Goal: Task Accomplishment & Management: Use online tool/utility

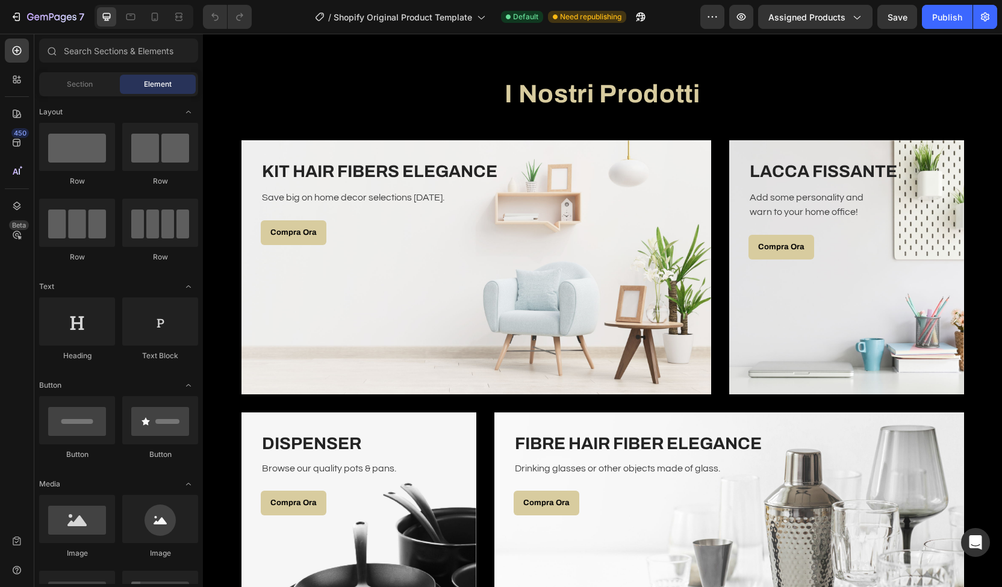
scroll to position [2025, 0]
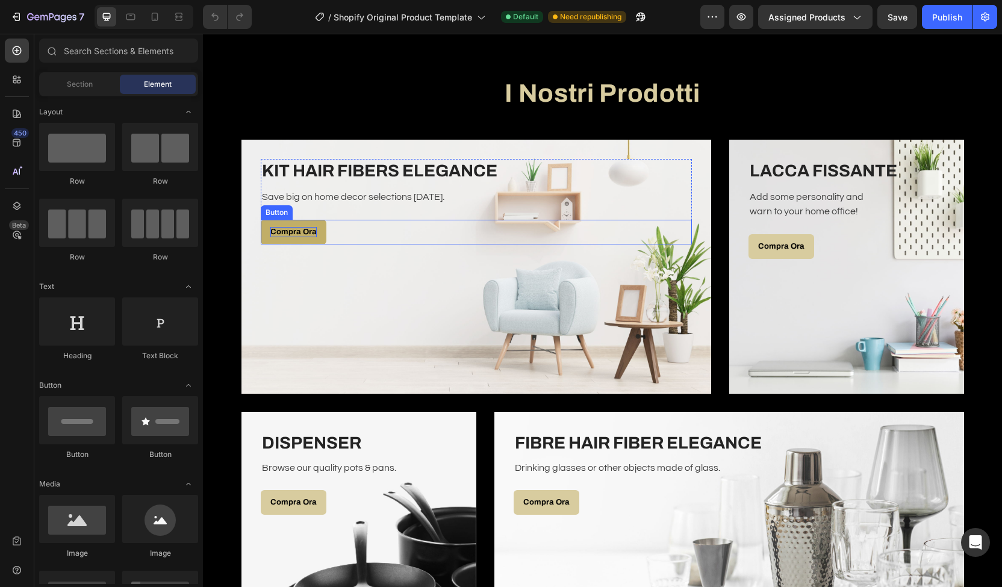
click at [302, 229] on p "Compra Ora" at bounding box center [293, 232] width 46 height 10
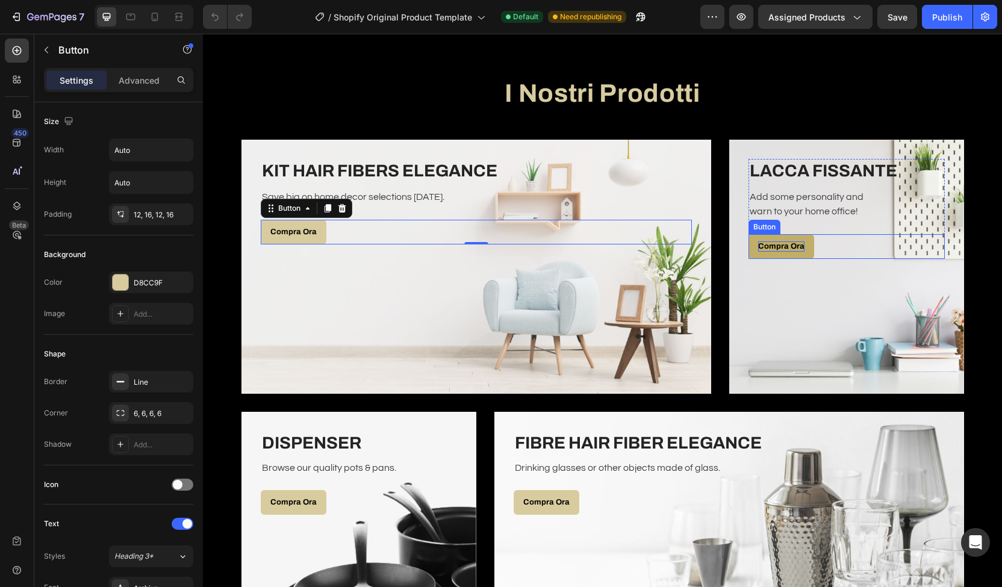
click at [784, 248] on p "Compra Ora" at bounding box center [781, 247] width 46 height 10
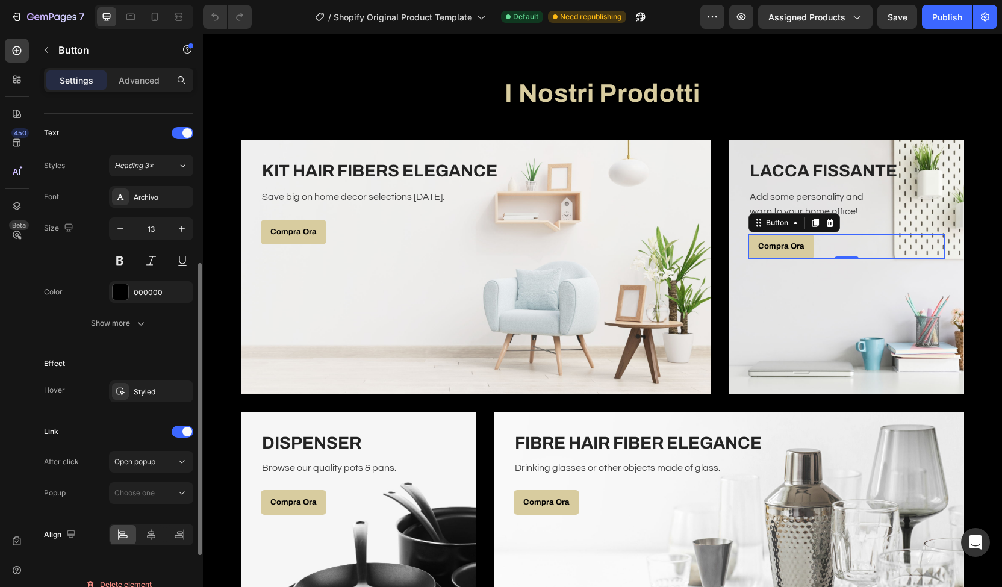
scroll to position [404, 0]
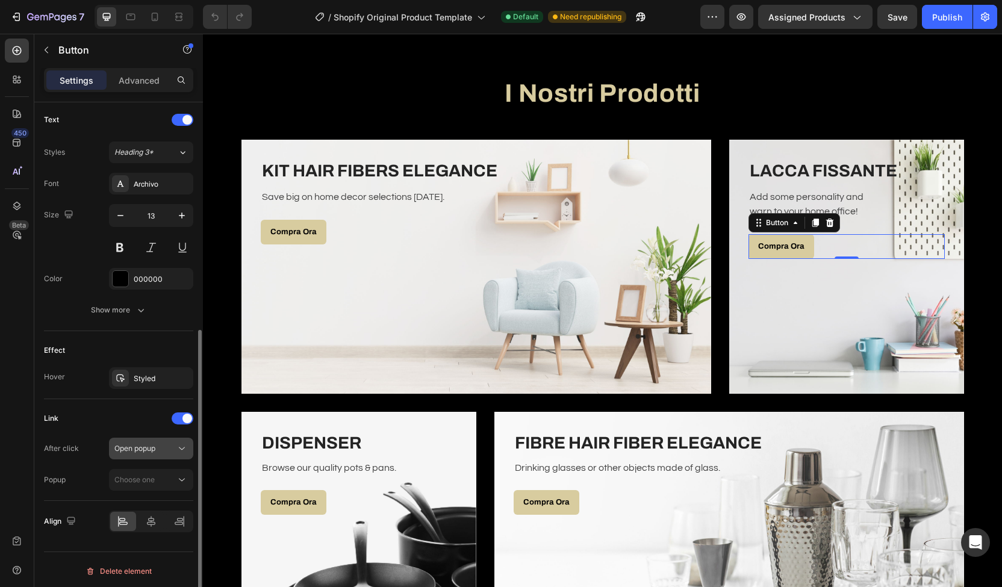
click at [129, 444] on span "Open popup" at bounding box center [134, 448] width 41 height 9
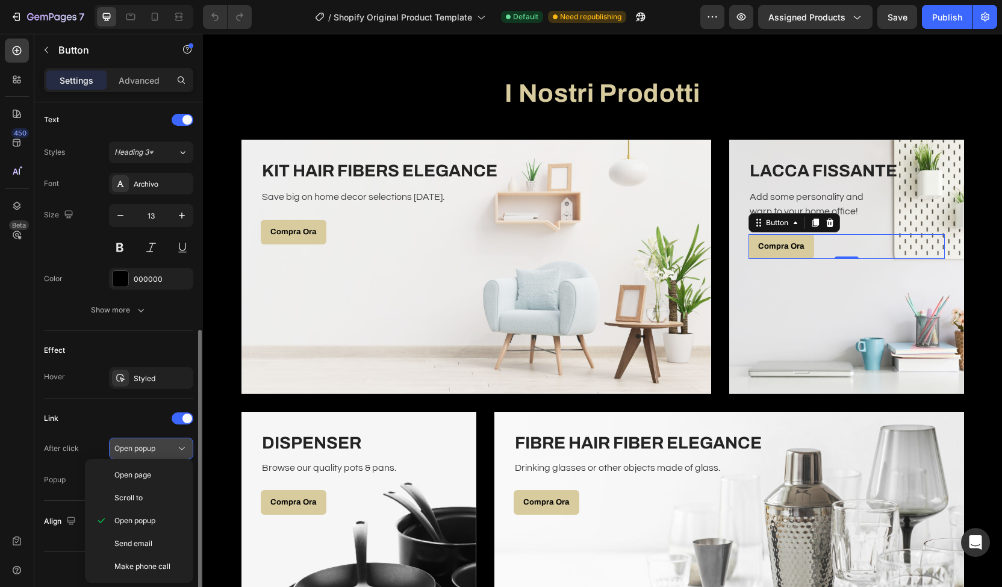
click at [129, 444] on span "Open popup" at bounding box center [134, 448] width 41 height 9
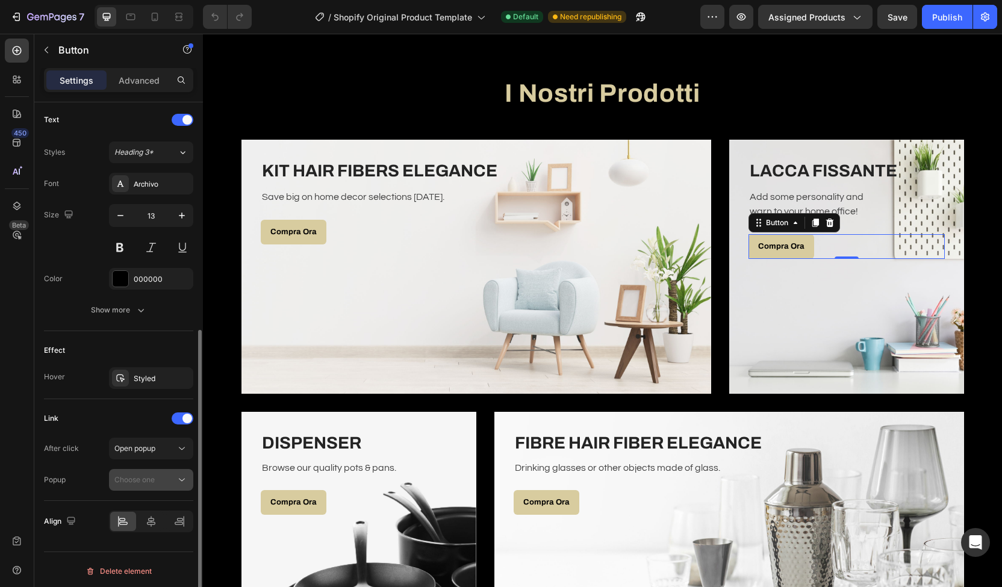
click at [141, 475] on span "Choose one" at bounding box center [134, 479] width 40 height 9
click at [178, 474] on icon at bounding box center [182, 480] width 12 height 12
click at [165, 493] on div "Link After click Open popup Popup Choose one" at bounding box center [118, 450] width 149 height 102
click at [173, 481] on div "Choose one" at bounding box center [144, 480] width 61 height 11
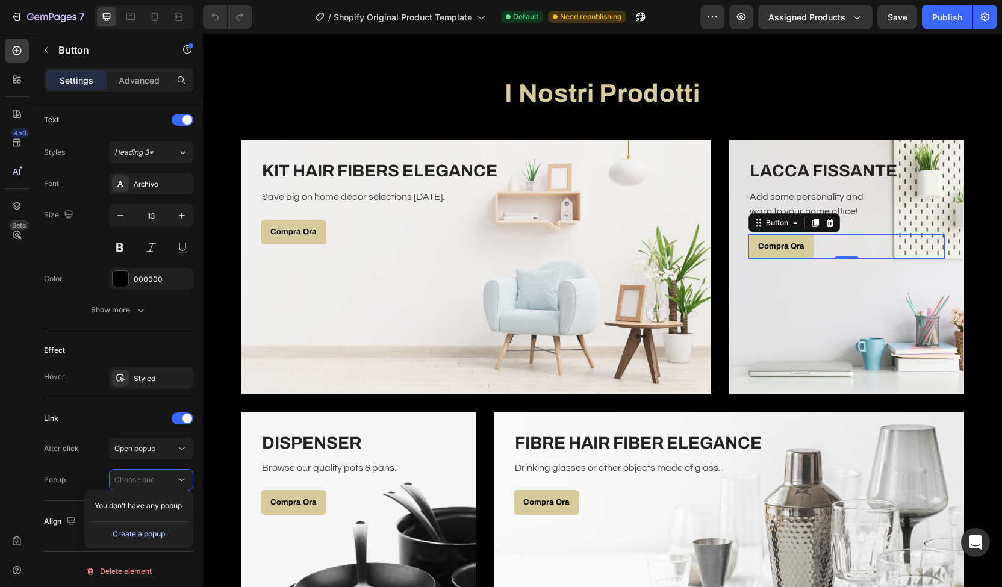
click at [157, 534] on div "Create a popup" at bounding box center [139, 534] width 52 height 11
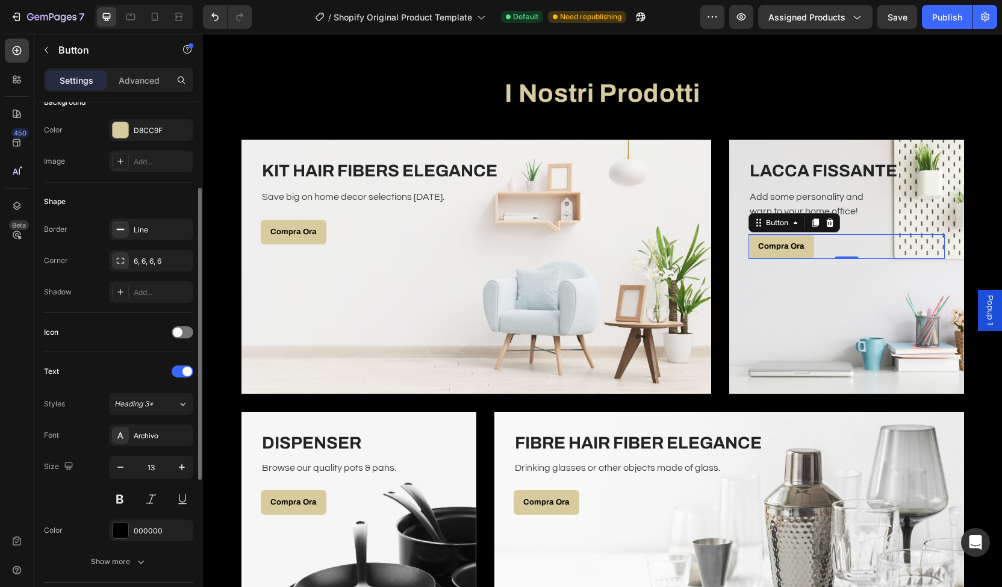
scroll to position [0, 0]
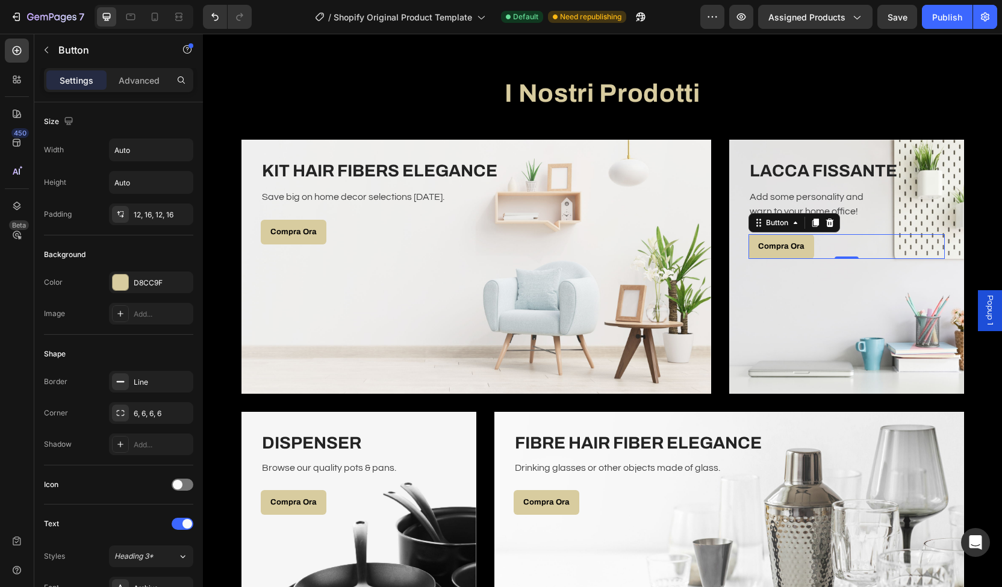
click at [984, 314] on span "Popup 1" at bounding box center [990, 310] width 12 height 31
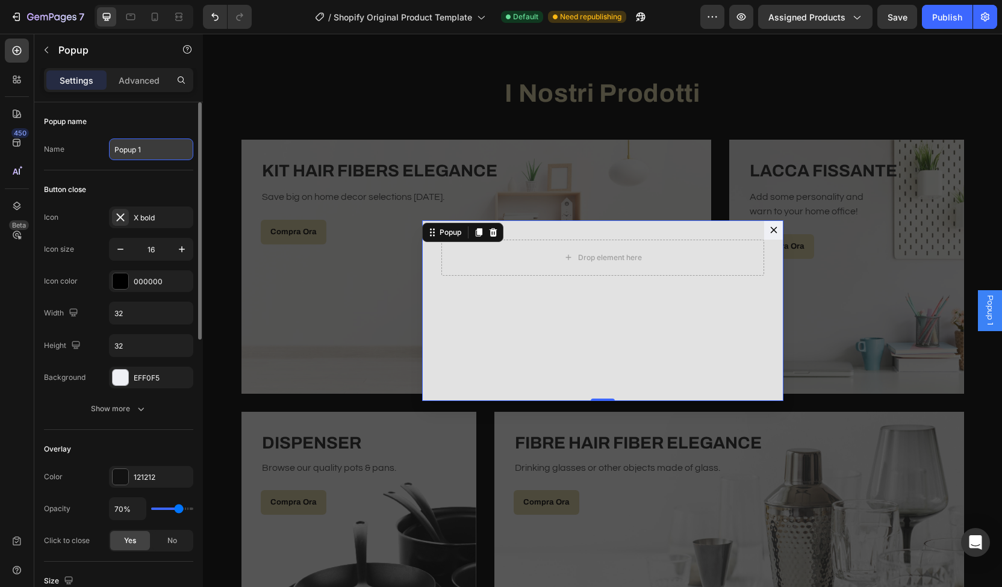
click at [122, 139] on input "Popup 1" at bounding box center [151, 150] width 84 height 22
type input "l"
type input "Lacca"
click at [145, 127] on div "Popup name" at bounding box center [118, 121] width 149 height 19
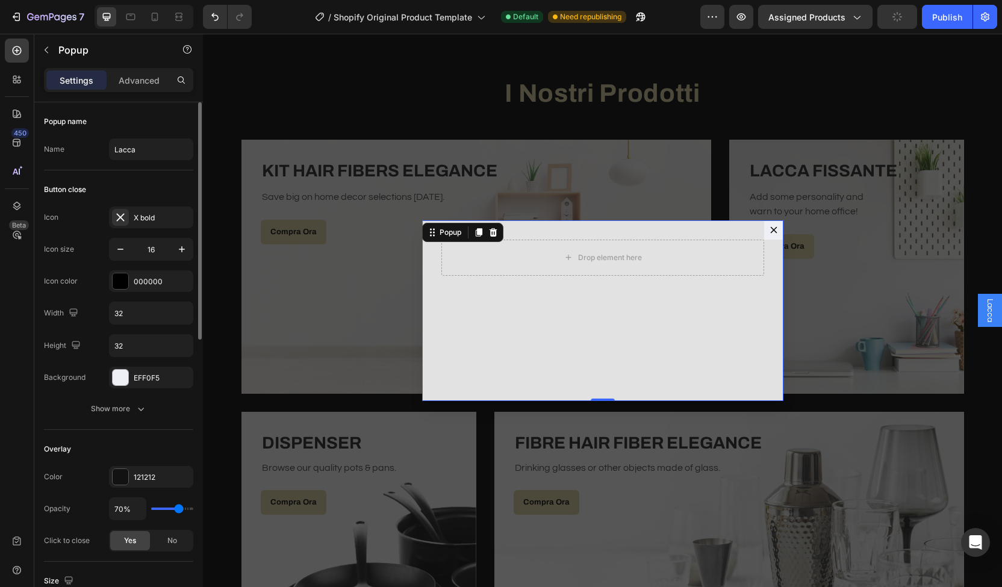
click at [180, 125] on div "Popup name" at bounding box center [118, 121] width 149 height 19
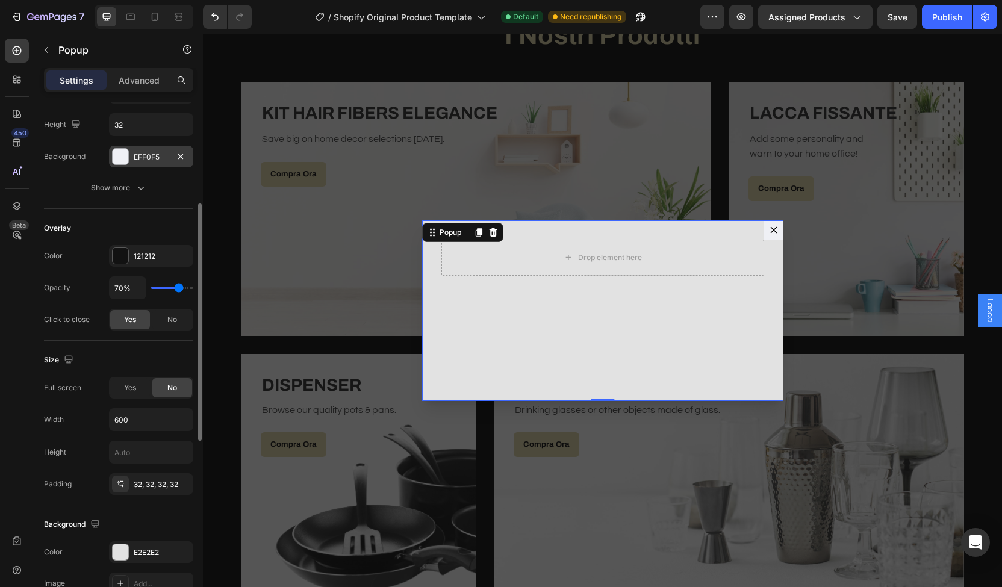
scroll to position [229, 0]
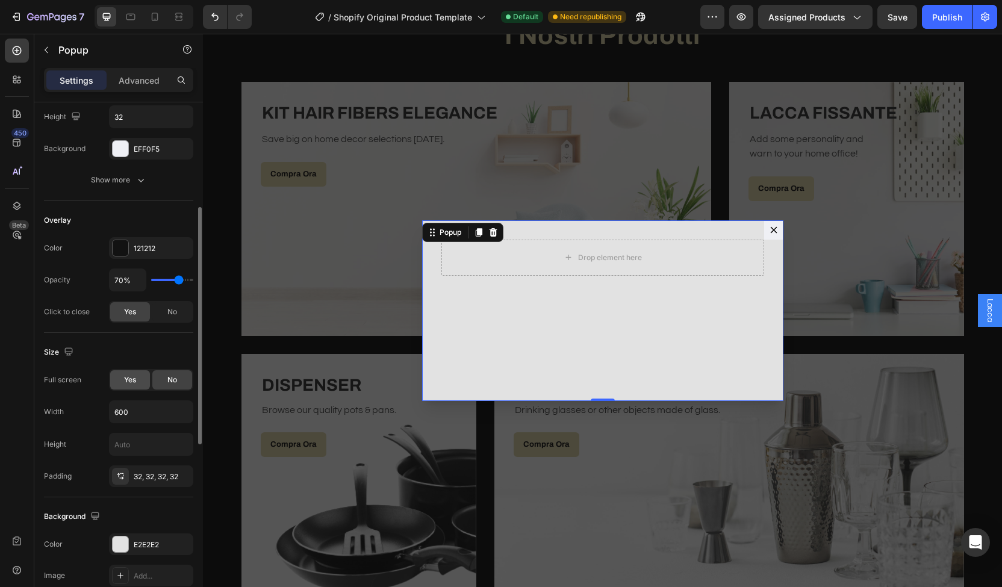
click at [131, 375] on span "Yes" at bounding box center [130, 380] width 12 height 11
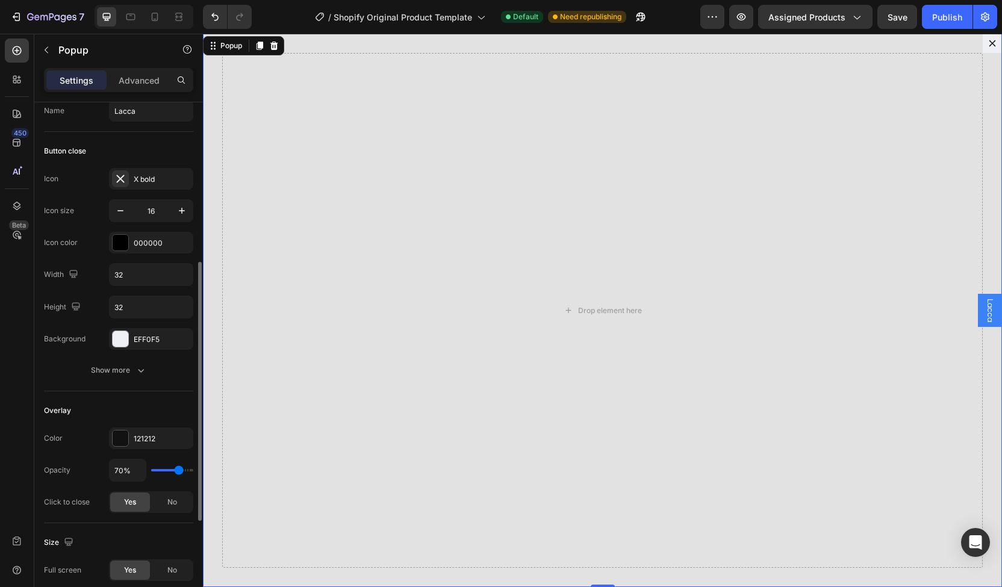
scroll to position [0, 0]
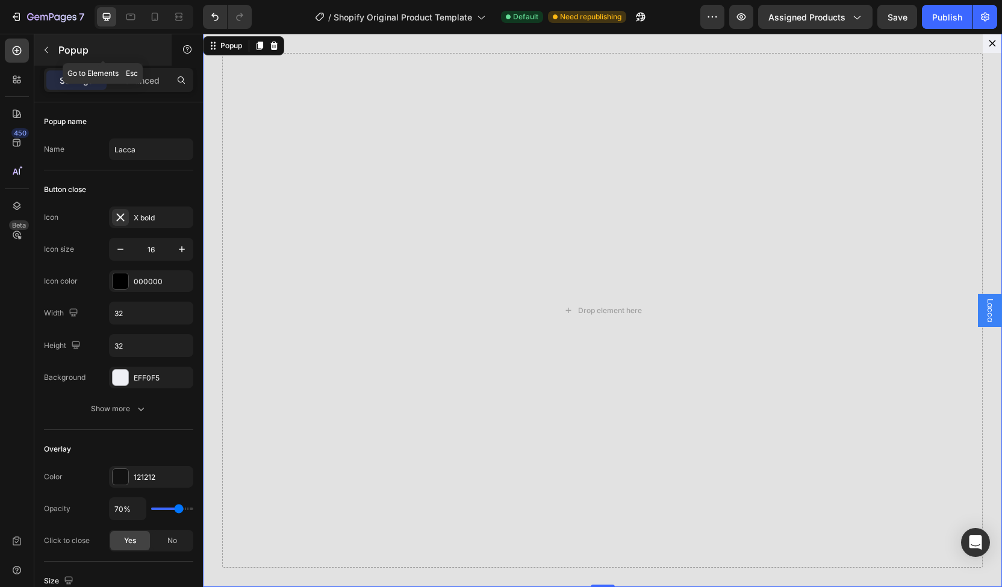
click at [58, 57] on div "Popup" at bounding box center [102, 49] width 137 height 31
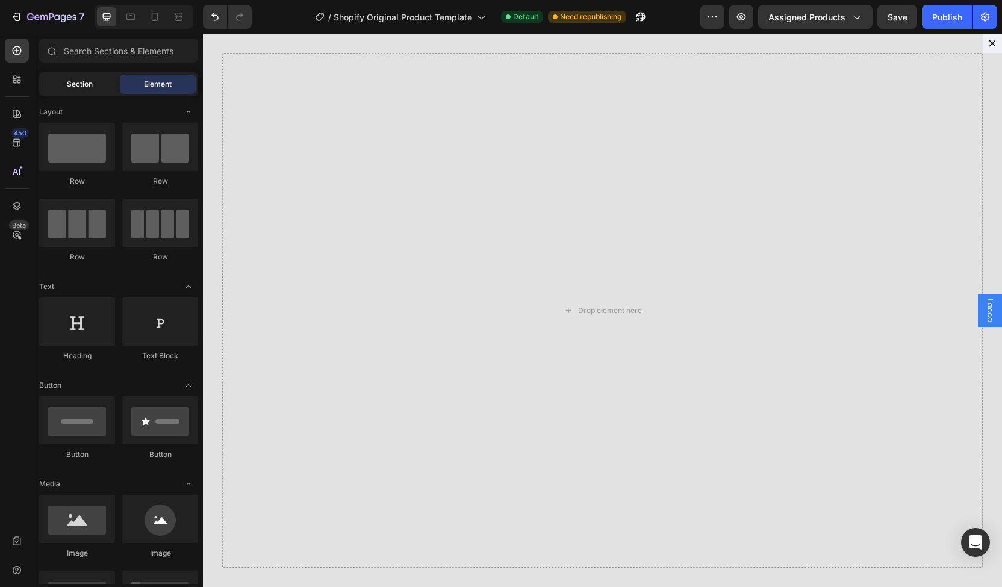
click at [86, 84] on span "Section" at bounding box center [80, 84] width 26 height 11
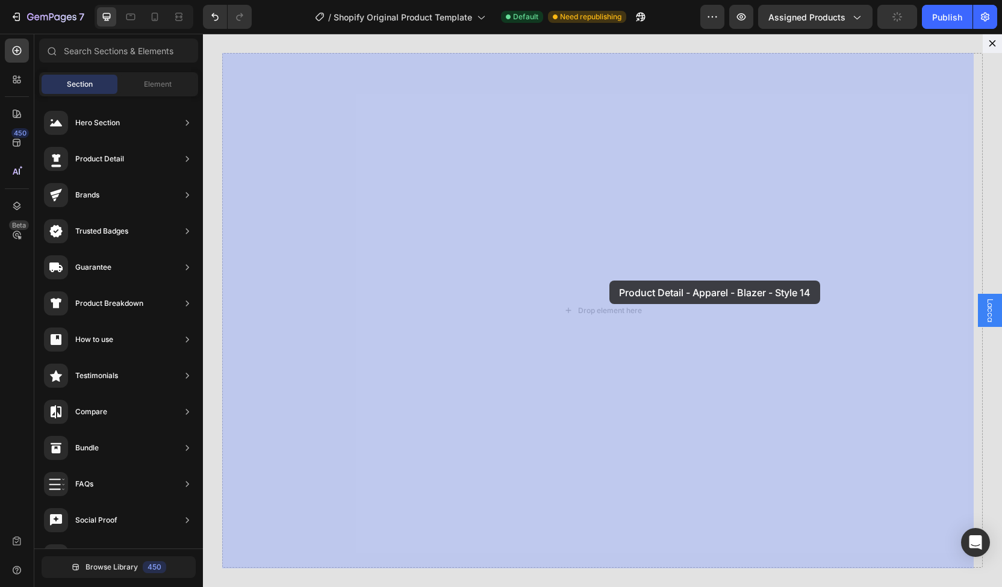
drag, startPoint x: 517, startPoint y: 126, endPoint x: 607, endPoint y: 274, distance: 173.3
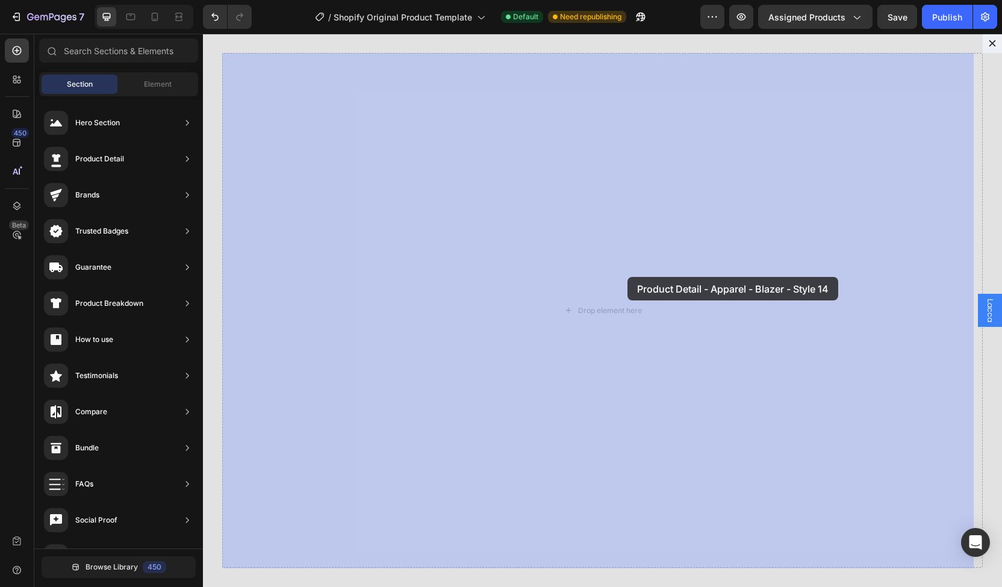
drag, startPoint x: 504, startPoint y: 152, endPoint x: 625, endPoint y: 277, distance: 173.8
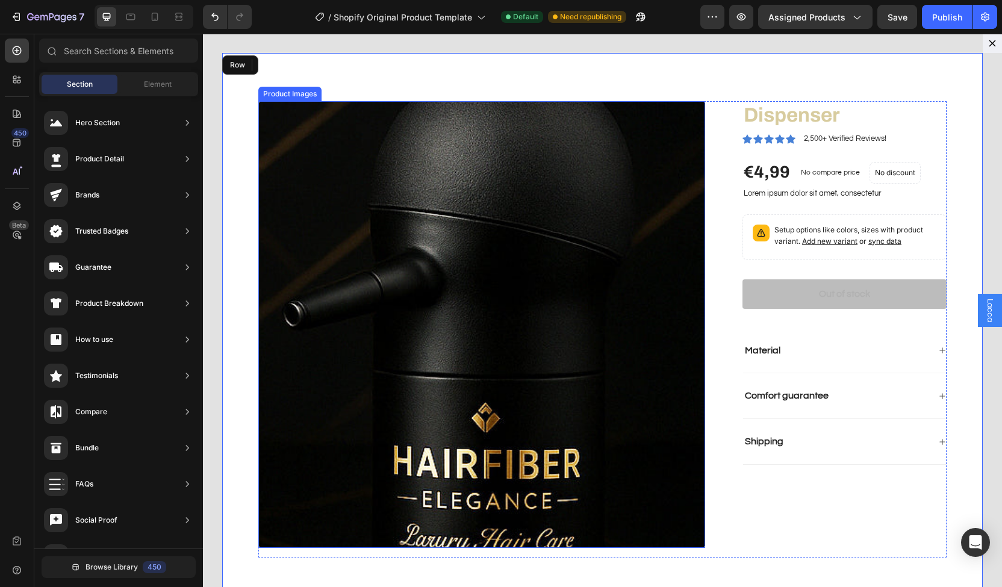
click at [310, 122] on img "Dialog body" at bounding box center [481, 324] width 447 height 447
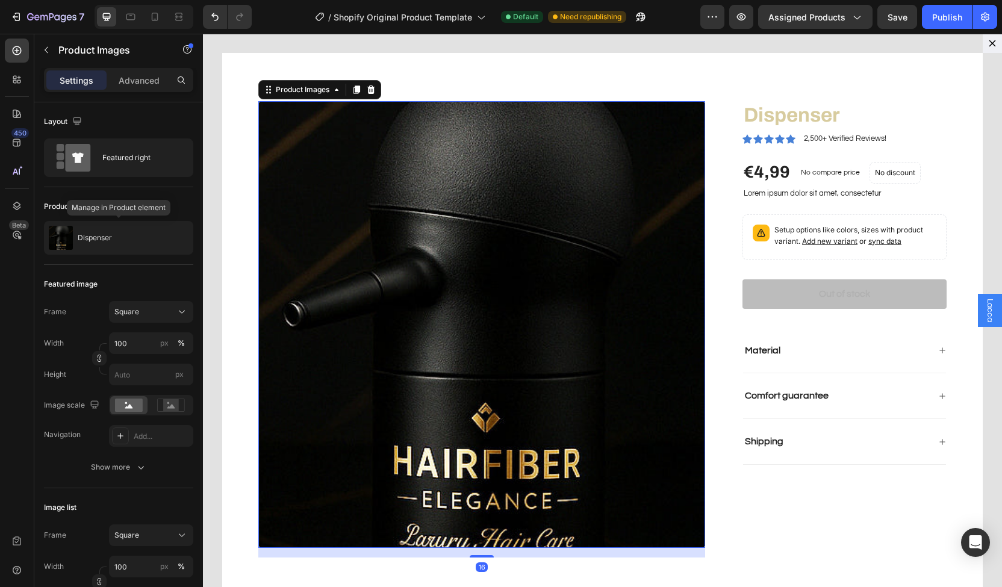
click at [150, 246] on div "Dispenser" at bounding box center [118, 238] width 149 height 34
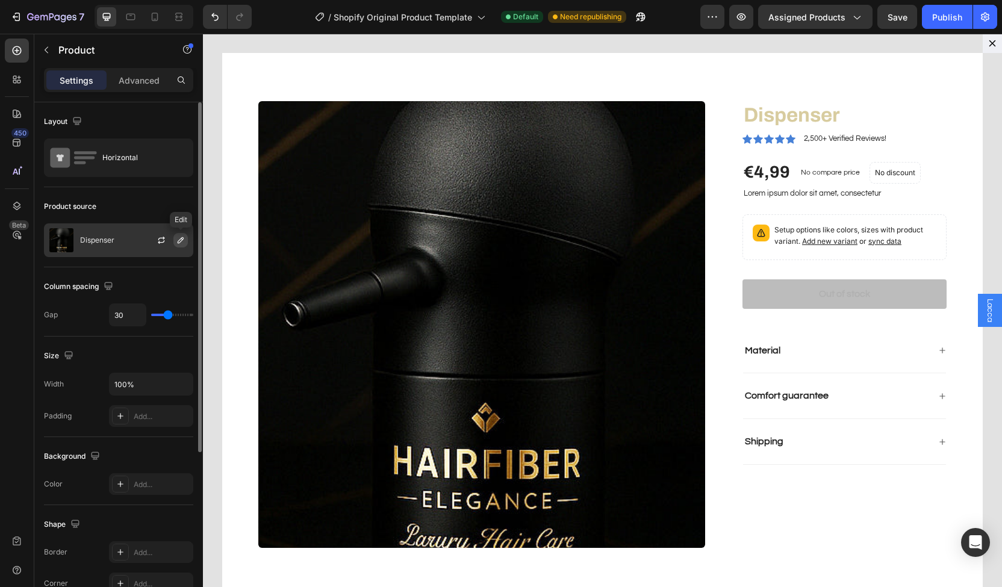
click at [178, 238] on icon "button" at bounding box center [181, 241] width 10 height 10
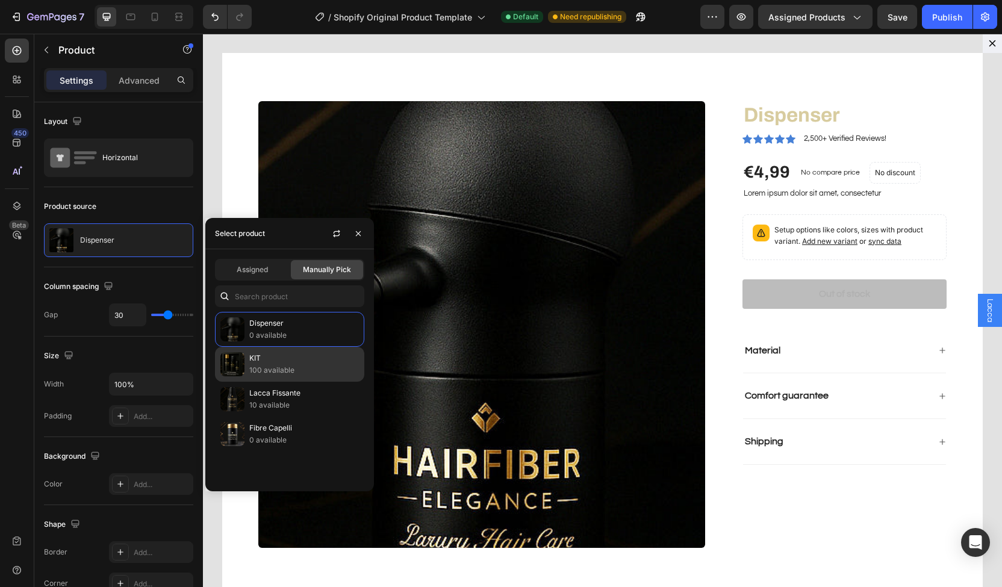
click at [304, 364] on p "100 available" at bounding box center [304, 370] width 110 height 12
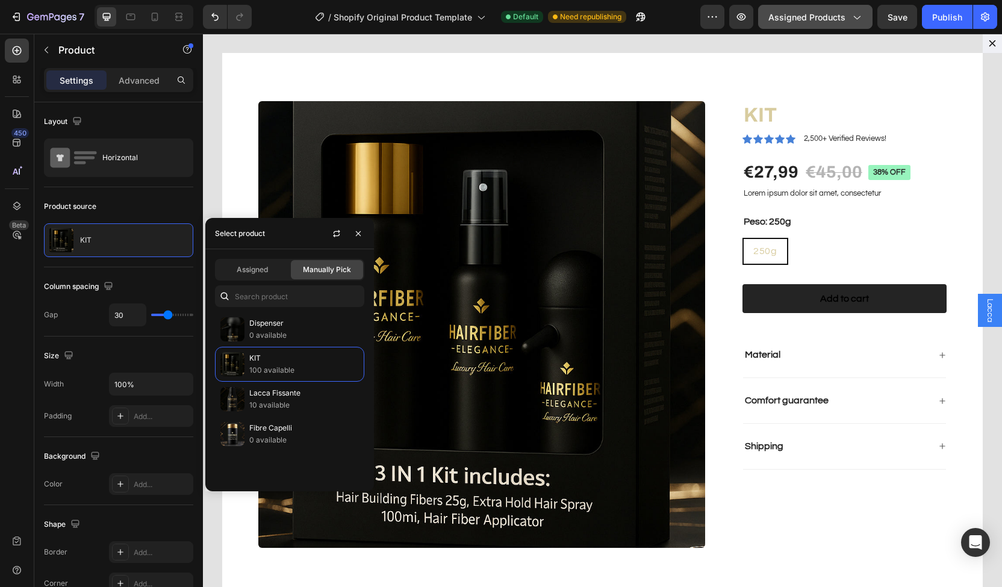
click at [811, 18] on span "Assigned Products" at bounding box center [807, 17] width 77 height 13
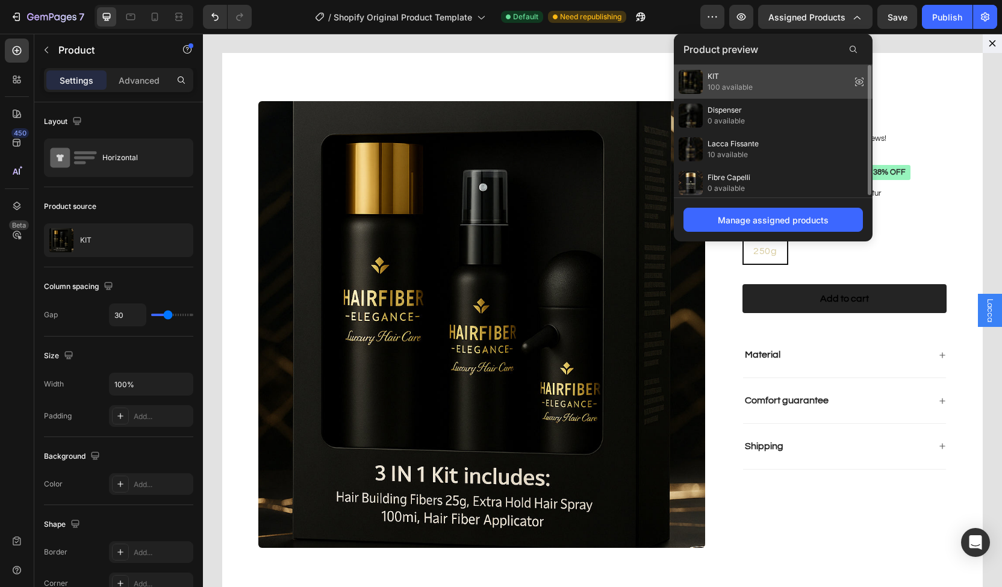
click at [769, 133] on div "KIT 100 available" at bounding box center [773, 150] width 199 height 34
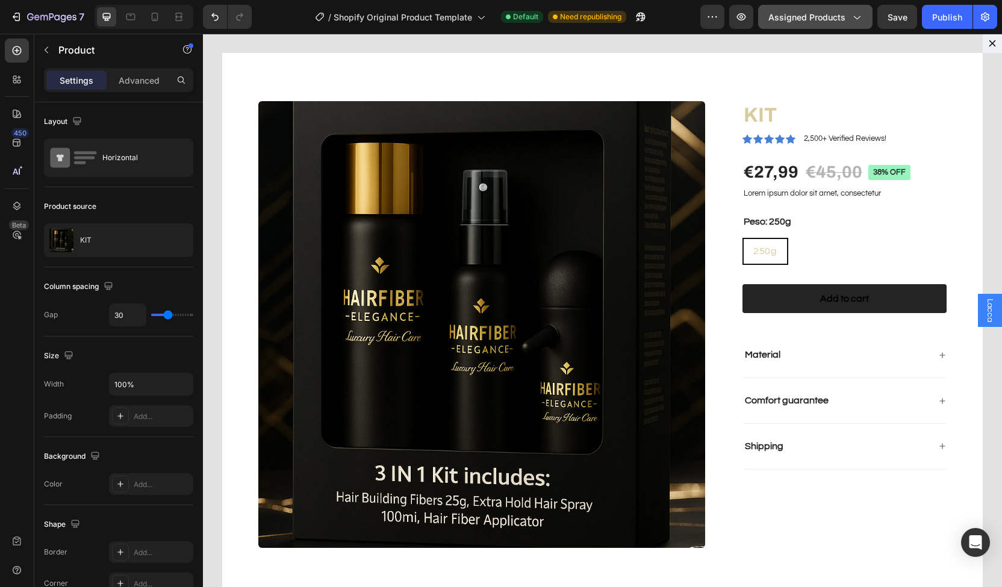
click at [849, 19] on div "Assigned Products" at bounding box center [816, 17] width 94 height 13
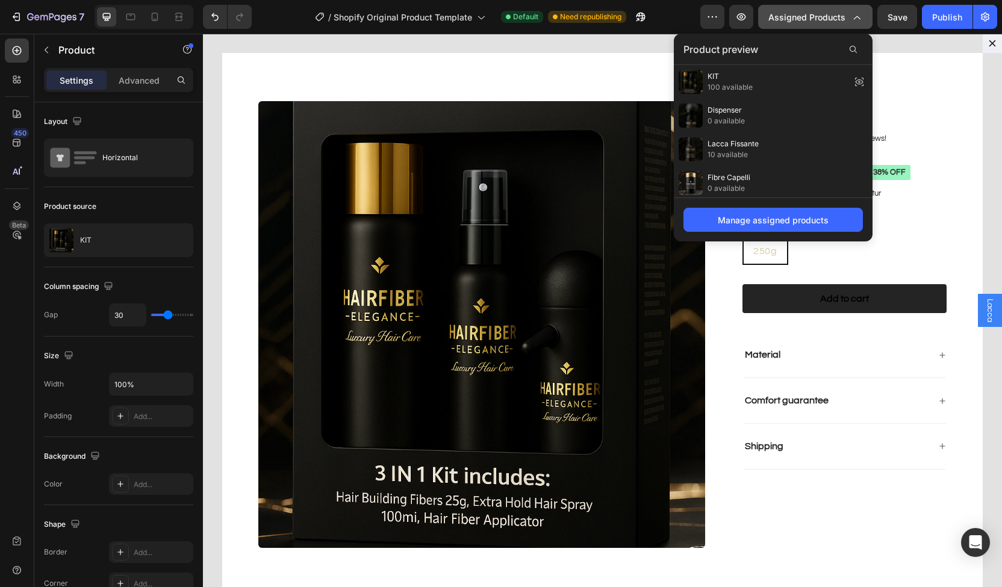
click at [865, 16] on button "Assigned Products" at bounding box center [815, 17] width 114 height 24
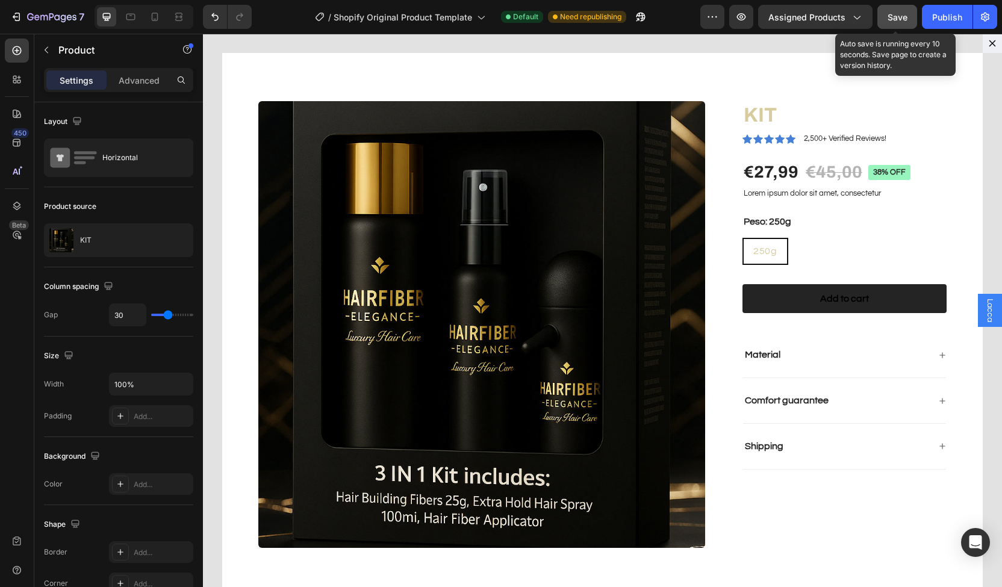
click at [896, 15] on span "Save" at bounding box center [898, 17] width 20 height 10
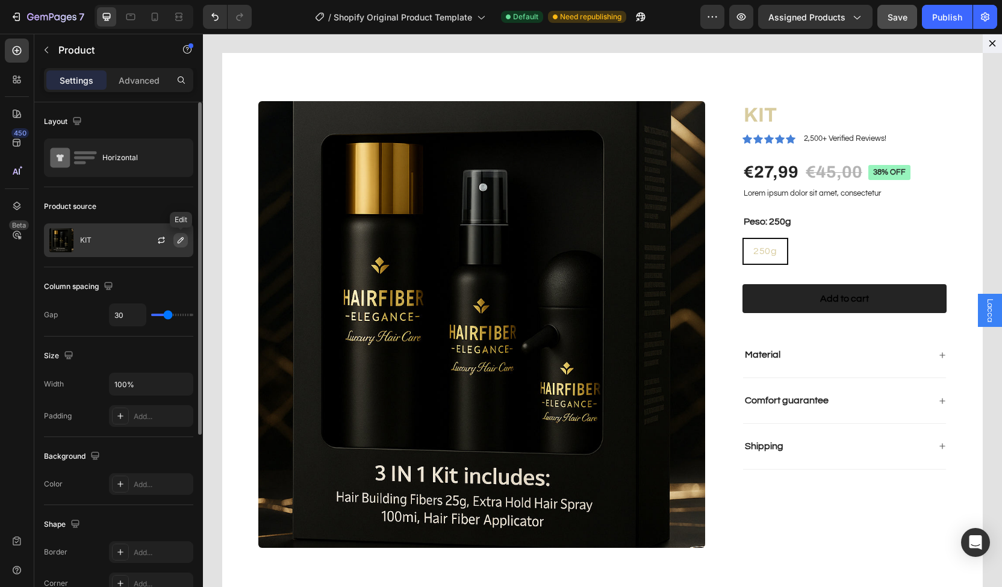
click at [184, 242] on icon "button" at bounding box center [181, 241] width 10 height 10
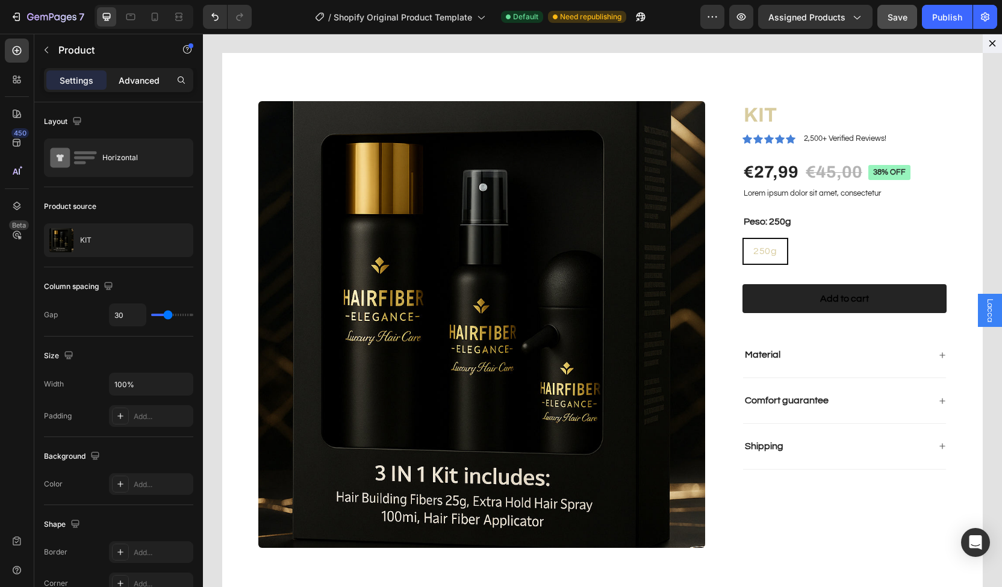
click at [127, 86] on p "Advanced" at bounding box center [139, 80] width 41 height 13
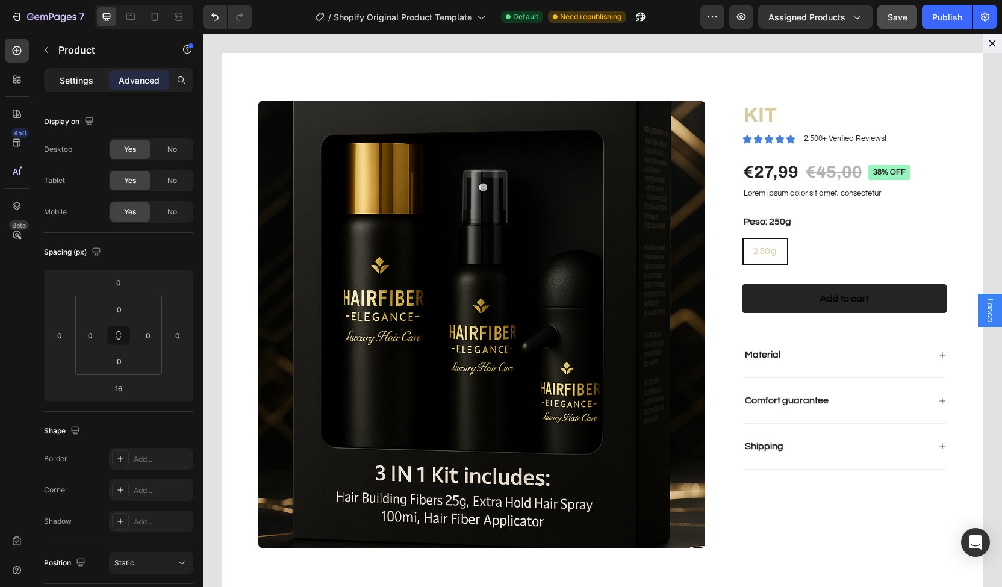
click at [82, 72] on div "Settings" at bounding box center [76, 79] width 60 height 19
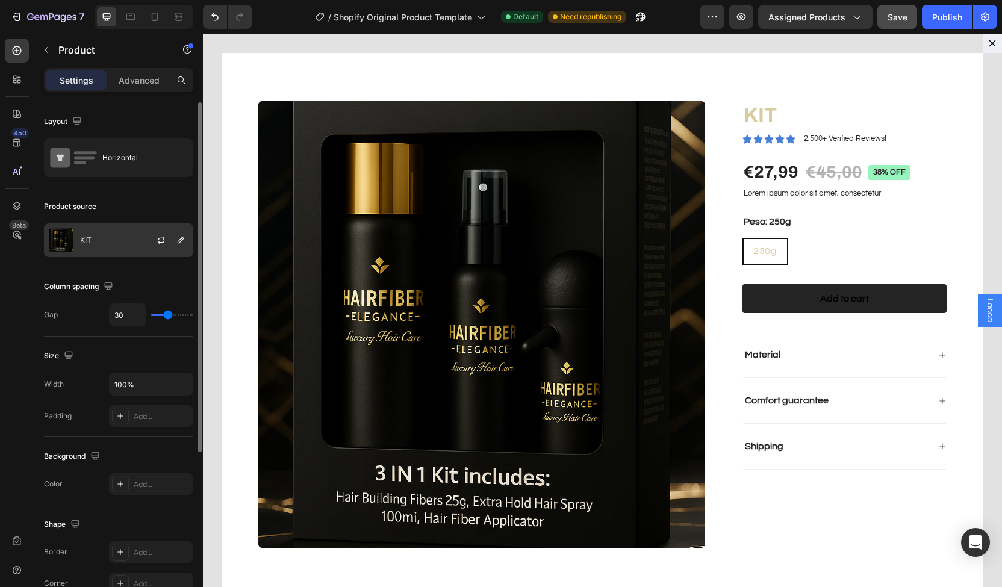
click at [130, 235] on div "KIT" at bounding box center [118, 241] width 149 height 34
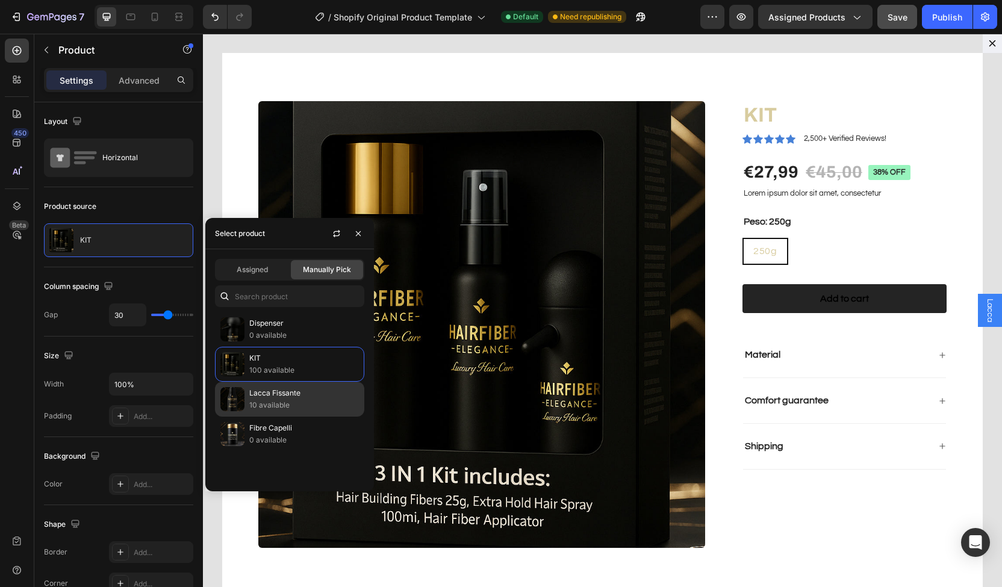
click at [284, 404] on p "10 available" at bounding box center [304, 405] width 110 height 12
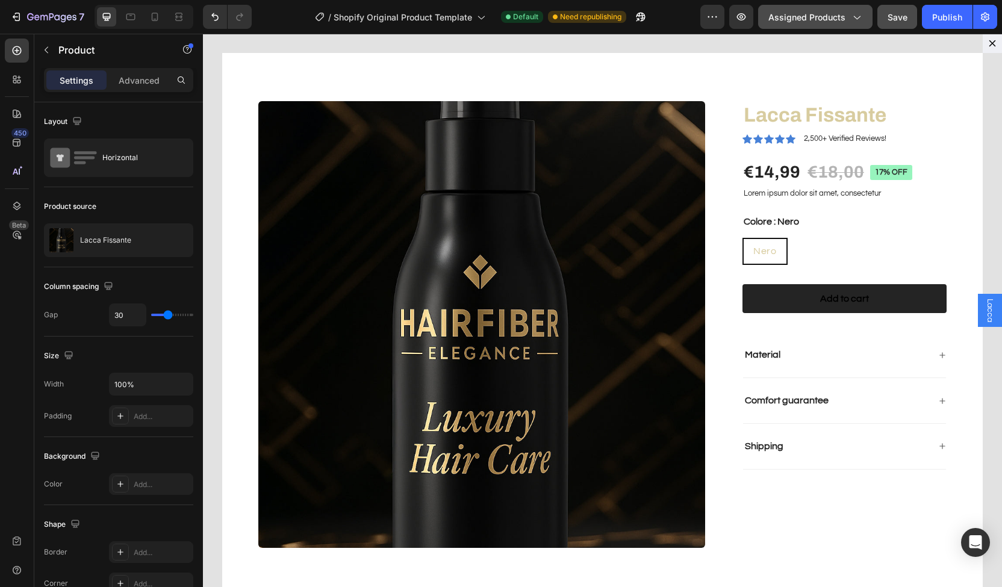
click at [801, 26] on button "Assigned Products" at bounding box center [815, 17] width 114 height 24
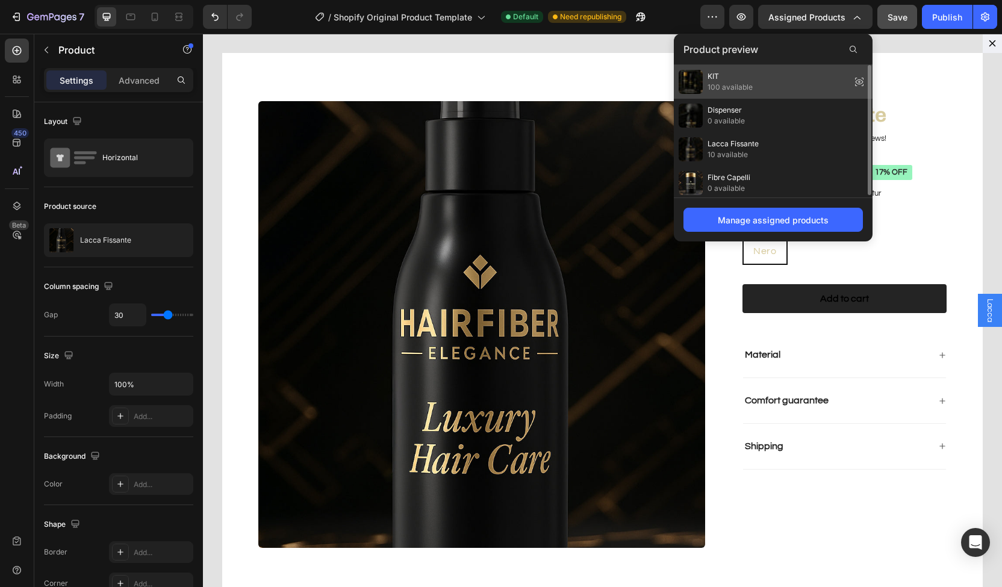
click at [856, 79] on icon at bounding box center [859, 81] width 17 height 17
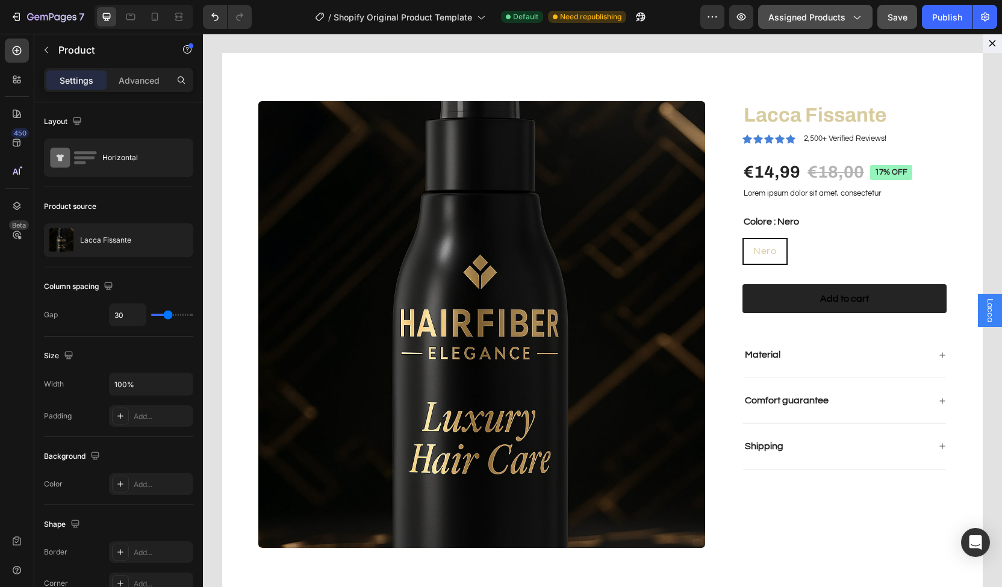
click at [841, 25] on button "Assigned Products" at bounding box center [815, 17] width 114 height 24
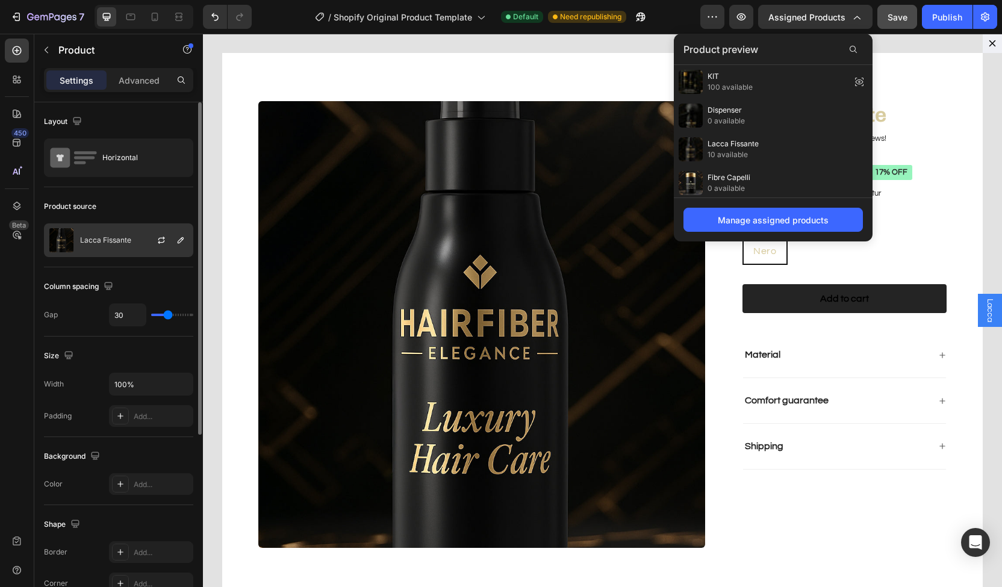
click at [116, 236] on p "Lacca Fissante" at bounding box center [105, 240] width 51 height 8
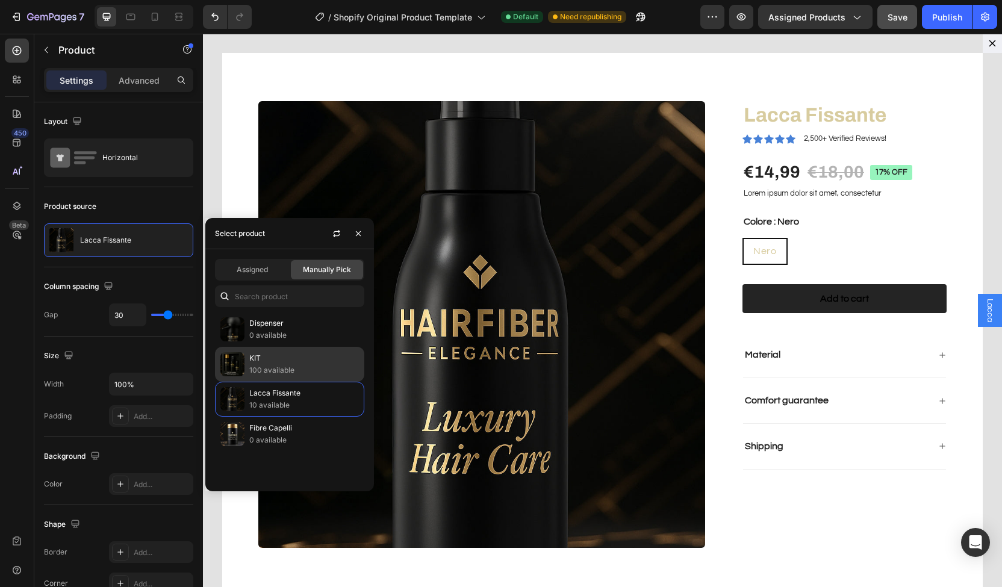
click at [279, 357] on p "KIT" at bounding box center [304, 358] width 110 height 12
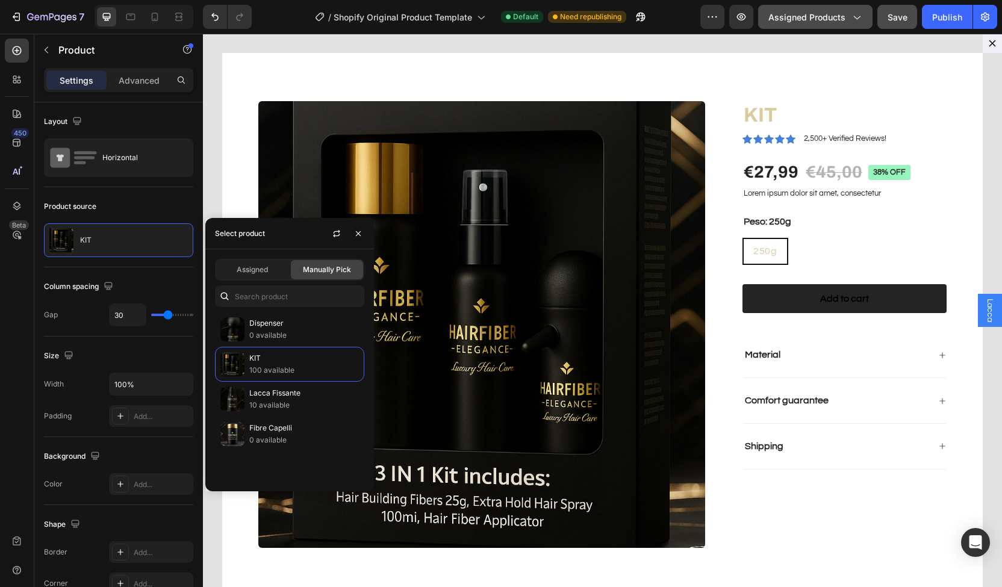
click at [807, 21] on span "Assigned Products" at bounding box center [807, 17] width 77 height 13
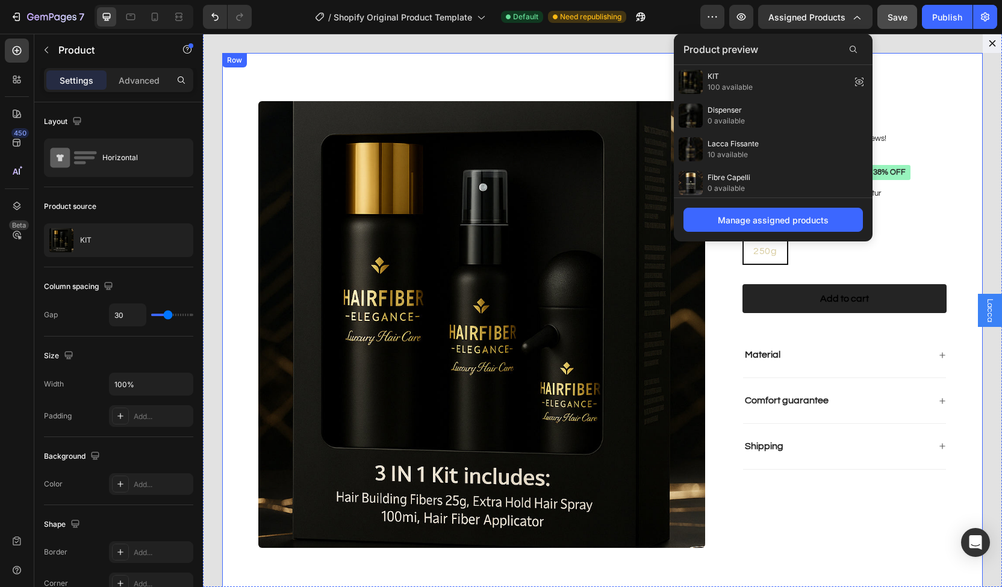
click at [911, 63] on div "Product Images KIT Product Title Icon Icon Icon Icon Icon Icon List 2,500+ Veri…" at bounding box center [602, 324] width 761 height 543
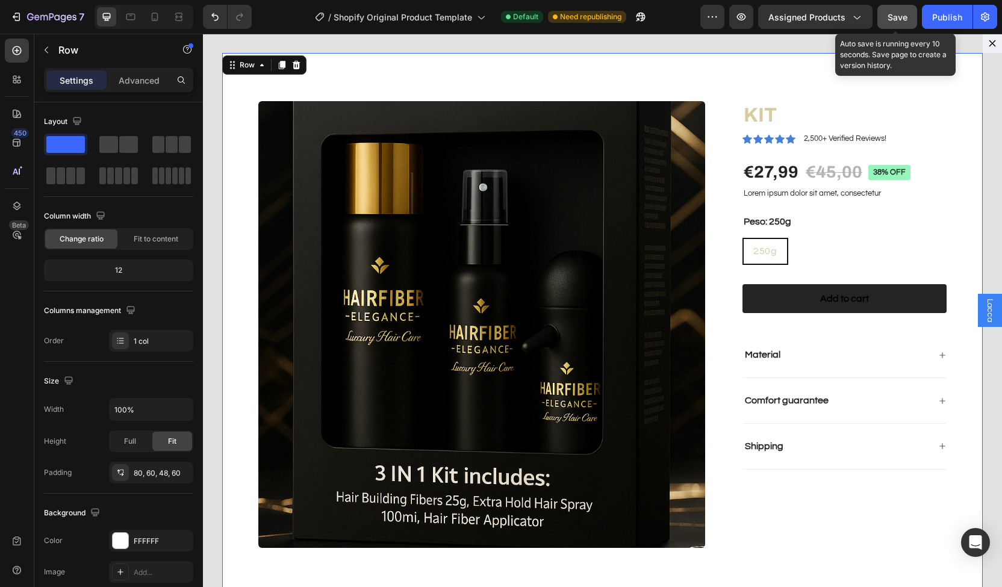
click at [907, 15] on span "Save" at bounding box center [898, 17] width 20 height 10
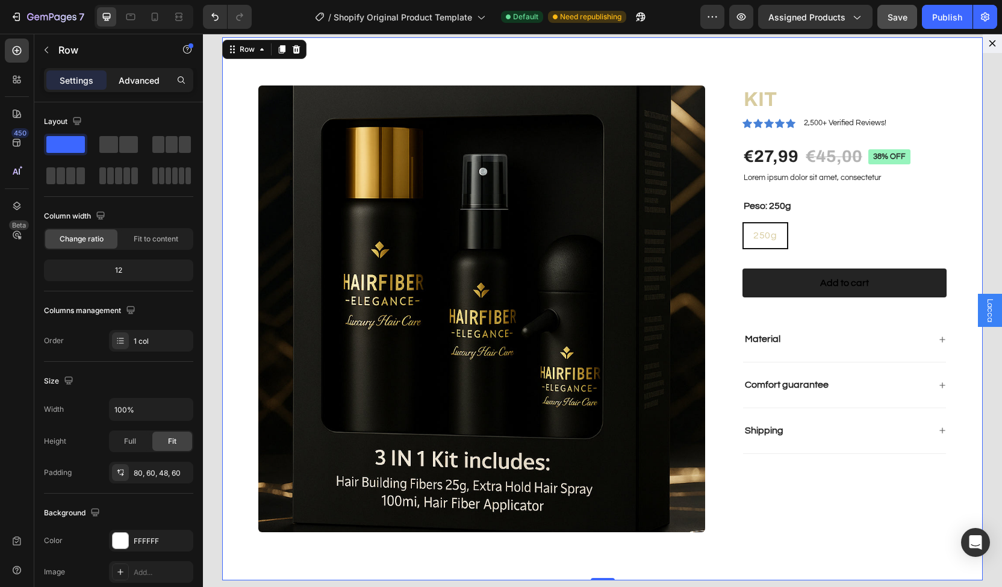
click at [148, 87] on div "Advanced" at bounding box center [139, 79] width 60 height 19
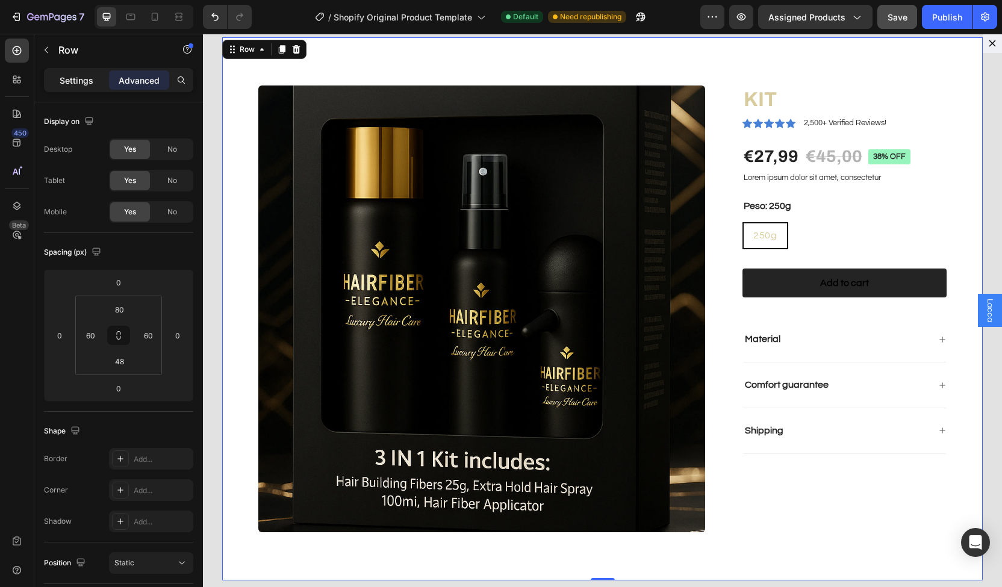
click at [77, 78] on p "Settings" at bounding box center [77, 80] width 34 height 13
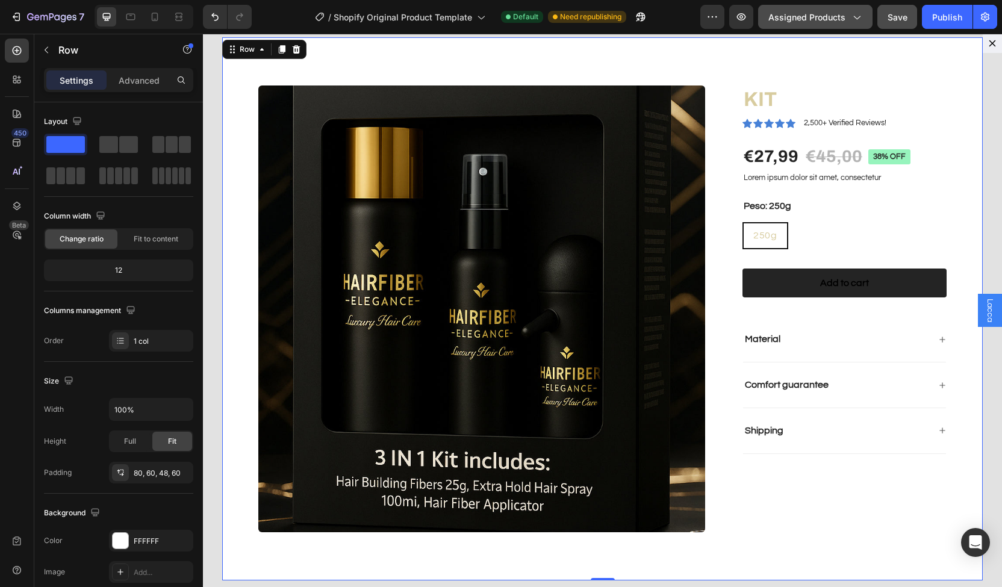
click at [819, 23] on span "Assigned Products" at bounding box center [807, 17] width 77 height 13
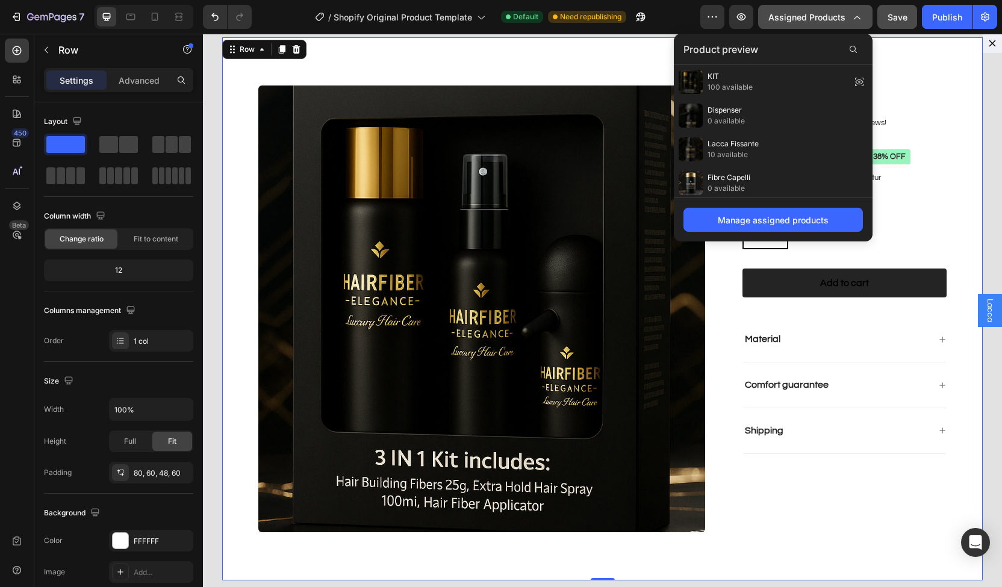
click at [819, 23] on span "Assigned Products" at bounding box center [807, 17] width 77 height 13
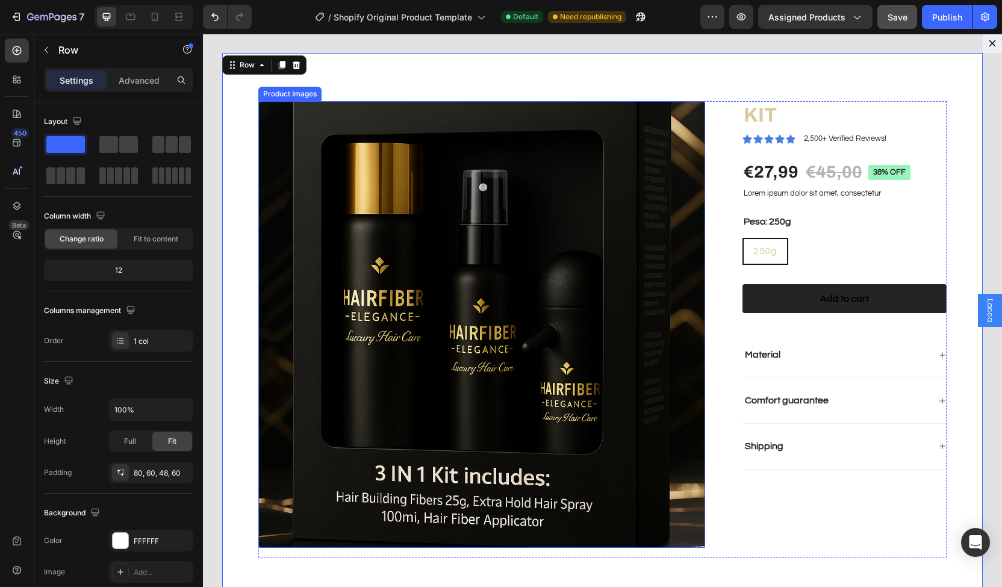
click at [306, 175] on img "Dialog body" at bounding box center [481, 324] width 447 height 447
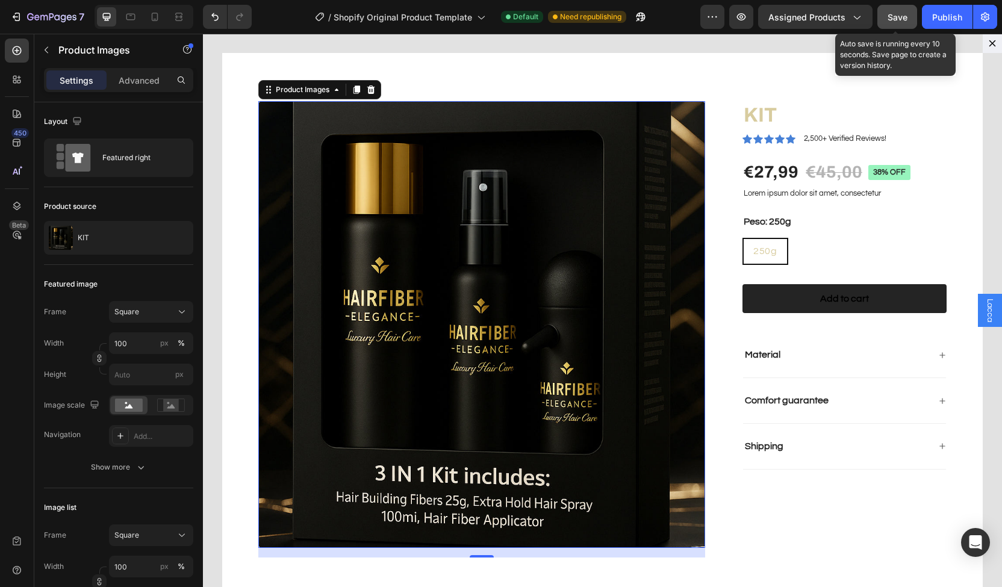
click at [904, 16] on span "Save" at bounding box center [898, 17] width 20 height 10
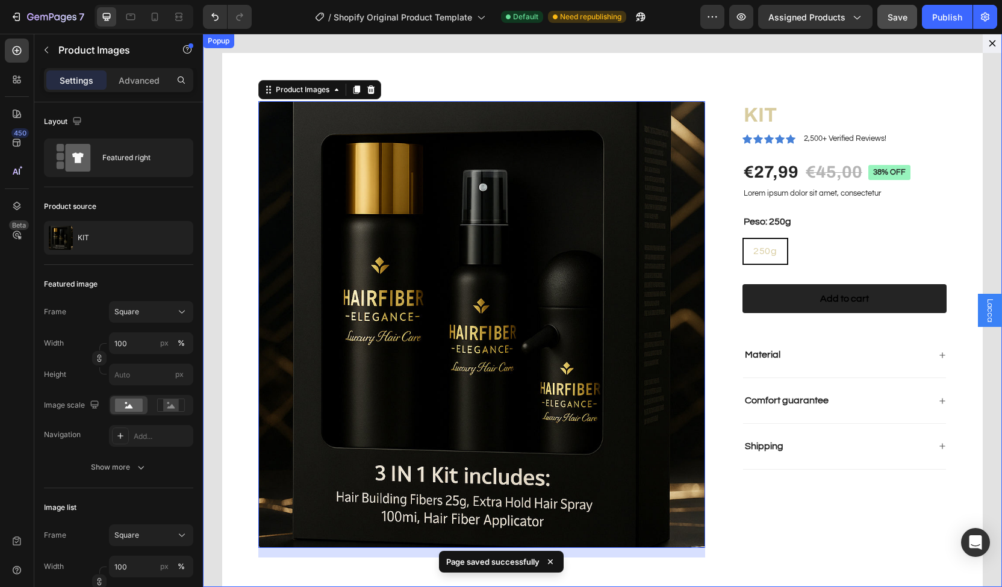
click at [988, 47] on icon "Dialog content" at bounding box center [993, 44] width 10 height 10
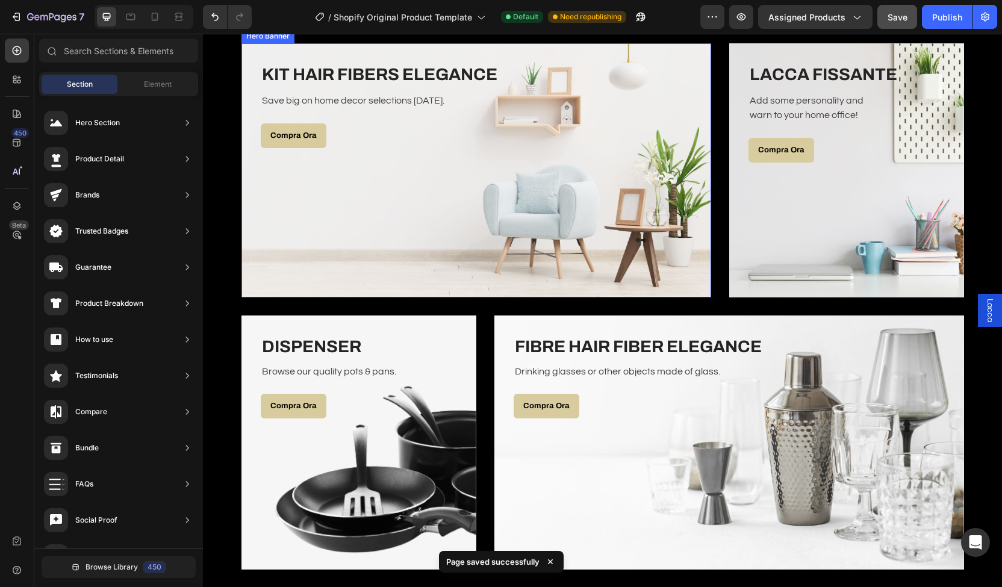
scroll to position [2122, 0]
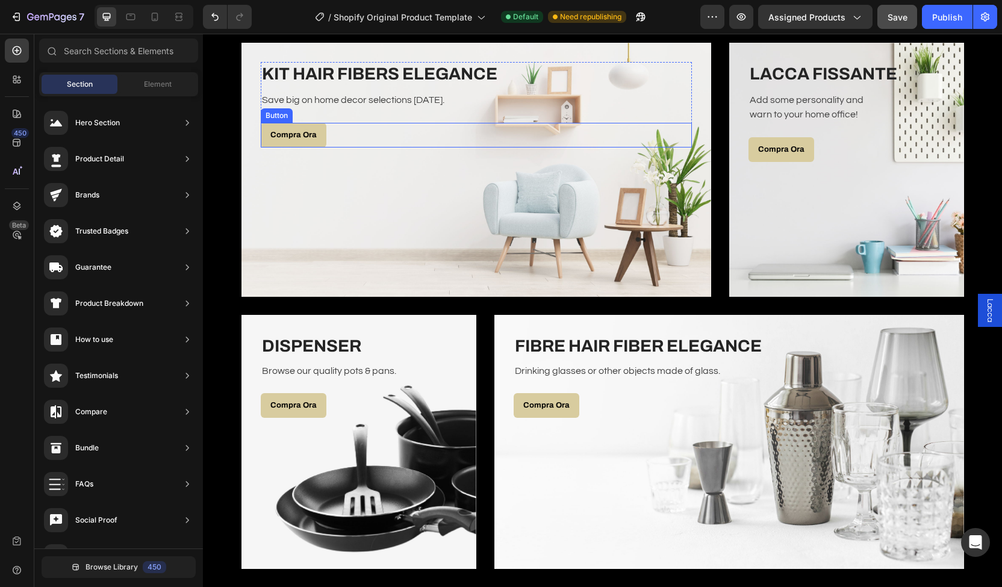
click at [322, 145] on div "Compra Ora Button" at bounding box center [476, 135] width 431 height 25
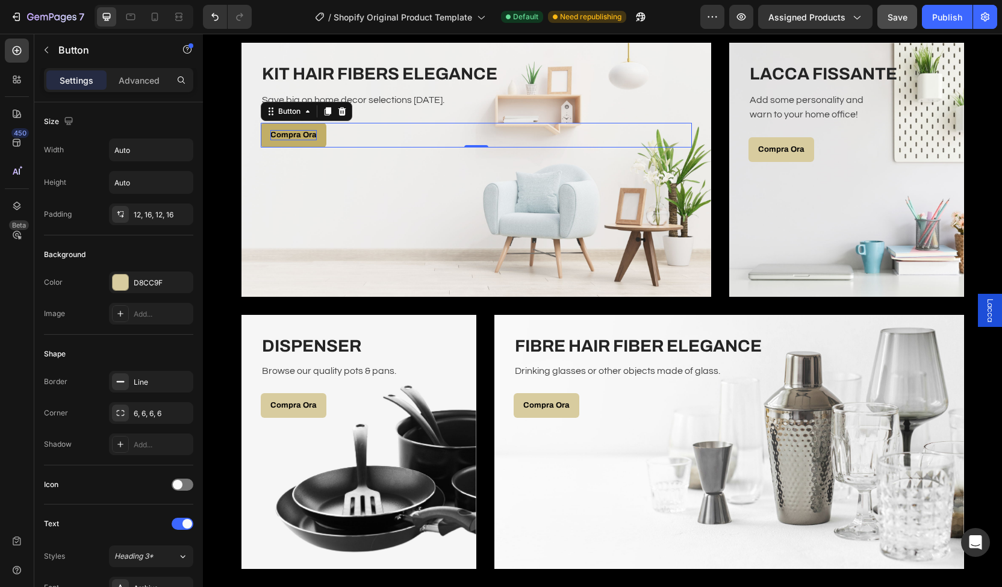
click at [301, 137] on p "Compra Ora" at bounding box center [293, 135] width 46 height 10
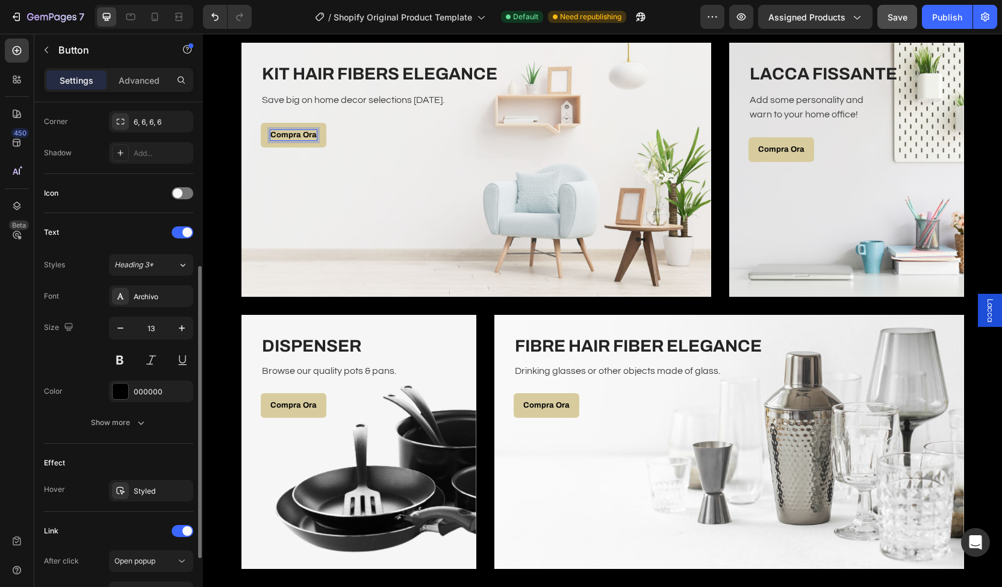
scroll to position [404, 0]
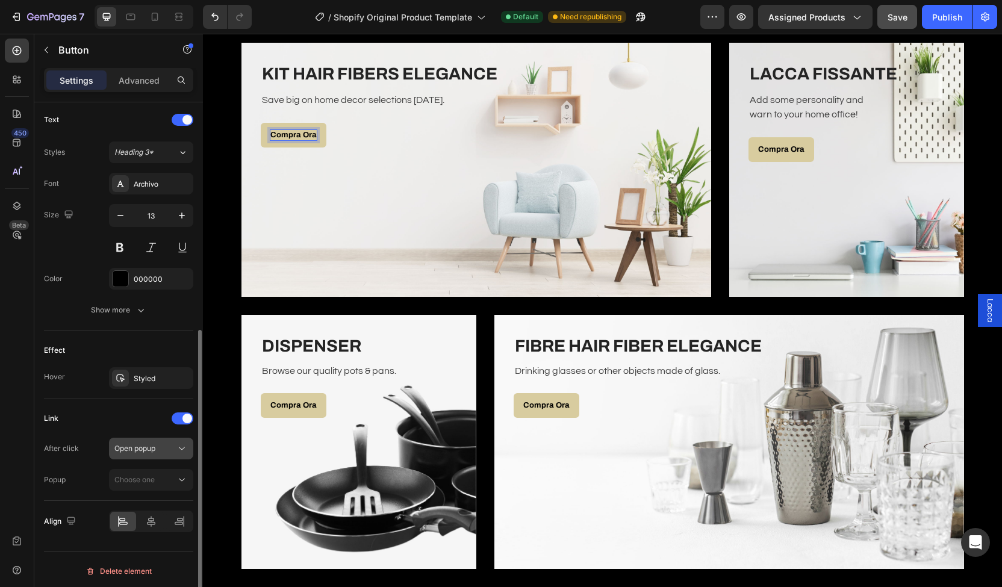
click at [142, 450] on span "Open popup" at bounding box center [134, 448] width 41 height 11
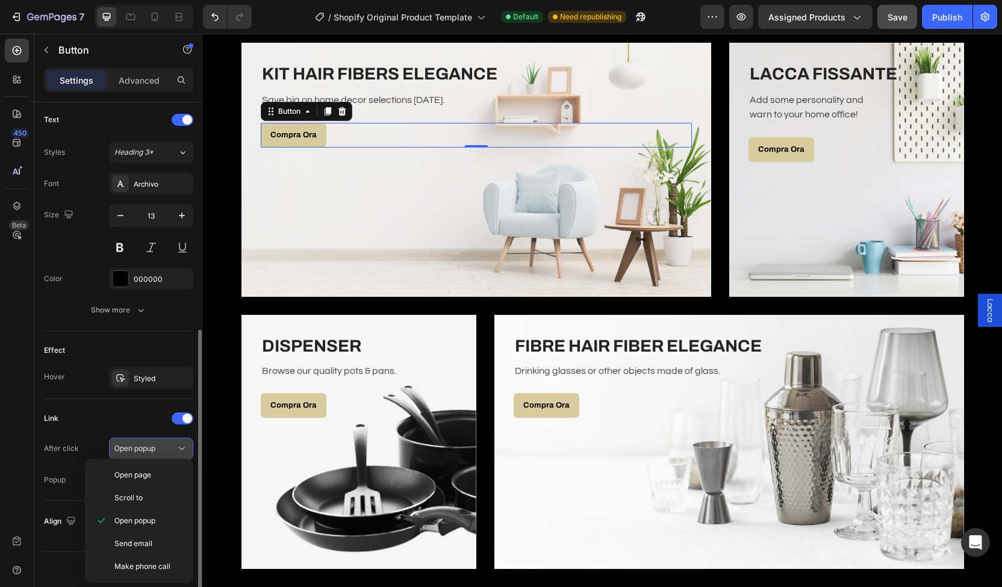
click at [142, 450] on span "Open popup" at bounding box center [134, 448] width 41 height 11
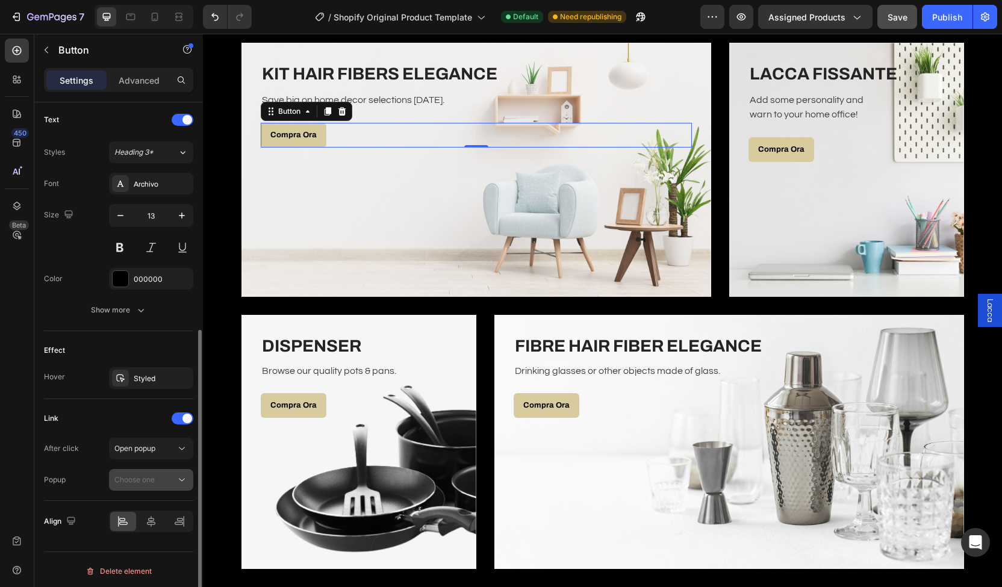
click at [142, 475] on span "Choose one" at bounding box center [134, 479] width 40 height 9
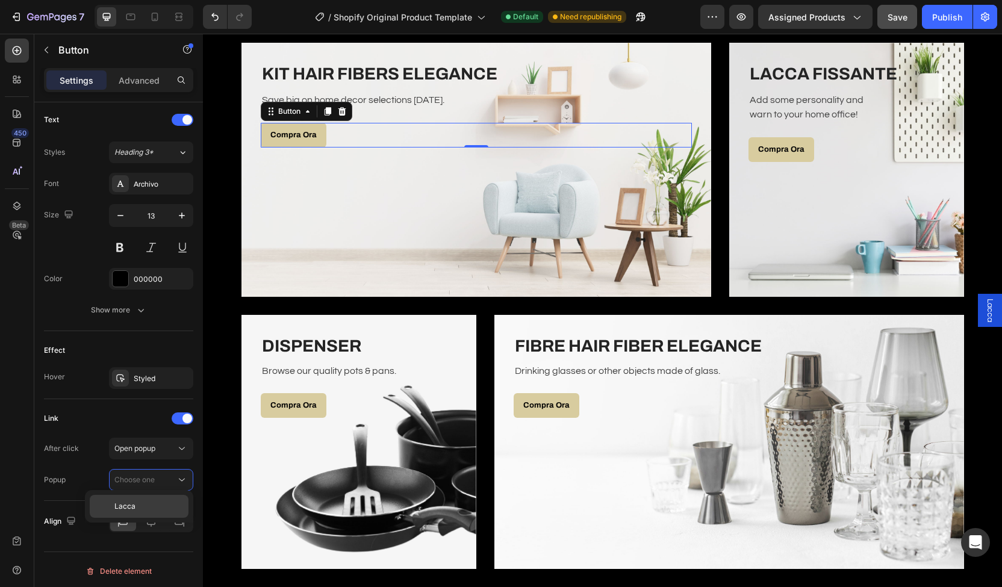
click at [0, 0] on div "Lacca" at bounding box center [0, 0] width 0 height 0
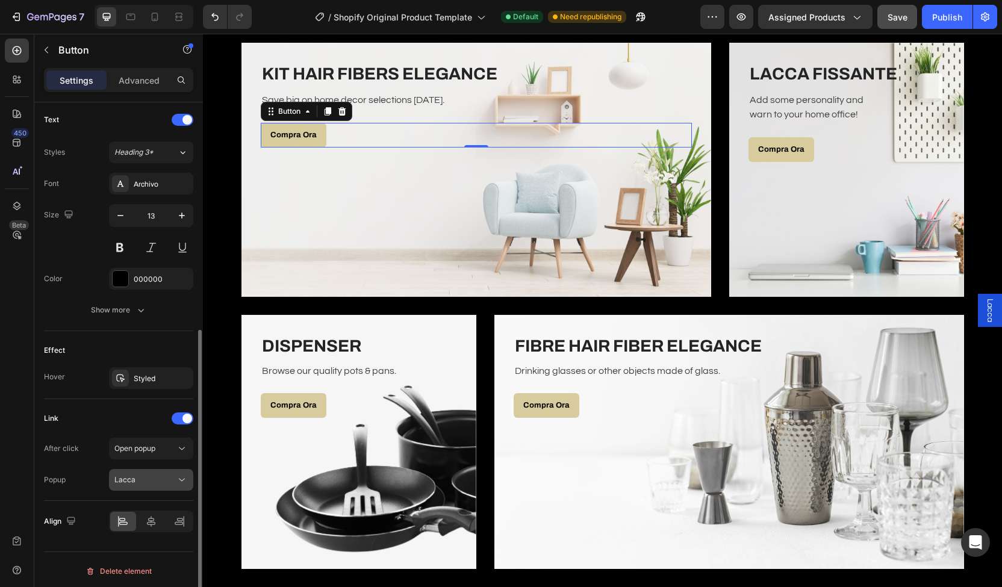
click at [149, 484] on button "Lacca" at bounding box center [151, 480] width 84 height 22
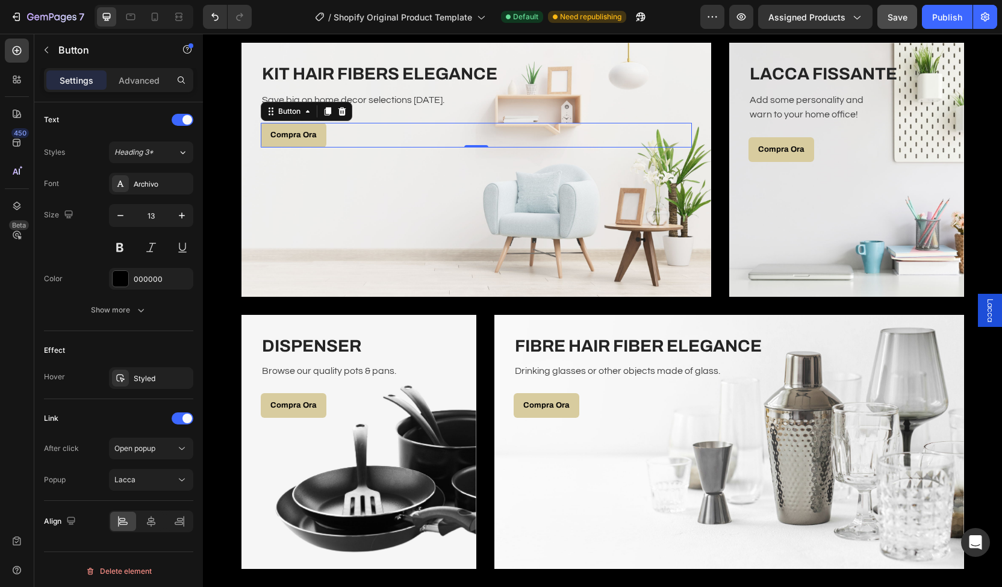
click at [984, 307] on span "Lacca" at bounding box center [990, 310] width 12 height 23
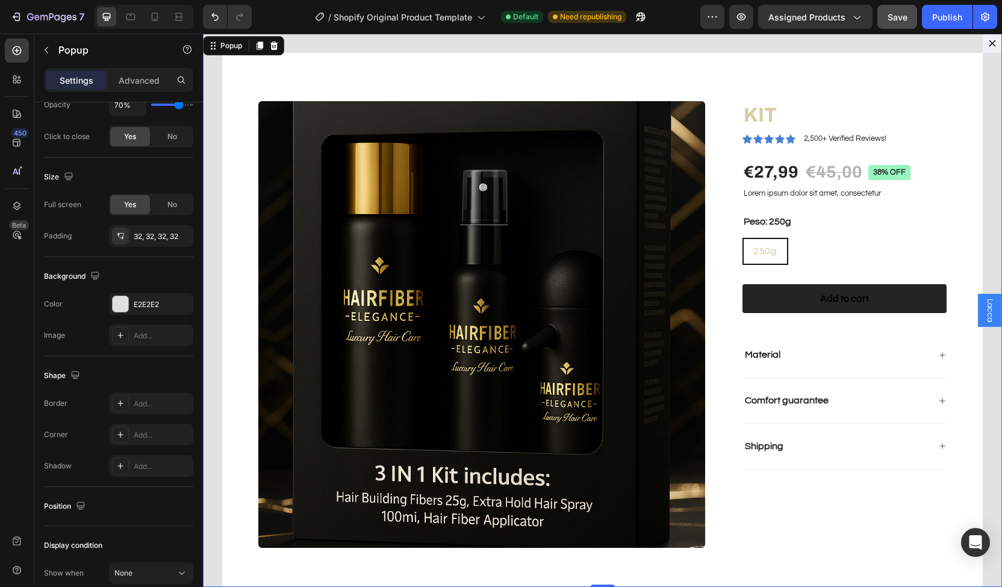
scroll to position [0, 0]
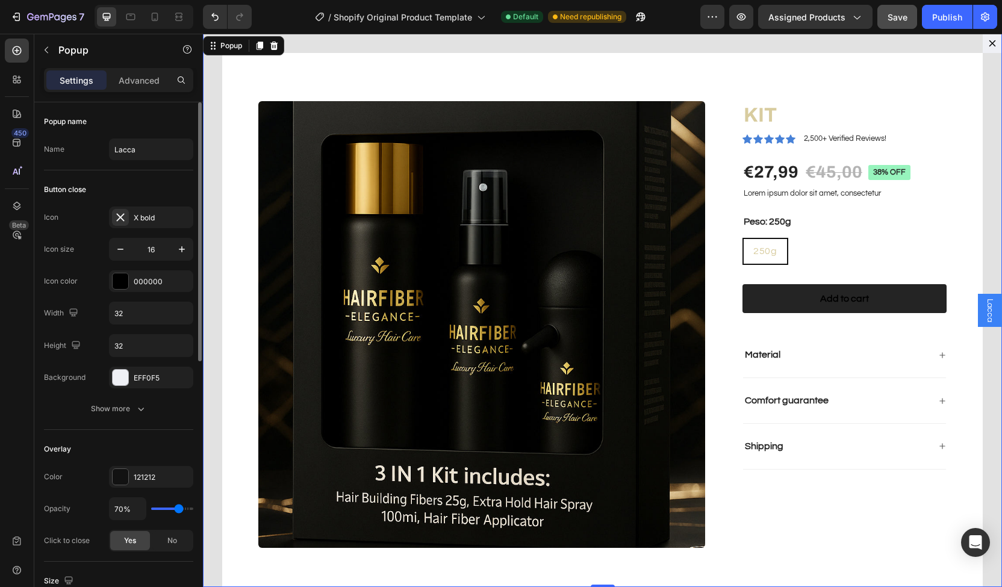
click at [140, 430] on div "Popup name Name [PERSON_NAME]" at bounding box center [118, 496] width 149 height 132
click at [140, 143] on input "Lacca" at bounding box center [151, 150] width 84 height 22
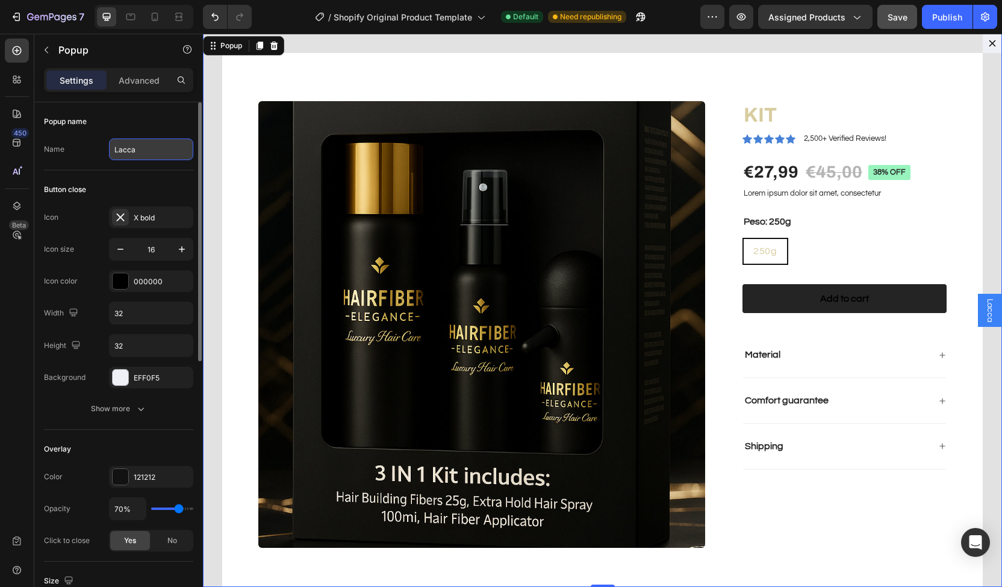
click at [140, 143] on input "Lacca" at bounding box center [151, 150] width 84 height 22
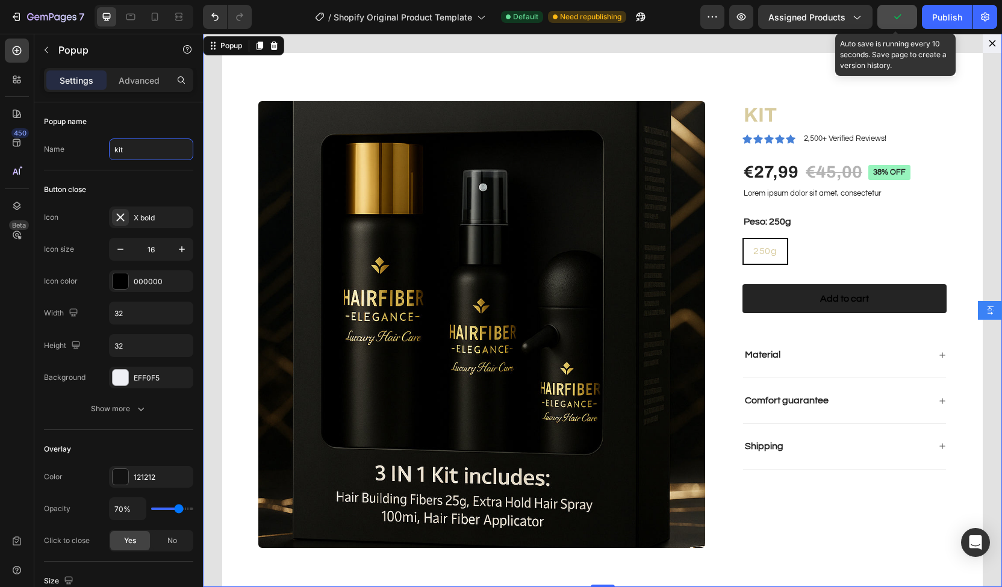
type input "kit"
click at [905, 16] on button "button" at bounding box center [898, 17] width 40 height 24
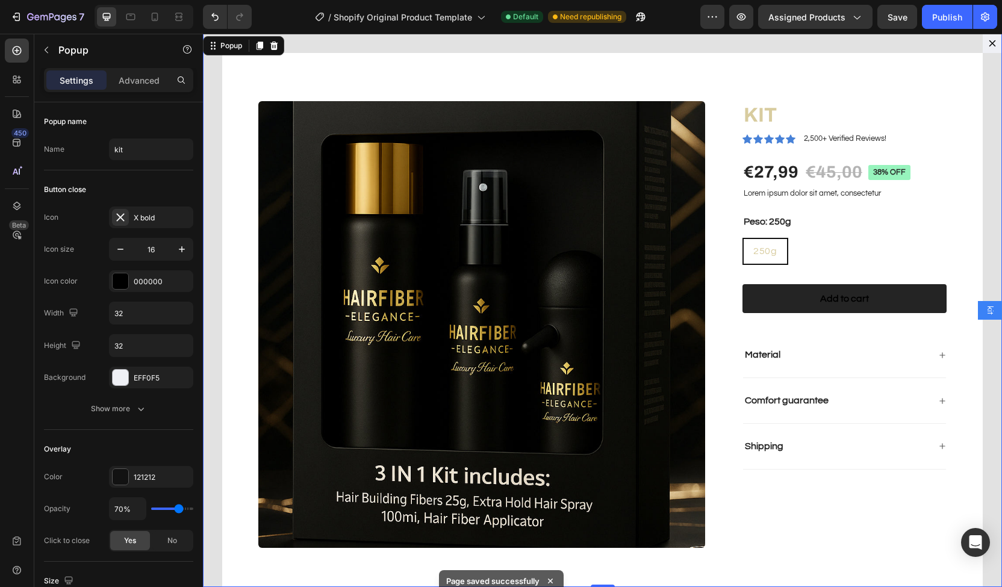
click at [988, 42] on icon "Dialog content" at bounding box center [993, 44] width 10 height 10
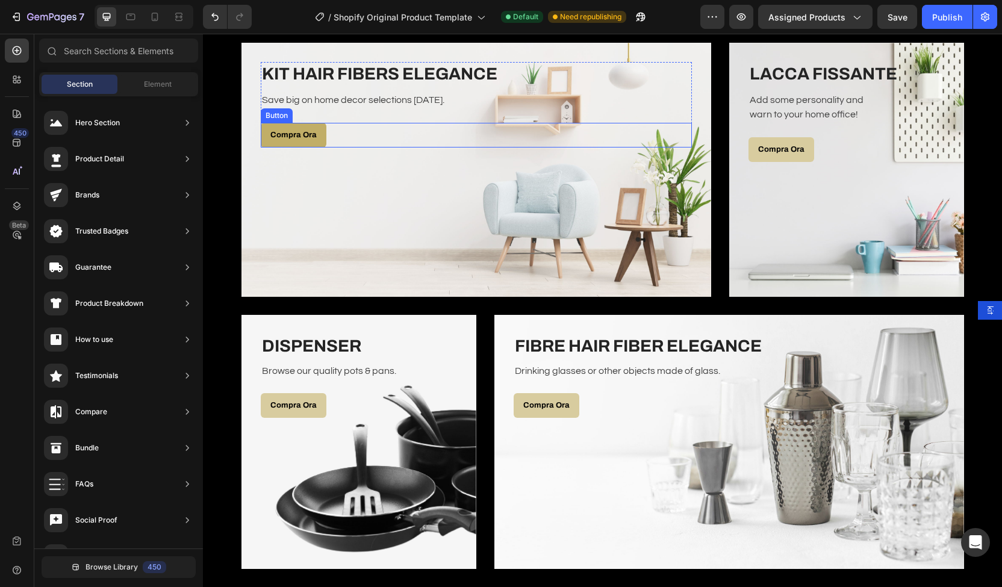
click at [295, 140] on link "Compra Ora" at bounding box center [294, 135] width 66 height 25
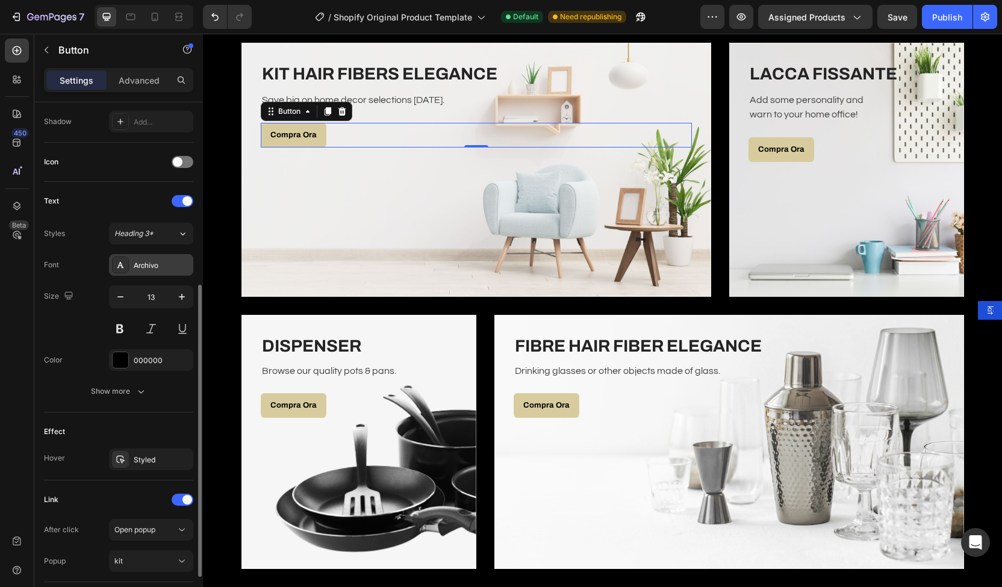
scroll to position [324, 0]
click at [148, 555] on div "kit" at bounding box center [144, 560] width 61 height 11
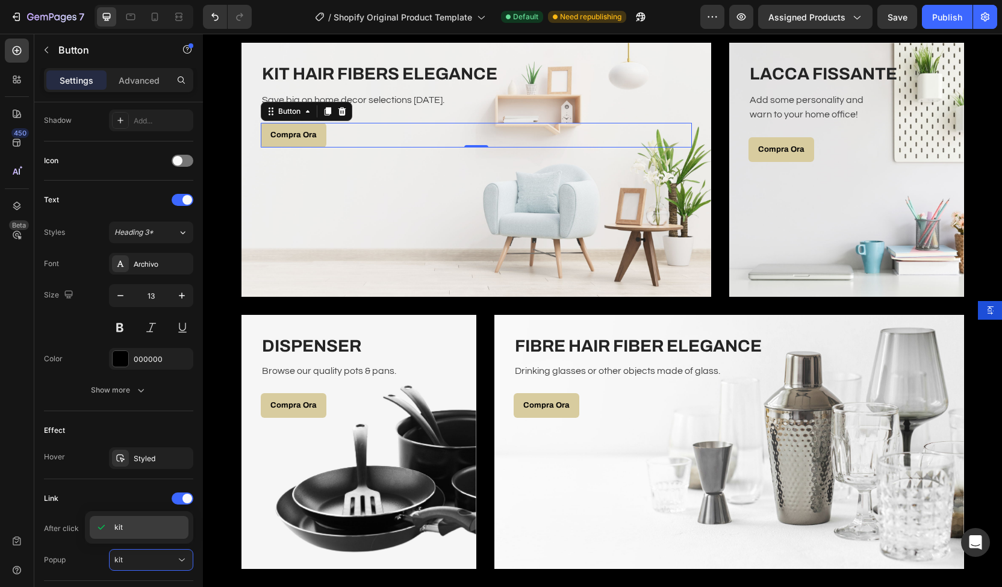
click at [148, 531] on p "kit" at bounding box center [148, 527] width 69 height 11
click at [984, 314] on span "kit" at bounding box center [990, 310] width 12 height 9
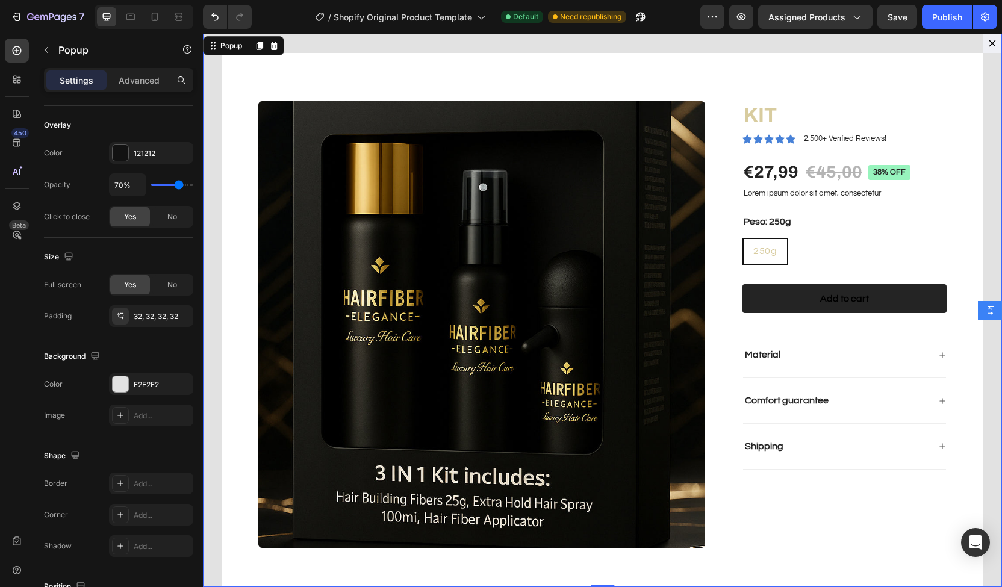
scroll to position [0, 0]
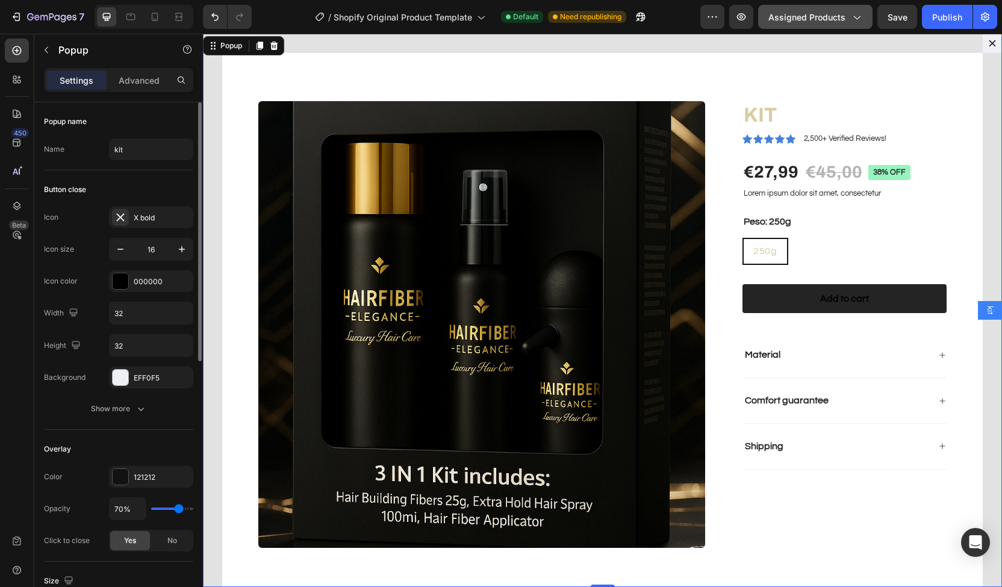
click at [799, 16] on span "Assigned Products" at bounding box center [807, 17] width 77 height 13
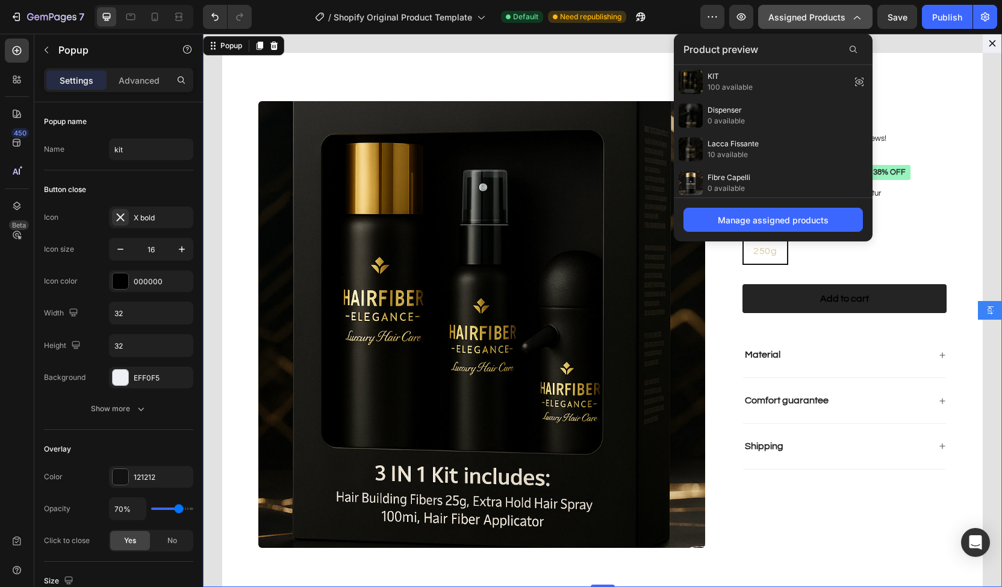
click at [799, 16] on span "Assigned Products" at bounding box center [807, 17] width 77 height 13
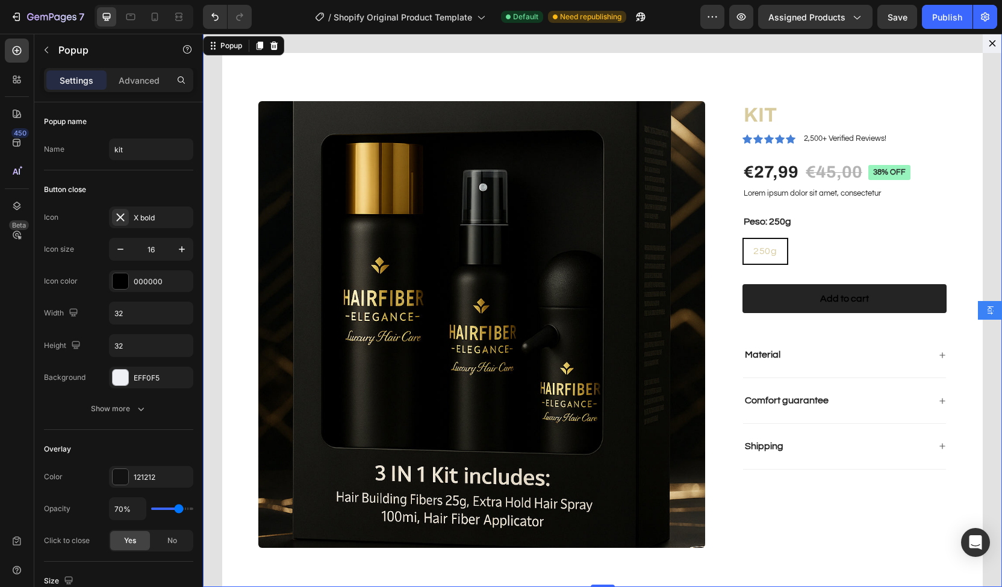
click at [990, 45] on icon "Dialog content" at bounding box center [993, 43] width 7 height 7
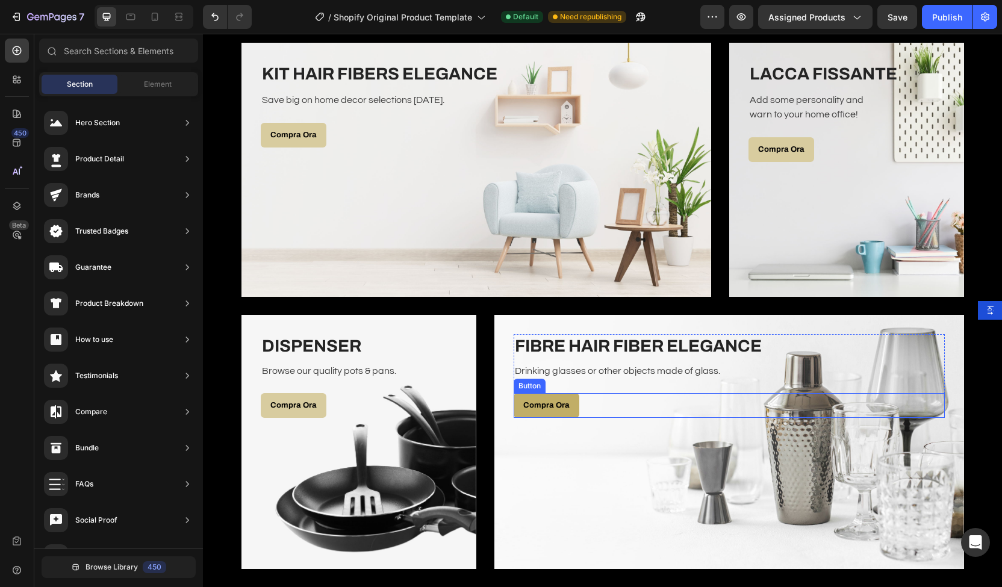
click at [558, 416] on link "Compra Ora" at bounding box center [547, 405] width 66 height 25
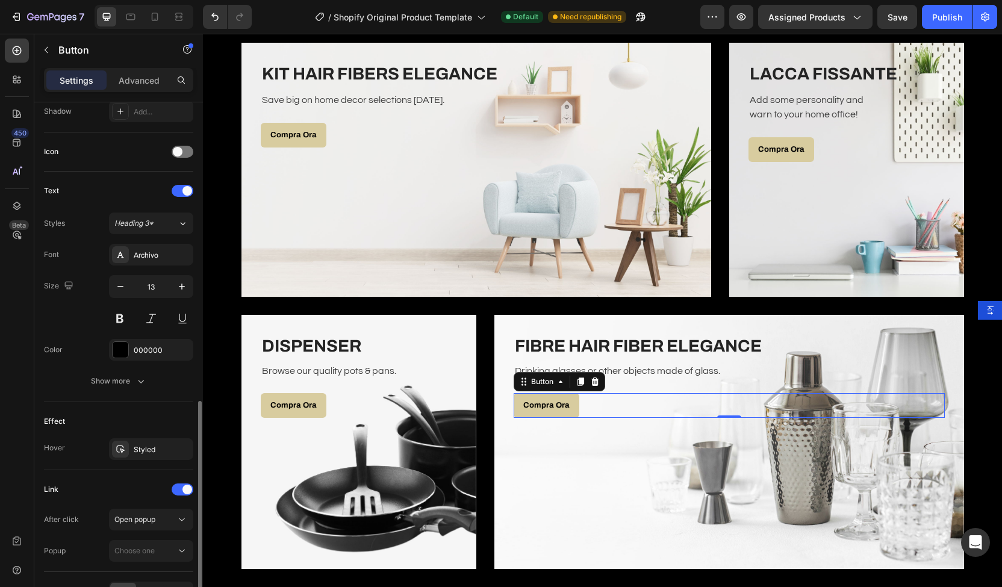
scroll to position [404, 0]
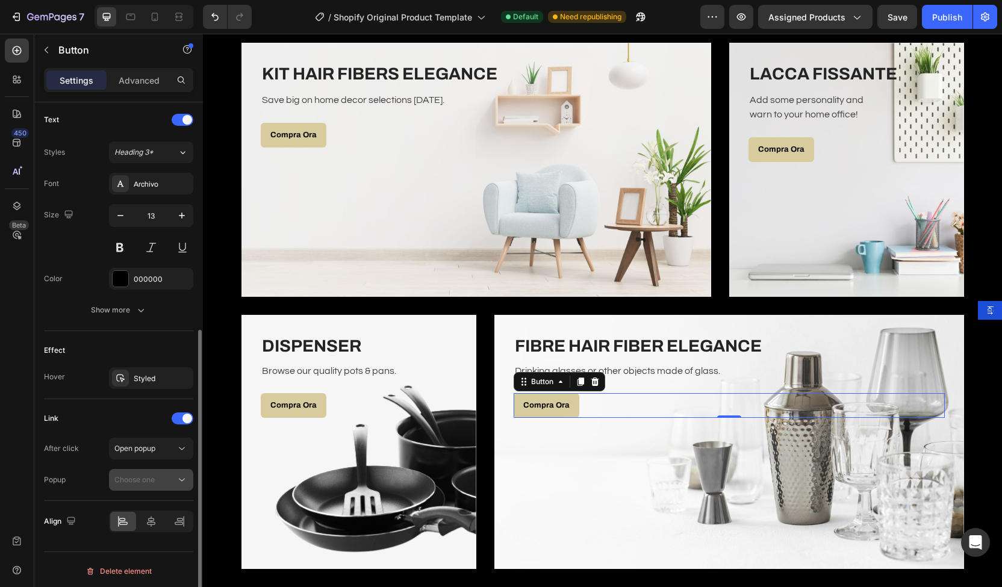
click at [148, 479] on span "Choose one" at bounding box center [134, 479] width 40 height 9
click at [160, 486] on button "Choose one" at bounding box center [151, 480] width 84 height 22
click at [167, 456] on button "Open popup" at bounding box center [151, 449] width 84 height 22
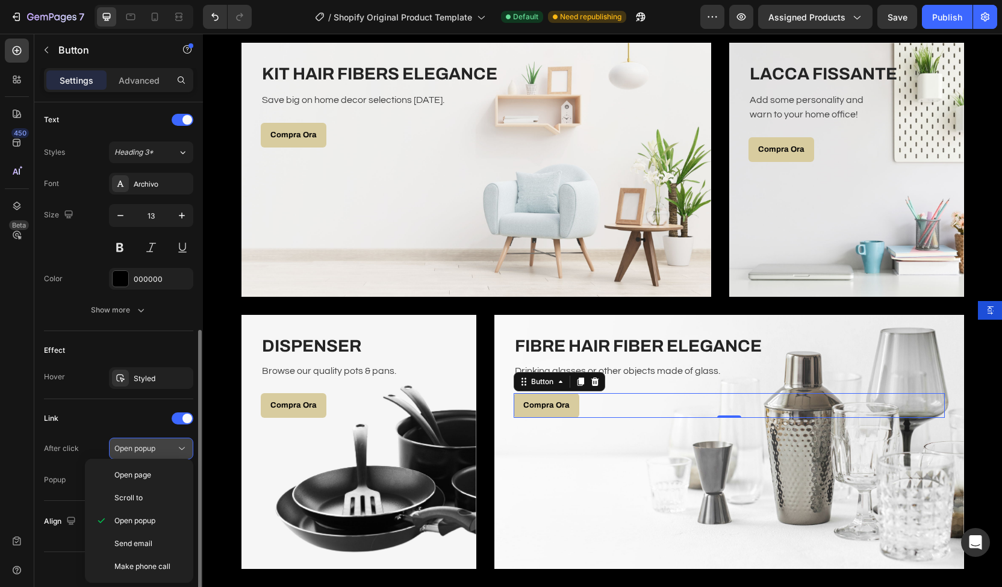
click at [167, 456] on button "Open popup" at bounding box center [151, 449] width 84 height 22
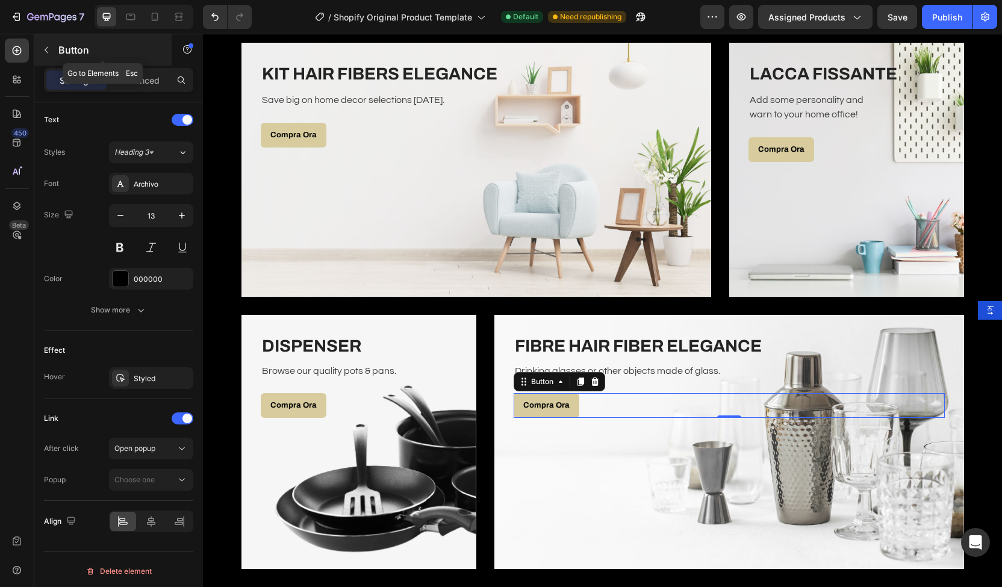
click at [64, 49] on p "Button" at bounding box center [109, 50] width 102 height 14
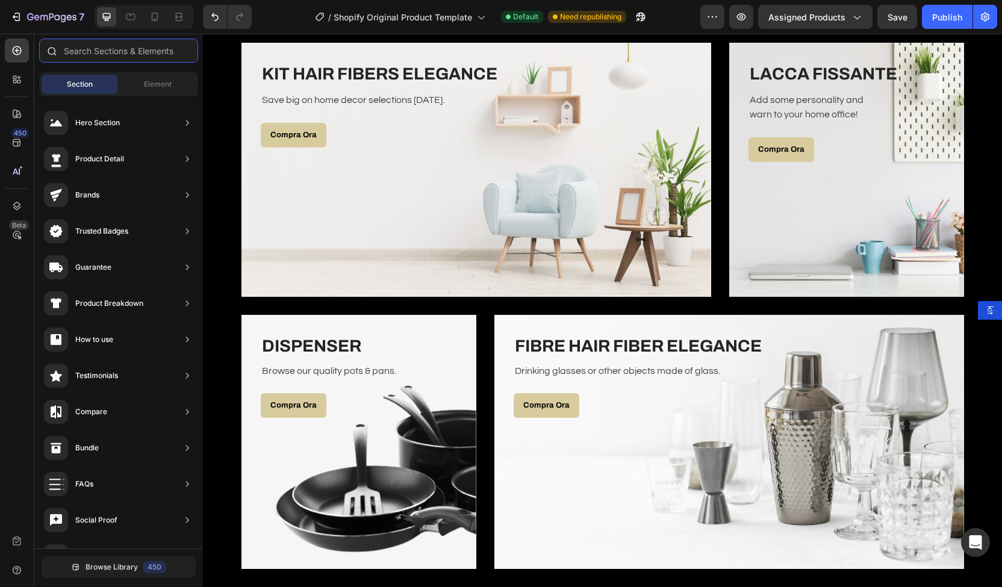
click at [105, 44] on input "text" at bounding box center [118, 51] width 159 height 24
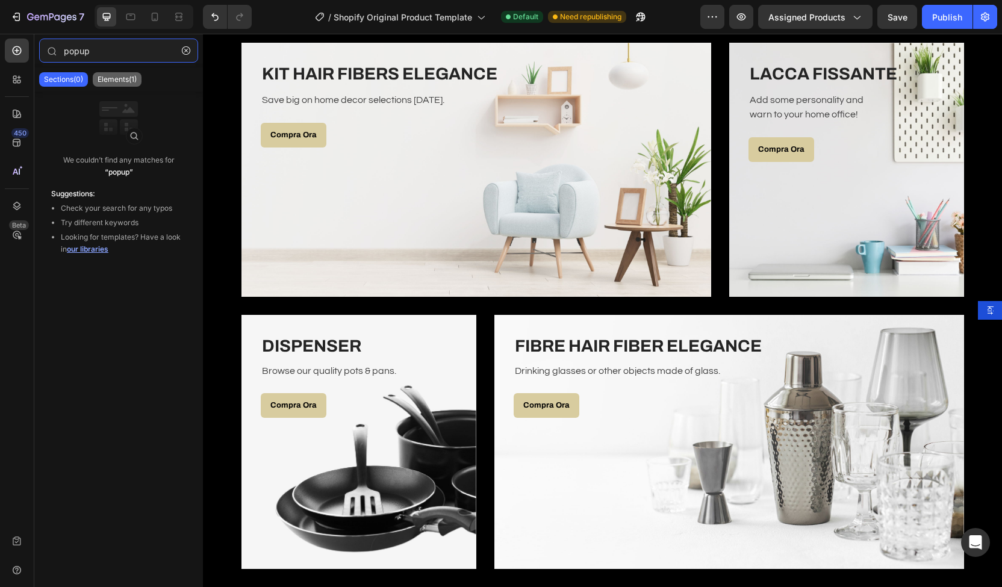
type input "popup"
click at [104, 79] on p "Elements(1)" at bounding box center [117, 80] width 39 height 10
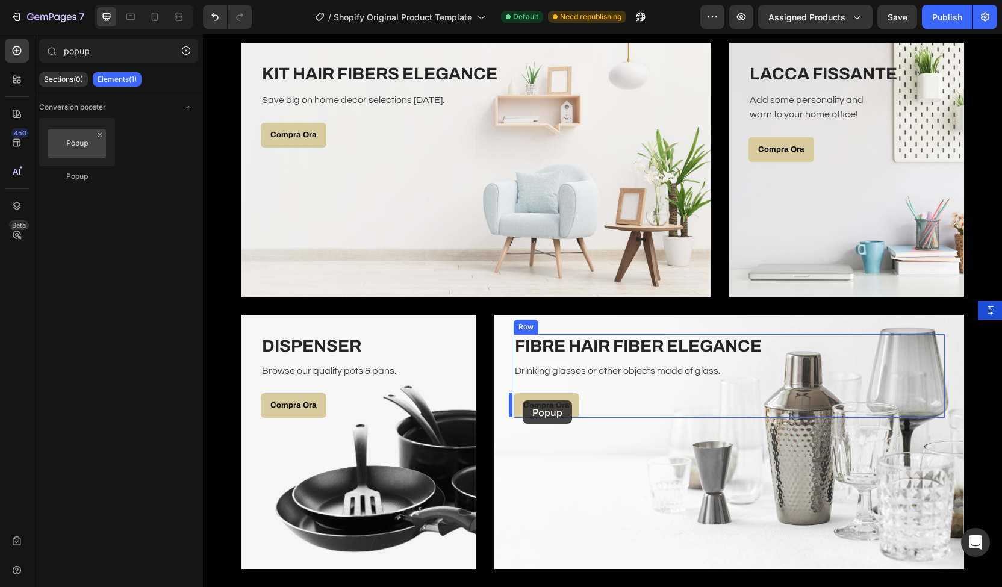
drag, startPoint x: 292, startPoint y: 188, endPoint x: 523, endPoint y: 401, distance: 314.2
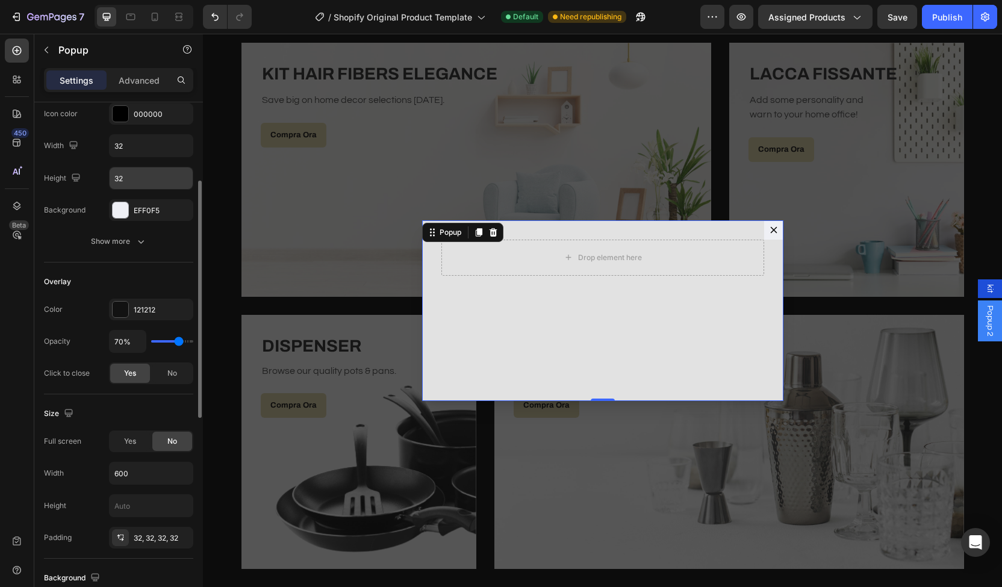
scroll to position [184, 0]
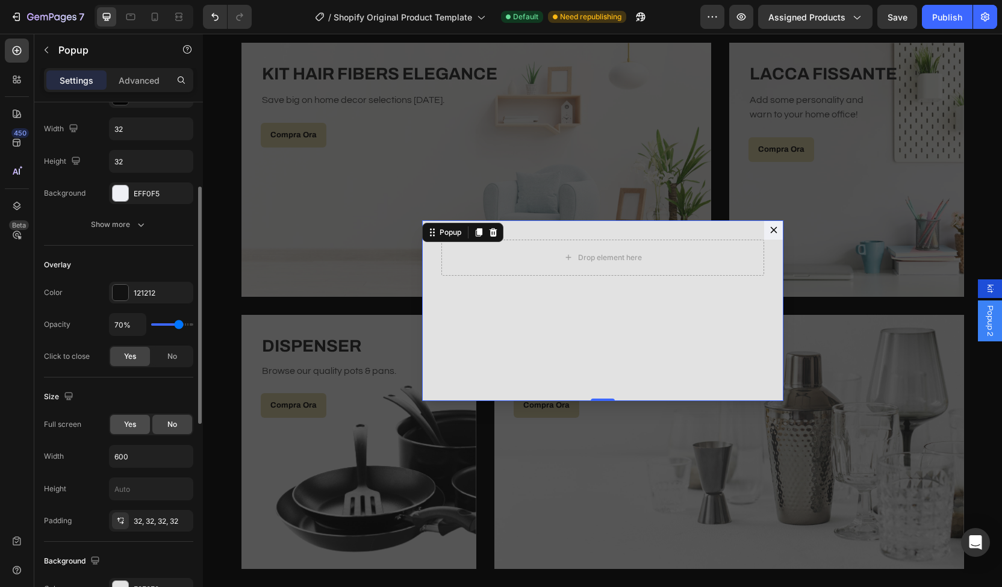
click at [134, 427] on div "Yes" at bounding box center [130, 424] width 40 height 19
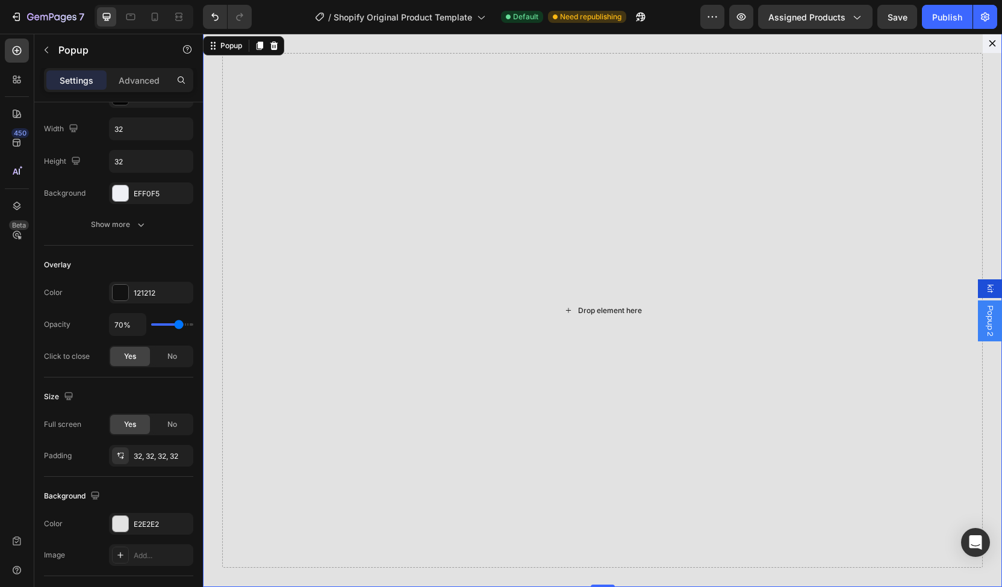
scroll to position [2059, 0]
click at [63, 54] on p "Popup" at bounding box center [109, 50] width 102 height 14
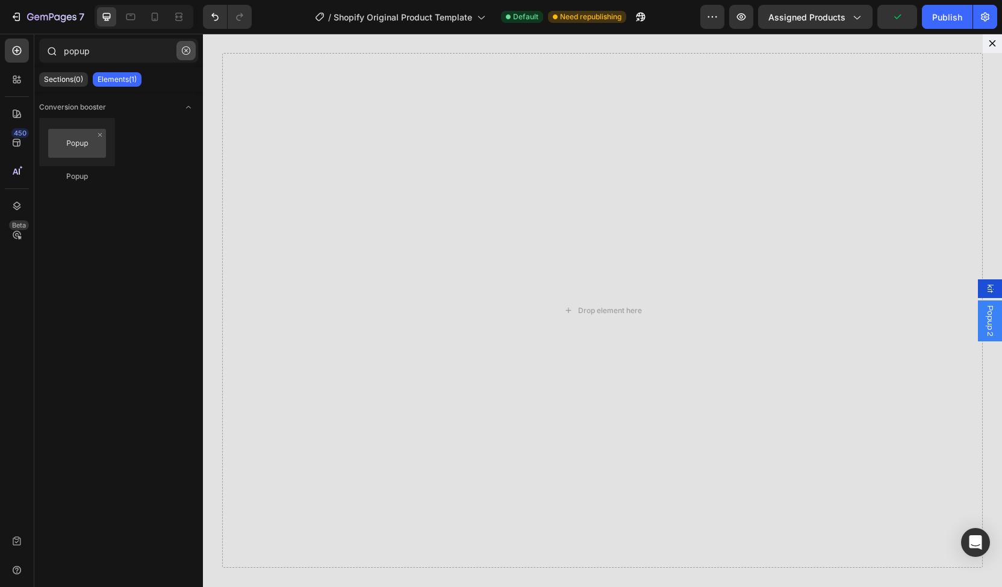
click at [192, 50] on button "button" at bounding box center [186, 50] width 19 height 19
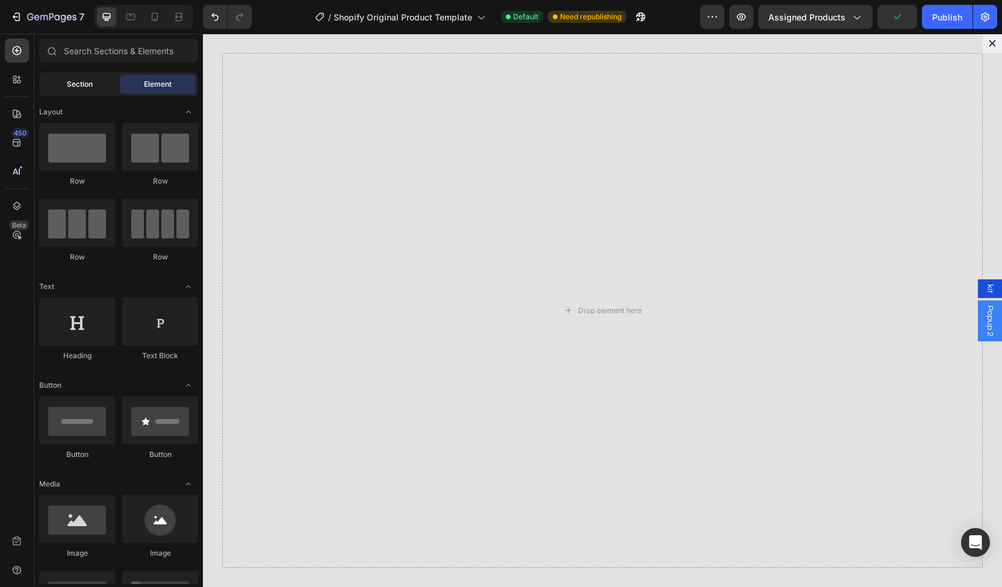
click at [93, 86] on div "Section" at bounding box center [80, 84] width 76 height 19
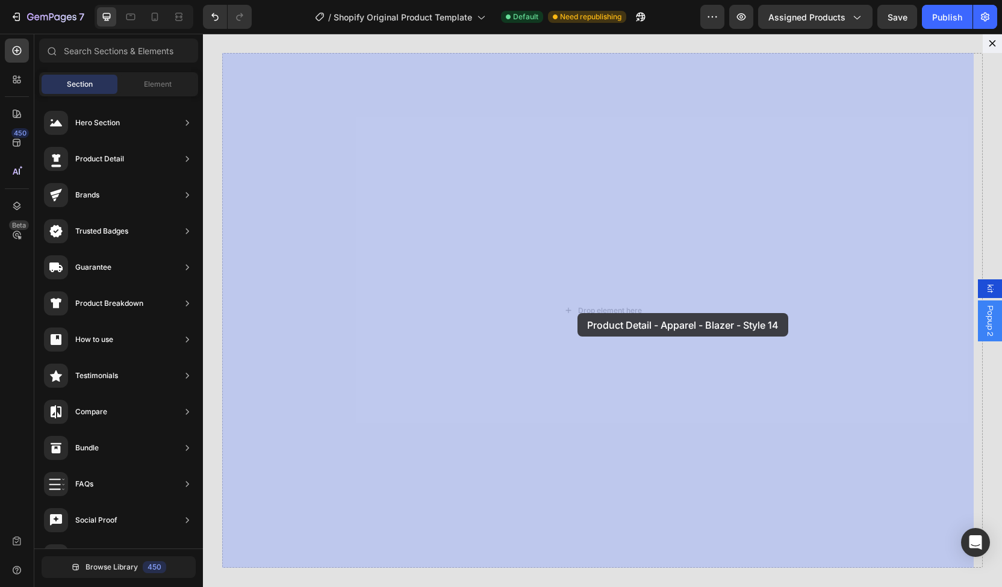
drag, startPoint x: 457, startPoint y: 147, endPoint x: 577, endPoint y: 313, distance: 205.0
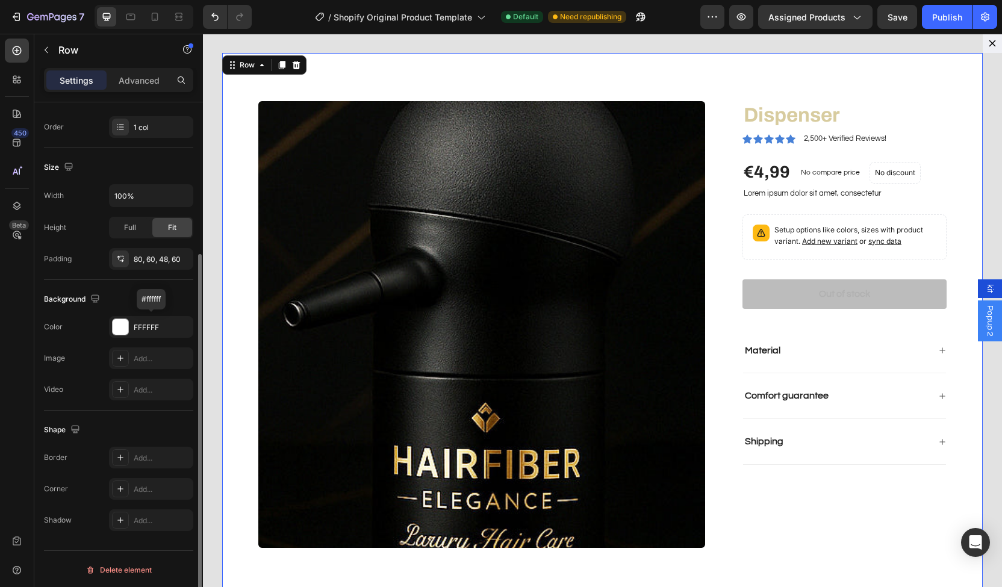
scroll to position [0, 0]
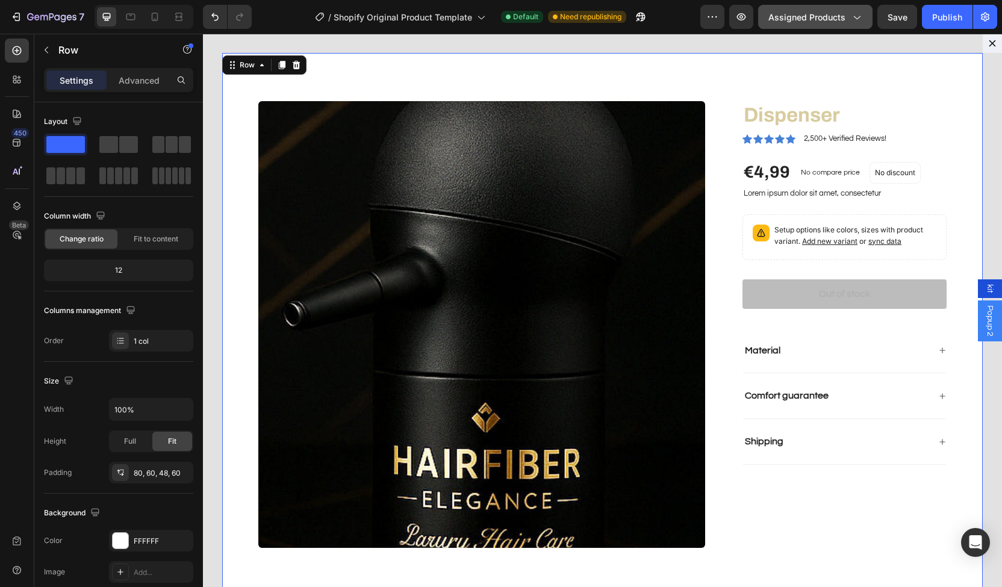
click at [814, 23] on button "Assigned Products" at bounding box center [815, 17] width 114 height 24
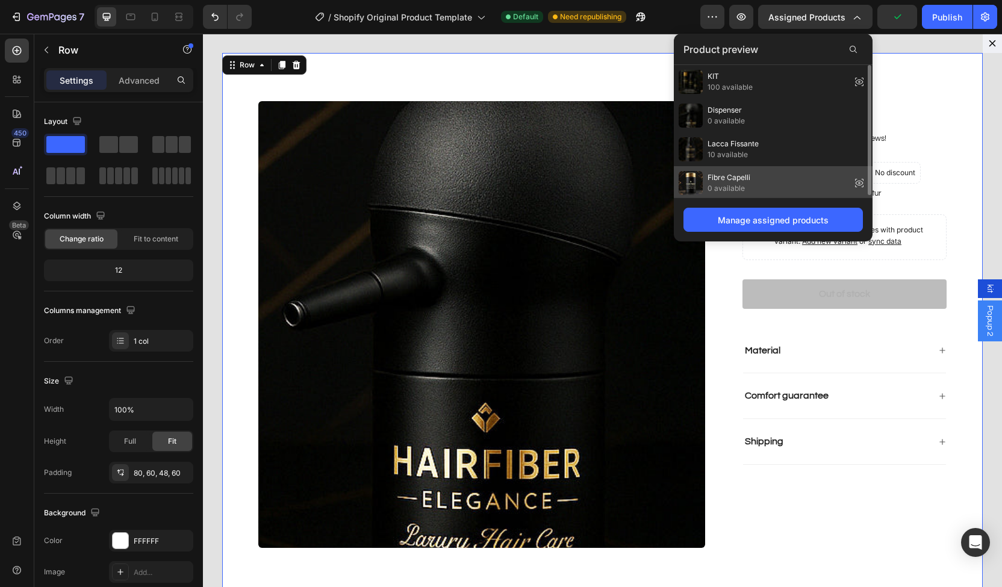
click at [737, 174] on span "Fibre Capelli" at bounding box center [729, 177] width 43 height 11
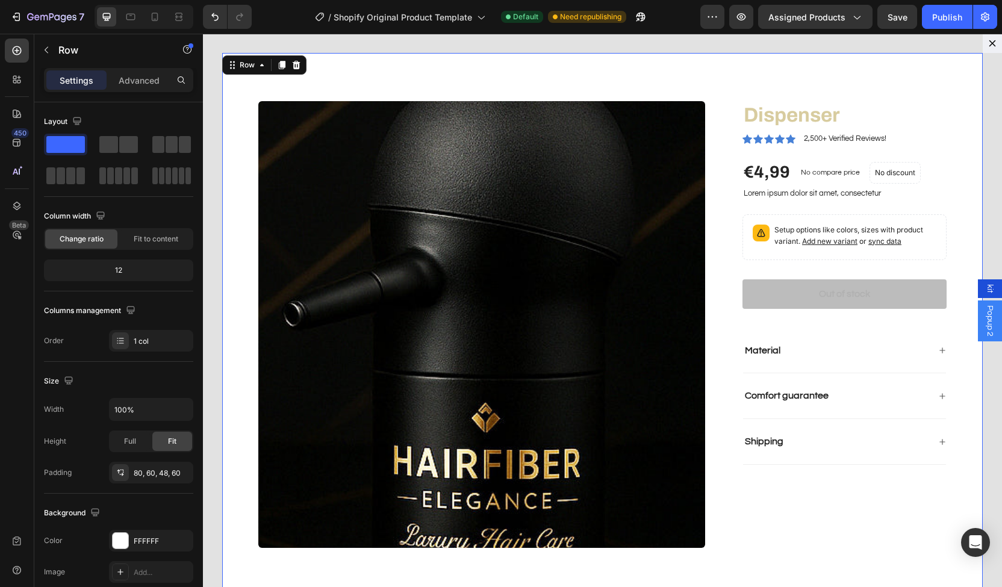
click at [794, 29] on div "7 / Shopify Original Product Template Default Need republishing Preview Assigne…" at bounding box center [501, 17] width 1002 height 34
click at [795, 27] on button "Assigned Products" at bounding box center [815, 17] width 114 height 24
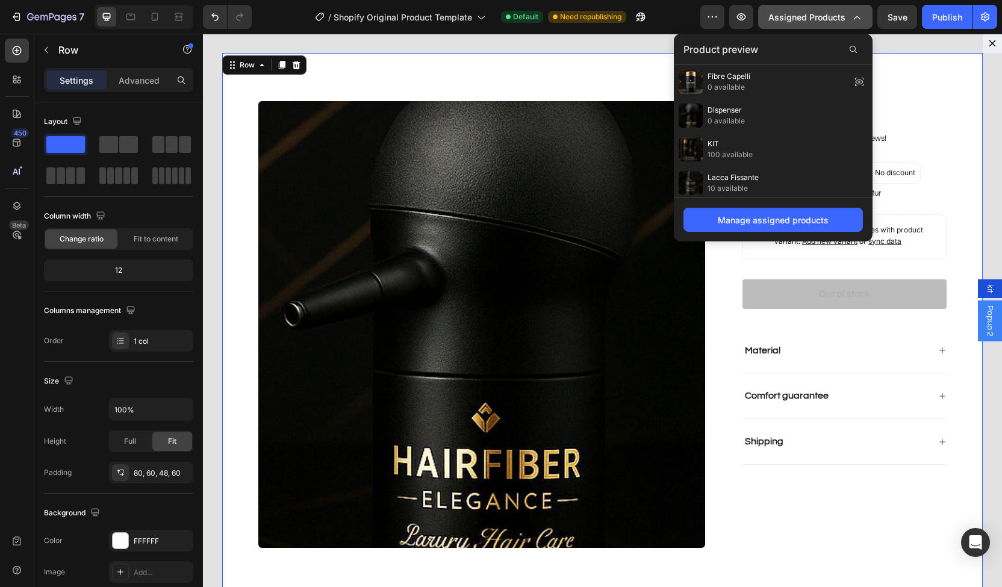
click at [795, 27] on button "Assigned Products" at bounding box center [815, 17] width 114 height 24
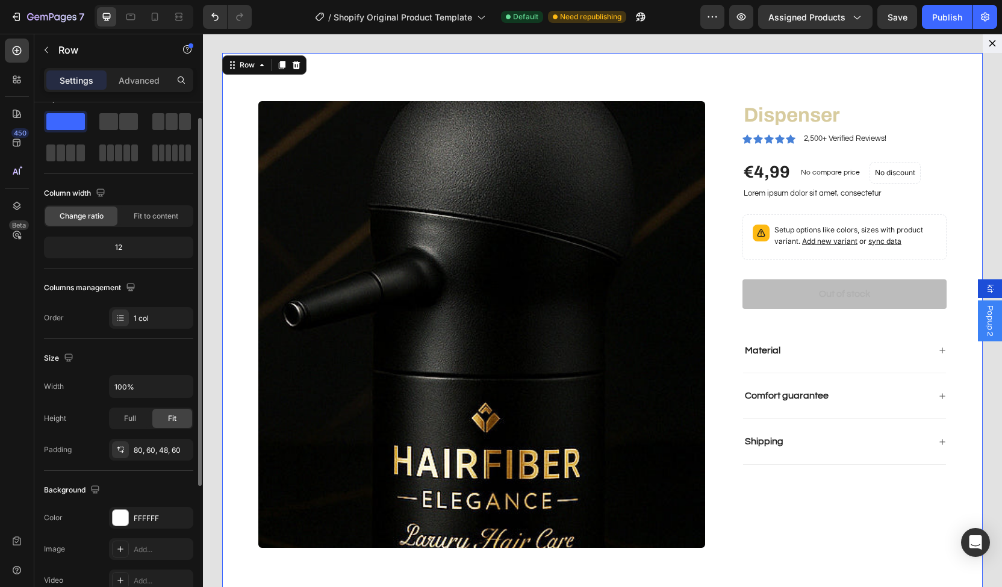
scroll to position [23, 0]
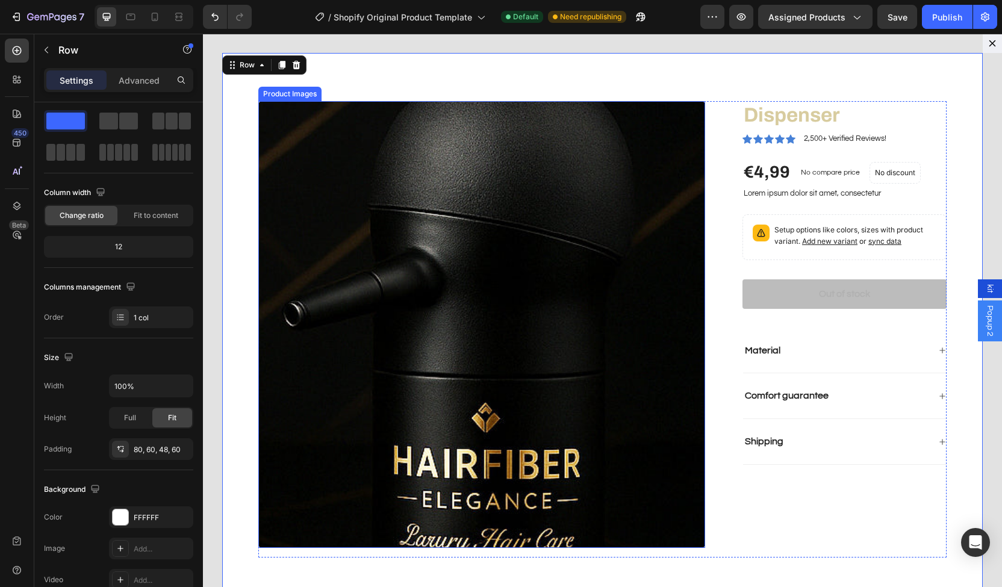
click at [345, 296] on img "Dialog body" at bounding box center [481, 324] width 447 height 447
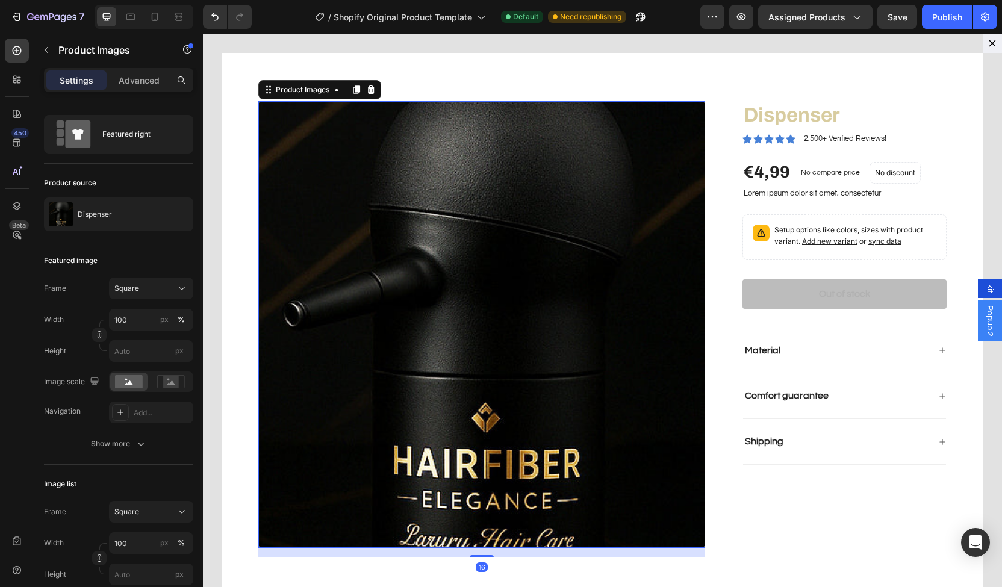
scroll to position [0, 0]
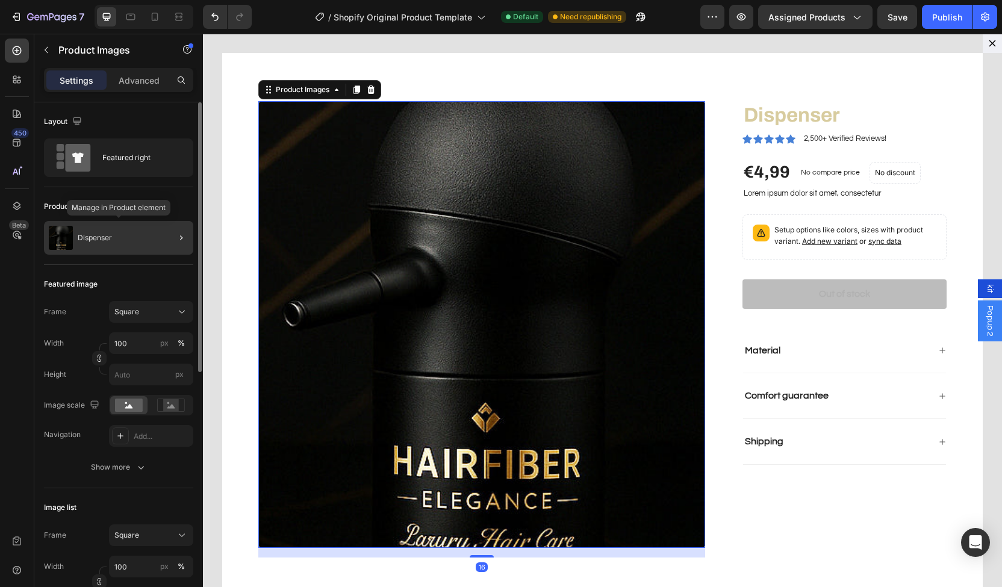
click at [151, 241] on div "Dispenser" at bounding box center [118, 238] width 149 height 34
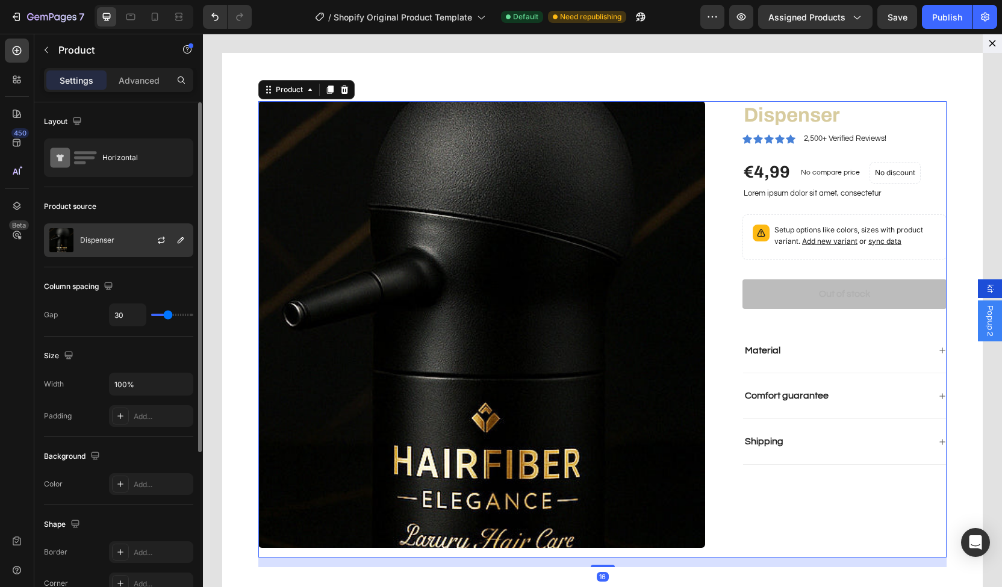
click at [143, 237] on div at bounding box center [166, 240] width 53 height 33
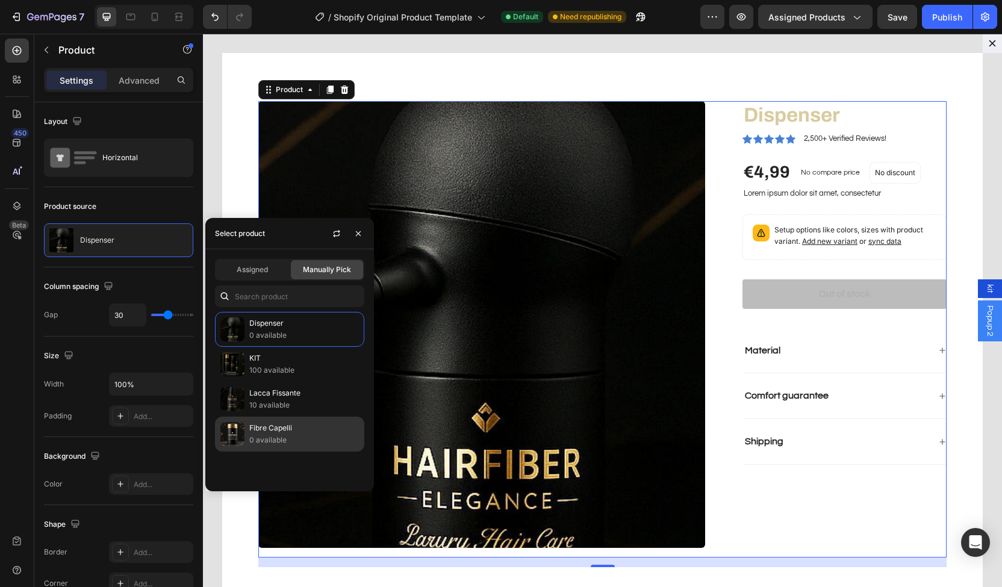
click at [282, 440] on p "0 available" at bounding box center [304, 440] width 110 height 12
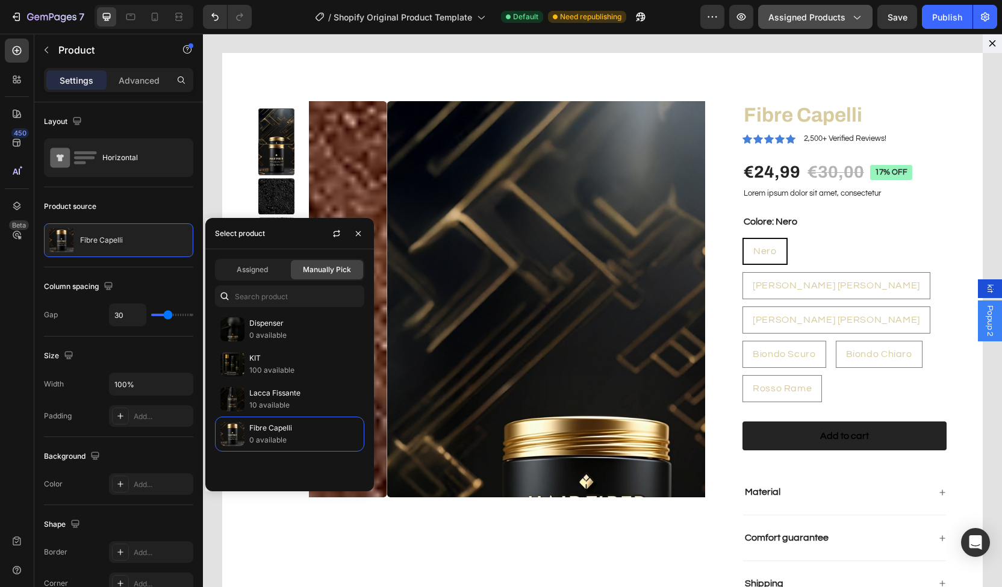
click at [813, 14] on span "Assigned Products" at bounding box center [807, 17] width 77 height 13
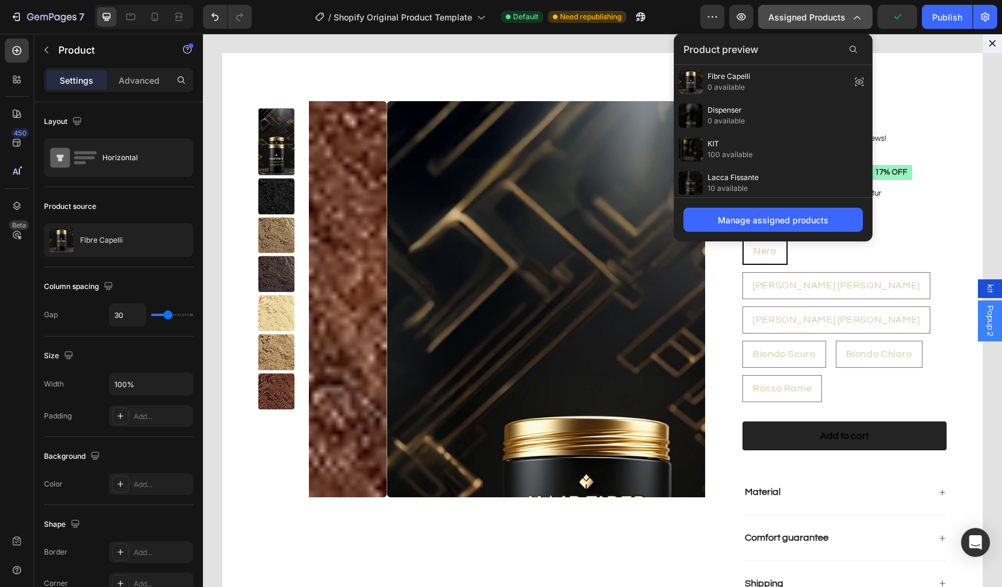
click at [813, 14] on span "Assigned Products" at bounding box center [807, 17] width 77 height 13
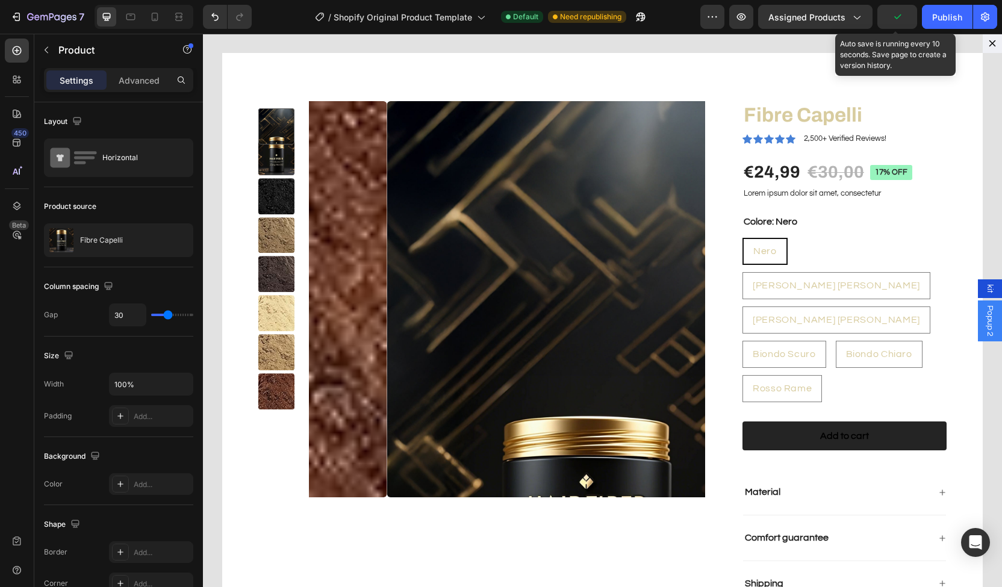
click at [898, 17] on icon "button" at bounding box center [898, 17] width 12 height 12
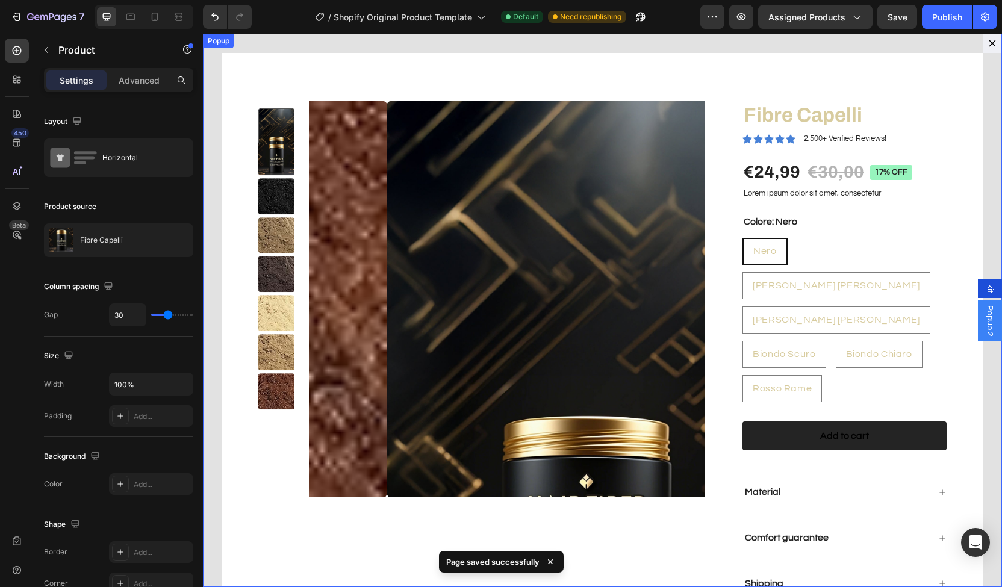
click at [984, 48] on button "Dialog content" at bounding box center [992, 43] width 19 height 19
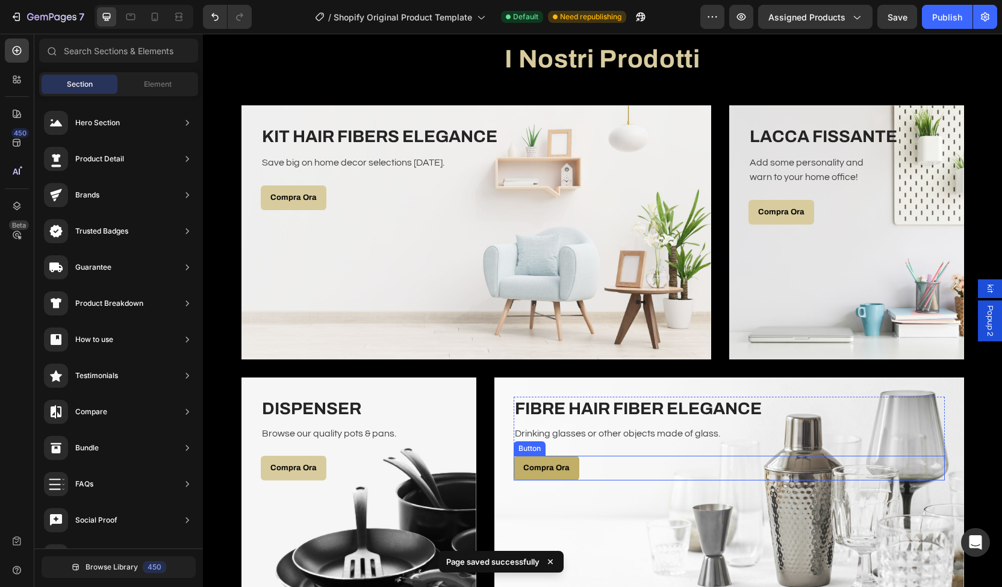
click at [561, 456] on link "Compra Ora" at bounding box center [547, 468] width 66 height 25
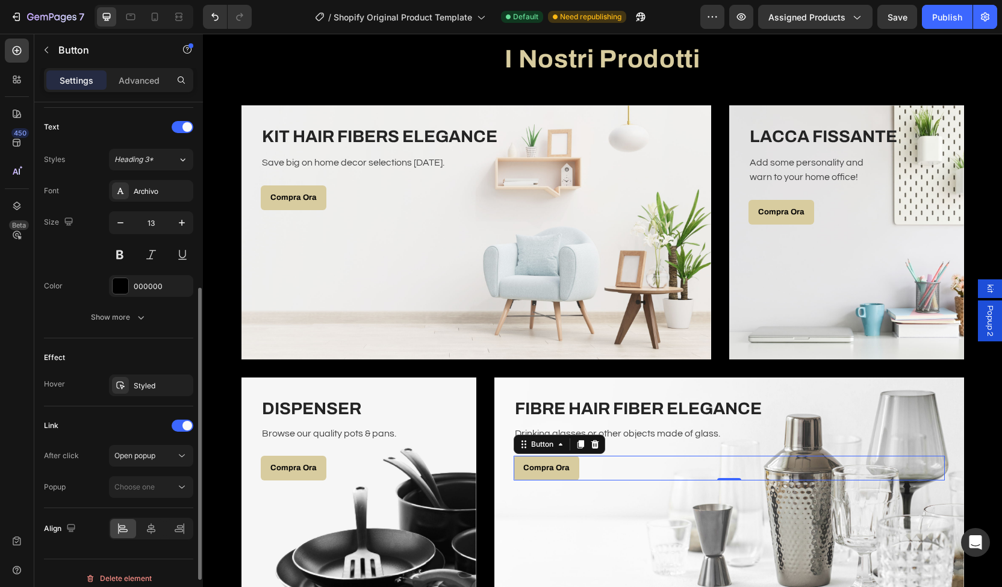
scroll to position [399, 0]
click at [141, 482] on span "Choose one" at bounding box center [134, 484] width 40 height 9
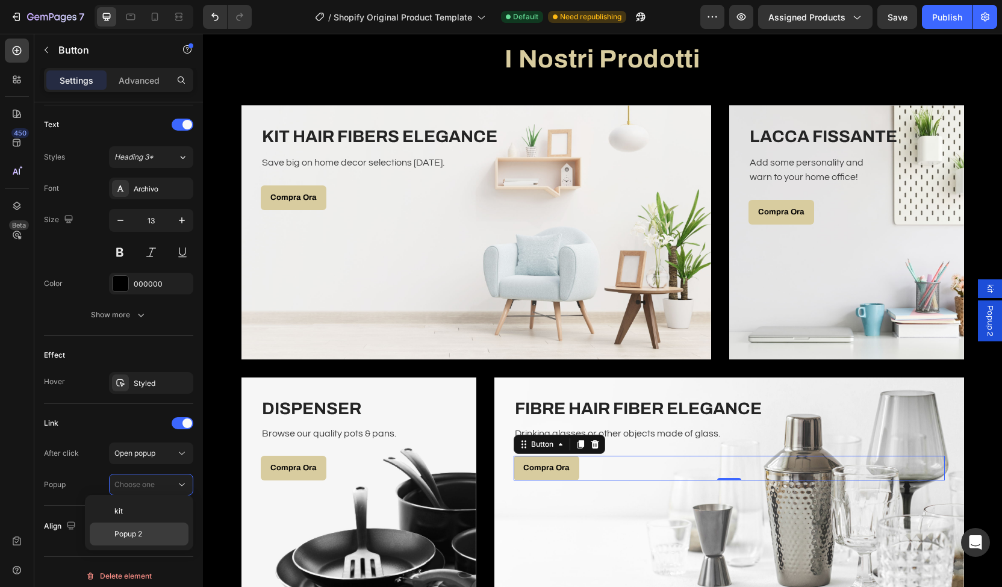
click at [141, 529] on span "Popup 2" at bounding box center [128, 534] width 28 height 11
click at [978, 315] on div "Popup 2" at bounding box center [990, 321] width 24 height 41
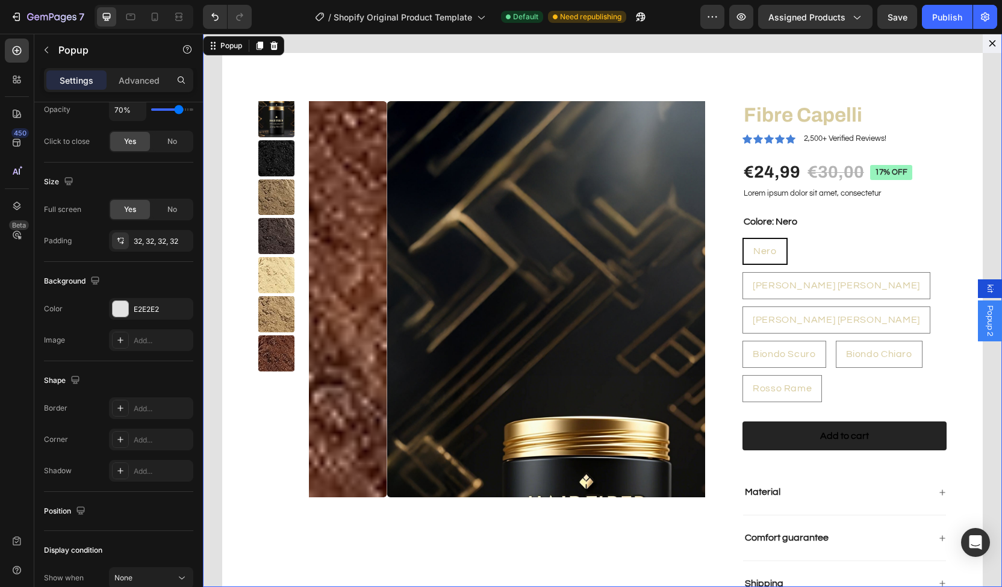
scroll to position [0, 0]
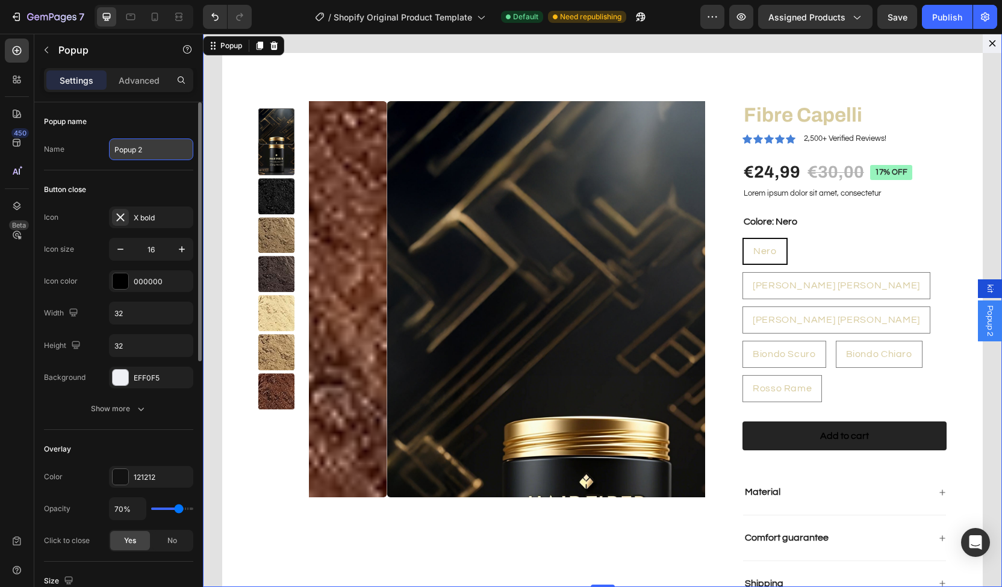
click at [127, 145] on input "Popup 2" at bounding box center [151, 150] width 84 height 22
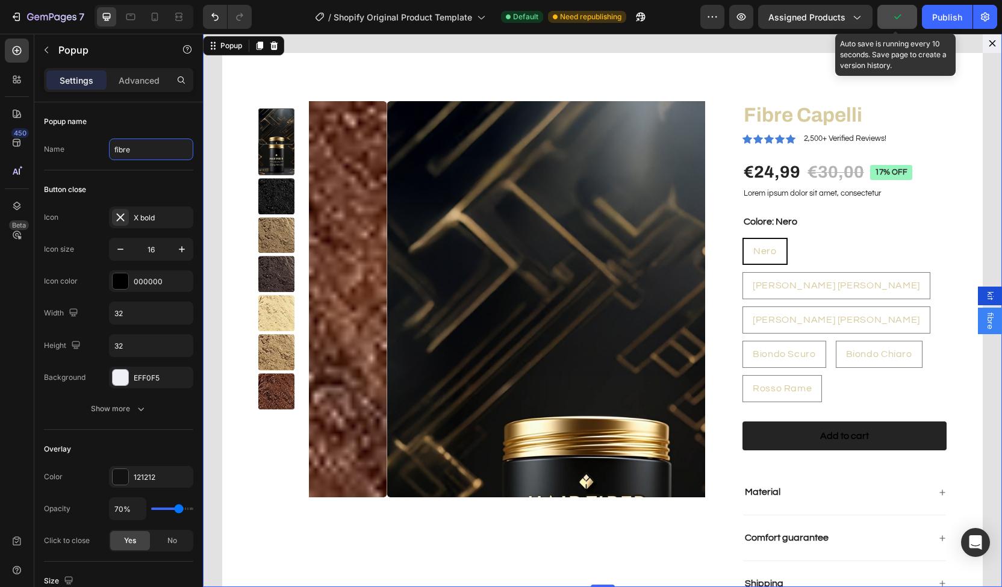
type input "fibre"
click at [890, 22] on button "button" at bounding box center [898, 17] width 40 height 24
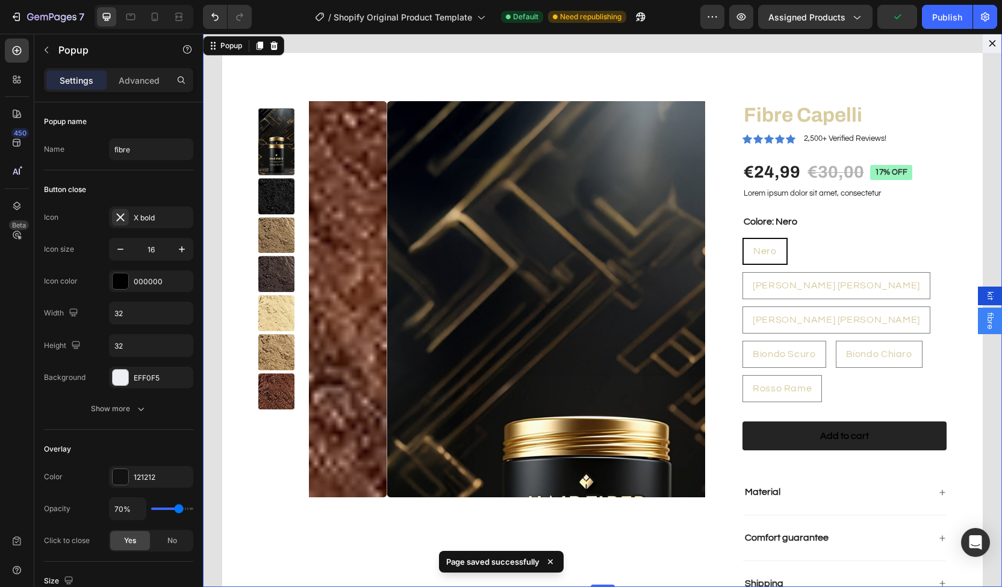
click at [990, 44] on button "Dialog content" at bounding box center [992, 43] width 19 height 19
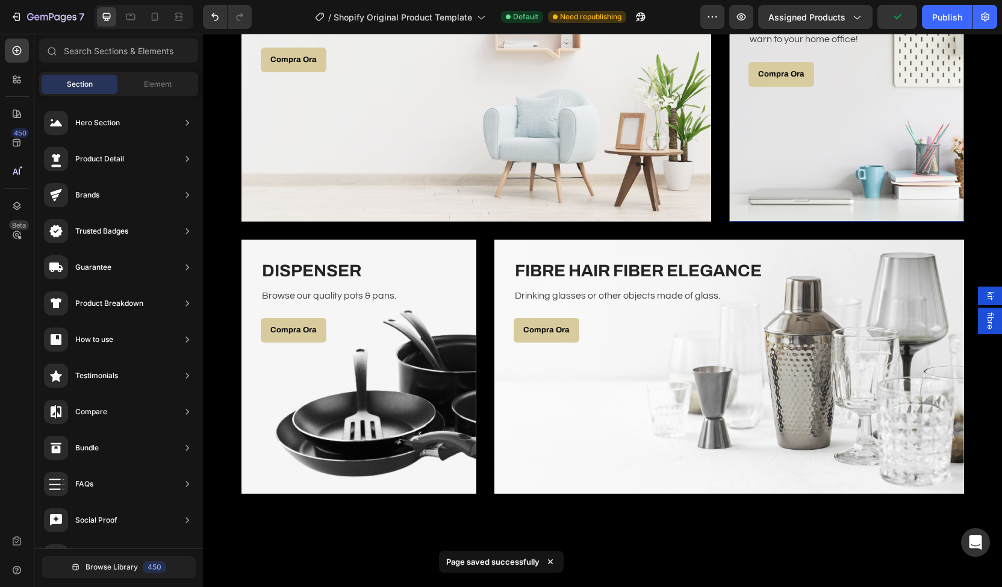
scroll to position [2198, 0]
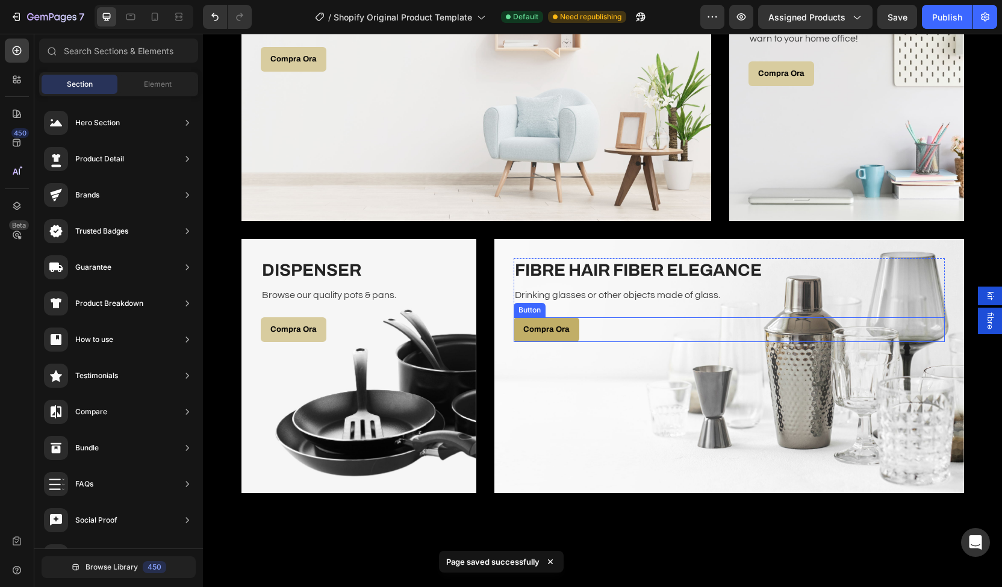
click at [537, 340] on link "Compra Ora" at bounding box center [547, 329] width 66 height 25
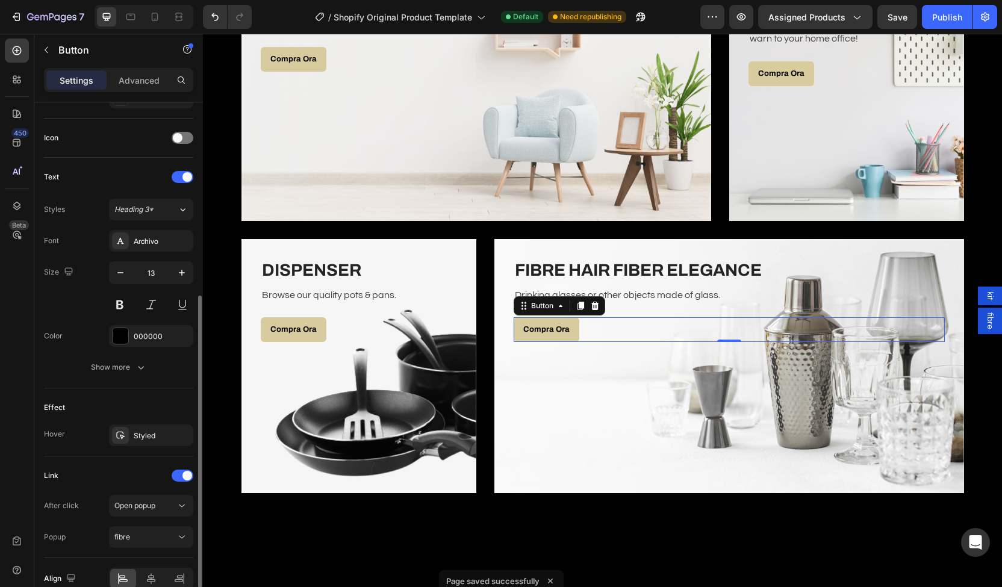
scroll to position [404, 0]
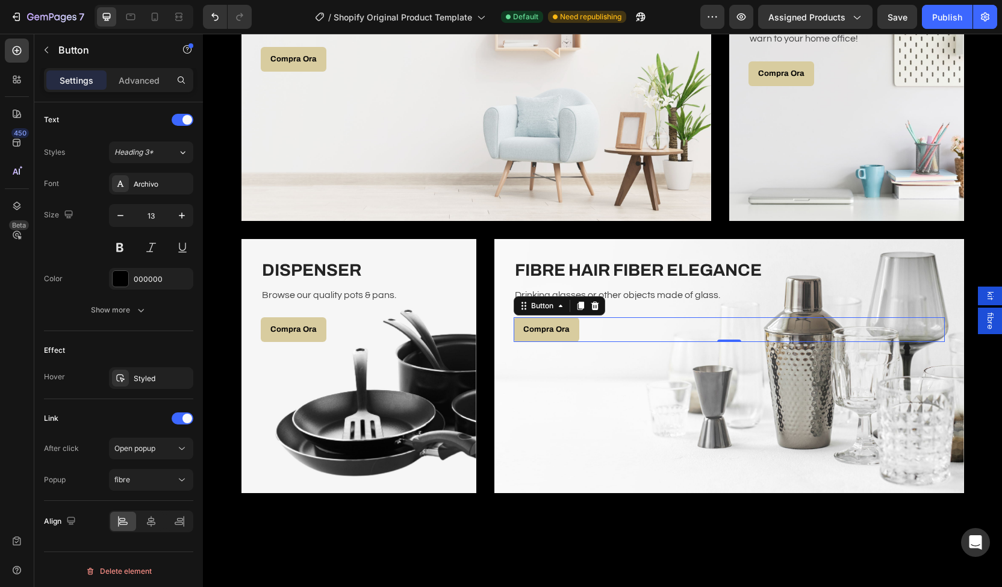
click at [984, 316] on span "fibre" at bounding box center [990, 321] width 12 height 17
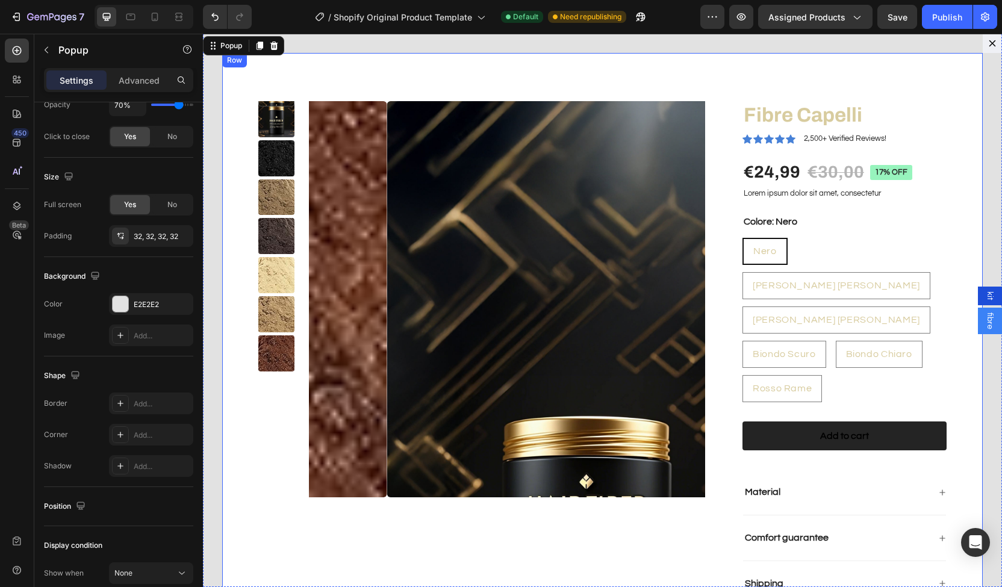
scroll to position [0, 0]
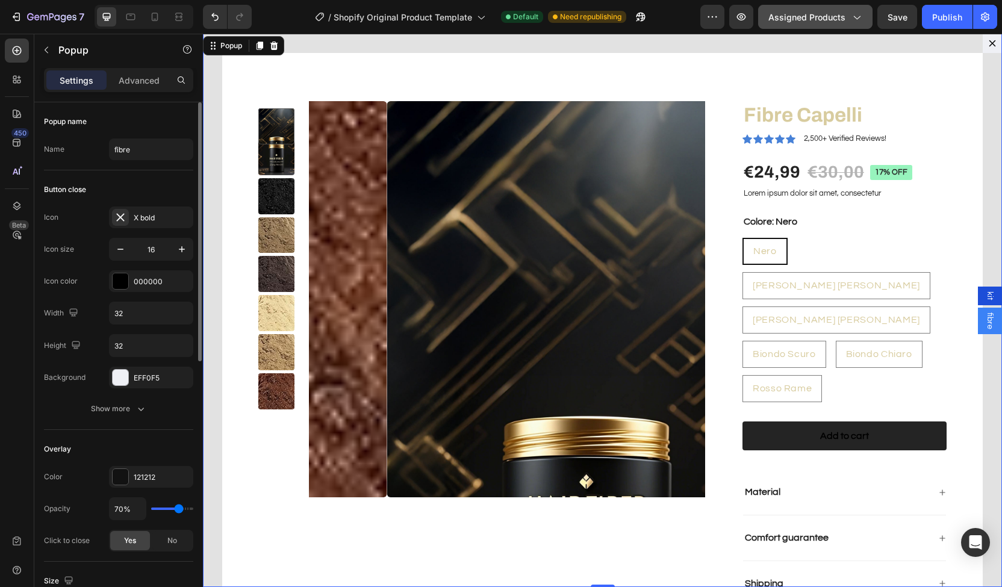
click at [837, 12] on span "Assigned Products" at bounding box center [807, 17] width 77 height 13
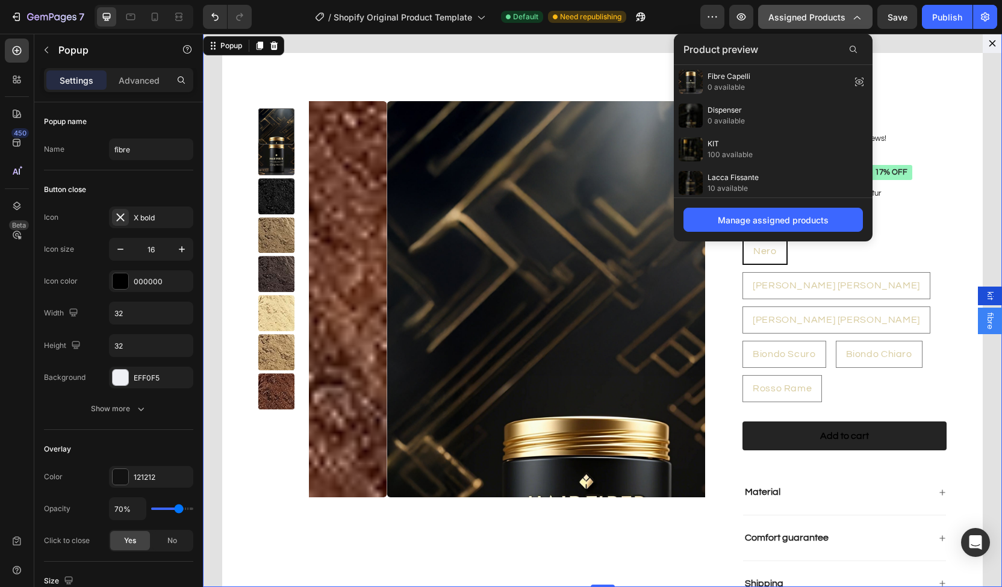
click at [852, 17] on icon "button" at bounding box center [857, 17] width 12 height 12
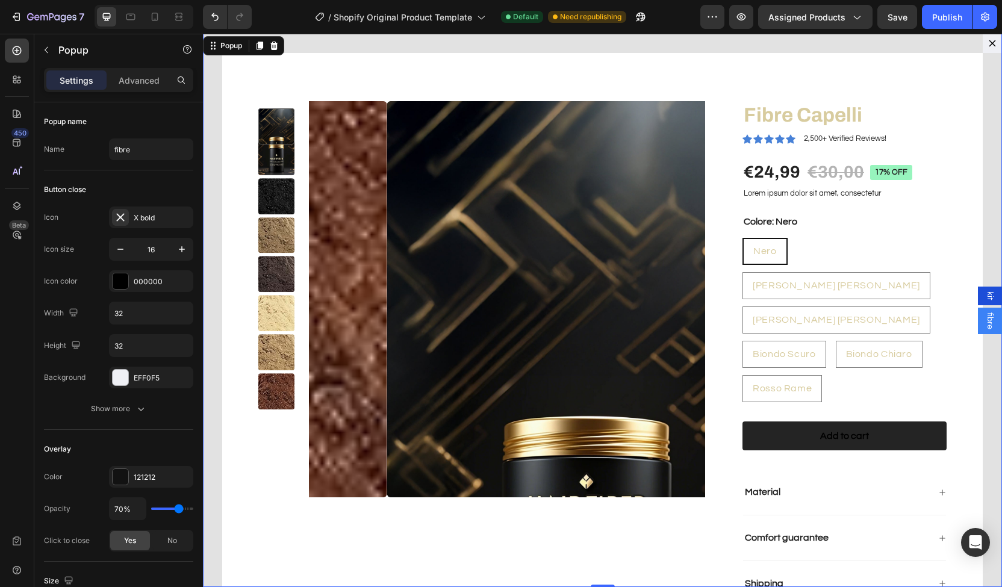
click at [988, 39] on icon "Dialog content" at bounding box center [993, 44] width 10 height 10
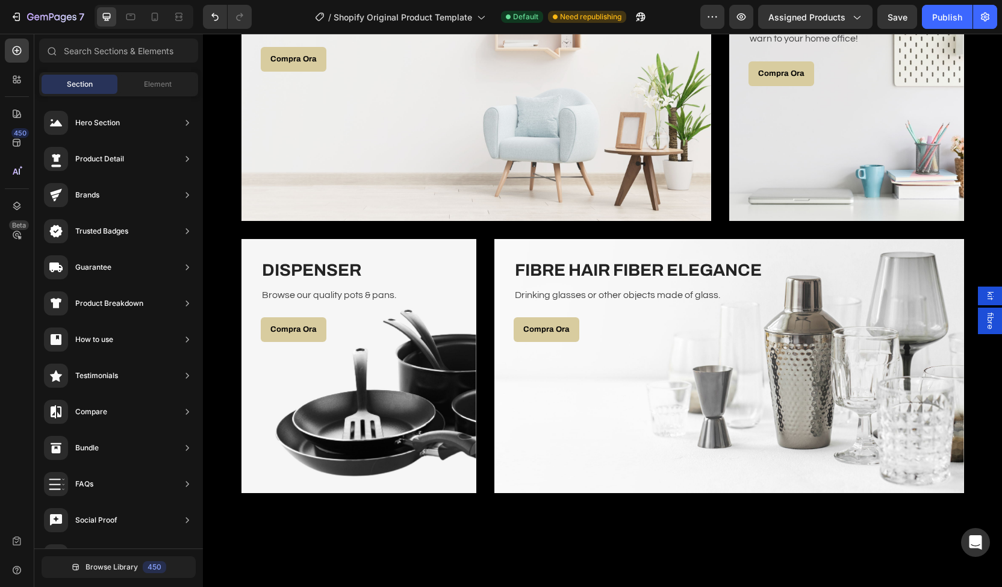
click at [978, 291] on div "kit" at bounding box center [990, 296] width 24 height 19
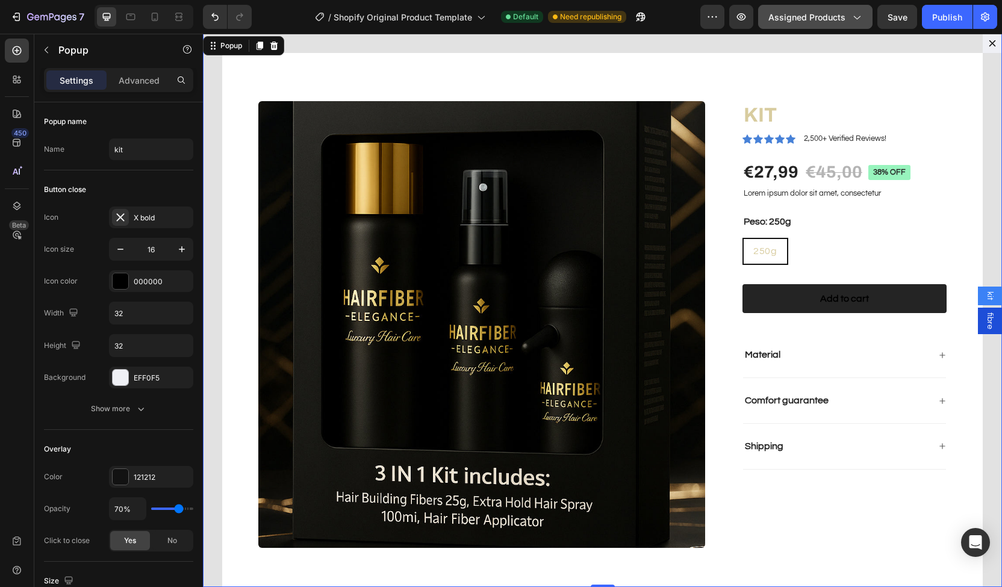
click at [822, 9] on button "Assigned Products" at bounding box center [815, 17] width 114 height 24
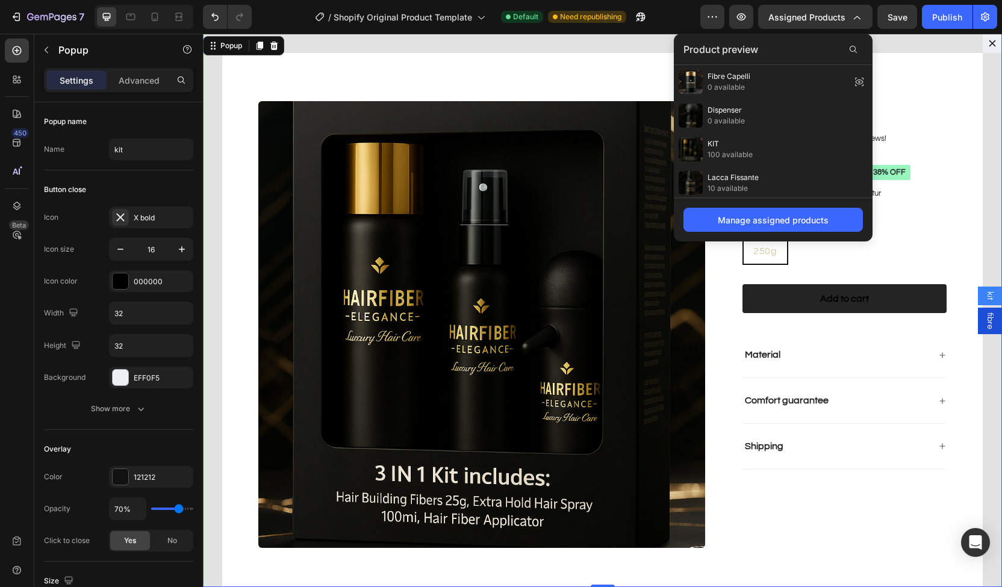
click at [988, 46] on icon "Dialog content" at bounding box center [993, 44] width 10 height 10
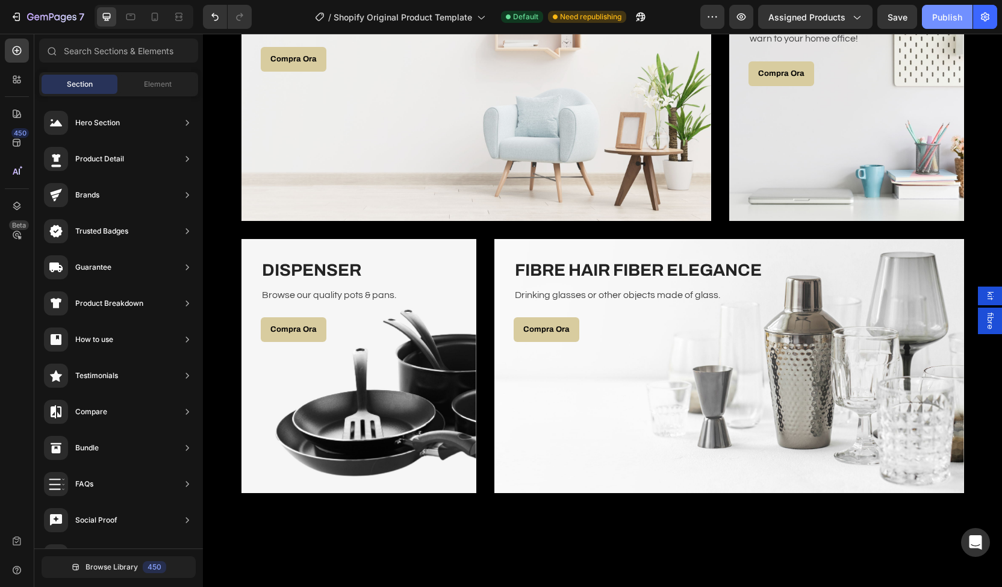
click at [955, 20] on div "Publish" at bounding box center [948, 17] width 30 height 13
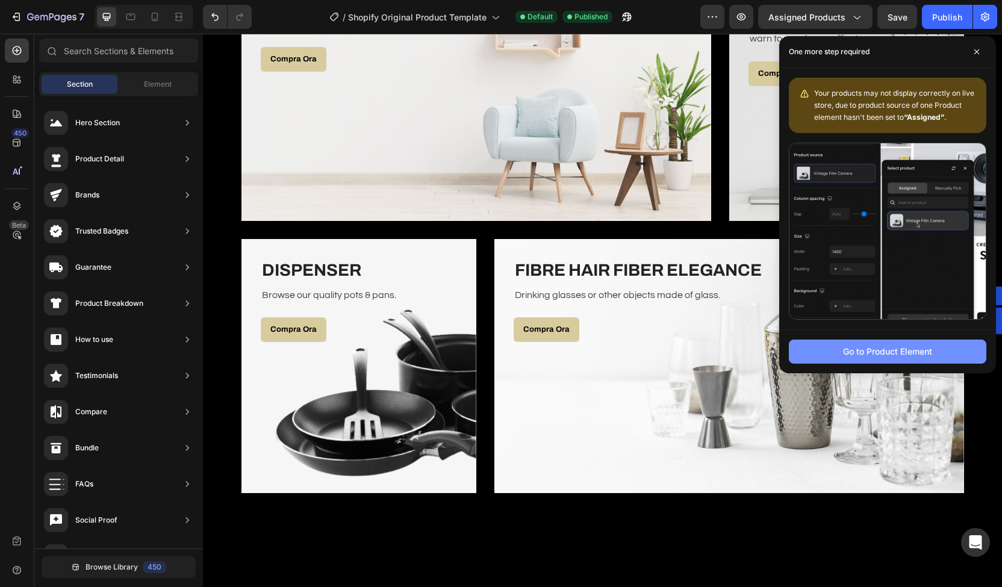
click at [828, 344] on button "Go to Product Element" at bounding box center [888, 352] width 198 height 24
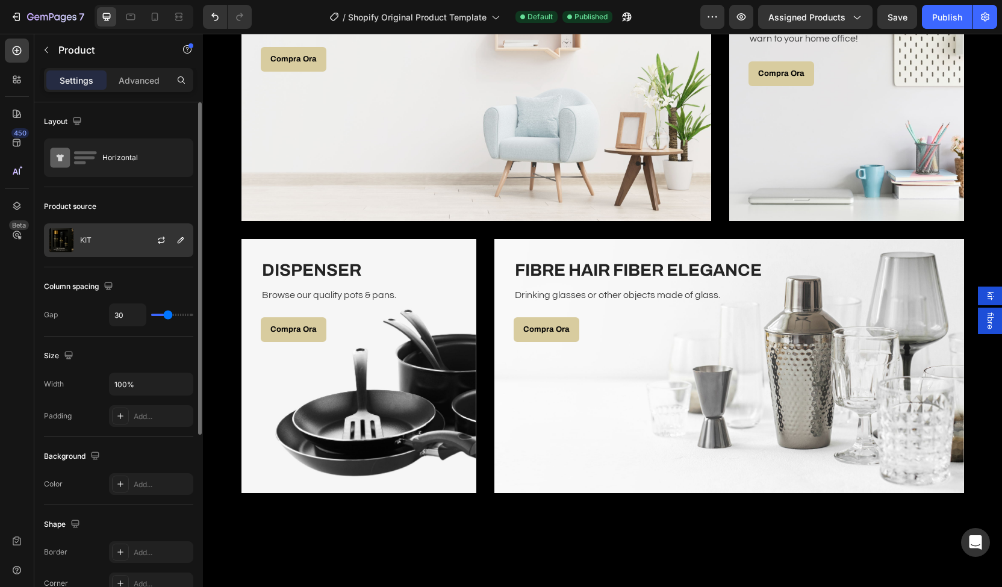
click at [120, 224] on div "KIT" at bounding box center [118, 241] width 149 height 34
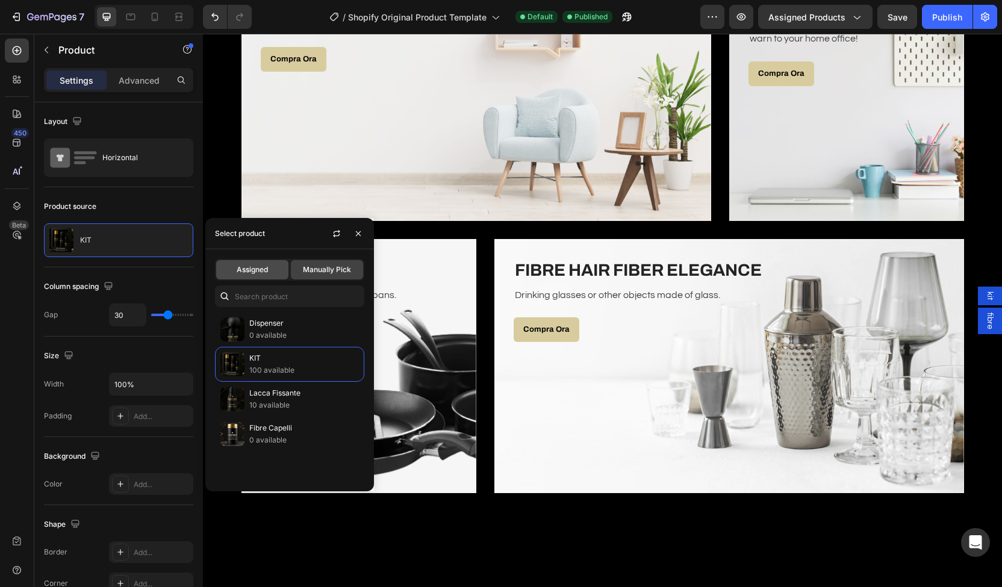
click at [254, 262] on div "Assigned" at bounding box center [252, 269] width 72 height 19
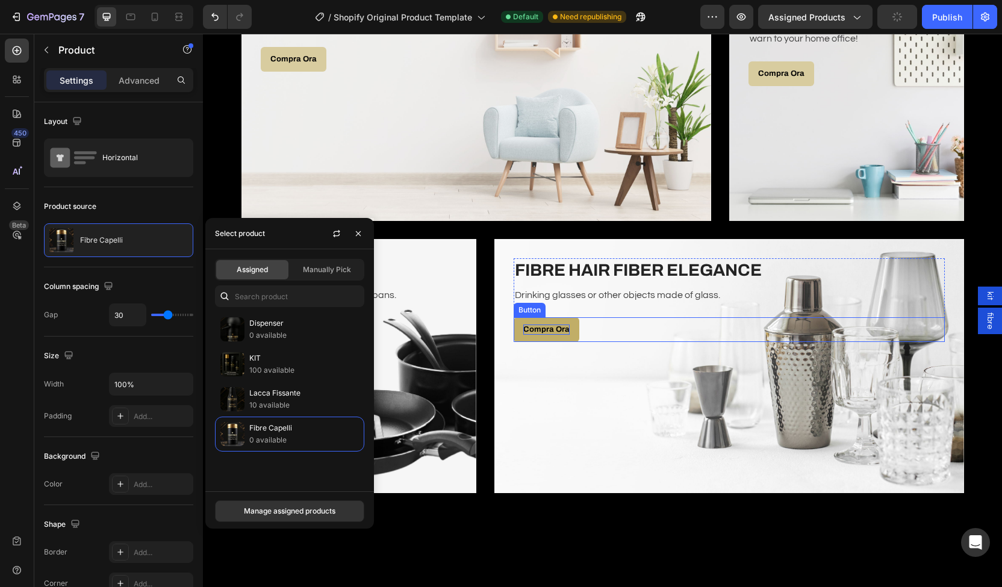
click at [542, 326] on p "Compra Ora" at bounding box center [547, 330] width 46 height 10
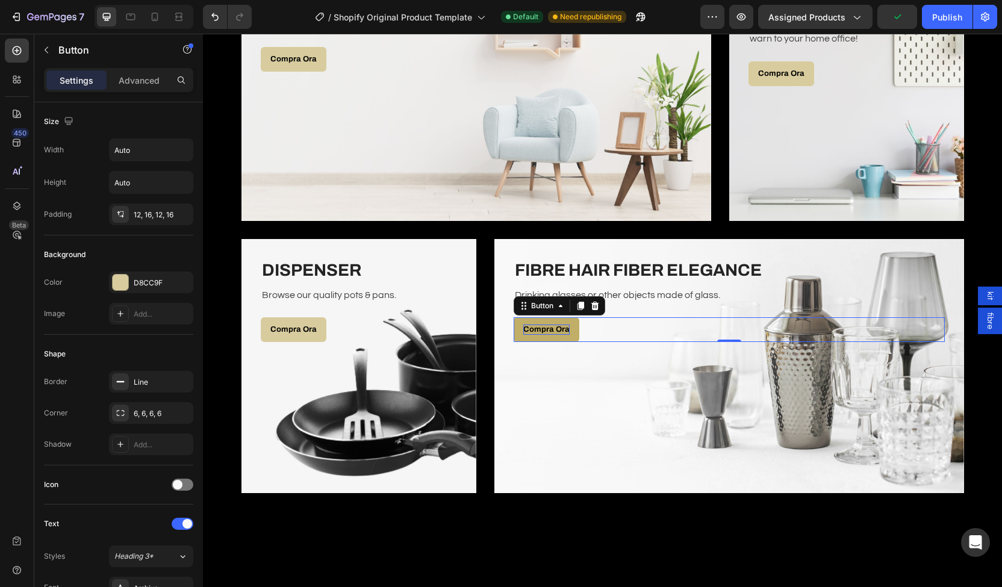
click at [542, 326] on p "Compra Ora" at bounding box center [547, 330] width 46 height 10
click at [984, 327] on span "fibre" at bounding box center [990, 321] width 12 height 17
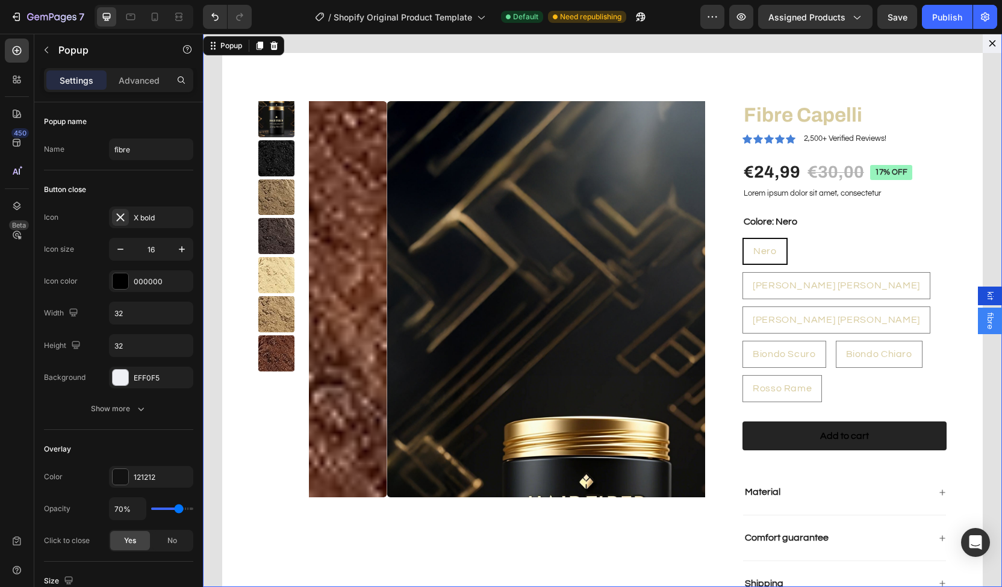
click at [280, 248] on img "Dialog body" at bounding box center [276, 236] width 36 height 36
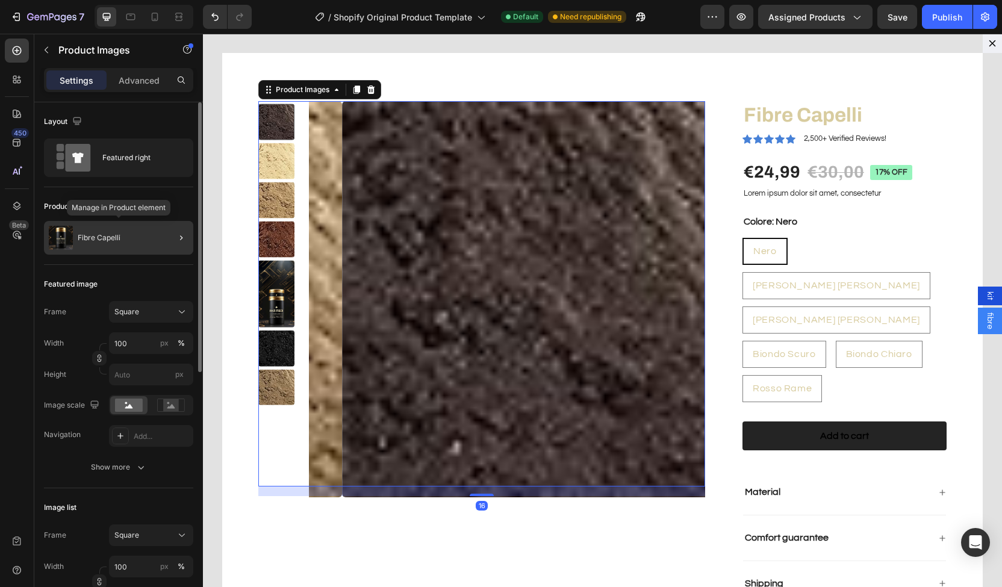
click at [154, 242] on div "Fibre Capelli" at bounding box center [118, 238] width 149 height 34
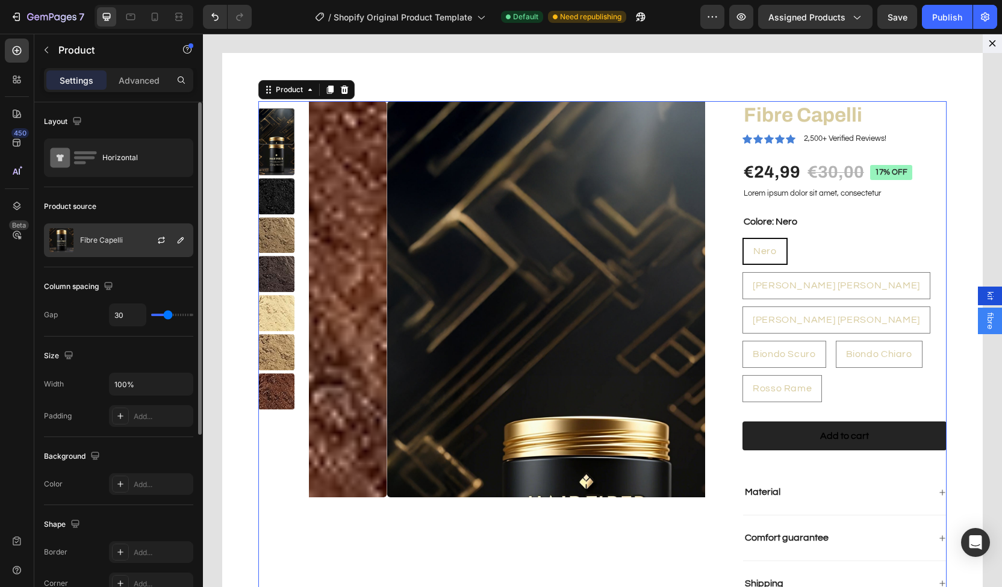
click at [141, 228] on div at bounding box center [166, 240] width 53 height 33
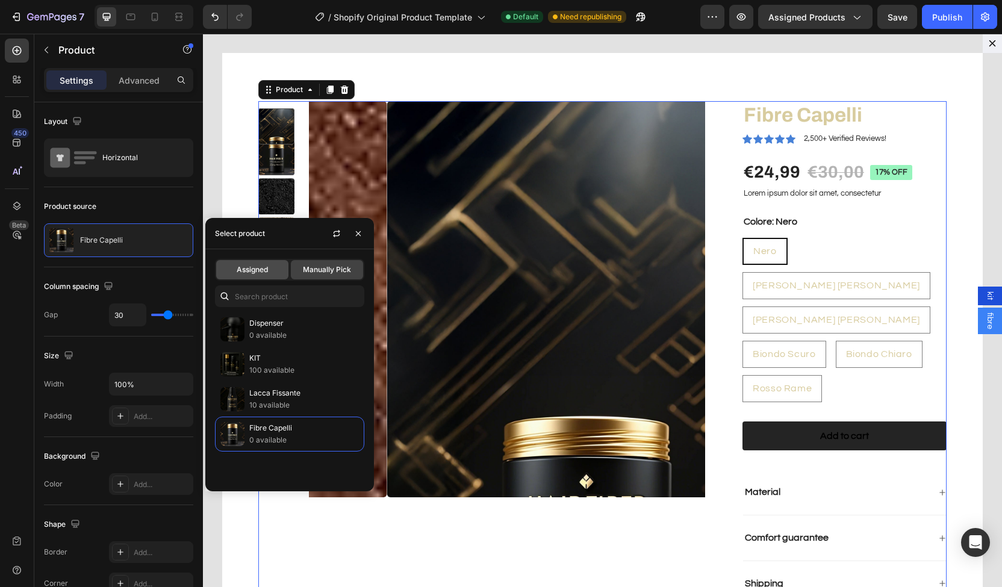
click at [248, 277] on div "Assigned" at bounding box center [252, 269] width 72 height 19
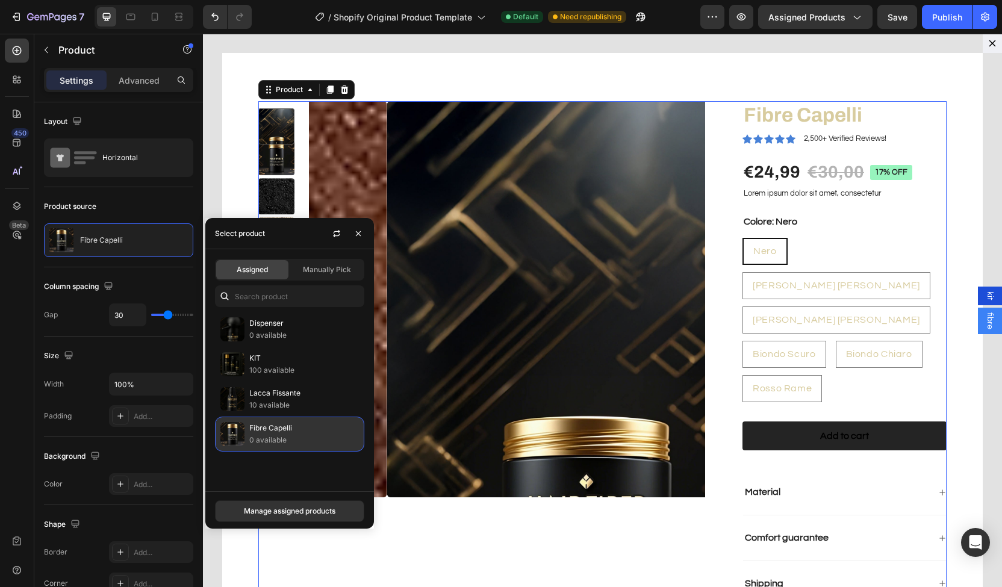
click at [260, 431] on p "Fibre Capelli" at bounding box center [304, 428] width 110 height 12
click at [398, 521] on div "Product Images" at bounding box center [481, 359] width 447 height 516
click at [430, 511] on div "Product Images" at bounding box center [481, 359] width 447 height 516
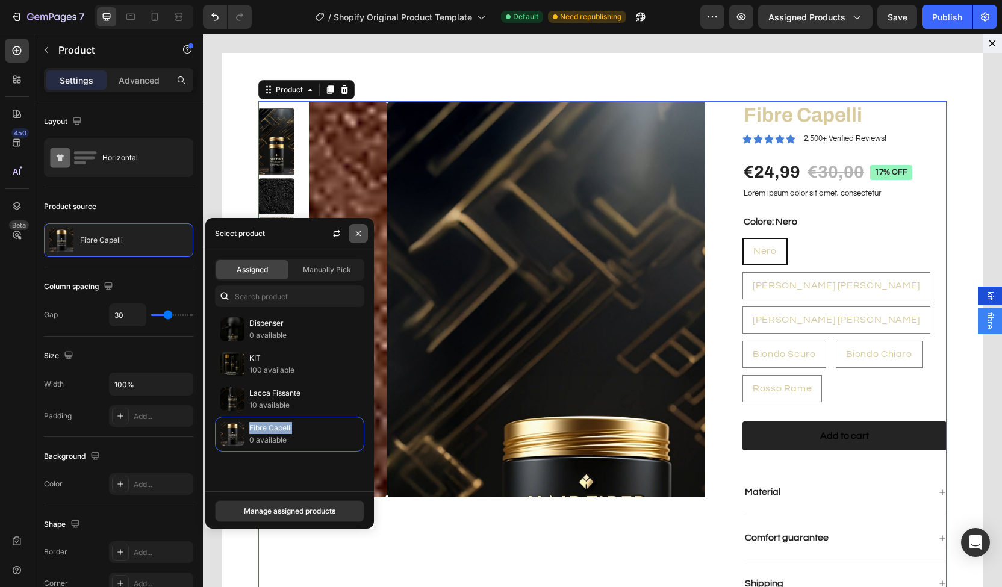
click at [365, 231] on button "button" at bounding box center [358, 233] width 19 height 19
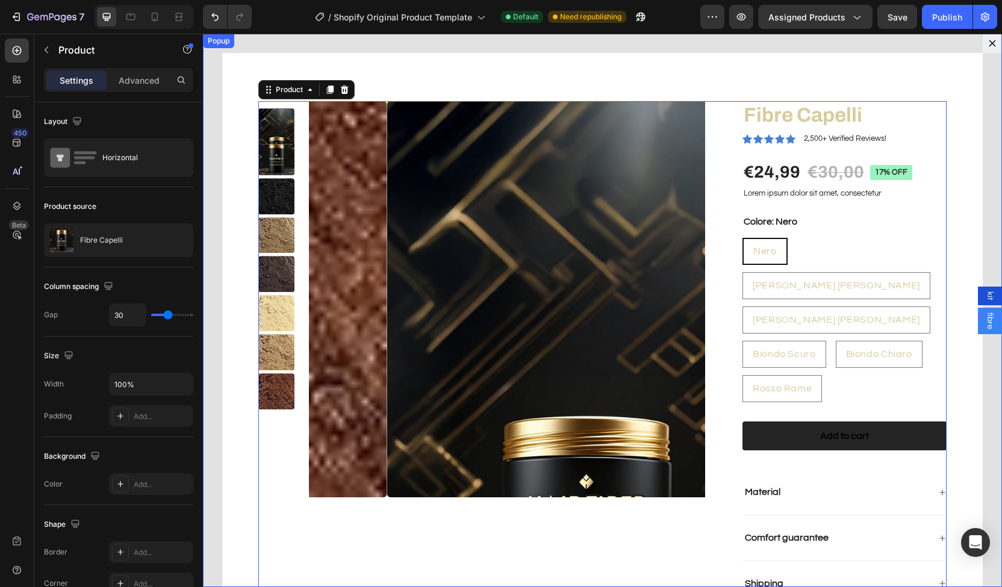
click at [983, 49] on button "Dialog content" at bounding box center [992, 43] width 19 height 19
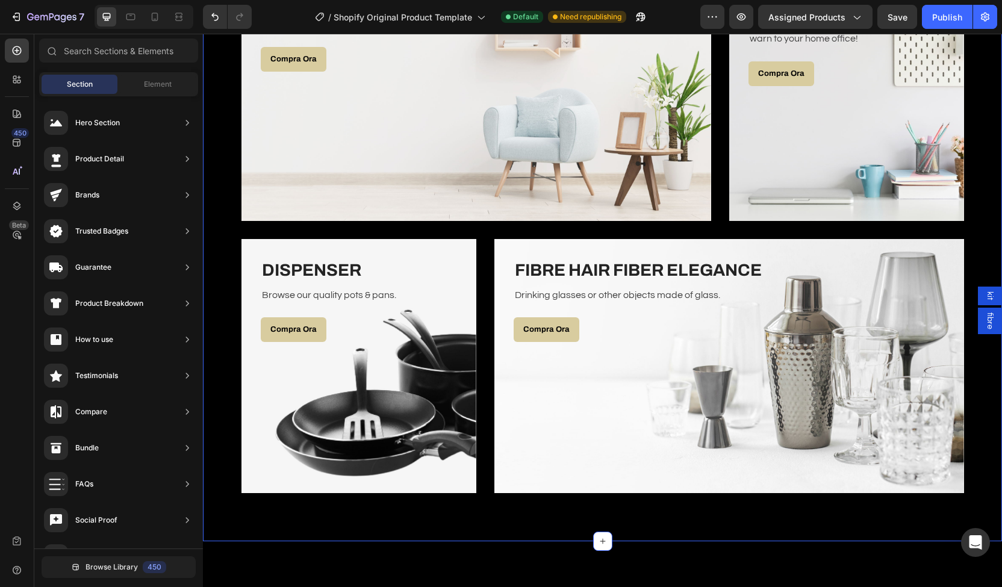
click at [975, 286] on div "I Nostri Prodotti Heading Row KIT HAIR FIBERS ELEGANCE Heading Save big on home…" at bounding box center [602, 193] width 781 height 602
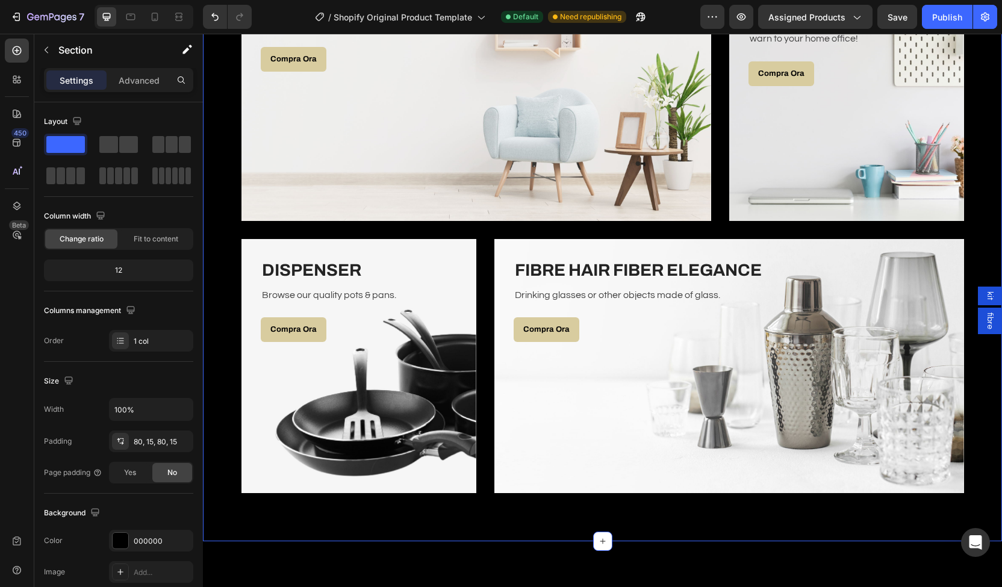
click at [985, 304] on div "kit" at bounding box center [990, 296] width 24 height 19
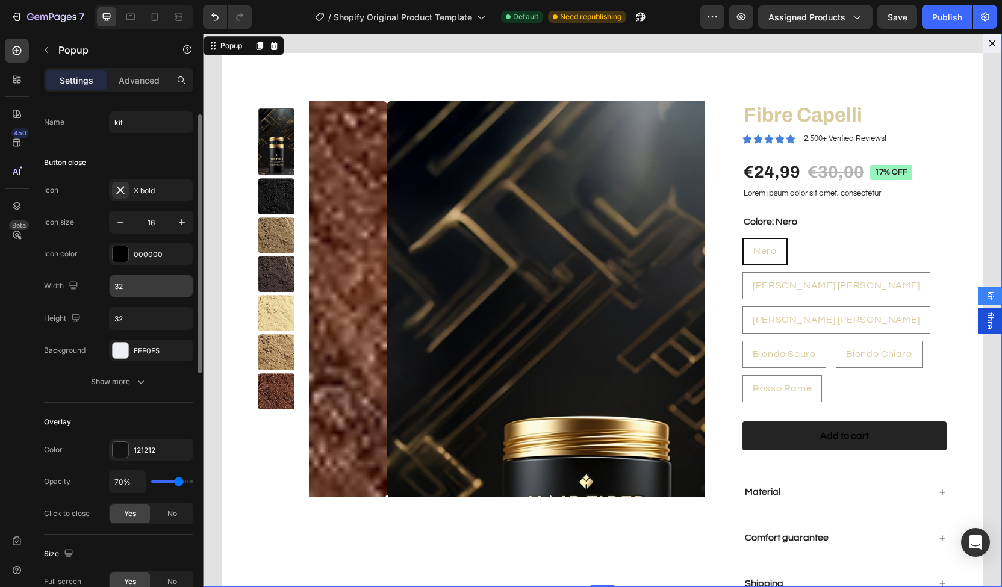
scroll to position [28, 0]
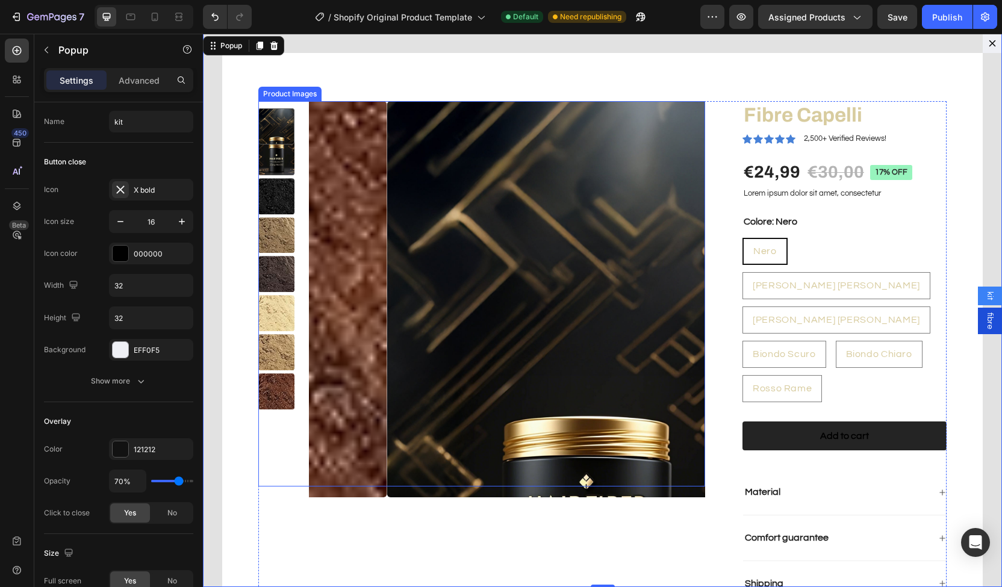
click at [430, 210] on img "Dialog body" at bounding box center [585, 299] width 396 height 396
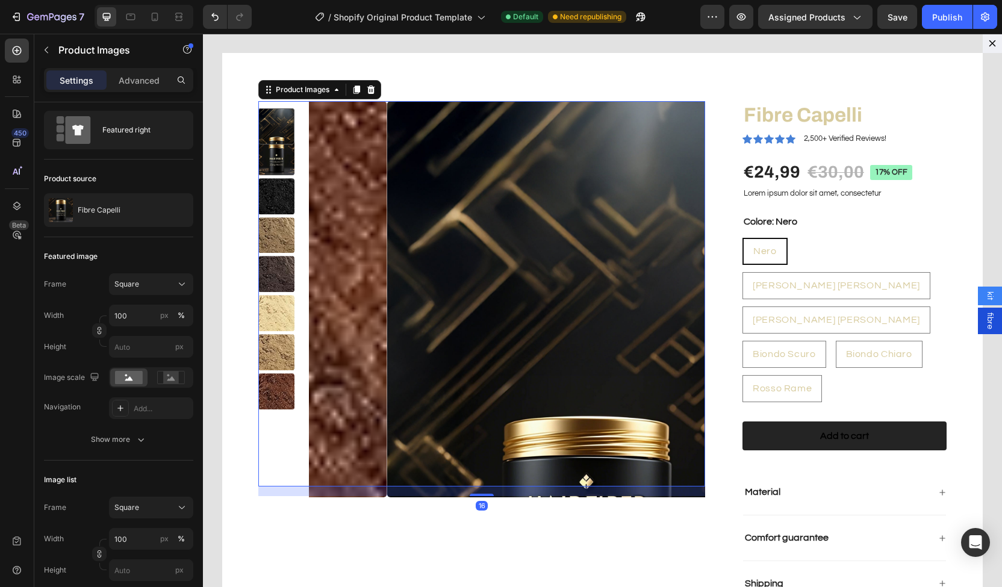
scroll to position [0, 0]
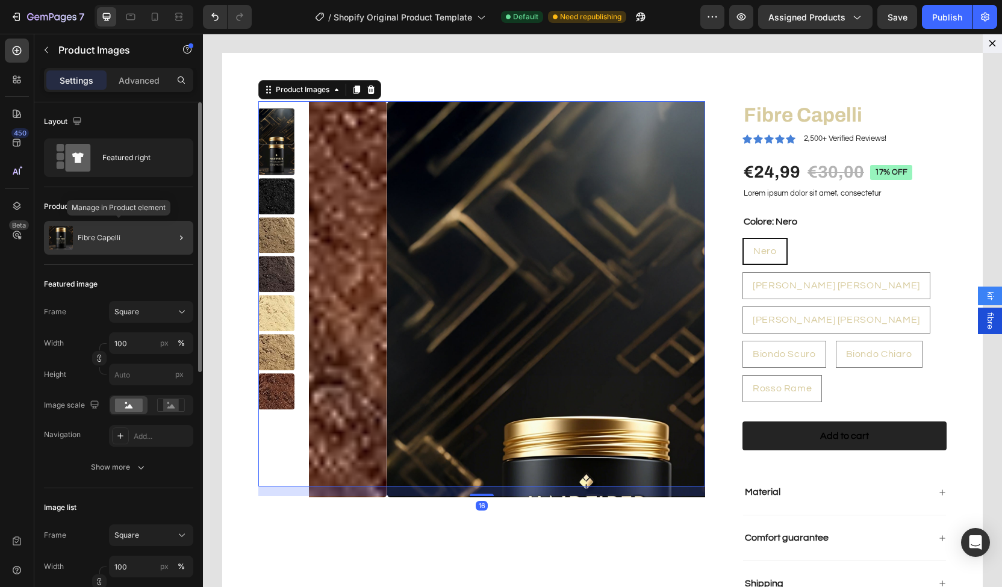
click at [107, 238] on p "Fibre Capelli" at bounding box center [99, 238] width 43 height 8
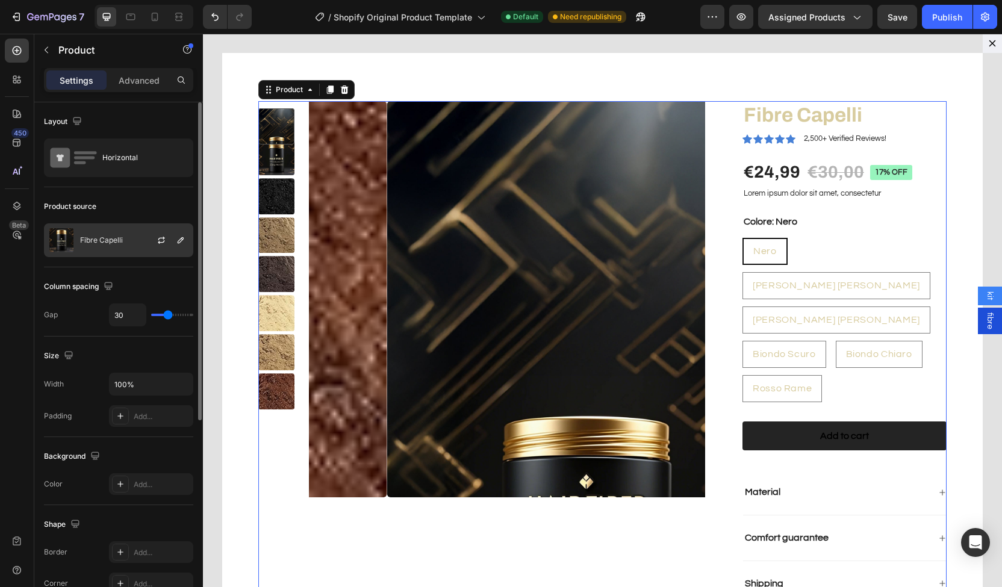
click at [136, 238] on div "Fibre Capelli" at bounding box center [118, 241] width 149 height 34
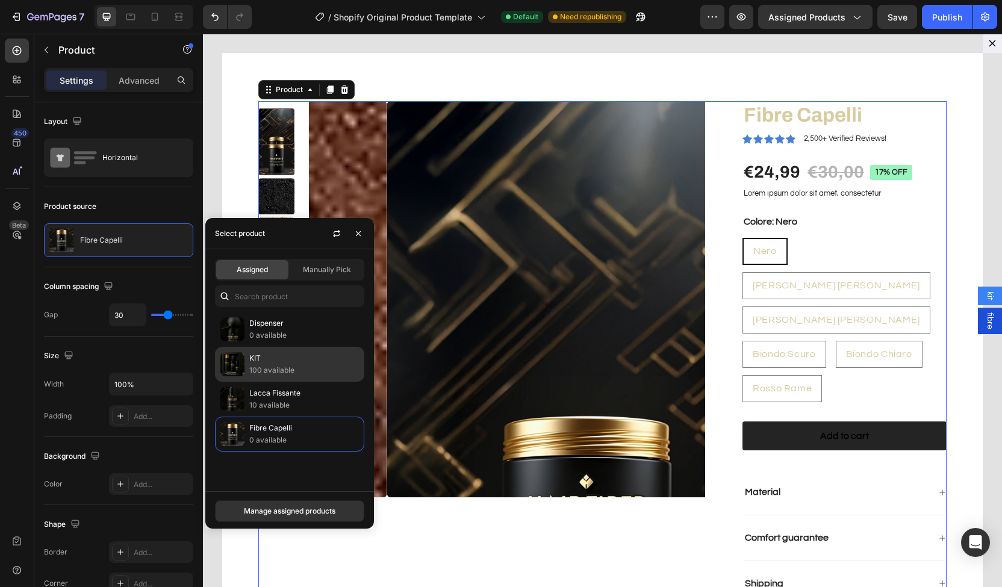
click at [277, 364] on p "100 available" at bounding box center [304, 370] width 110 height 12
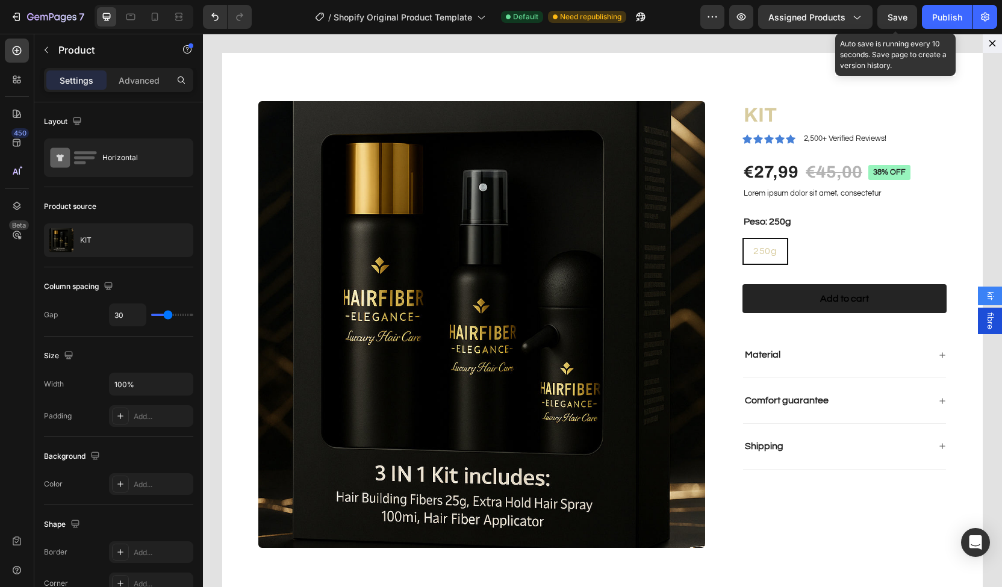
drag, startPoint x: 898, startPoint y: 20, endPoint x: 686, endPoint y: 5, distance: 211.9
click at [898, 20] on span "Save" at bounding box center [898, 17] width 20 height 10
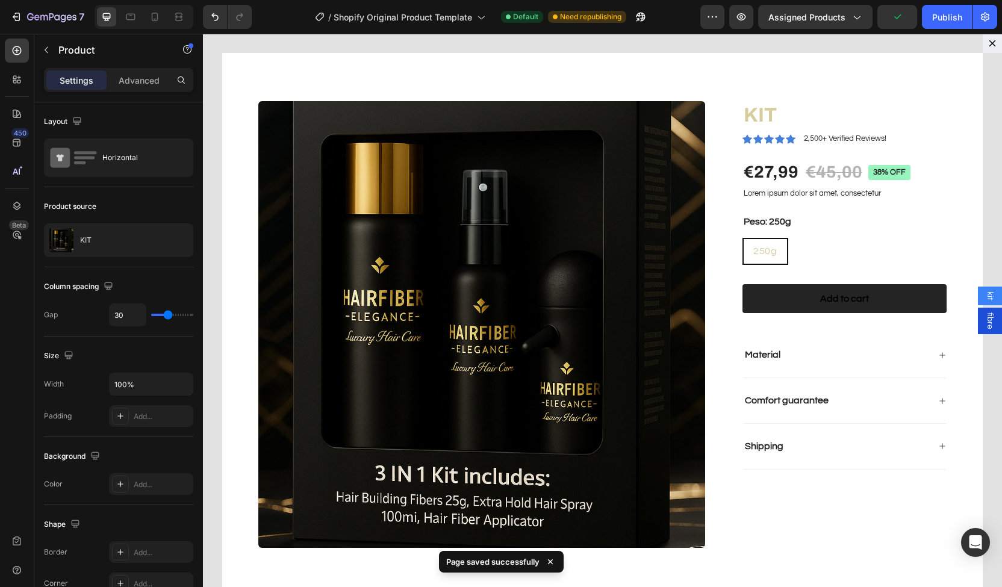
click at [984, 317] on span "fibre" at bounding box center [990, 321] width 12 height 17
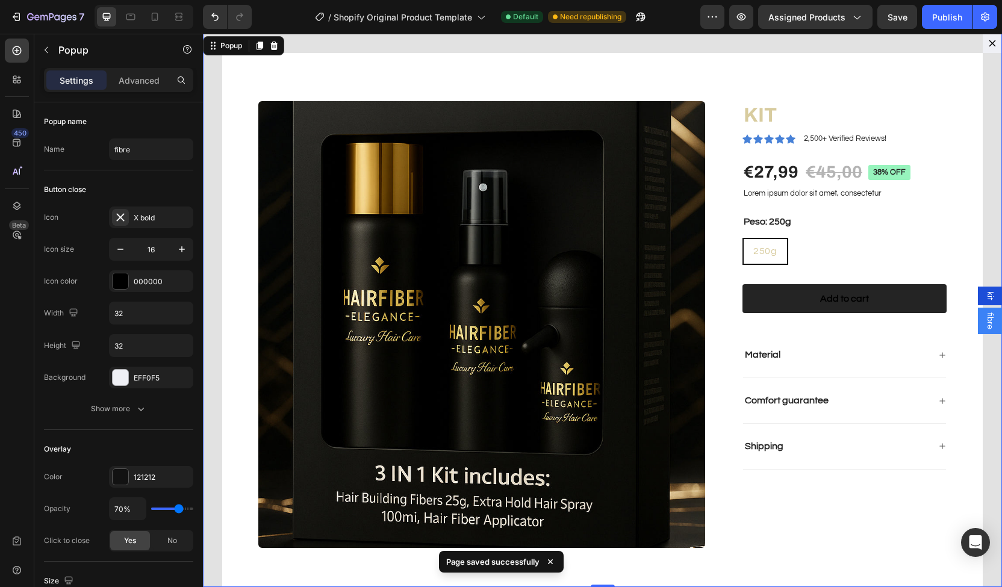
click at [987, 297] on span "kit" at bounding box center [990, 296] width 12 height 9
click at [984, 327] on span "fibre" at bounding box center [990, 321] width 12 height 17
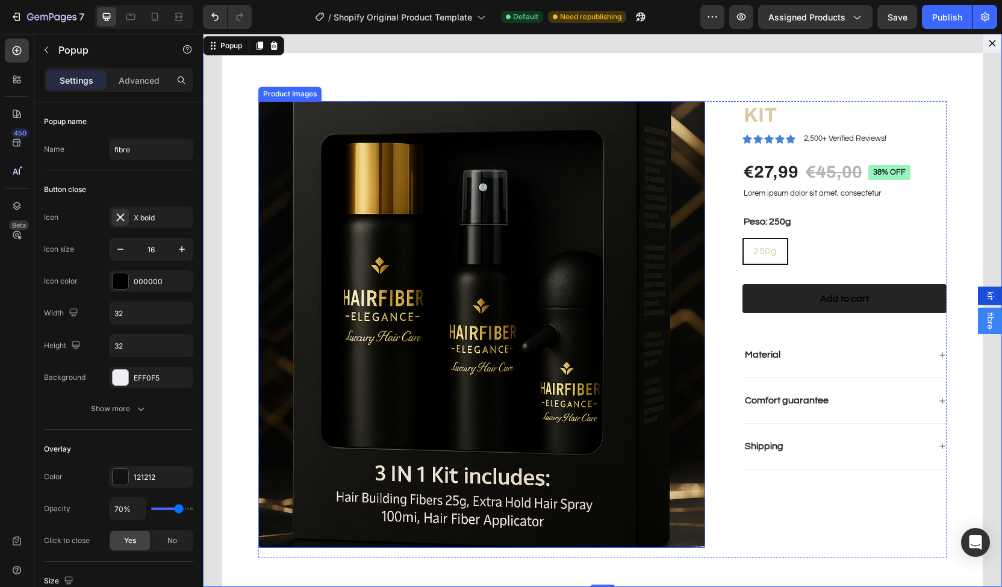
click at [311, 265] on img "Dialog body" at bounding box center [481, 324] width 447 height 447
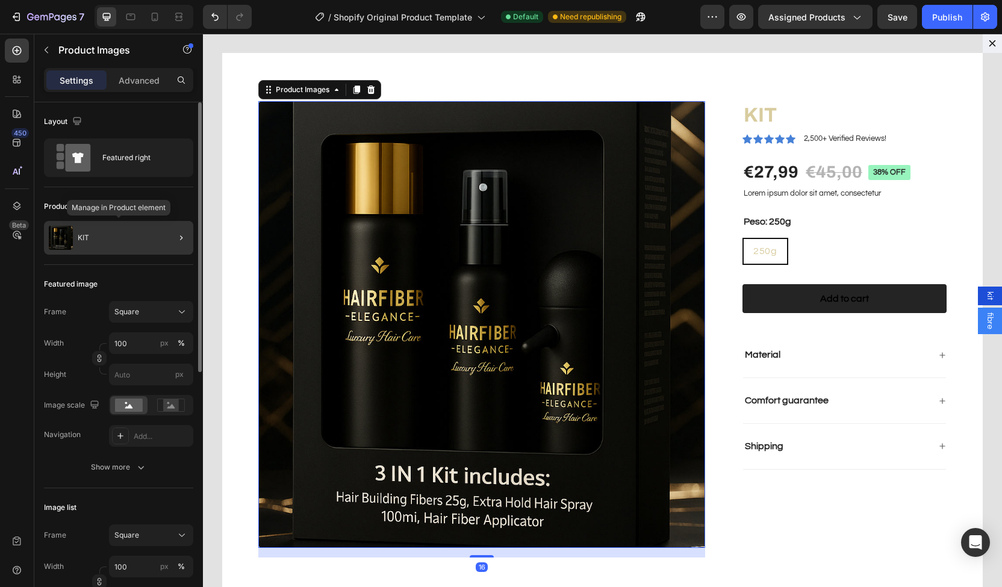
drag, startPoint x: 136, startPoint y: 240, endPoint x: 39, endPoint y: 240, distance: 97.6
click at [136, 240] on div "KIT" at bounding box center [118, 238] width 149 height 34
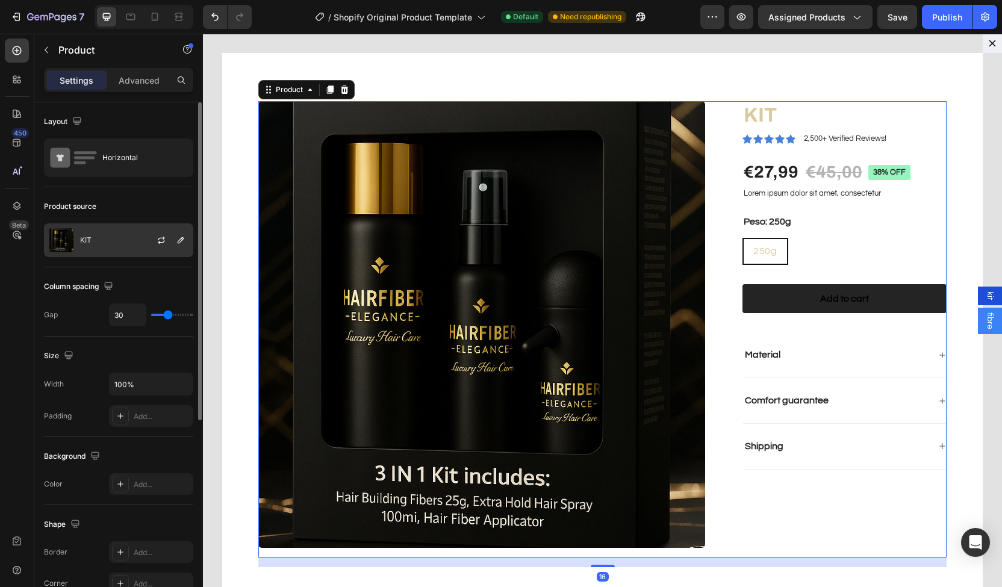
click at [111, 239] on div "KIT" at bounding box center [118, 241] width 149 height 34
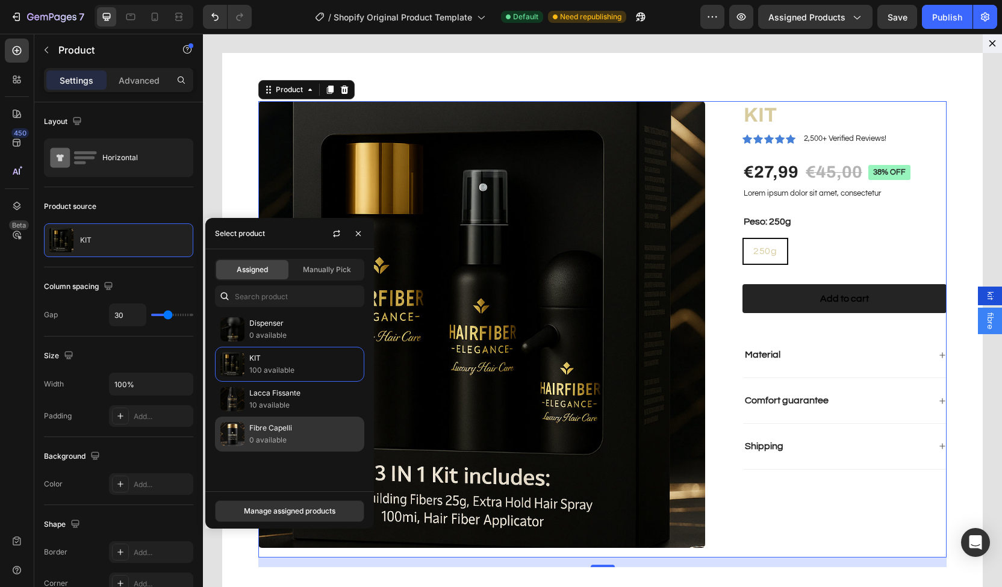
click at [281, 419] on div "Fibre Capelli 0 available" at bounding box center [289, 434] width 149 height 35
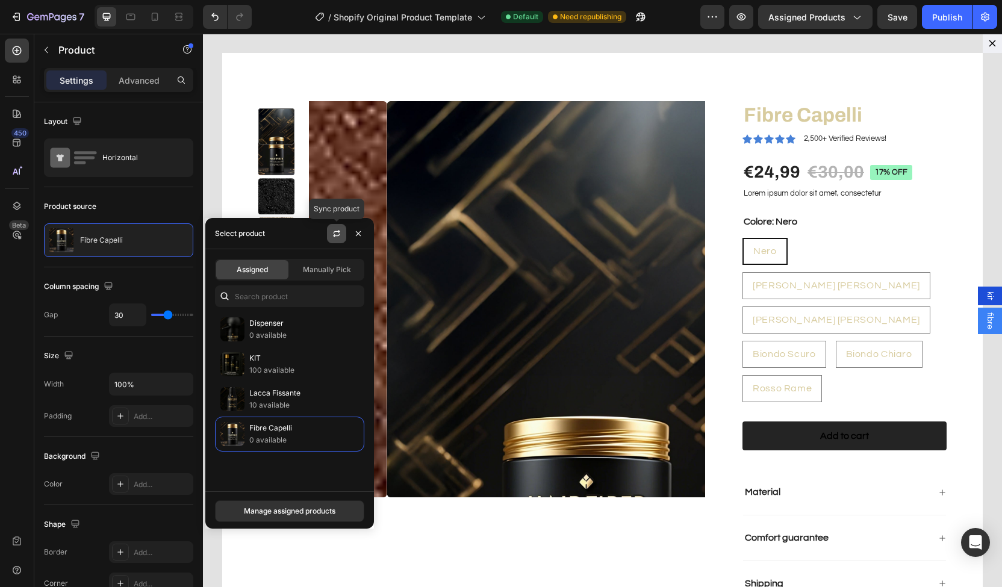
click at [335, 236] on icon "button" at bounding box center [337, 234] width 10 height 10
click at [359, 236] on icon "button" at bounding box center [359, 234] width 10 height 10
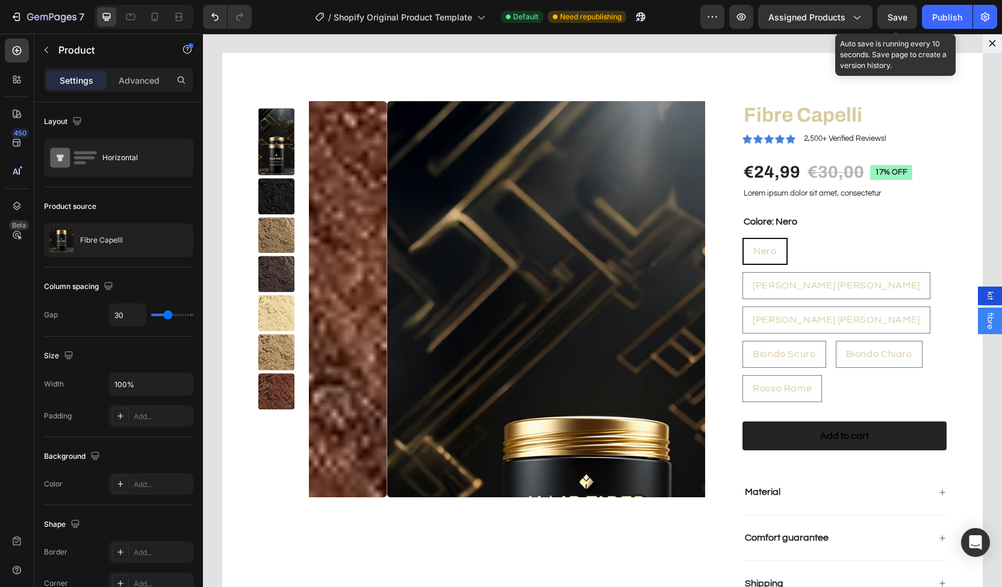
click at [901, 15] on span "Save" at bounding box center [898, 17] width 20 height 10
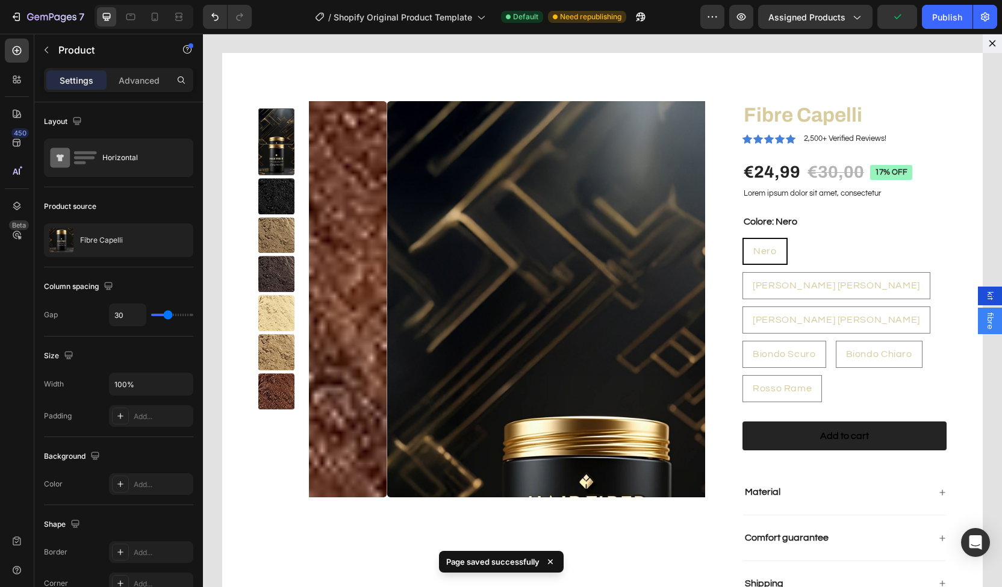
click at [984, 318] on span "fibre" at bounding box center [990, 321] width 12 height 17
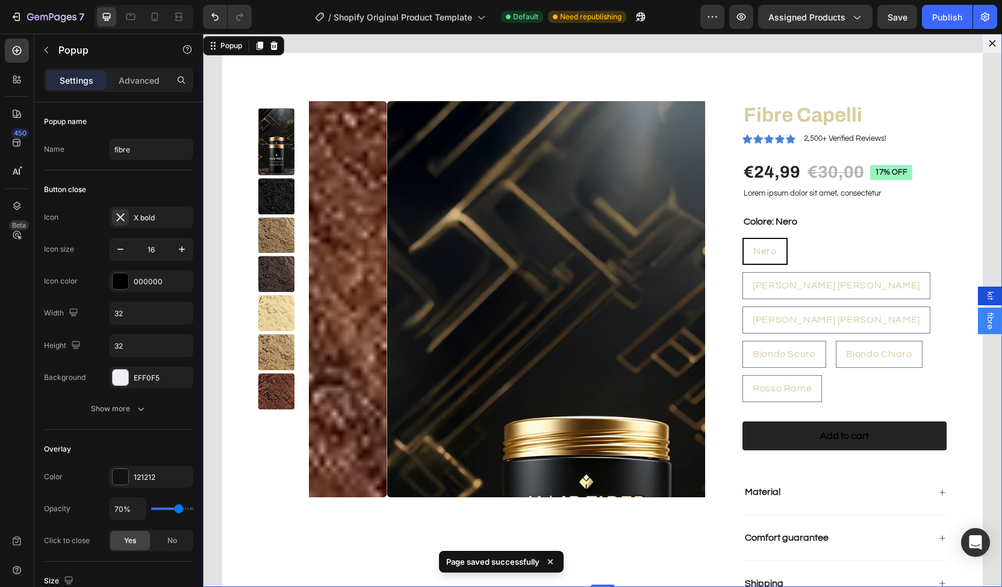
click at [979, 302] on div "kit" at bounding box center [990, 296] width 24 height 19
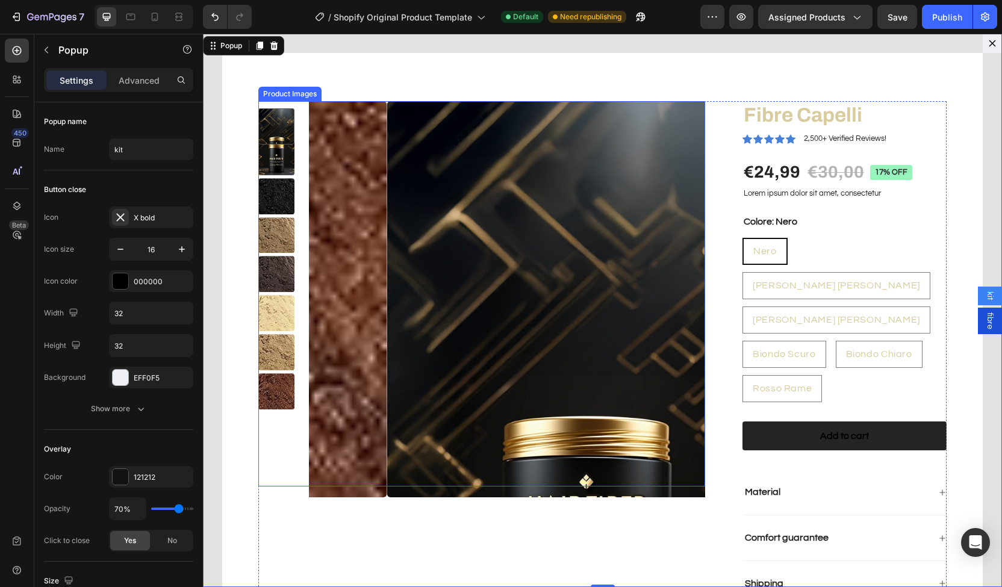
click at [610, 218] on img "Dialog body" at bounding box center [585, 299] width 396 height 396
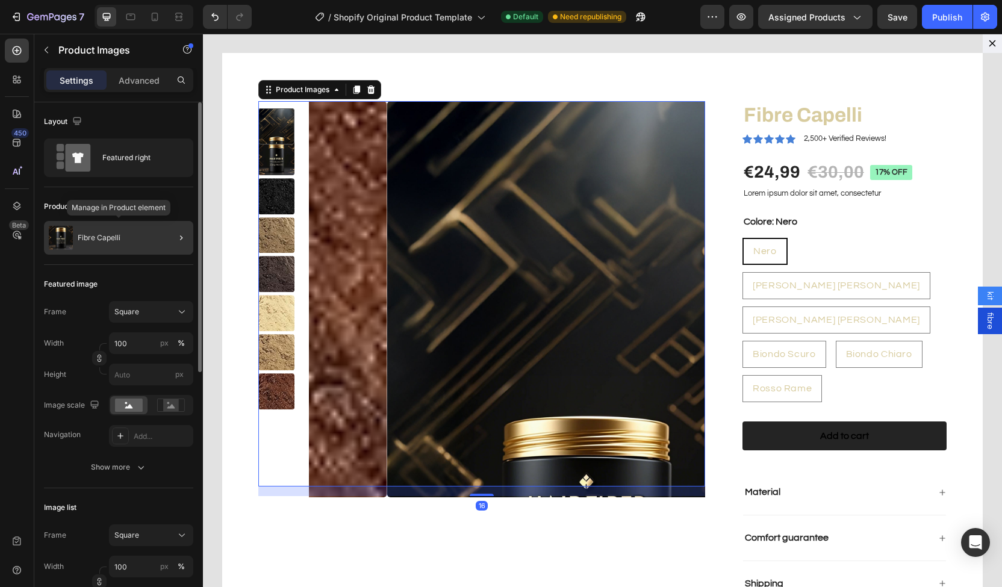
click at [136, 248] on div "Fibre Capelli" at bounding box center [118, 238] width 149 height 34
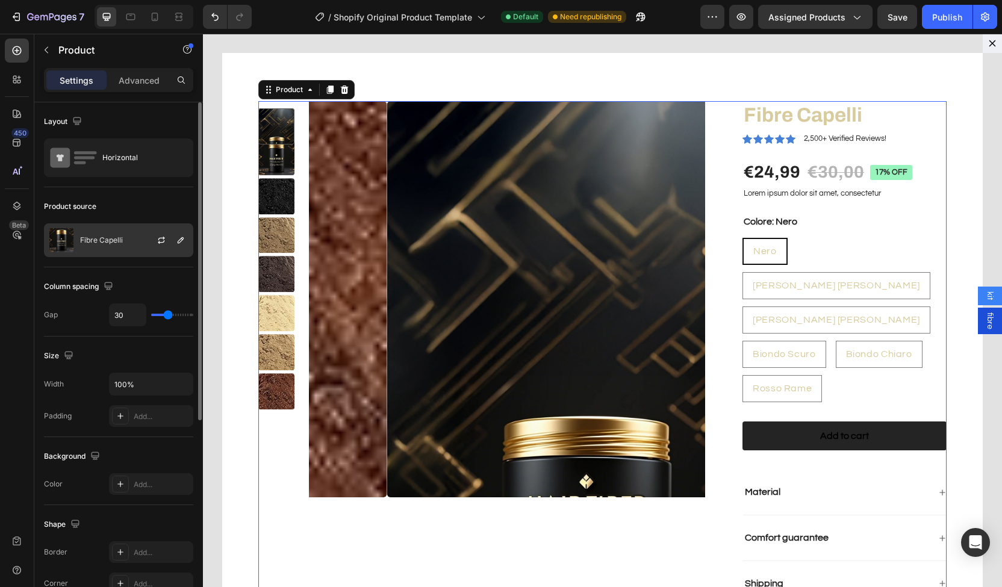
click at [146, 248] on div at bounding box center [166, 240] width 53 height 33
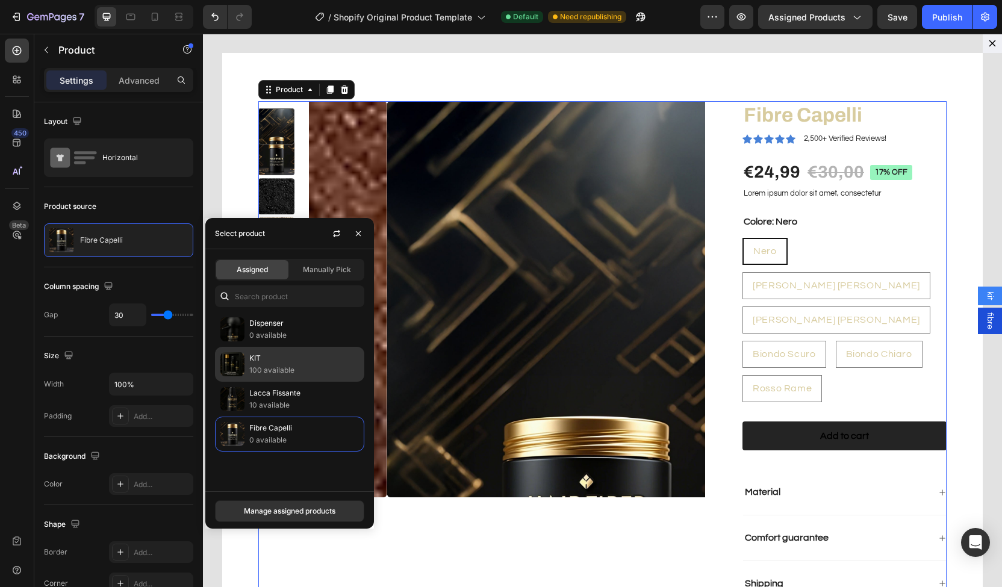
click at [300, 365] on p "100 available" at bounding box center [304, 370] width 110 height 12
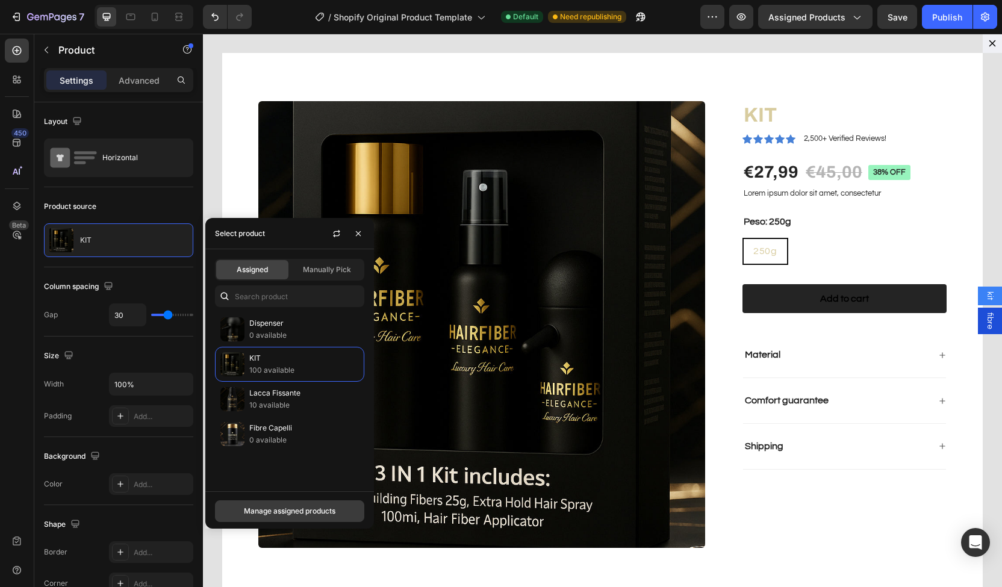
click at [327, 505] on button "Manage assigned products" at bounding box center [289, 512] width 149 height 22
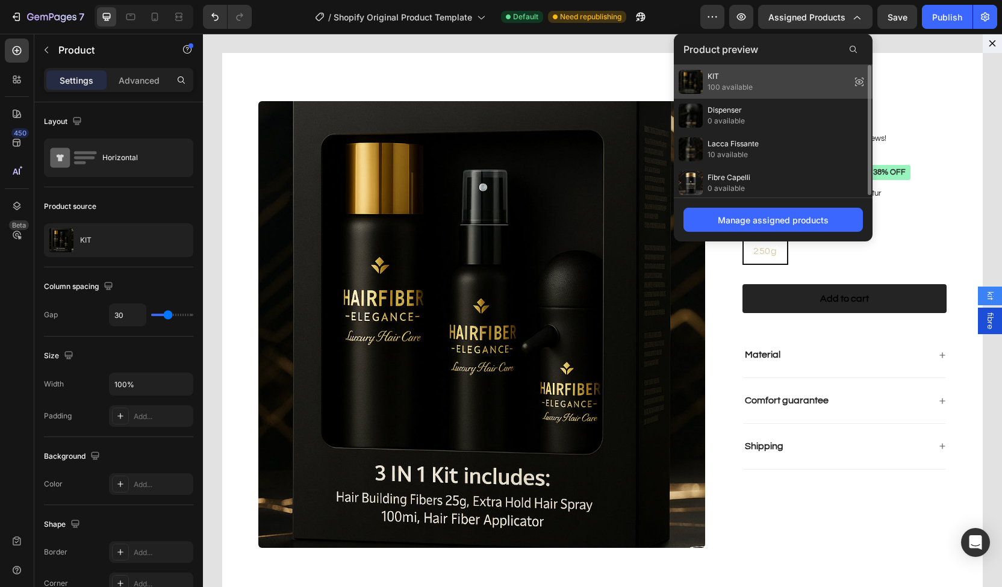
click at [718, 73] on span "KIT" at bounding box center [730, 76] width 45 height 11
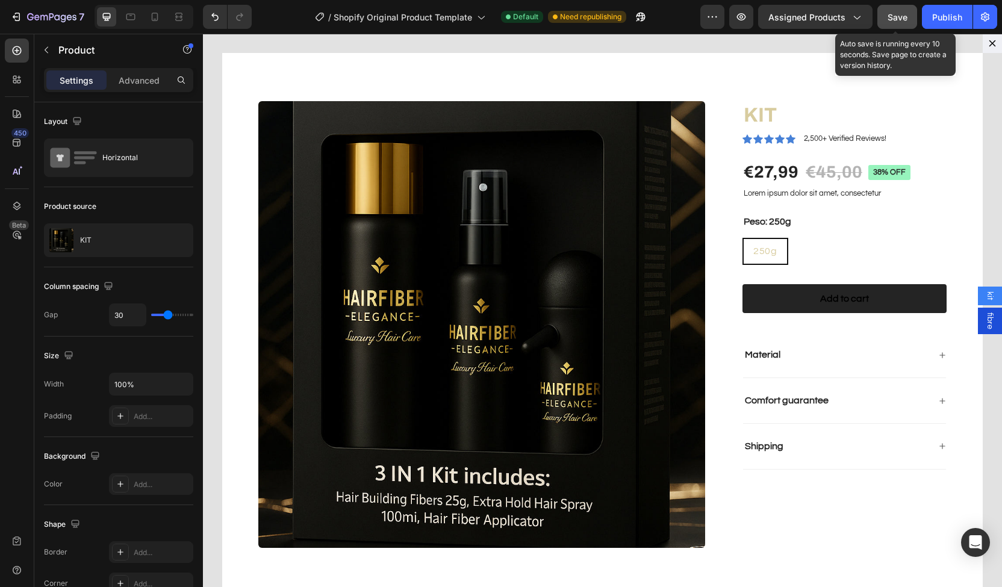
click at [905, 25] on button "Save" at bounding box center [898, 17] width 40 height 24
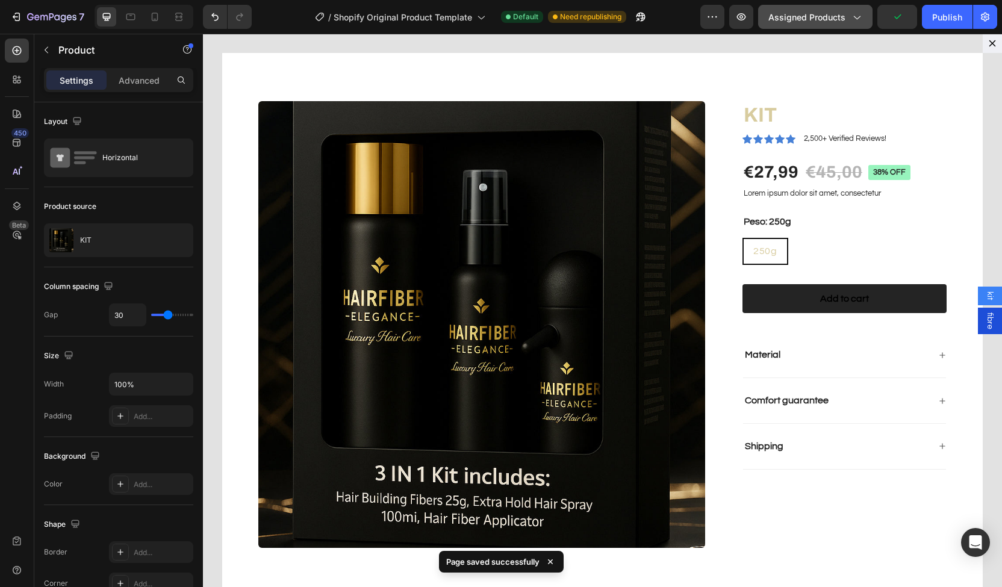
click at [828, 23] on button "Assigned Products" at bounding box center [815, 17] width 114 height 24
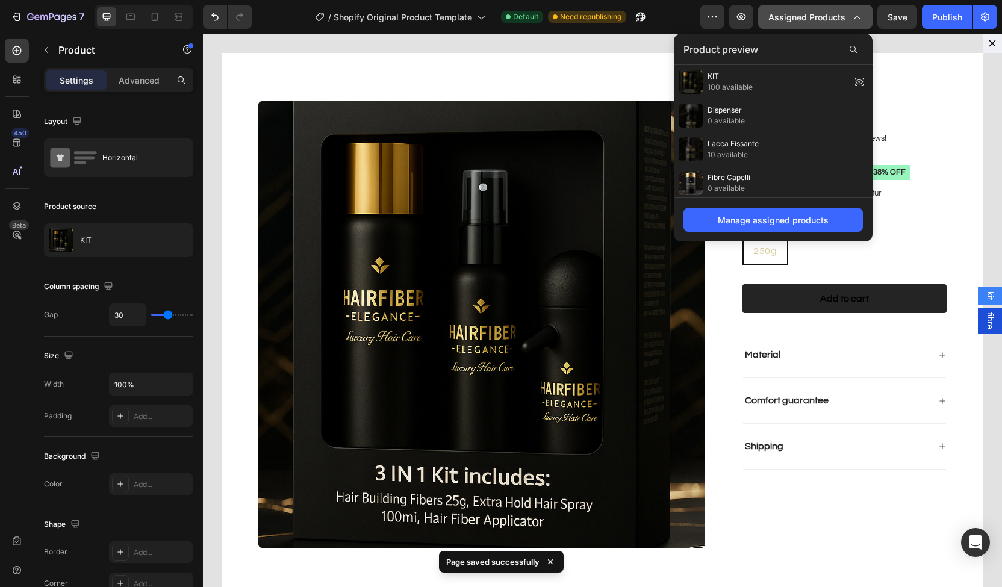
click at [828, 23] on button "Assigned Products" at bounding box center [815, 17] width 114 height 24
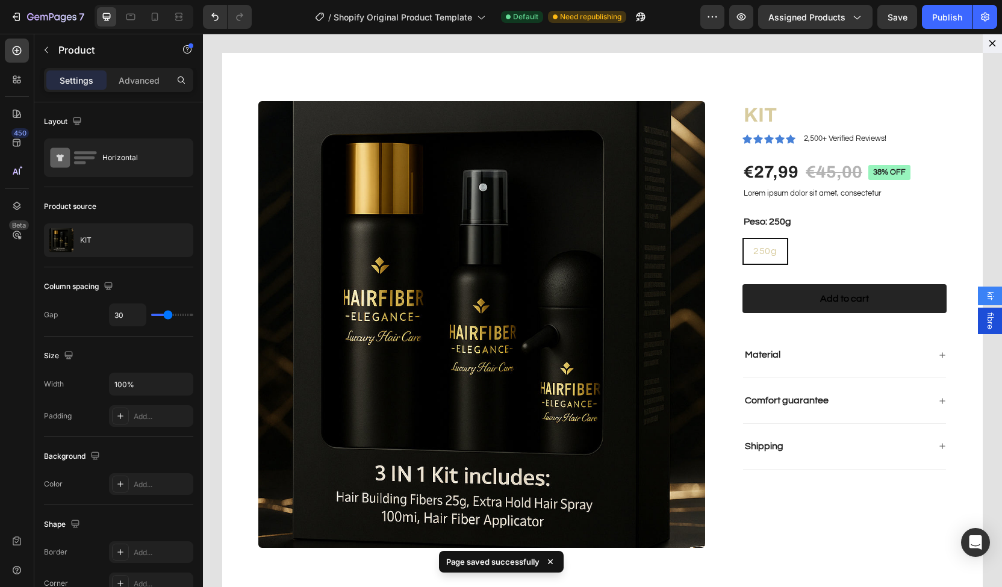
click at [984, 326] on span "fibre" at bounding box center [990, 321] width 12 height 17
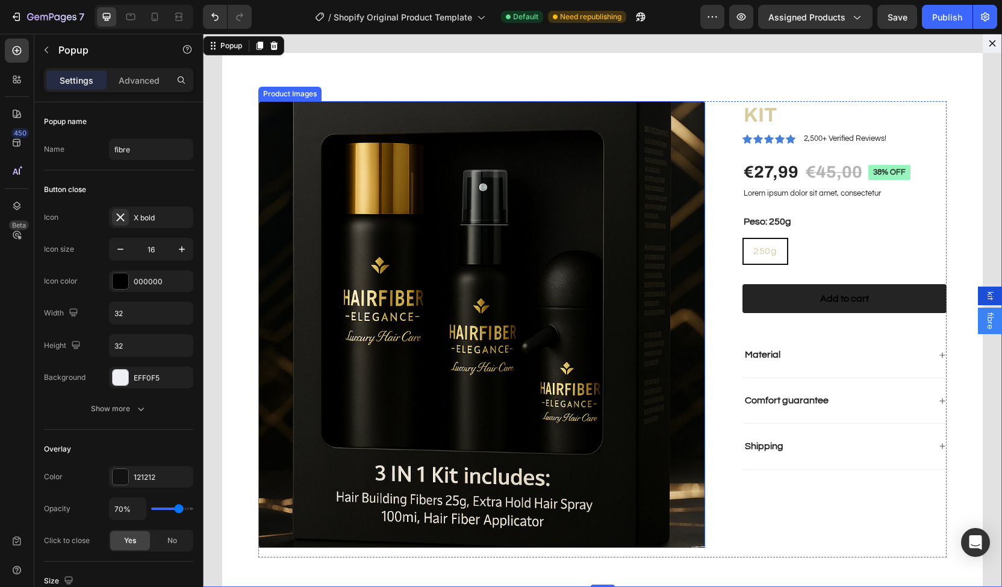
click at [431, 210] on img "Dialog body" at bounding box center [481, 324] width 447 height 447
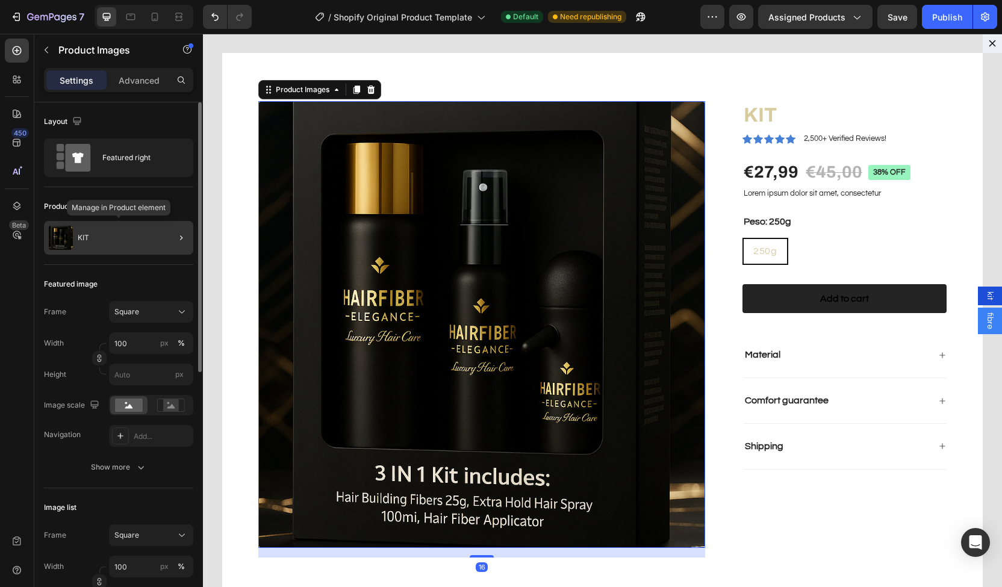
click at [136, 222] on div "KIT" at bounding box center [118, 238] width 149 height 34
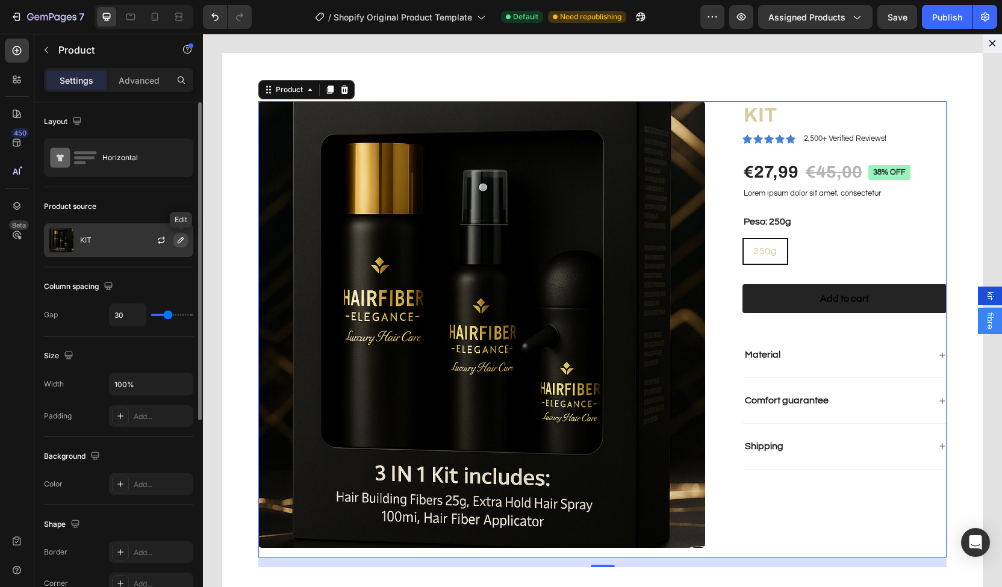
click at [177, 237] on icon "button" at bounding box center [181, 241] width 10 height 10
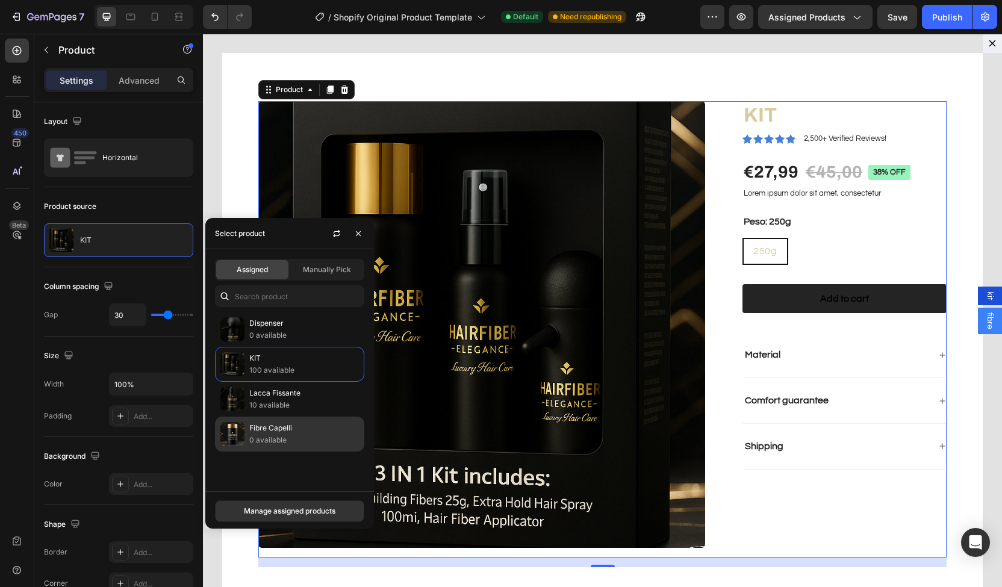
click at [301, 427] on p "Fibre Capelli" at bounding box center [304, 428] width 110 height 12
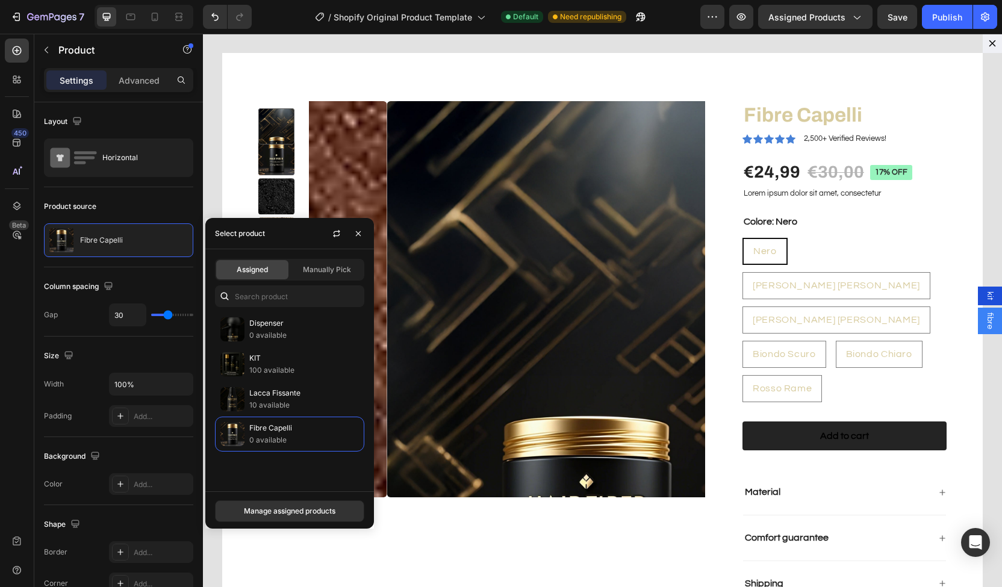
click at [292, 487] on div "Assigned Manually Pick Dispenser 0 available KIT 100 available Lacca Fissante 1…" at bounding box center [289, 370] width 169 height 242
click at [901, 12] on span "Save" at bounding box center [898, 17] width 20 height 10
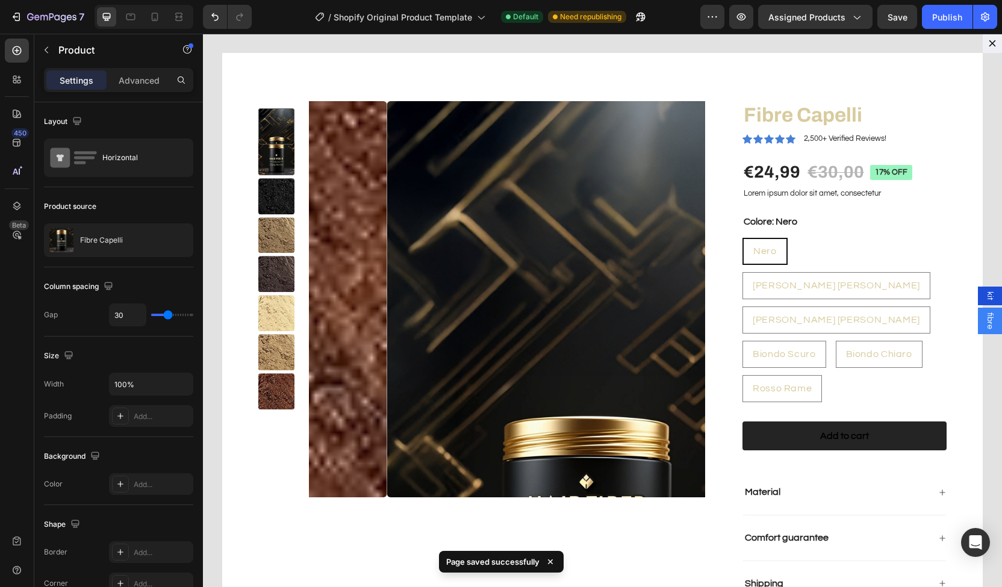
click at [980, 290] on div "kit" at bounding box center [990, 296] width 24 height 19
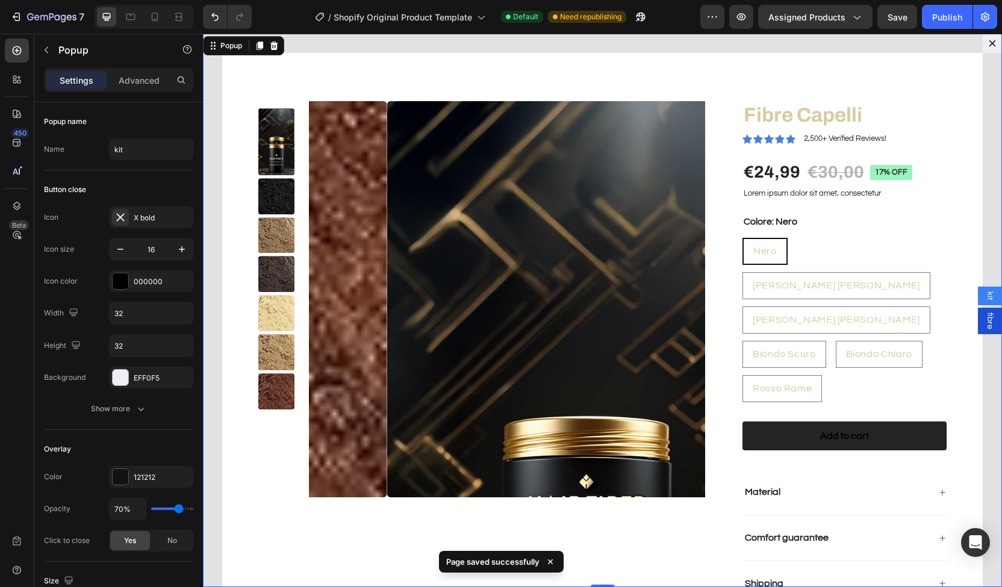
click at [986, 330] on div "fibre" at bounding box center [990, 321] width 24 height 27
click at [980, 302] on div "kit" at bounding box center [990, 296] width 24 height 19
click at [984, 321] on span "fibre" at bounding box center [990, 321] width 12 height 17
click at [984, 297] on span "kit" at bounding box center [990, 296] width 12 height 9
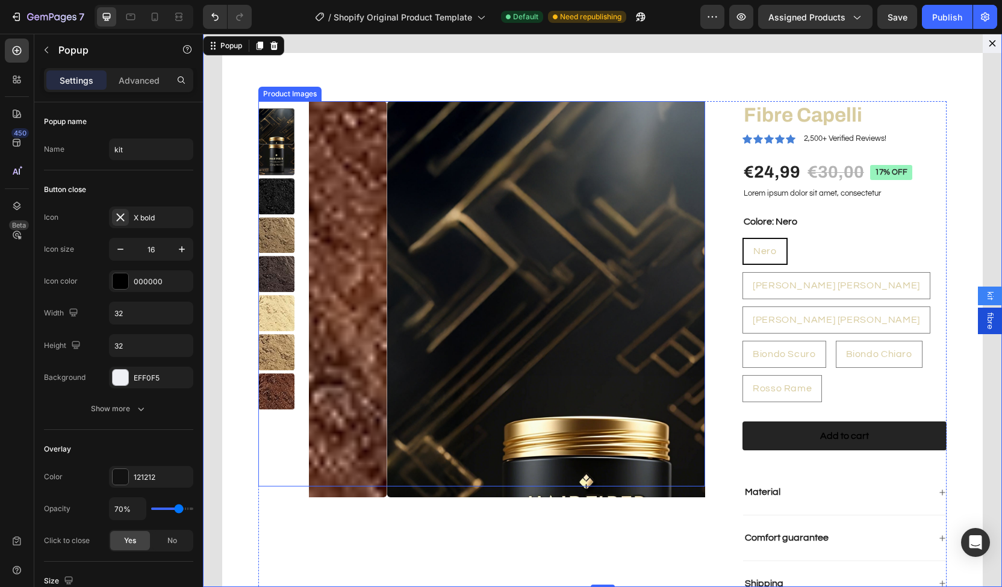
click at [545, 437] on img "Dialog body" at bounding box center [585, 299] width 396 height 396
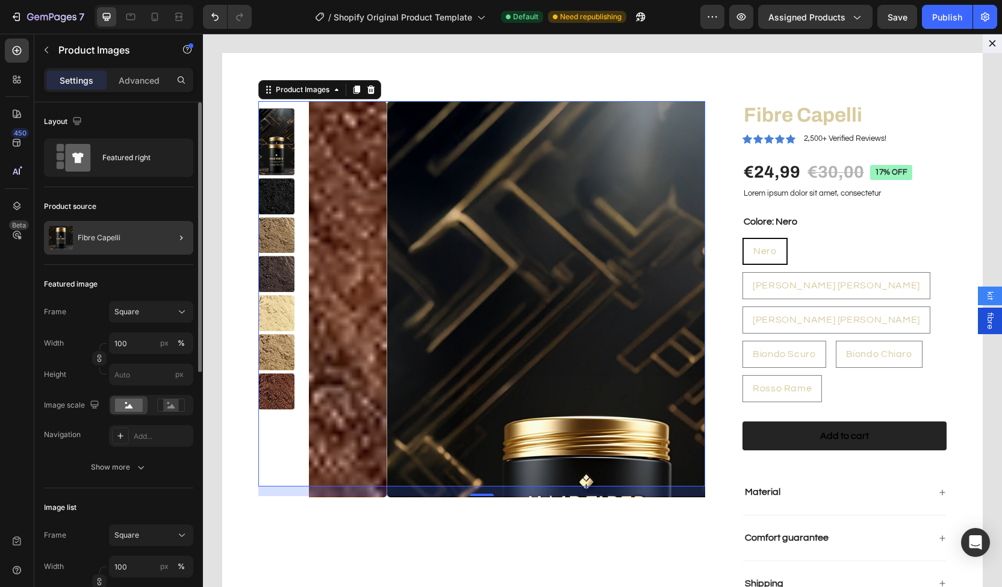
click at [165, 234] on div at bounding box center [177, 238] width 34 height 34
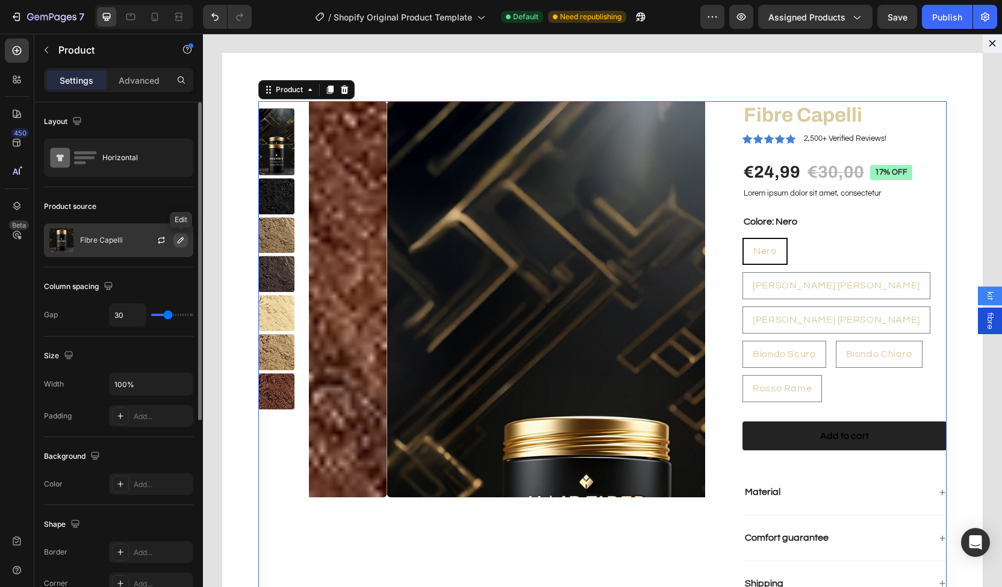
click at [180, 238] on icon "button" at bounding box center [181, 241] width 10 height 10
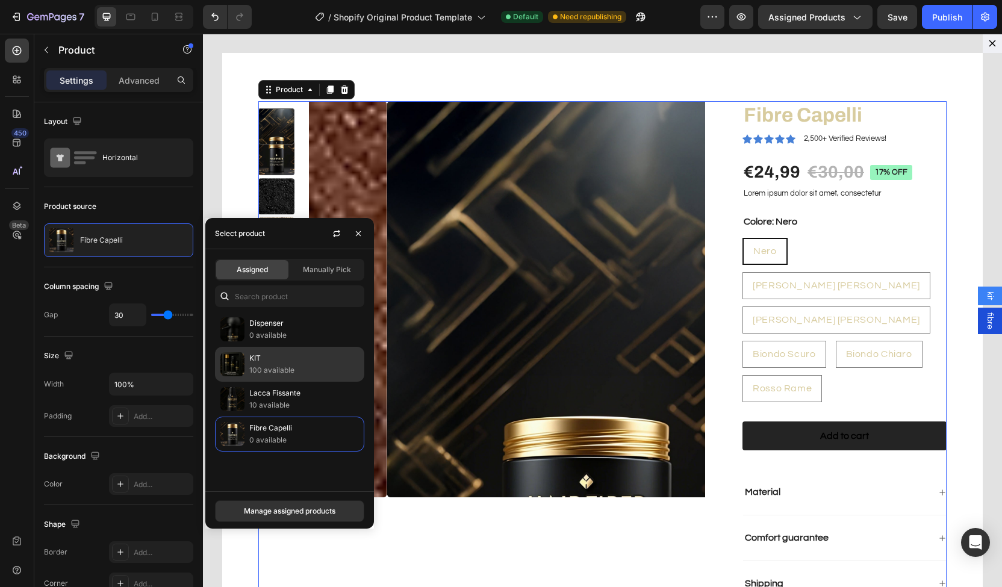
click at [322, 355] on p "KIT" at bounding box center [304, 358] width 110 height 12
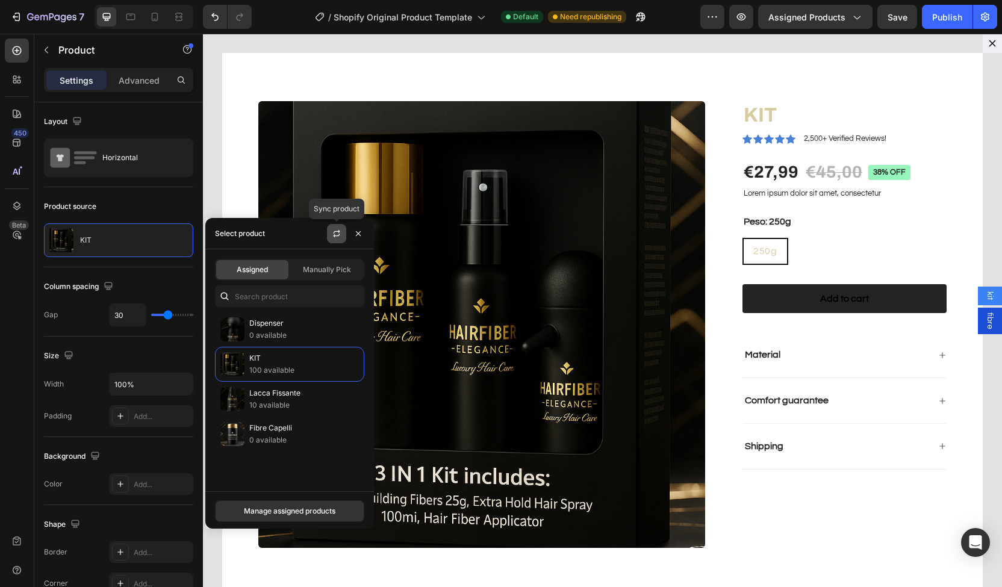
click at [338, 230] on icon "button" at bounding box center [337, 234] width 10 height 10
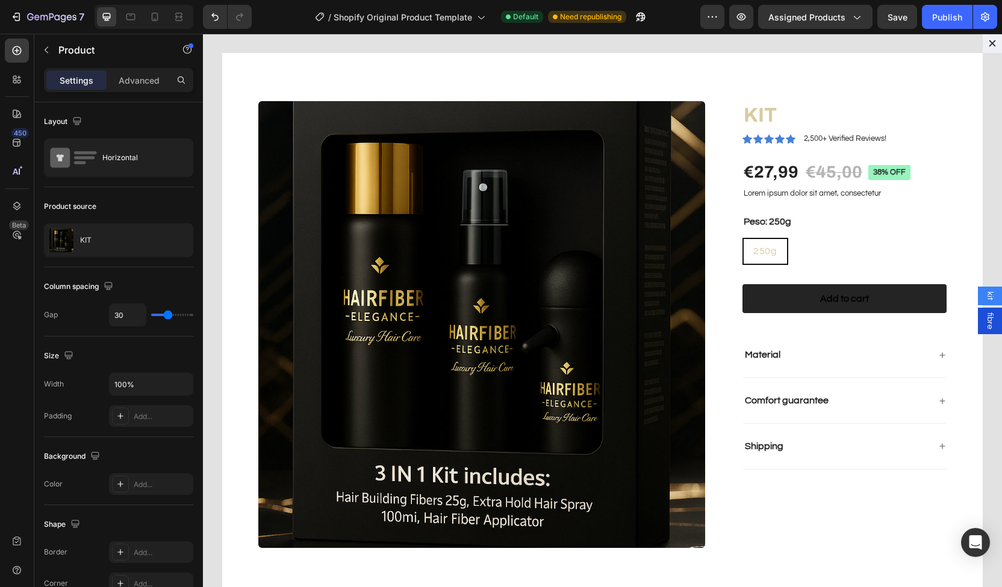
click at [698, 370] on div "Product Images KIT Product Title Icon Icon Icon Icon Icon Icon List 2,500+ Veri…" at bounding box center [602, 329] width 689 height 457
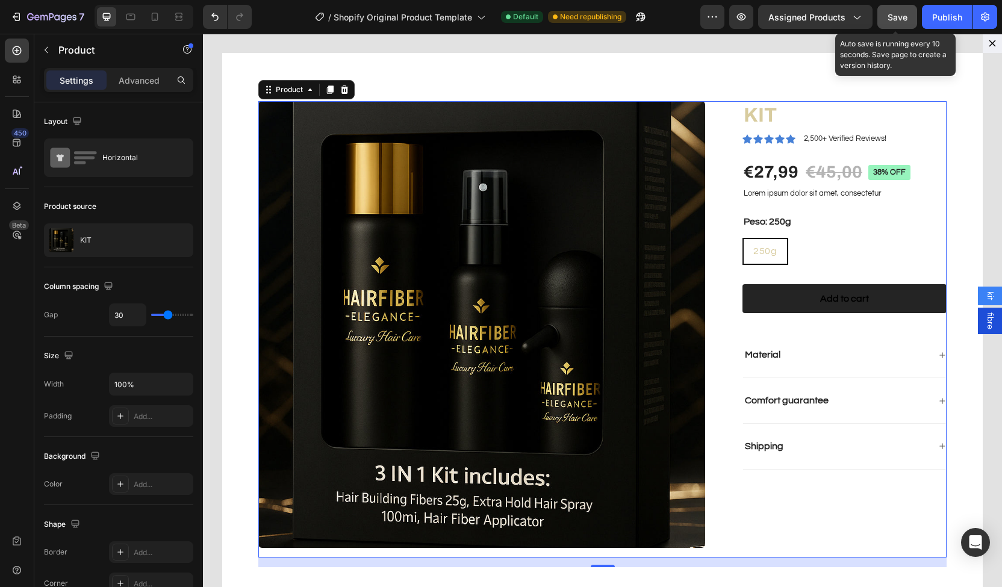
click at [899, 25] on button "Save" at bounding box center [898, 17] width 40 height 24
click at [987, 328] on div "fibre" at bounding box center [990, 321] width 24 height 27
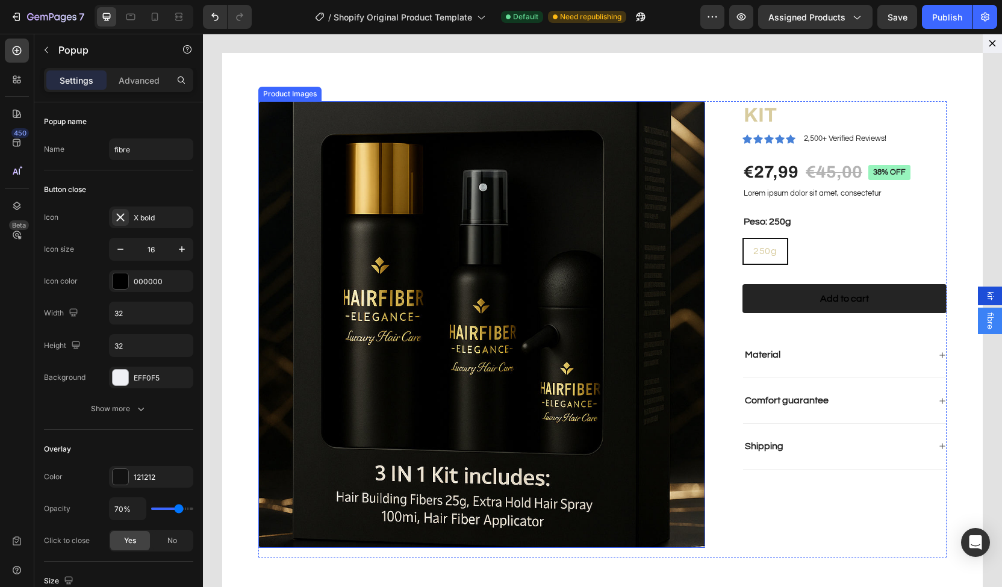
click at [461, 270] on img "Dialog body" at bounding box center [481, 324] width 447 height 447
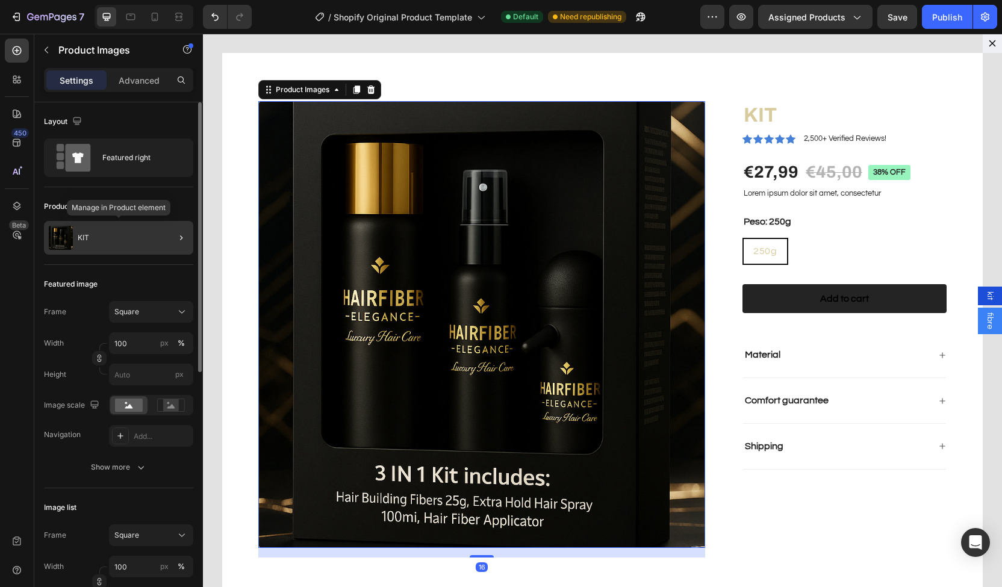
click at [105, 233] on div "KIT" at bounding box center [118, 238] width 149 height 34
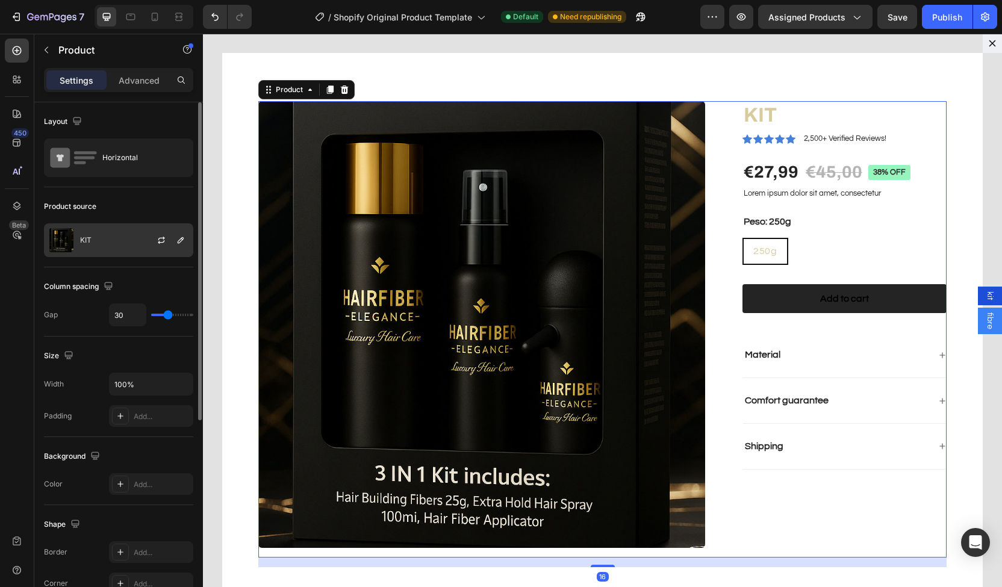
click at [116, 238] on div "KIT" at bounding box center [118, 241] width 149 height 34
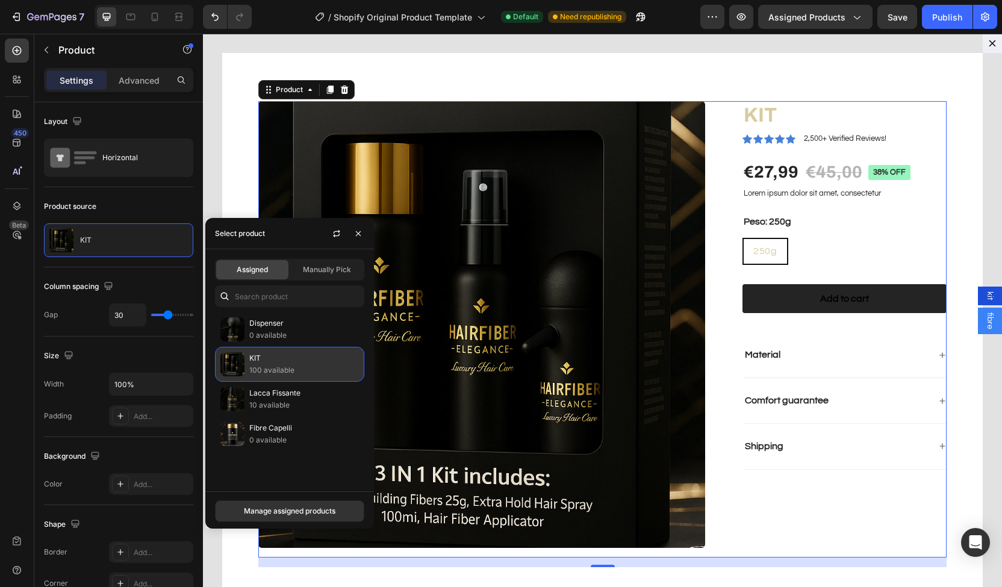
click at [269, 367] on p "100 available" at bounding box center [304, 370] width 110 height 12
click at [339, 227] on button "button" at bounding box center [336, 233] width 19 height 19
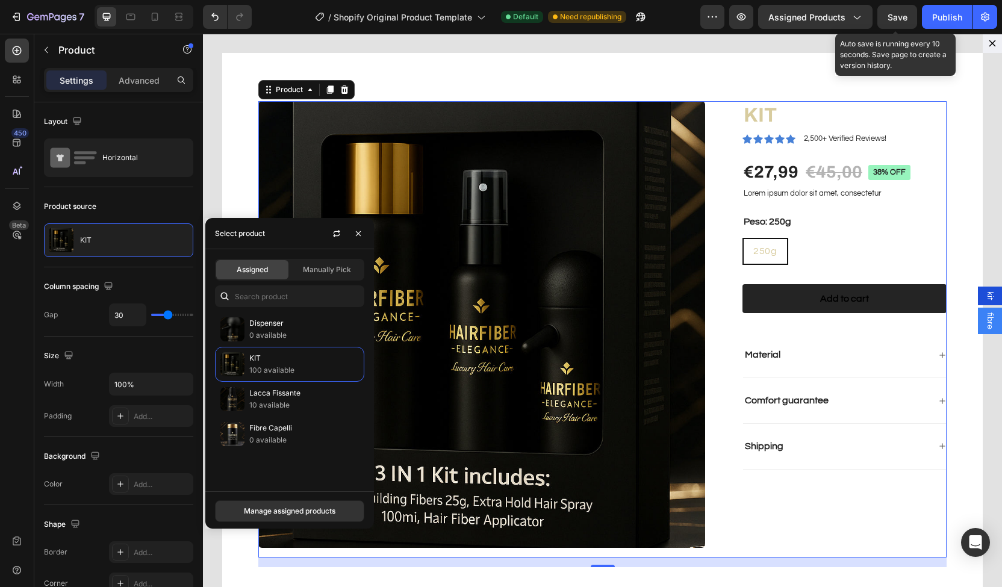
click at [901, 20] on span "Save" at bounding box center [898, 17] width 20 height 10
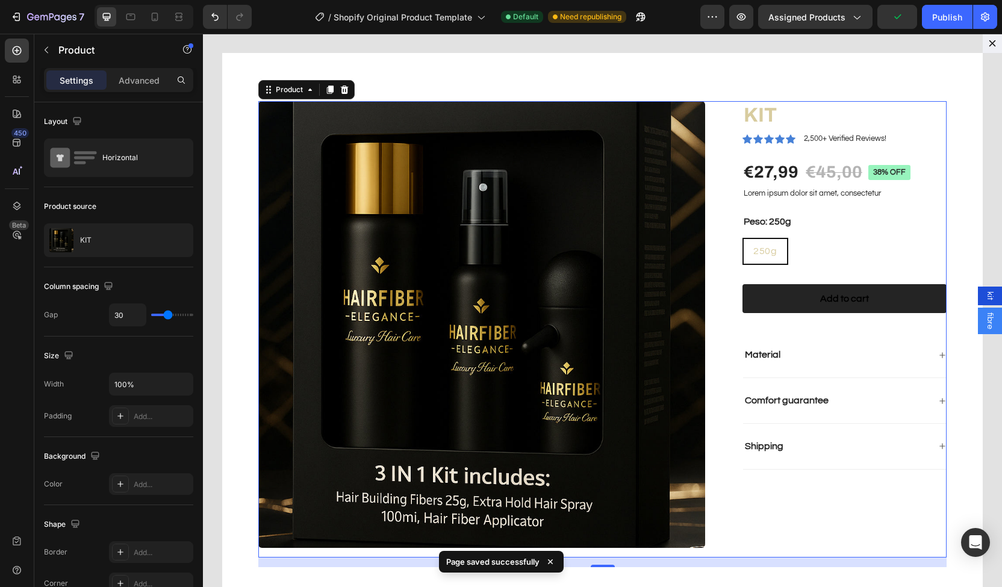
click at [984, 320] on span "fibre" at bounding box center [990, 321] width 12 height 17
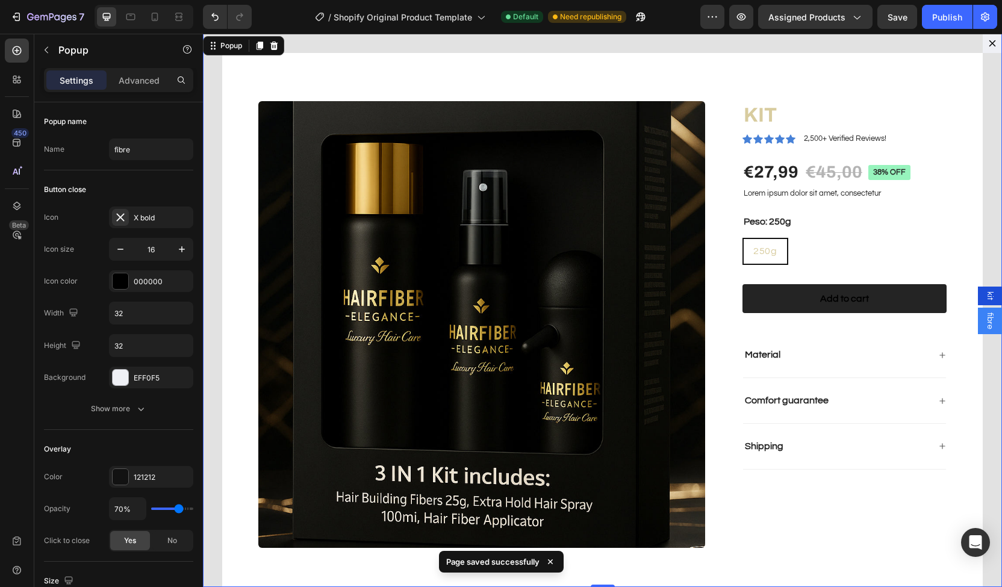
click at [986, 295] on span "kit" at bounding box center [990, 296] width 12 height 9
click at [990, 330] on div "fibre" at bounding box center [990, 321] width 24 height 27
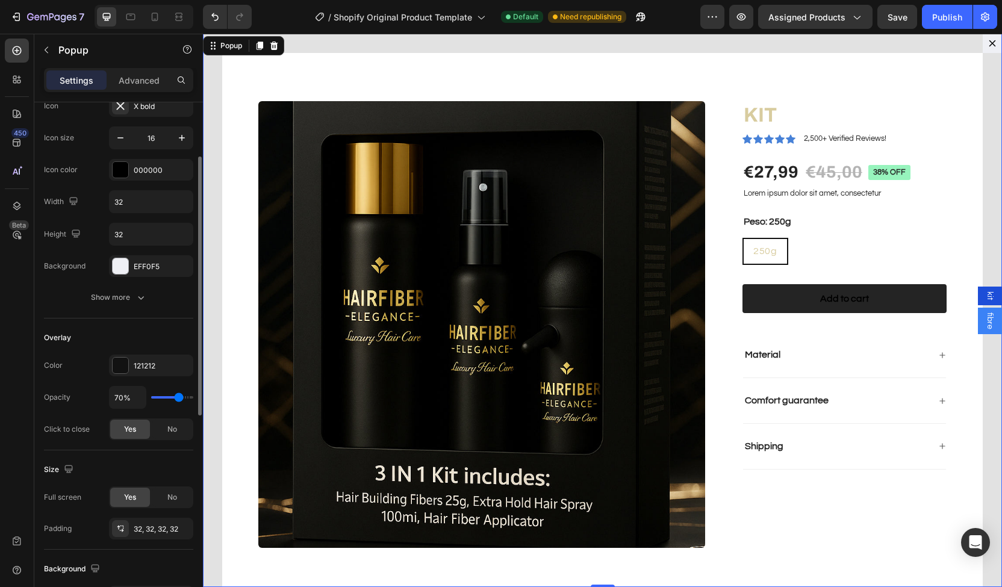
scroll to position [111, 0]
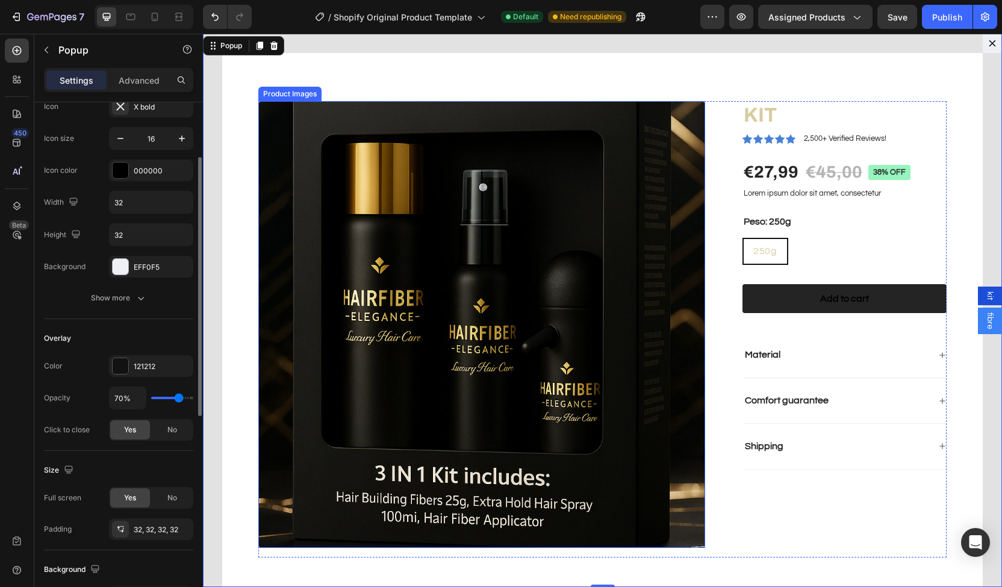
click at [405, 283] on img "Dialog body" at bounding box center [481, 324] width 447 height 447
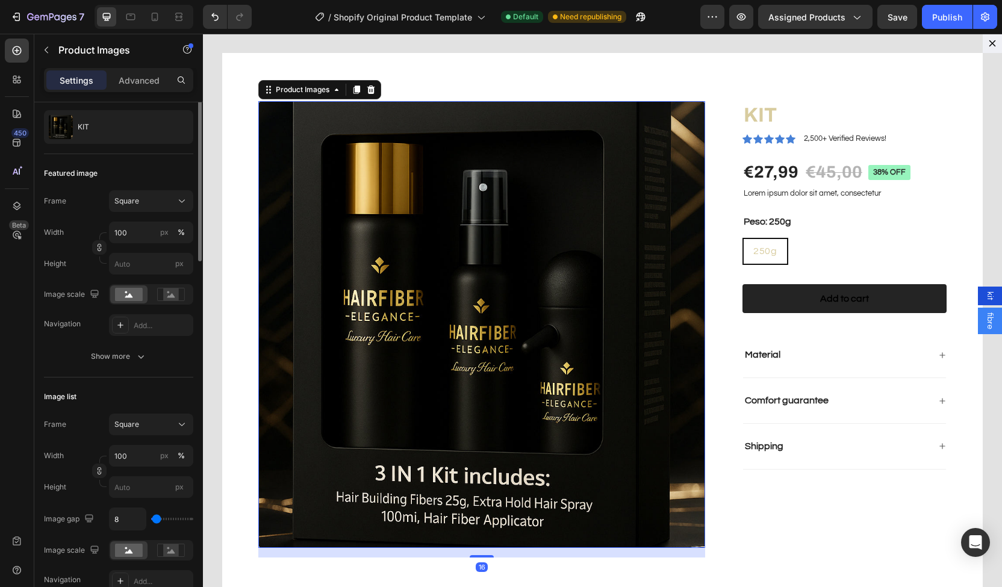
scroll to position [0, 0]
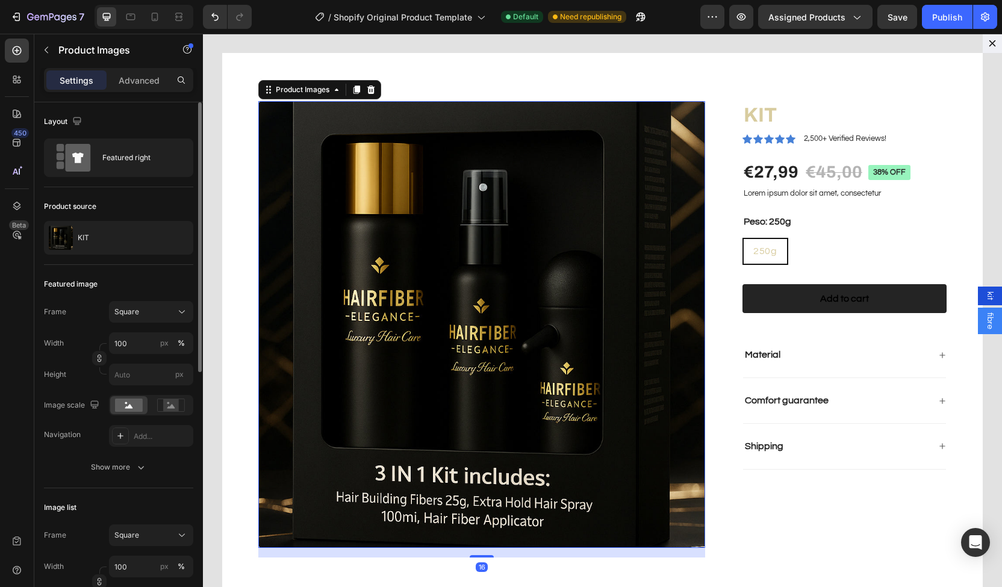
click at [77, 208] on div "Product source" at bounding box center [70, 206] width 52 height 11
click at [984, 314] on span "fibre" at bounding box center [990, 321] width 12 height 17
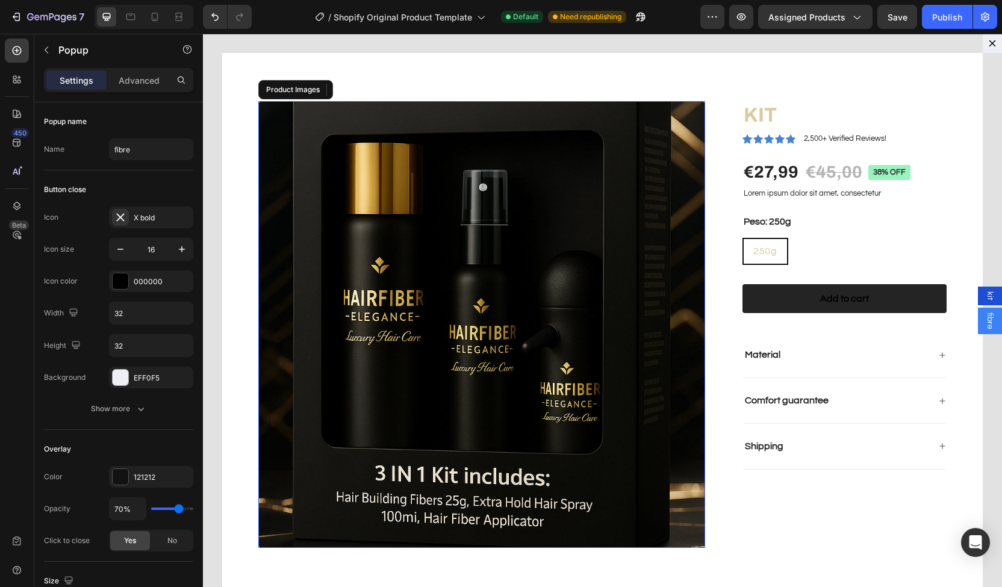
click at [986, 304] on div "kit" at bounding box center [990, 296] width 24 height 19
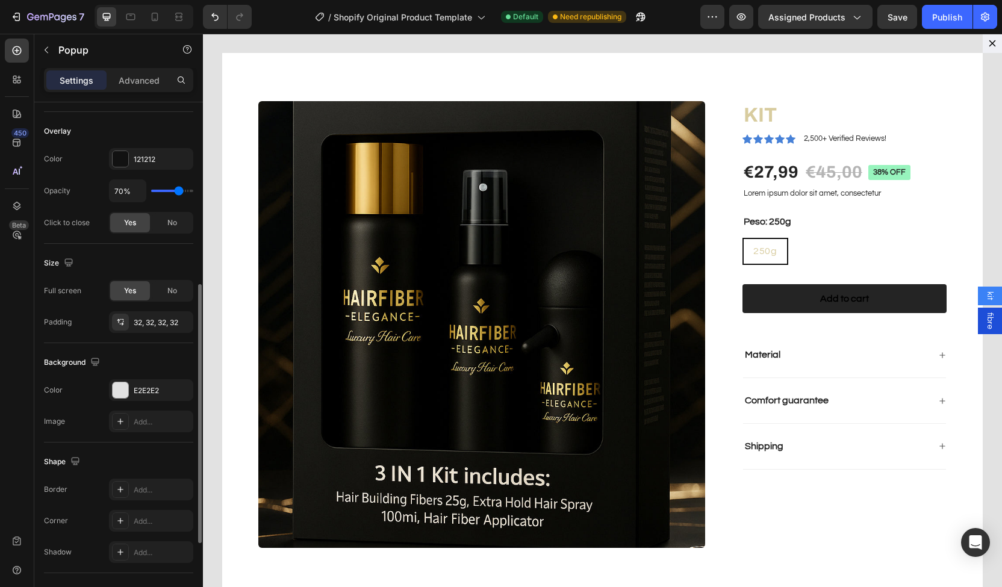
scroll to position [524, 0]
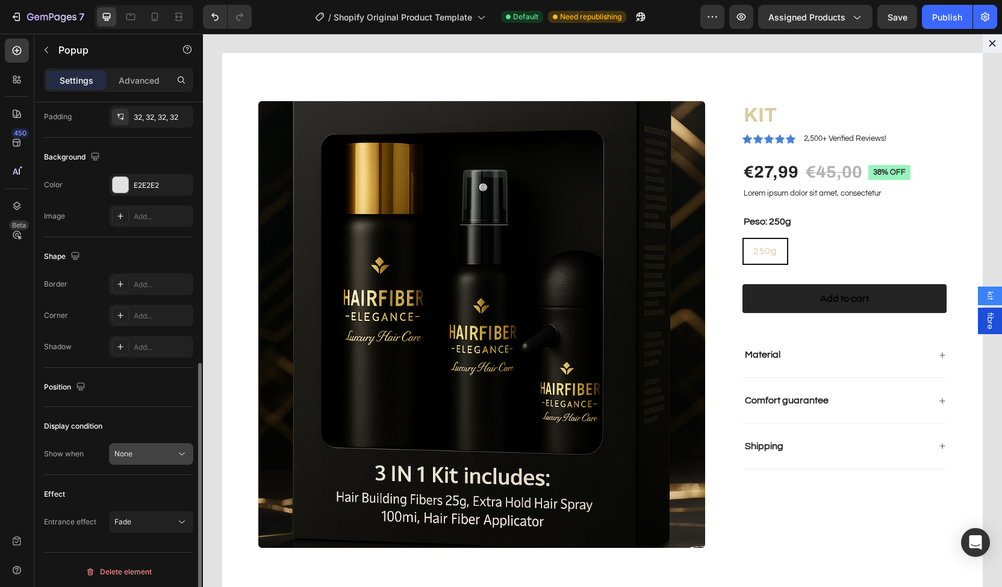
click at [152, 449] on div "None" at bounding box center [144, 454] width 61 height 11
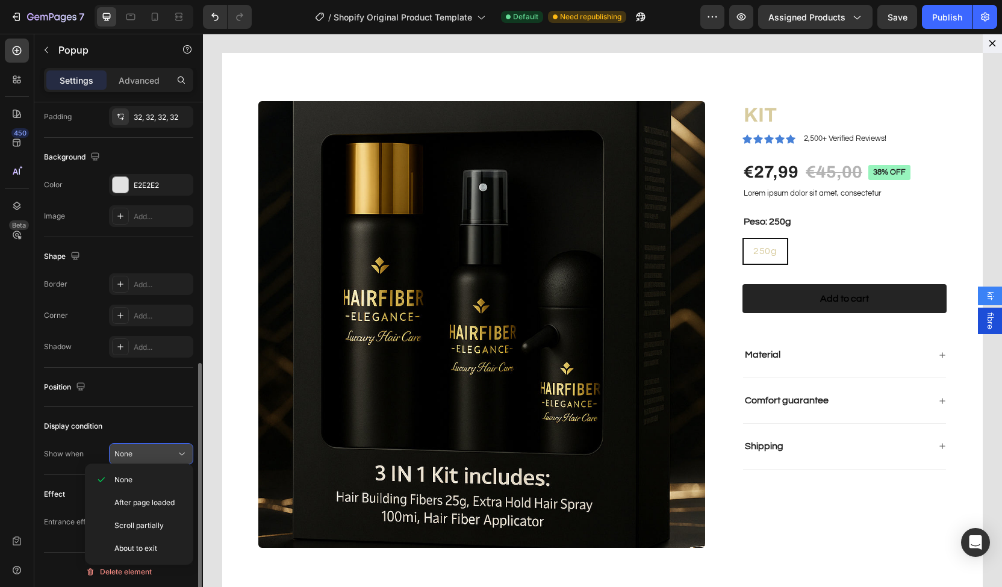
click at [152, 449] on div "None" at bounding box center [144, 454] width 61 height 11
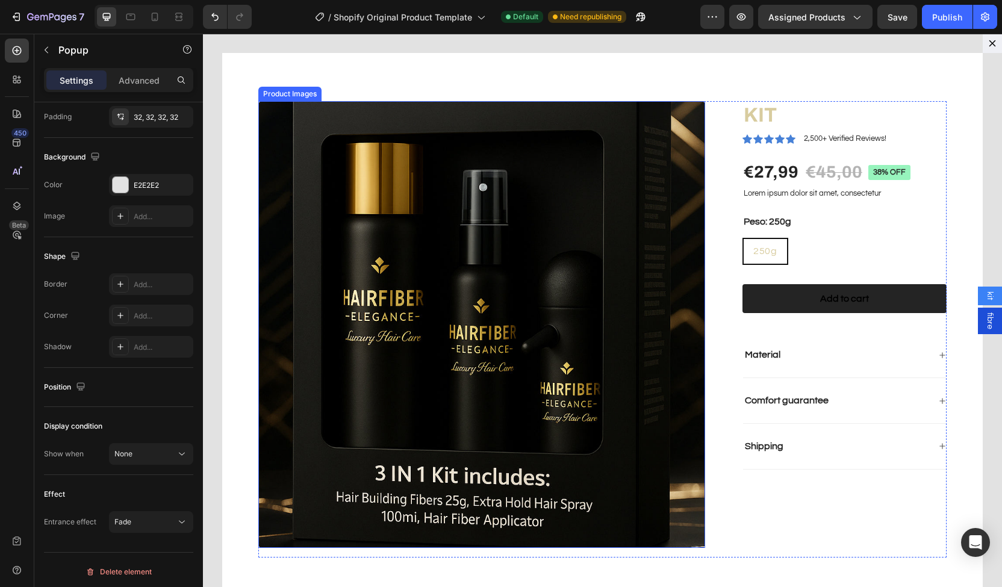
click at [586, 295] on img "Dialog body" at bounding box center [481, 324] width 447 height 447
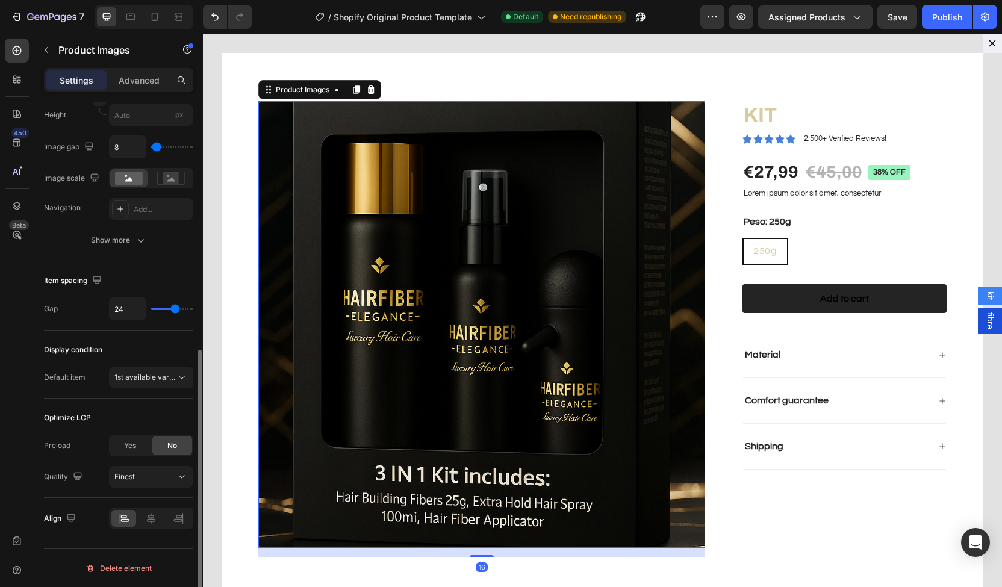
scroll to position [0, 0]
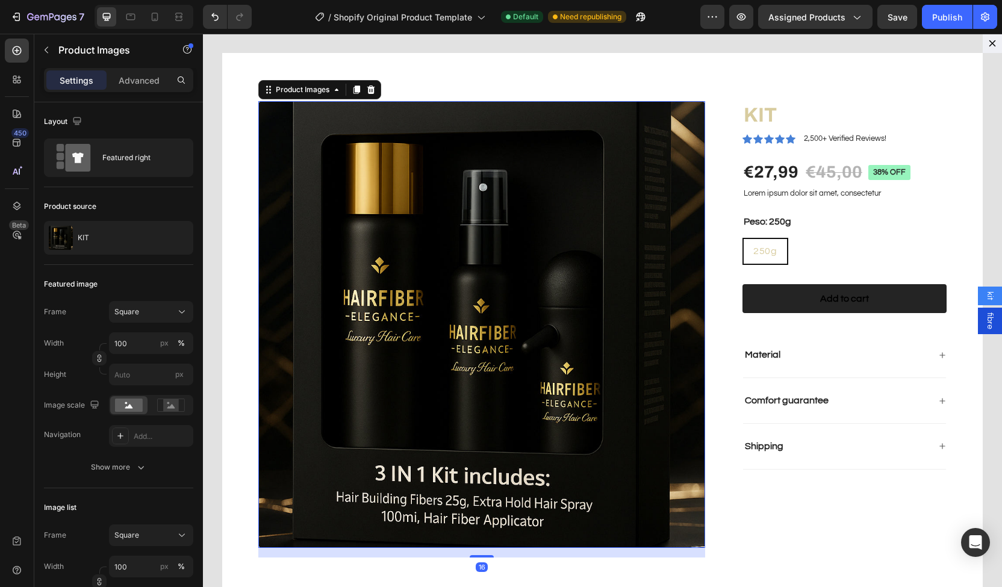
click at [984, 319] on span "fibre" at bounding box center [990, 321] width 12 height 17
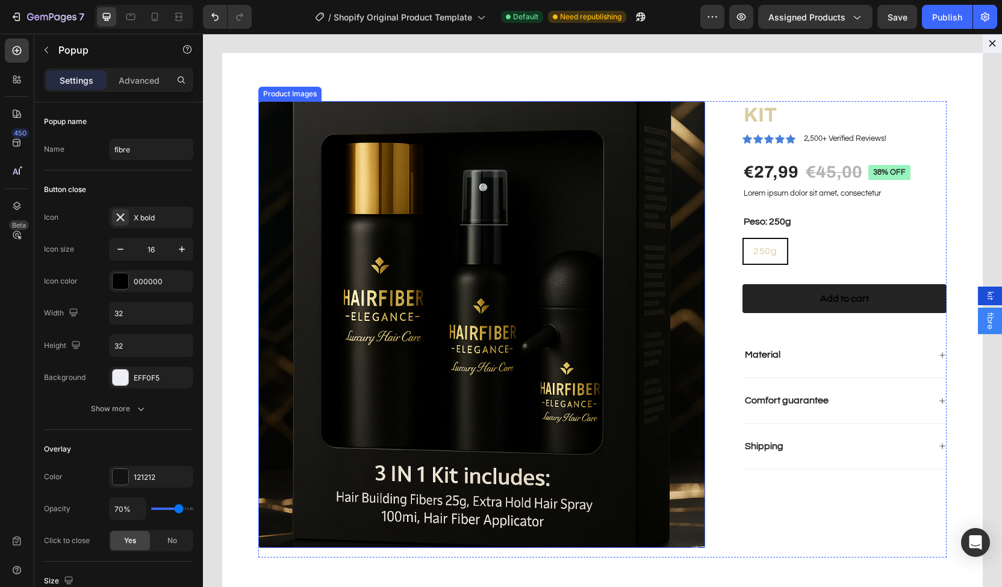
click at [552, 280] on img "Dialog body" at bounding box center [481, 324] width 447 height 447
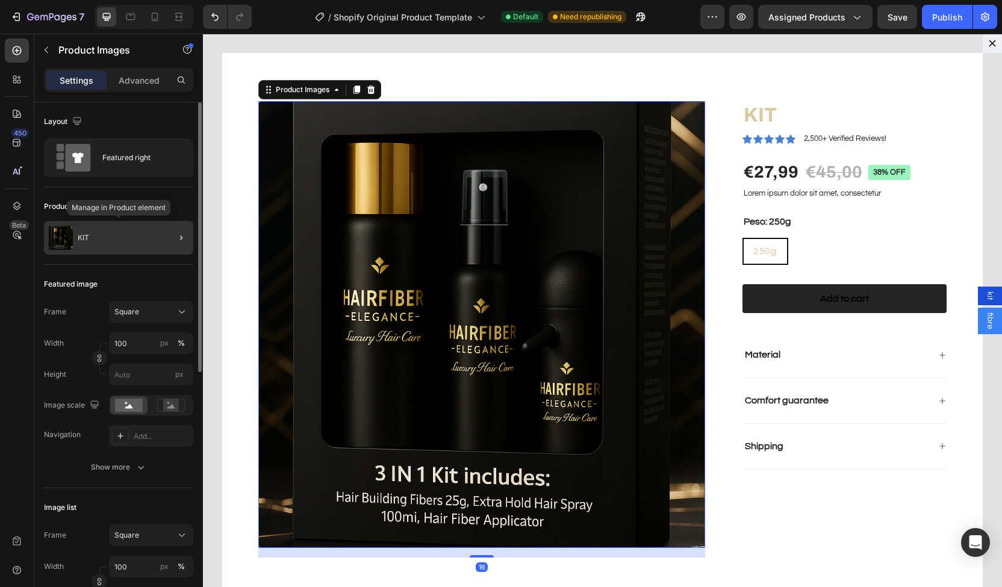
click at [140, 226] on div "KIT" at bounding box center [118, 238] width 149 height 34
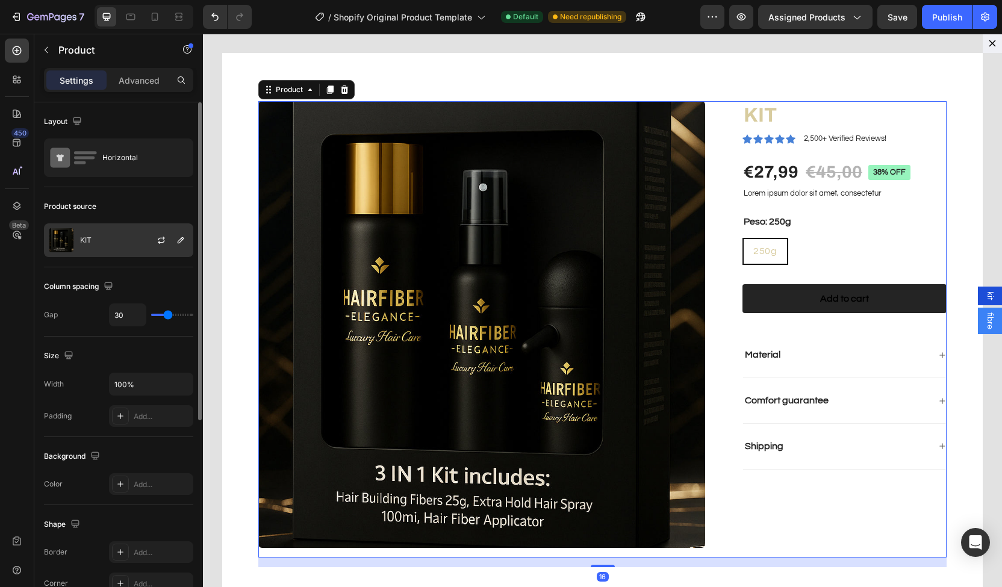
click at [112, 236] on div "KIT" at bounding box center [118, 241] width 149 height 34
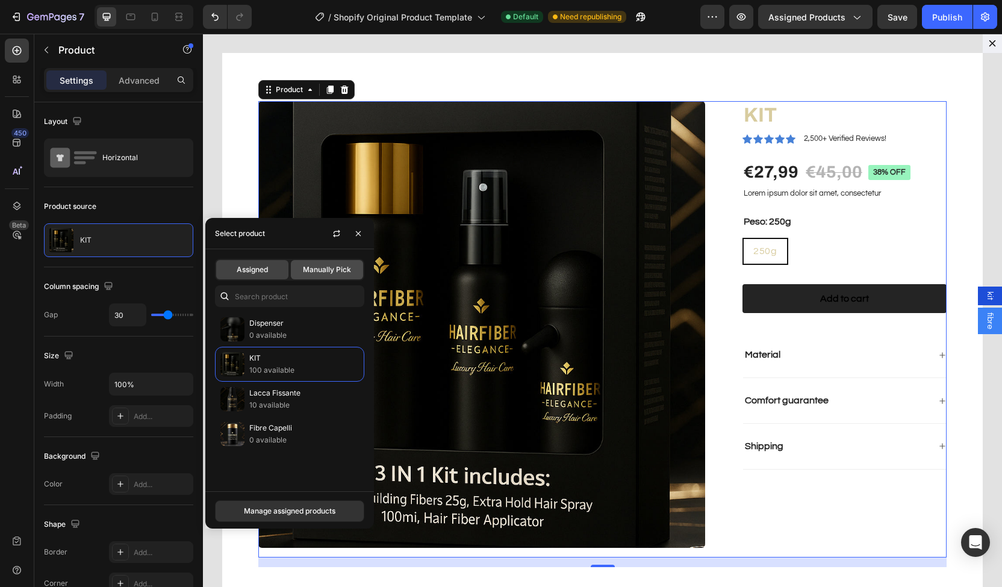
click at [332, 277] on div "Manually Pick" at bounding box center [327, 269] width 72 height 19
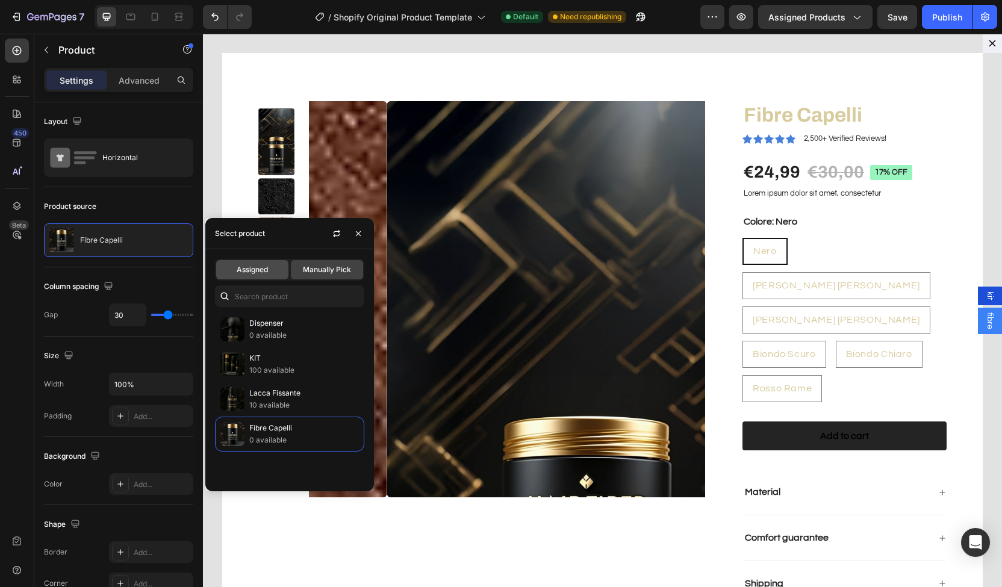
click at [263, 264] on div "Assigned" at bounding box center [252, 269] width 72 height 19
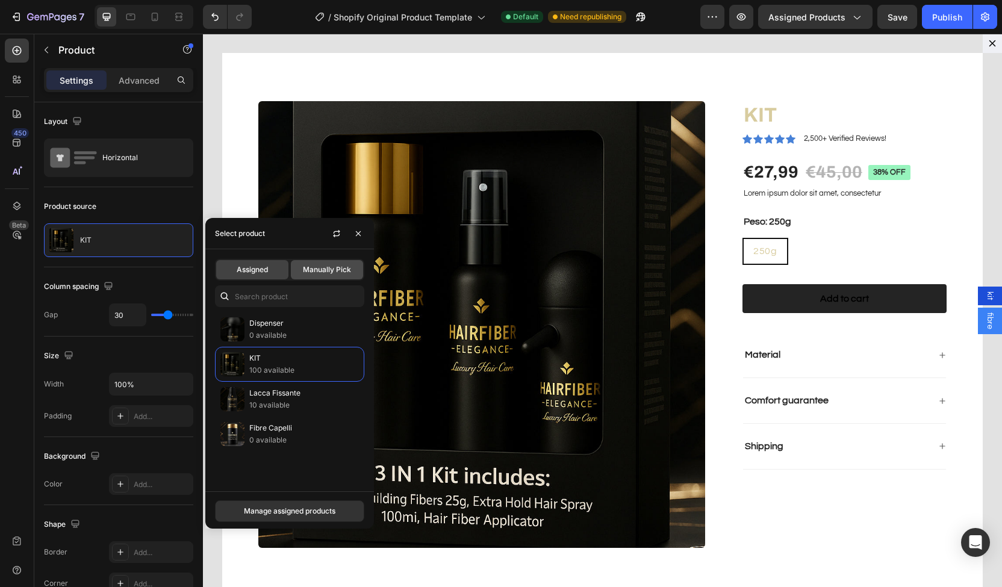
click at [301, 272] on div "Manually Pick" at bounding box center [327, 269] width 72 height 19
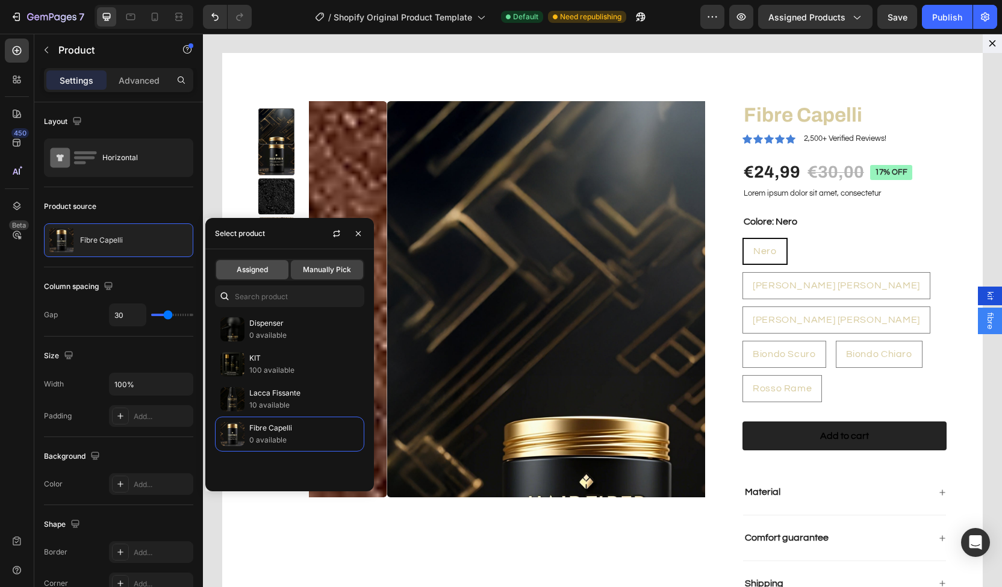
click at [256, 275] on div "Assigned" at bounding box center [252, 269] width 72 height 19
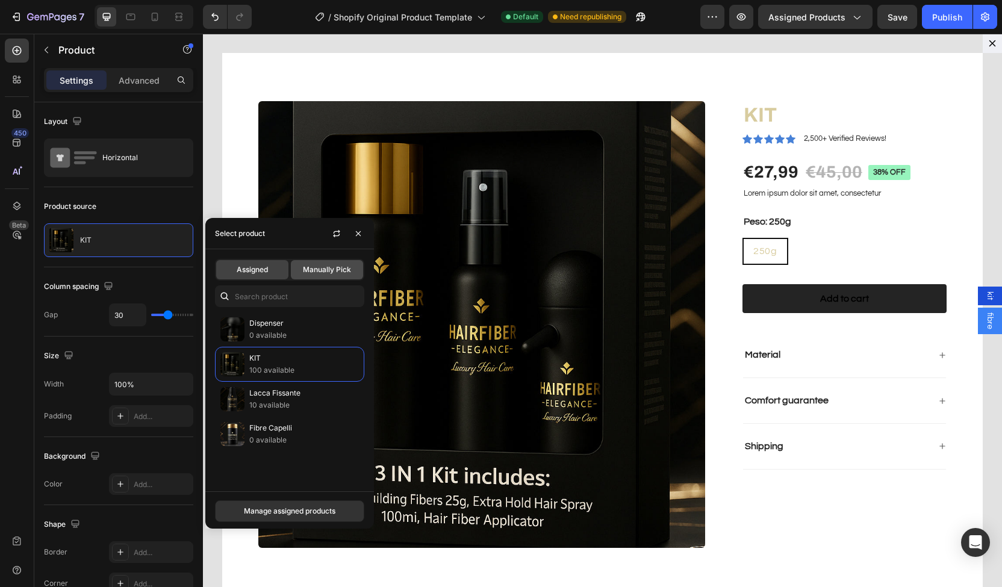
click at [325, 270] on span "Manually Pick" at bounding box center [327, 269] width 48 height 11
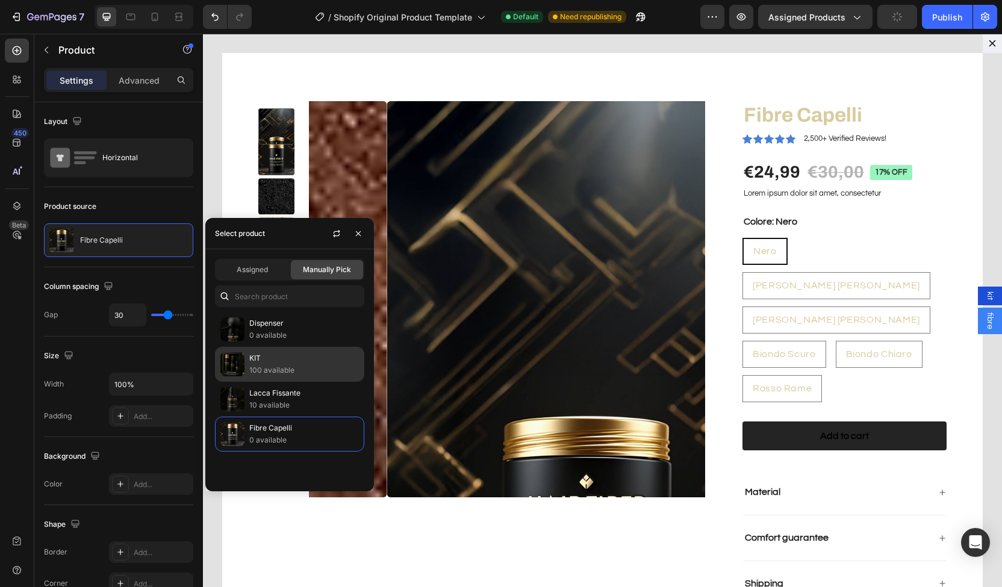
click at [264, 355] on p "KIT" at bounding box center [304, 358] width 110 height 12
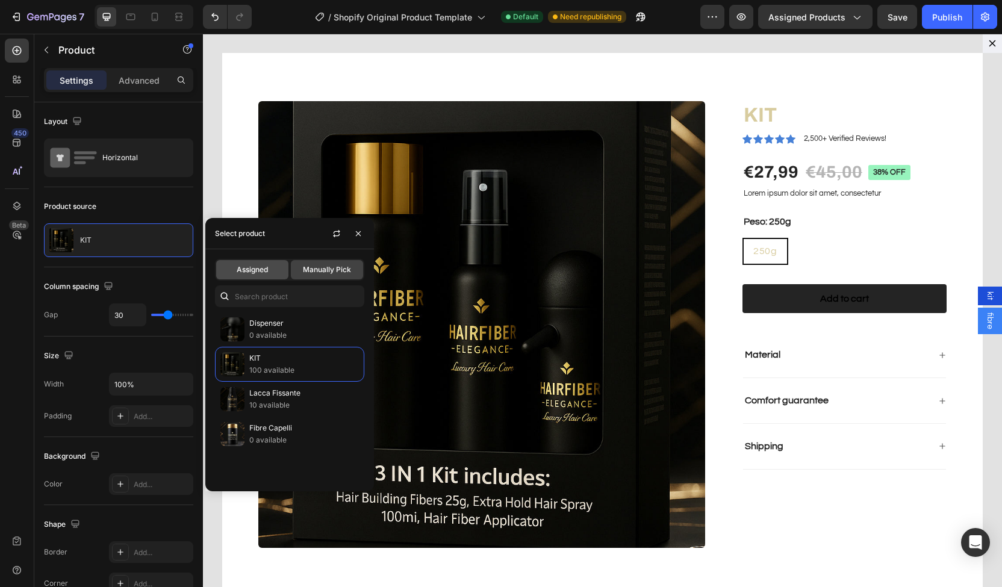
click at [254, 267] on span "Assigned" at bounding box center [252, 269] width 31 height 11
click at [317, 270] on span "Manually Pick" at bounding box center [327, 269] width 48 height 11
click at [255, 270] on span "Assigned" at bounding box center [252, 269] width 31 height 11
click at [310, 270] on span "Manually Pick" at bounding box center [327, 269] width 48 height 11
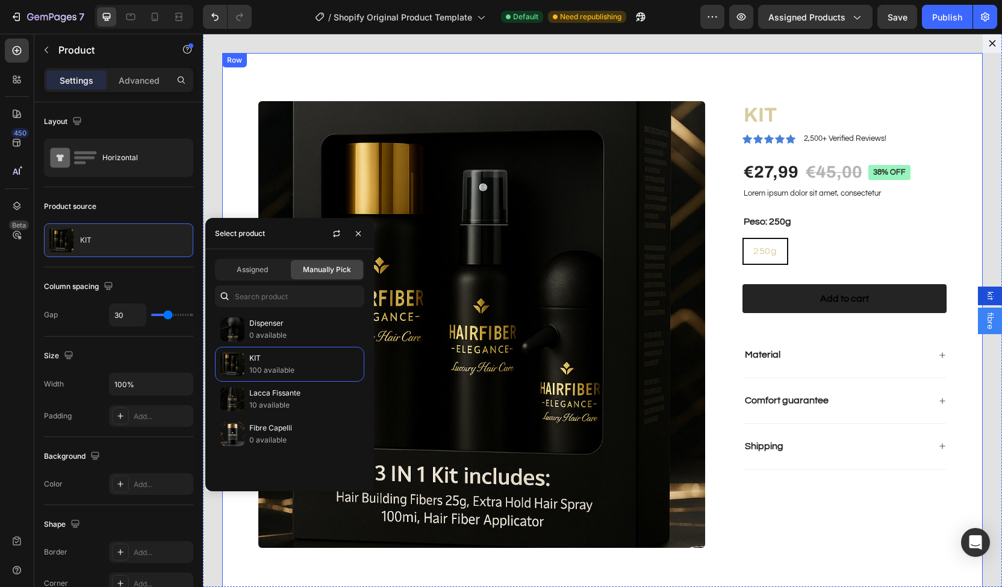
click at [758, 83] on div "Product Images KIT Product Title Icon Icon Icon Icon Icon Icon List 2,500+ Veri…" at bounding box center [602, 324] width 761 height 543
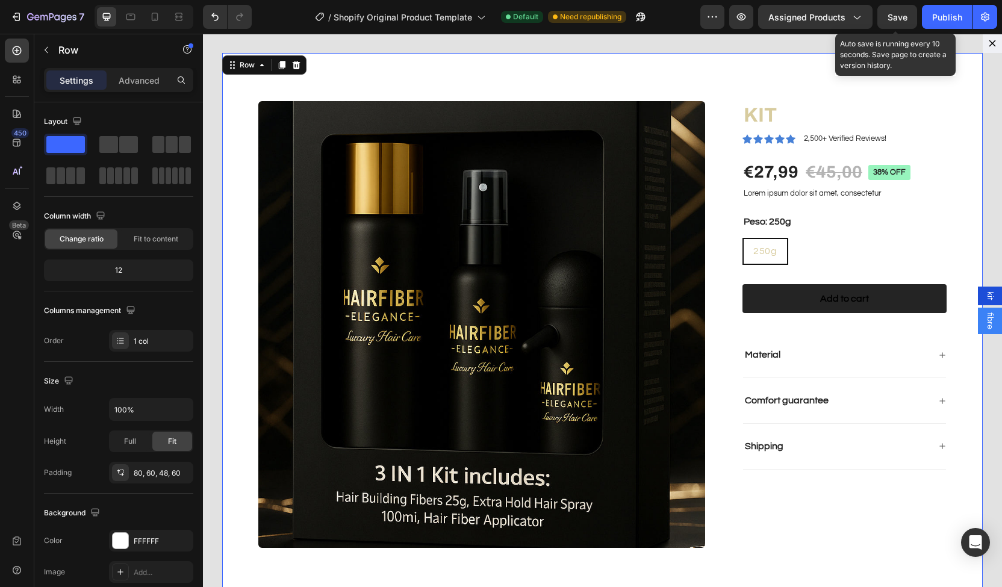
click at [903, 17] on span "Save" at bounding box center [898, 17] width 20 height 10
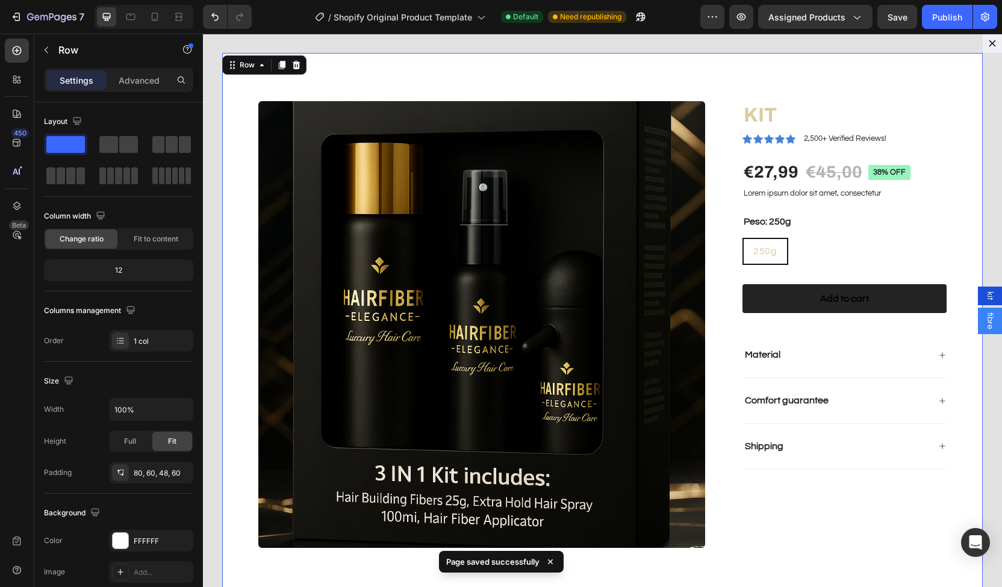
click at [984, 319] on span "fibre" at bounding box center [990, 321] width 12 height 17
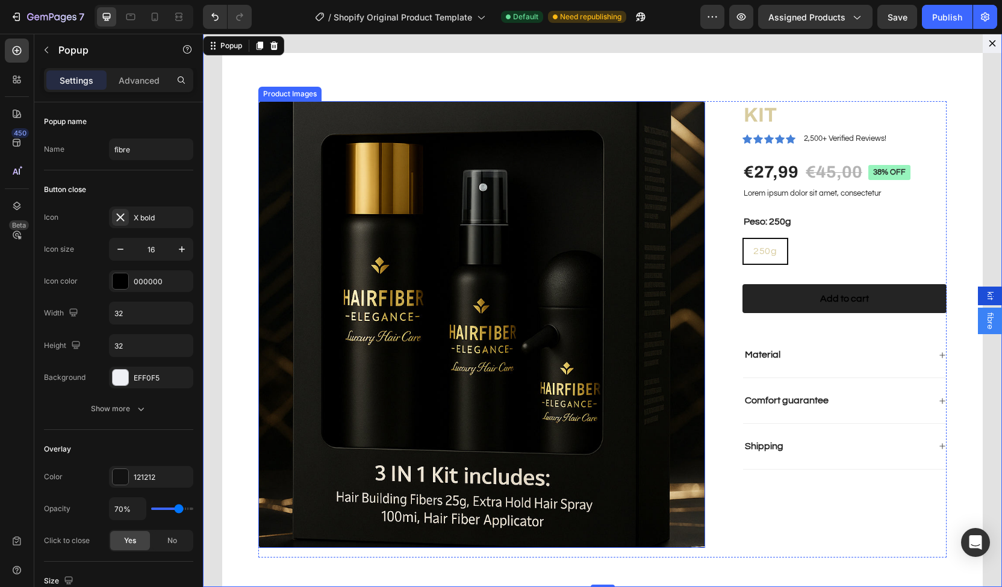
click at [361, 285] on img "Dialog body" at bounding box center [481, 324] width 447 height 447
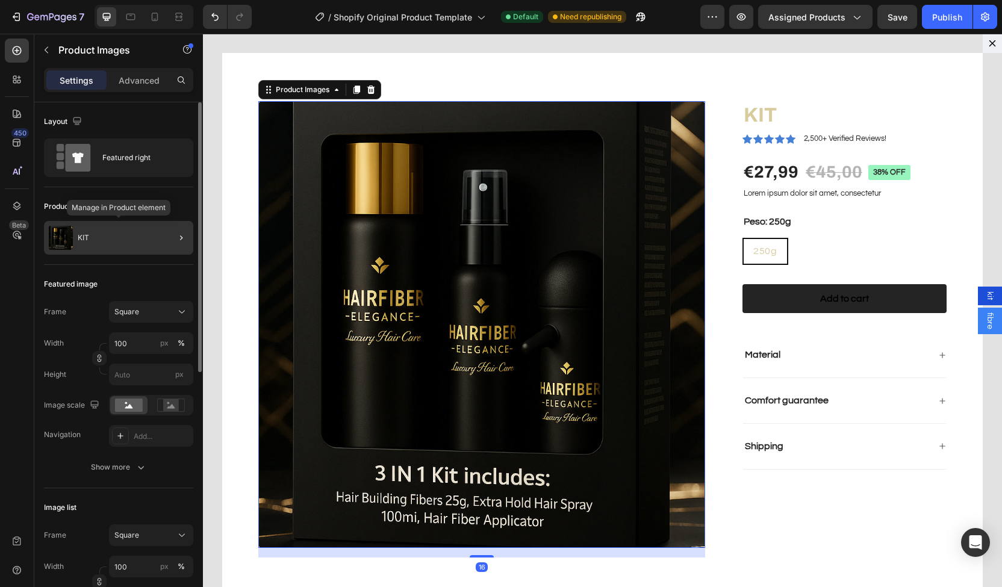
click at [129, 237] on div "KIT" at bounding box center [118, 238] width 149 height 34
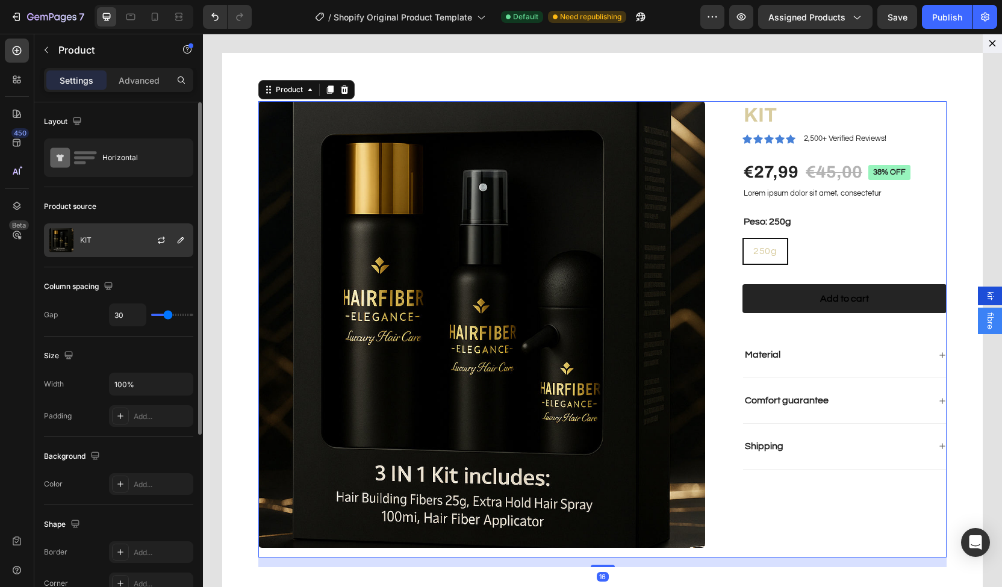
click at [128, 245] on div "KIT" at bounding box center [118, 241] width 149 height 34
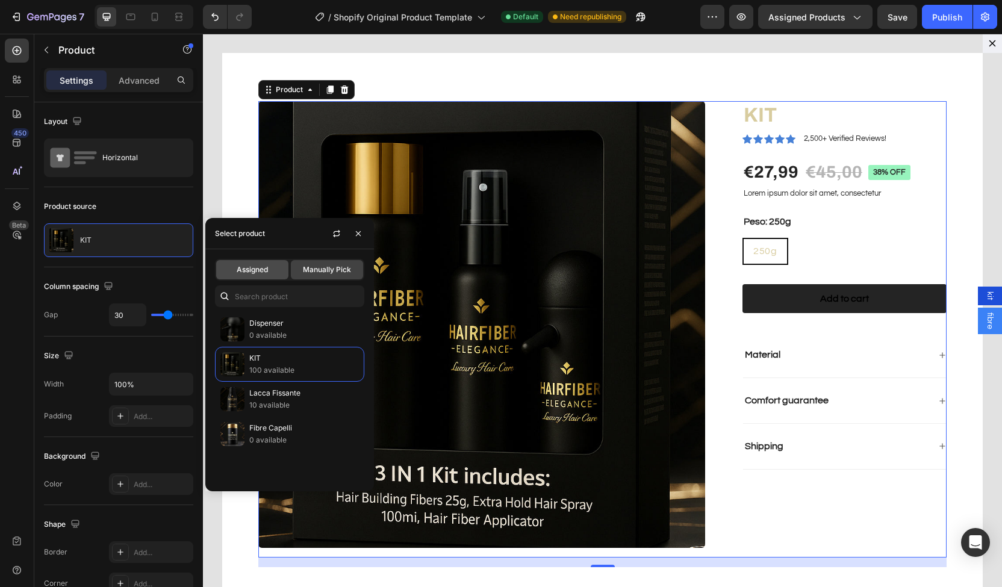
click at [284, 264] on div "Assigned" at bounding box center [252, 269] width 72 height 19
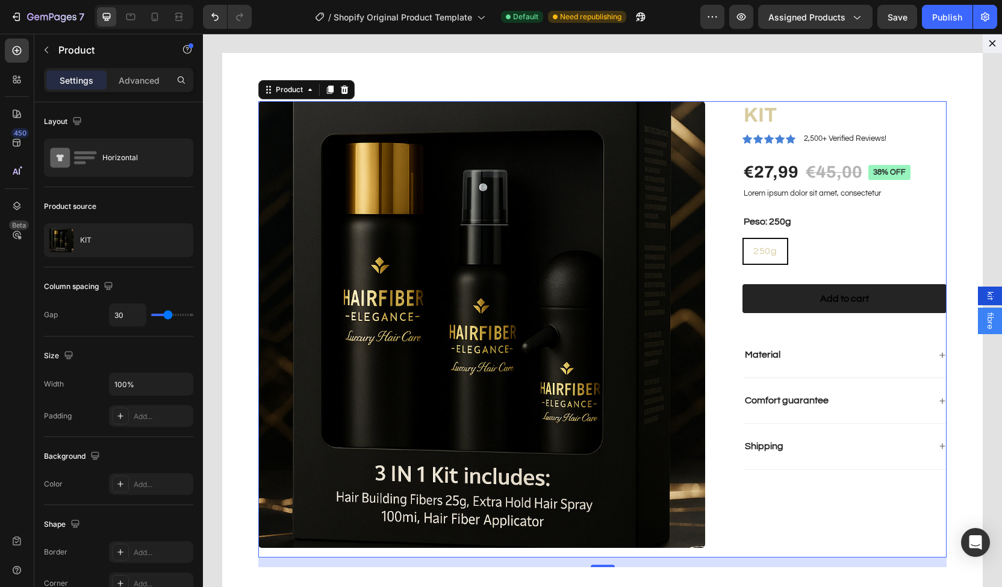
click at [984, 322] on span "fibre" at bounding box center [990, 321] width 12 height 17
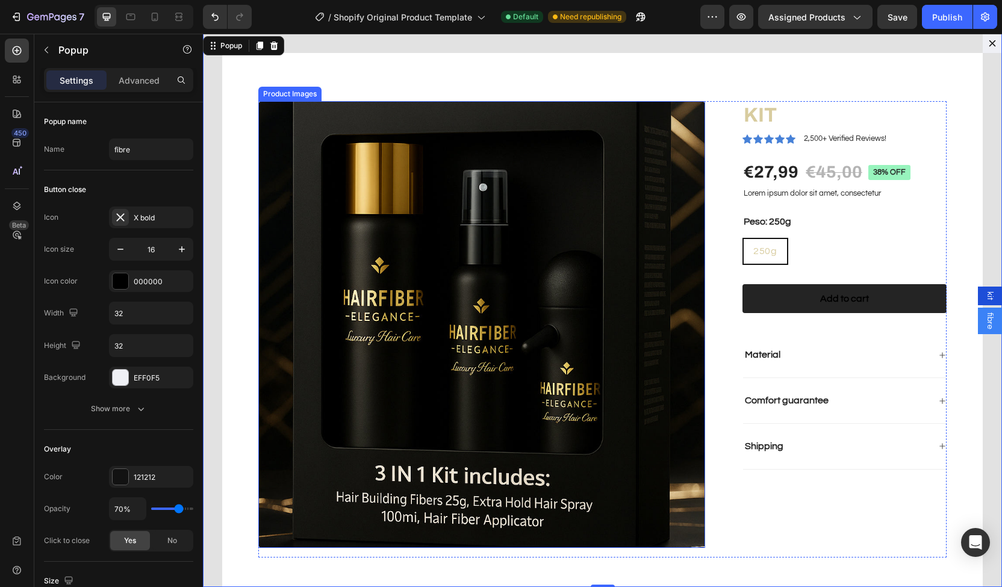
click at [361, 293] on img "Dialog body" at bounding box center [481, 324] width 447 height 447
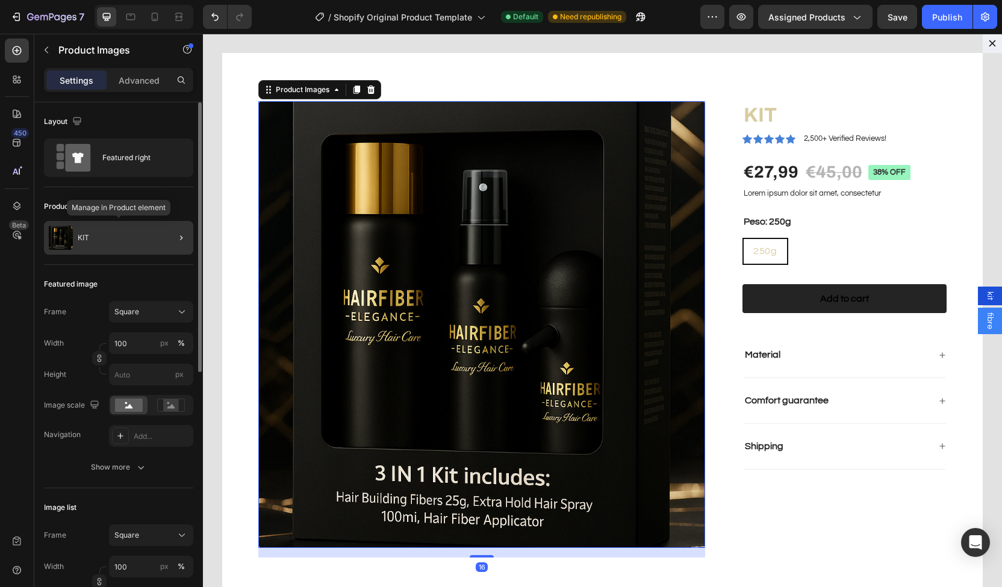
click at [140, 246] on div "KIT" at bounding box center [118, 238] width 149 height 34
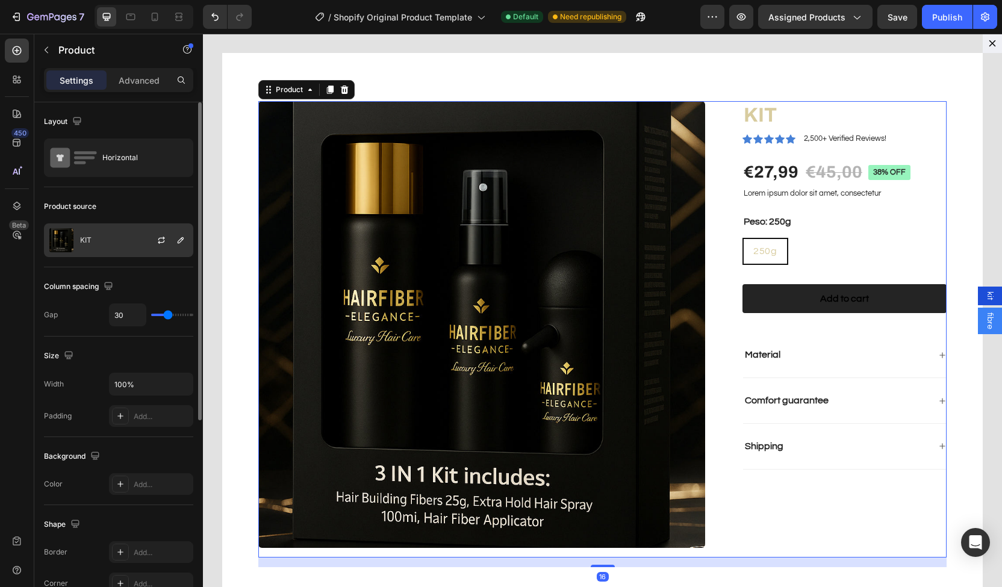
click at [152, 245] on div at bounding box center [166, 240] width 53 height 33
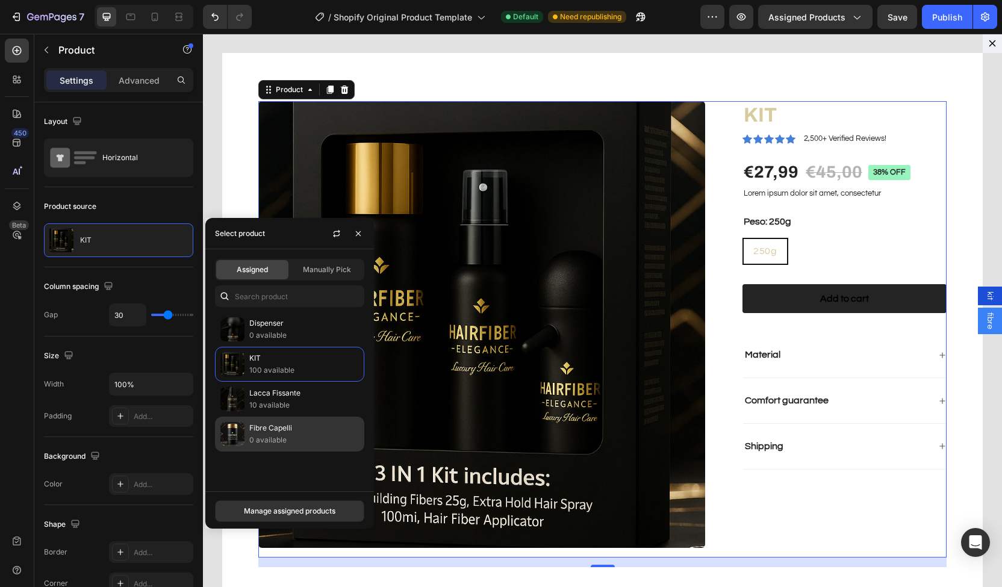
click at [293, 428] on p "Fibre Capelli" at bounding box center [304, 428] width 110 height 12
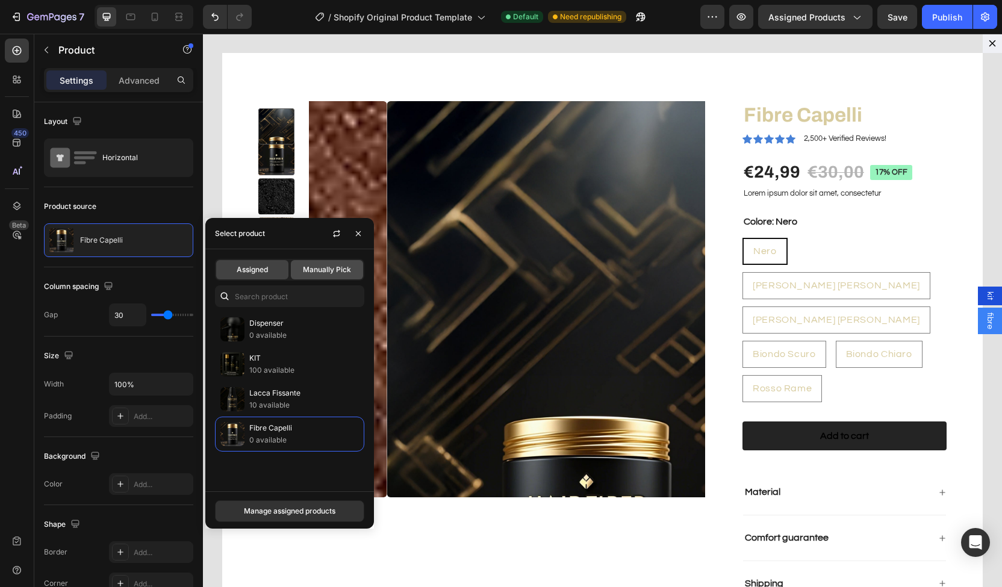
click at [316, 276] on div "Manually Pick" at bounding box center [327, 269] width 72 height 19
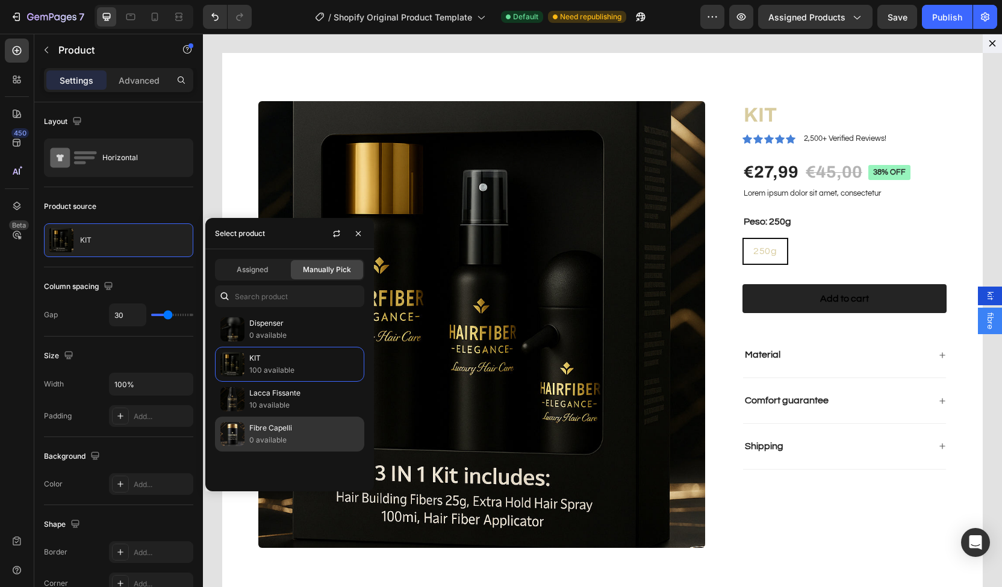
click at [281, 429] on p "Fibre Capelli" at bounding box center [304, 428] width 110 height 12
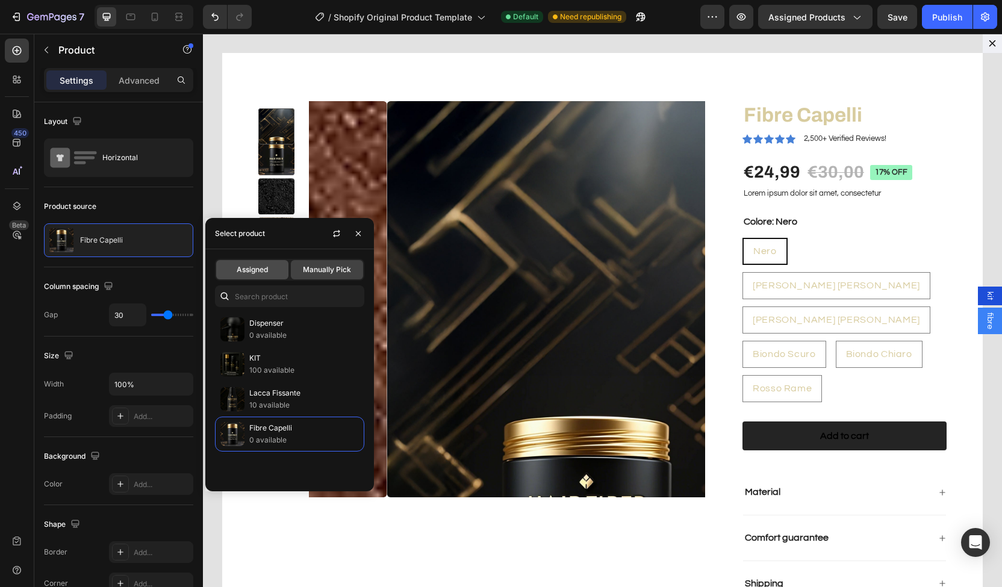
click at [265, 268] on span "Assigned" at bounding box center [252, 269] width 31 height 11
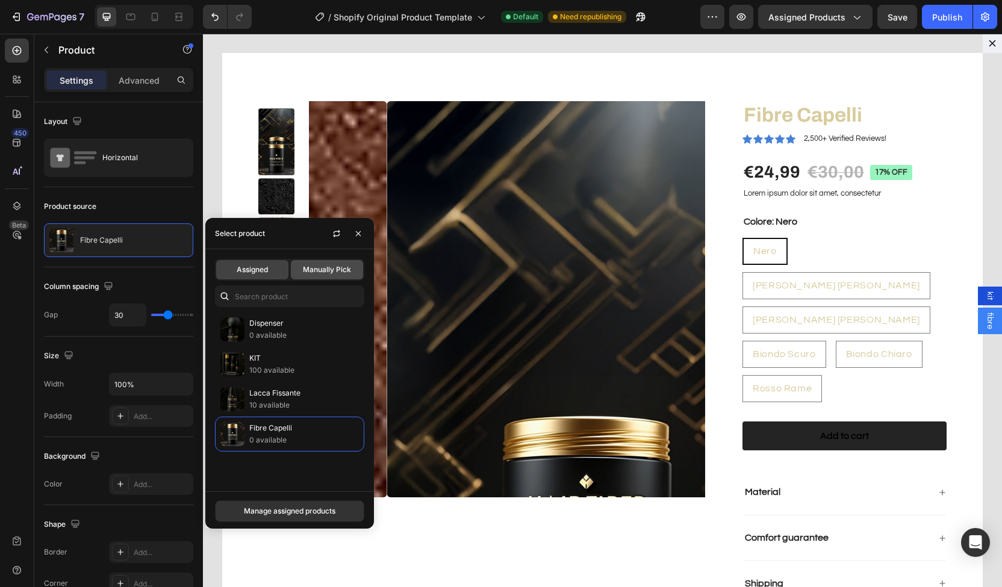
click at [334, 262] on div "Manually Pick" at bounding box center [327, 269] width 72 height 19
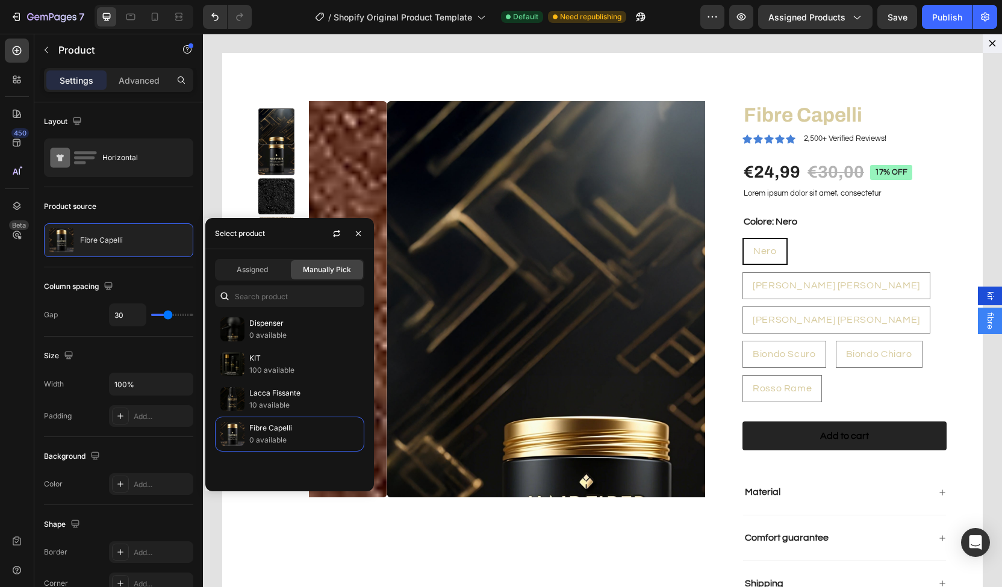
click at [334, 262] on div "Manually Pick" at bounding box center [327, 269] width 72 height 19
click at [886, 13] on button "Save" at bounding box center [898, 17] width 40 height 24
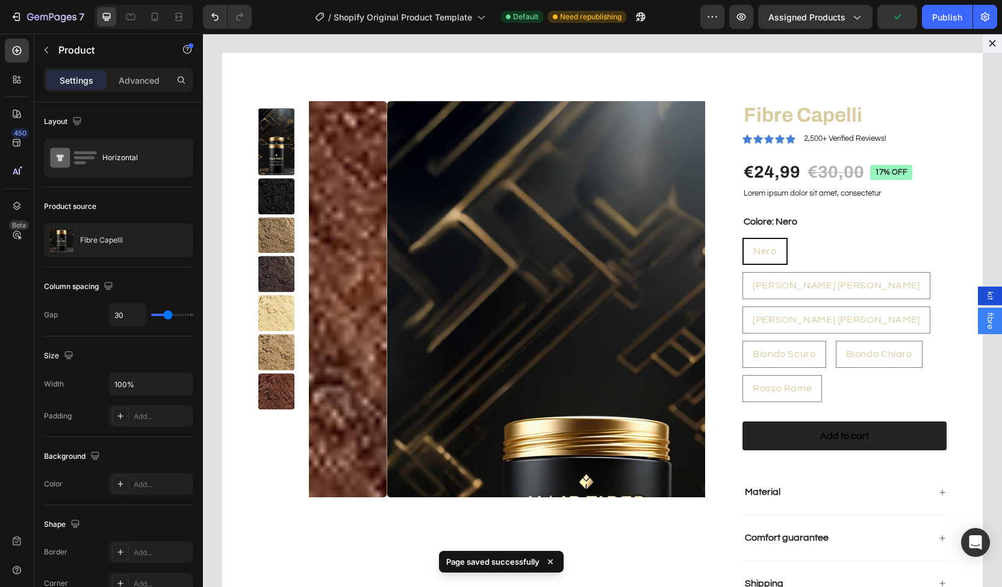
click at [984, 298] on span "kit" at bounding box center [990, 296] width 12 height 9
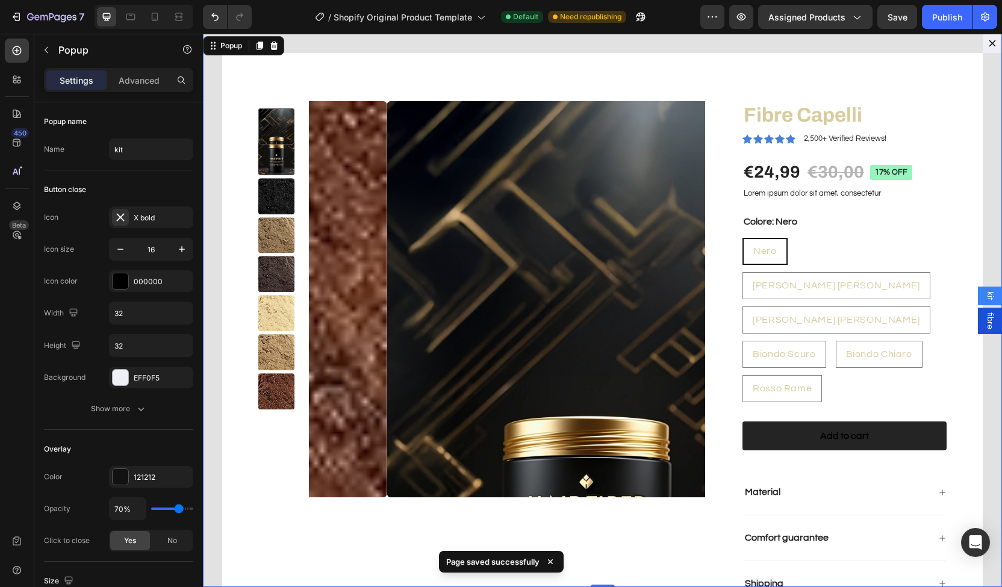
click at [984, 319] on span "fibre" at bounding box center [990, 321] width 12 height 17
click at [984, 296] on span "kit" at bounding box center [990, 296] width 12 height 9
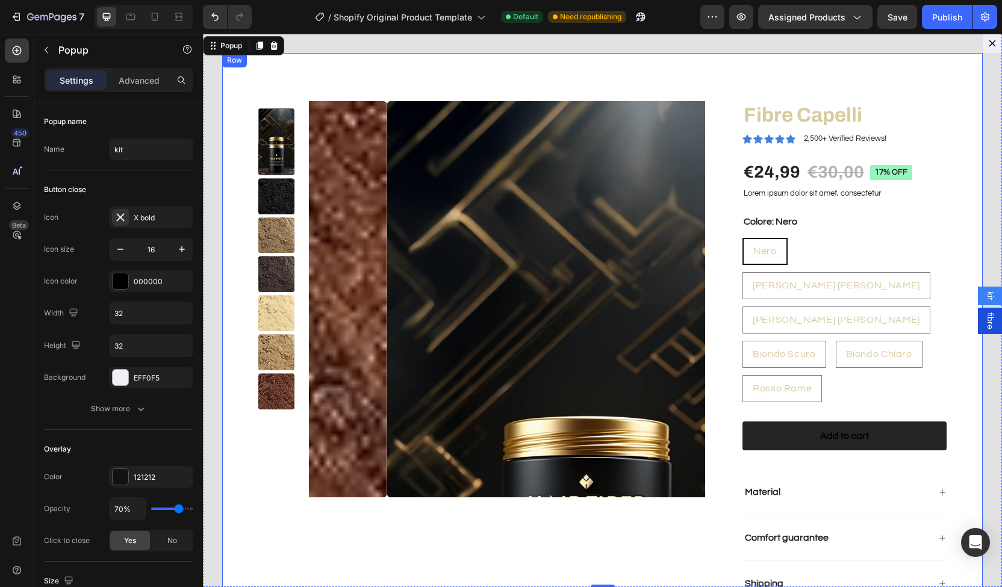
click at [369, 62] on div "Product Images Fibre Capelli Product Title Icon Icon Icon Icon Icon Icon List 2…" at bounding box center [602, 354] width 761 height 602
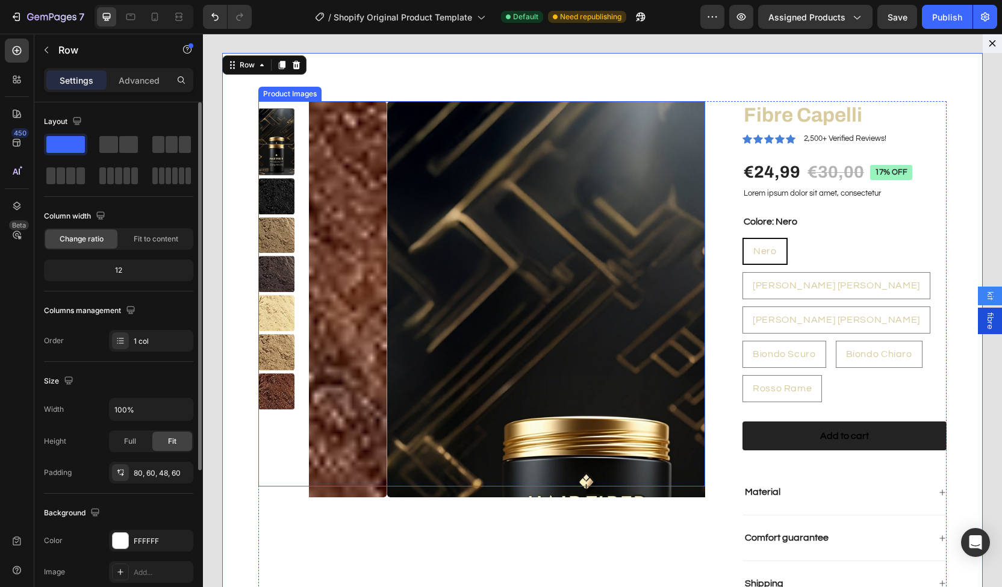
click at [391, 163] on img "Dialog body" at bounding box center [585, 299] width 396 height 396
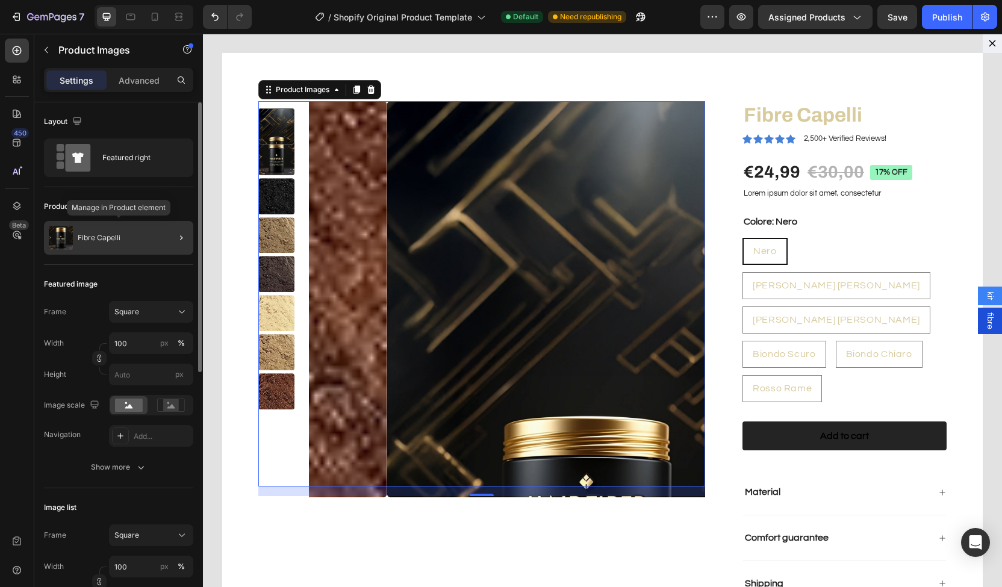
click at [152, 233] on div "Fibre Capelli" at bounding box center [118, 238] width 149 height 34
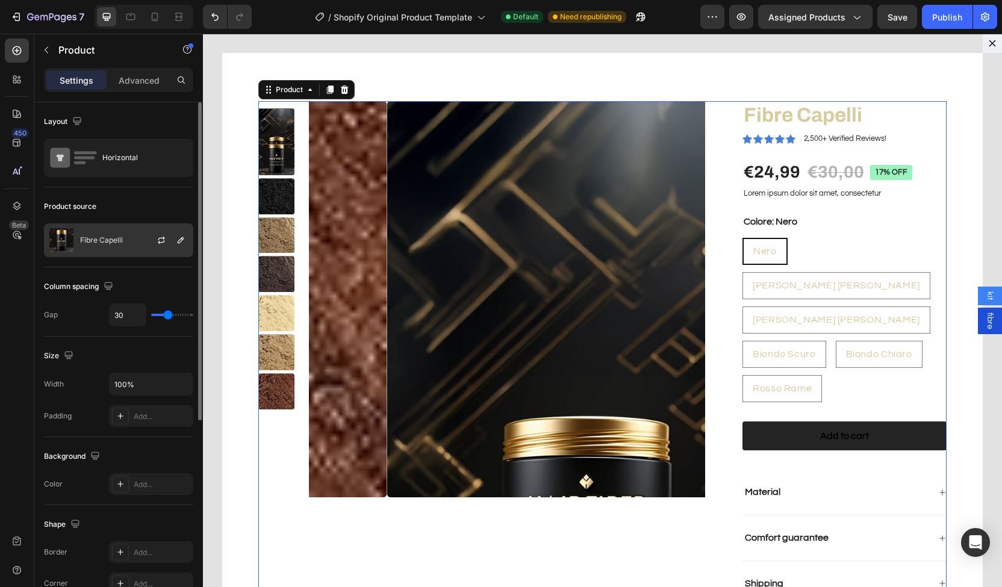
click at [152, 235] on div at bounding box center [166, 240] width 53 height 33
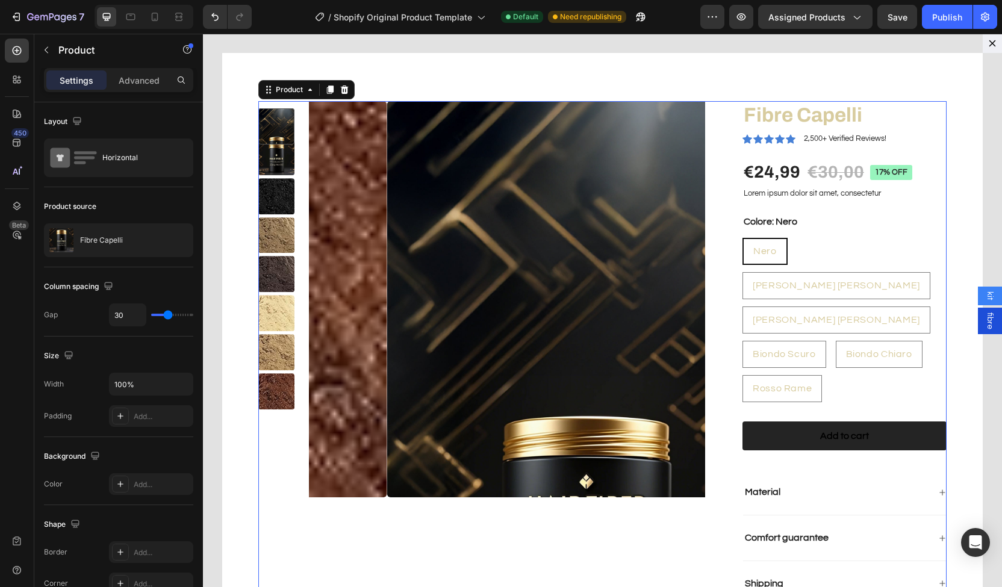
click at [985, 304] on div "kit" at bounding box center [990, 296] width 24 height 19
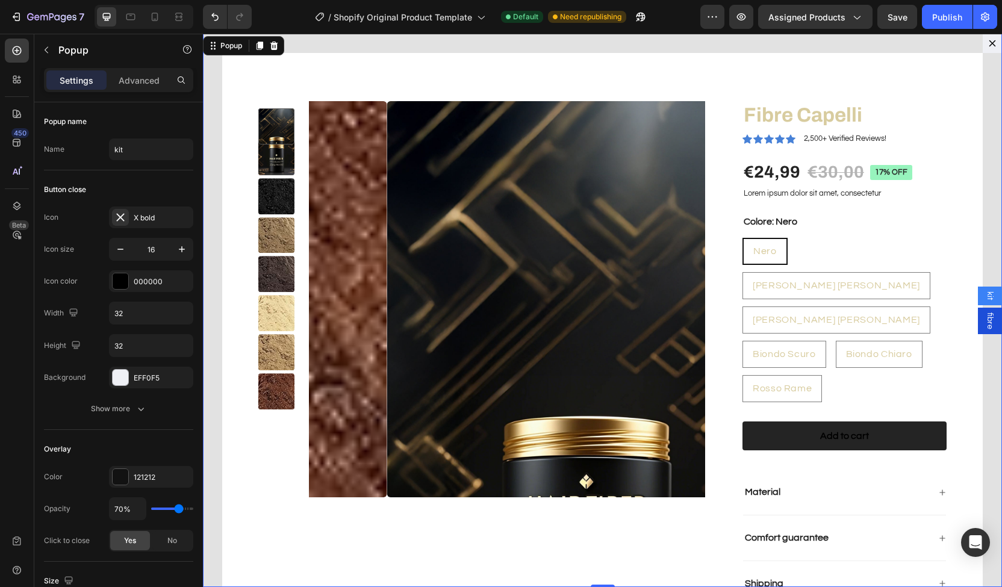
click at [984, 321] on span "fibre" at bounding box center [990, 321] width 12 height 17
click at [984, 296] on span "kit" at bounding box center [990, 296] width 12 height 9
click at [984, 320] on span "fibre" at bounding box center [990, 321] width 12 height 17
click at [984, 301] on span "kit" at bounding box center [990, 296] width 12 height 9
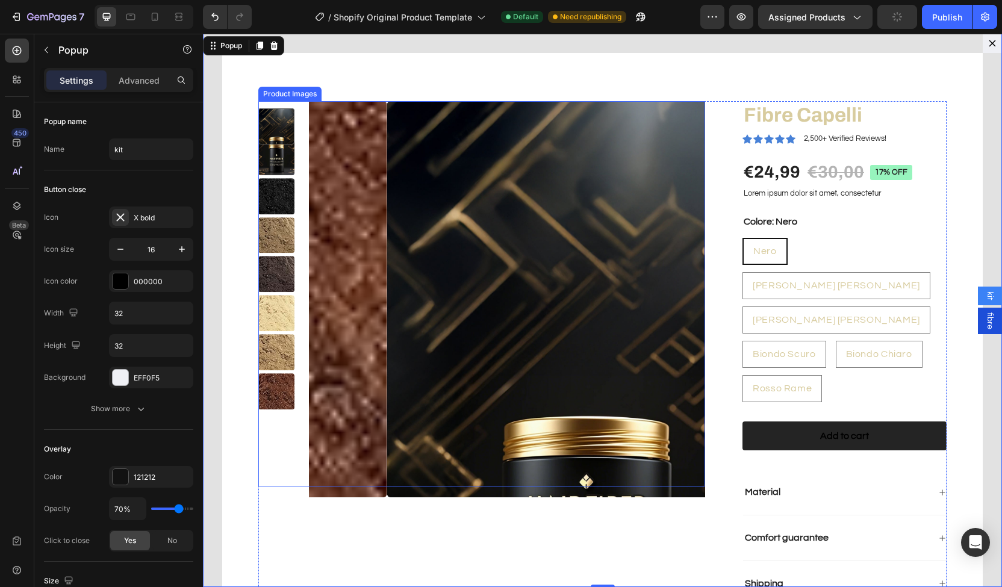
click at [460, 210] on img "Dialog body" at bounding box center [585, 299] width 396 height 396
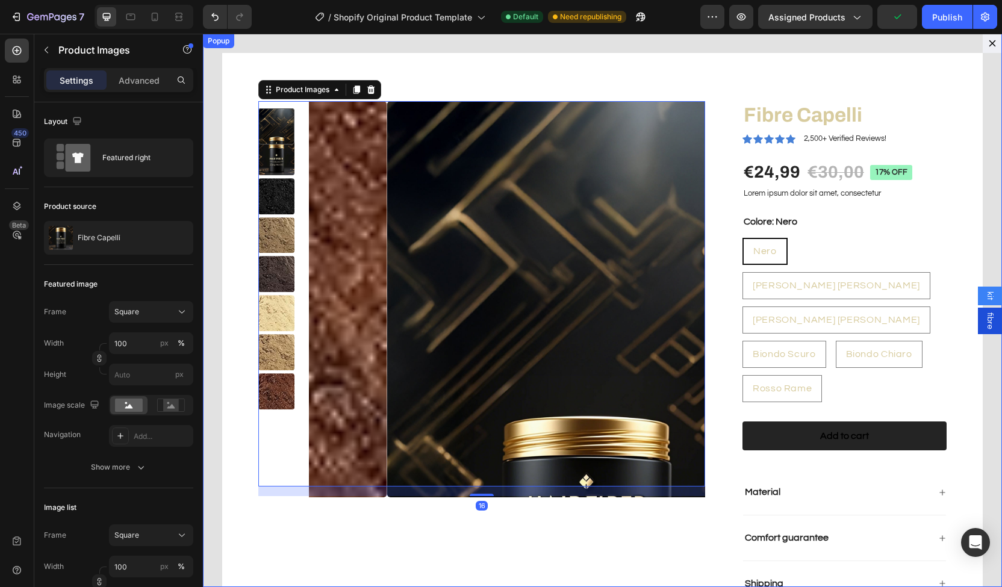
click at [980, 335] on div "Product Images 16 Fibre Capelli Product Title Icon Icon Icon Icon Icon Icon Lis…" at bounding box center [602, 311] width 799 height 554
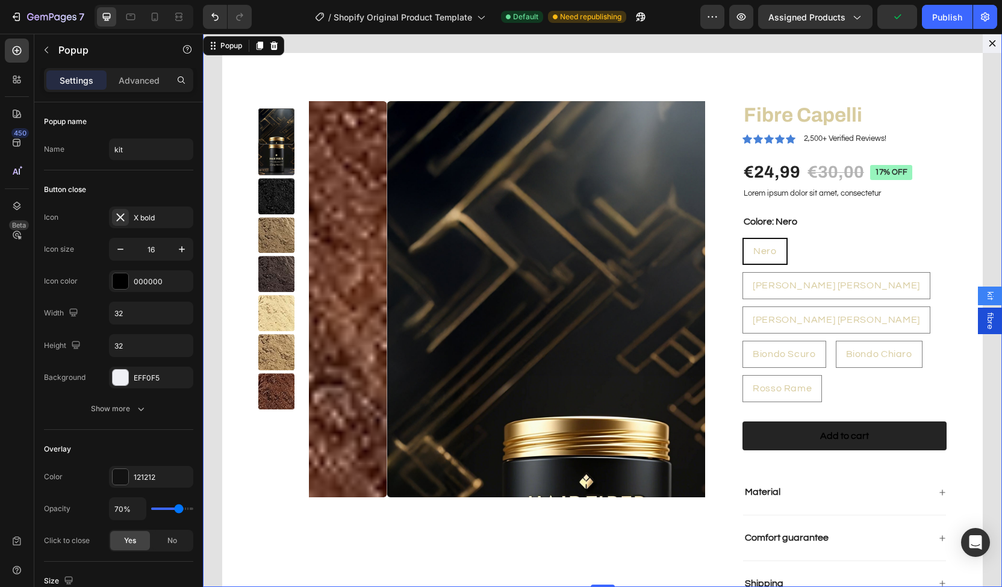
click at [984, 328] on span "fibre" at bounding box center [990, 321] width 12 height 17
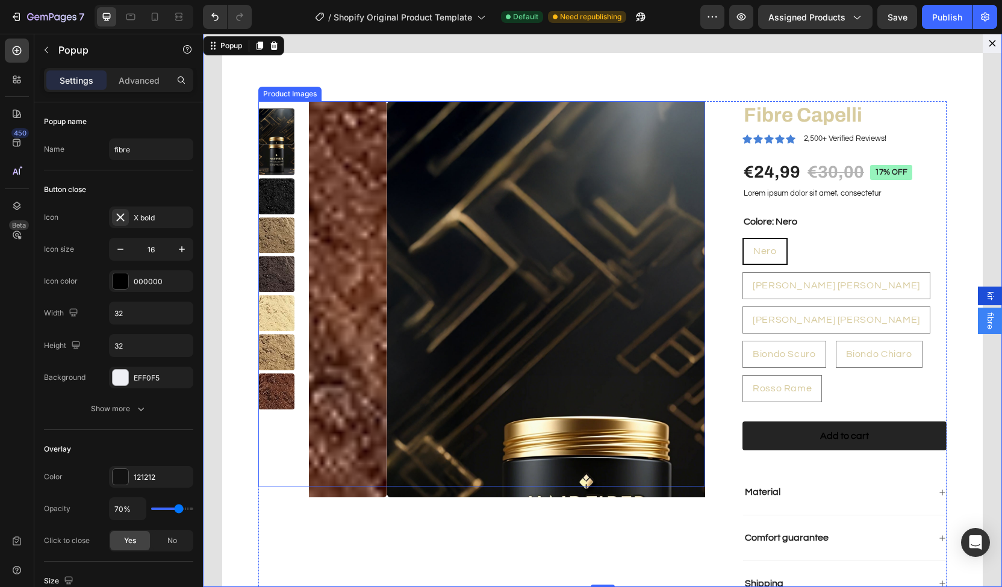
click at [598, 293] on img "Dialog body" at bounding box center [585, 299] width 396 height 396
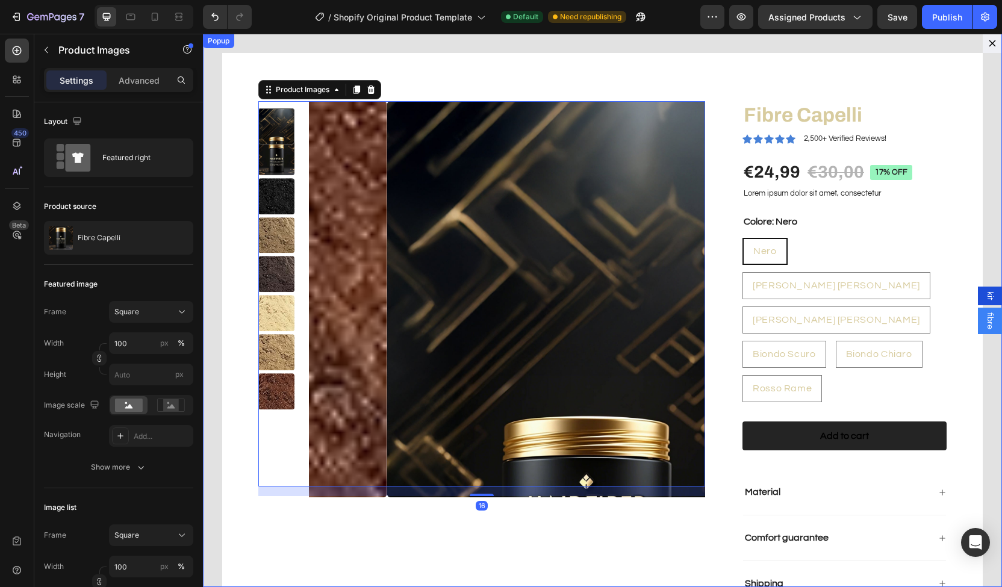
click at [988, 48] on icon "Dialog content" at bounding box center [993, 44] width 10 height 10
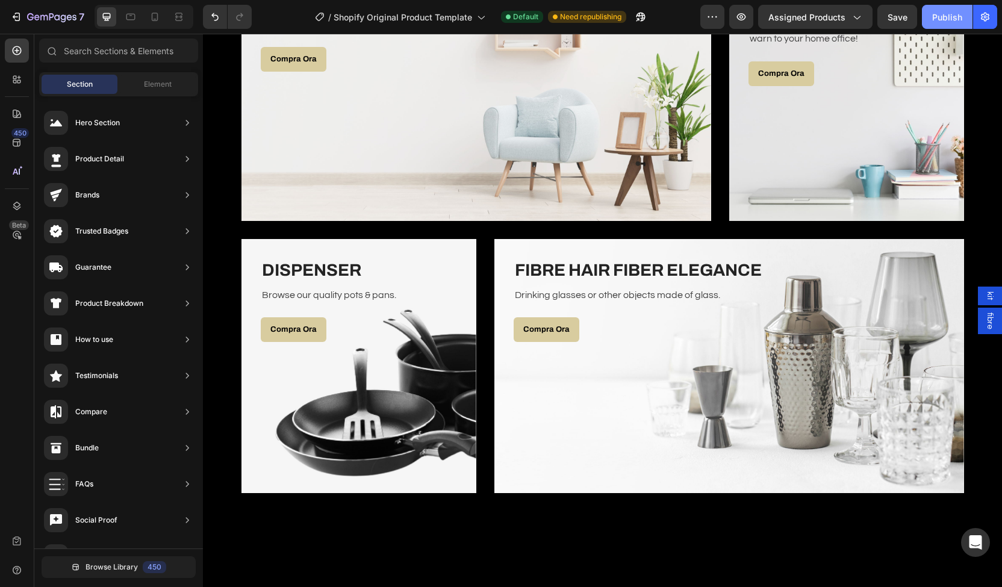
click at [953, 23] on button "Publish" at bounding box center [947, 17] width 51 height 24
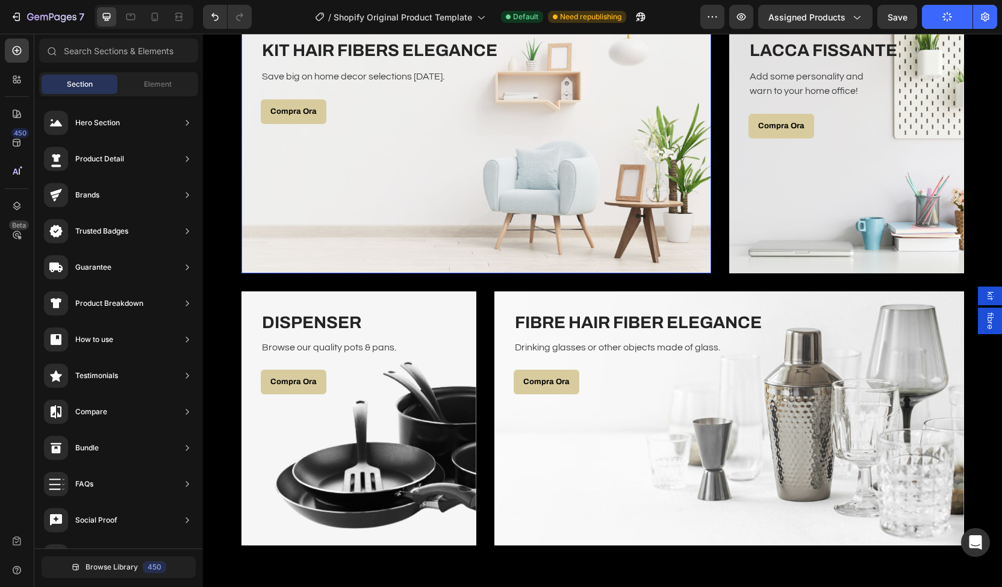
scroll to position [2142, 0]
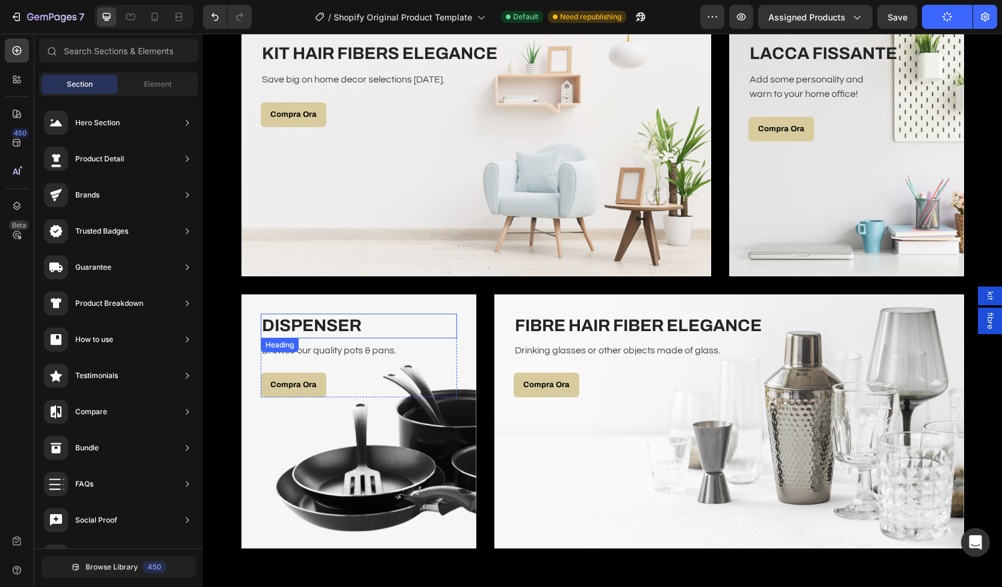
click at [370, 337] on h3 "DISPENSER" at bounding box center [359, 326] width 196 height 24
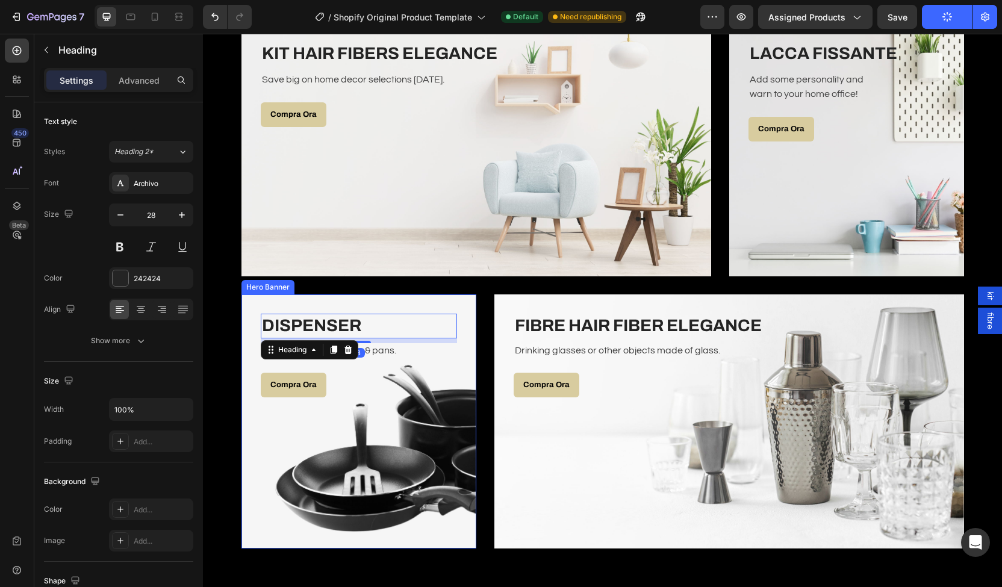
click at [363, 468] on div "Overlay" at bounding box center [359, 422] width 235 height 254
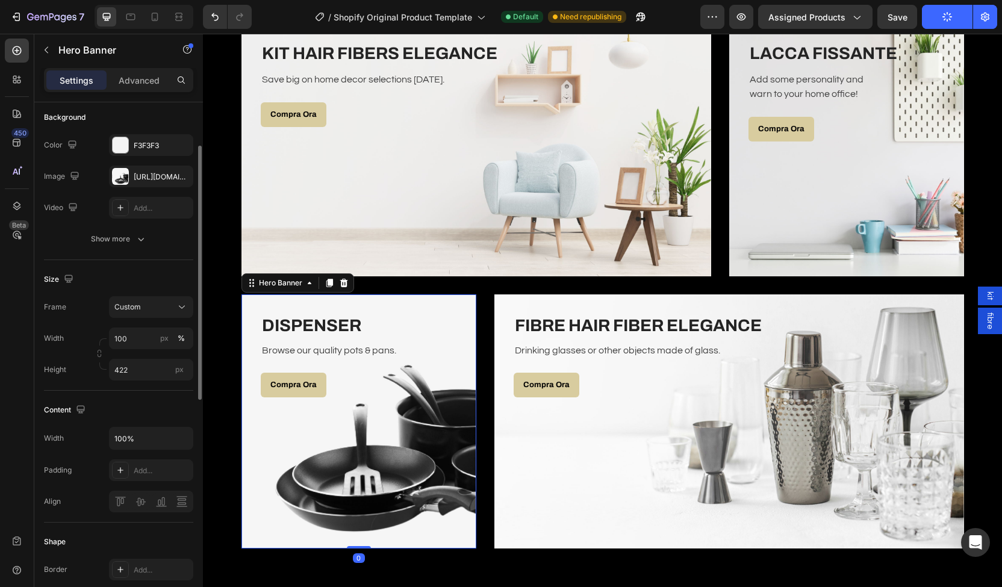
scroll to position [0, 0]
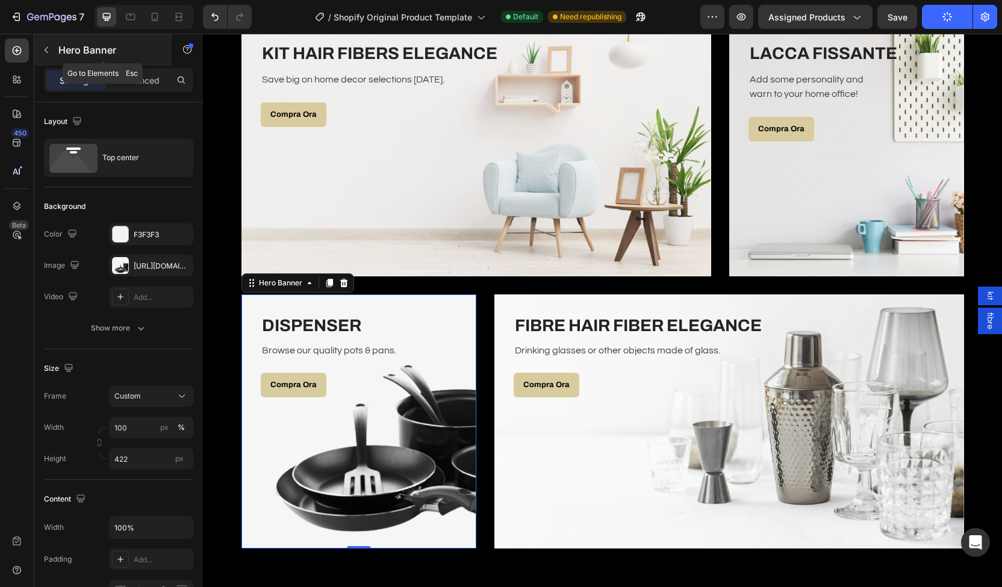
click at [67, 41] on div "Hero Banner" at bounding box center [102, 49] width 137 height 31
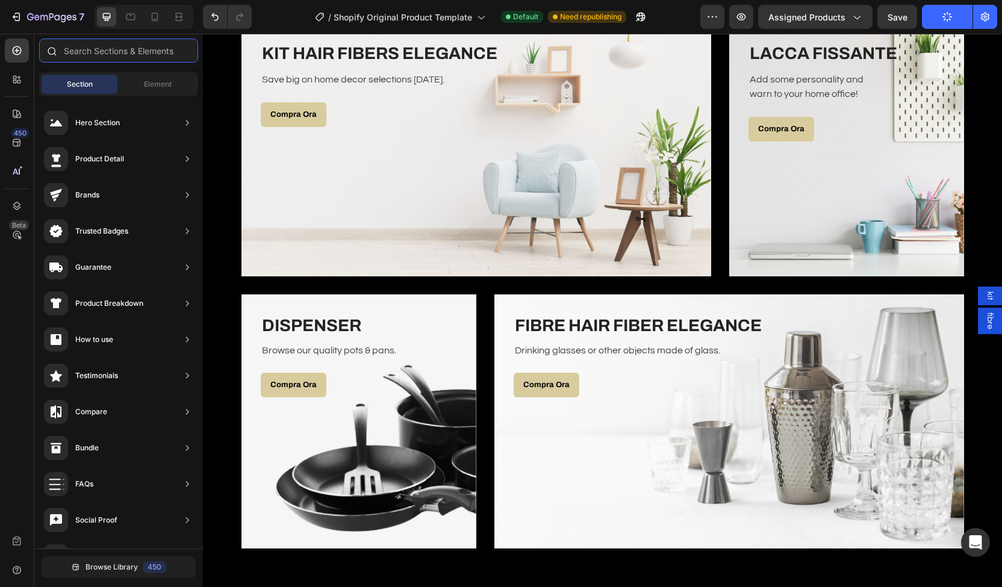
click at [110, 56] on input "text" at bounding box center [118, 51] width 159 height 24
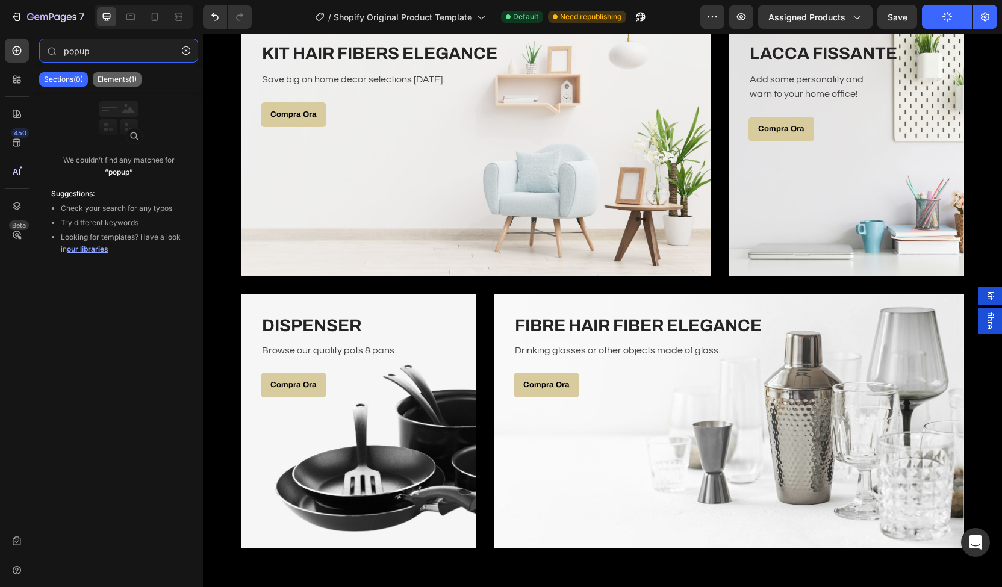
type input "popup"
click at [108, 77] on p "Elements(1)" at bounding box center [117, 80] width 39 height 10
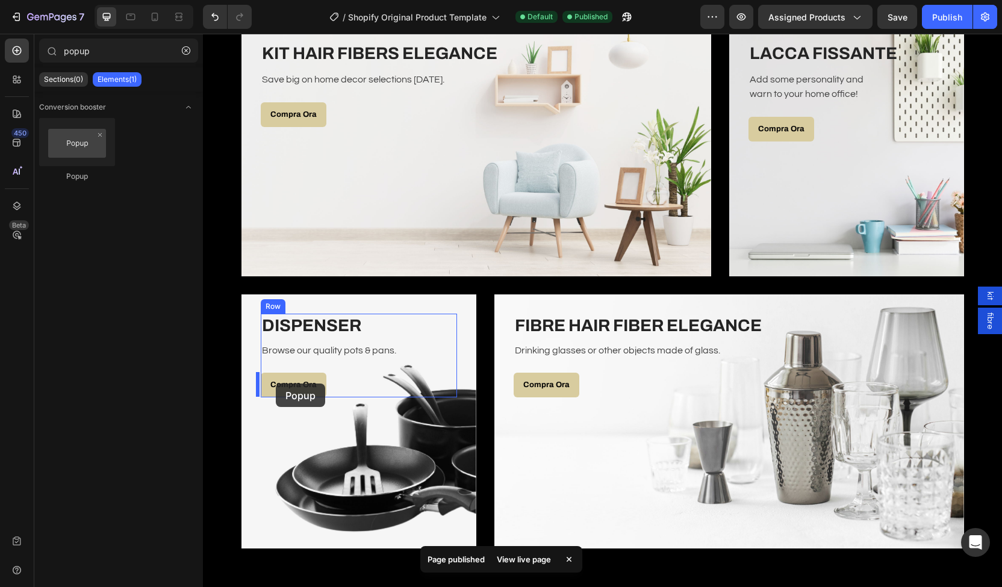
drag, startPoint x: 280, startPoint y: 180, endPoint x: 276, endPoint y: 384, distance: 204.3
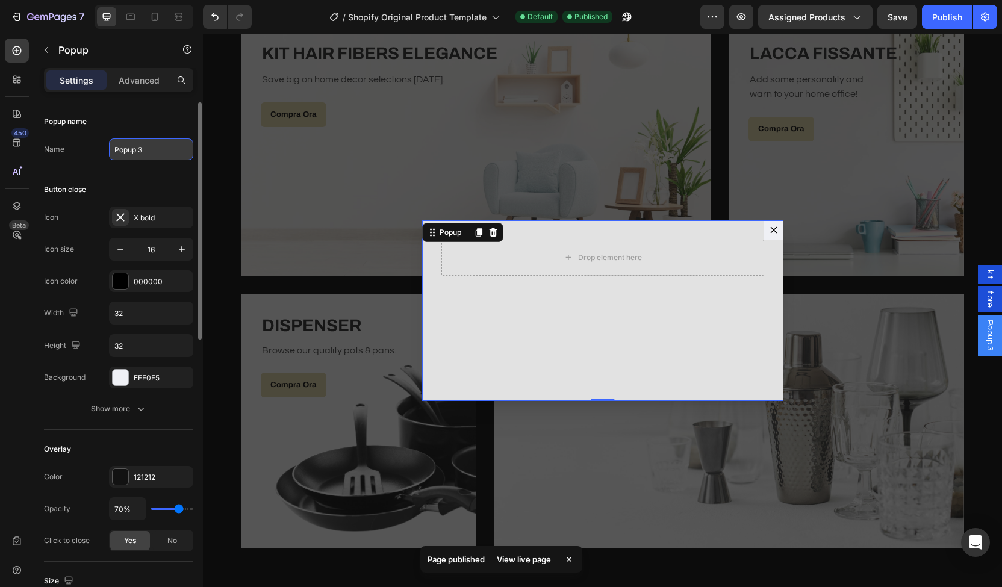
click at [148, 148] on input "Popup 3" at bounding box center [151, 150] width 84 height 22
type input "d"
type input "F"
type input "Dispenser"
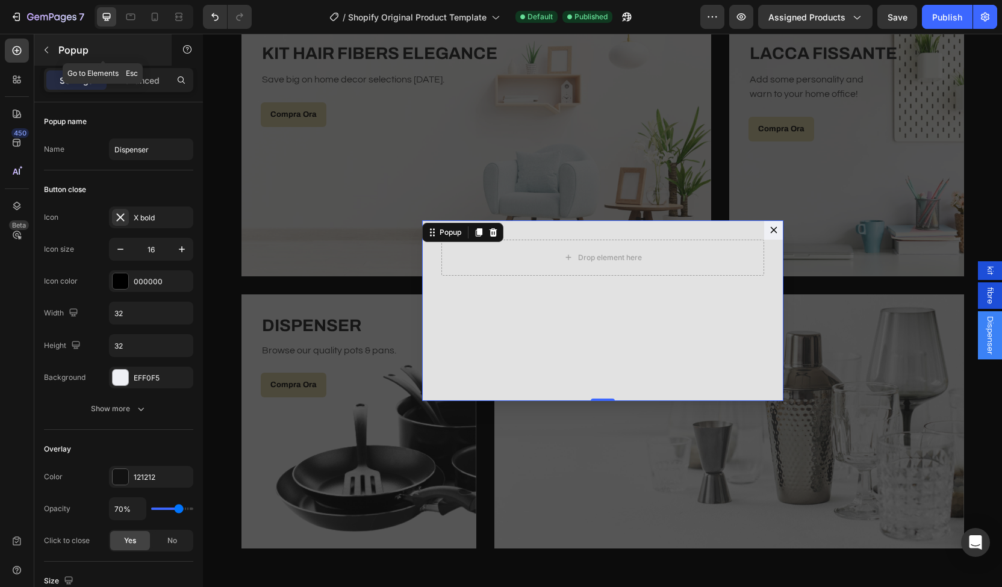
click at [63, 51] on p "Popup" at bounding box center [109, 50] width 102 height 14
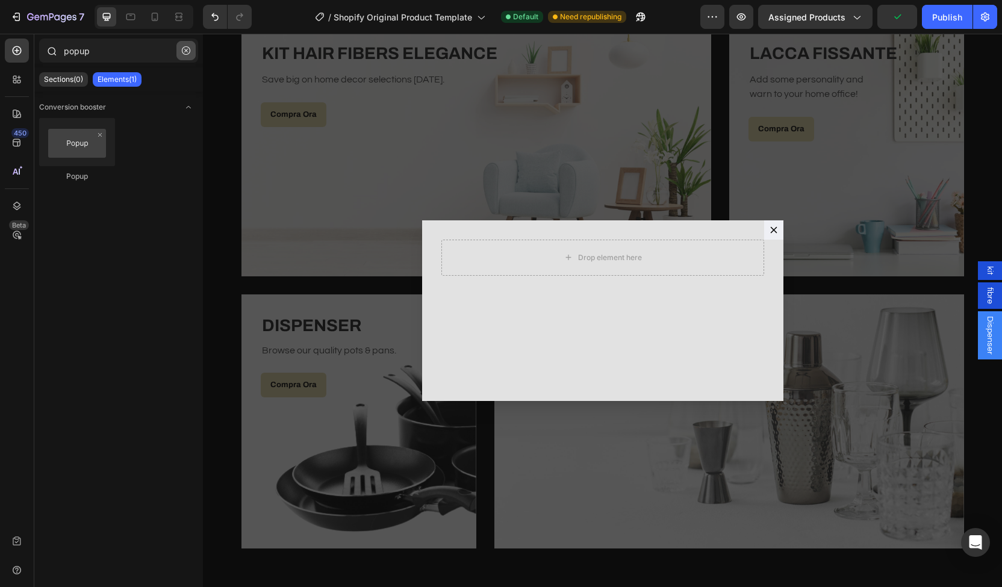
click at [190, 49] on button "button" at bounding box center [186, 50] width 19 height 19
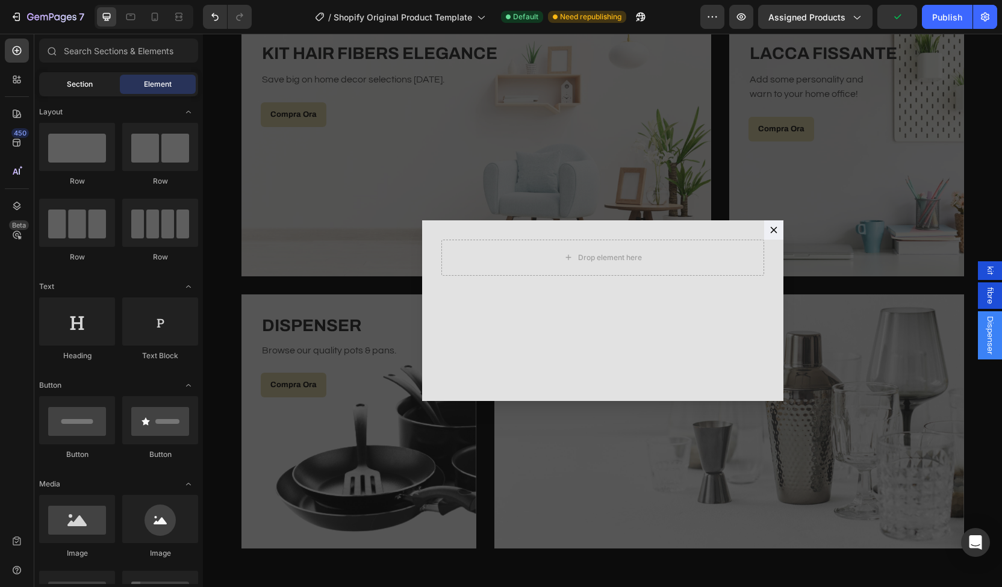
click at [91, 81] on span "Section" at bounding box center [80, 84] width 26 height 11
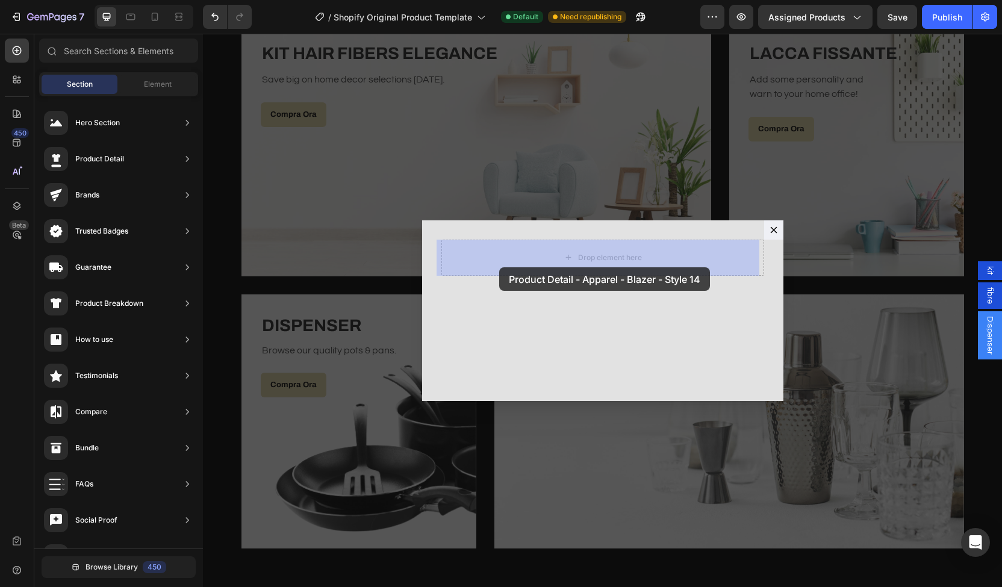
drag, startPoint x: 469, startPoint y: 149, endPoint x: 490, endPoint y: 261, distance: 114.0
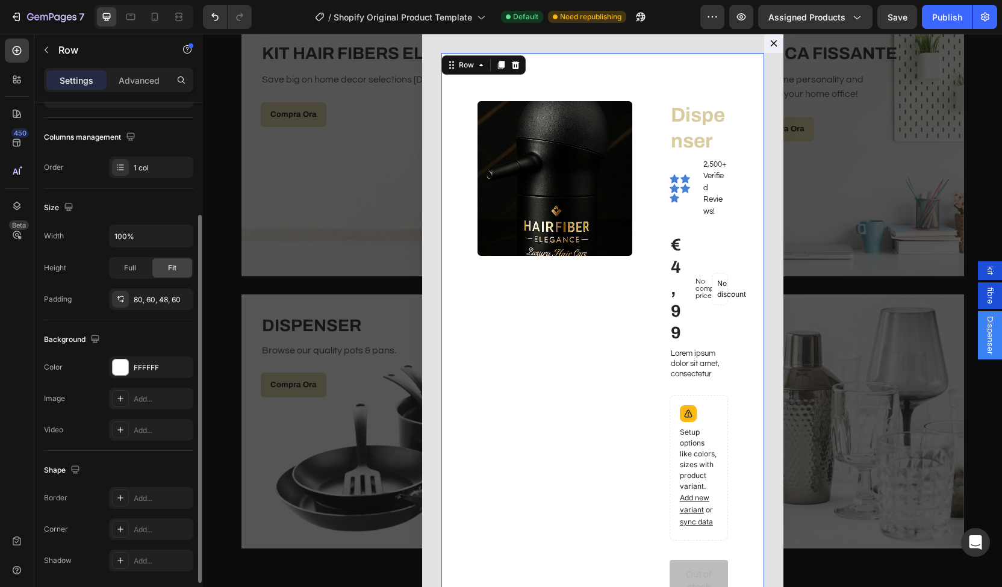
scroll to position [178, 0]
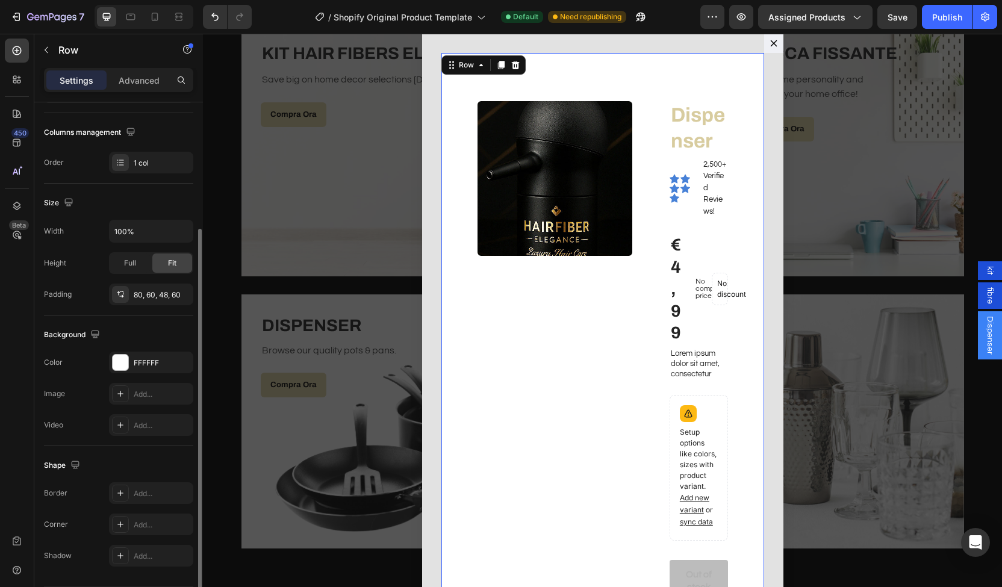
click at [455, 199] on div "Product Images Dispenser Product Title Icon Icon Icon Icon Icon Icon List 2,500…" at bounding box center [603, 448] width 323 height 791
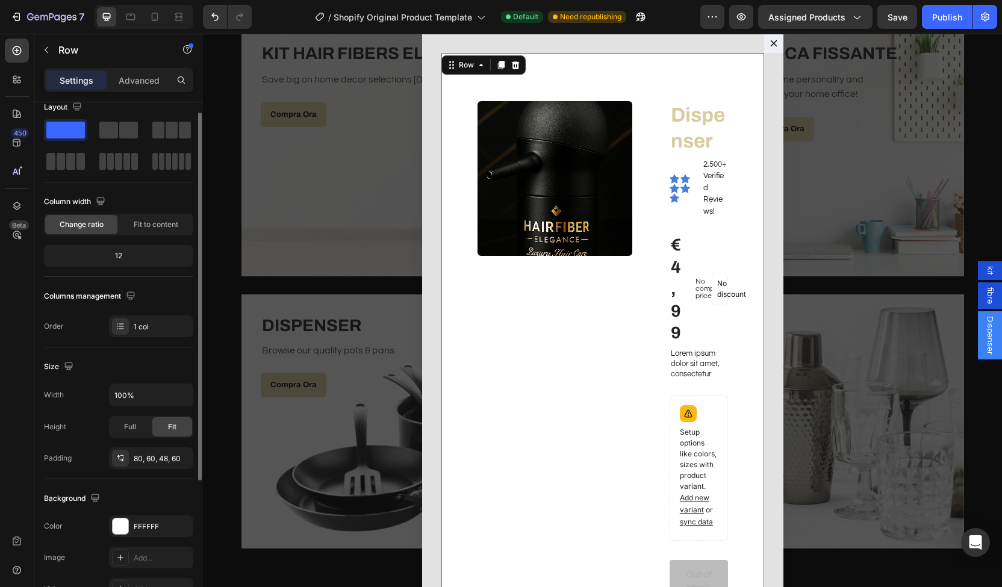
scroll to position [0, 0]
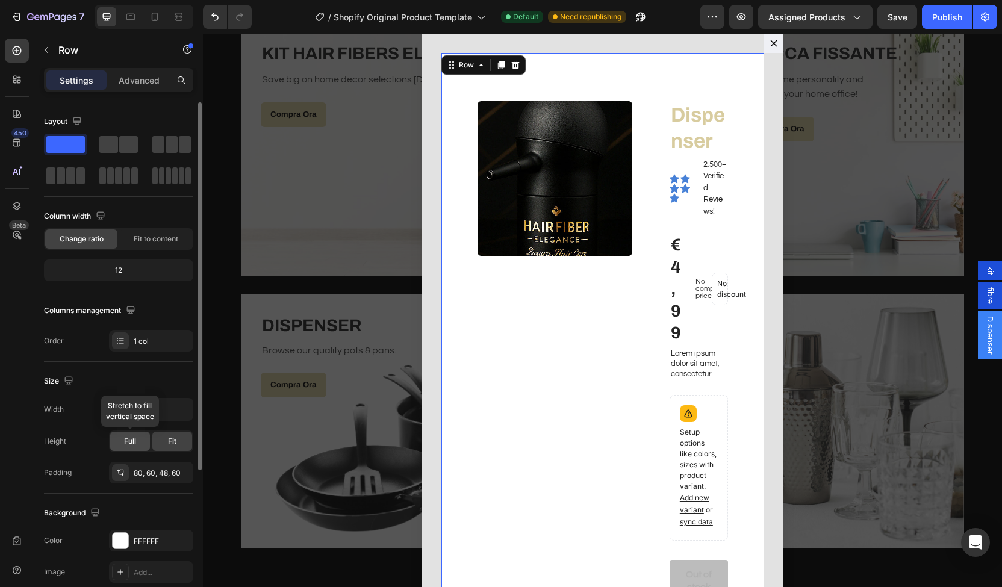
click at [128, 444] on span "Full" at bounding box center [130, 441] width 12 height 11
click at [147, 442] on div "Full" at bounding box center [130, 441] width 40 height 19
click at [167, 433] on div "Fit" at bounding box center [172, 441] width 40 height 19
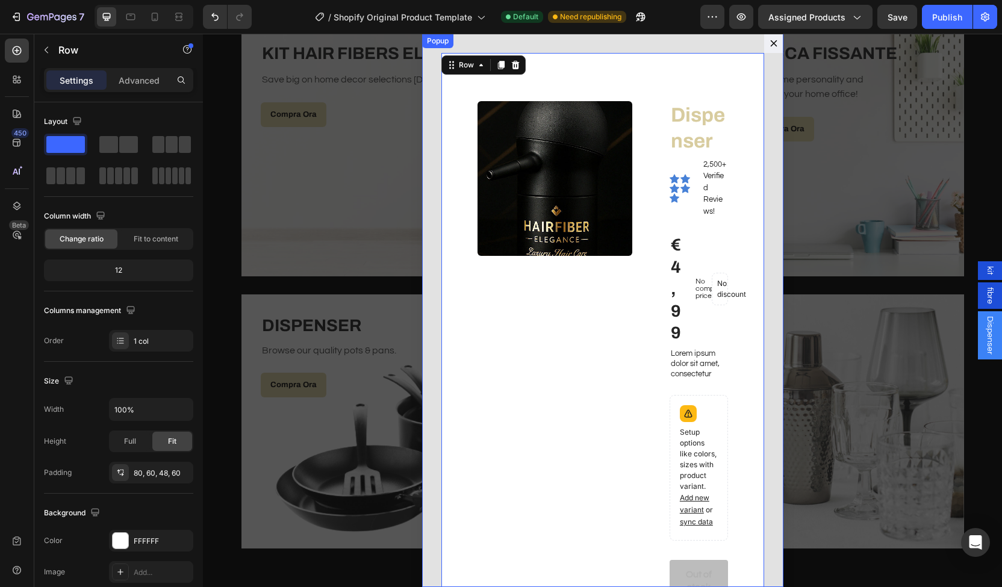
click at [539, 40] on div "Product Images Dispenser Product Title Icon Icon Icon Icon Icon Icon List 2,500…" at bounding box center [602, 311] width 361 height 554
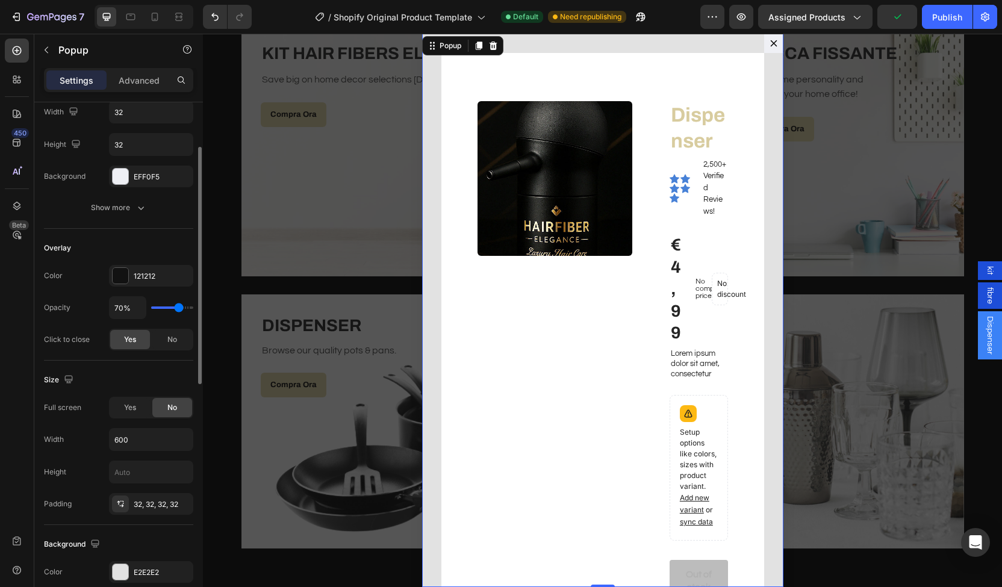
scroll to position [204, 0]
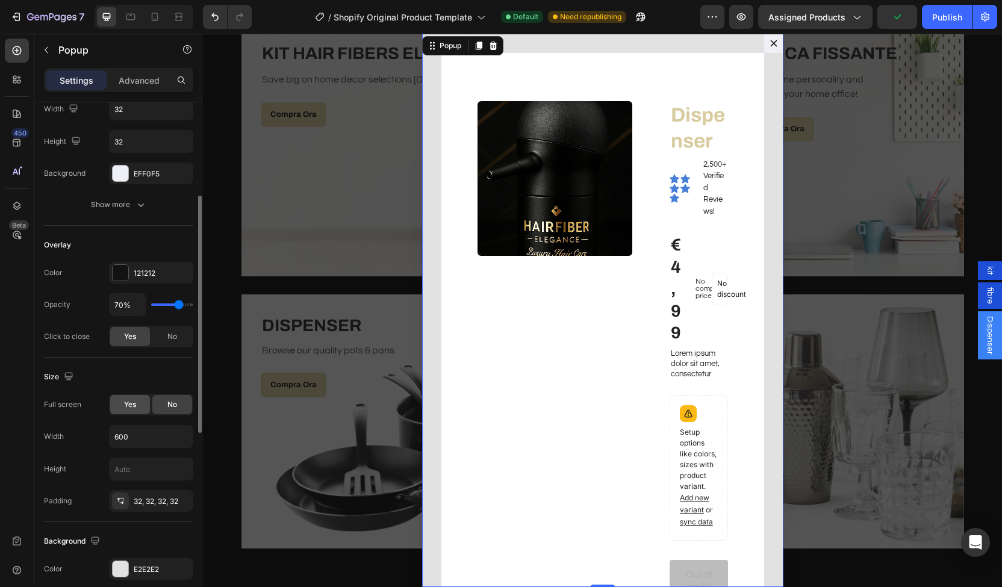
click at [130, 402] on span "Yes" at bounding box center [130, 404] width 12 height 11
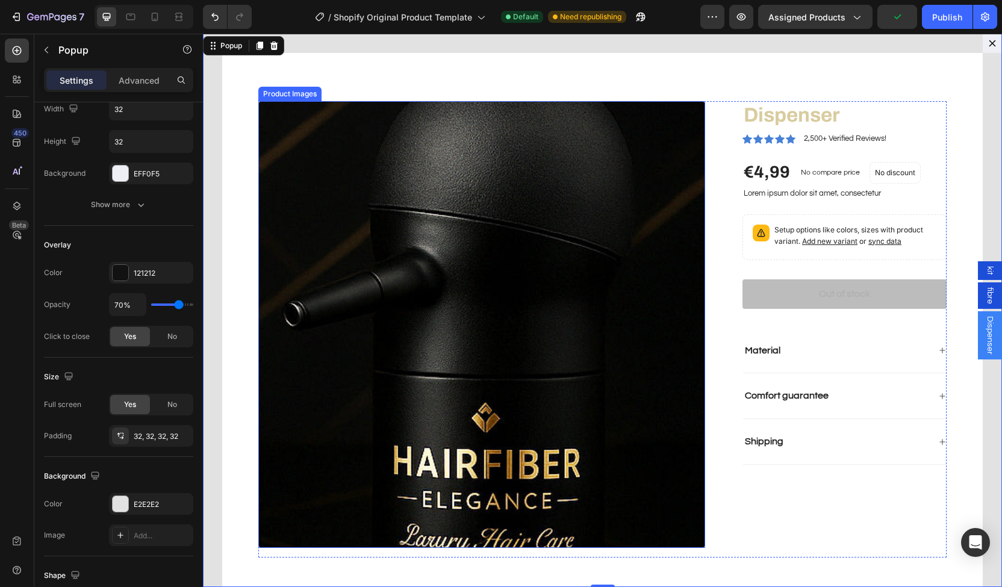
scroll to position [16, 0]
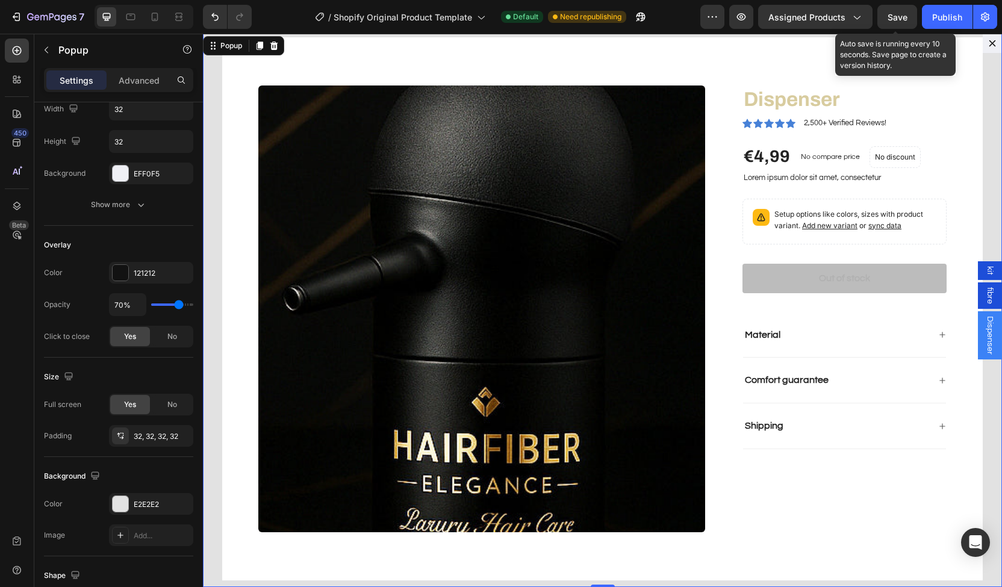
click at [895, 21] on span "Save" at bounding box center [898, 17] width 20 height 10
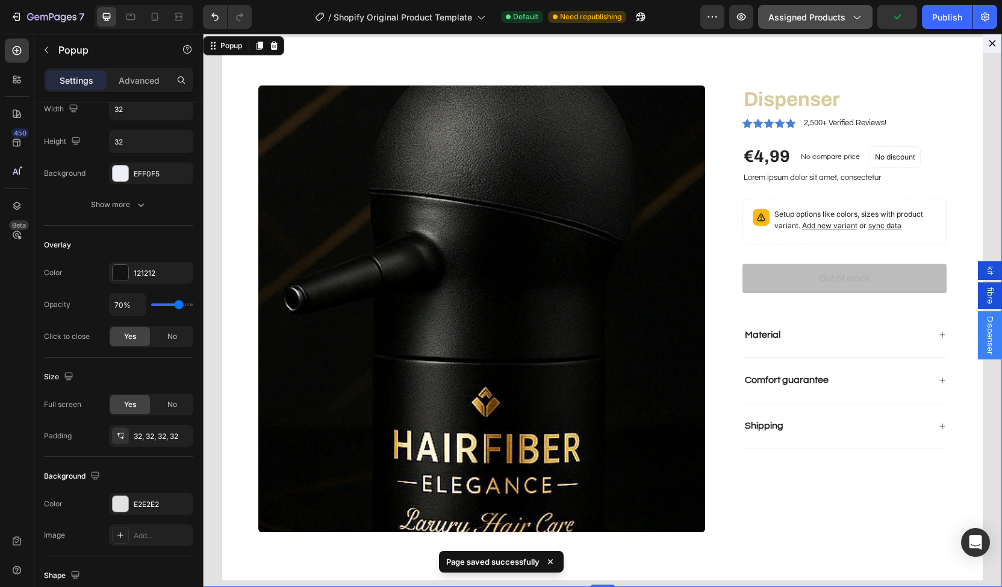
click at [832, 13] on span "Assigned Products" at bounding box center [807, 17] width 77 height 13
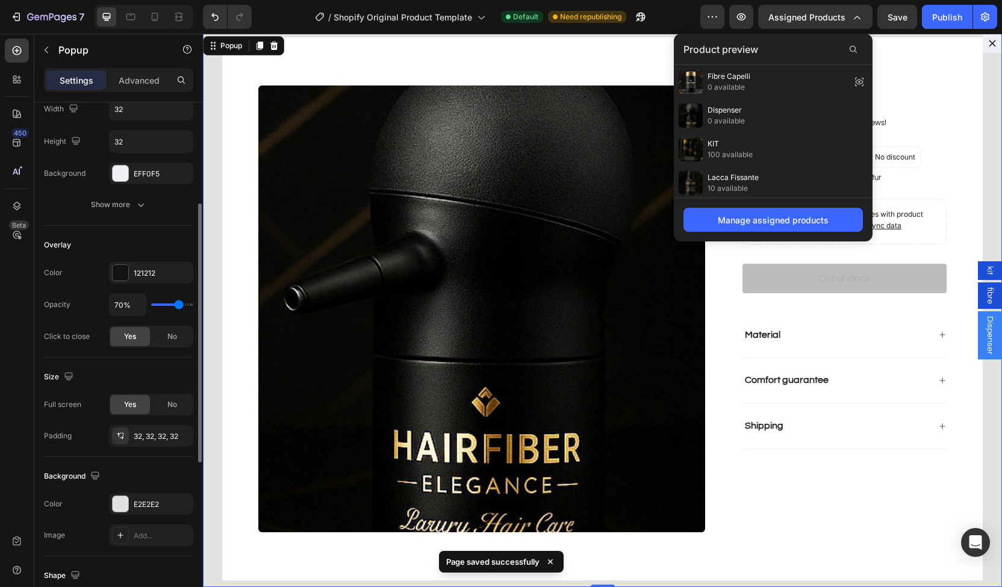
scroll to position [0, 0]
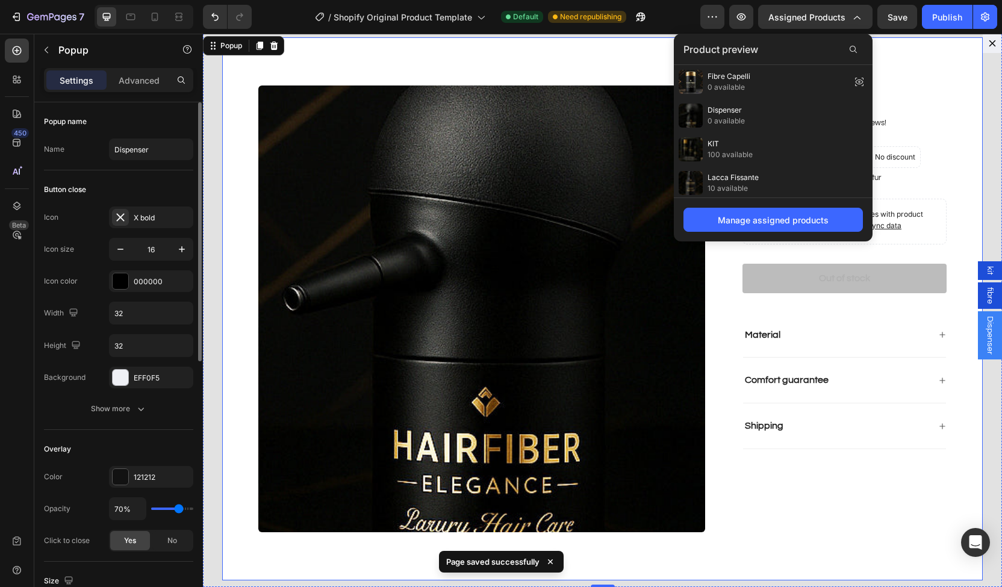
click at [254, 279] on div "Product Images Dispenser Product Title Icon Icon Icon Icon Icon Icon List 2,500…" at bounding box center [602, 308] width 761 height 543
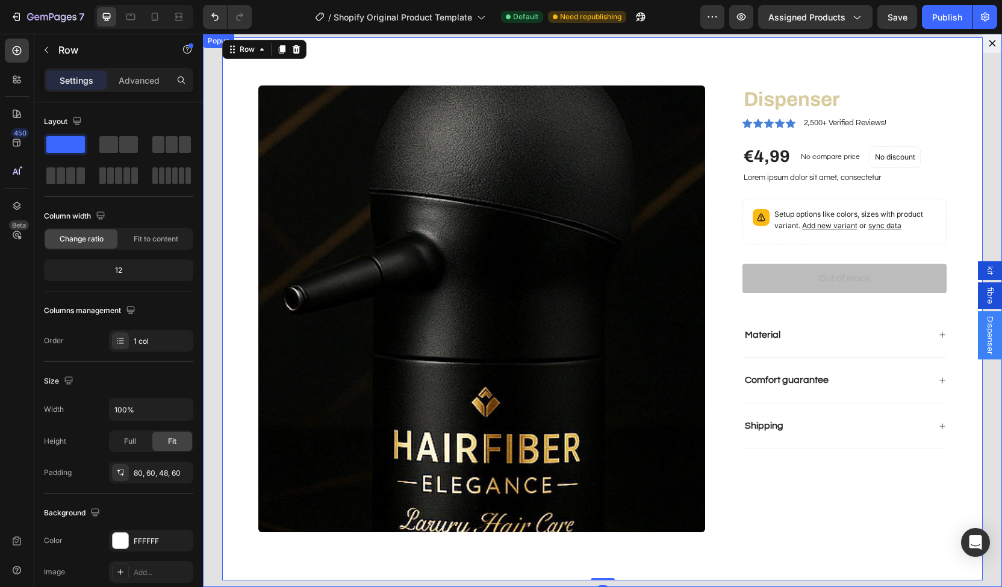
click at [316, 284] on img "Dialog body" at bounding box center [481, 309] width 447 height 447
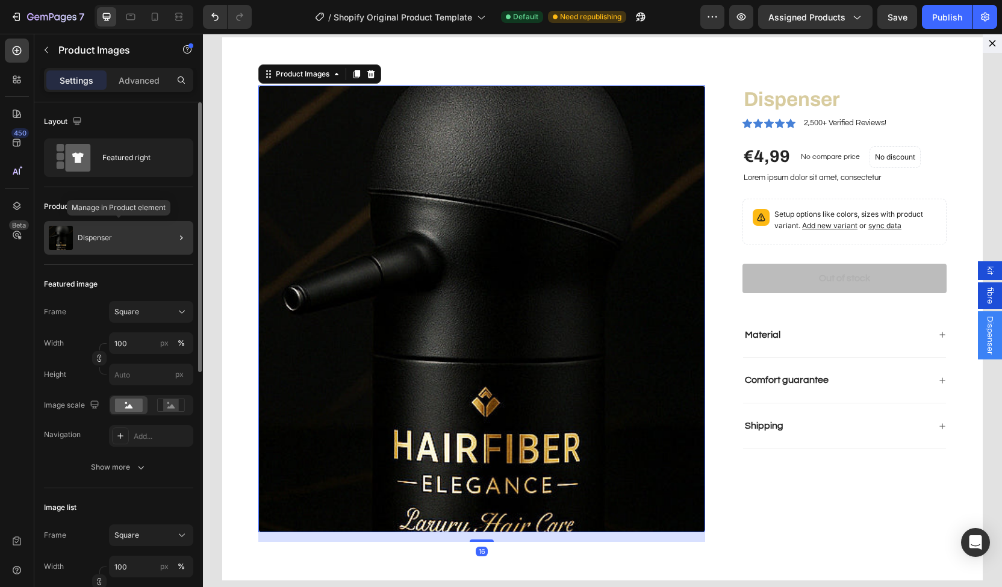
click at [128, 240] on div "Dispenser" at bounding box center [118, 238] width 149 height 34
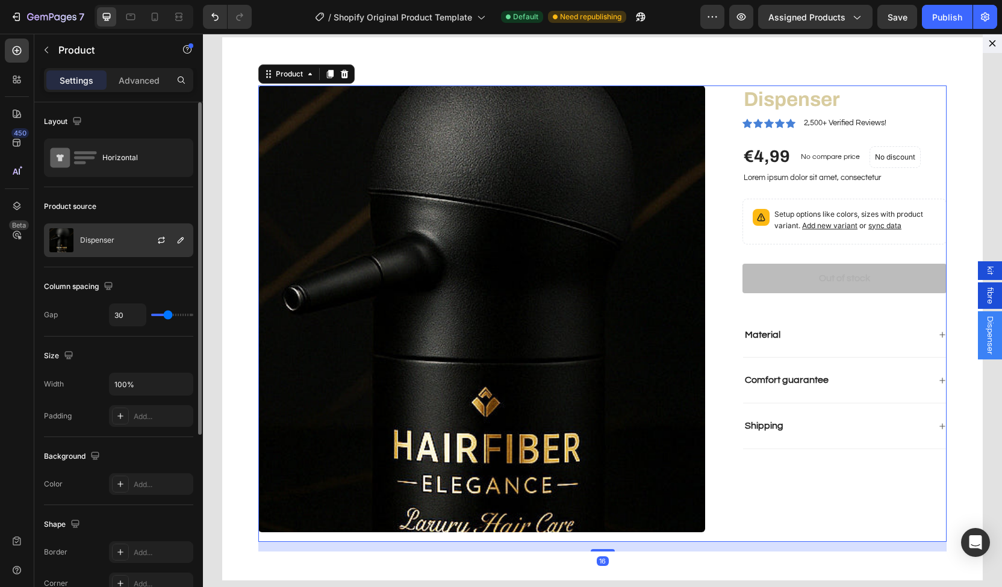
click at [129, 240] on div "Dispenser" at bounding box center [118, 241] width 149 height 34
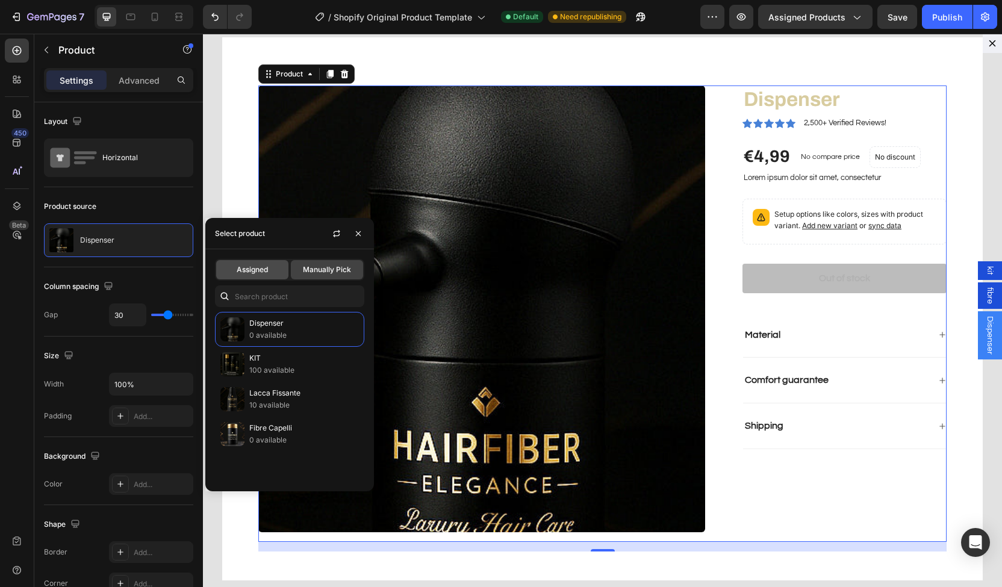
click at [267, 269] on span "Assigned" at bounding box center [252, 269] width 31 height 11
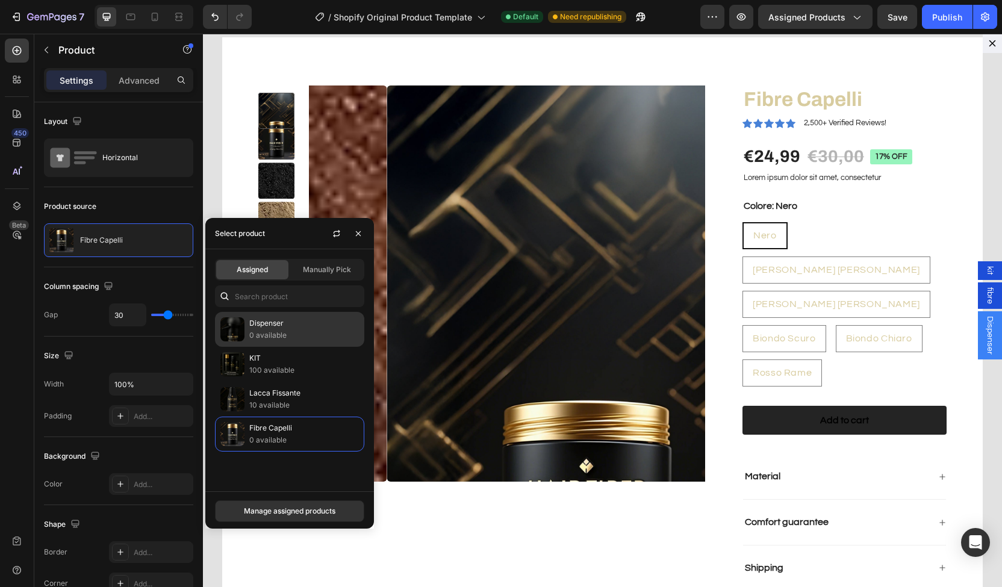
click at [261, 330] on p "0 available" at bounding box center [304, 336] width 110 height 12
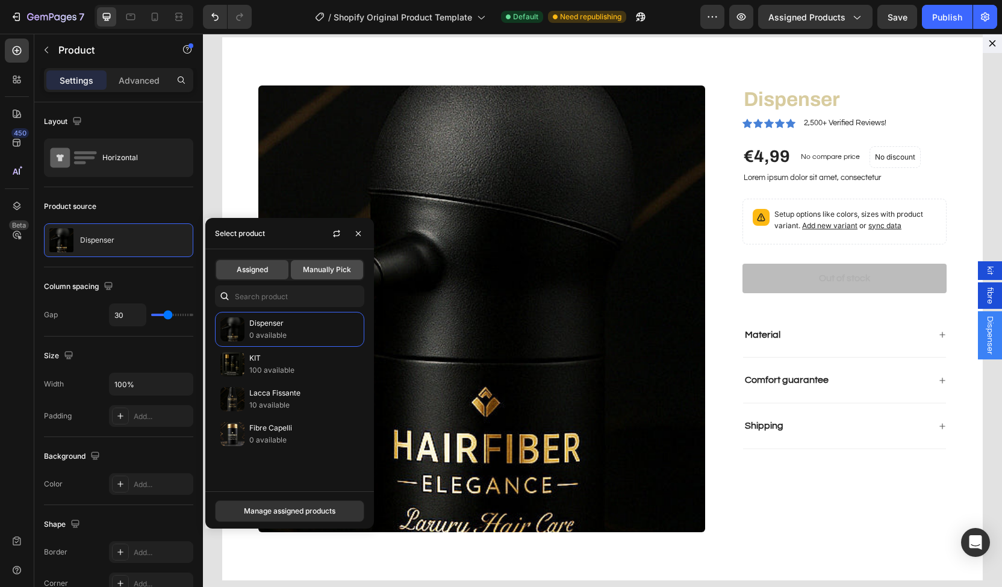
click at [319, 272] on span "Manually Pick" at bounding box center [327, 269] width 48 height 11
click at [249, 272] on span "Assigned" at bounding box center [252, 269] width 31 height 11
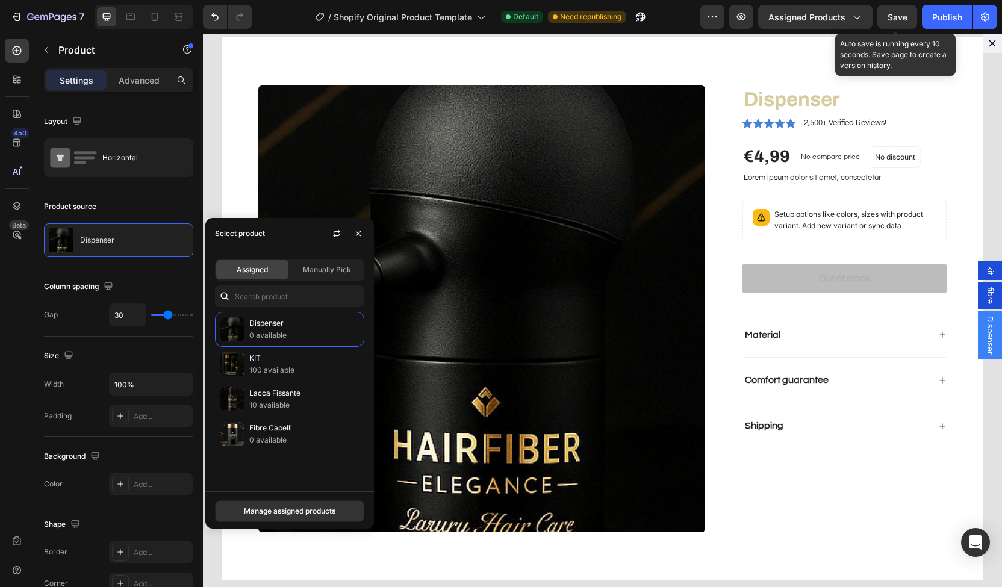
click at [890, 15] on span "Save" at bounding box center [898, 17] width 20 height 10
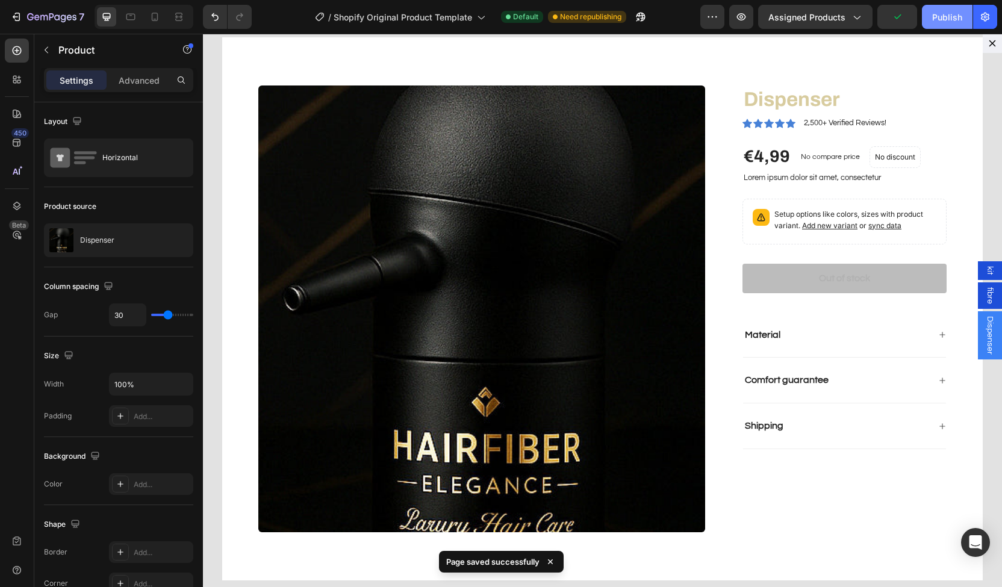
click at [947, 10] on button "Publish" at bounding box center [947, 17] width 51 height 24
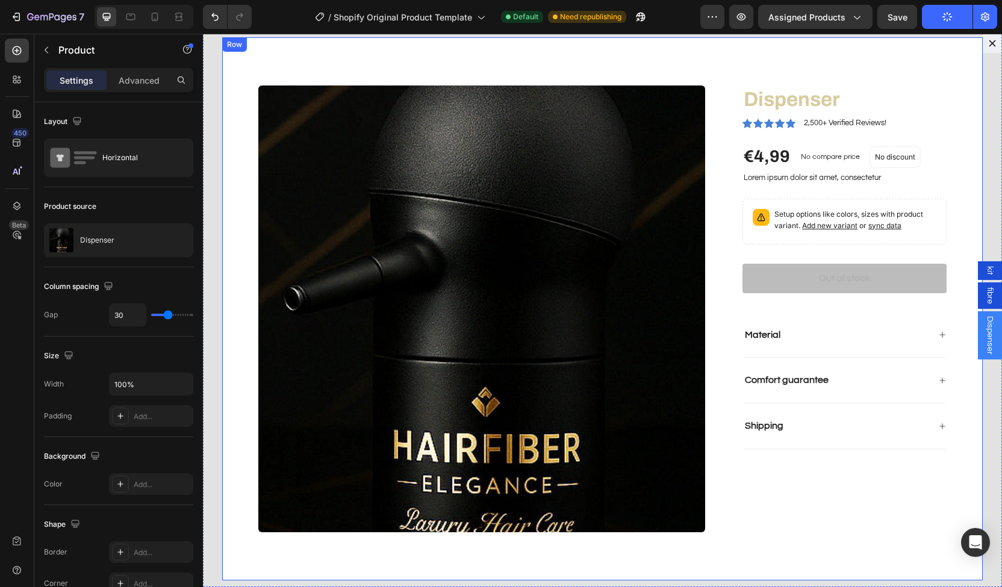
click at [941, 284] on div "Product Images Dispenser Product Title Icon Icon Icon Icon Icon Icon List 2,500…" at bounding box center [602, 308] width 761 height 543
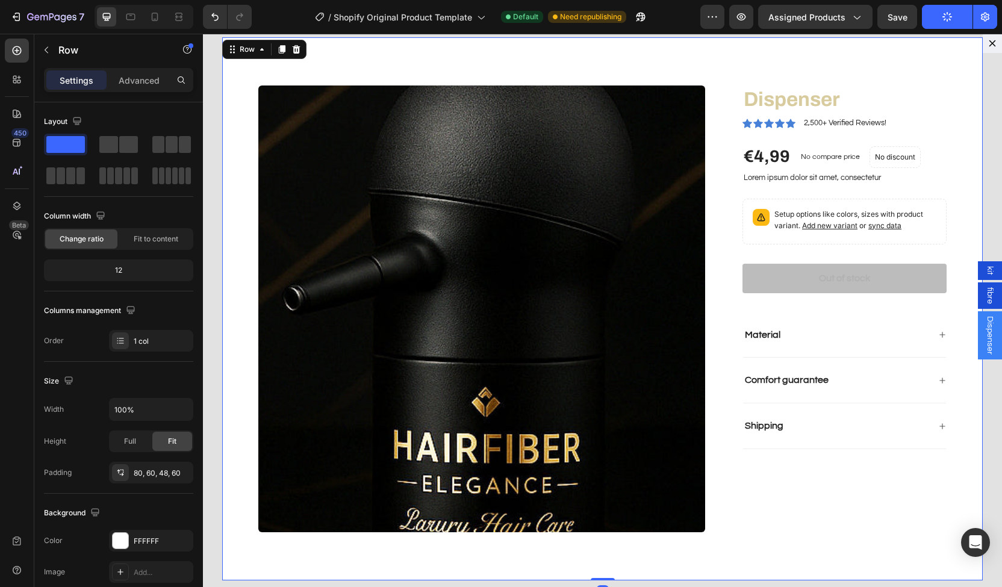
click at [777, 2] on div "7 / Shopify Original Product Template Default Need republishing Preview Assigne…" at bounding box center [501, 17] width 1002 height 34
click at [777, 4] on div "7 / Shopify Original Product Template Default Need republishing Preview Assigne…" at bounding box center [501, 17] width 1002 height 34
click at [777, 8] on button "Assigned Products" at bounding box center [815, 17] width 114 height 24
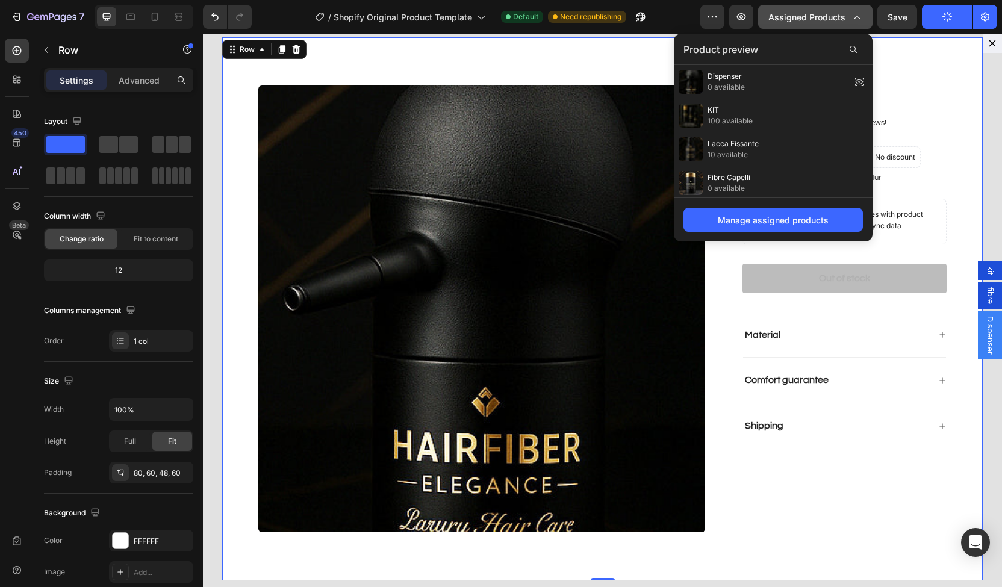
click at [834, 10] on button "Assigned Products" at bounding box center [815, 17] width 114 height 24
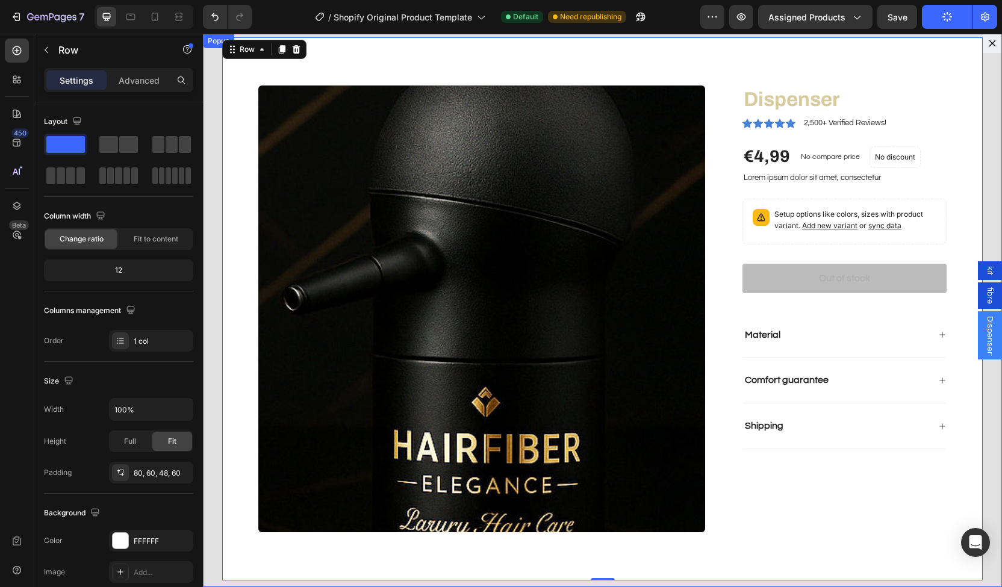
click at [988, 42] on icon "Dialog content" at bounding box center [993, 44] width 10 height 10
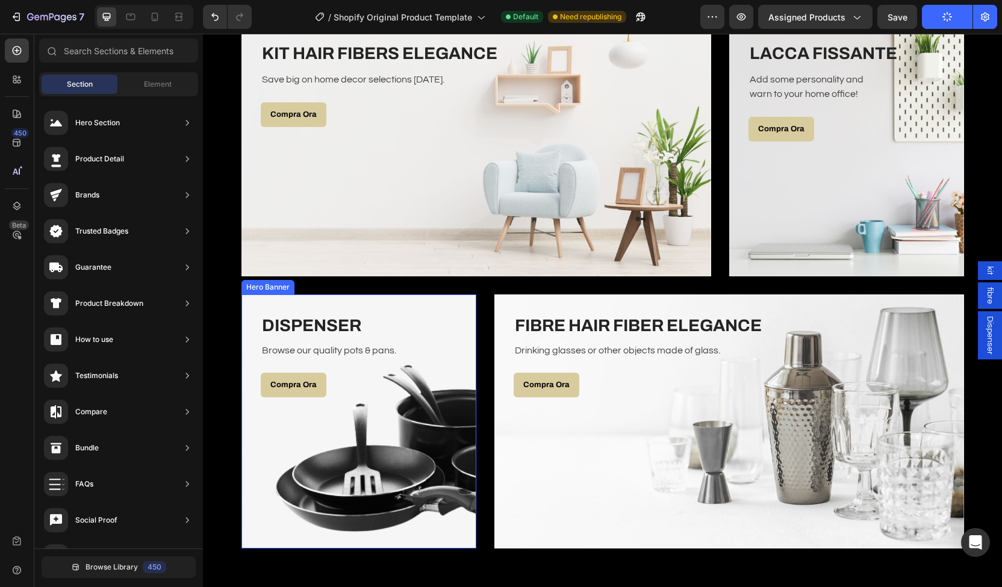
click at [410, 419] on div "Overlay" at bounding box center [359, 422] width 235 height 254
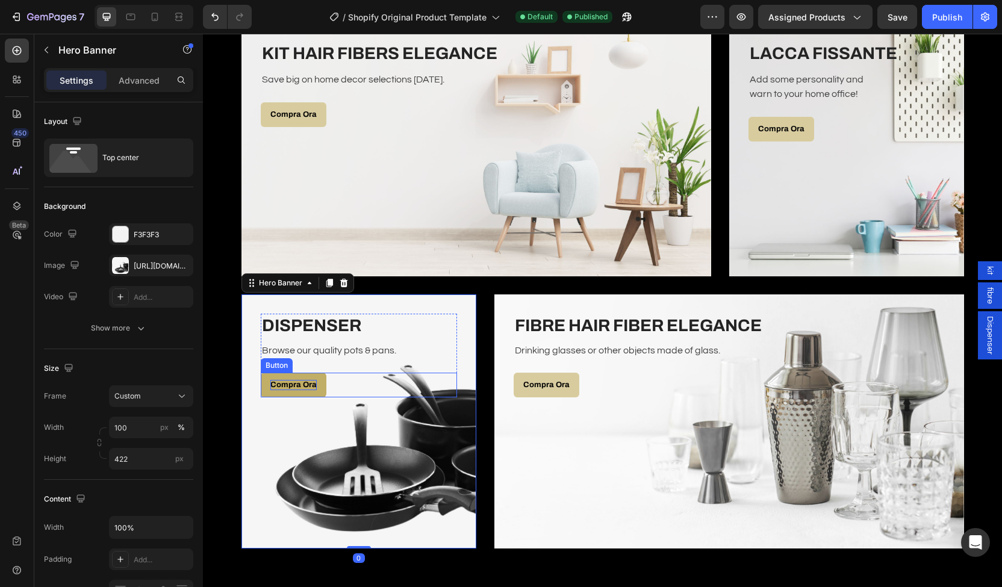
click at [304, 381] on p "Compra Ora" at bounding box center [293, 385] width 46 height 10
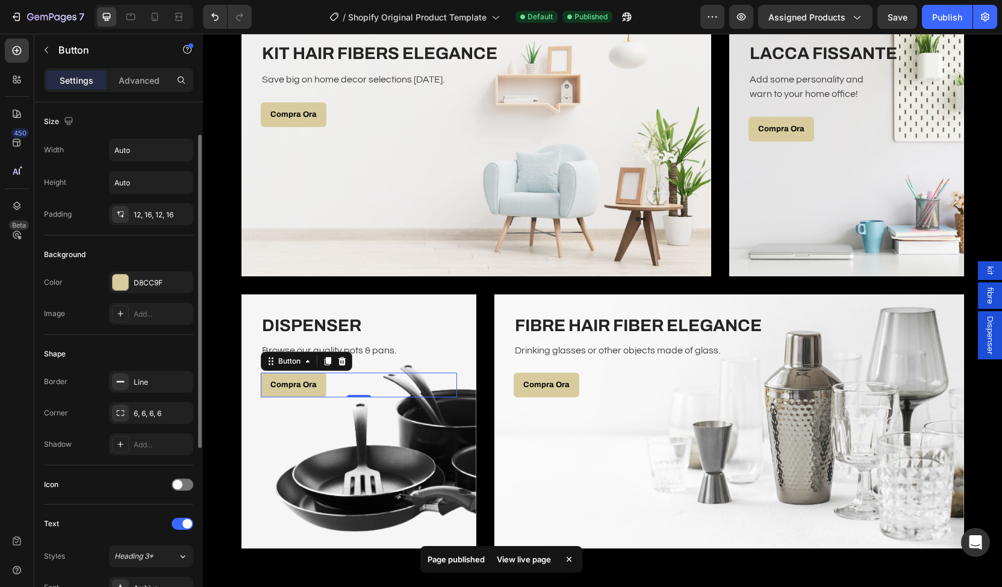
scroll to position [342, 0]
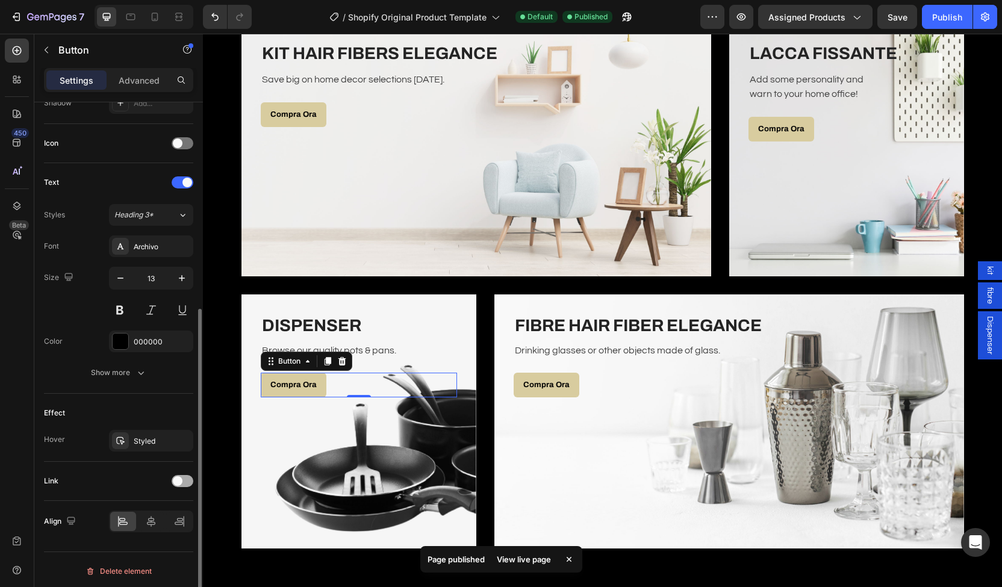
click at [181, 475] on div at bounding box center [183, 481] width 22 height 12
click at [138, 507] on span "Open page" at bounding box center [132, 511] width 37 height 9
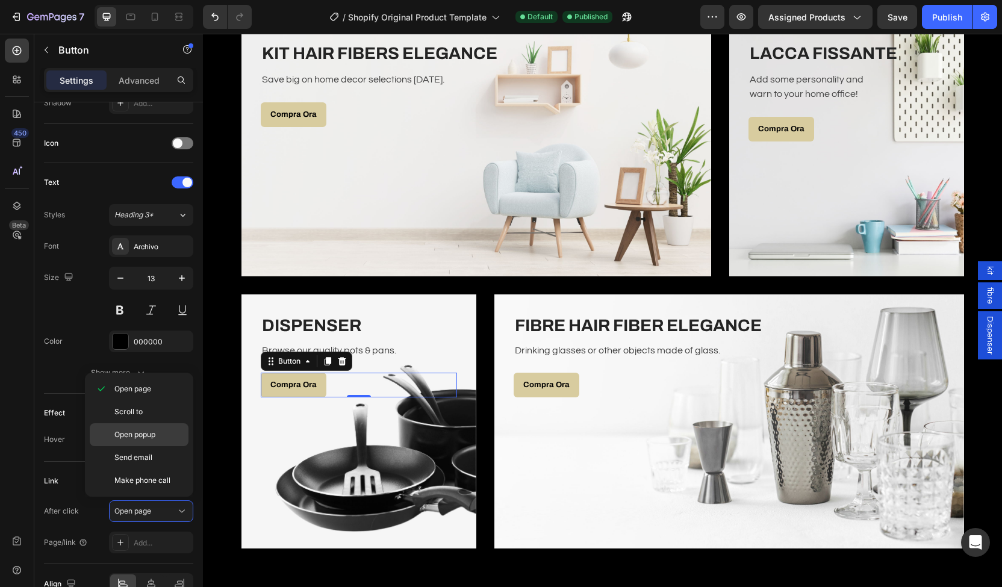
click at [140, 436] on span "Open popup" at bounding box center [134, 435] width 41 height 11
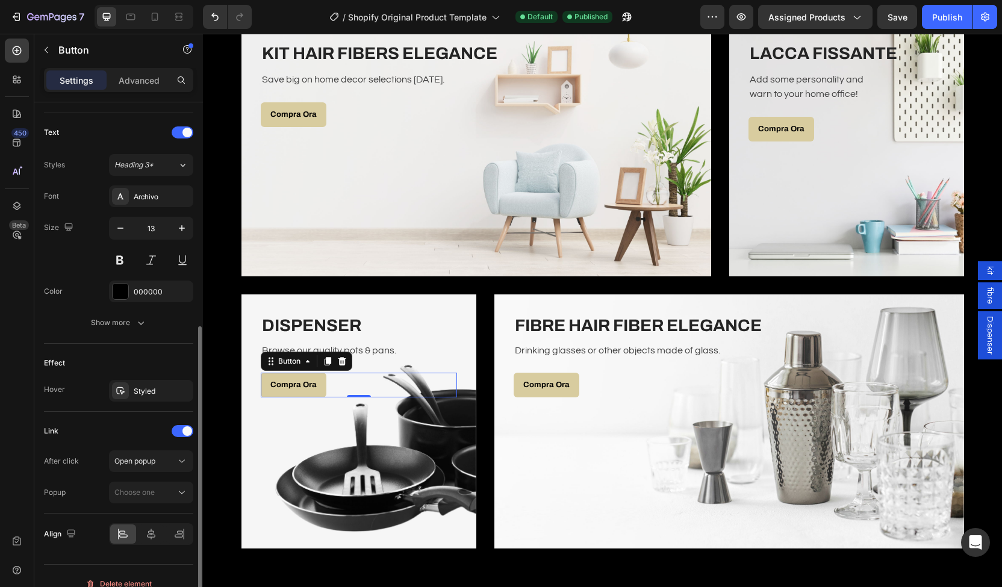
scroll to position [394, 0]
click at [153, 480] on button "Choose one" at bounding box center [151, 491] width 84 height 22
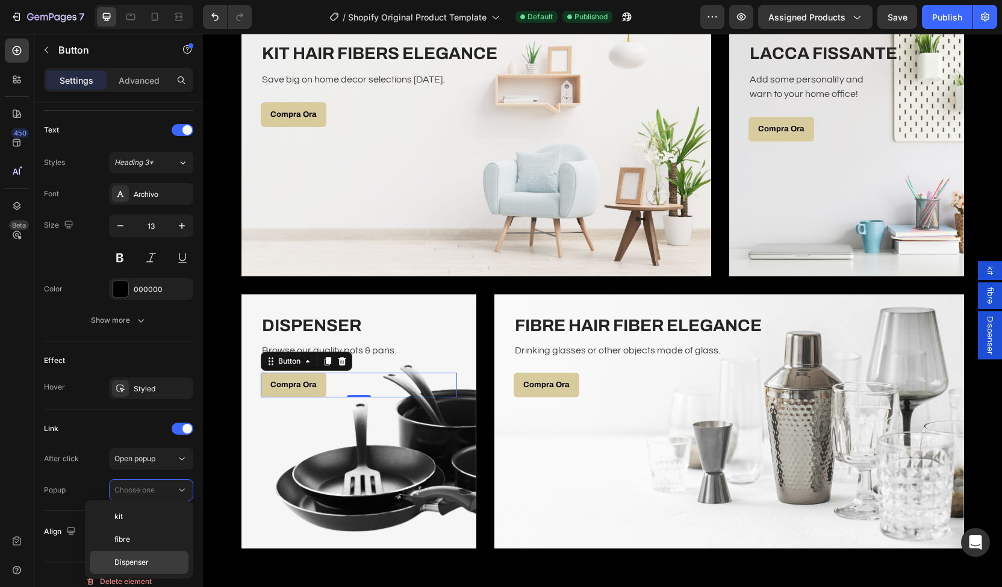
click at [154, 558] on p "Dispenser" at bounding box center [148, 562] width 69 height 11
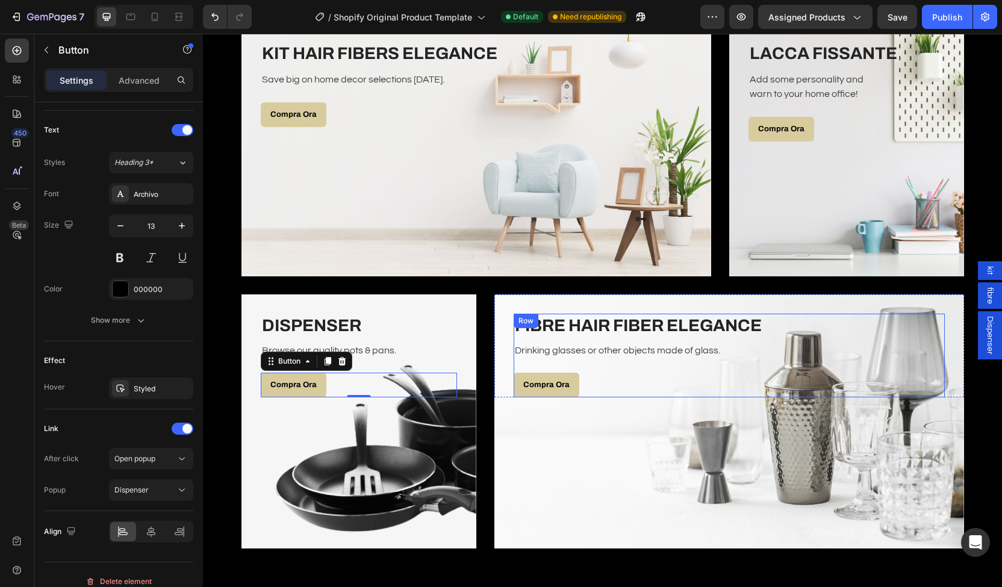
click at [618, 370] on div "FIBRE HAIR FIBER ELEGANCE Heading Drinking glasses or other objects made of gla…" at bounding box center [729, 355] width 431 height 83
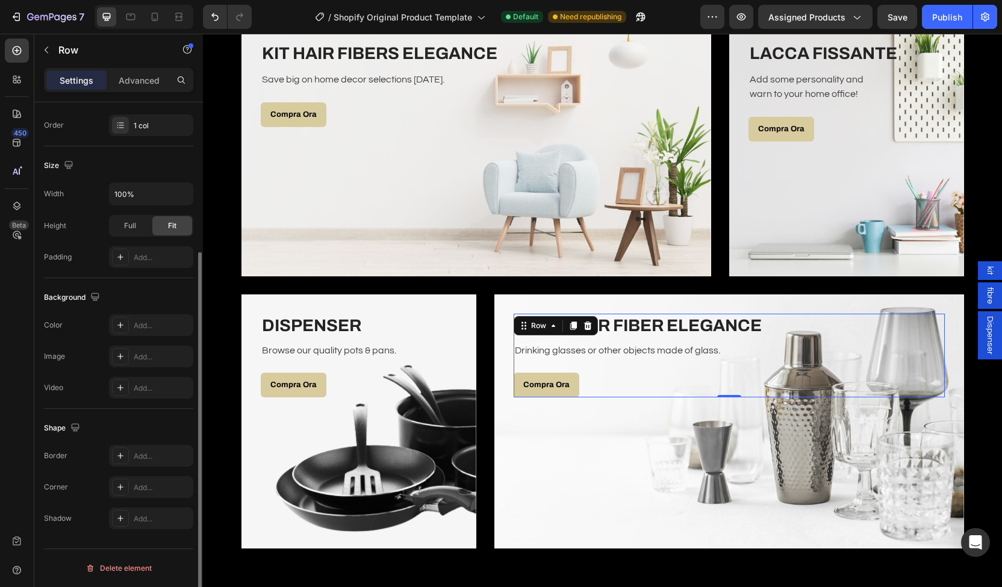
scroll to position [0, 0]
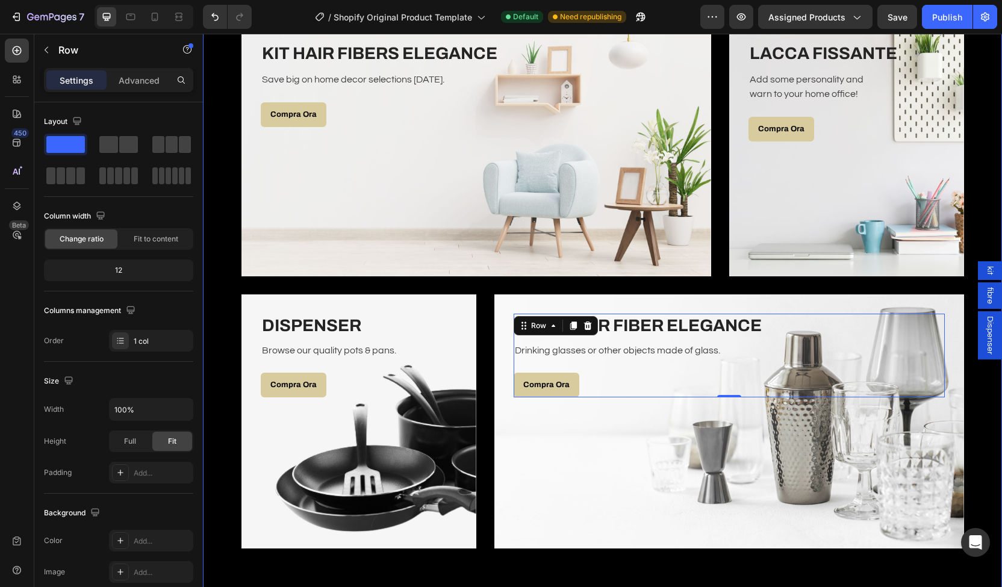
click at [345, 289] on div "I Nostri Prodotti Heading Row KIT HAIR FIBERS ELEGANCE Heading Save big on home…" at bounding box center [602, 249] width 781 height 602
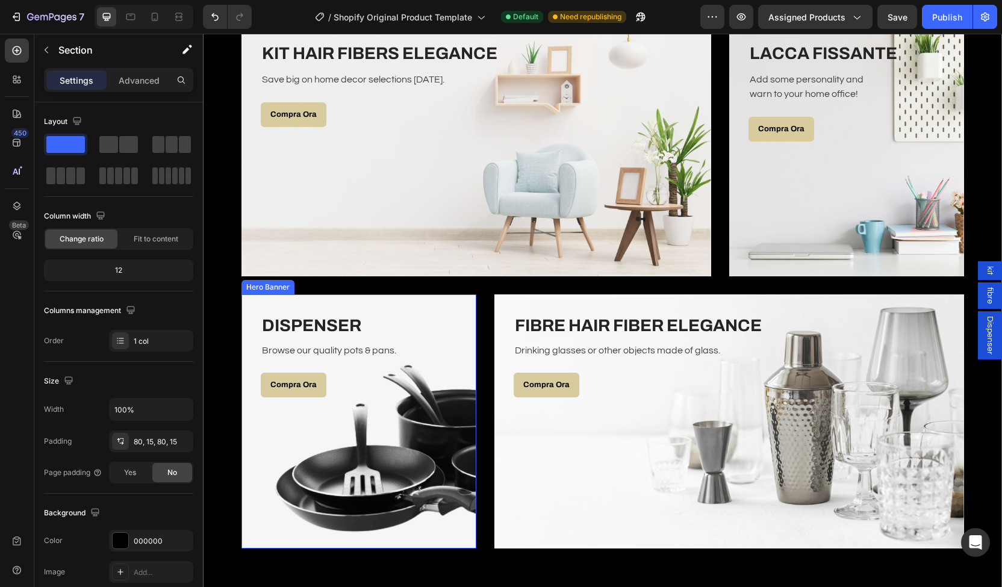
click at [378, 426] on div "Overlay" at bounding box center [359, 422] width 235 height 254
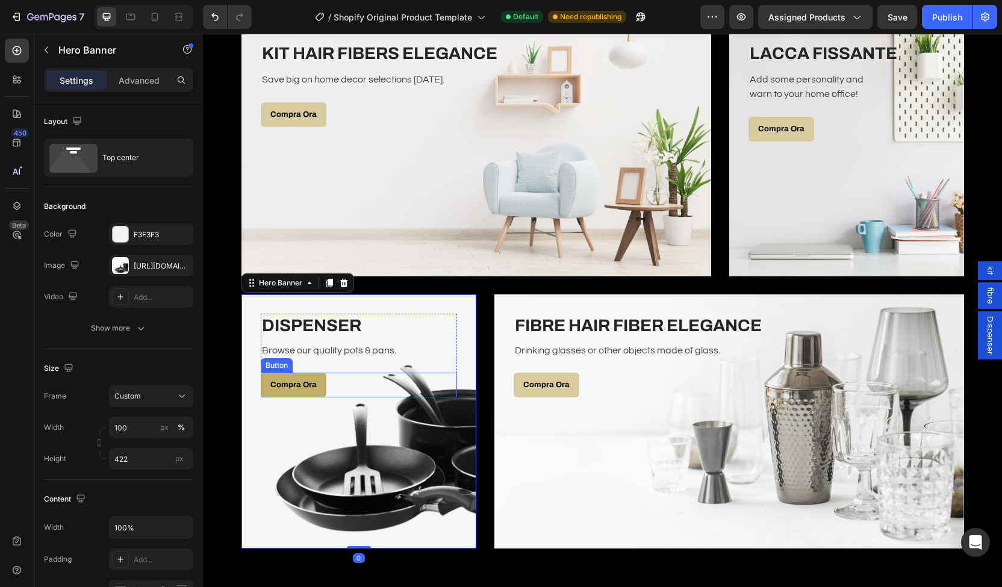
click at [307, 391] on link "Compra Ora" at bounding box center [294, 385] width 66 height 25
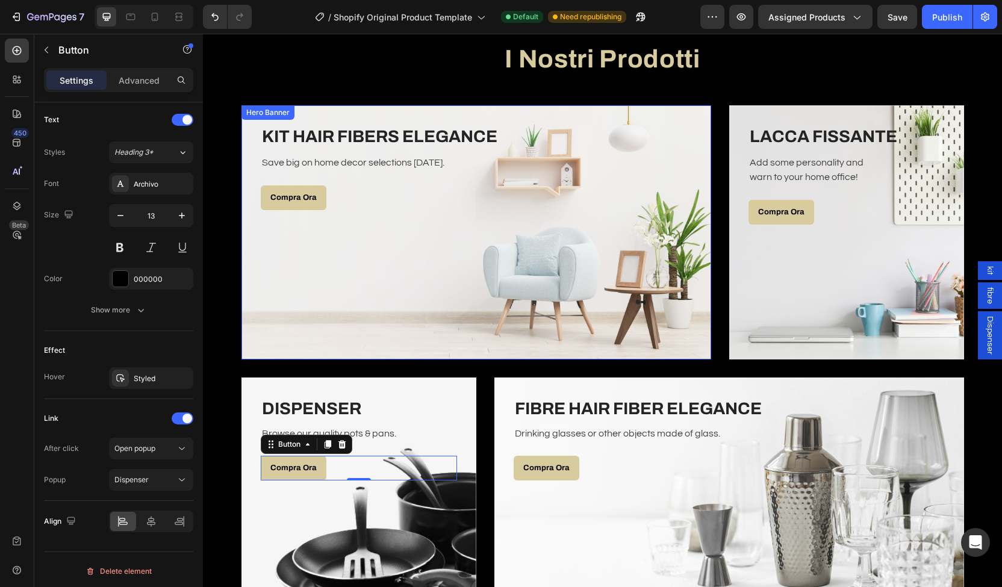
scroll to position [2057, 0]
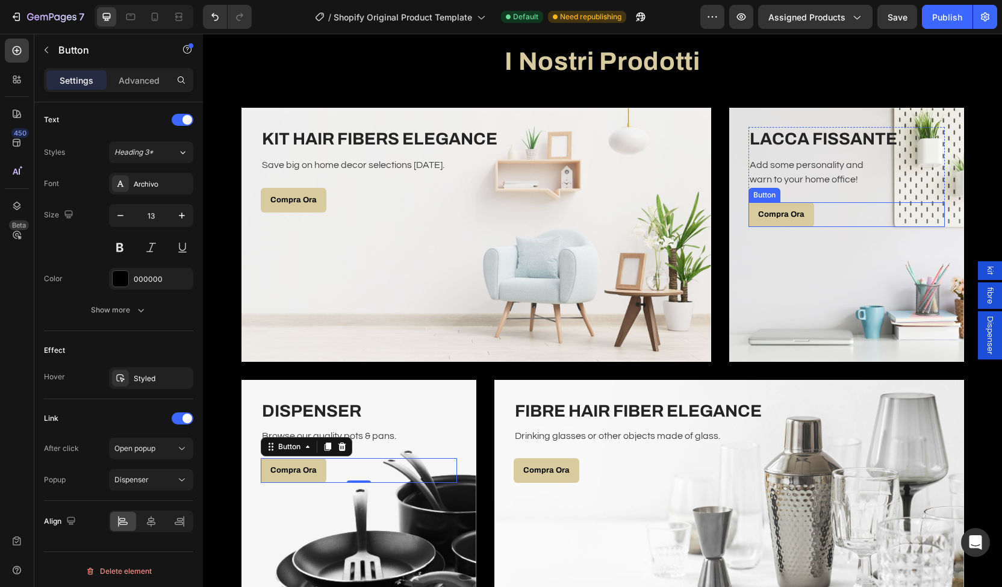
click at [883, 211] on div "Compra Ora Button" at bounding box center [847, 214] width 196 height 25
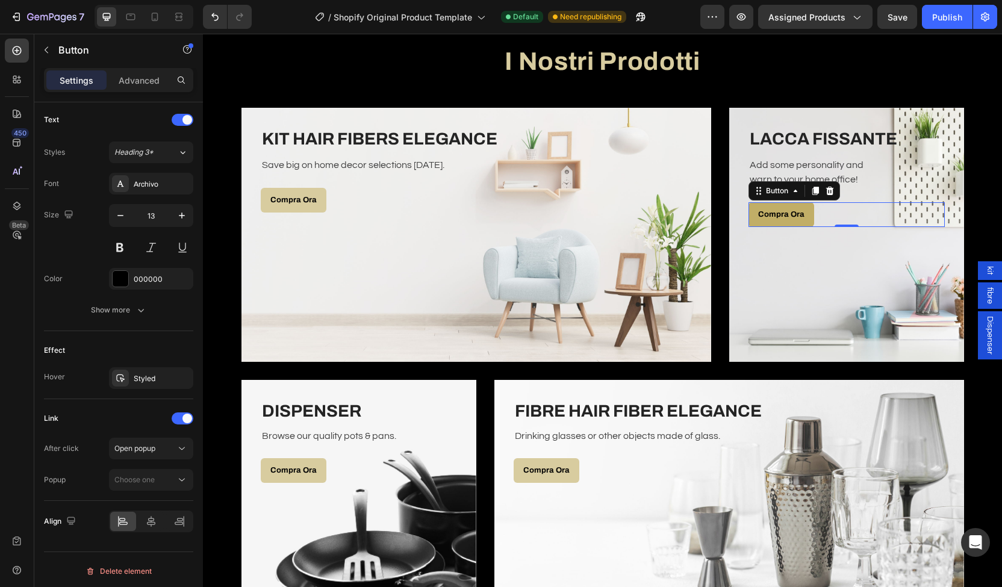
click at [785, 223] on link "Compra Ora" at bounding box center [782, 214] width 66 height 25
click at [834, 207] on div "Compra Ora Button 0" at bounding box center [847, 214] width 196 height 25
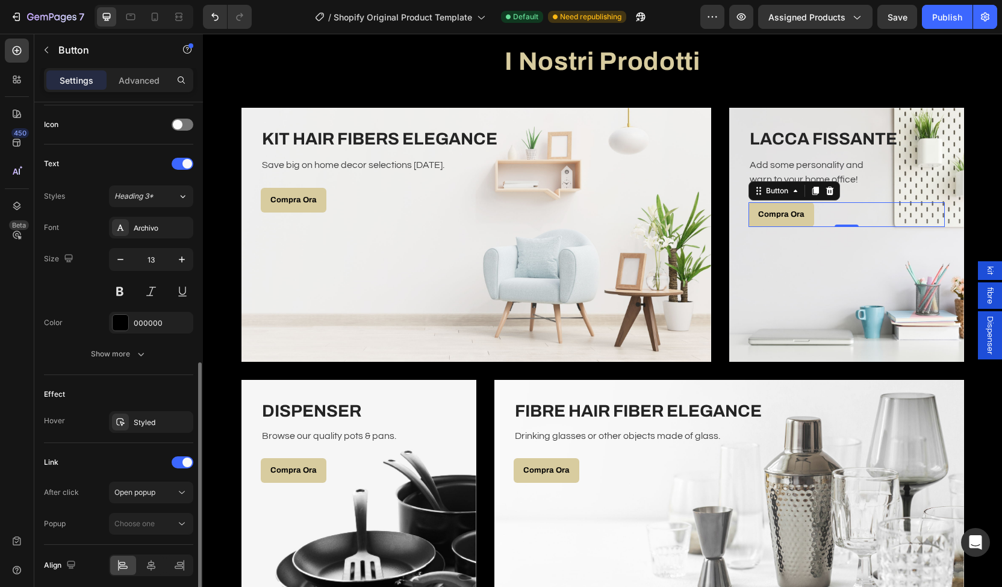
scroll to position [404, 0]
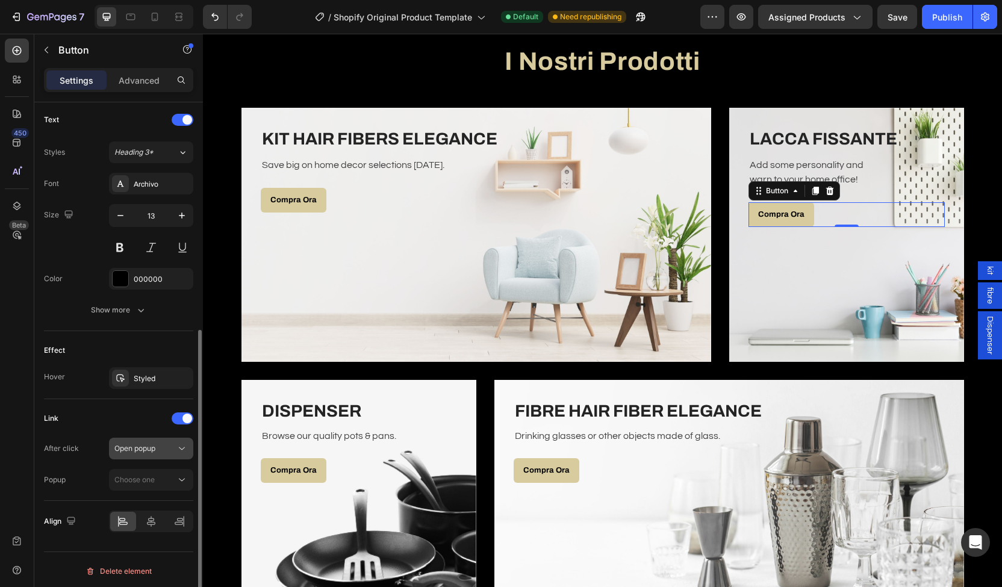
click at [169, 450] on div "Open popup" at bounding box center [144, 448] width 61 height 11
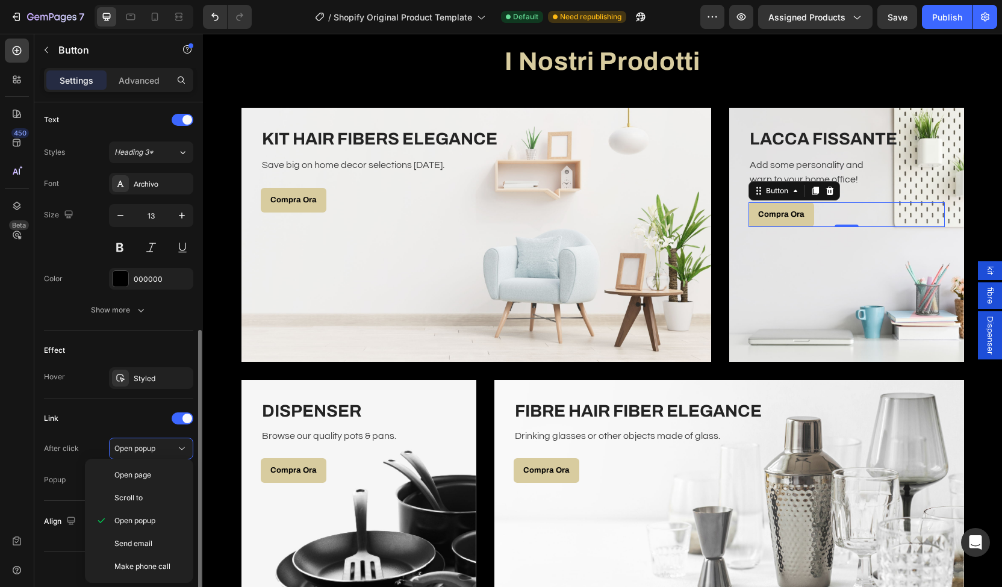
click at [126, 438] on button "Open popup" at bounding box center [151, 449] width 84 height 22
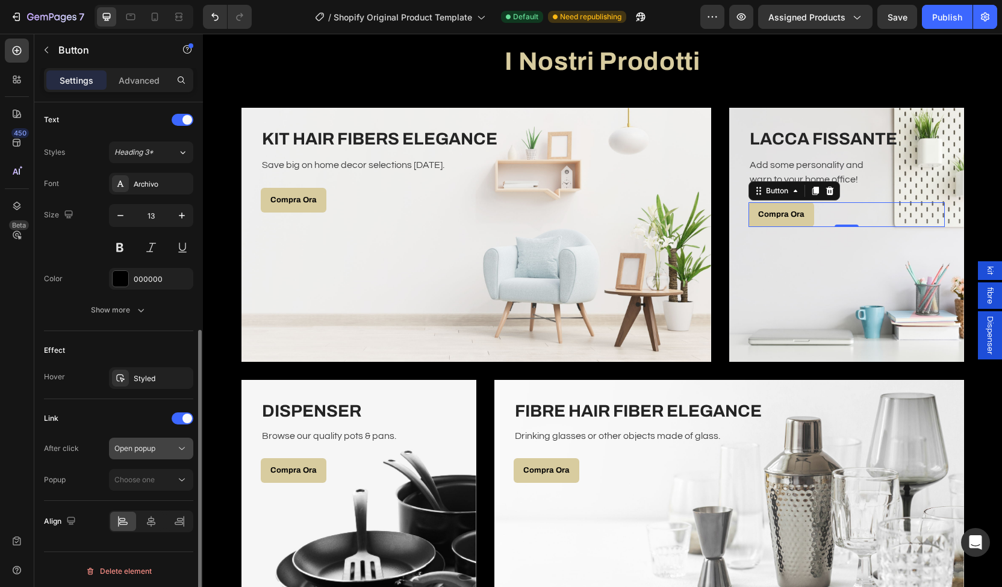
click at [148, 445] on span "Open popup" at bounding box center [134, 448] width 41 height 9
click at [148, 466] on div "After click Open popup Popup Choose one" at bounding box center [118, 464] width 149 height 53
click at [148, 469] on button "Choose one" at bounding box center [151, 480] width 84 height 22
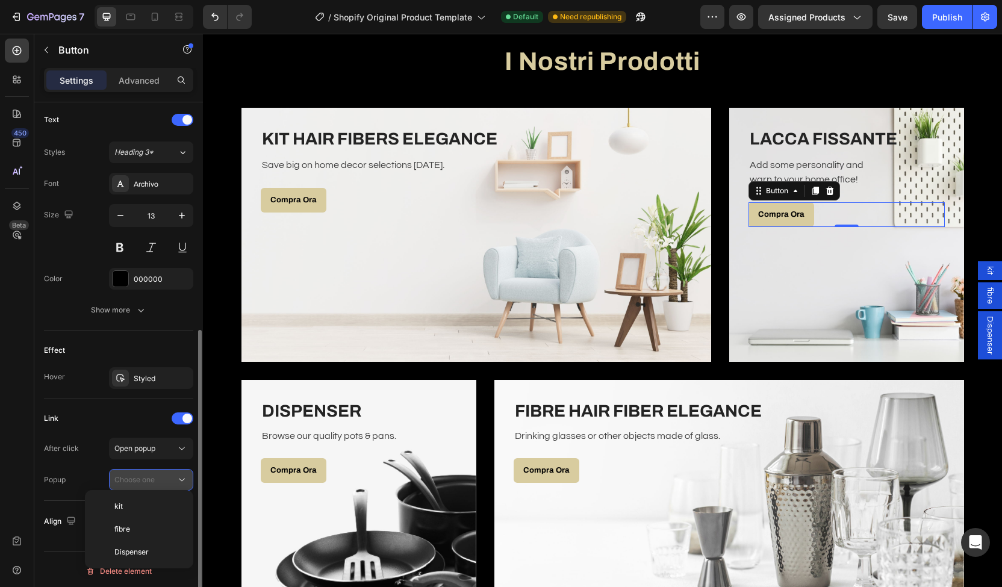
click at [155, 480] on div "Choose one" at bounding box center [144, 480] width 61 height 11
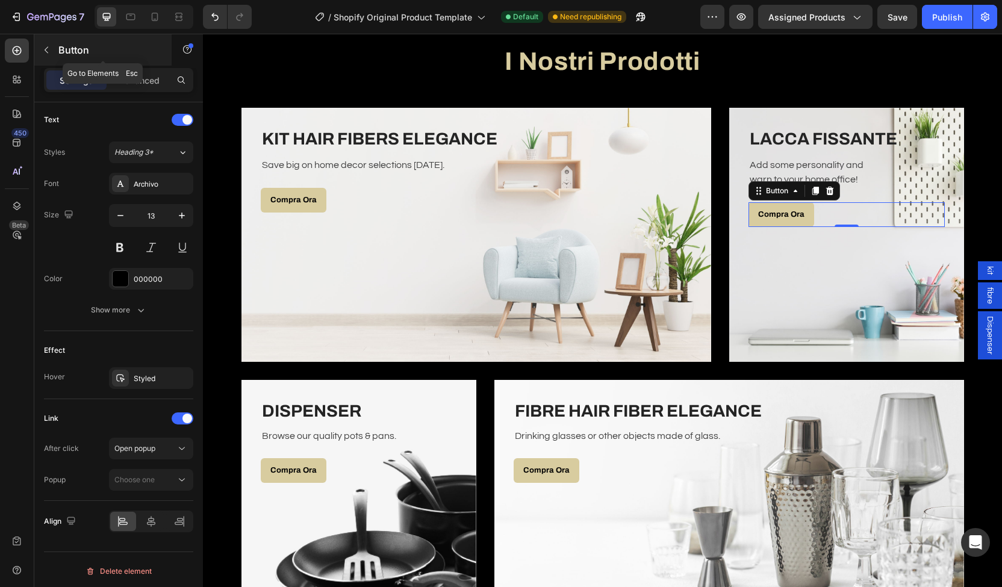
click at [53, 36] on div "Button" at bounding box center [102, 49] width 137 height 31
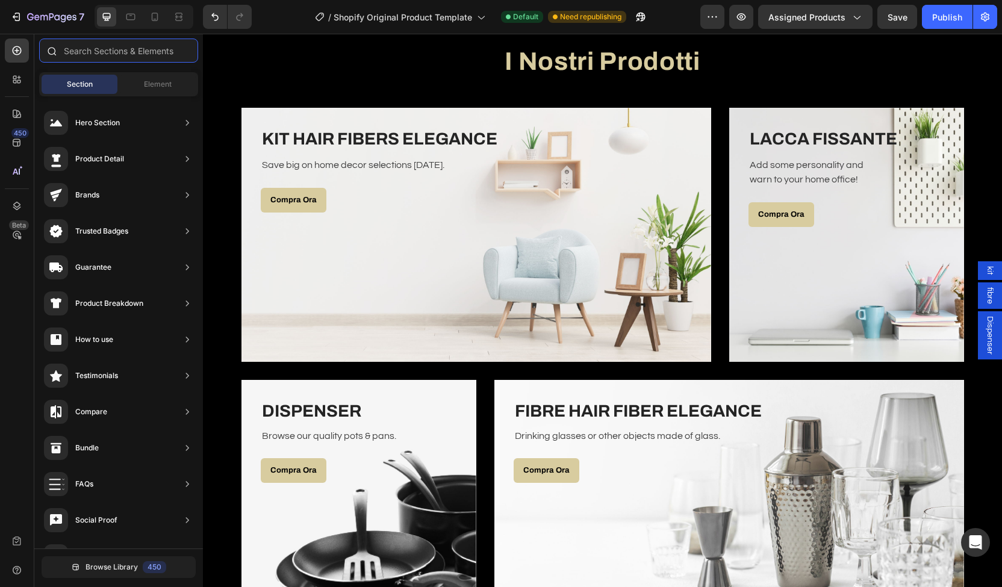
click at [108, 44] on input "text" at bounding box center [118, 51] width 159 height 24
click at [116, 46] on input "text" at bounding box center [118, 51] width 159 height 24
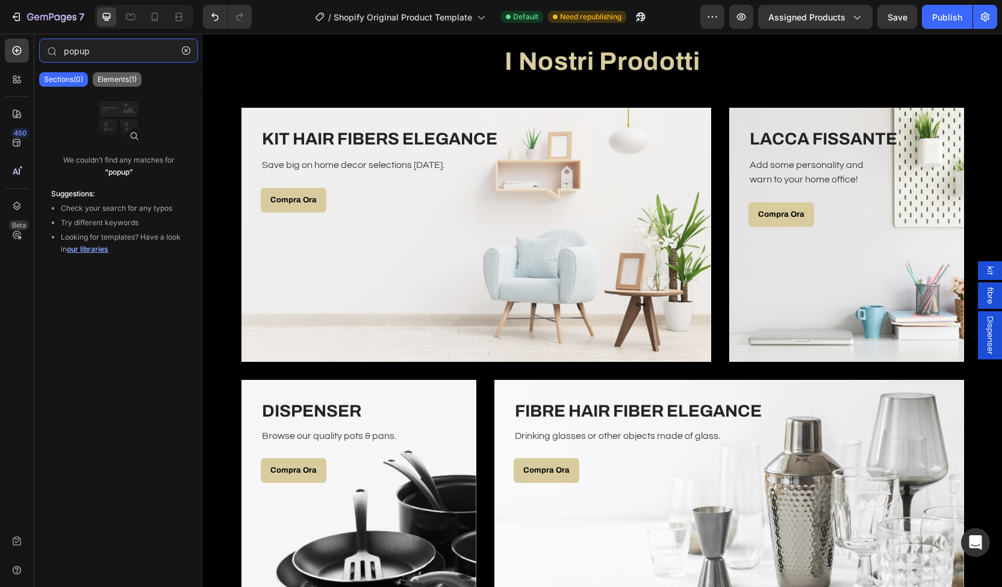
type input "popup"
click at [119, 75] on p "Elements(1)" at bounding box center [117, 80] width 39 height 10
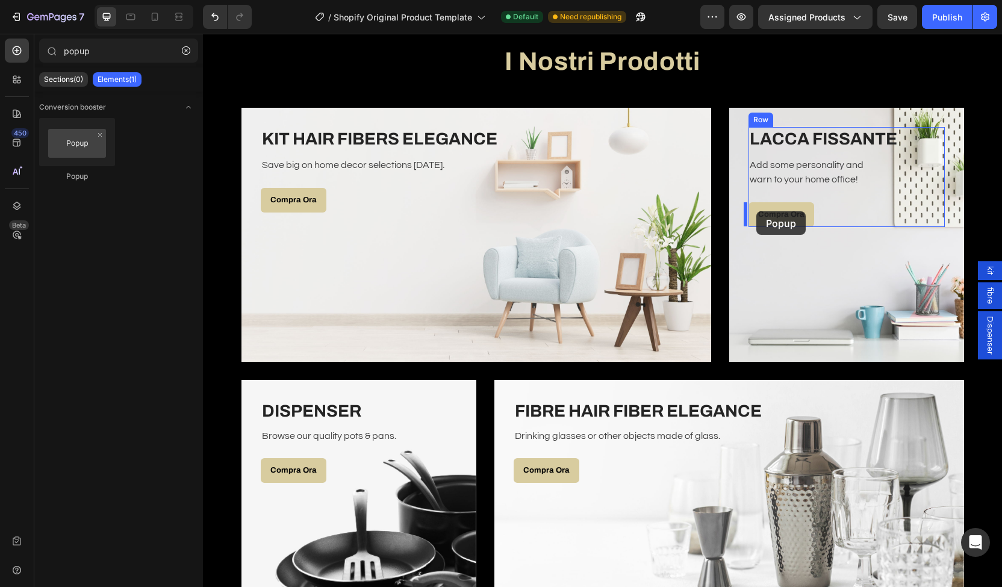
drag, startPoint x: 286, startPoint y: 196, endPoint x: 757, endPoint y: 212, distance: 470.8
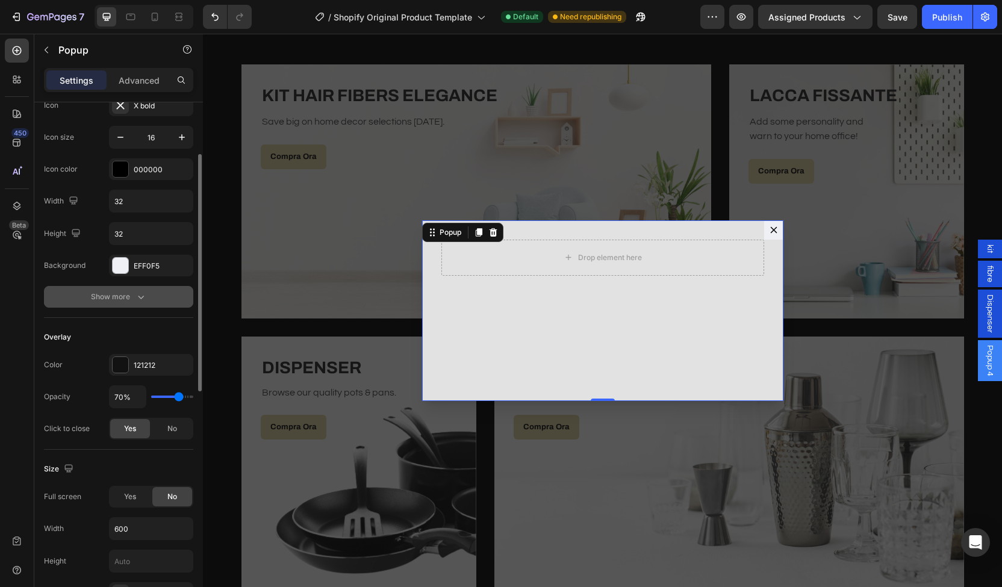
scroll to position [113, 0]
click at [133, 493] on span "Yes" at bounding box center [130, 496] width 12 height 11
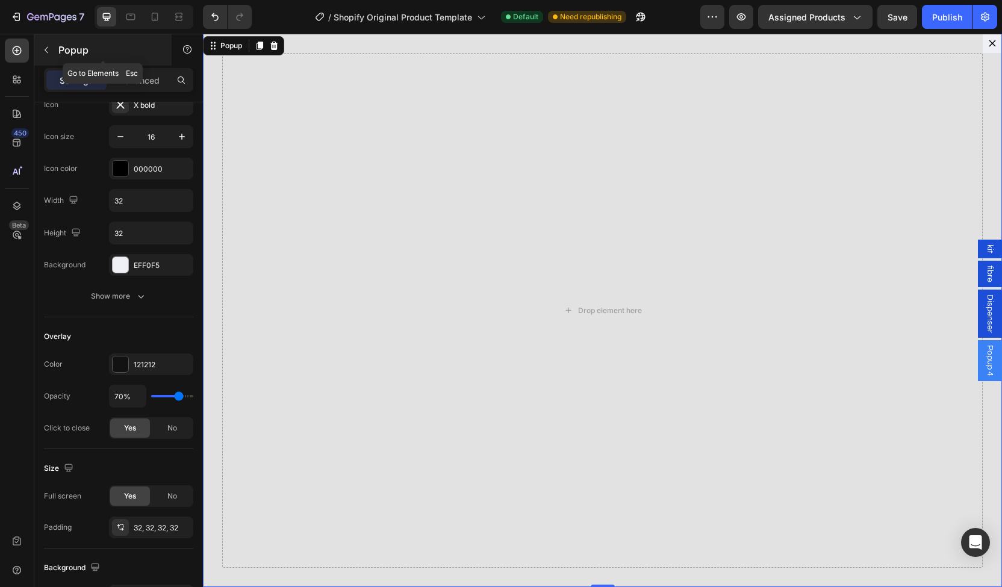
click at [45, 42] on button "button" at bounding box center [46, 49] width 19 height 19
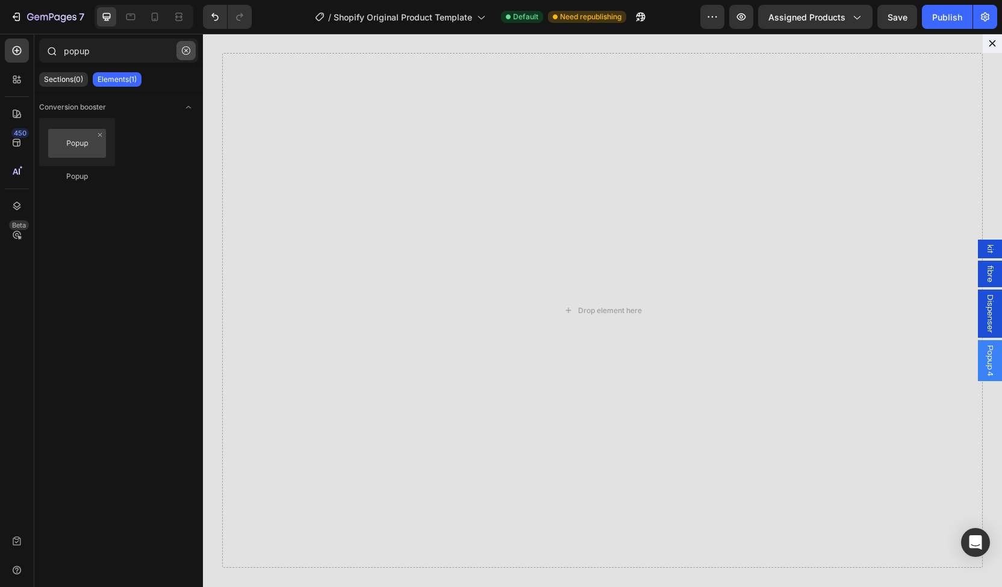
click at [190, 49] on icon "button" at bounding box center [186, 50] width 8 height 8
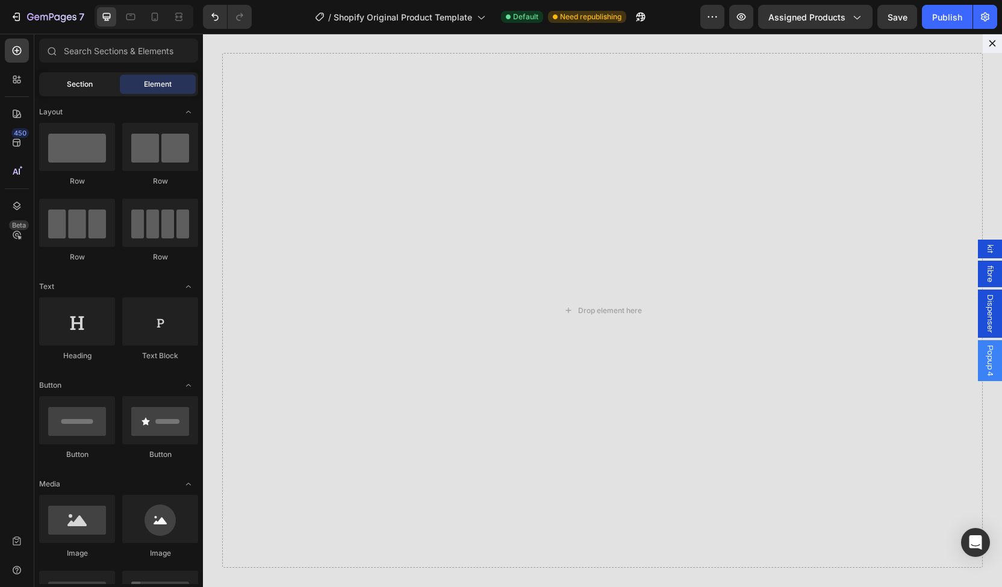
click at [93, 82] on div "Section" at bounding box center [80, 84] width 76 height 19
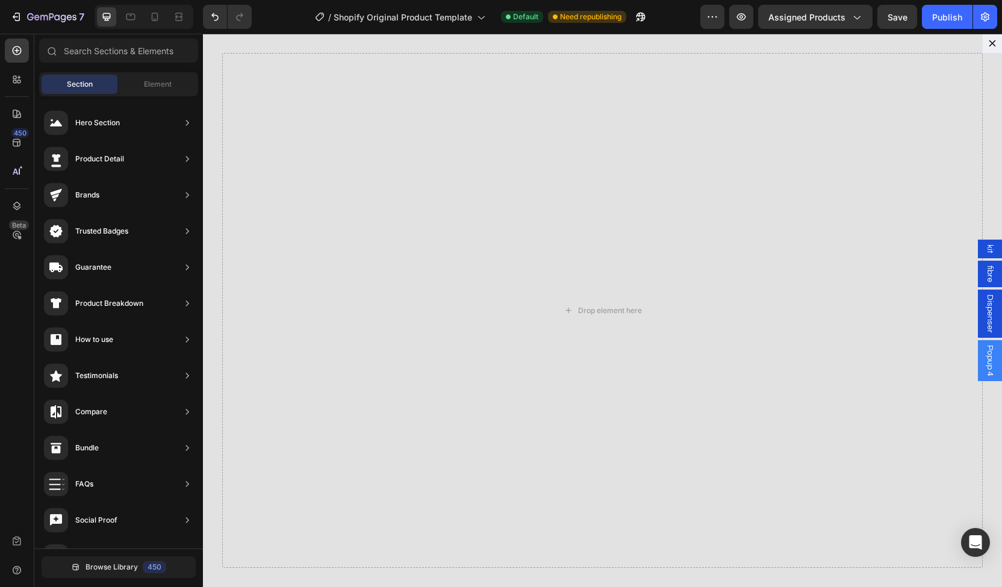
scroll to position [2100, 0]
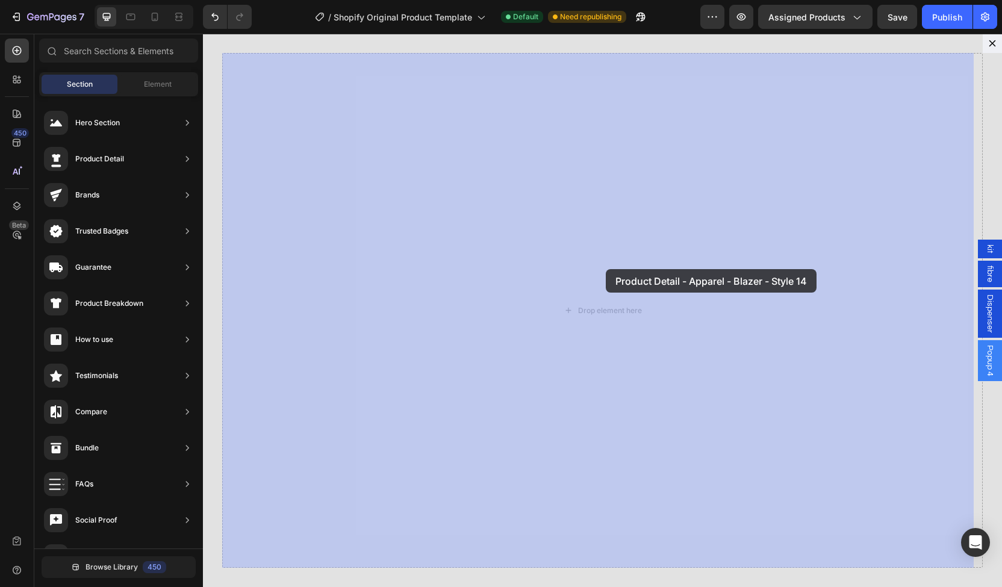
drag, startPoint x: 436, startPoint y: 161, endPoint x: 589, endPoint y: 289, distance: 199.7
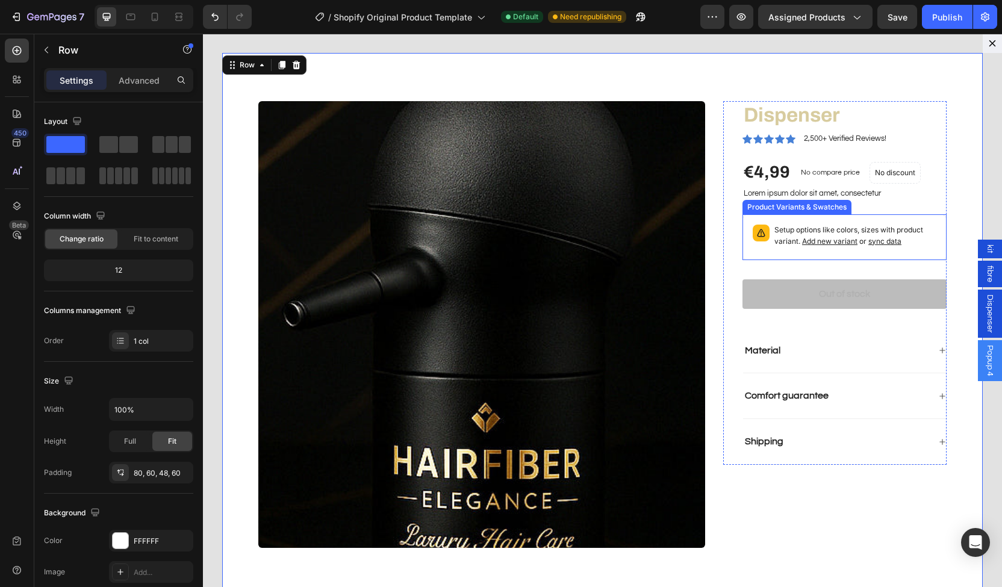
scroll to position [1, 0]
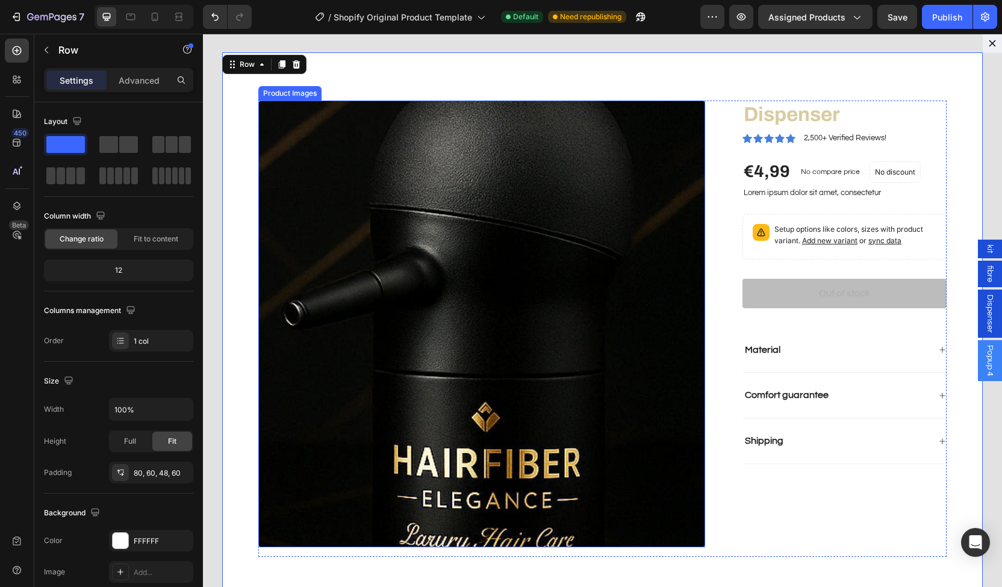
click at [367, 279] on img "Dialog body" at bounding box center [481, 324] width 447 height 447
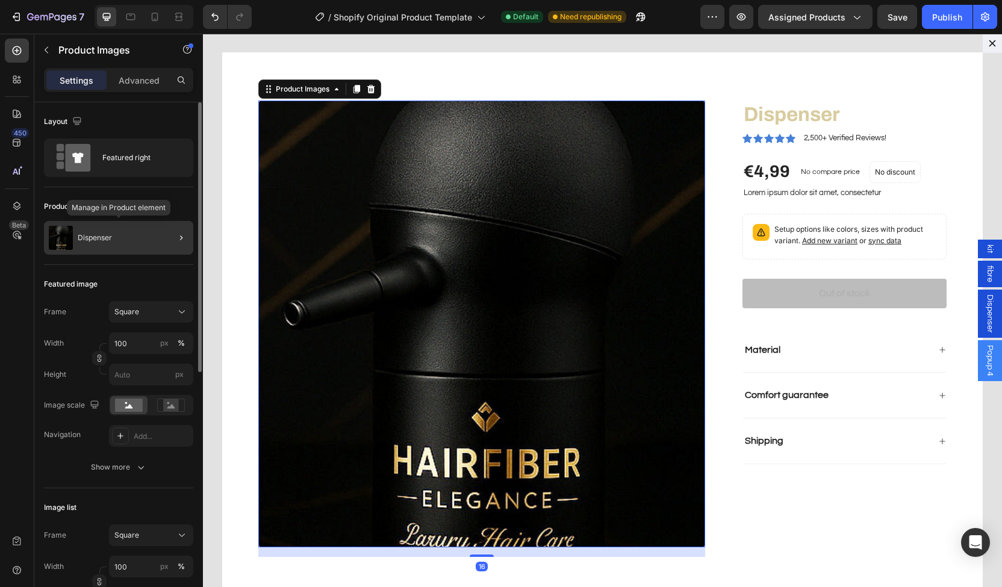
click at [130, 230] on div "Dispenser" at bounding box center [118, 238] width 149 height 34
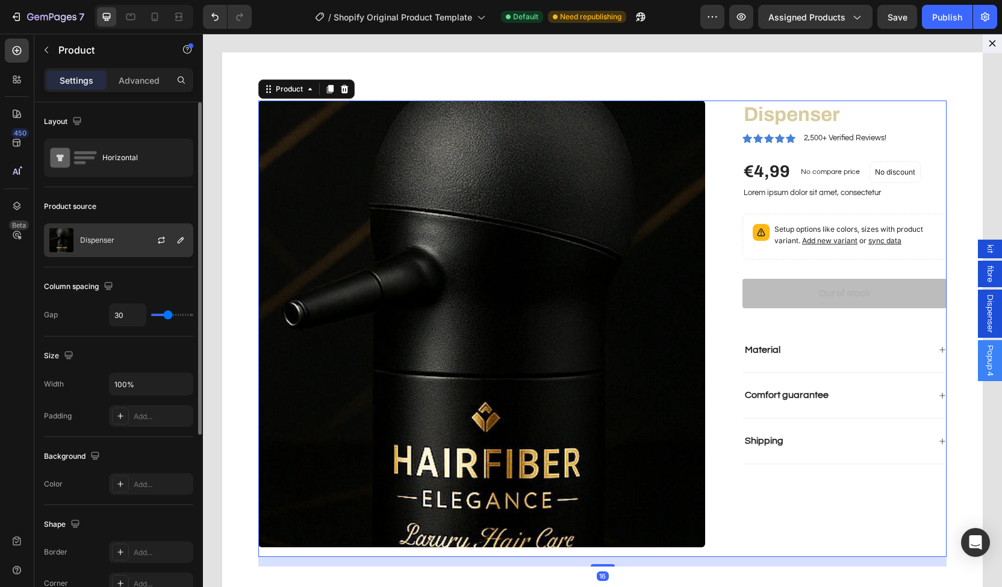
click at [122, 237] on div "Dispenser" at bounding box center [118, 241] width 149 height 34
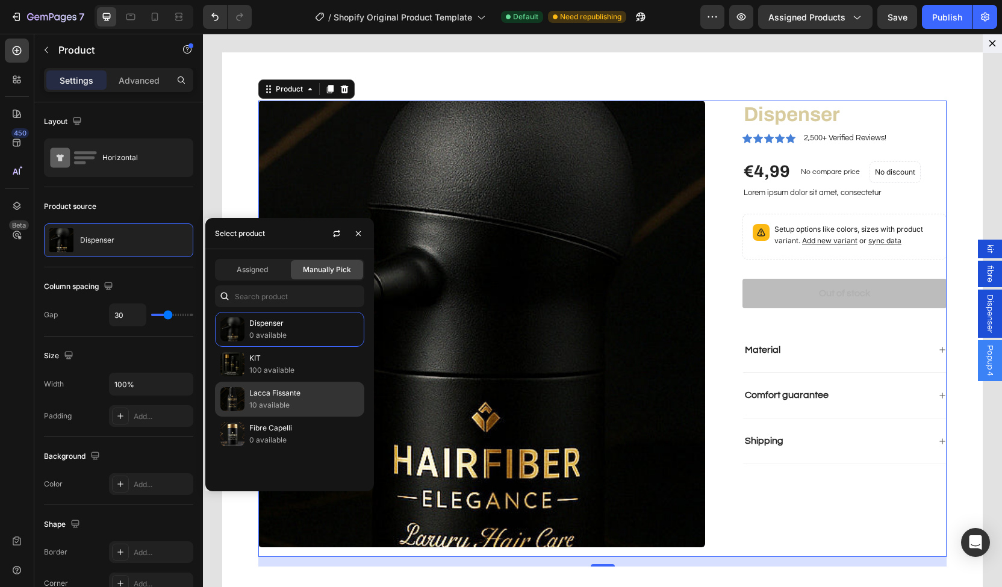
click at [294, 401] on p "10 available" at bounding box center [304, 405] width 110 height 12
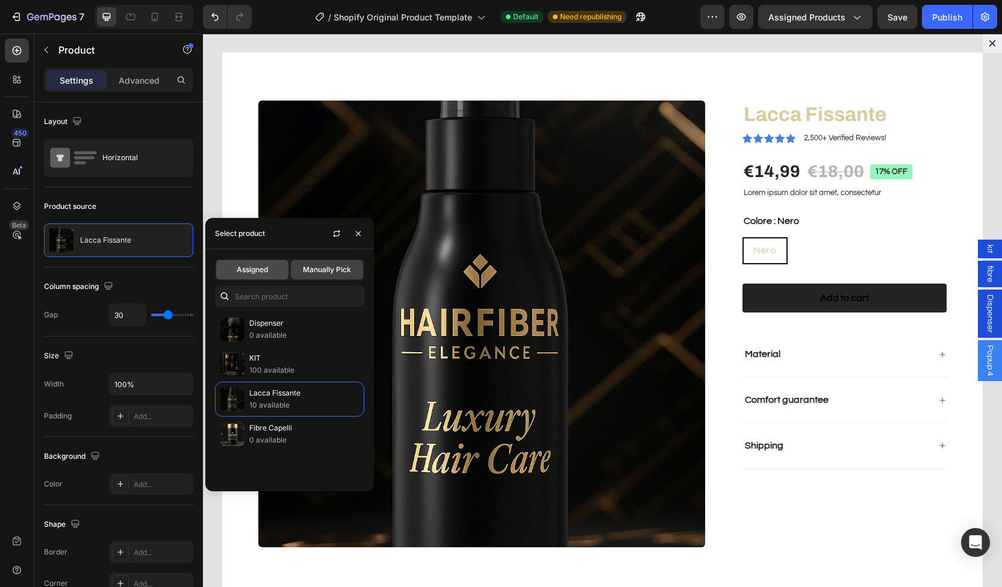
click at [261, 269] on span "Assigned" at bounding box center [252, 269] width 31 height 11
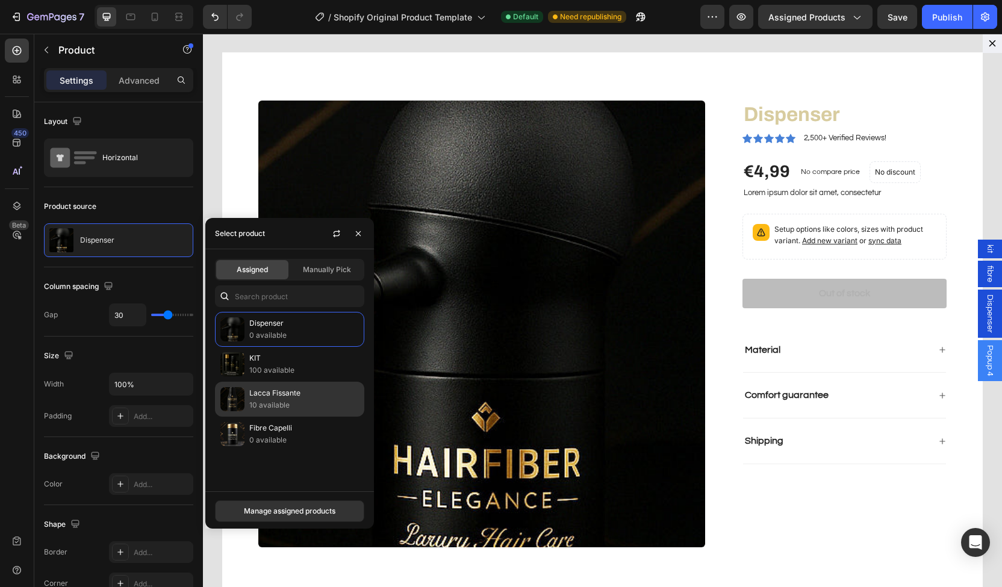
click at [263, 395] on p "Lacca Fissante" at bounding box center [304, 393] width 110 height 12
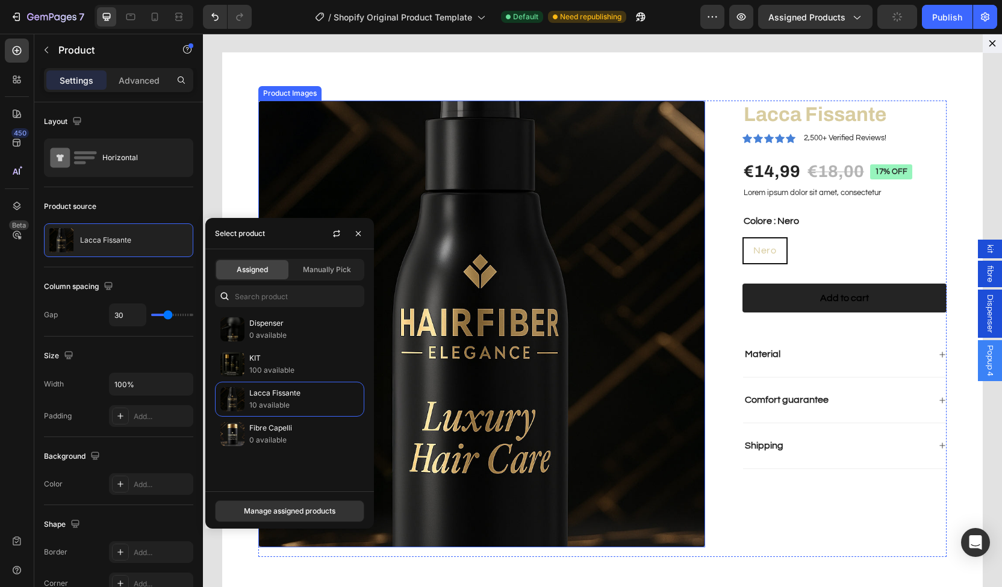
click at [640, 274] on img "Dialog body" at bounding box center [481, 324] width 447 height 447
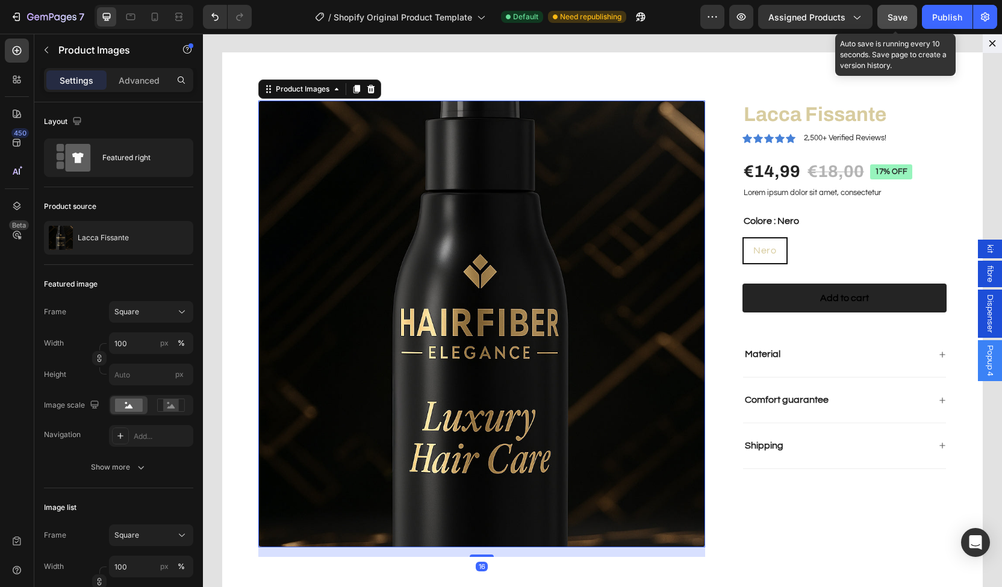
drag, startPoint x: 899, startPoint y: 7, endPoint x: 689, endPoint y: 7, distance: 210.9
click at [899, 7] on button "Save" at bounding box center [898, 17] width 40 height 24
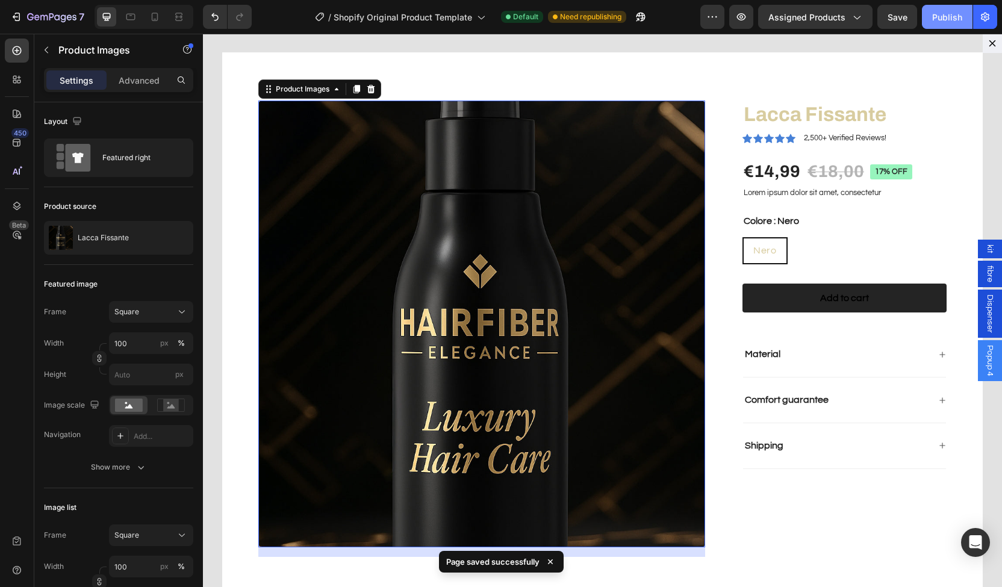
click at [946, 20] on div "Publish" at bounding box center [948, 17] width 30 height 13
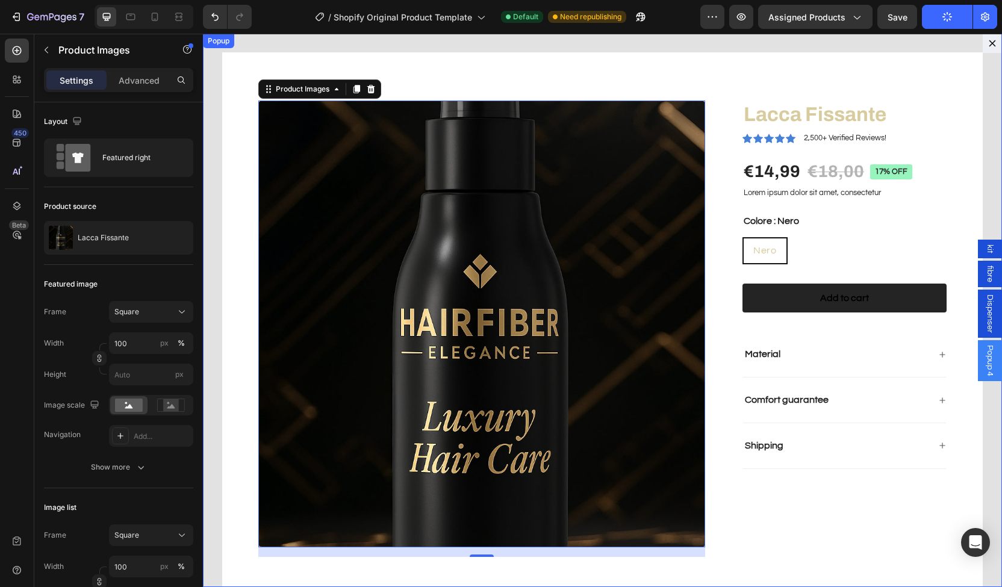
click at [988, 42] on icon "Dialog content" at bounding box center [993, 44] width 10 height 10
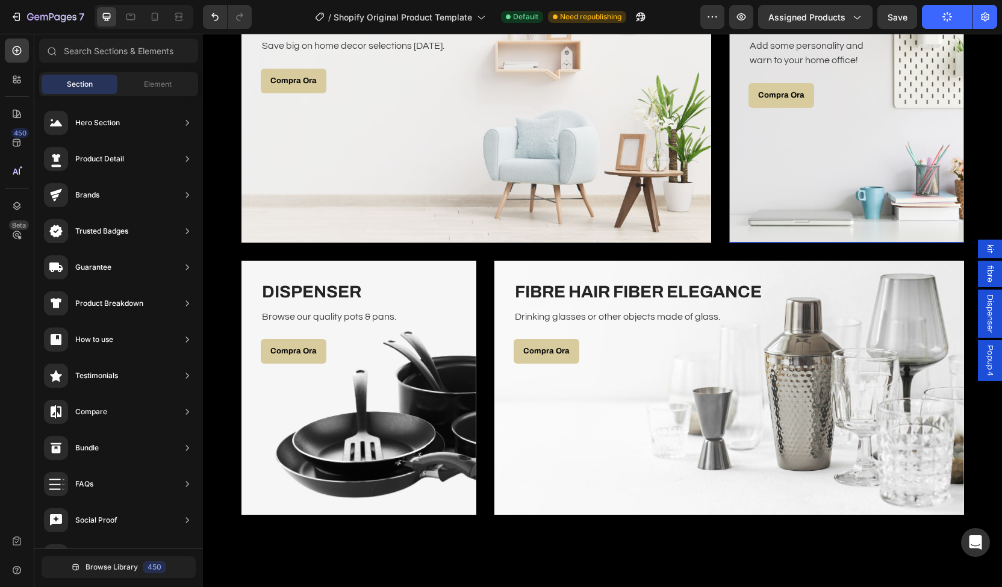
scroll to position [2177, 0]
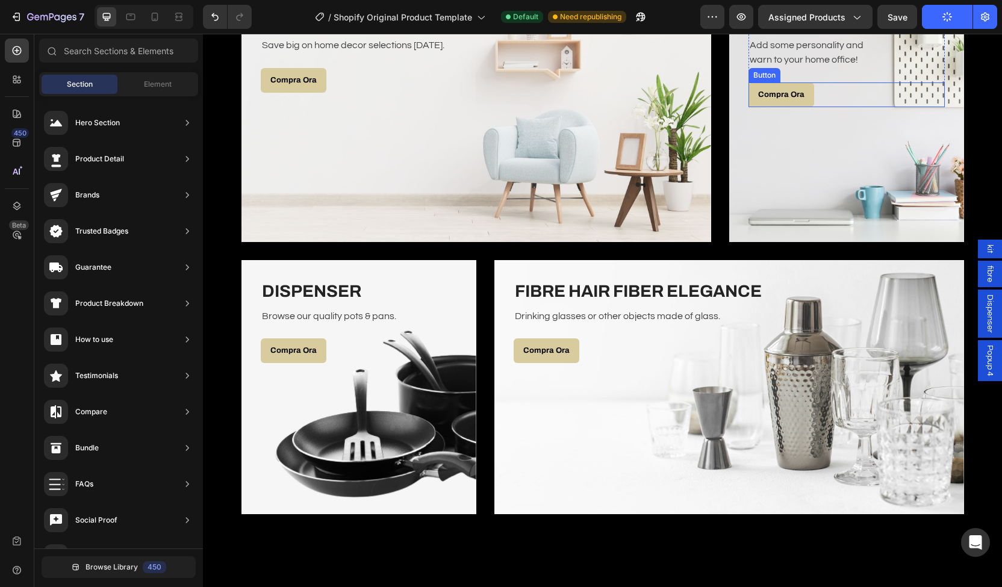
drag, startPoint x: 769, startPoint y: 99, endPoint x: 595, endPoint y: 126, distance: 176.1
click at [769, 99] on p "Compra Ora" at bounding box center [781, 95] width 46 height 10
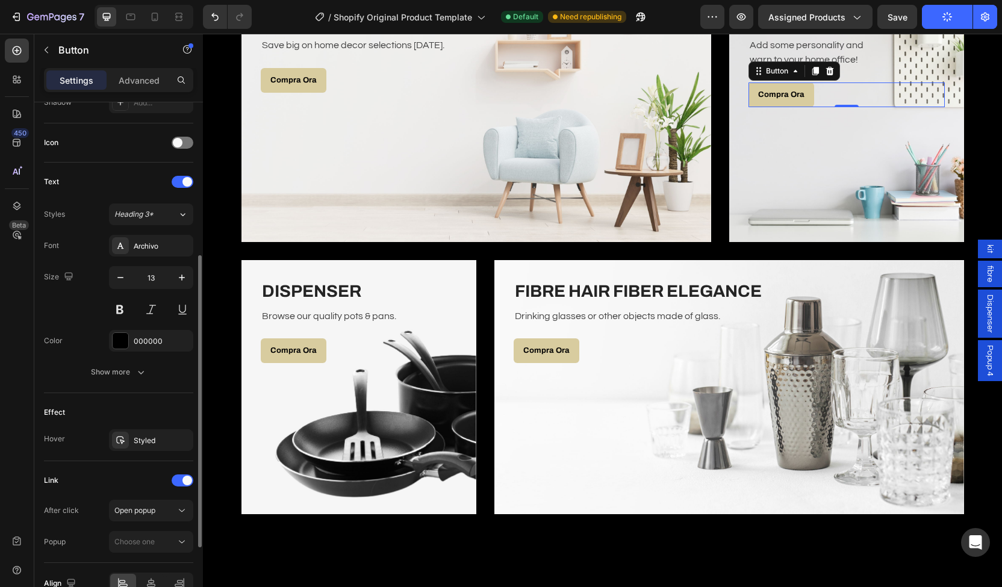
scroll to position [404, 0]
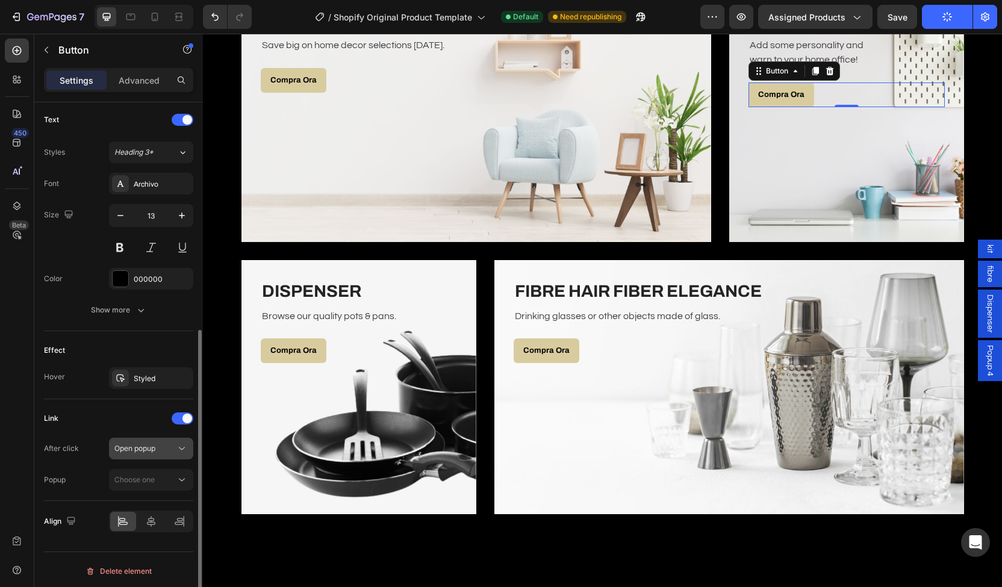
click at [127, 447] on span "Open popup" at bounding box center [134, 448] width 41 height 9
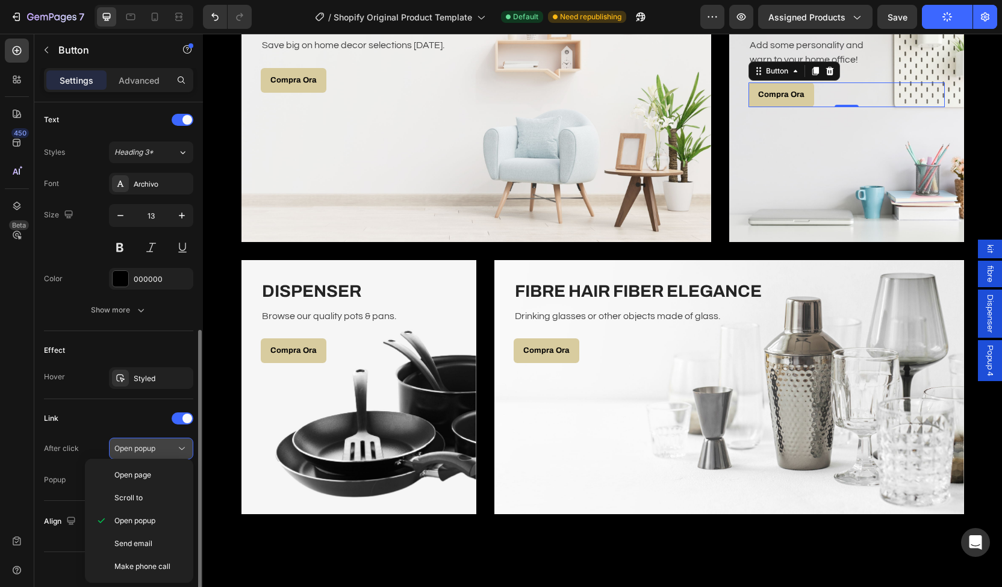
click at [127, 447] on span "Open popup" at bounding box center [134, 448] width 41 height 9
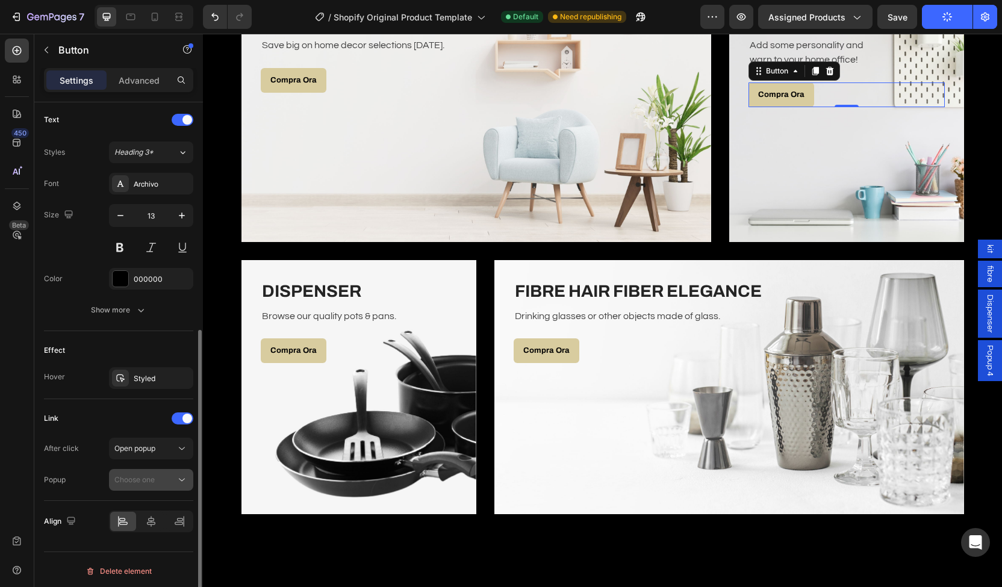
click at [146, 482] on span "Choose one" at bounding box center [134, 480] width 40 height 11
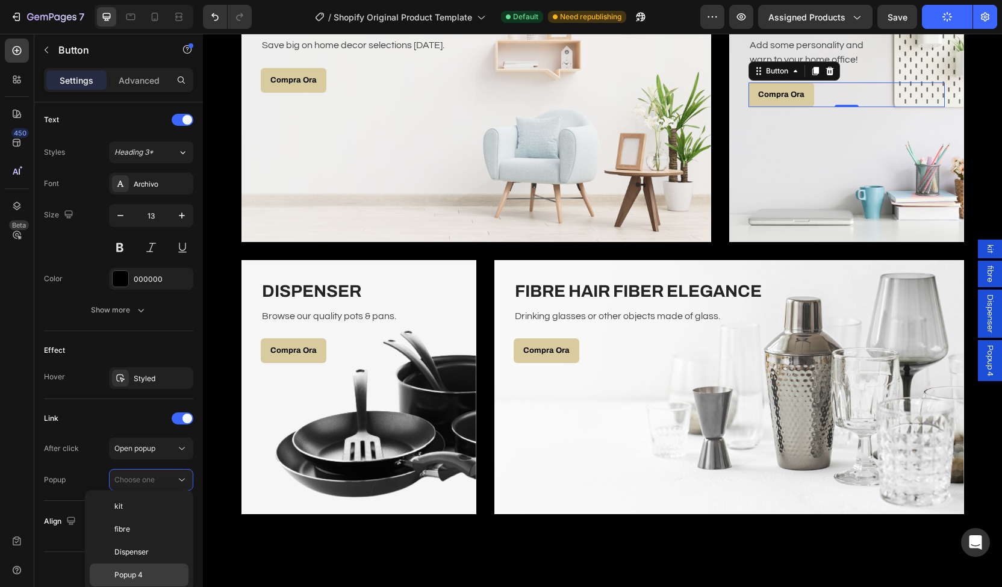
click at [0, 0] on div "Popup 4" at bounding box center [0, 0] width 0 height 0
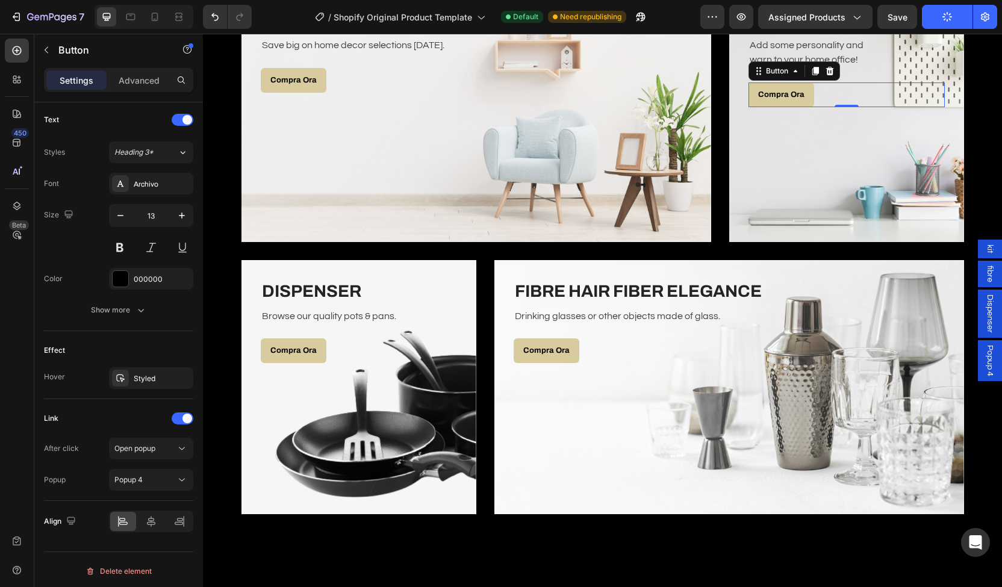
click at [987, 356] on span "Popup 4" at bounding box center [990, 360] width 12 height 31
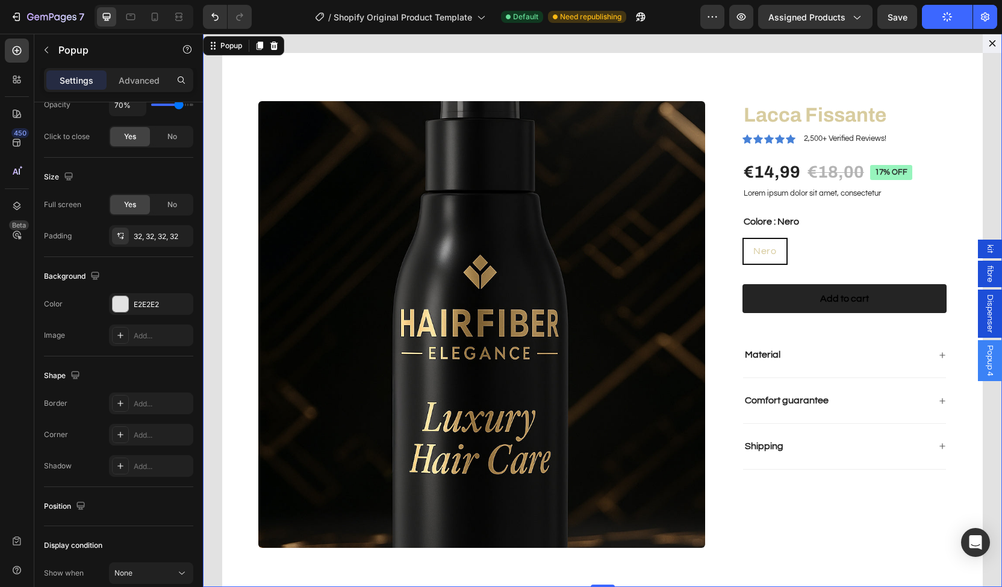
scroll to position [0, 0]
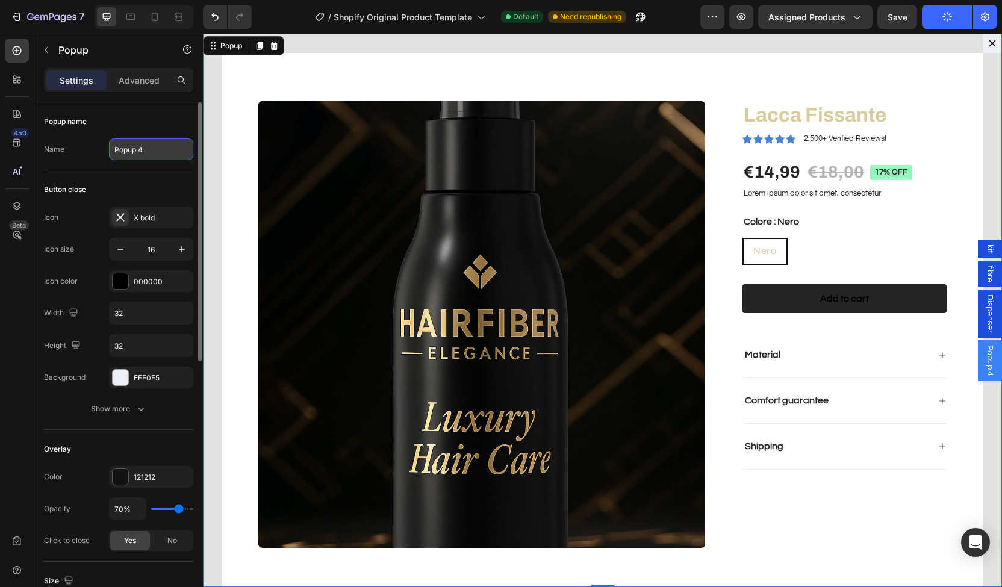
click at [123, 147] on input "Popup 4" at bounding box center [151, 150] width 84 height 22
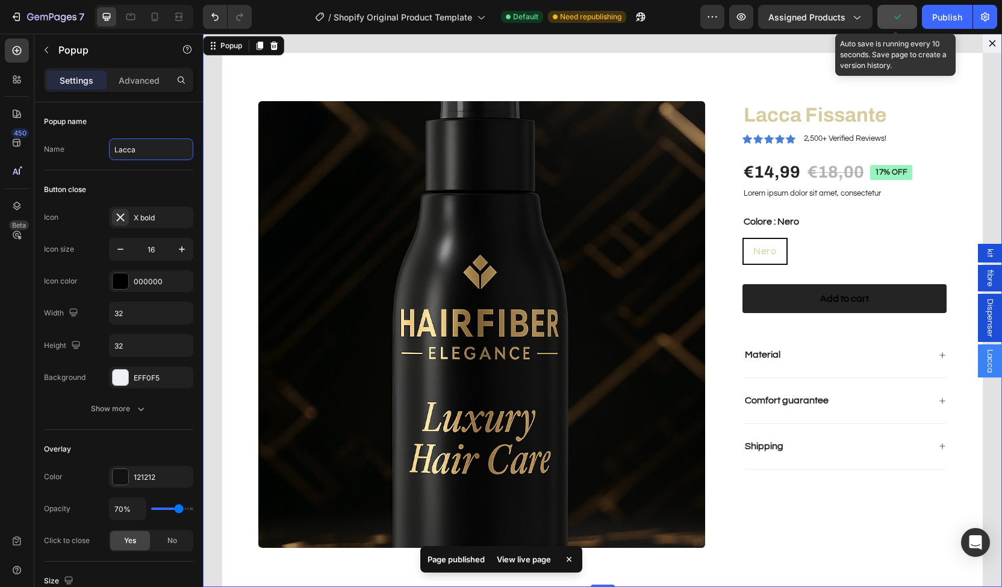
type input "Lacca"
click at [904, 15] on icon "button" at bounding box center [898, 17] width 12 height 12
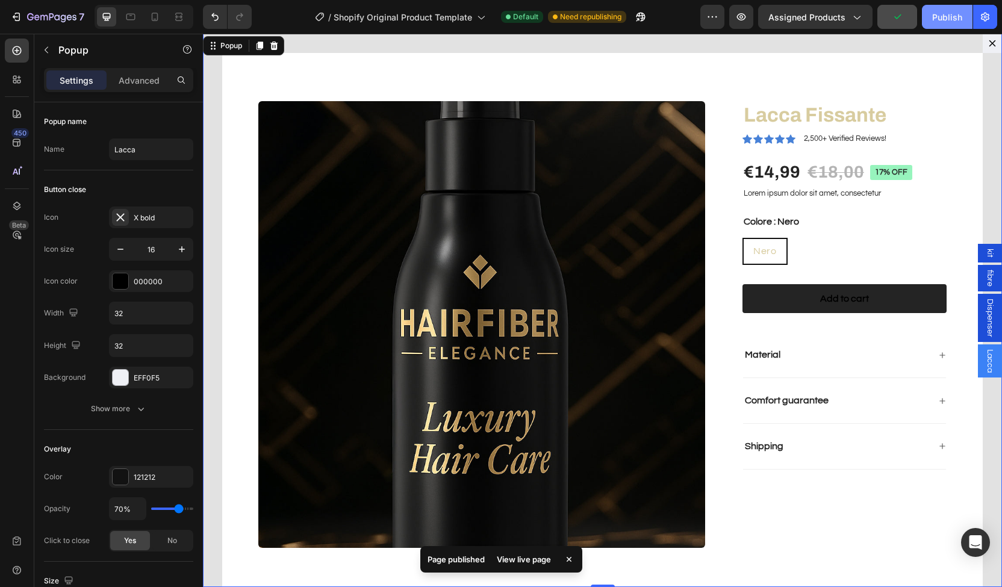
click at [942, 27] on button "Publish" at bounding box center [947, 17] width 51 height 24
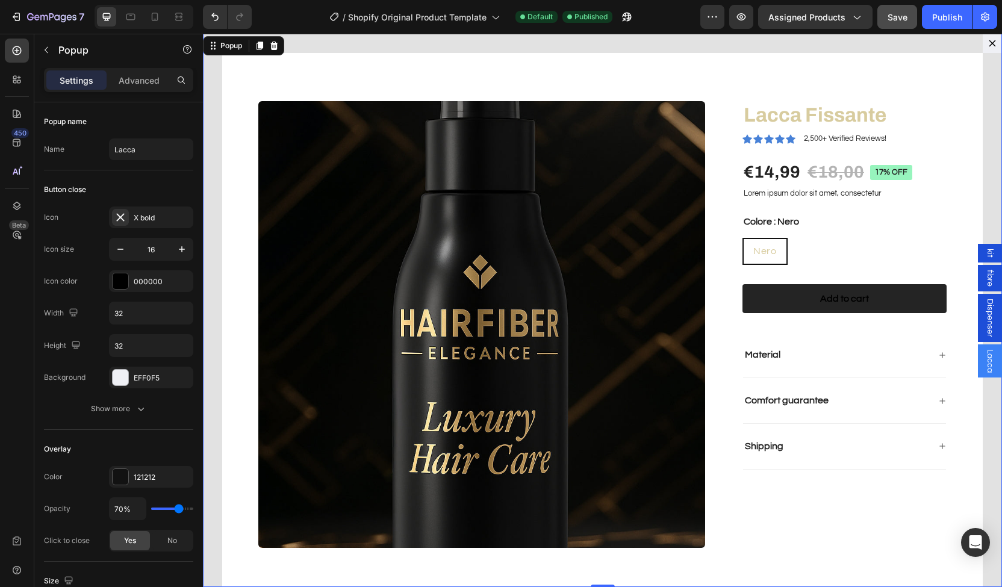
click at [988, 47] on icon "Dialog content" at bounding box center [993, 44] width 10 height 10
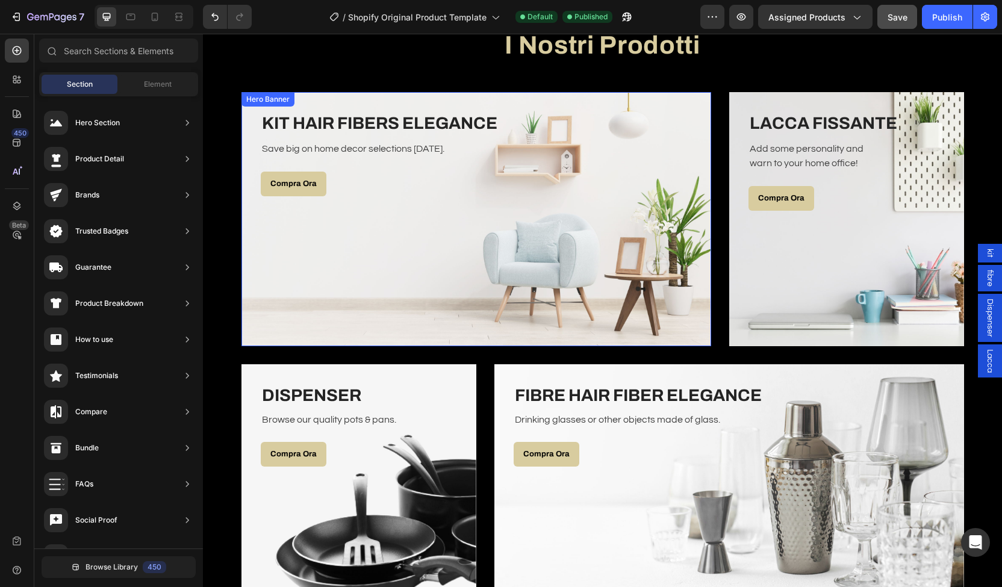
scroll to position [2007, 0]
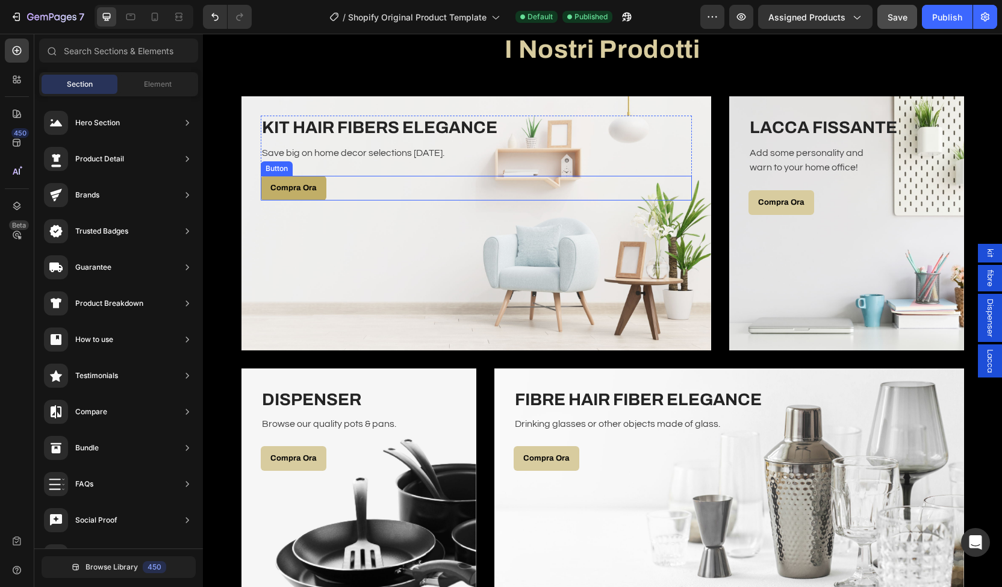
click at [308, 176] on link "Compra Ora" at bounding box center [294, 188] width 66 height 25
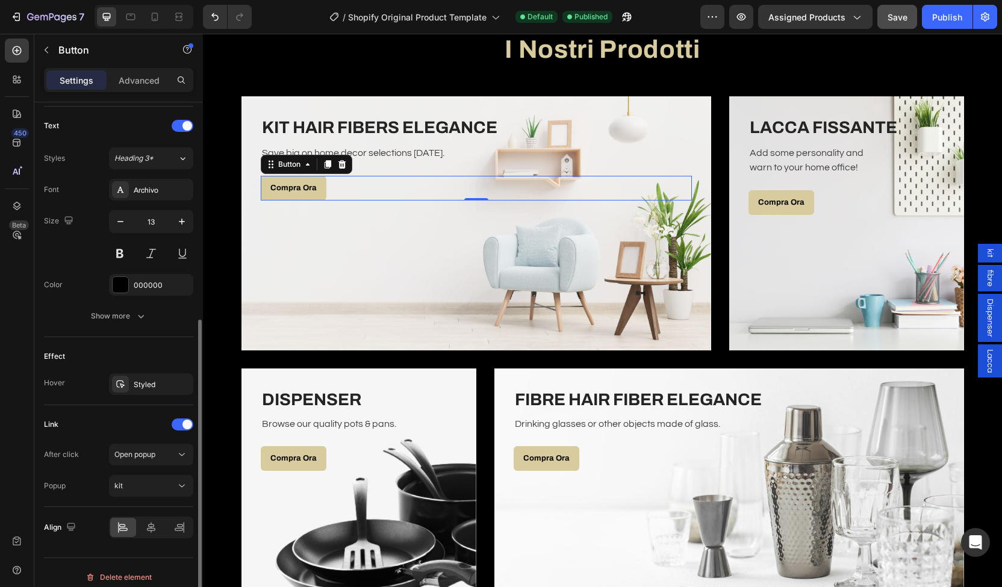
scroll to position [400, 0]
click at [140, 483] on div "kit" at bounding box center [144, 484] width 61 height 11
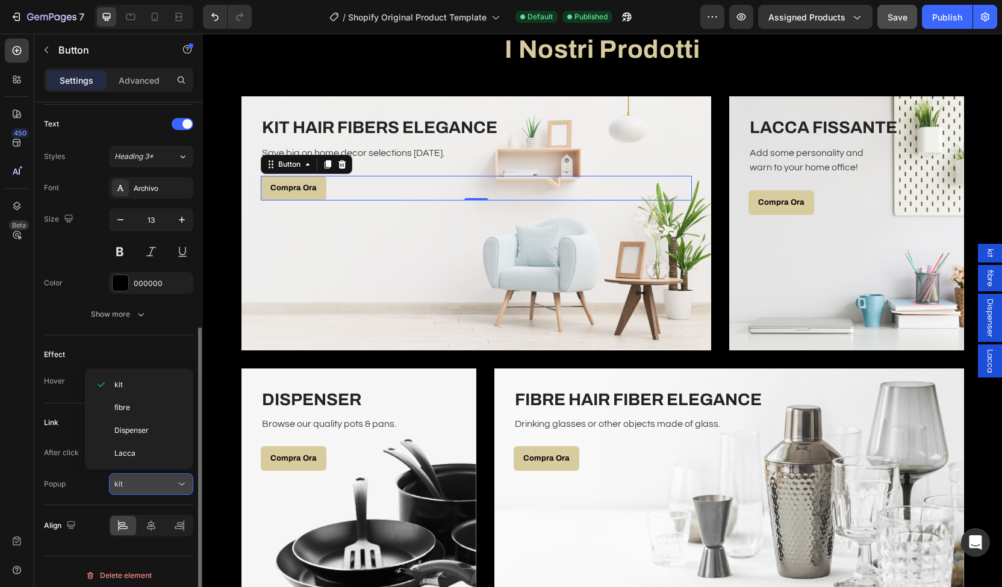
click at [151, 484] on div "kit" at bounding box center [144, 484] width 61 height 11
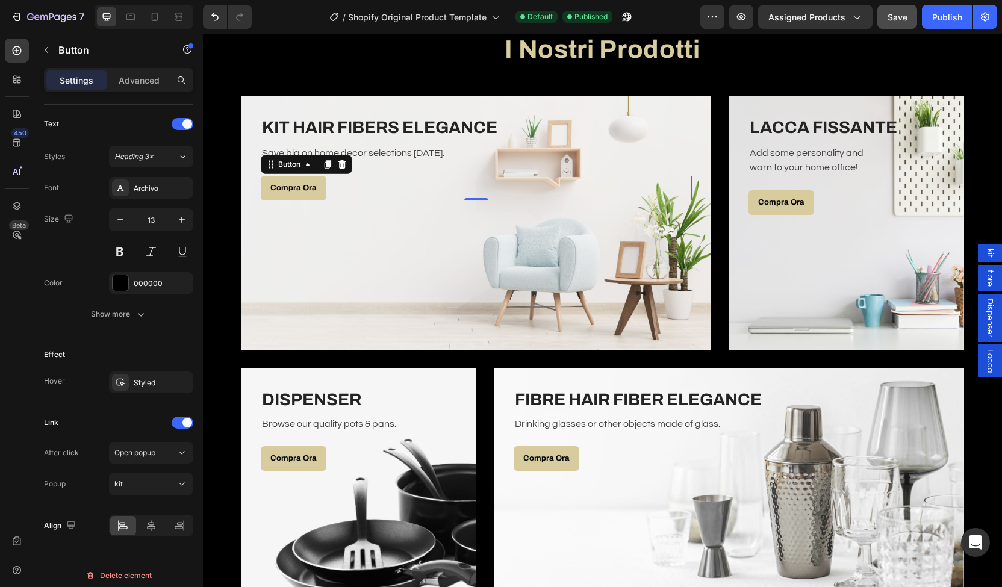
click at [984, 252] on span "kit" at bounding box center [990, 253] width 12 height 9
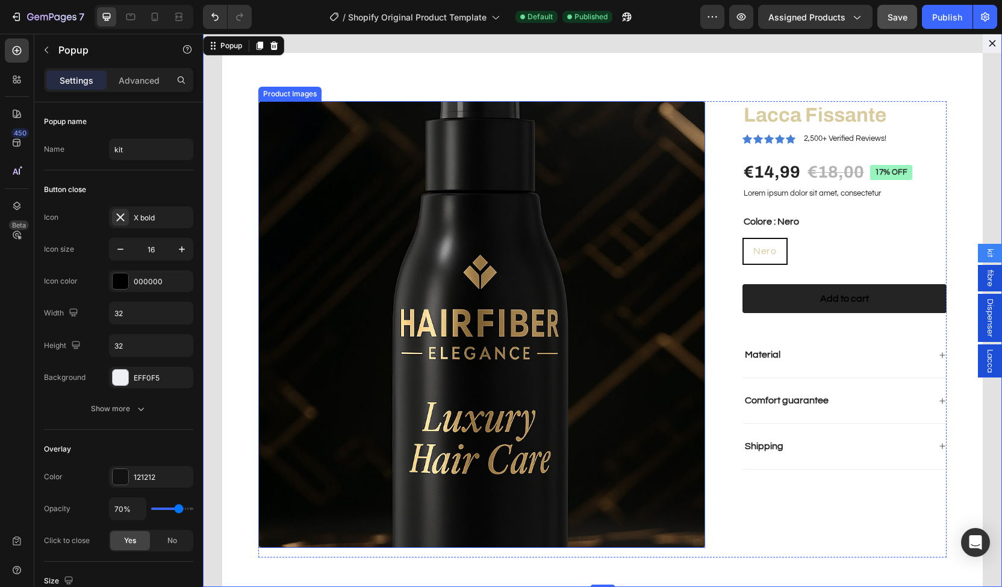
scroll to position [1962, 0]
click at [361, 207] on img "Dialog body" at bounding box center [481, 324] width 447 height 447
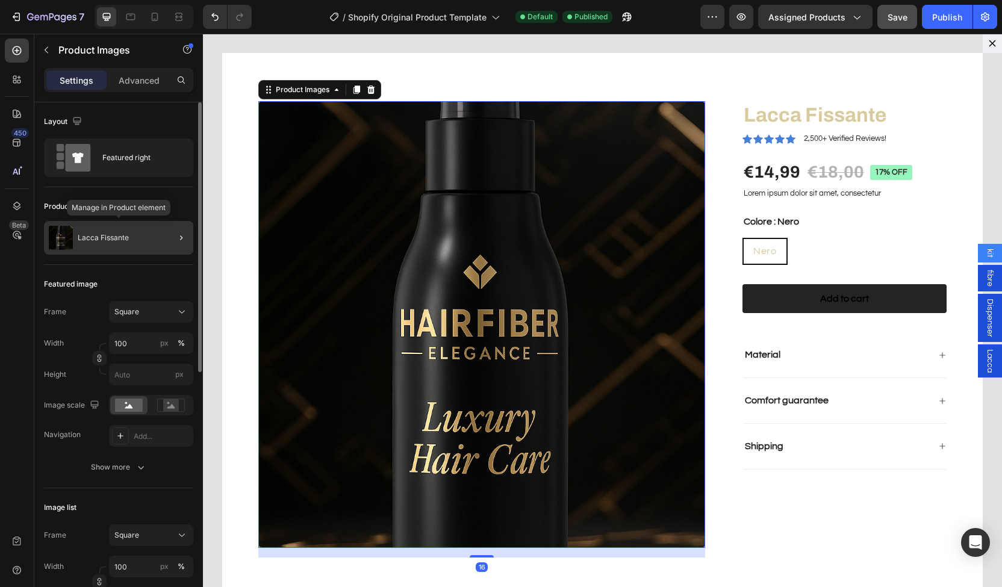
click at [135, 227] on div "Lacca Fissante" at bounding box center [118, 238] width 149 height 34
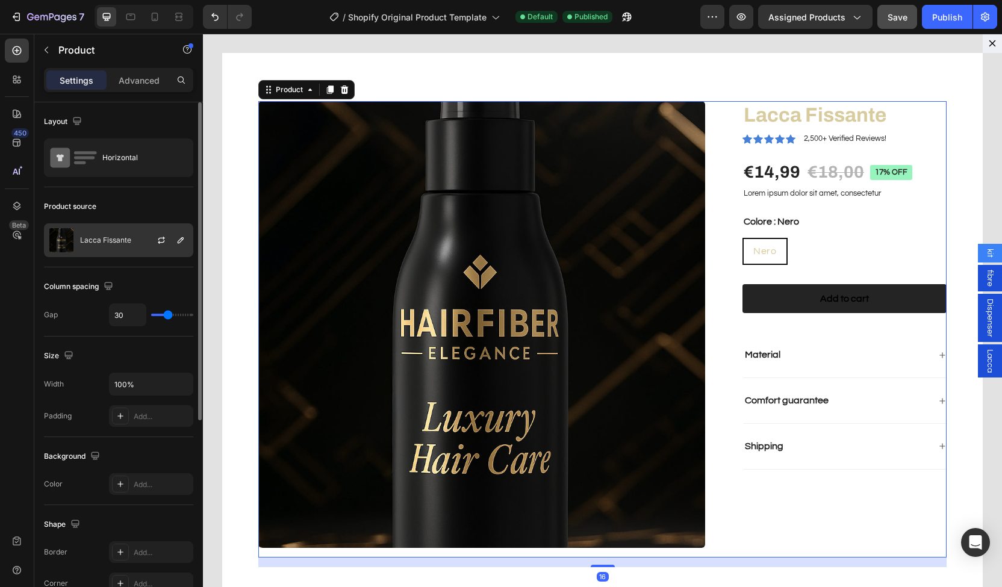
click at [117, 239] on p "Lacca Fissante" at bounding box center [105, 240] width 51 height 8
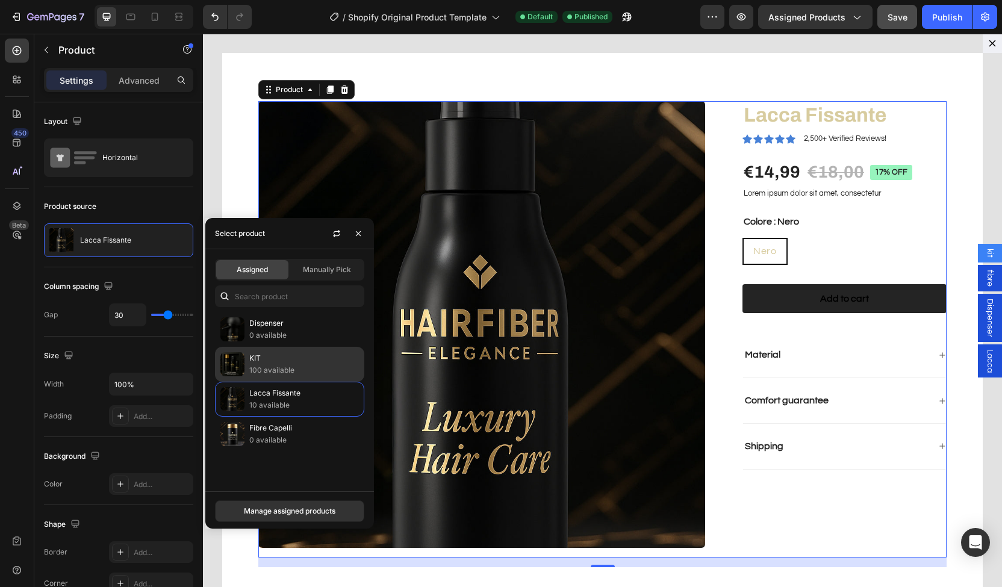
click at [282, 366] on p "100 available" at bounding box center [304, 370] width 110 height 12
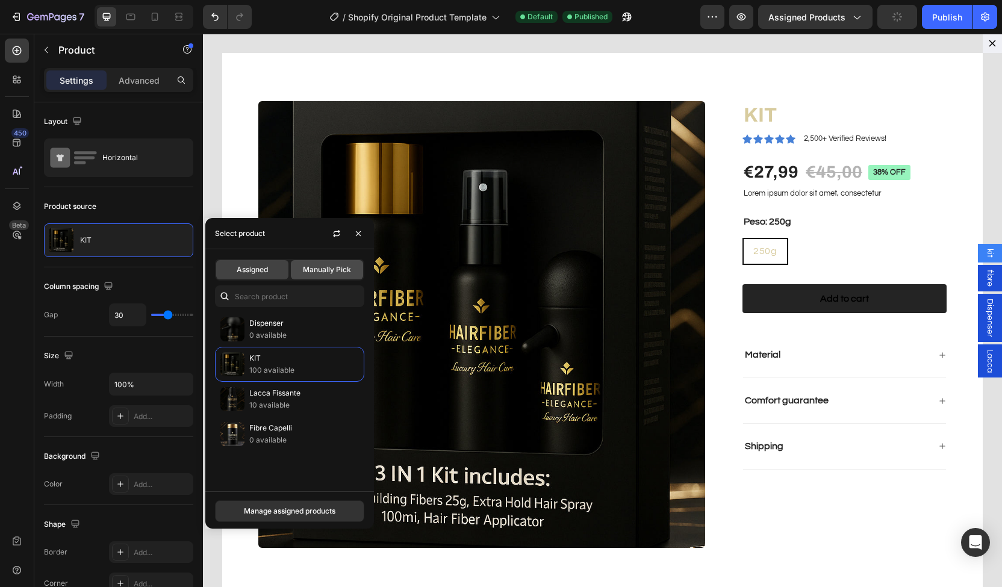
click at [308, 269] on span "Manually Pick" at bounding box center [327, 269] width 48 height 11
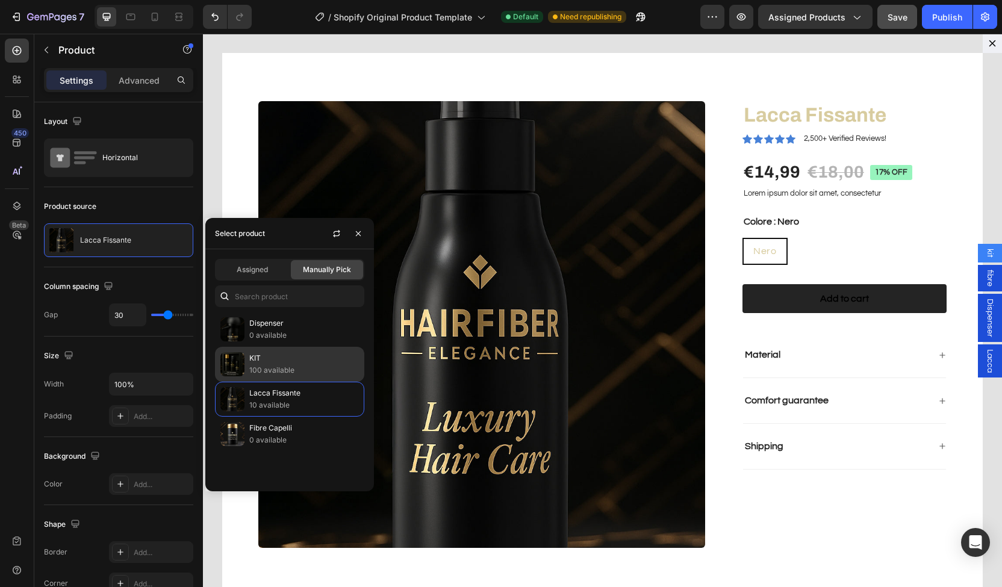
click at [278, 357] on p "KIT" at bounding box center [304, 358] width 110 height 12
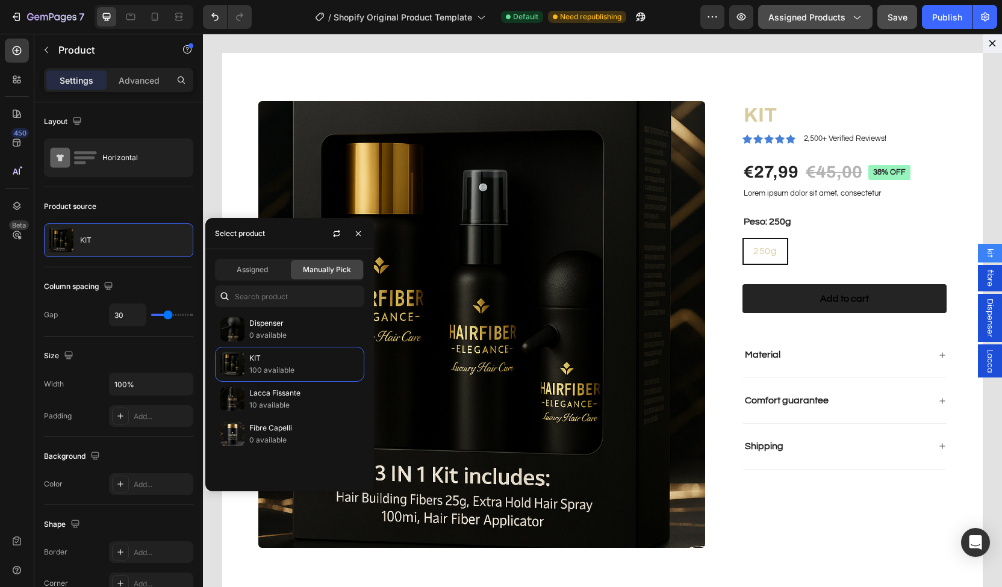
click at [822, 17] on span "Assigned Products" at bounding box center [807, 17] width 77 height 13
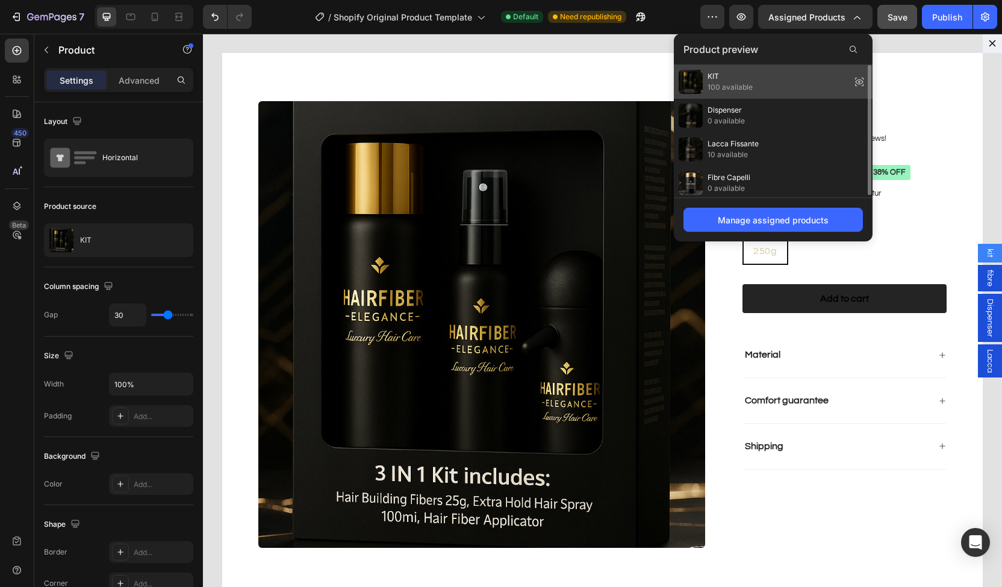
click at [762, 133] on div "KIT 100 available" at bounding box center [773, 150] width 199 height 34
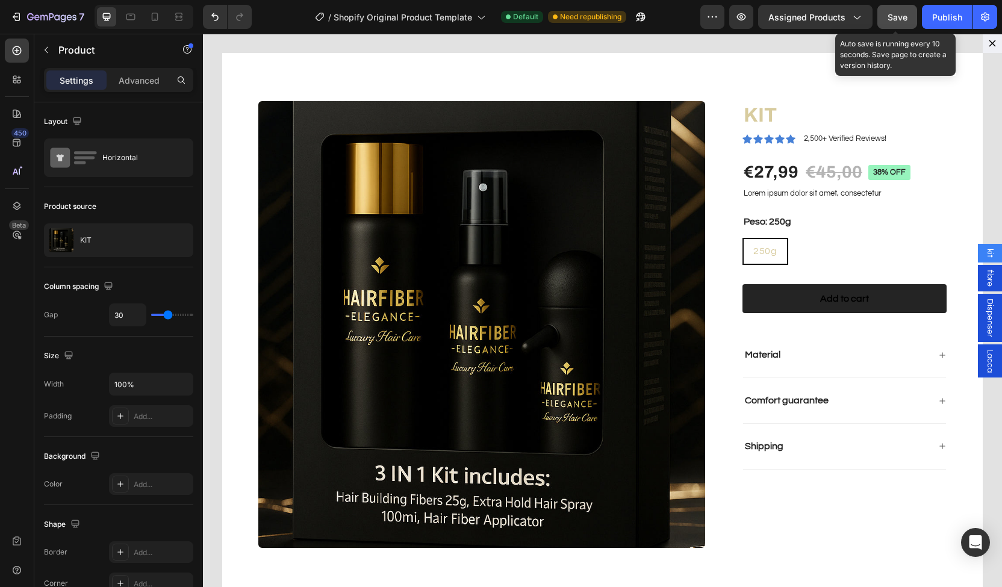
click at [899, 20] on span "Save" at bounding box center [898, 17] width 20 height 10
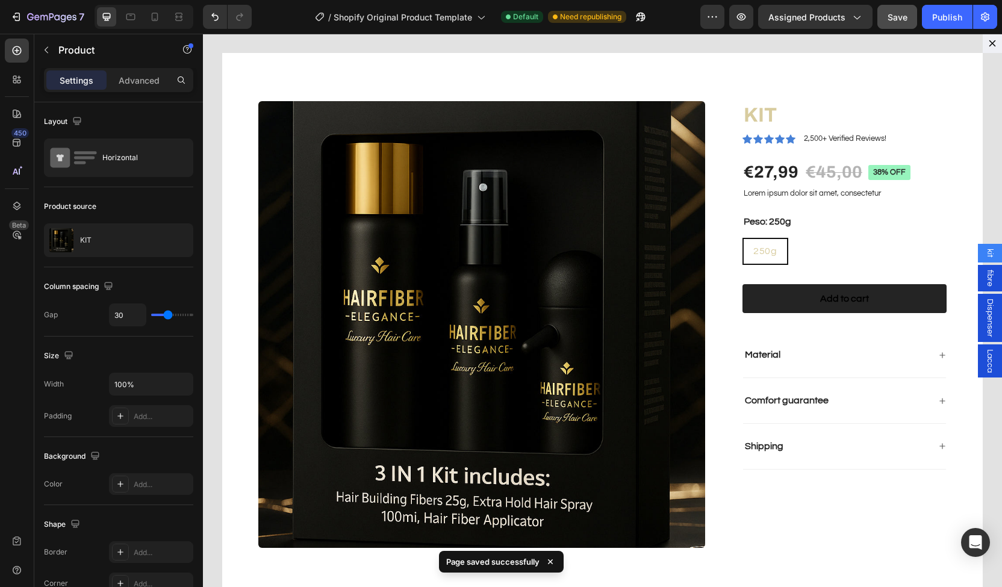
click at [984, 275] on span "fibre" at bounding box center [990, 278] width 12 height 17
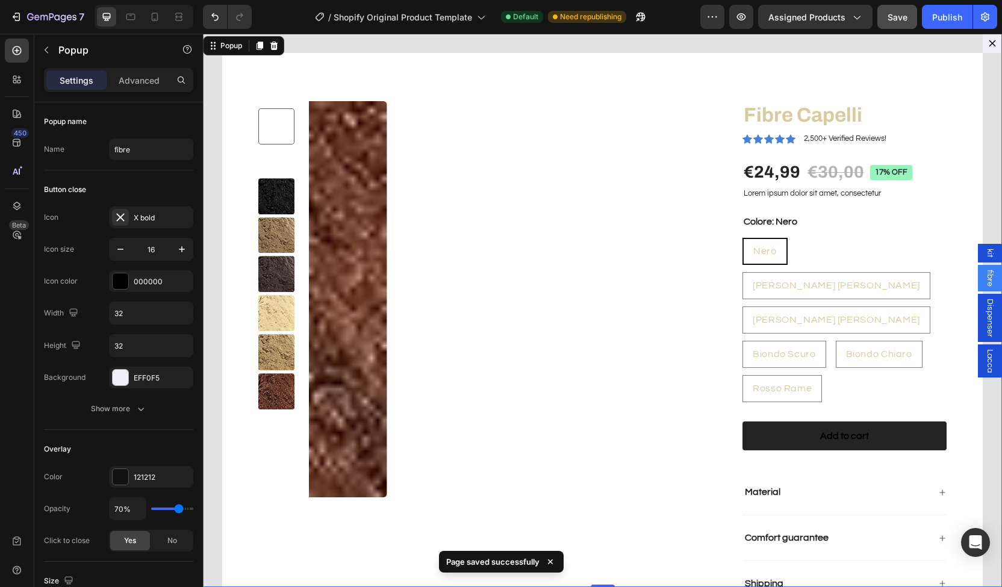
click at [983, 258] on div "kit" at bounding box center [990, 253] width 24 height 19
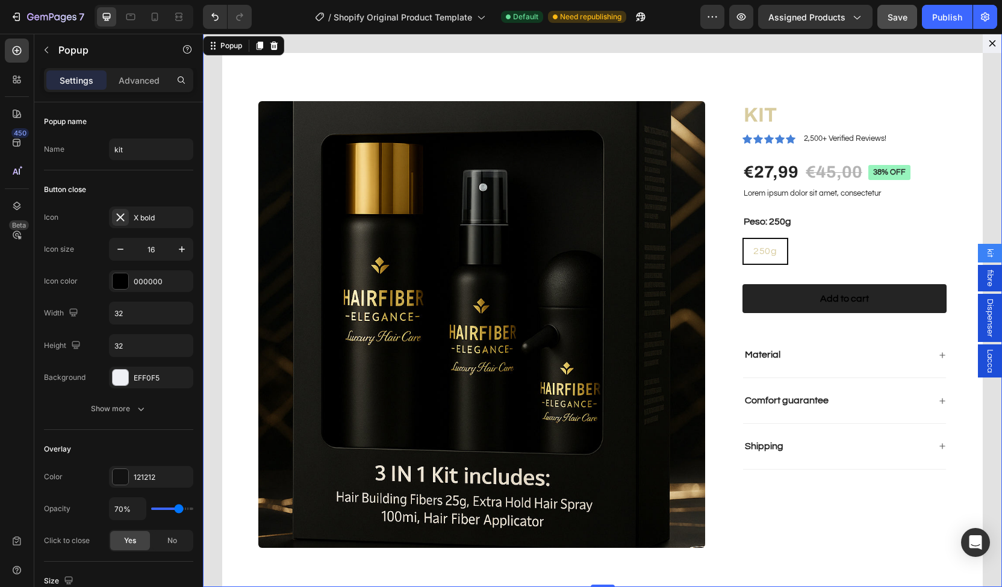
click at [984, 276] on span "fibre" at bounding box center [990, 278] width 12 height 17
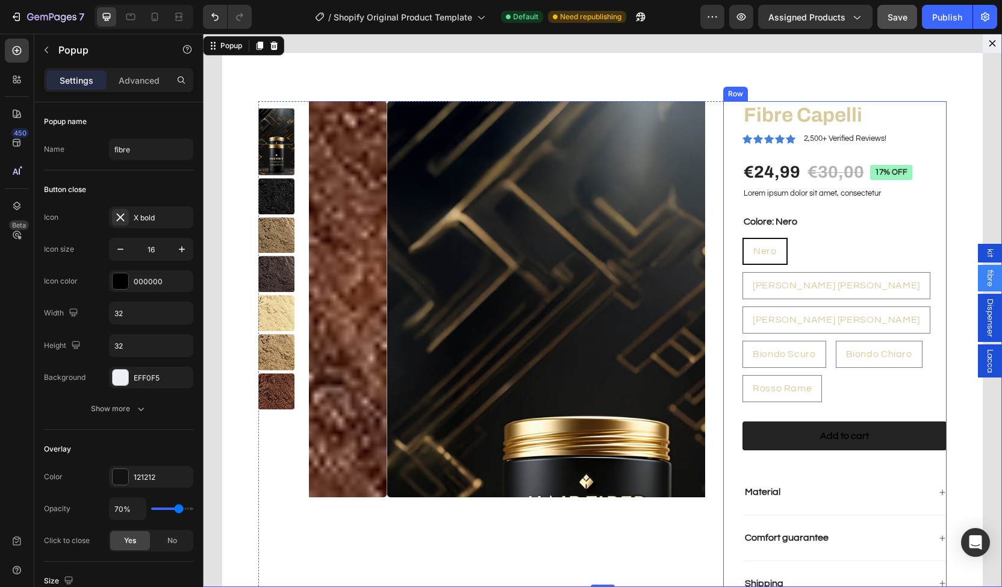
scroll to position [1959, 0]
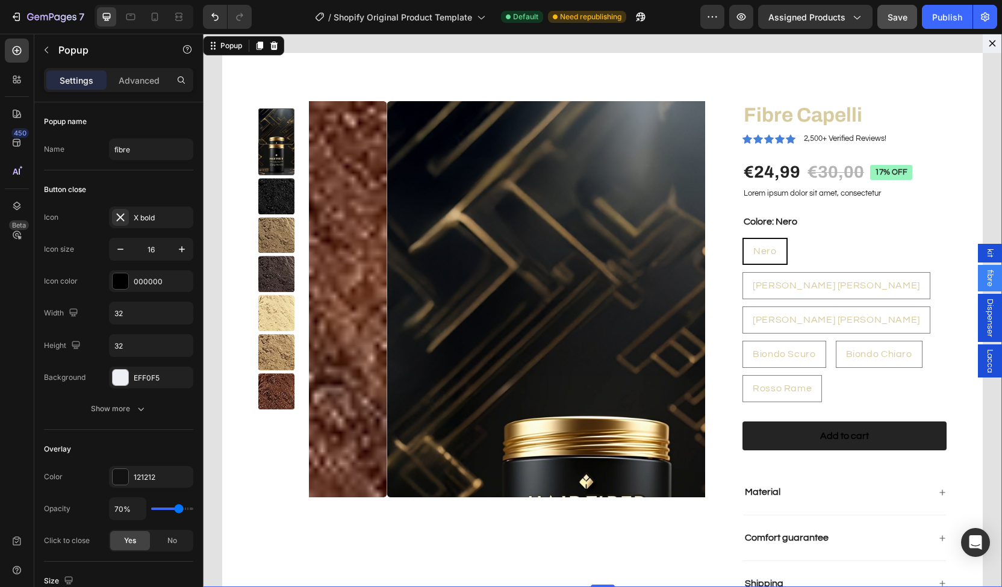
click at [984, 310] on span "Dispenser" at bounding box center [990, 318] width 12 height 39
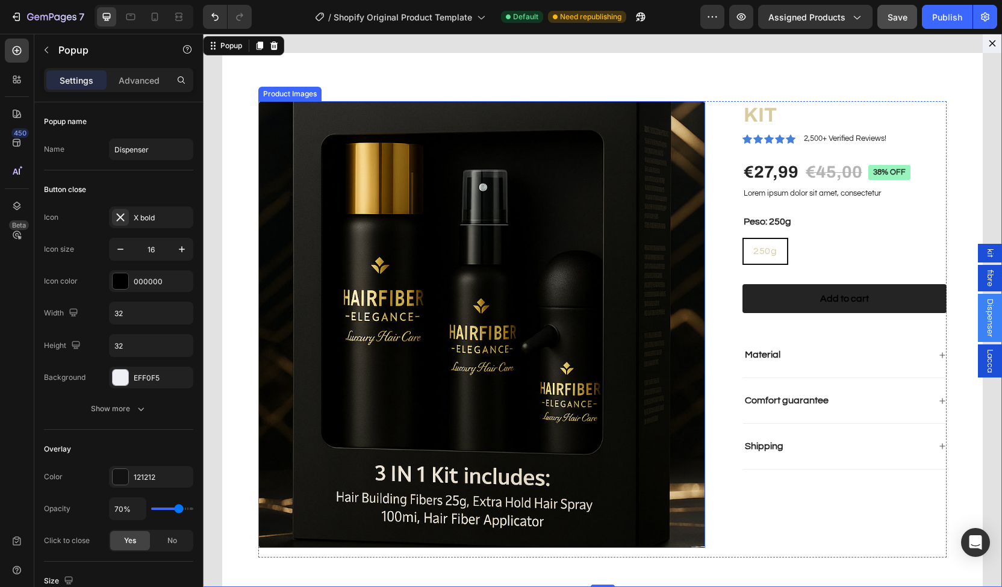
click at [393, 168] on img "Dialog body" at bounding box center [481, 324] width 447 height 447
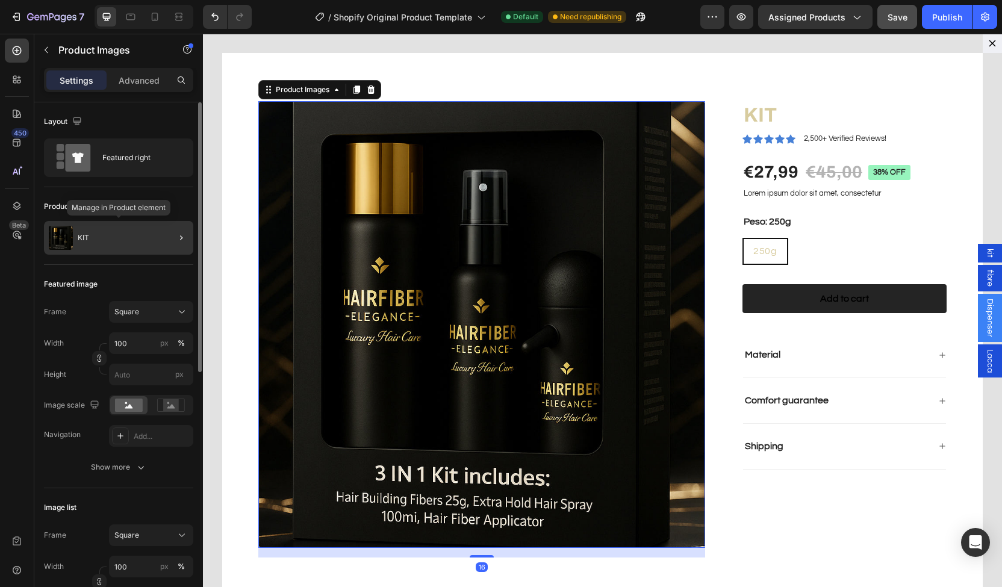
click at [128, 230] on div "KIT" at bounding box center [118, 238] width 149 height 34
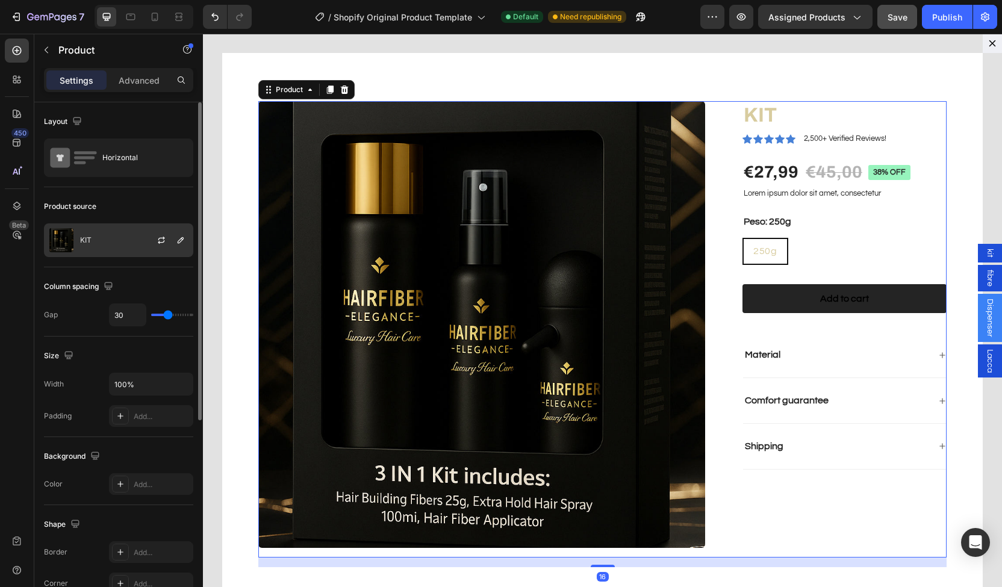
click at [122, 237] on div "KIT" at bounding box center [118, 241] width 149 height 34
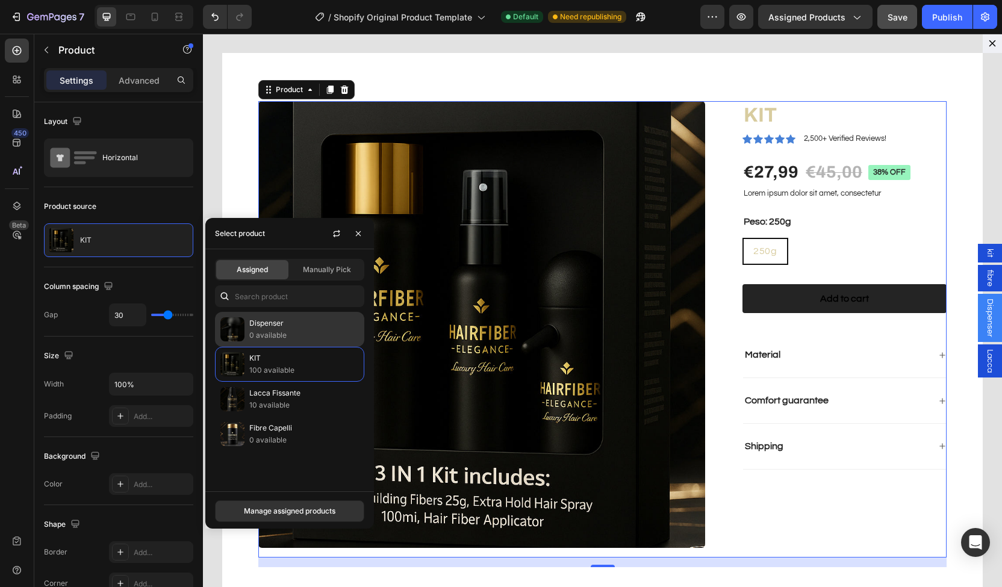
click at [273, 337] on p "0 available" at bounding box center [304, 336] width 110 height 12
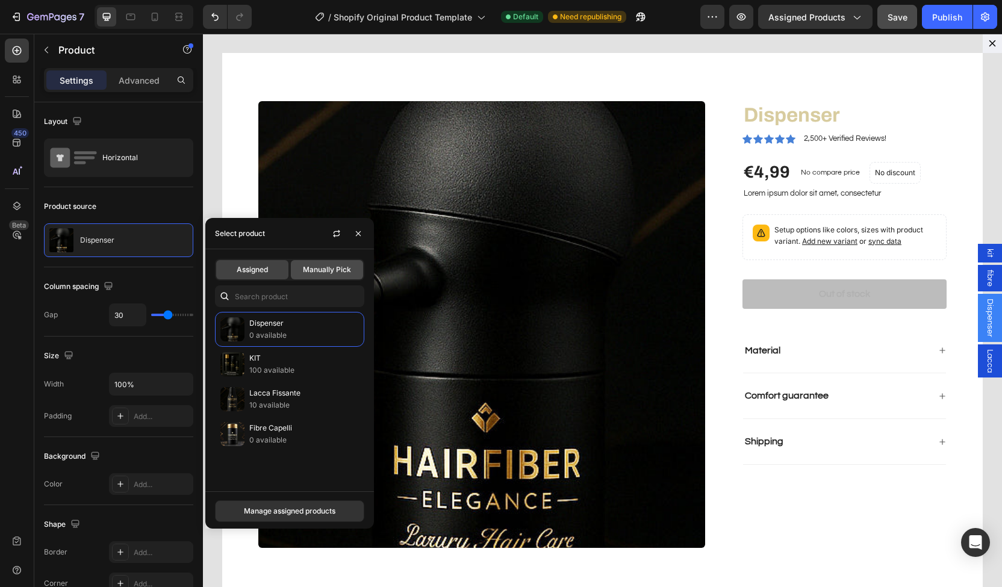
click at [324, 267] on span "Manually Pick" at bounding box center [327, 269] width 48 height 11
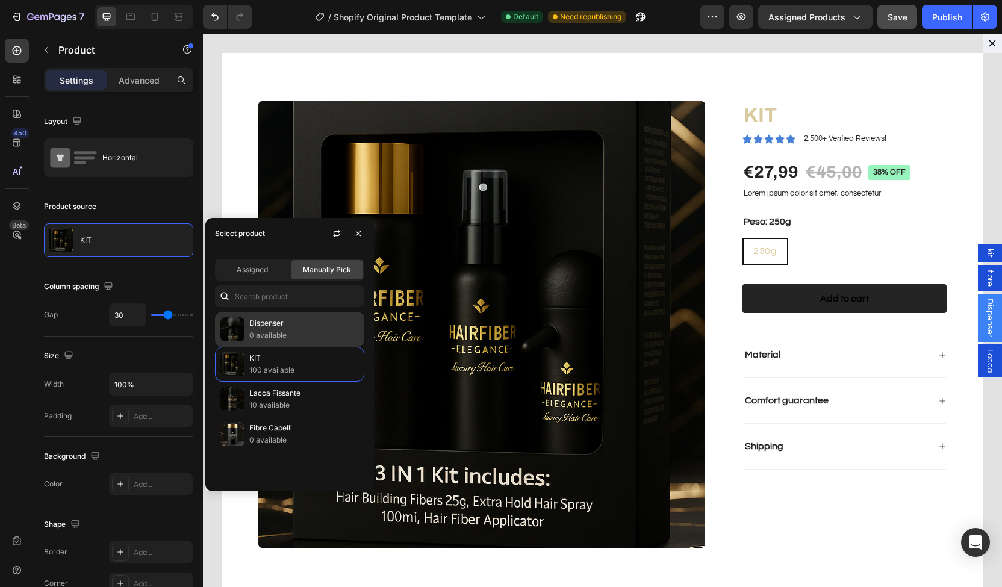
click at [283, 324] on p "Dispenser" at bounding box center [304, 323] width 110 height 12
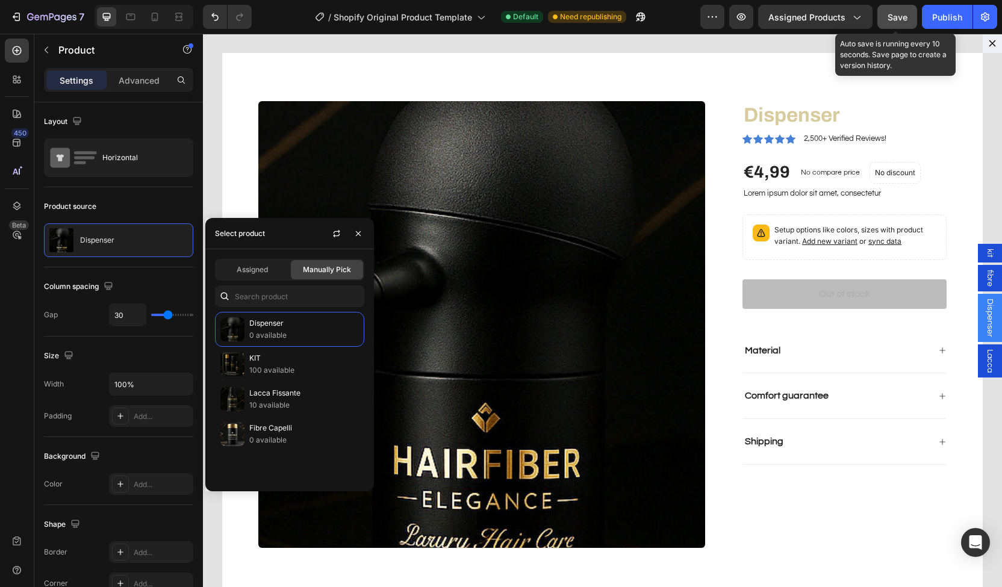
click at [894, 22] on div "Save" at bounding box center [898, 17] width 20 height 13
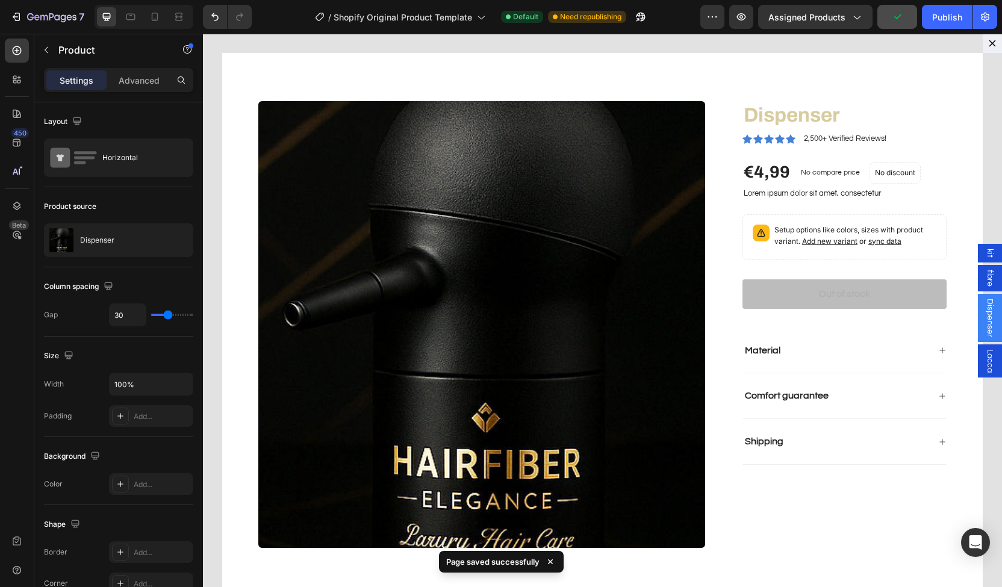
click at [984, 254] on span "kit" at bounding box center [990, 253] width 12 height 9
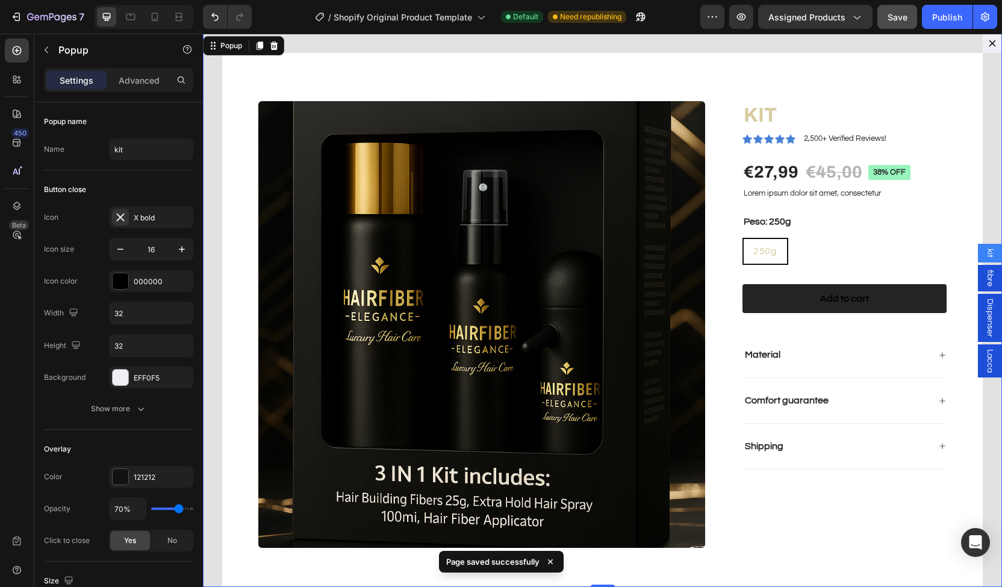
click at [987, 280] on span "fibre" at bounding box center [990, 278] width 12 height 17
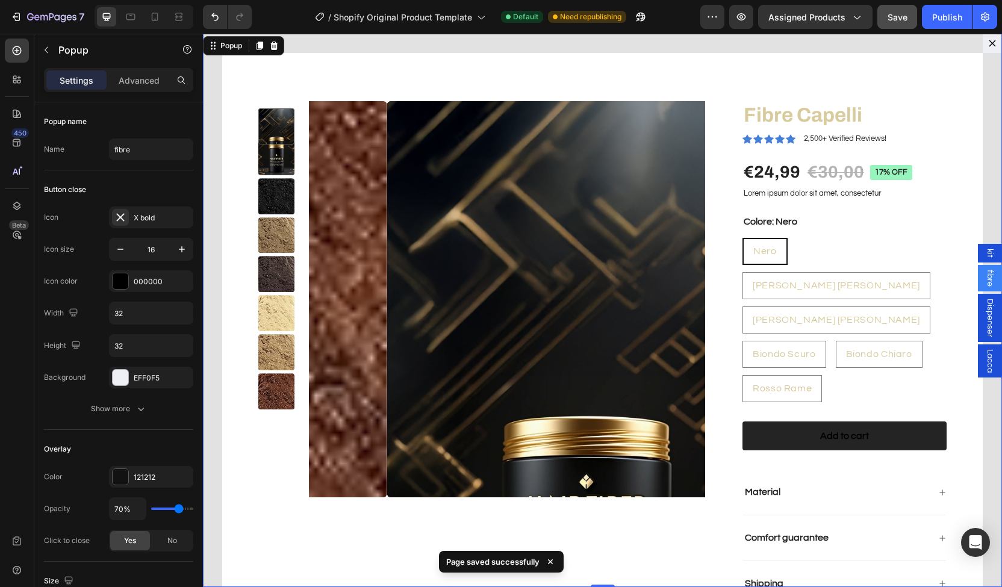
click at [978, 310] on div "Dispenser" at bounding box center [990, 318] width 24 height 48
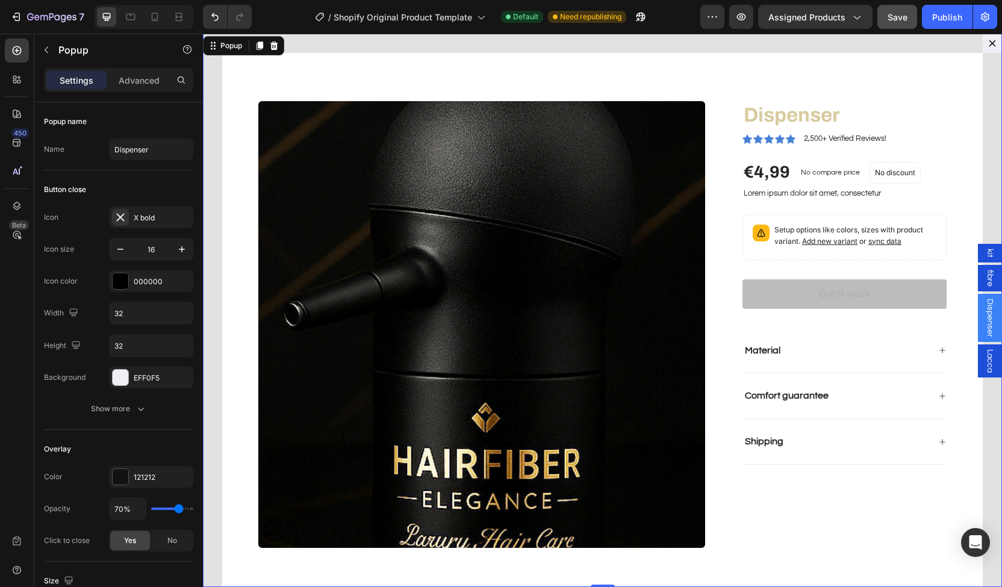
click at [984, 360] on span "Lacca" at bounding box center [990, 360] width 12 height 23
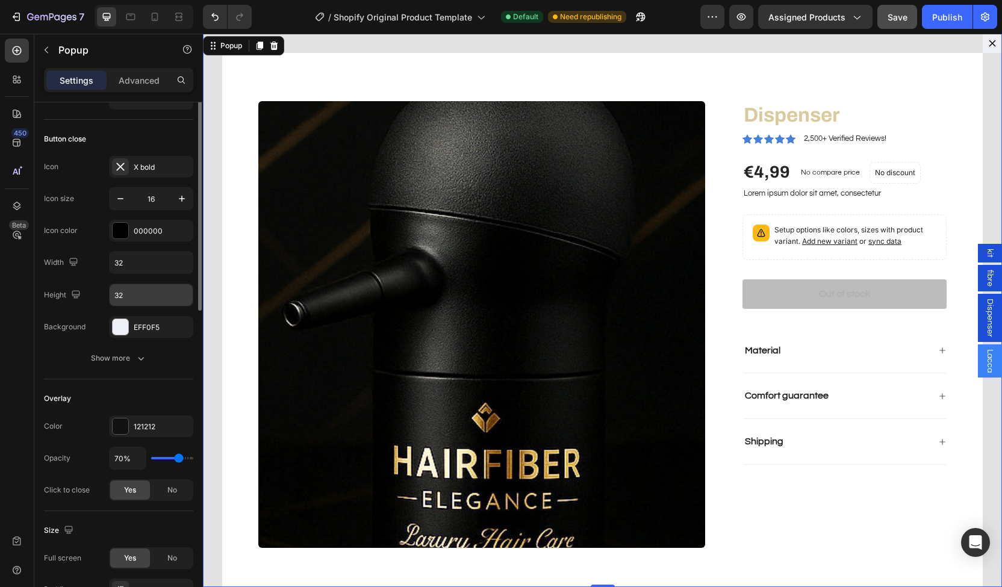
scroll to position [0, 0]
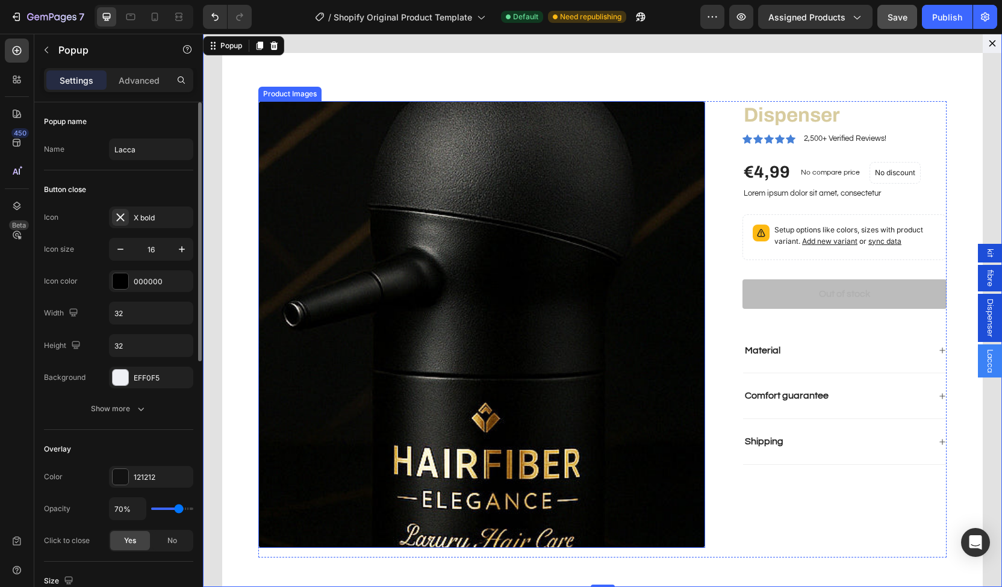
click at [385, 274] on img "Dialog body" at bounding box center [481, 324] width 447 height 447
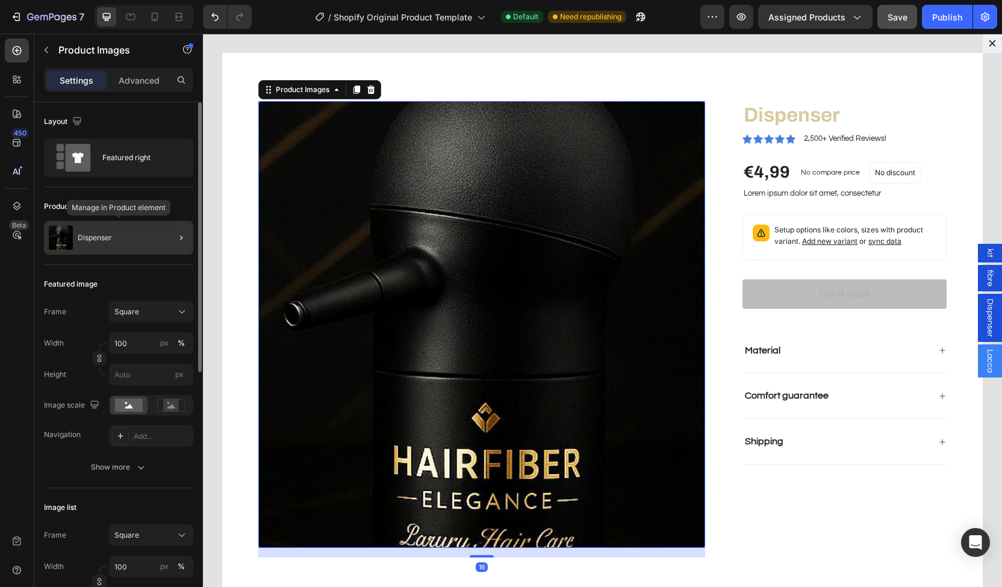
click at [116, 230] on div "Dispenser" at bounding box center [118, 238] width 149 height 34
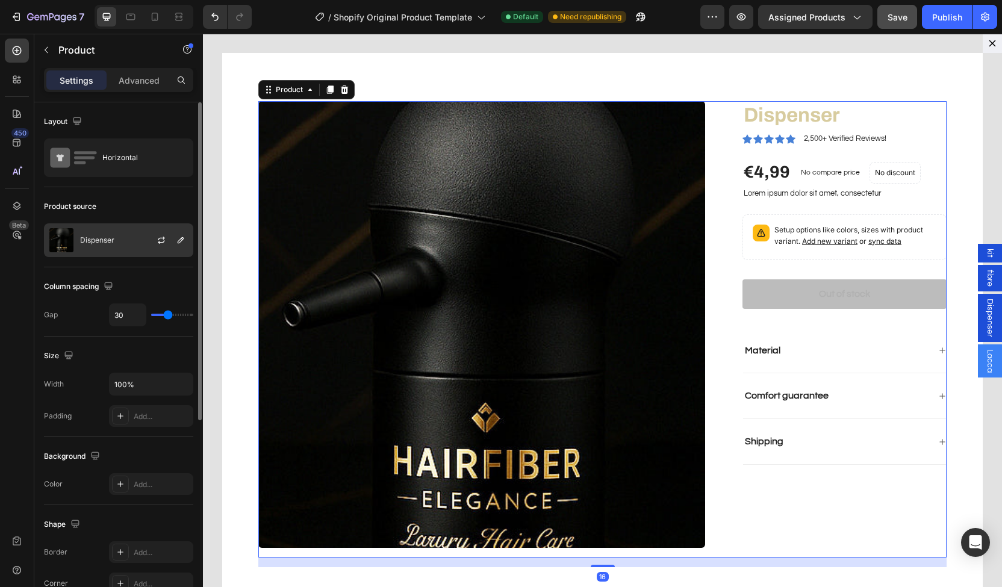
click at [120, 244] on div "Dispenser" at bounding box center [118, 241] width 149 height 34
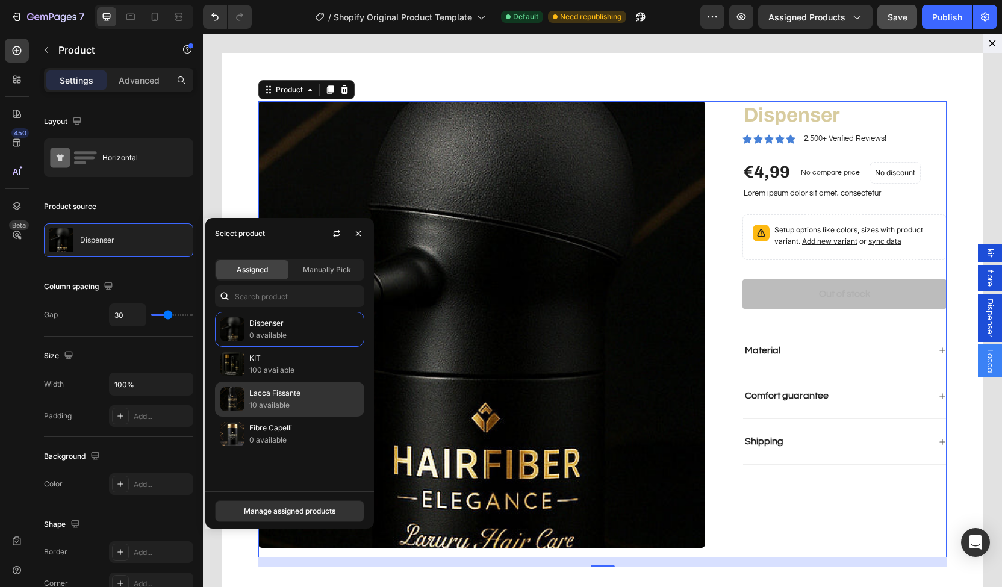
click at [275, 409] on p "10 available" at bounding box center [304, 405] width 110 height 12
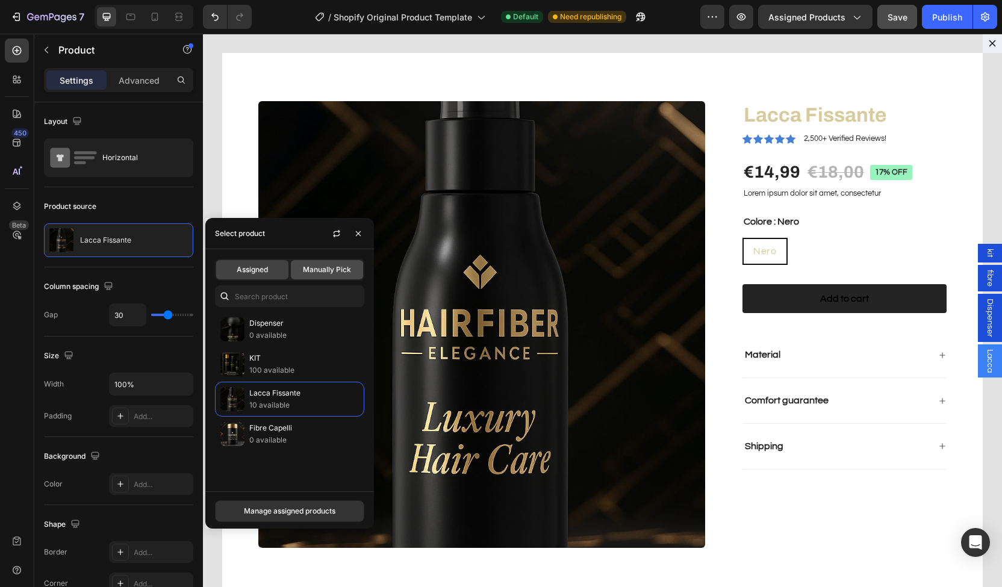
click at [318, 275] on div "Manually Pick" at bounding box center [327, 269] width 72 height 19
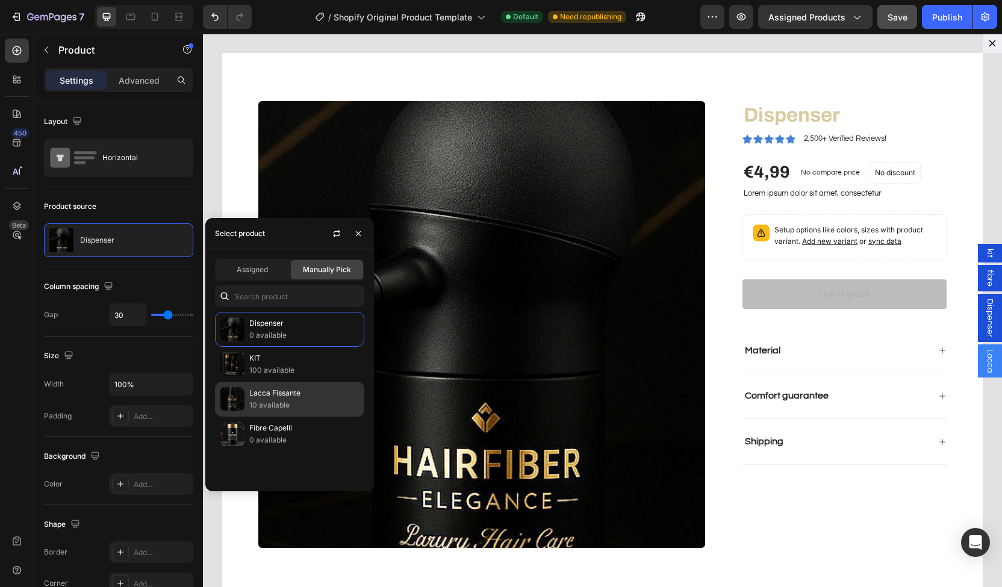
click at [284, 390] on p "Lacca Fissante" at bounding box center [304, 393] width 110 height 12
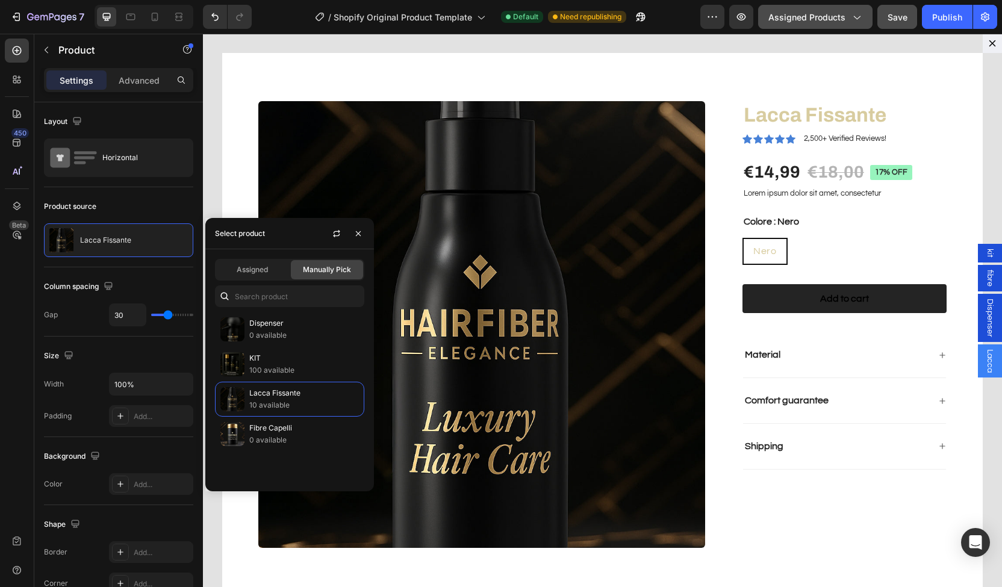
click at [792, 8] on button "Assigned Products" at bounding box center [815, 17] width 114 height 24
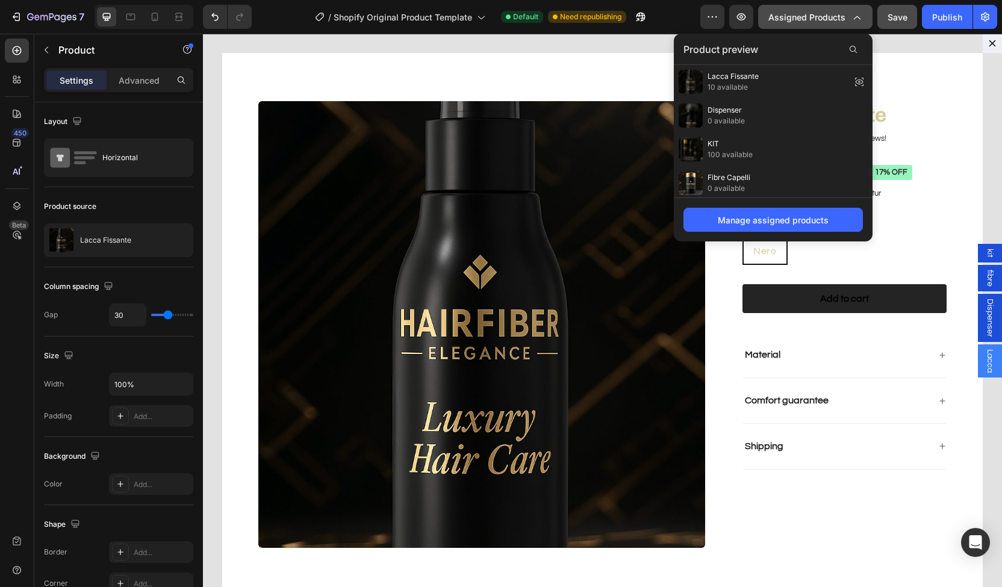
click at [814, 20] on span "Assigned Products" at bounding box center [807, 17] width 77 height 13
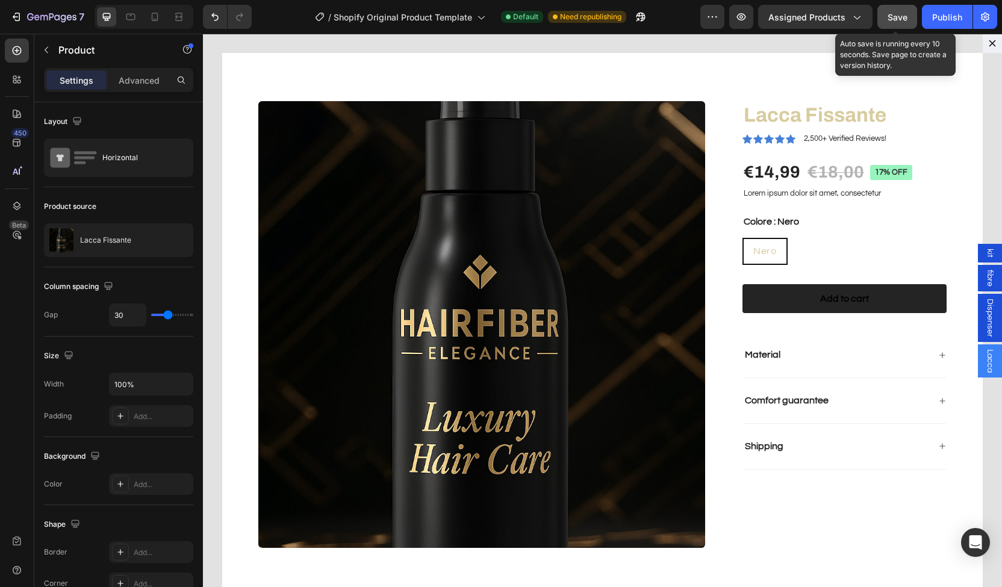
click at [899, 18] on span "Save" at bounding box center [898, 17] width 20 height 10
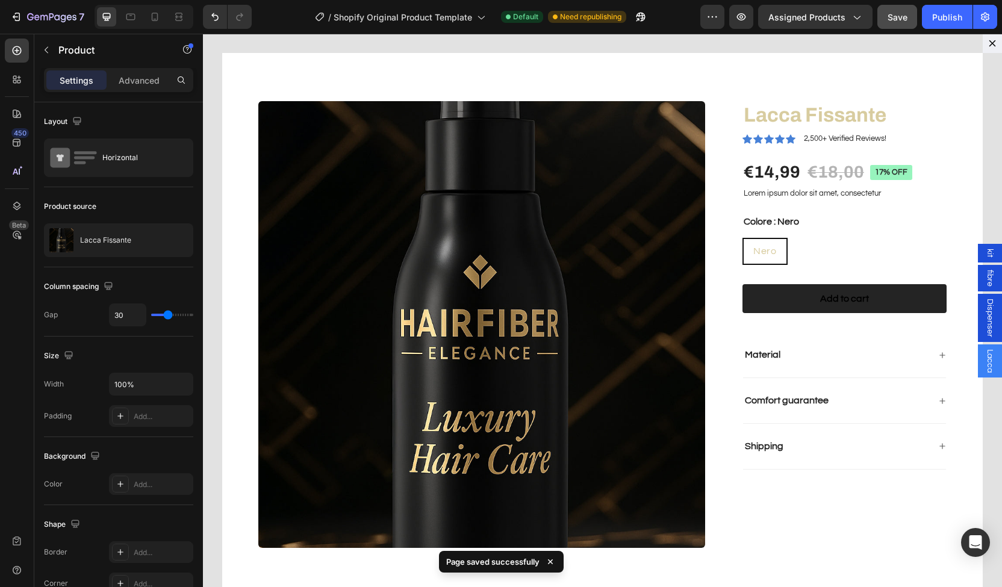
click at [978, 246] on div "kit" at bounding box center [990, 253] width 24 height 19
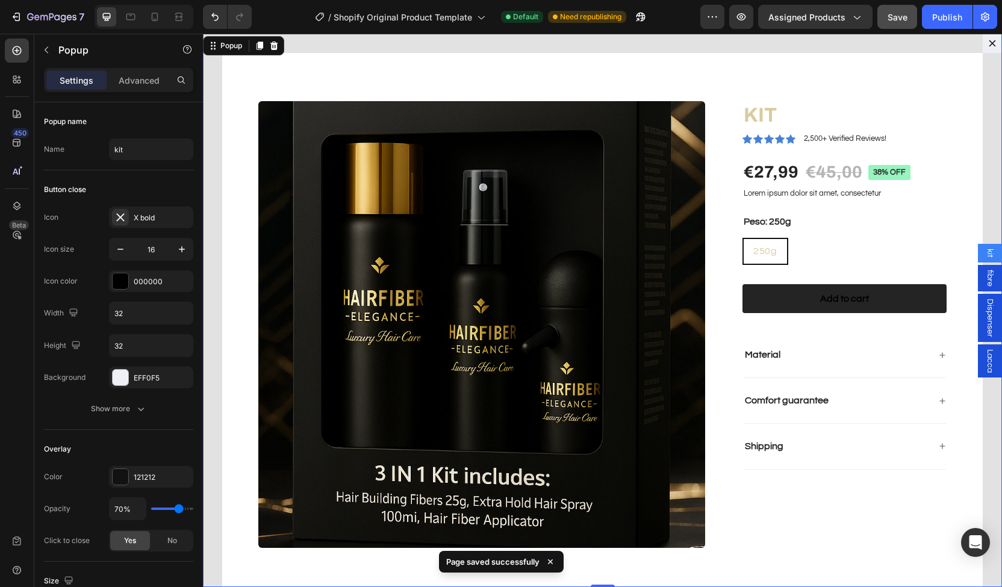
click at [984, 276] on span "fibre" at bounding box center [990, 278] width 12 height 17
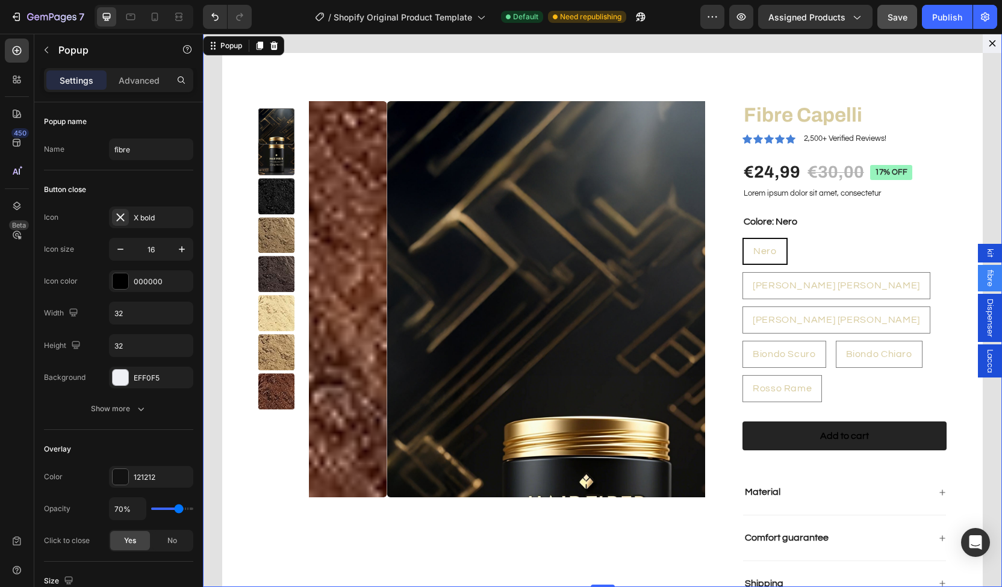
click at [984, 306] on span "Dispenser" at bounding box center [990, 318] width 12 height 39
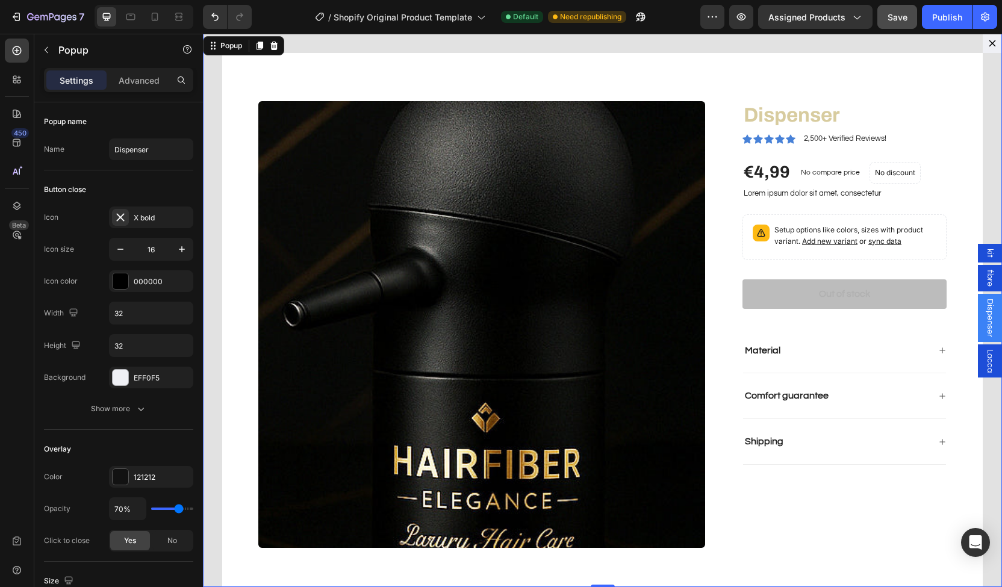
click at [984, 355] on span "Lacca" at bounding box center [990, 360] width 12 height 23
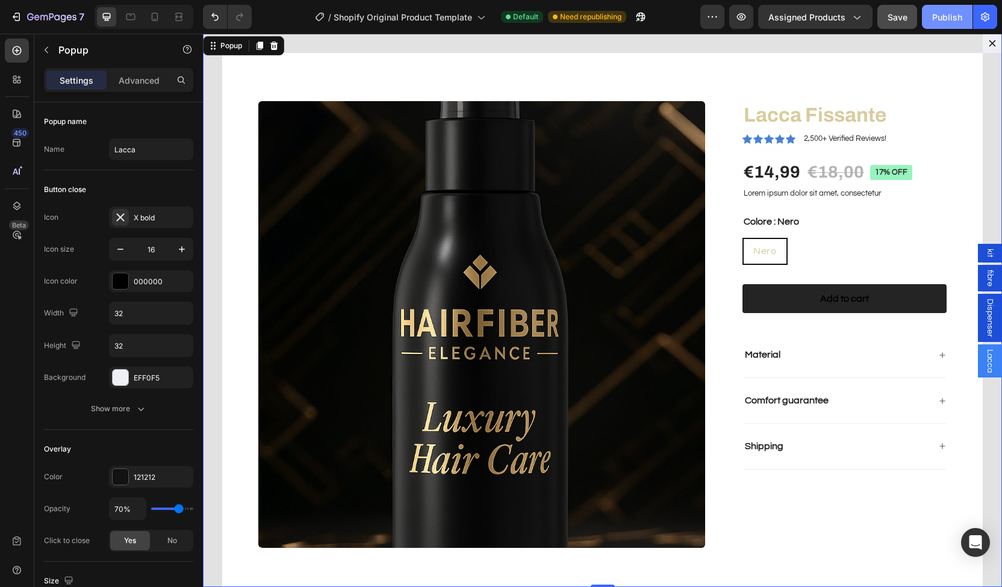
click at [942, 20] on div "Publish" at bounding box center [948, 17] width 30 height 13
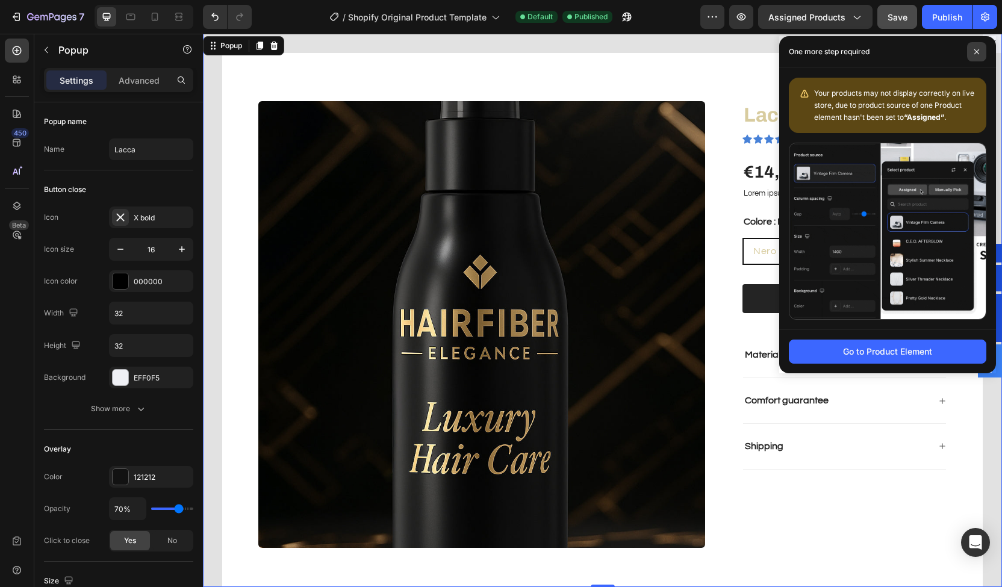
click at [975, 52] on icon at bounding box center [977, 52] width 6 height 6
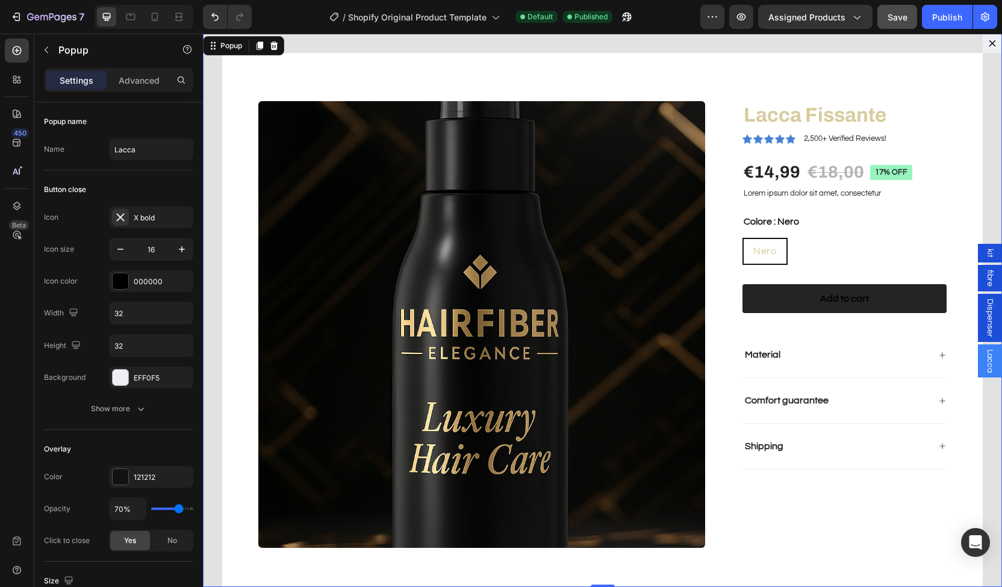
click at [984, 249] on span "kit" at bounding box center [990, 253] width 12 height 9
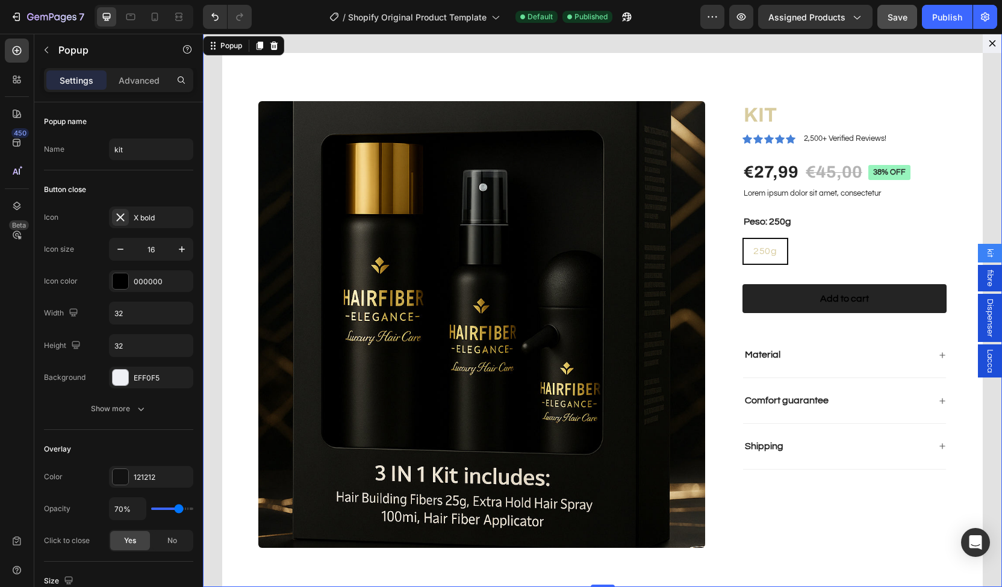
click at [984, 278] on span "fibre" at bounding box center [990, 278] width 12 height 17
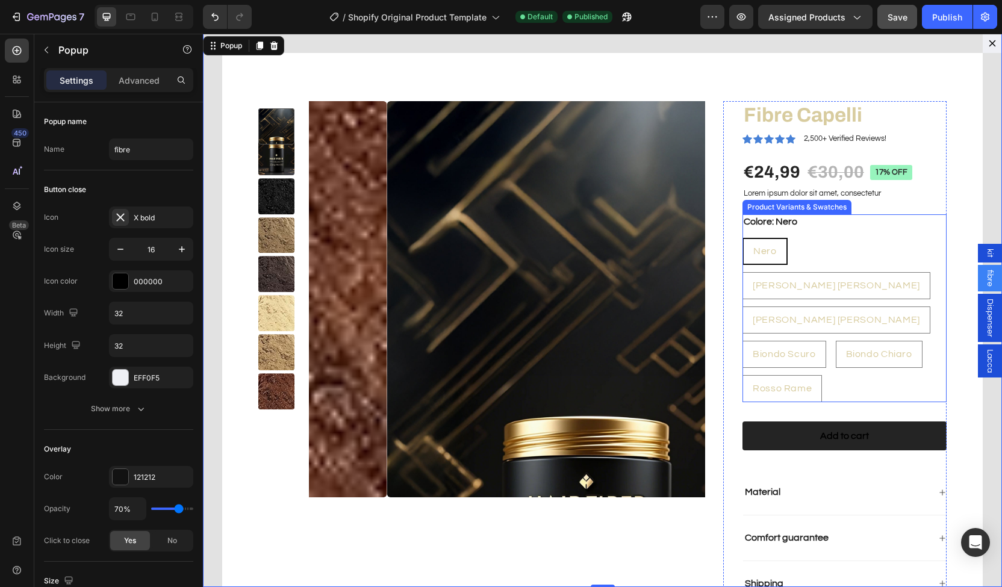
click at [762, 249] on span "Nero" at bounding box center [765, 251] width 23 height 10
click at [743, 238] on input "Nero Nero Nero" at bounding box center [742, 237] width 1 height 1
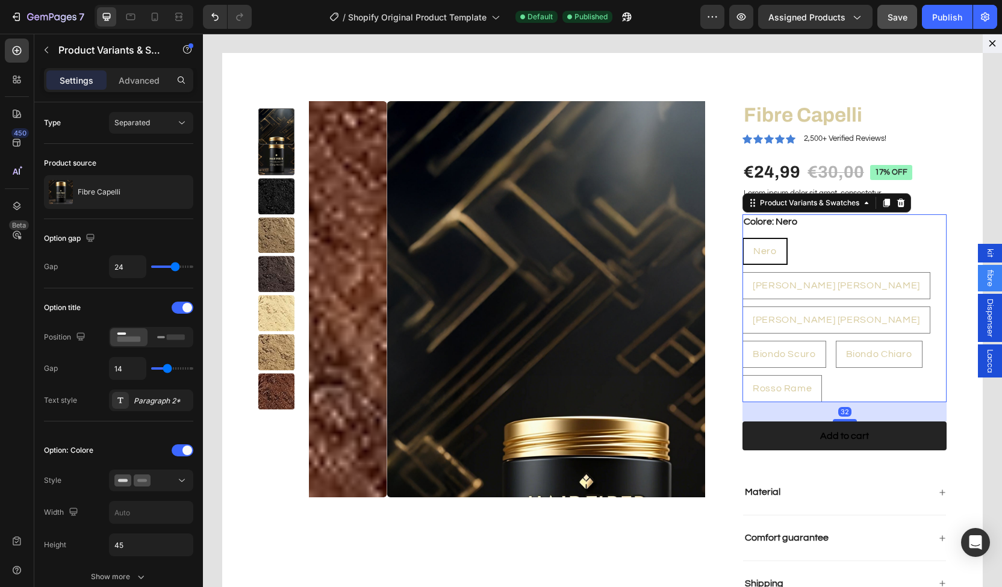
click at [781, 240] on div "Nero Nero Nero Castano Scuro Castano Scuro Castano Scuro Castano Chiaro Castano…" at bounding box center [845, 320] width 204 height 164
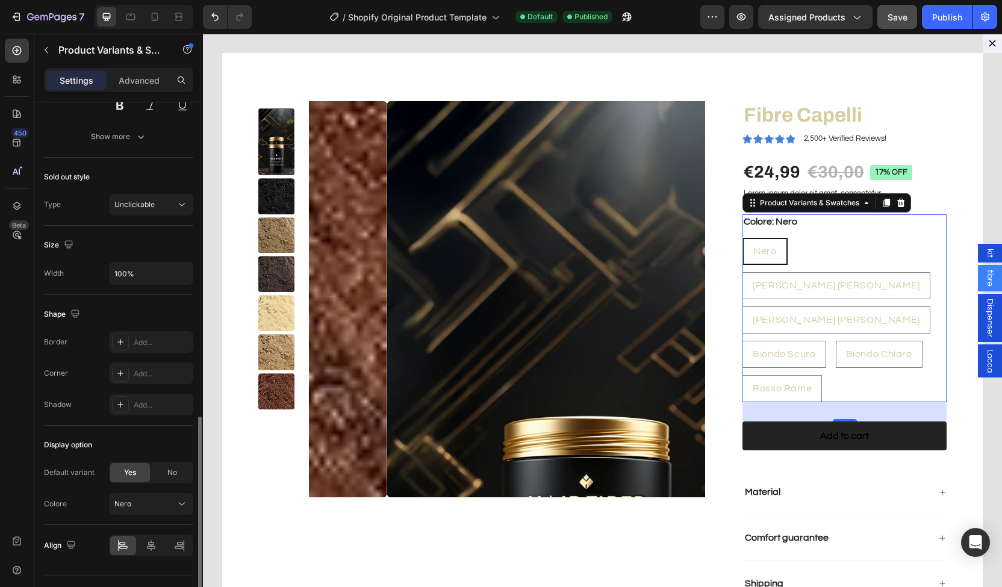
scroll to position [667, 0]
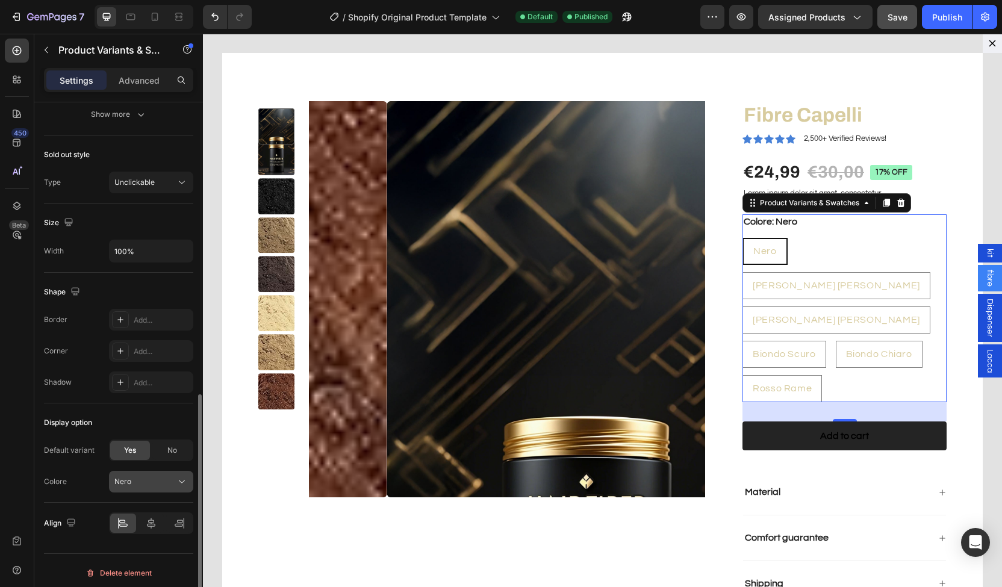
click at [141, 484] on button "Nero" at bounding box center [151, 482] width 84 height 22
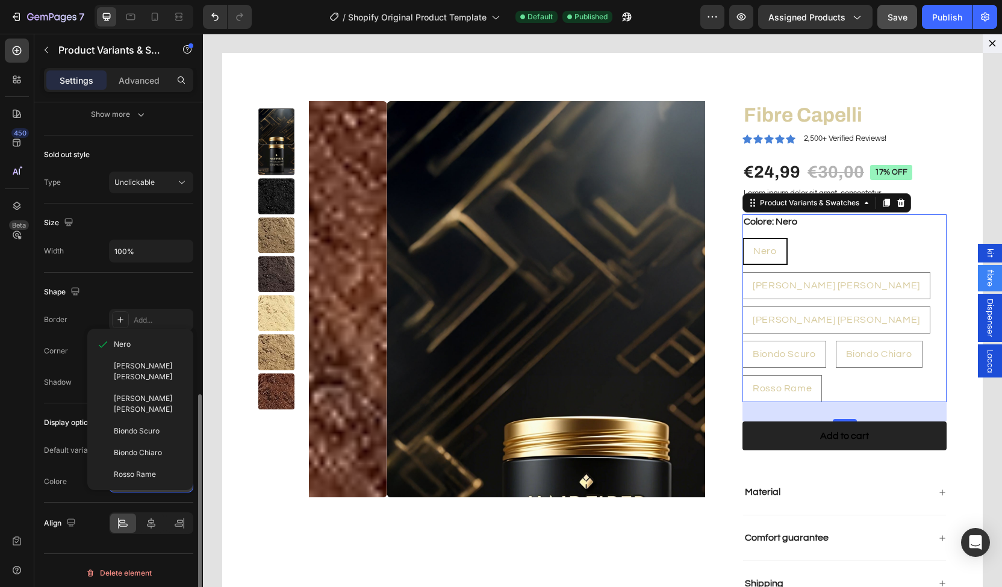
click at [141, 484] on button "Nero" at bounding box center [151, 482] width 84 height 22
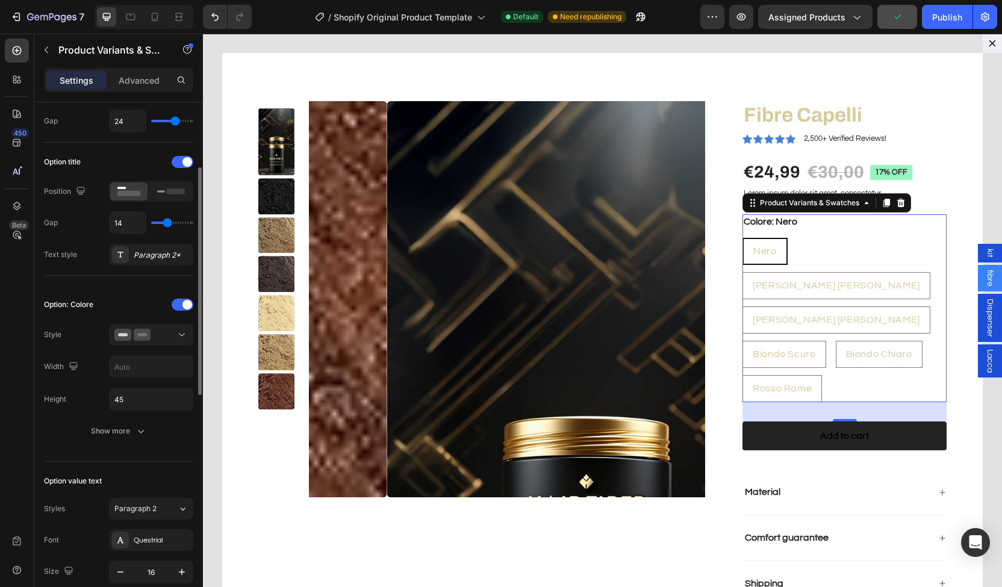
scroll to position [147, 0]
click at [178, 329] on icon at bounding box center [182, 334] width 12 height 12
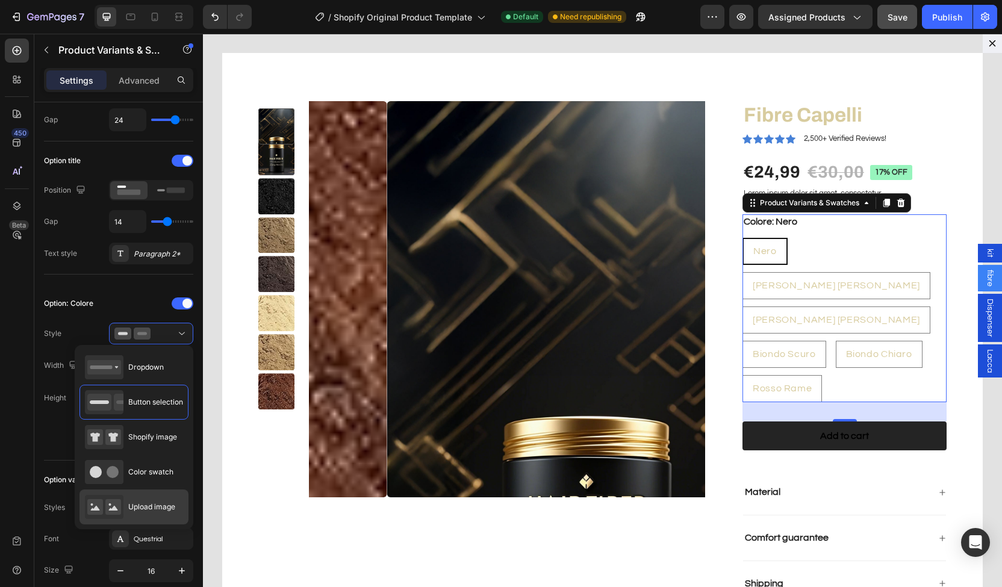
click at [142, 511] on div "Upload image" at bounding box center [130, 507] width 90 height 24
type input "64"
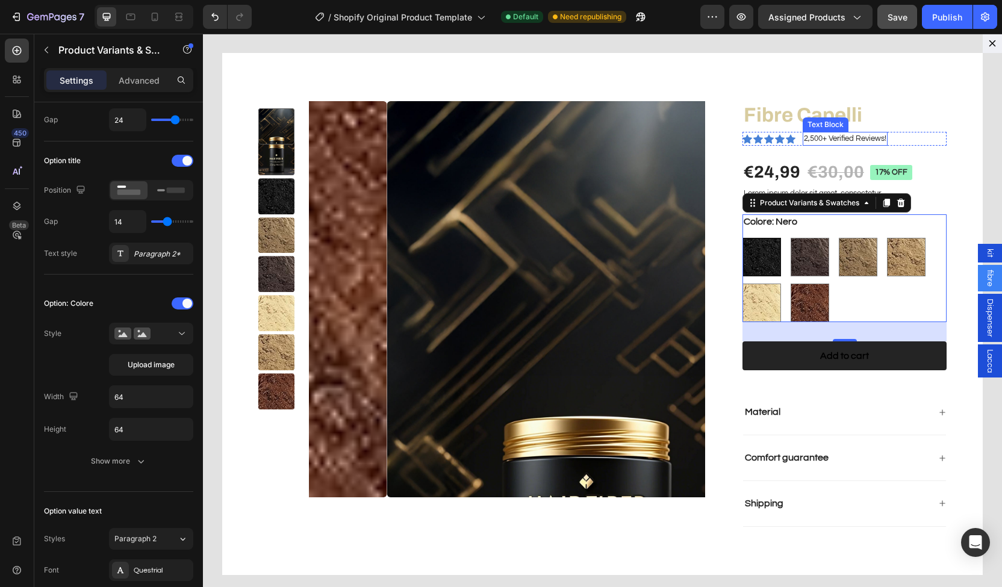
click at [805, 142] on p "2,500+ Verified Reviews!" at bounding box center [845, 139] width 83 height 12
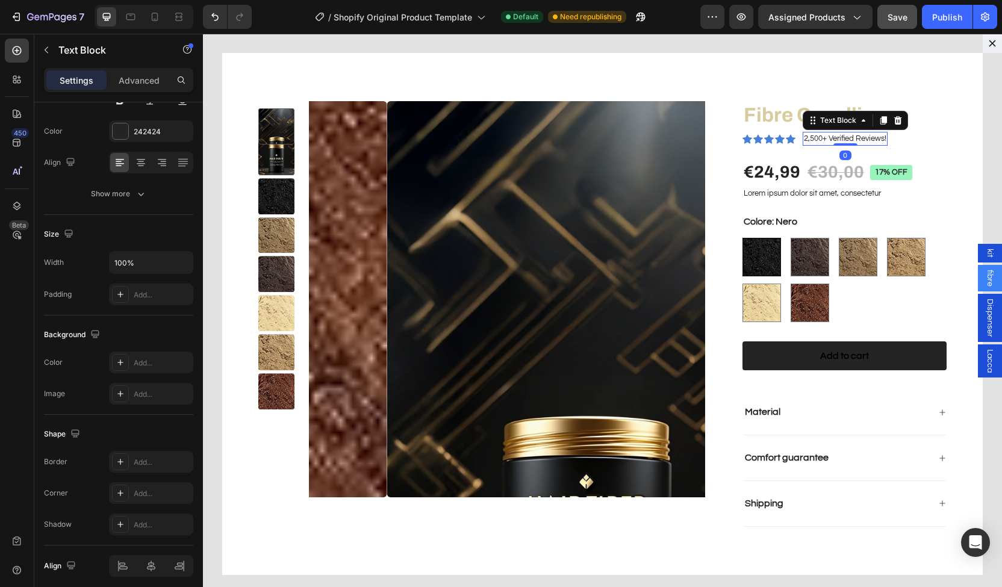
scroll to position [0, 0]
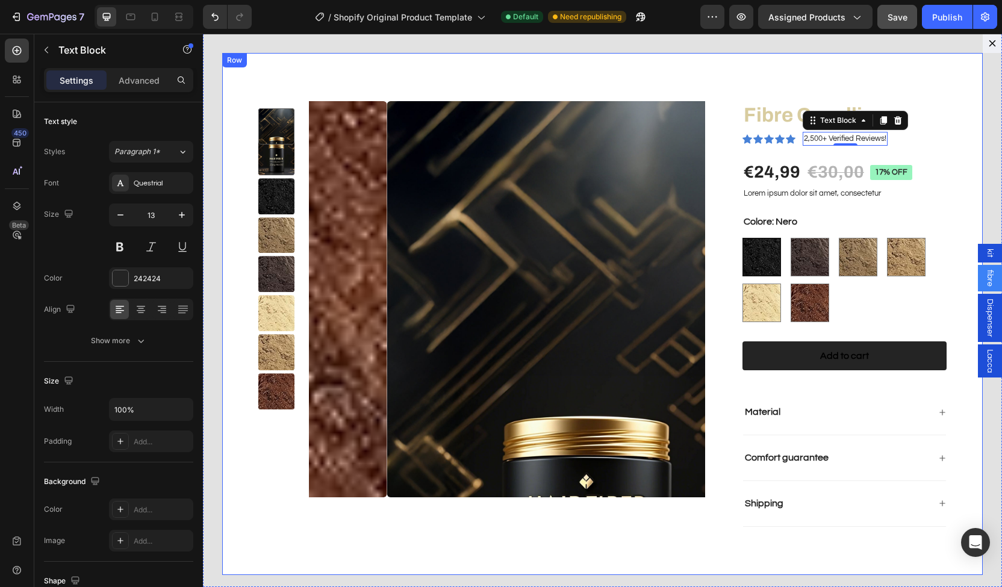
click at [707, 86] on div "Product Images Fibre Capelli Product Title Icon Icon Icon Icon Icon Icon List 2…" at bounding box center [602, 314] width 761 height 522
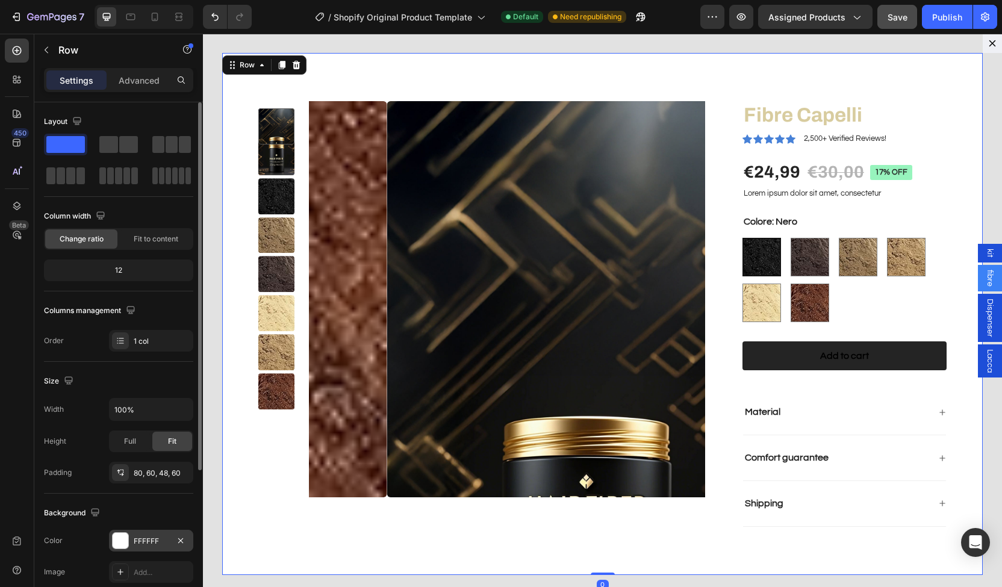
click at [129, 537] on div "FFFFFF" at bounding box center [151, 541] width 84 height 22
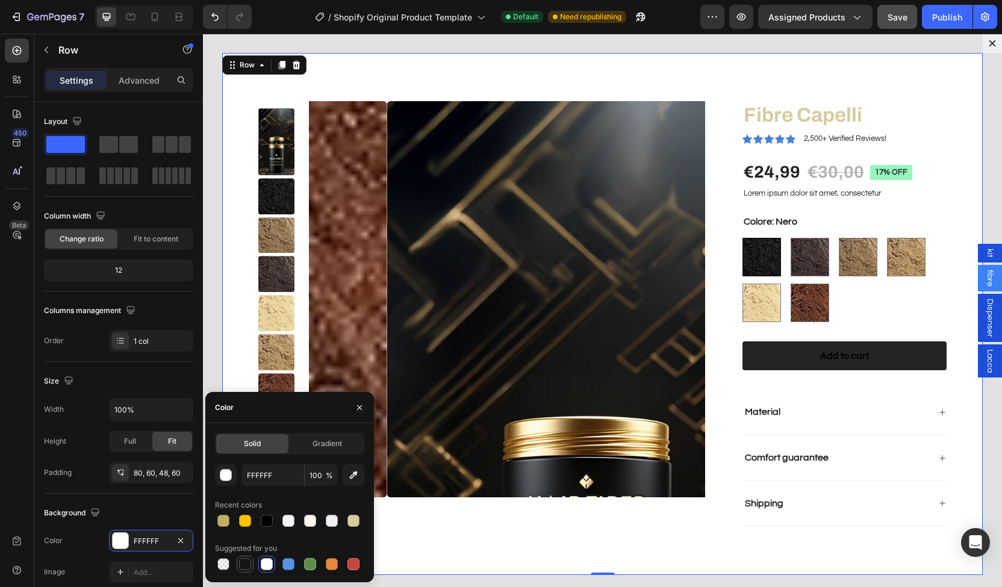
click at [243, 564] on div at bounding box center [245, 564] width 12 height 12
type input "151515"
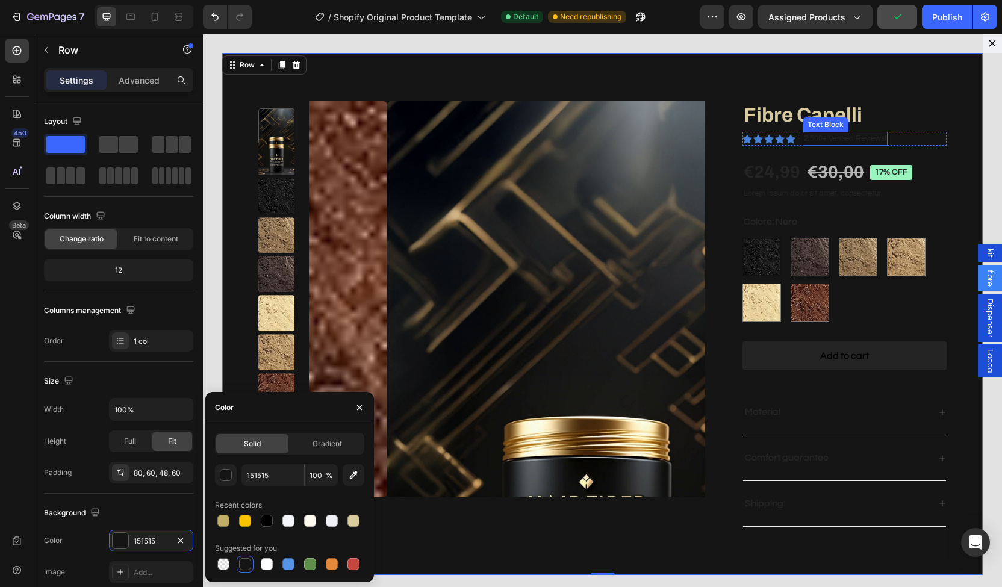
click at [809, 138] on p "2,500+ Verified Reviews!" at bounding box center [845, 139] width 83 height 12
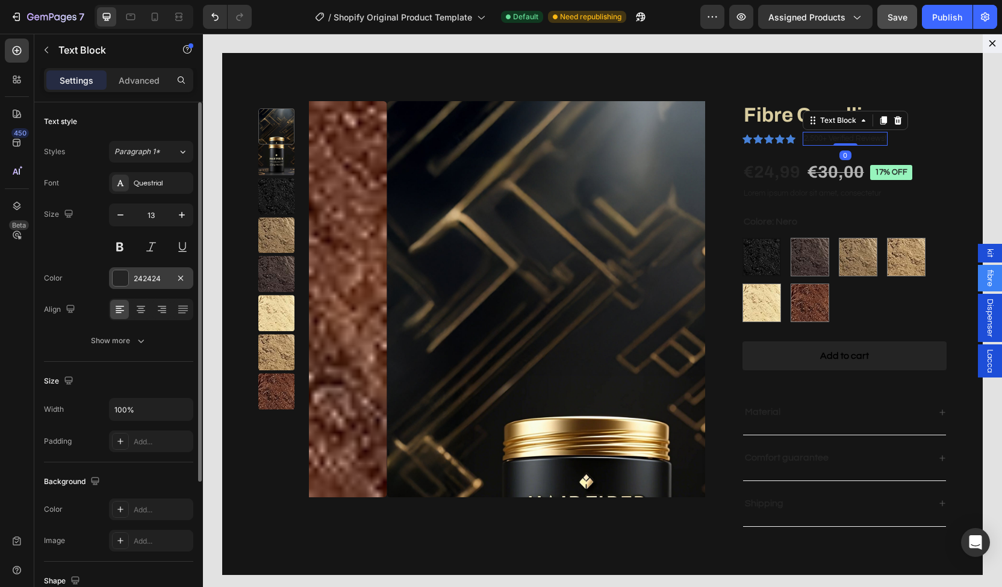
click at [113, 277] on div at bounding box center [121, 278] width 16 height 16
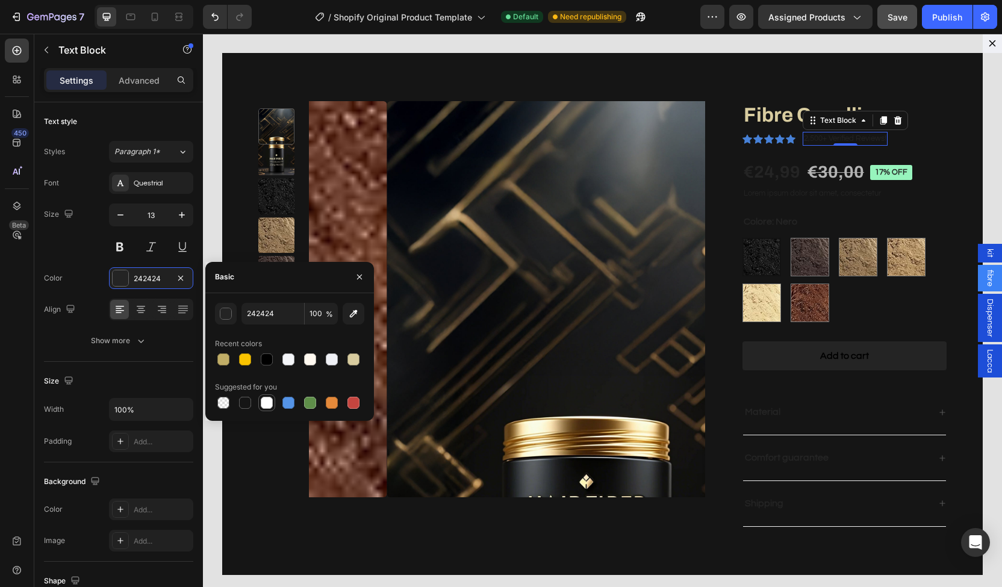
click at [269, 401] on div at bounding box center [267, 403] width 12 height 12
type input "FFFFFF"
click at [751, 177] on div "€24,99" at bounding box center [772, 172] width 59 height 24
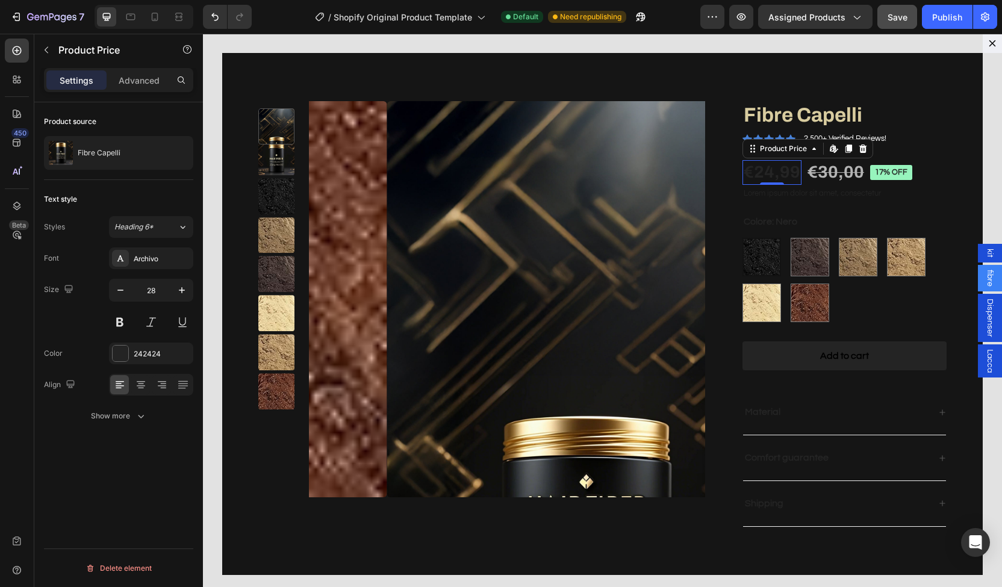
click at [131, 364] on div "Font Archivo Size 28 Color 242424 Align Show more" at bounding box center [118, 338] width 149 height 180
click at [133, 361] on div "242424" at bounding box center [151, 354] width 84 height 22
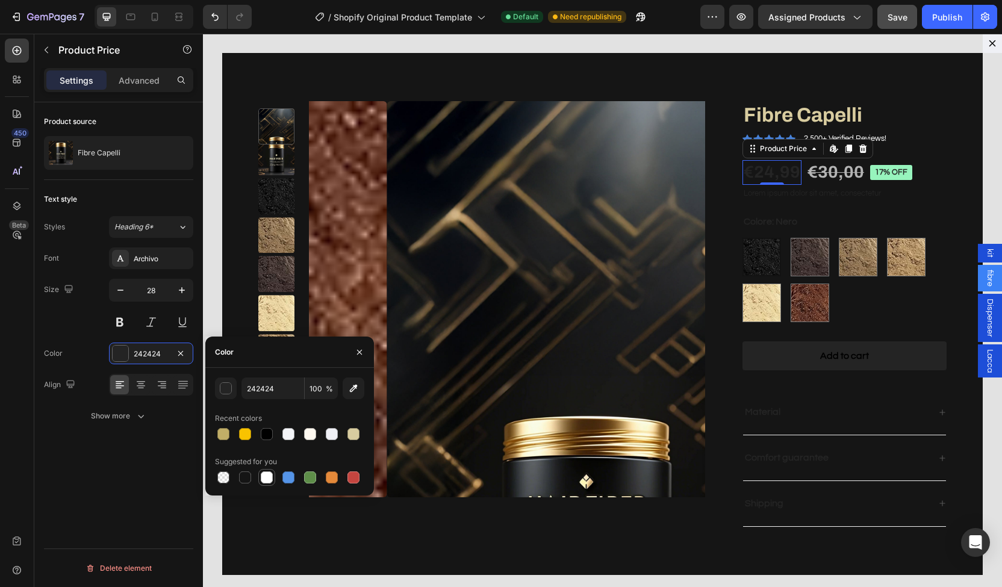
click at [272, 481] on div at bounding box center [267, 478] width 12 height 12
type input "FFFFFF"
click at [763, 196] on p "Lorem ipsum dolor sit amet, consectetur" at bounding box center [845, 194] width 202 height 10
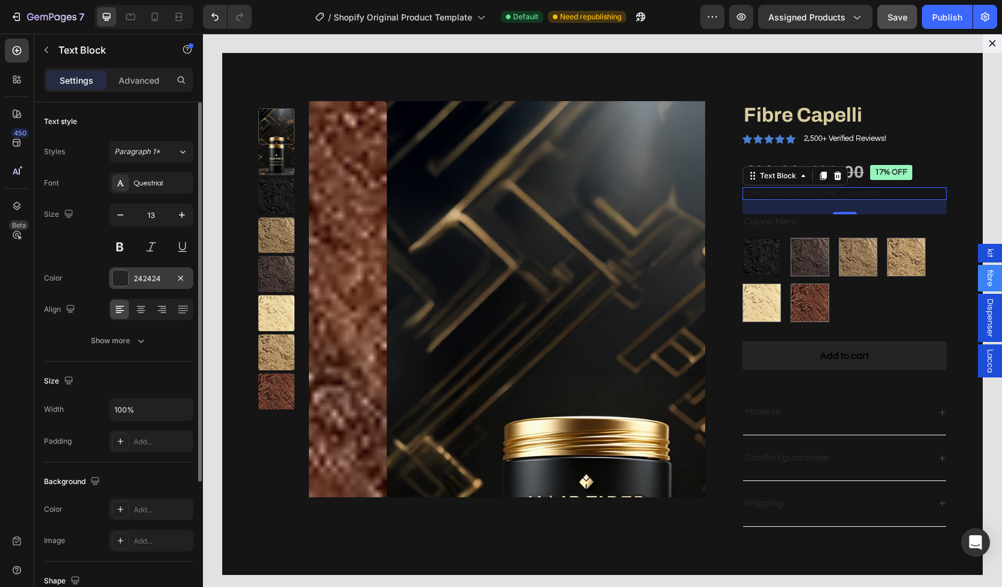
click at [137, 286] on div "242424" at bounding box center [151, 278] width 84 height 22
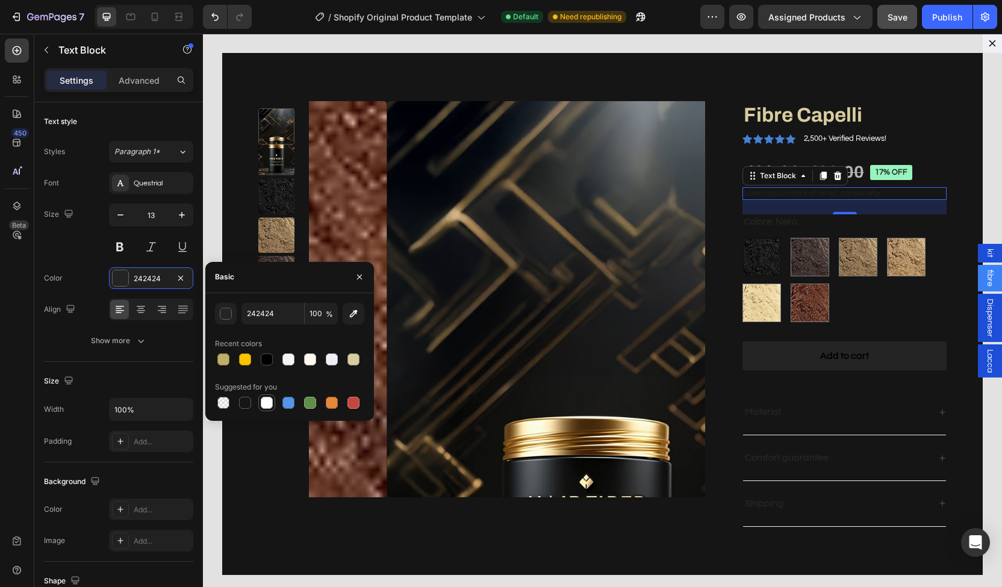
click at [264, 402] on div at bounding box center [267, 403] width 12 height 12
type input "FFFFFF"
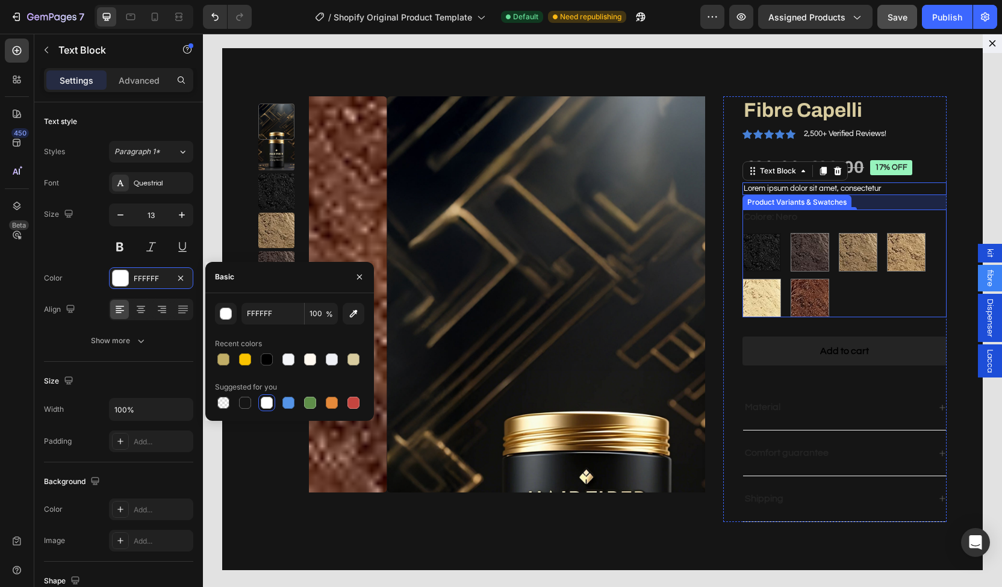
click at [755, 216] on legend "Colore: Nero" at bounding box center [771, 217] width 56 height 15
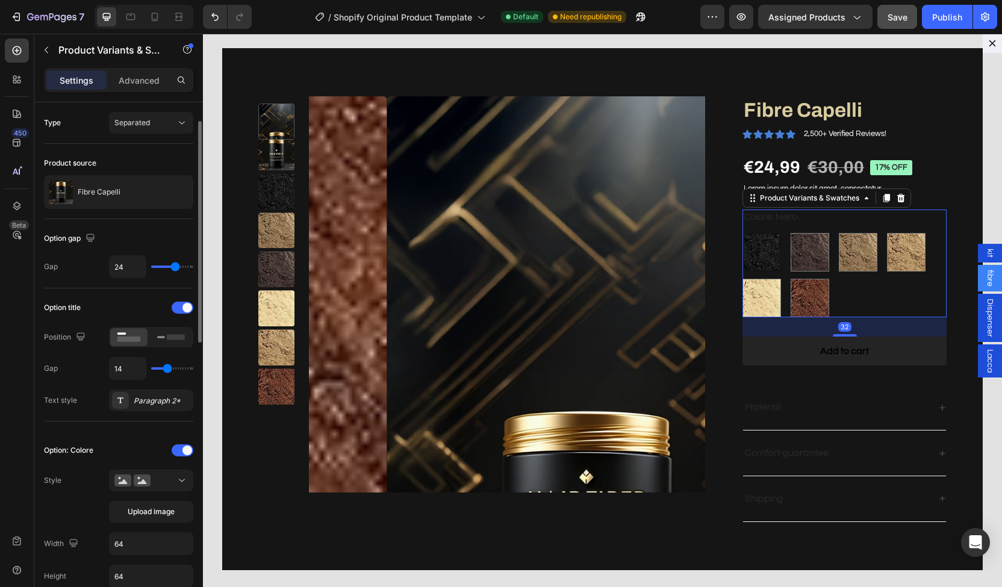
scroll to position [17, 0]
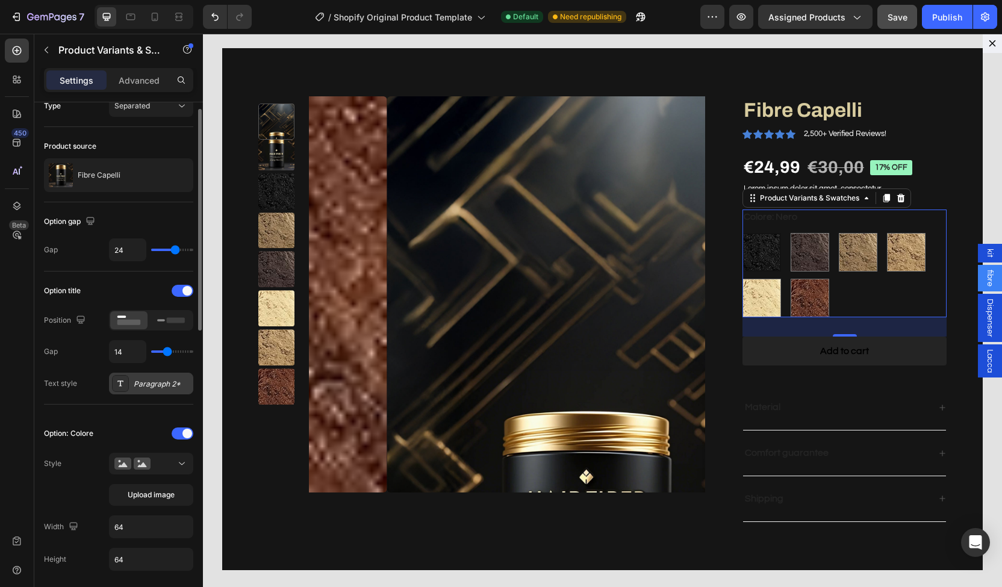
click at [158, 379] on div "Paragraph 2*" at bounding box center [162, 384] width 57 height 11
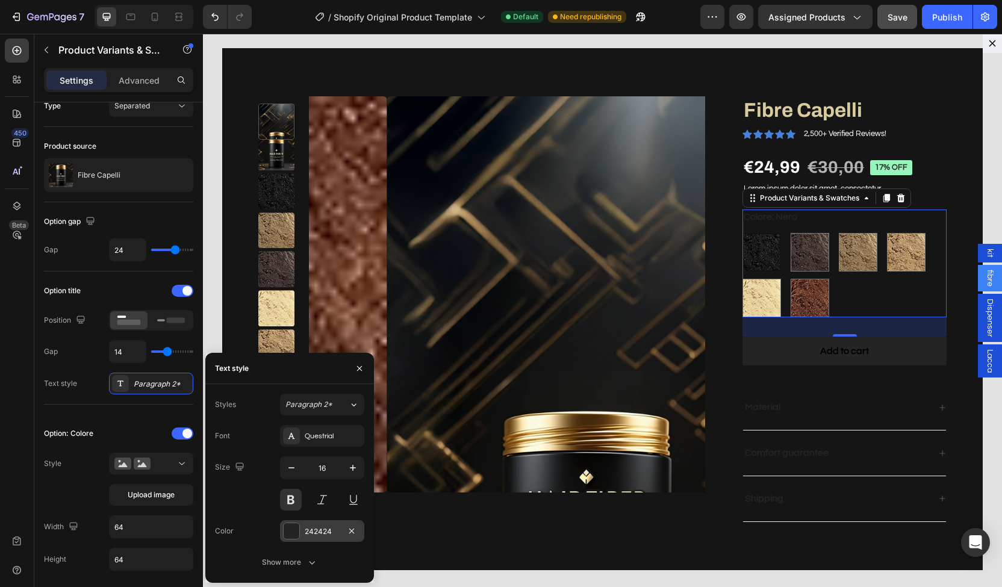
click at [296, 534] on div at bounding box center [292, 532] width 16 height 16
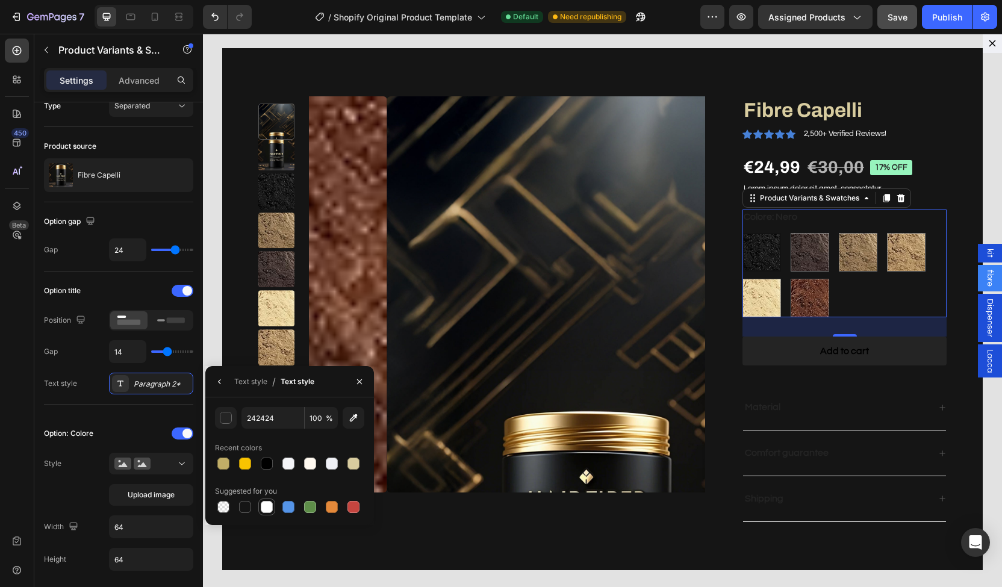
click at [266, 504] on div at bounding box center [267, 507] width 12 height 12
type input "FFFFFF"
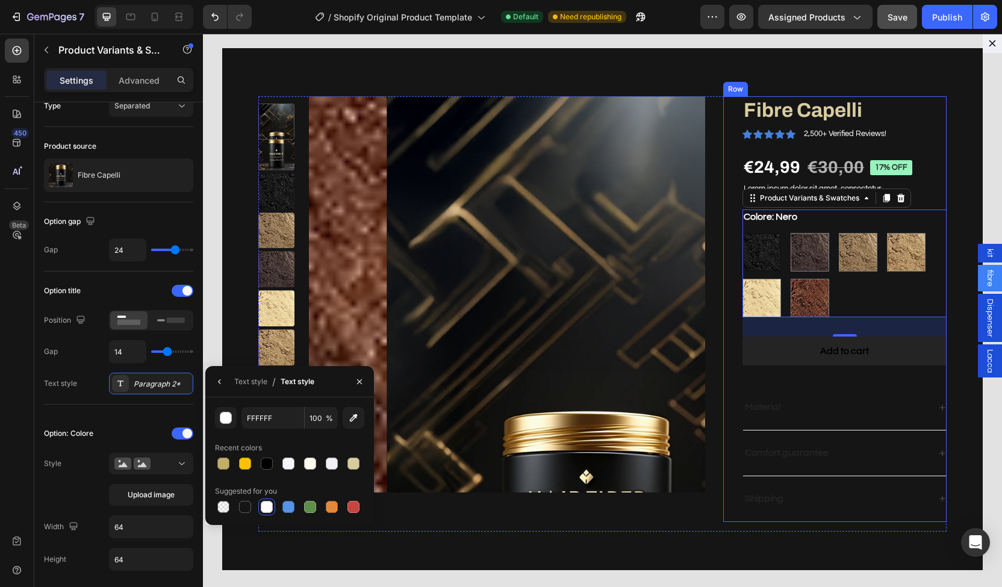
click at [724, 246] on div "Fibre Capelli Product Title Icon Icon Icon Icon Icon Icon List 2,500+ Verified …" at bounding box center [836, 309] width 224 height 426
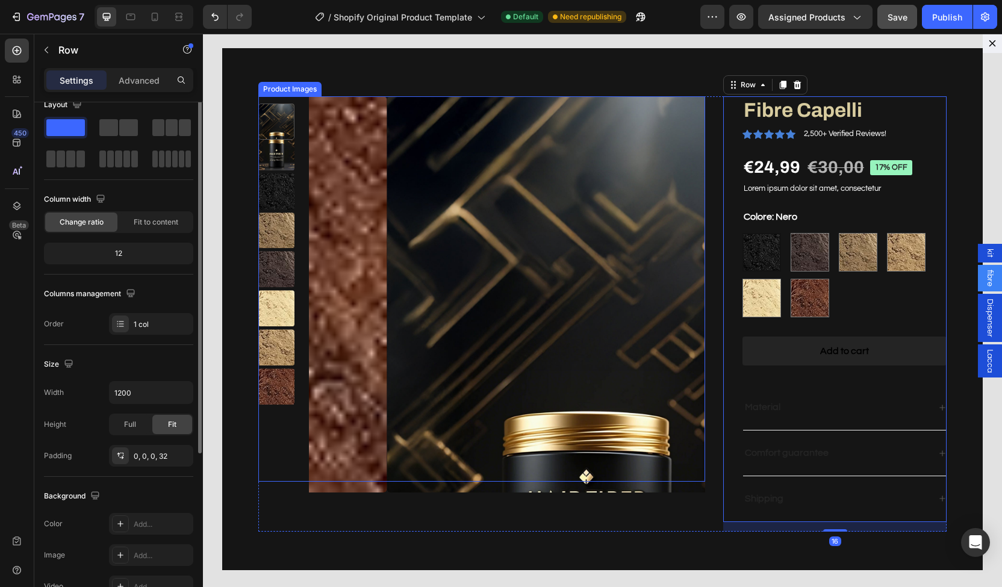
scroll to position [0, 0]
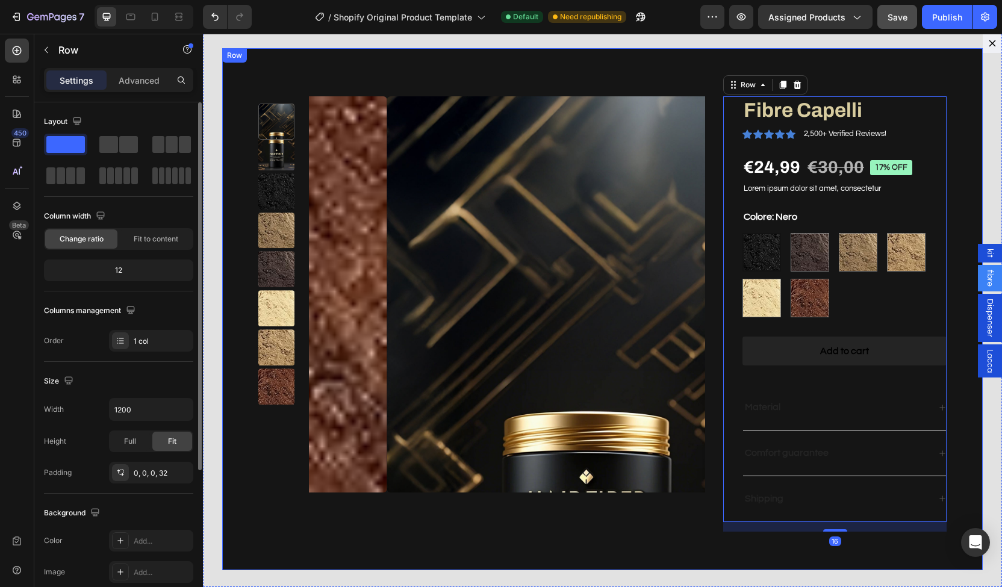
click at [575, 69] on div "Product Images Fibre Capelli Product Title Icon Icon Icon Icon Icon Icon List 2…" at bounding box center [602, 309] width 761 height 522
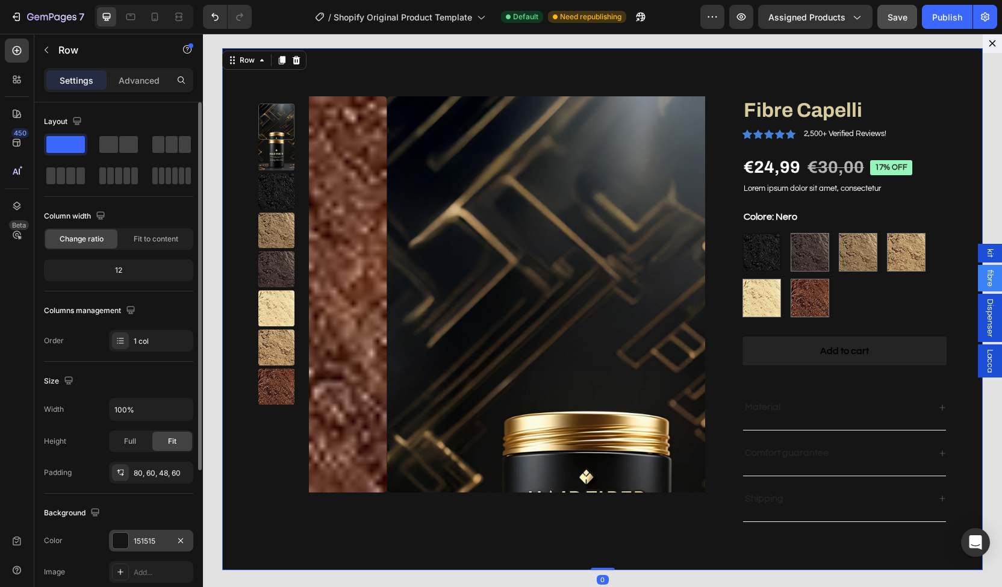
click at [134, 540] on div "151515" at bounding box center [151, 541] width 35 height 11
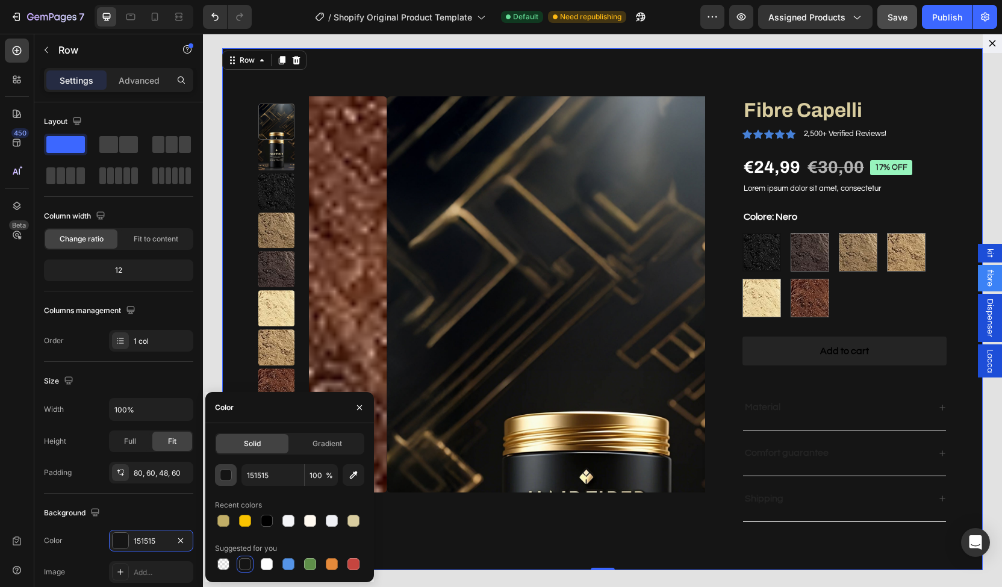
click at [228, 477] on div "button" at bounding box center [226, 476] width 12 height 12
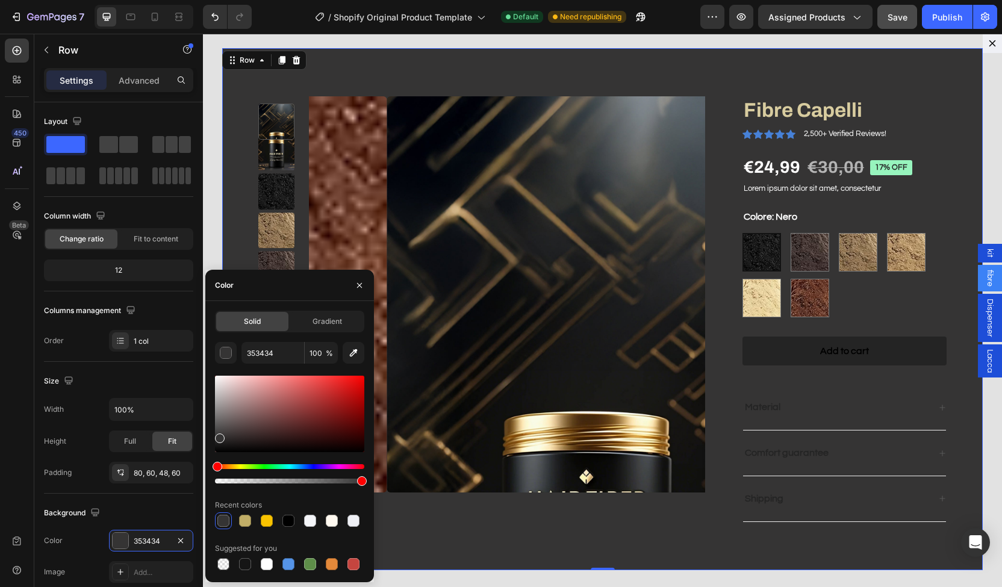
drag, startPoint x: 220, startPoint y: 449, endPoint x: 218, endPoint y: 436, distance: 12.9
click at [218, 436] on div at bounding box center [220, 439] width 10 height 10
click at [335, 527] on div at bounding box center [332, 521] width 12 height 12
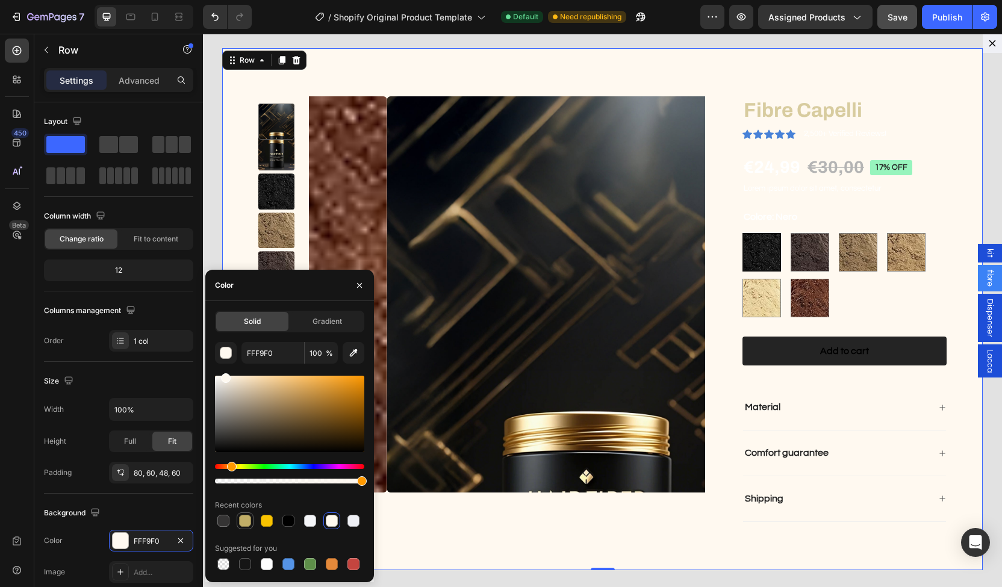
click at [246, 521] on div at bounding box center [245, 521] width 12 height 12
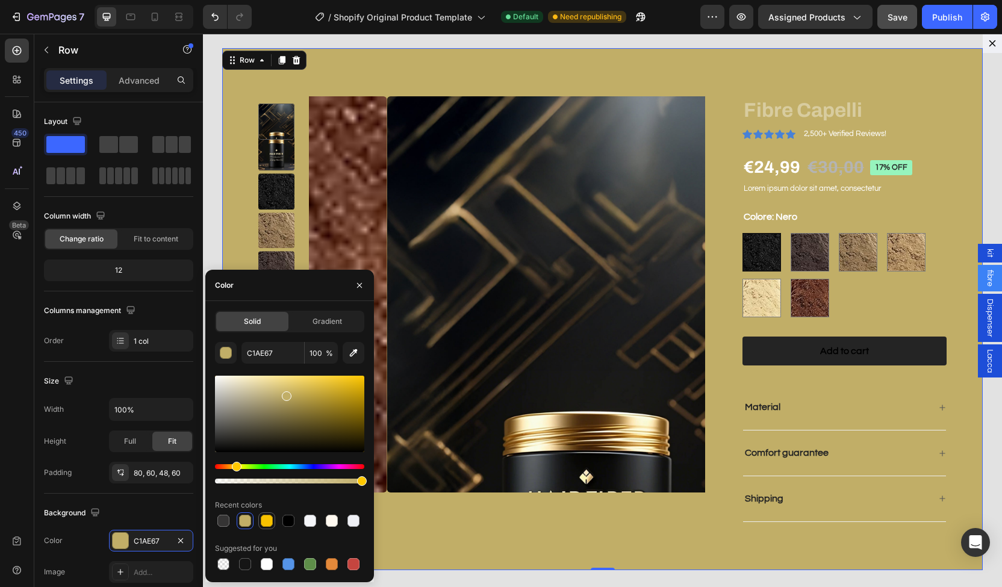
click at [266, 524] on div at bounding box center [267, 521] width 12 height 12
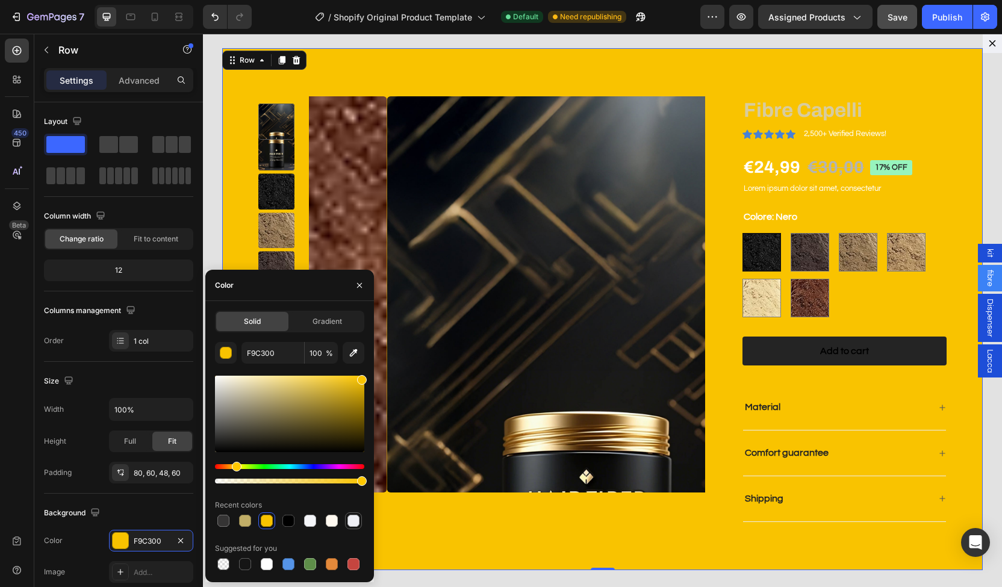
click at [359, 522] on div at bounding box center [354, 521] width 12 height 12
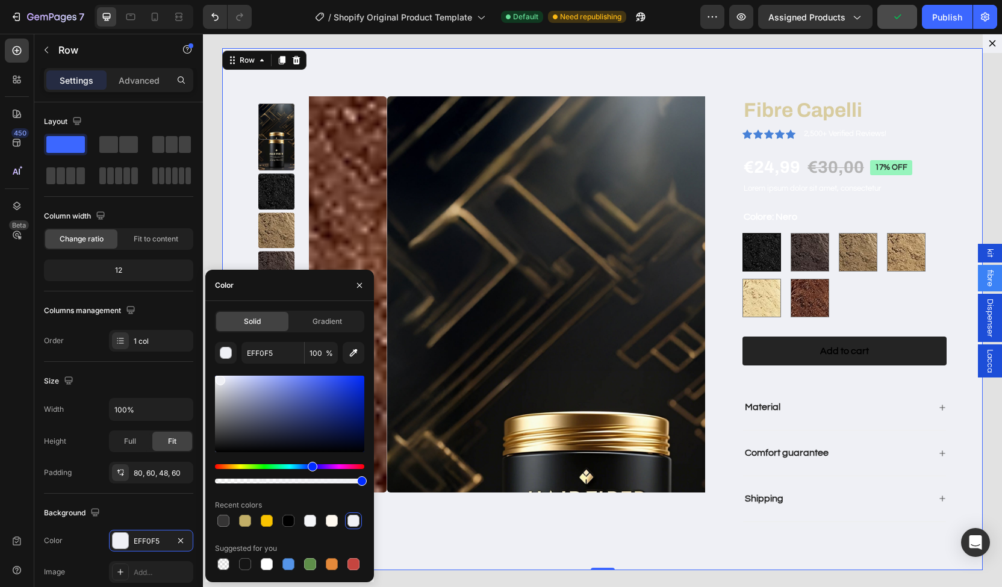
click at [342, 518] on div at bounding box center [289, 521] width 149 height 17
click at [334, 518] on div at bounding box center [332, 521] width 12 height 12
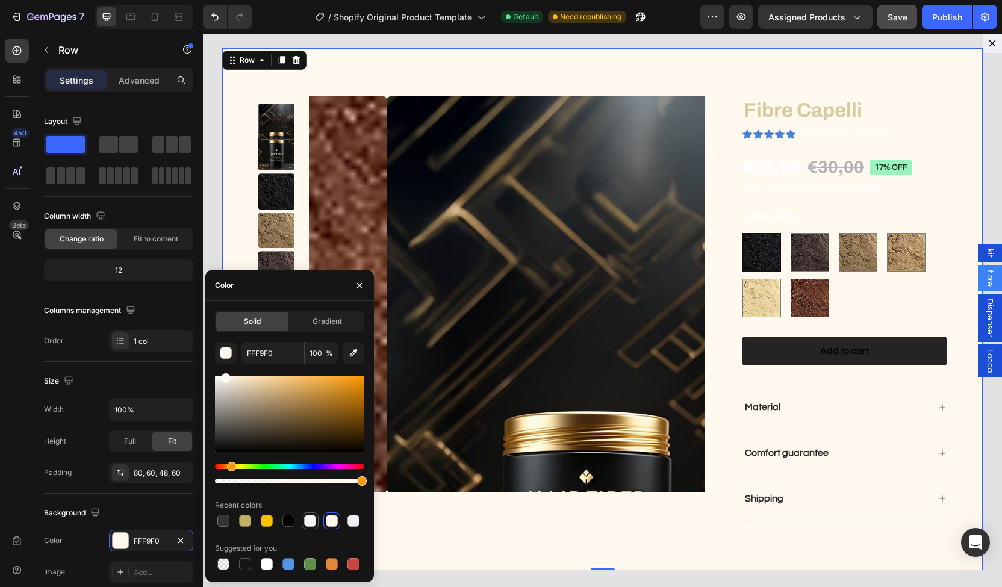
click at [308, 521] on div at bounding box center [310, 521] width 12 height 12
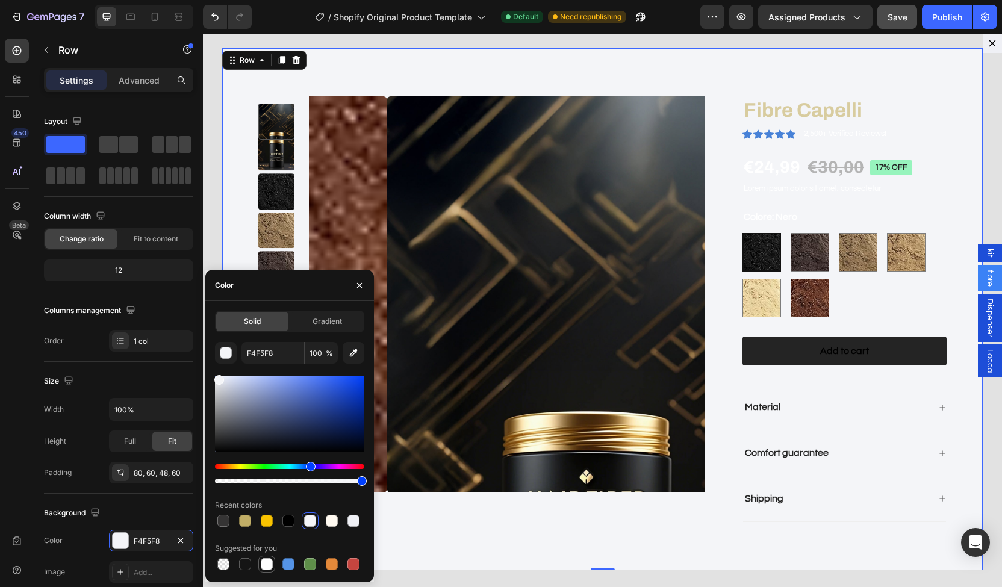
click at [270, 569] on div at bounding box center [267, 564] width 12 height 12
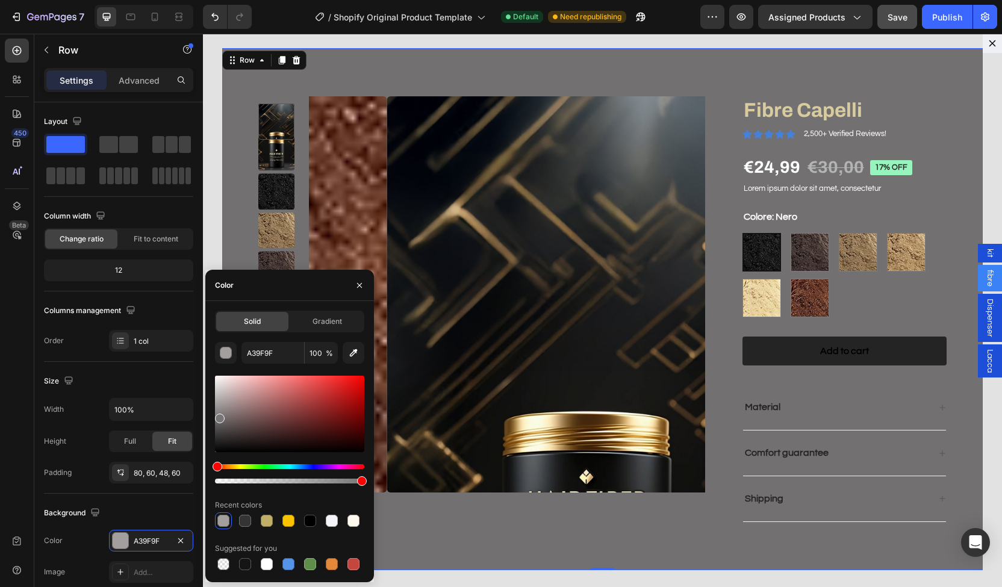
drag, startPoint x: 218, startPoint y: 404, endPoint x: 219, endPoint y: 422, distance: 18.7
click at [219, 422] on div at bounding box center [289, 414] width 149 height 77
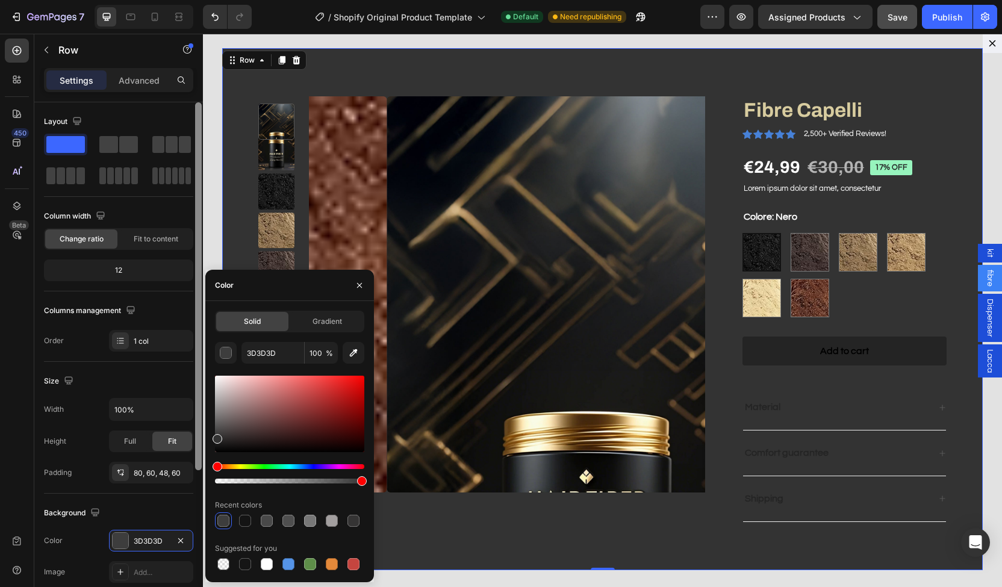
type input "333333"
drag, startPoint x: 219, startPoint y: 422, endPoint x: 199, endPoint y: 437, distance: 25.1
click at [199, 437] on div "450 Beta Sections(30) Elements(84) Section Element Hero Section Product Detail …" at bounding box center [101, 311] width 203 height 554
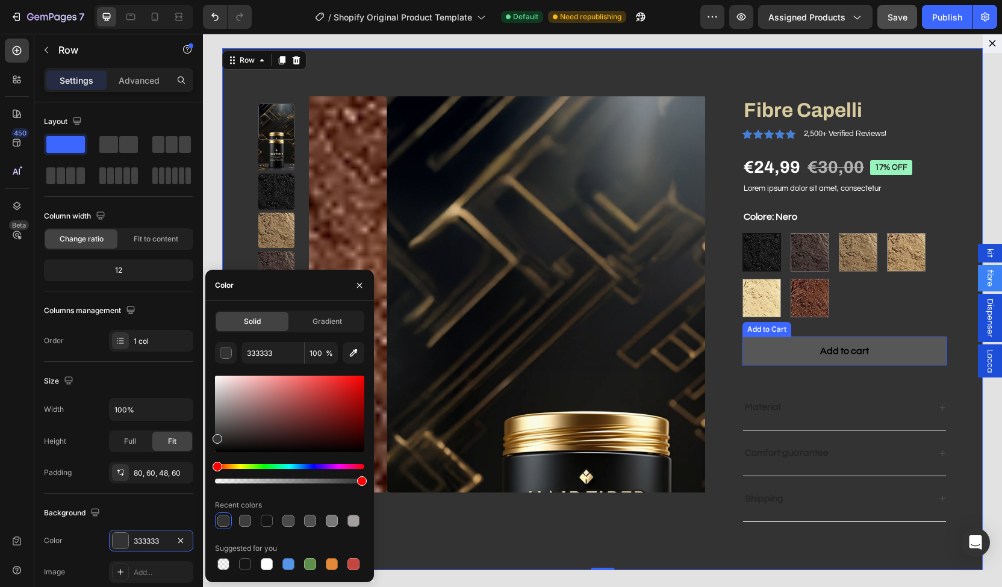
click at [765, 348] on button "Add to cart" at bounding box center [845, 352] width 204 height 30
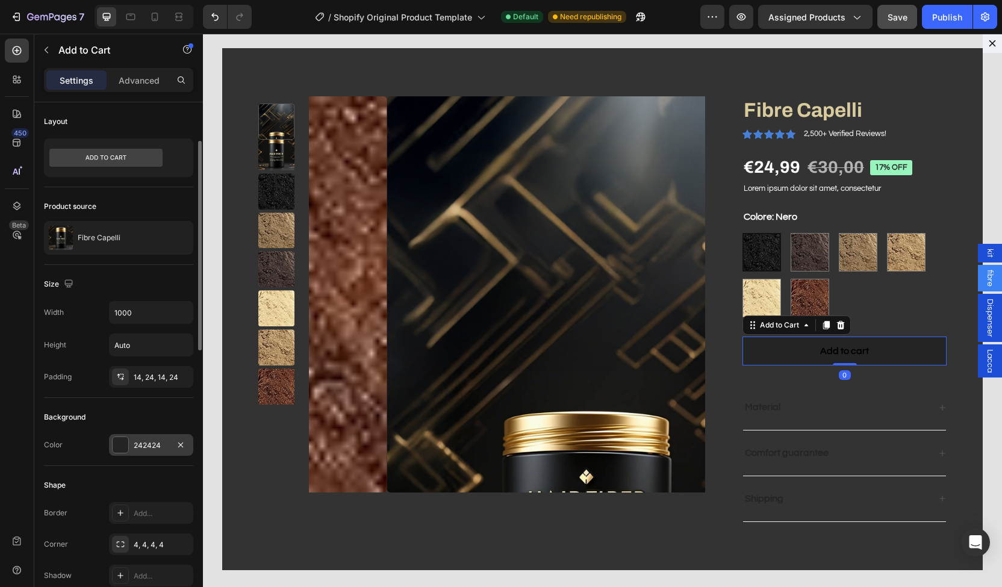
scroll to position [28, 0]
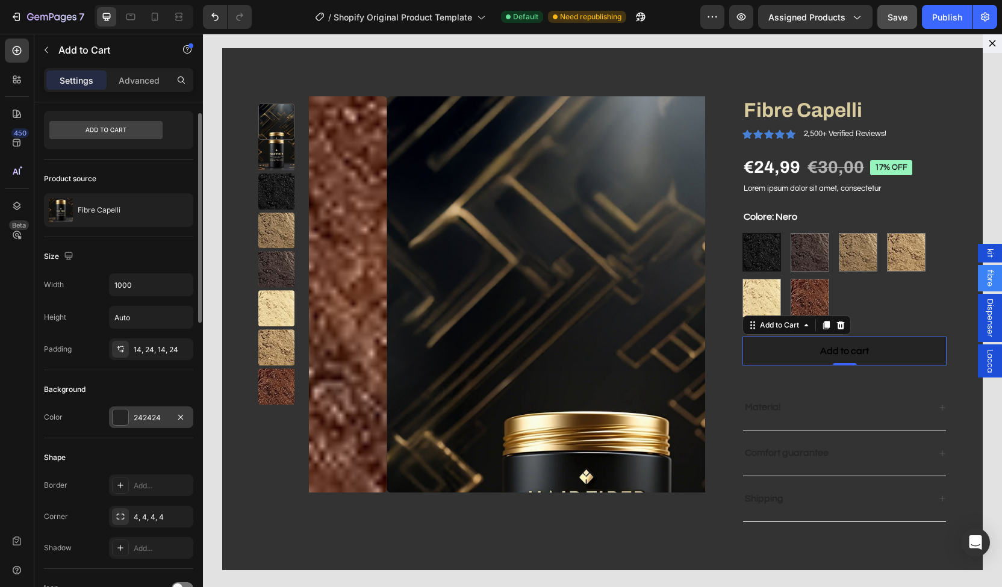
click at [137, 413] on div "242424" at bounding box center [151, 418] width 35 height 11
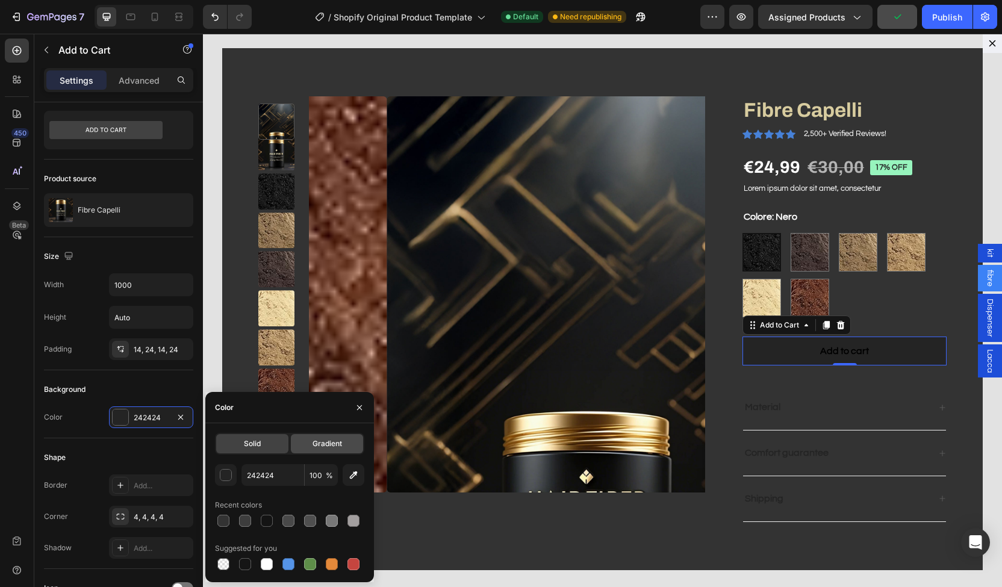
click at [317, 446] on span "Gradient" at bounding box center [328, 444] width 30 height 11
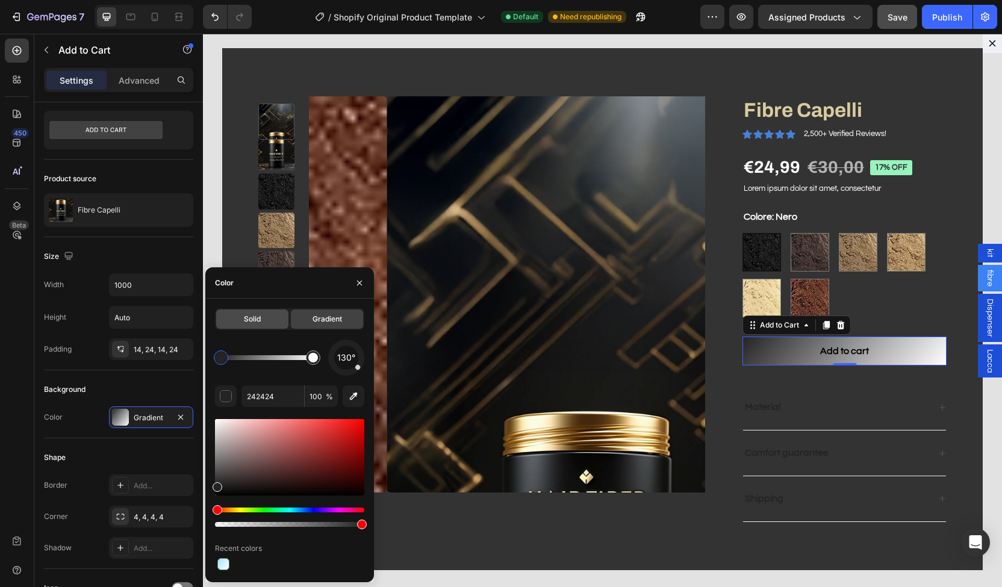
click at [254, 324] on span "Solid" at bounding box center [252, 319] width 17 height 11
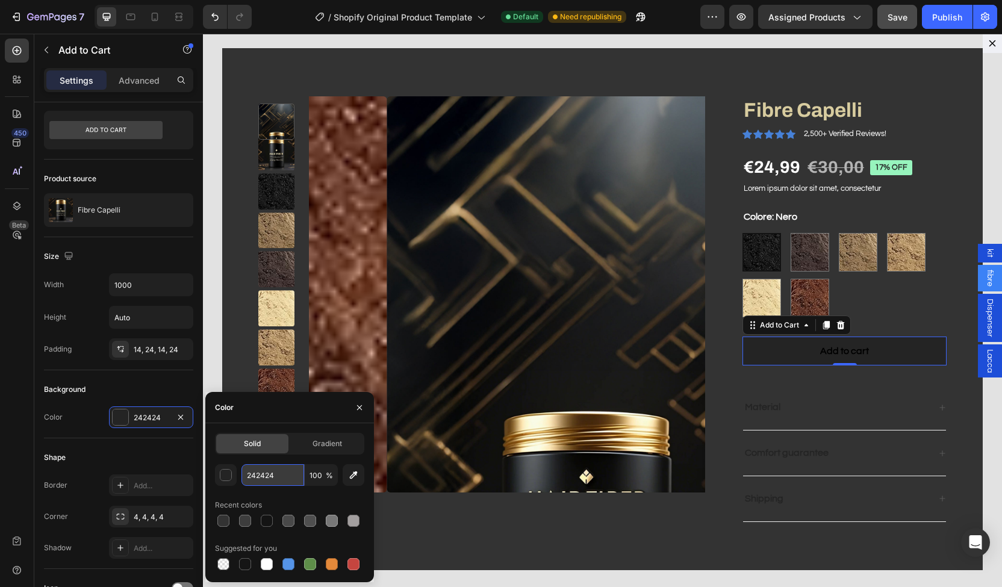
click at [248, 480] on input "242424" at bounding box center [273, 475] width 63 height 22
paste input "D8CC9F"
type input "D8CC9F"
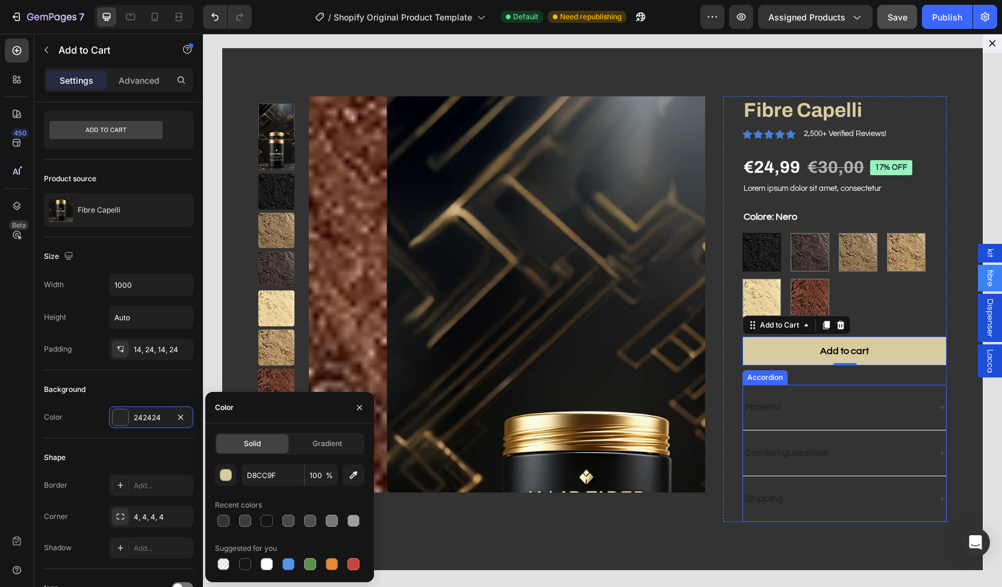
click at [745, 401] on p "Material" at bounding box center [763, 407] width 36 height 13
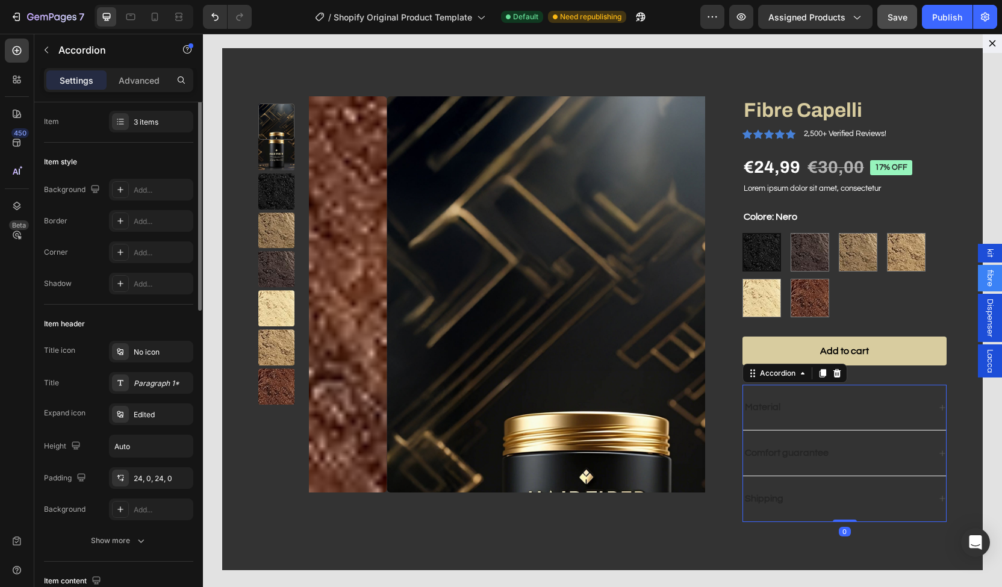
scroll to position [0, 0]
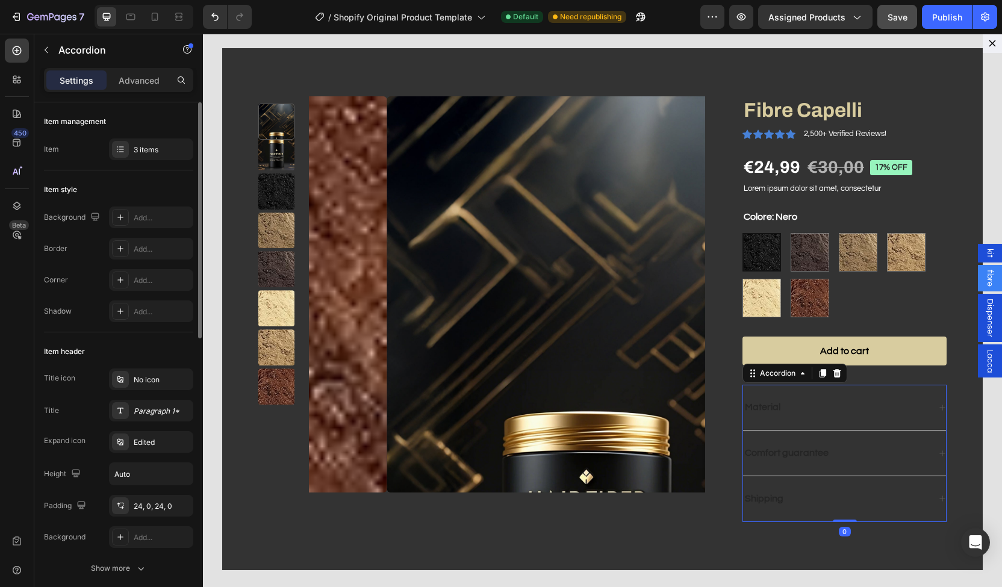
click at [782, 395] on div "Material" at bounding box center [844, 408] width 203 height 46
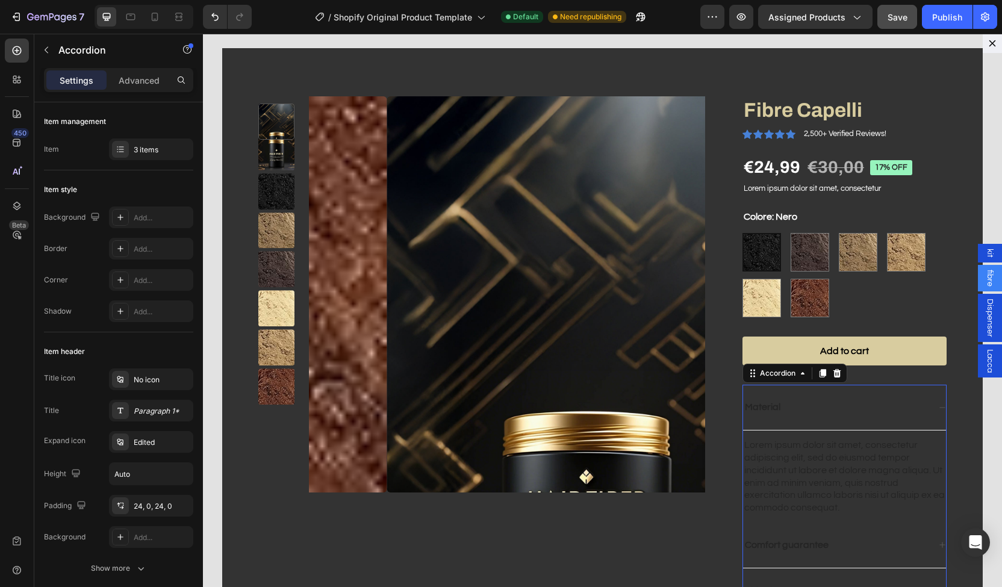
click at [769, 396] on div "Material" at bounding box center [844, 408] width 203 height 46
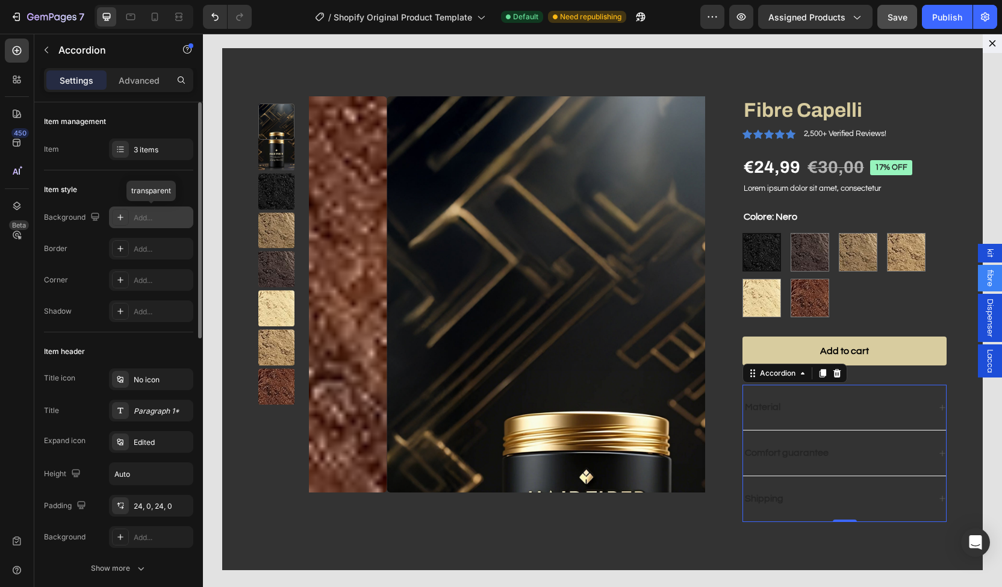
click at [131, 210] on div "Add..." at bounding box center [151, 218] width 84 height 22
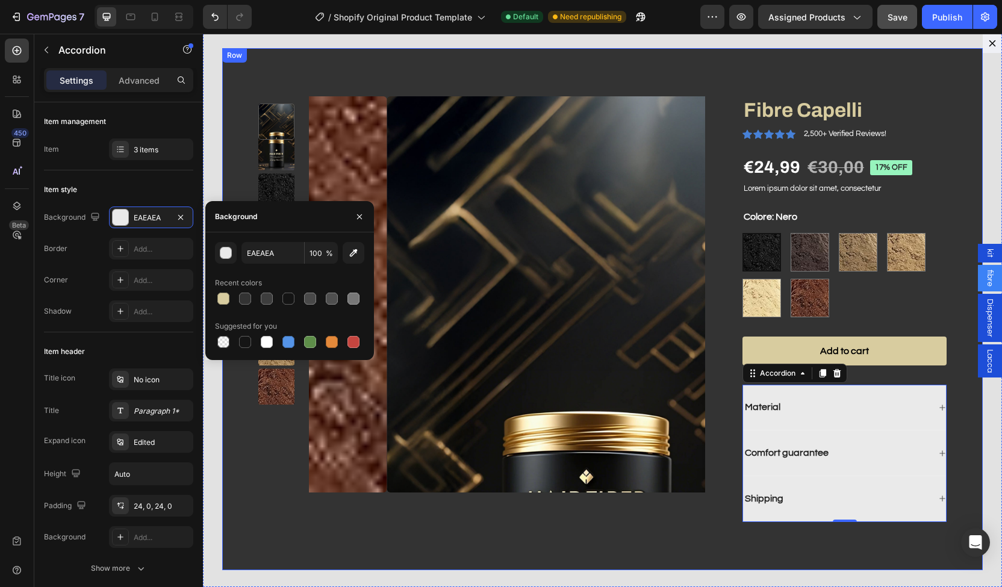
click at [549, 63] on div "Product Images Fibre Capelli Product Title Icon Icon Icon Icon Icon Icon List 2…" at bounding box center [602, 309] width 761 height 522
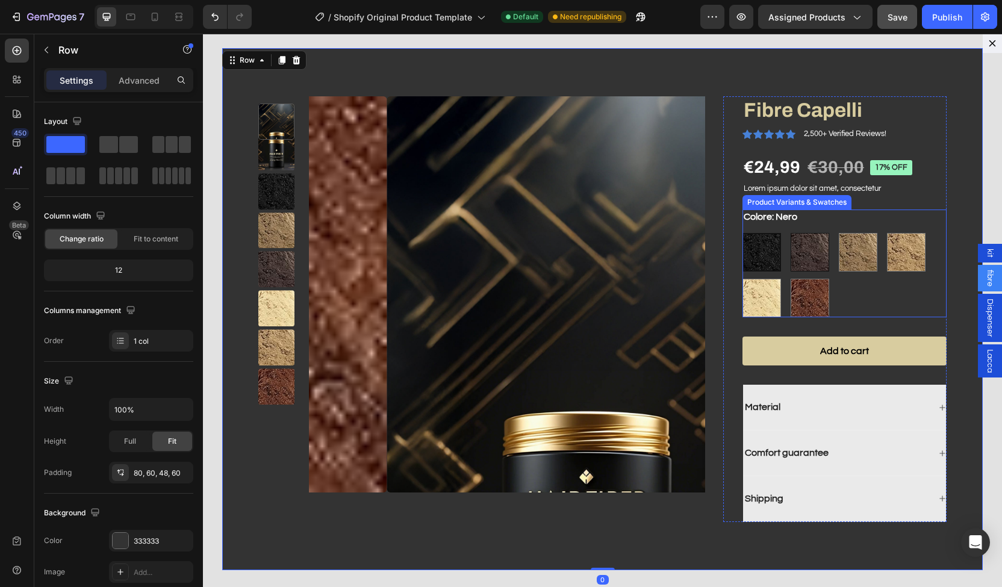
click at [805, 257] on img "Dialog body" at bounding box center [810, 252] width 37 height 37
click at [791, 233] on input "Castano Scuro Castano Scuro" at bounding box center [790, 233] width 1 height 1
radio input "true"
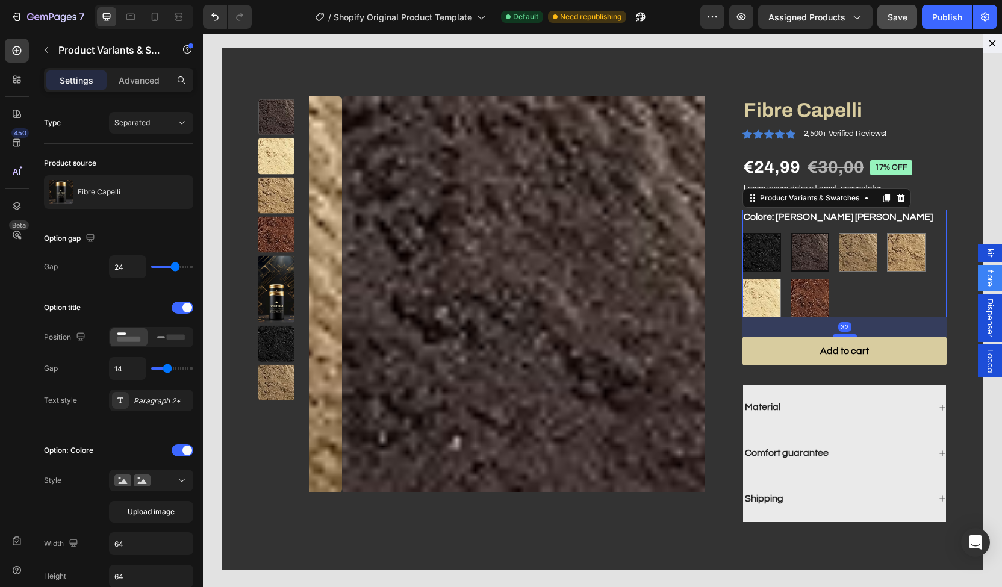
click at [763, 249] on img "Dialog body" at bounding box center [761, 252] width 37 height 37
click at [743, 233] on input "Nero Nero" at bounding box center [742, 233] width 1 height 1
radio input "true"
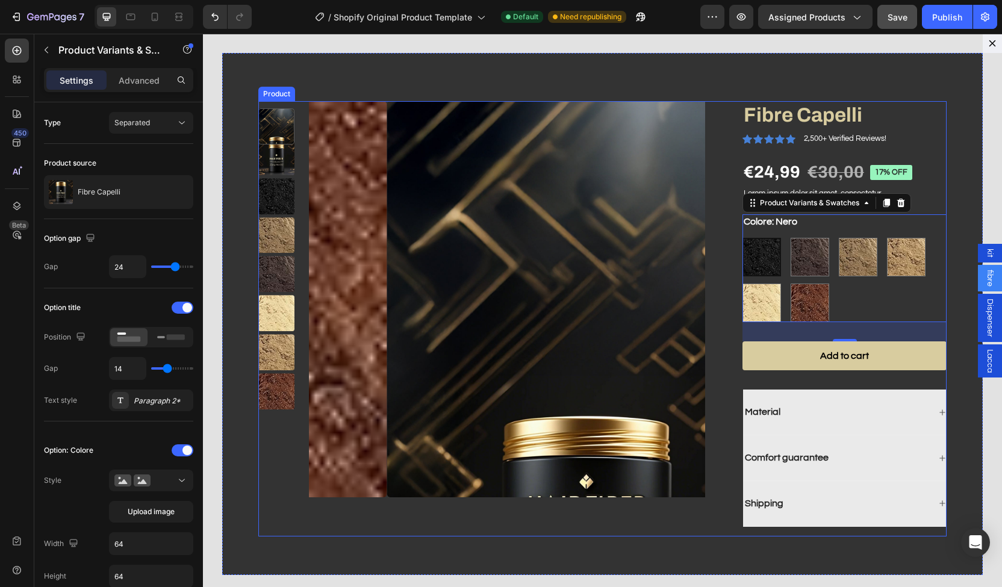
scroll to position [5, 0]
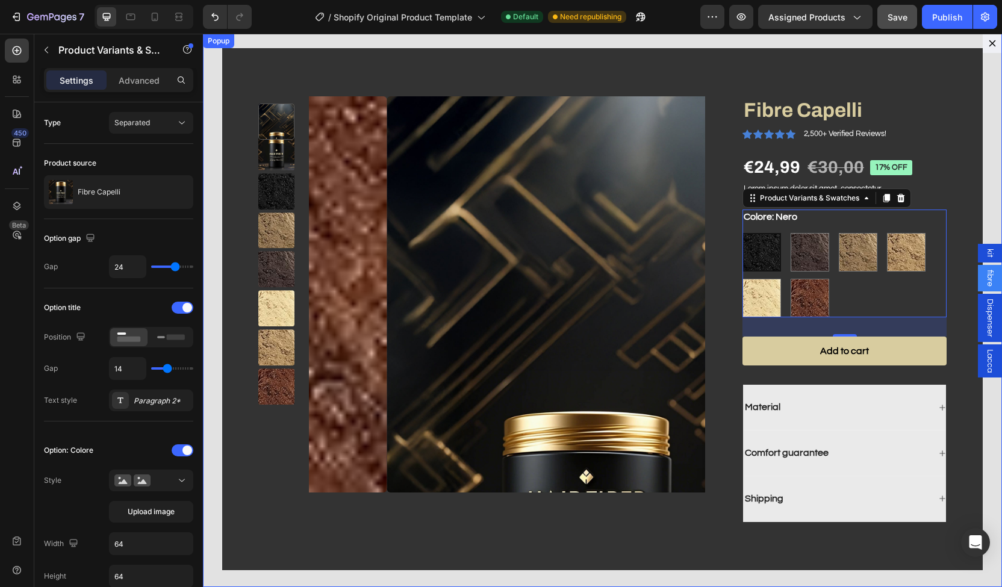
click at [208, 250] on div "Product Images Fibre Capelli Product Title Icon Icon Icon Icon Icon Icon List 2…" at bounding box center [602, 311] width 799 height 554
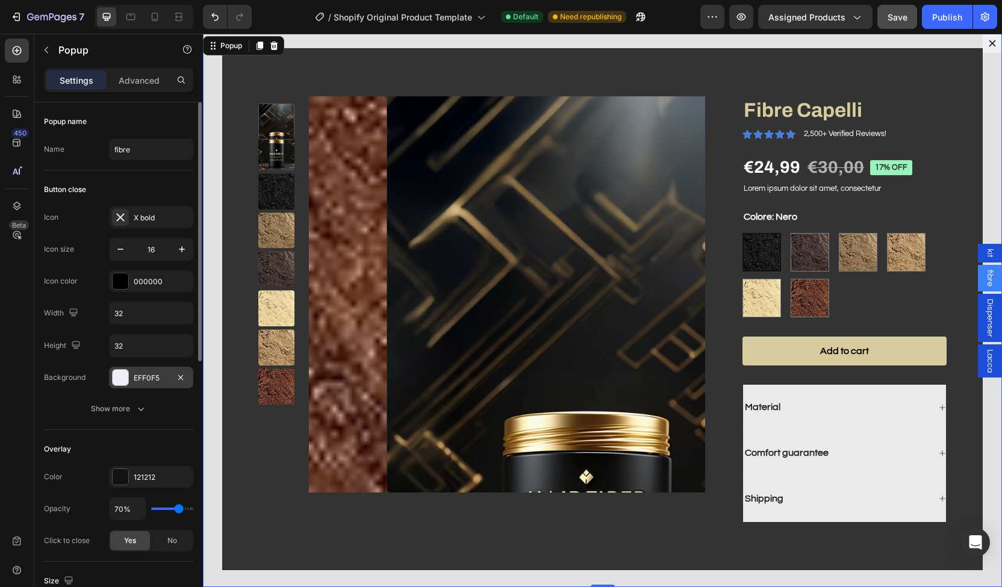
click at [142, 378] on div "EFF0F5" at bounding box center [151, 378] width 35 height 11
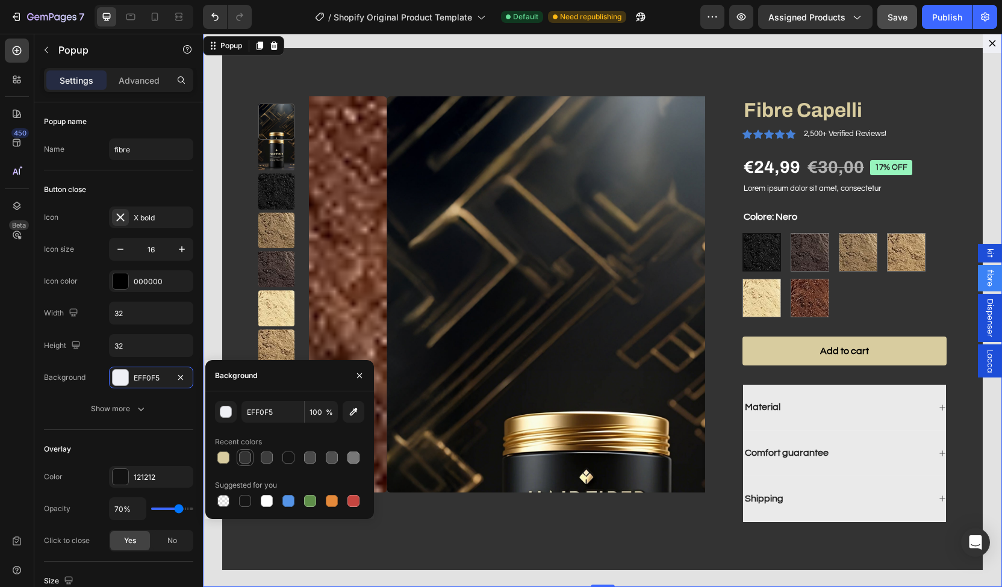
click at [249, 463] on div at bounding box center [245, 458] width 14 height 14
type input "333333"
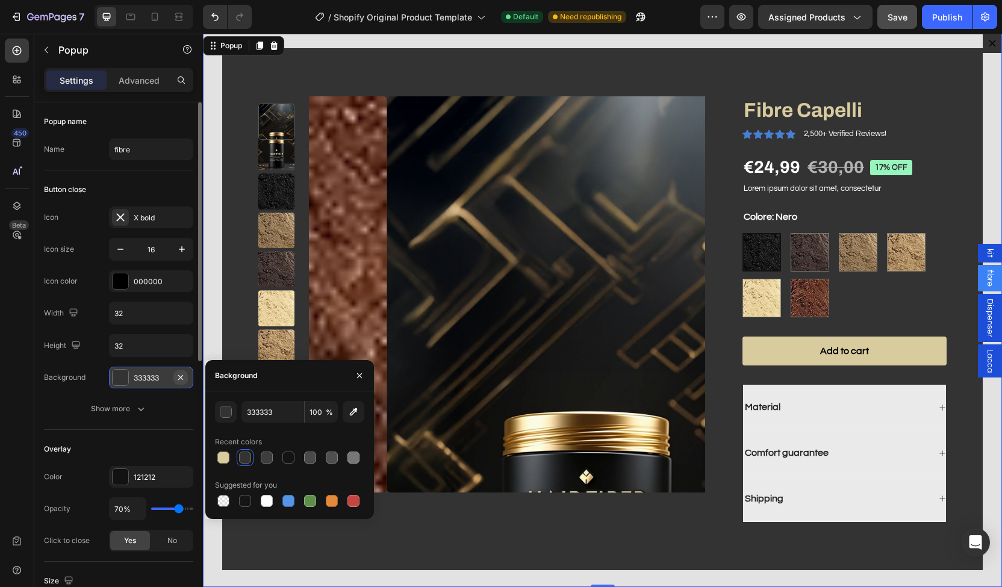
click at [187, 377] on button "button" at bounding box center [181, 377] width 14 height 14
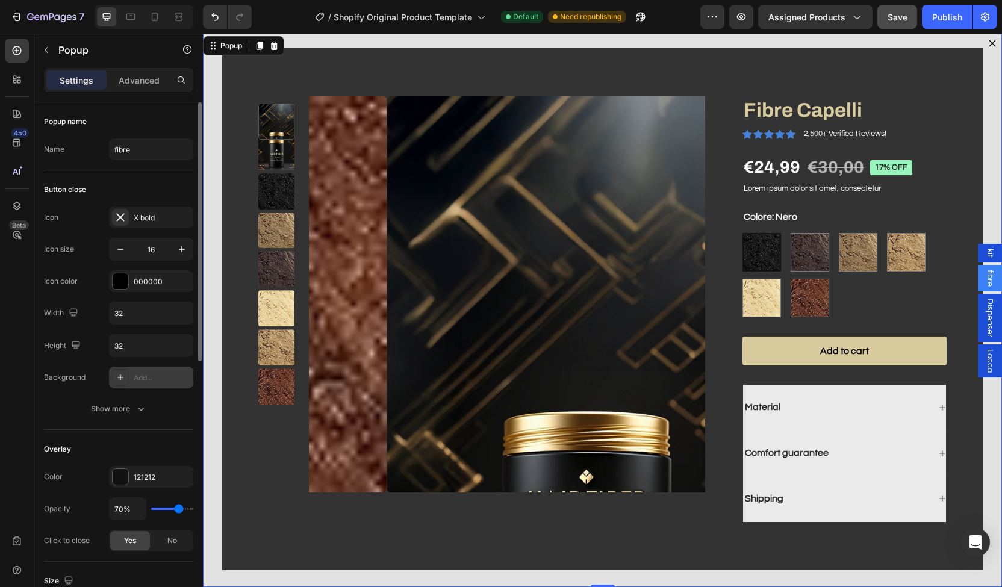
click at [217, 172] on div "Product Images Fibre Capelli Product Title Icon Icon Icon Icon Icon Icon List 2…" at bounding box center [602, 311] width 799 height 554
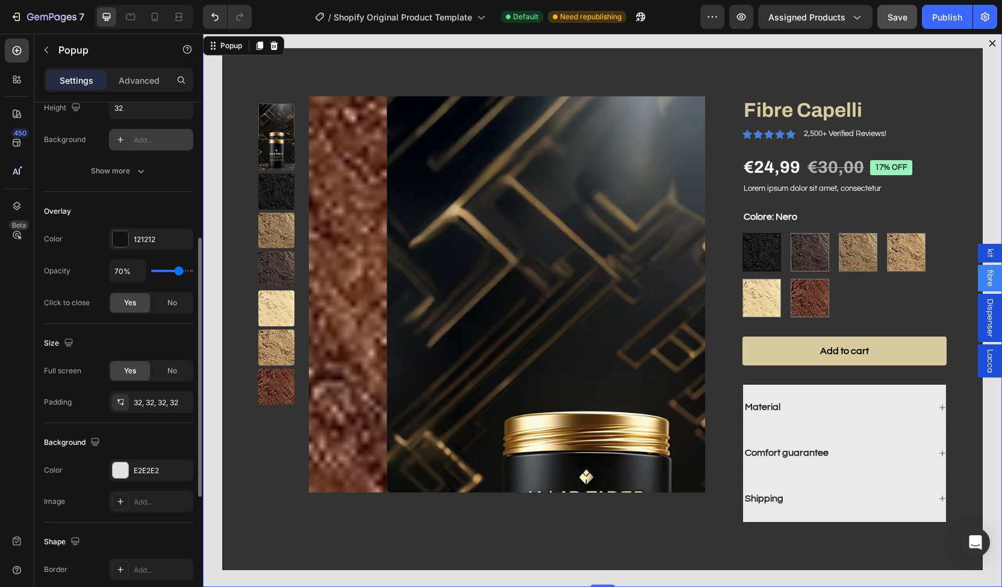
scroll to position [249, 0]
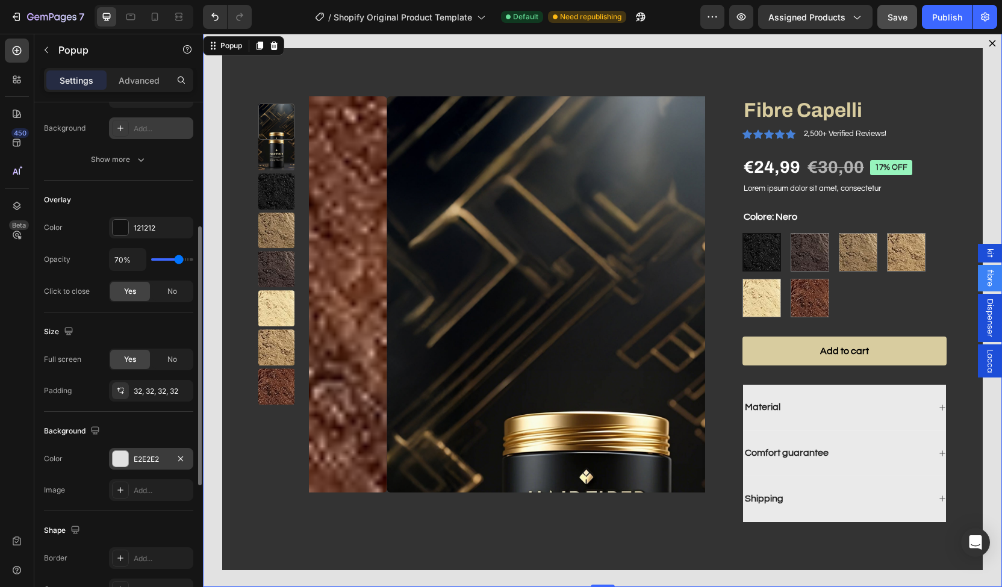
click at [117, 451] on div at bounding box center [121, 459] width 16 height 16
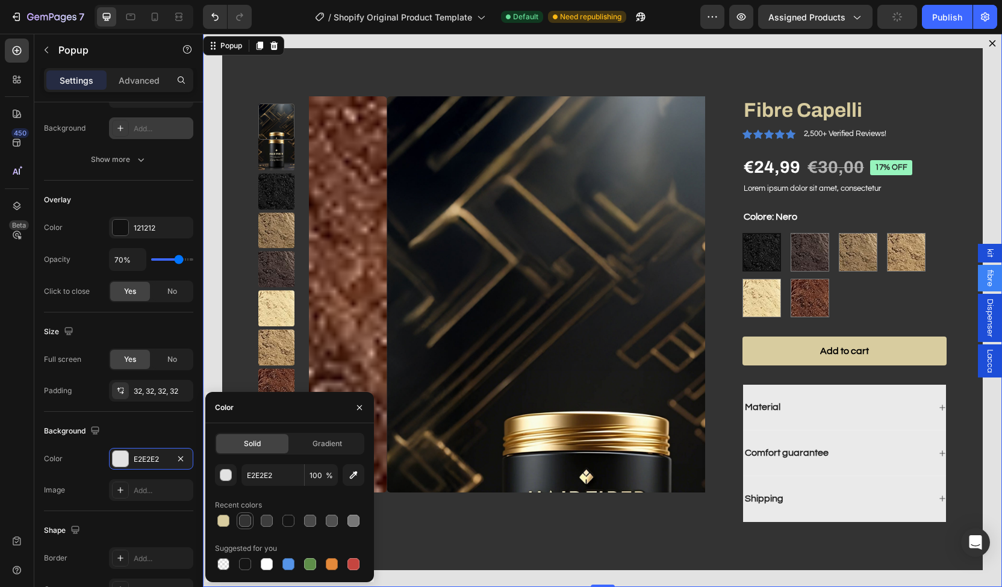
click at [248, 517] on div at bounding box center [245, 521] width 12 height 12
type input "333333"
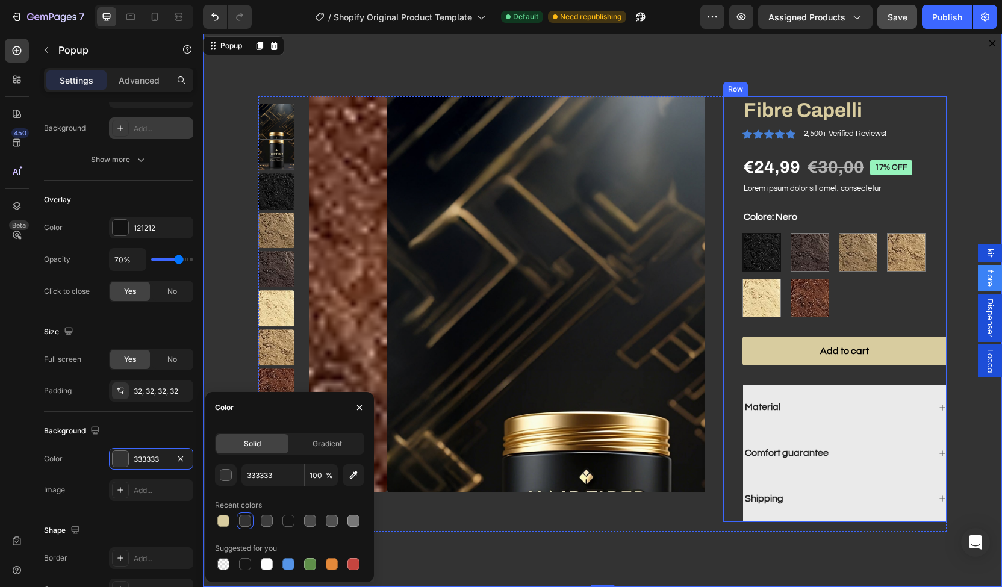
scroll to position [0, 0]
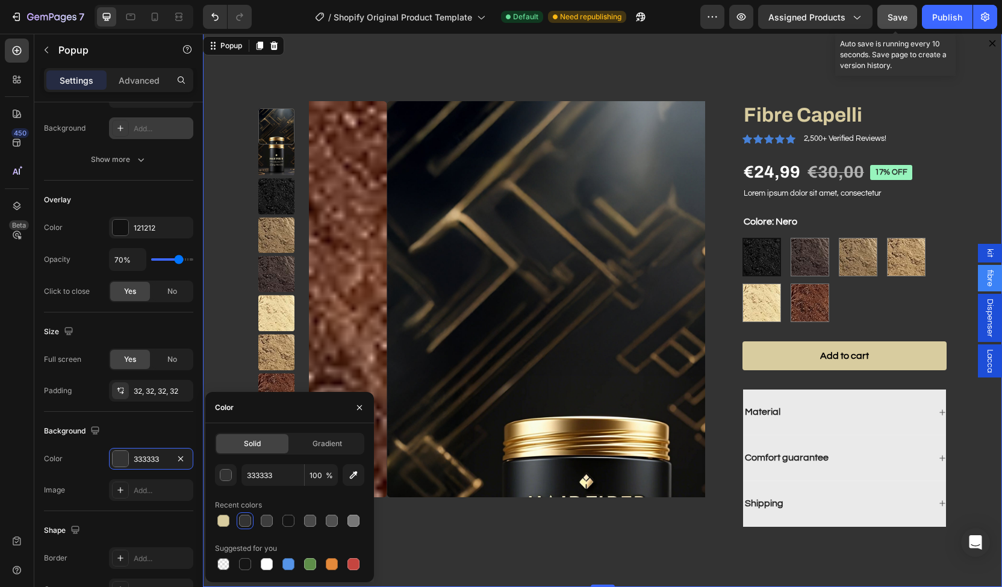
click at [898, 11] on div "Save" at bounding box center [898, 17] width 20 height 13
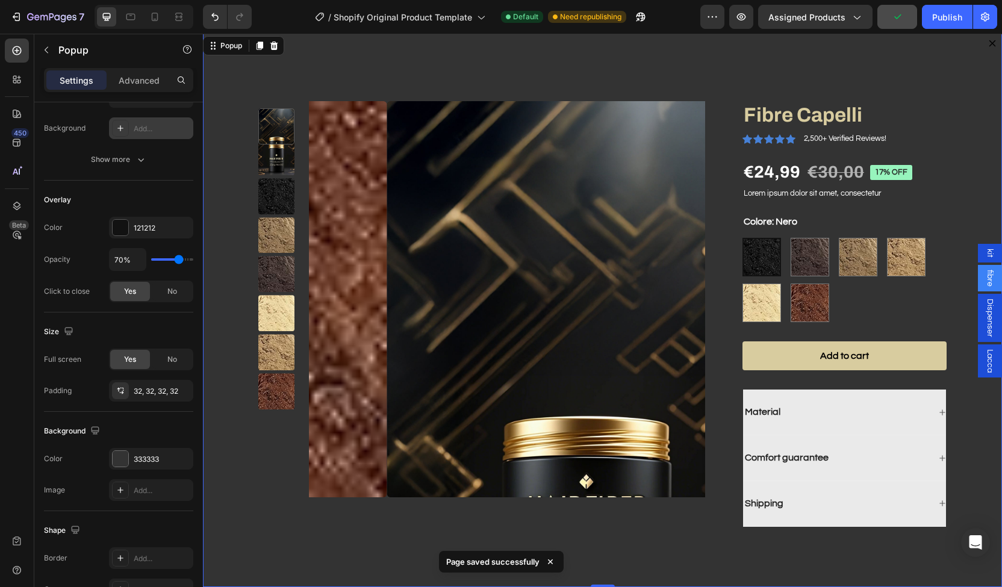
click at [978, 248] on div "kit" at bounding box center [990, 253] width 24 height 19
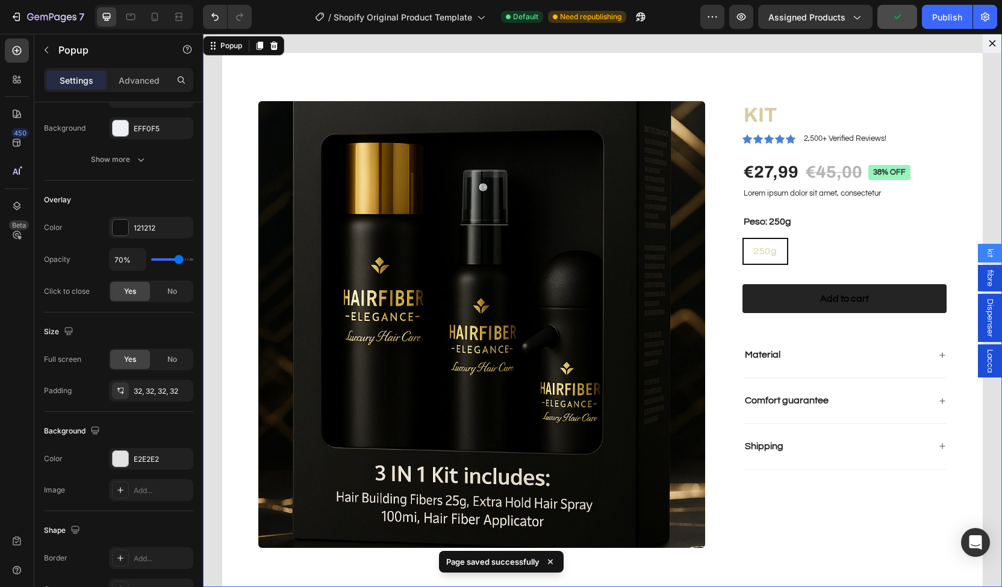
scroll to position [249, 0]
click at [984, 280] on span "fibre" at bounding box center [990, 278] width 12 height 17
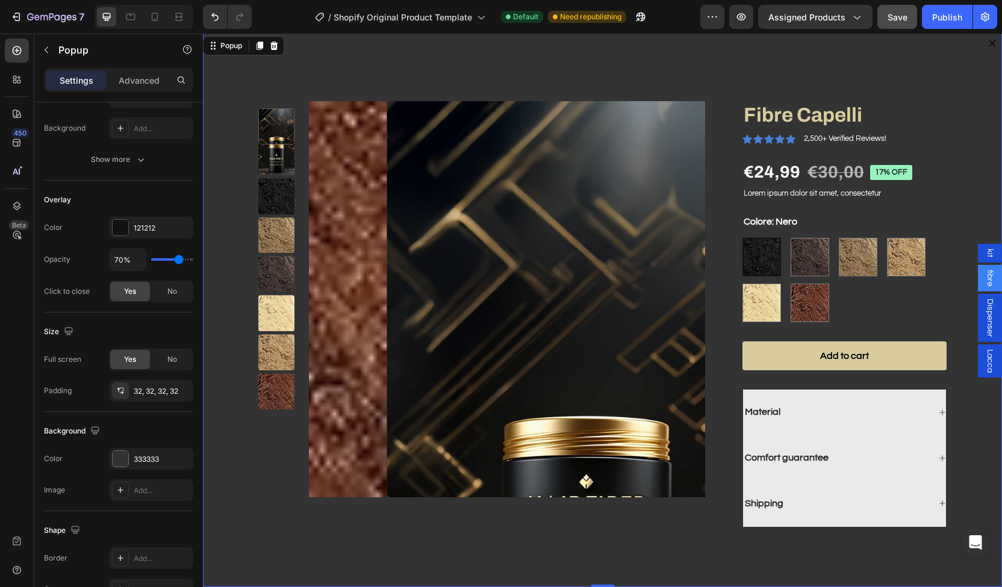
click at [984, 255] on span "kit" at bounding box center [990, 253] width 12 height 9
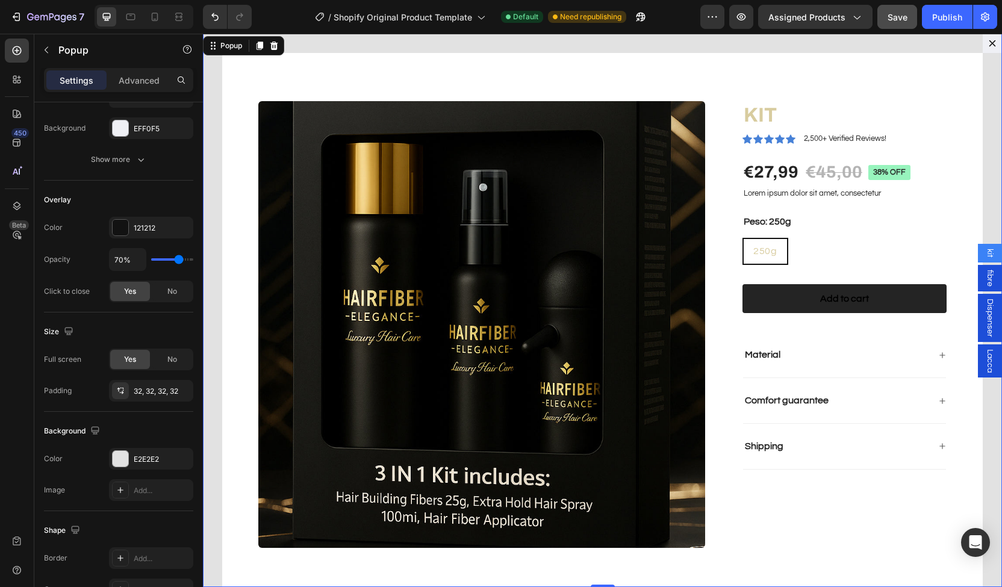
click at [984, 280] on span "fibre" at bounding box center [990, 278] width 12 height 17
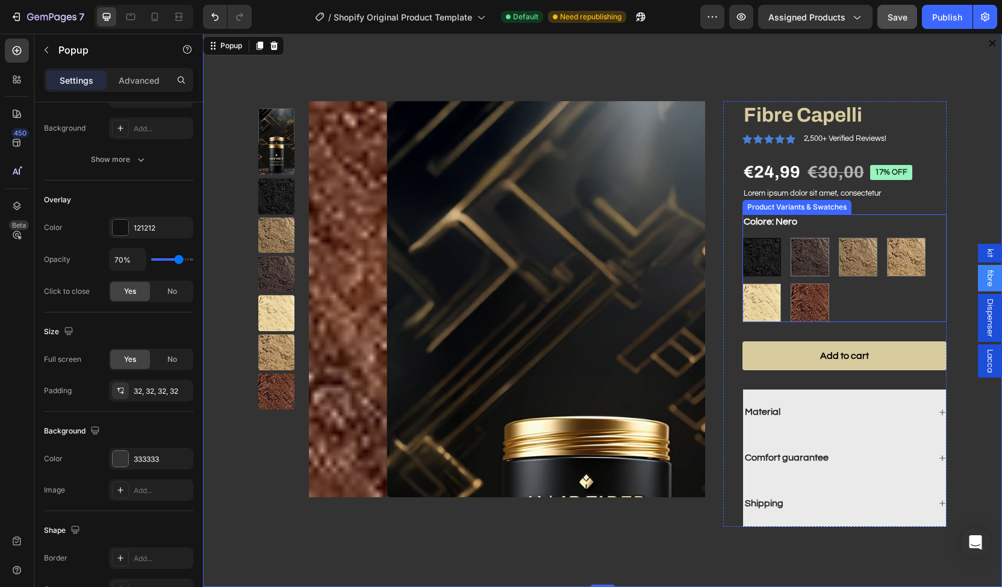
scroll to position [5, 0]
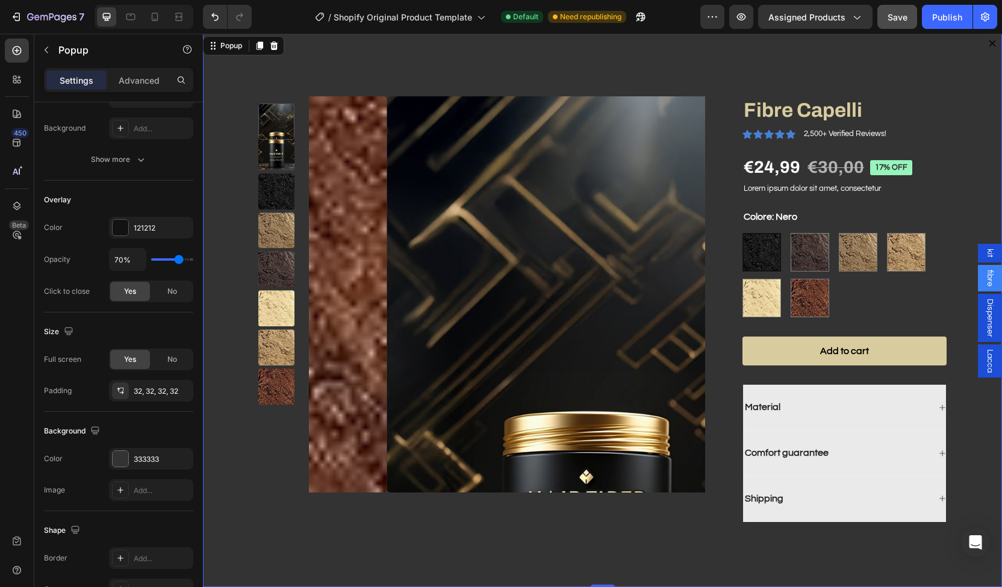
click at [988, 43] on icon "Dialog content" at bounding box center [993, 44] width 10 height 10
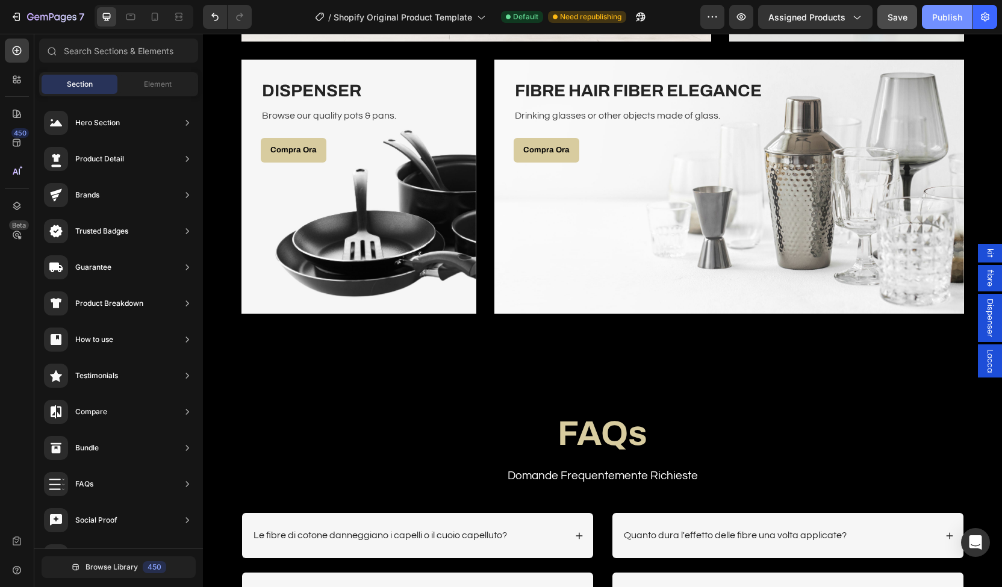
click at [955, 13] on div "Publish" at bounding box center [948, 17] width 30 height 13
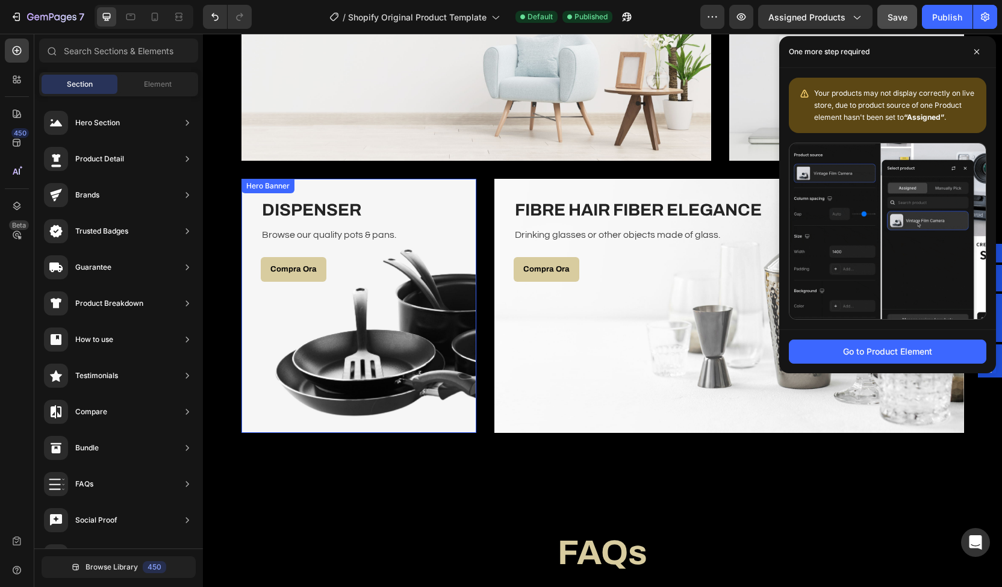
scroll to position [2046, 0]
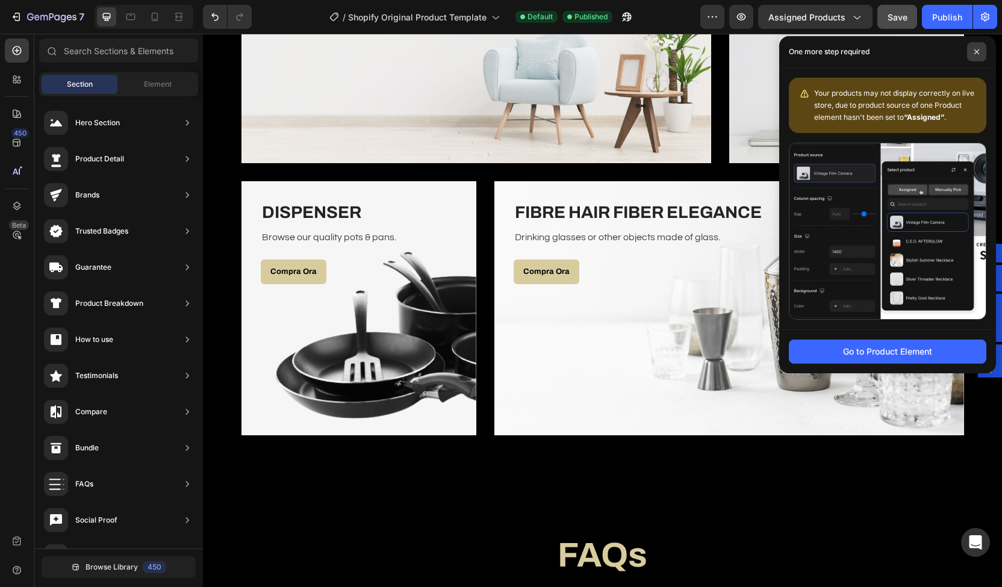
click at [975, 54] on icon at bounding box center [977, 51] width 5 height 5
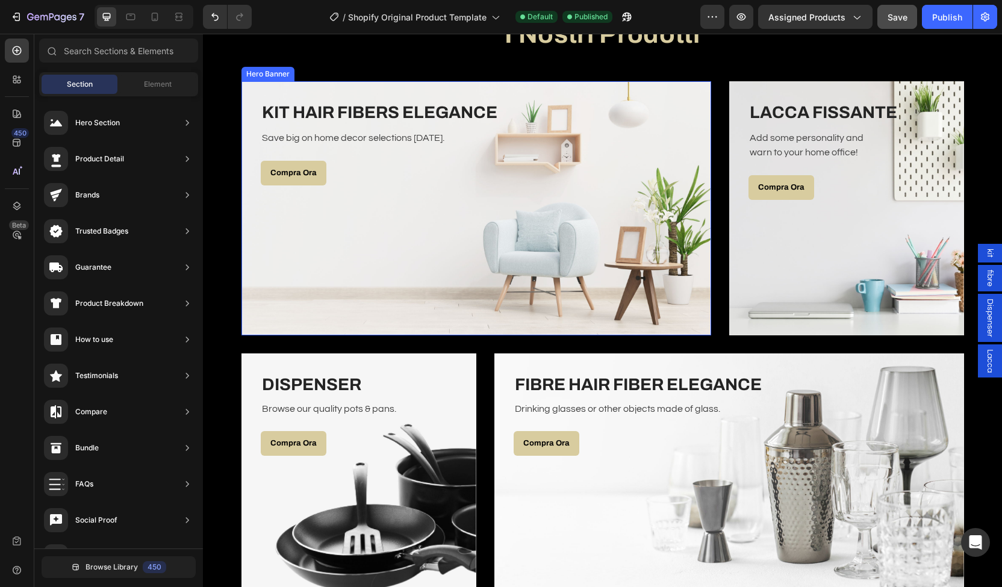
scroll to position [2024, 0]
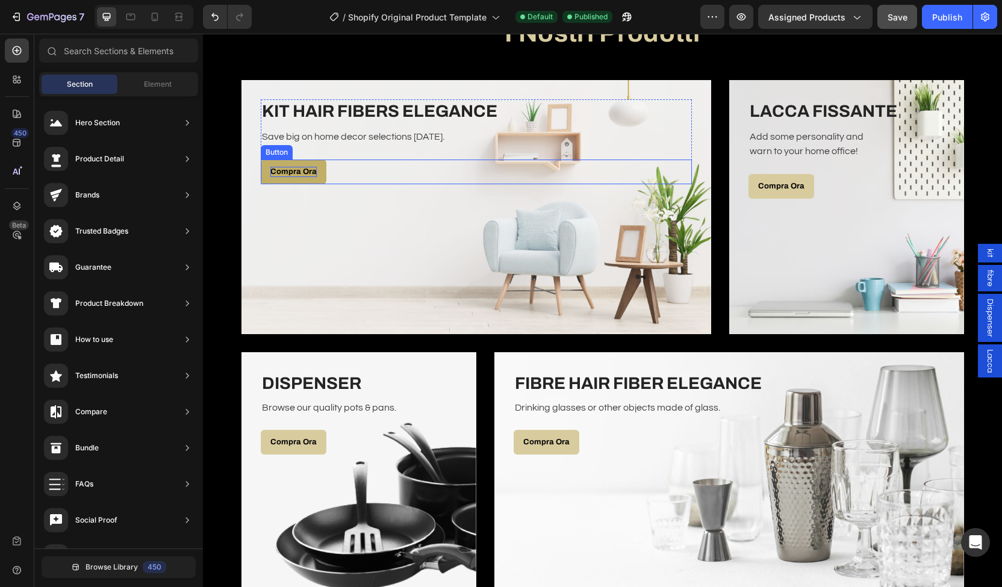
click at [270, 171] on p "Compra Ora" at bounding box center [293, 172] width 46 height 10
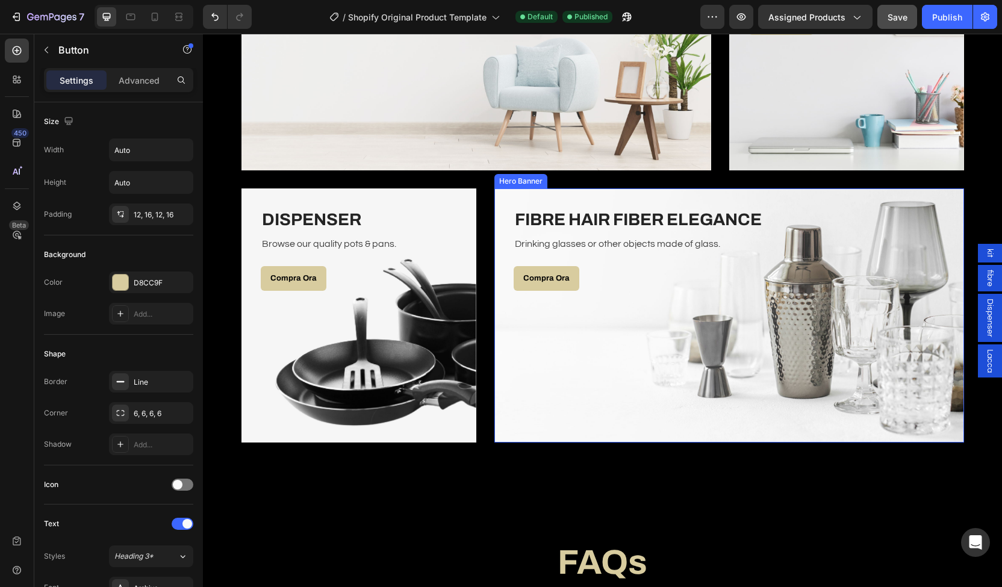
click at [721, 295] on div "Overlay" at bounding box center [730, 316] width 470 height 254
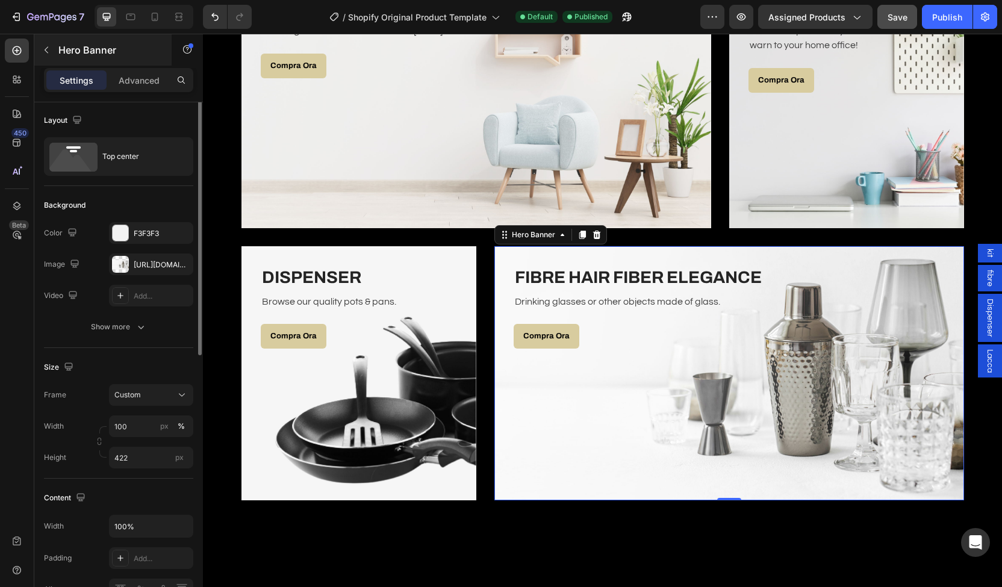
scroll to position [0, 0]
click at [122, 74] on p "Advanced" at bounding box center [139, 80] width 41 height 13
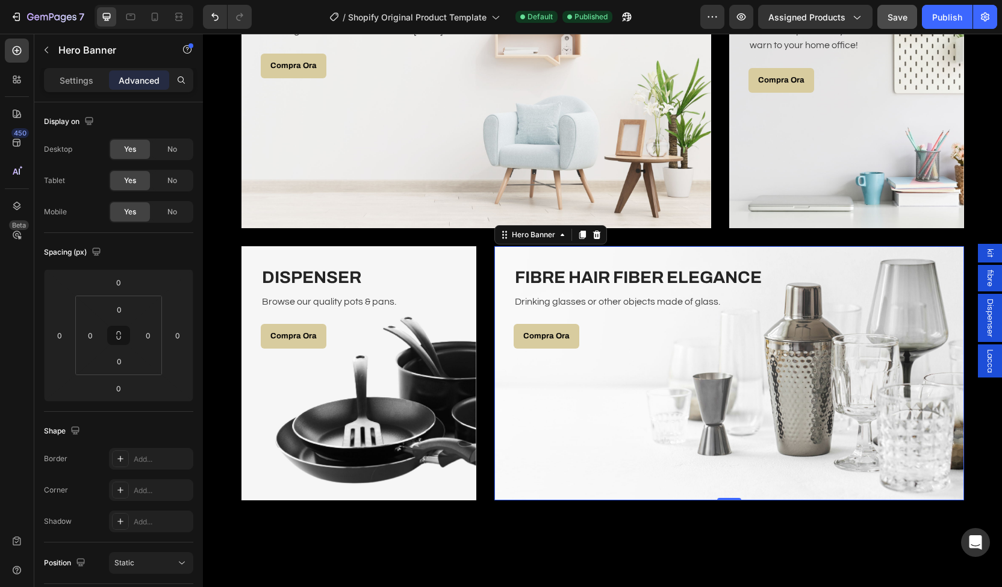
click at [985, 277] on span "fibre" at bounding box center [990, 278] width 12 height 17
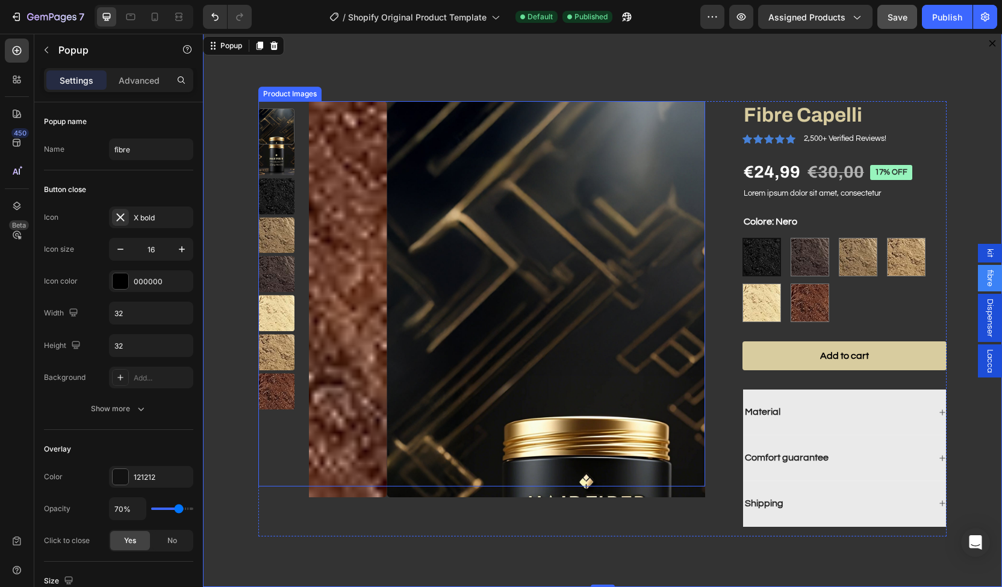
click at [422, 343] on img "Dialog body" at bounding box center [585, 299] width 396 height 396
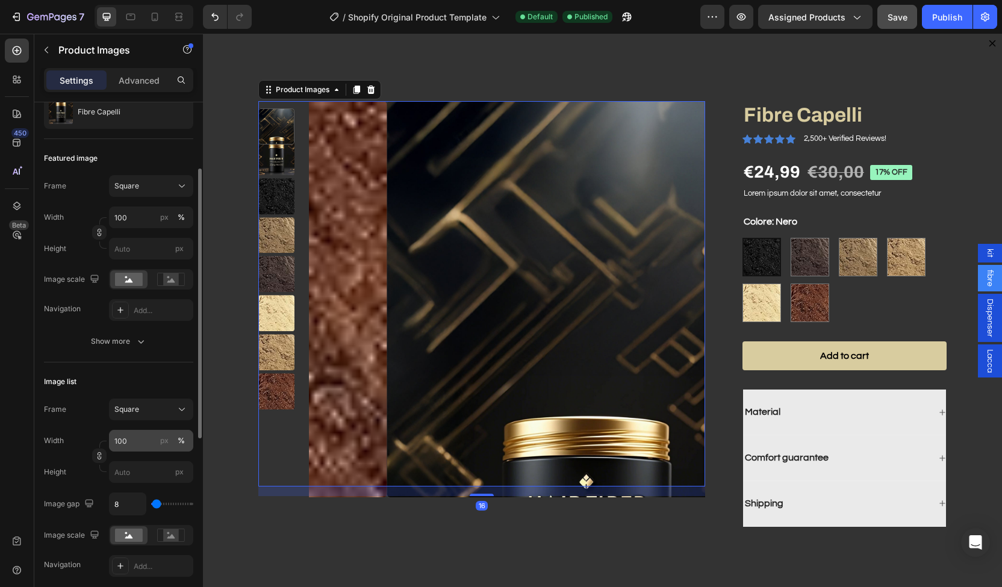
scroll to position [127, 0]
click at [127, 440] on input "100" at bounding box center [151, 441] width 84 height 22
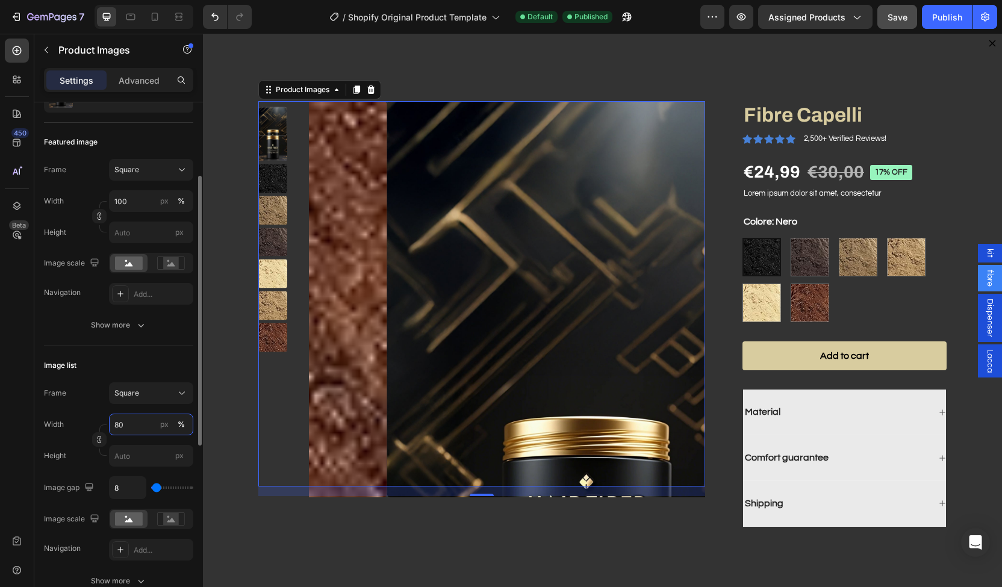
type input "8"
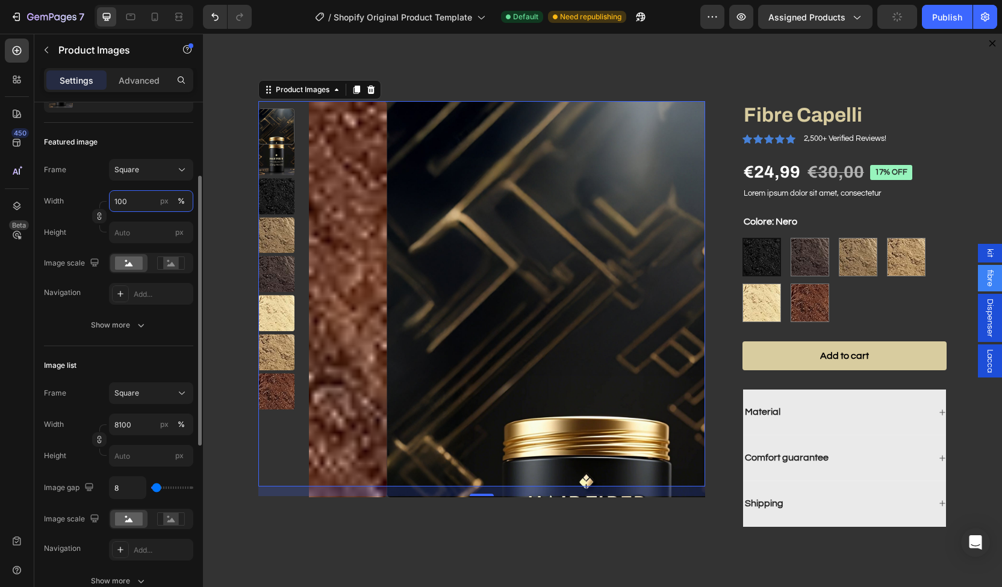
click at [142, 195] on input "100" at bounding box center [151, 201] width 84 height 22
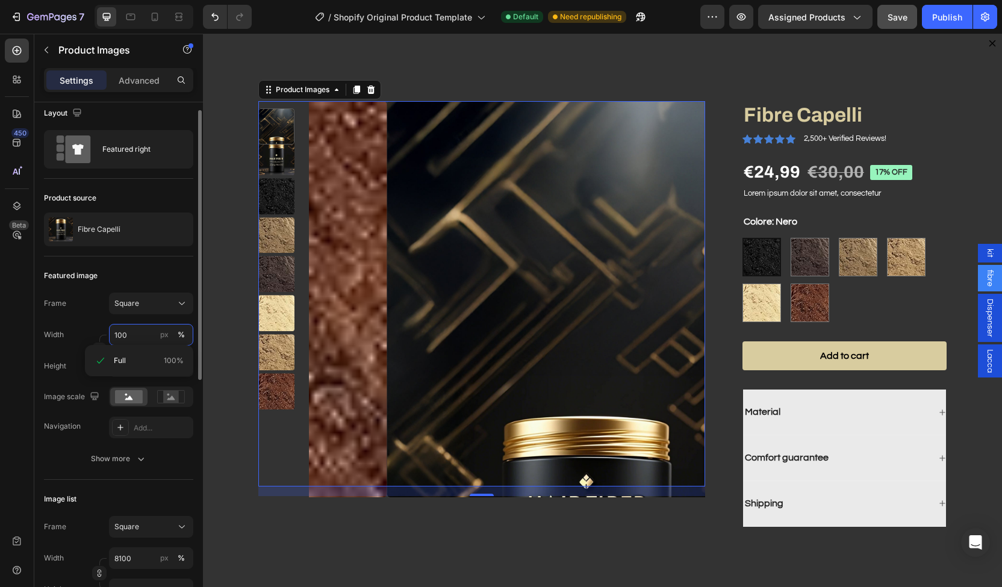
scroll to position [11, 0]
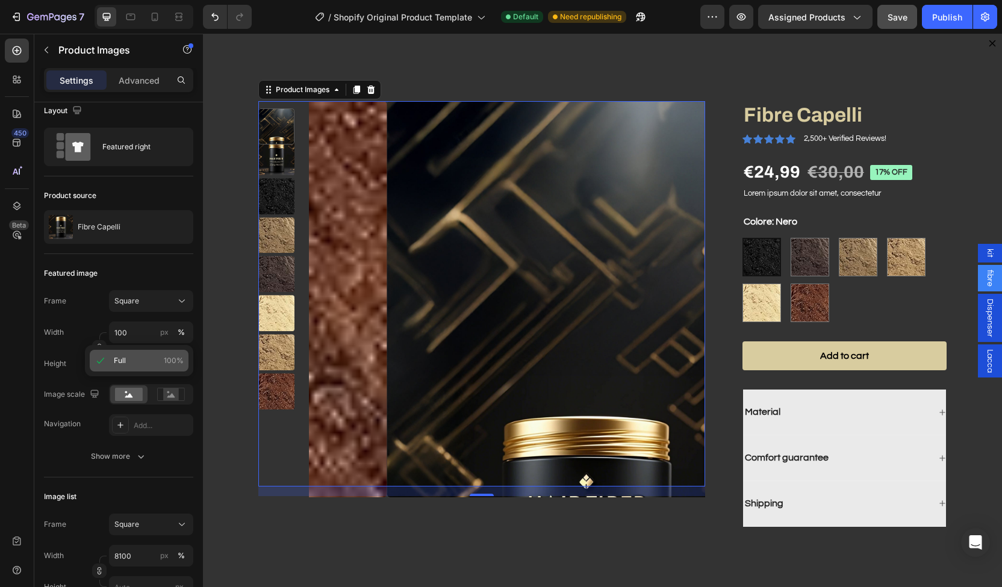
click at [175, 360] on span "100%" at bounding box center [174, 360] width 20 height 11
click at [175, 360] on div "px" at bounding box center [179, 364] width 18 height 16
click at [175, 360] on input "px" at bounding box center [151, 364] width 84 height 22
click at [84, 363] on div "Height px" at bounding box center [118, 364] width 149 height 22
click at [275, 493] on div "16" at bounding box center [481, 492] width 447 height 10
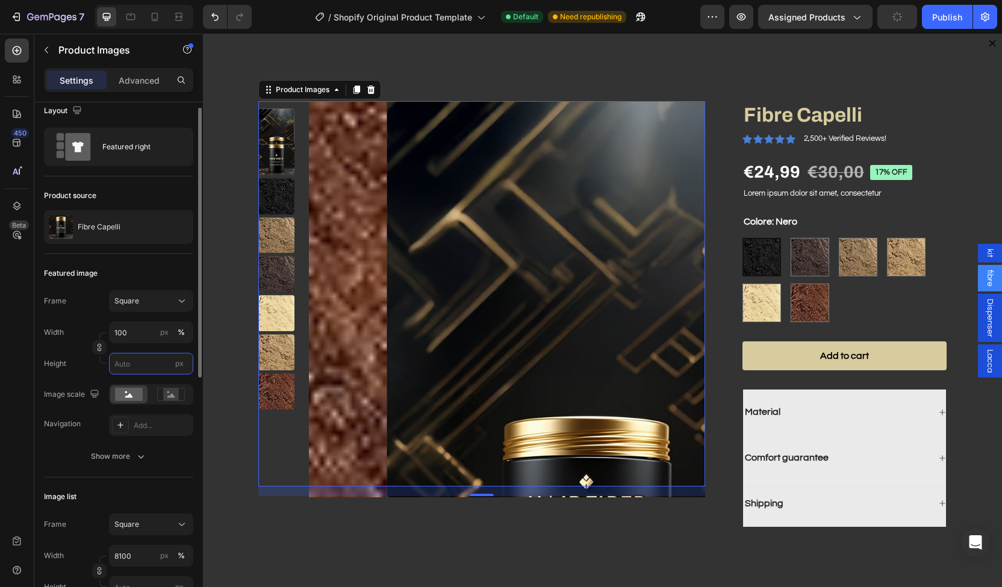
click at [136, 365] on input "px" at bounding box center [151, 364] width 84 height 22
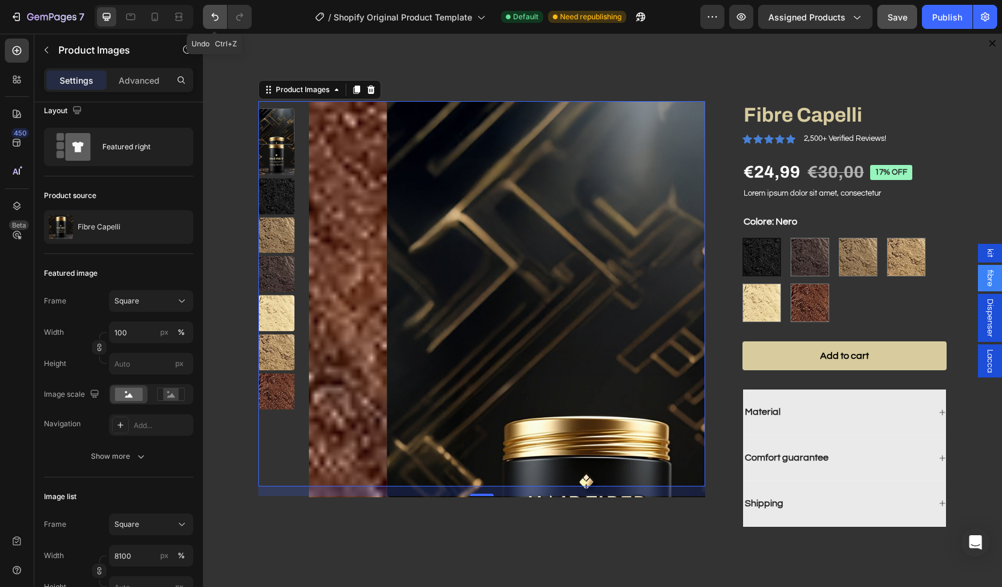
click at [208, 14] on button "Undo/Redo" at bounding box center [215, 17] width 24 height 24
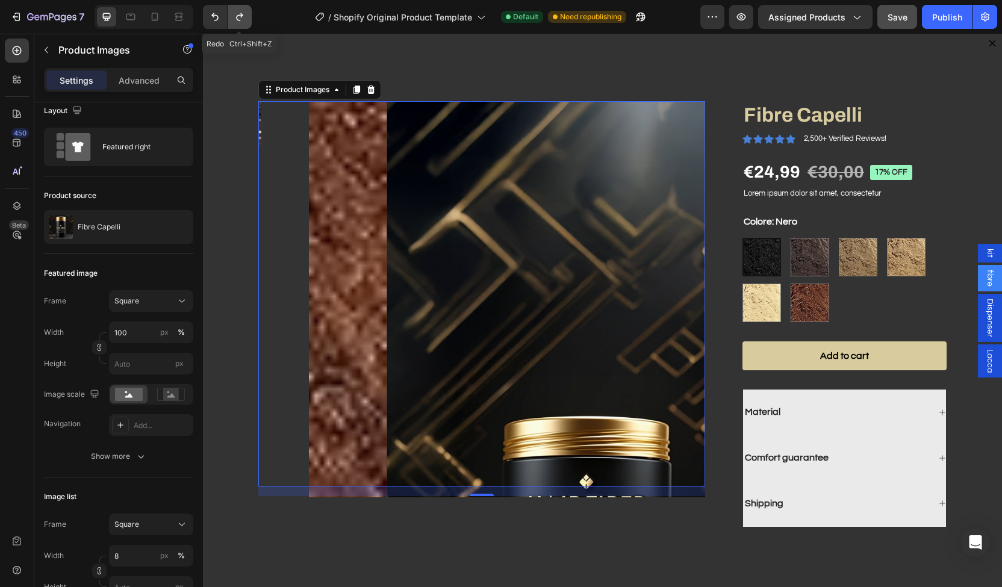
click at [237, 16] on icon "Undo/Redo" at bounding box center [239, 17] width 7 height 8
type input "8100"
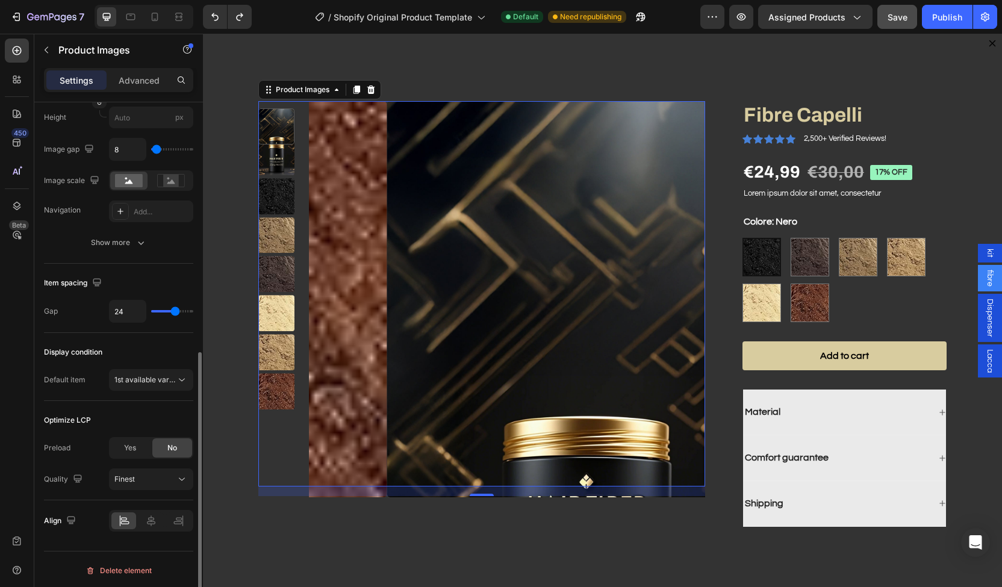
scroll to position [481, 0]
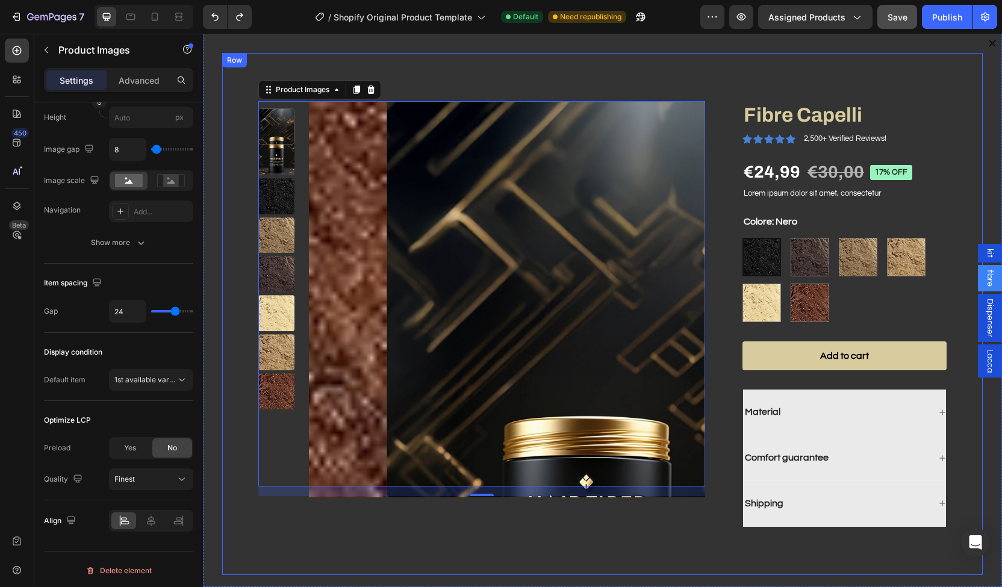
click at [236, 332] on div "Product Images 16 Fibre Capelli Product Title Icon Icon Icon Icon Icon Icon Lis…" at bounding box center [602, 314] width 761 height 522
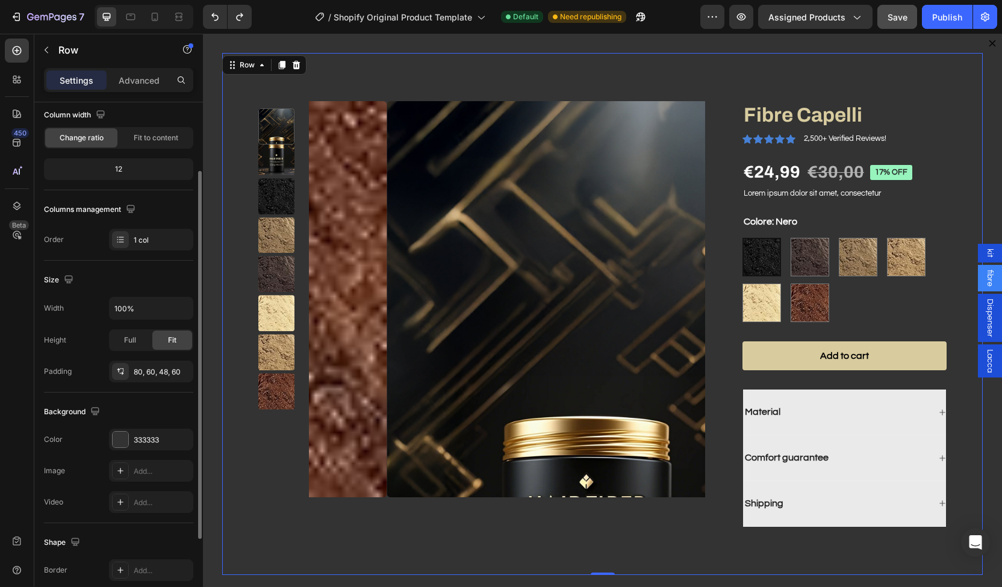
scroll to position [99, 0]
click at [135, 310] on input "100%" at bounding box center [151, 310] width 83 height 22
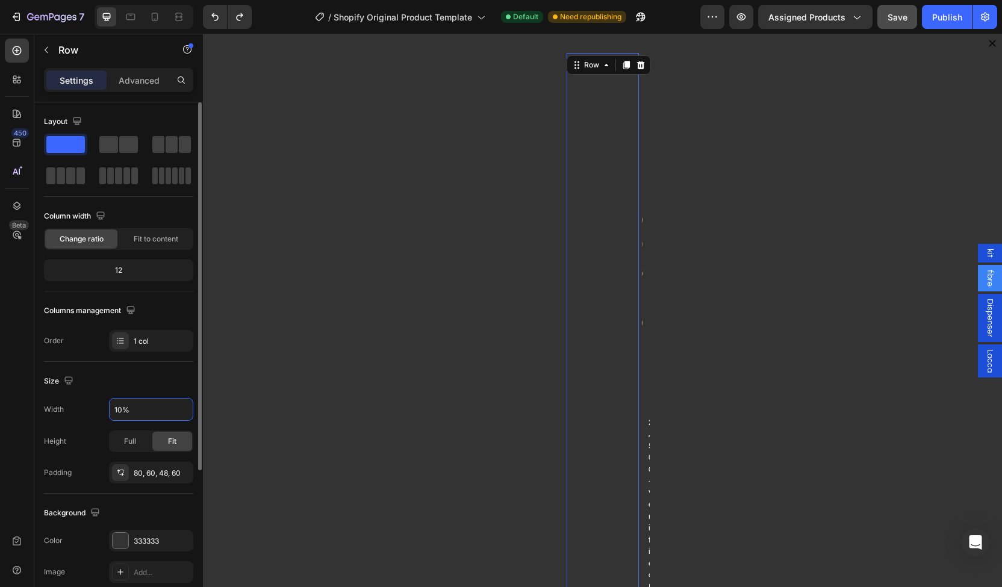
type input "100%"
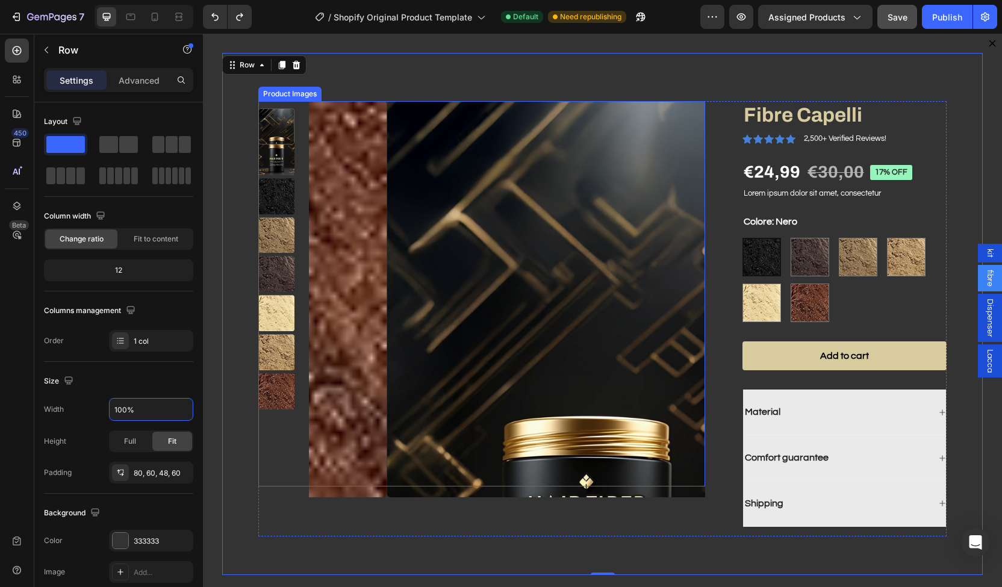
click at [422, 336] on img "Dialog body" at bounding box center [585, 299] width 396 height 396
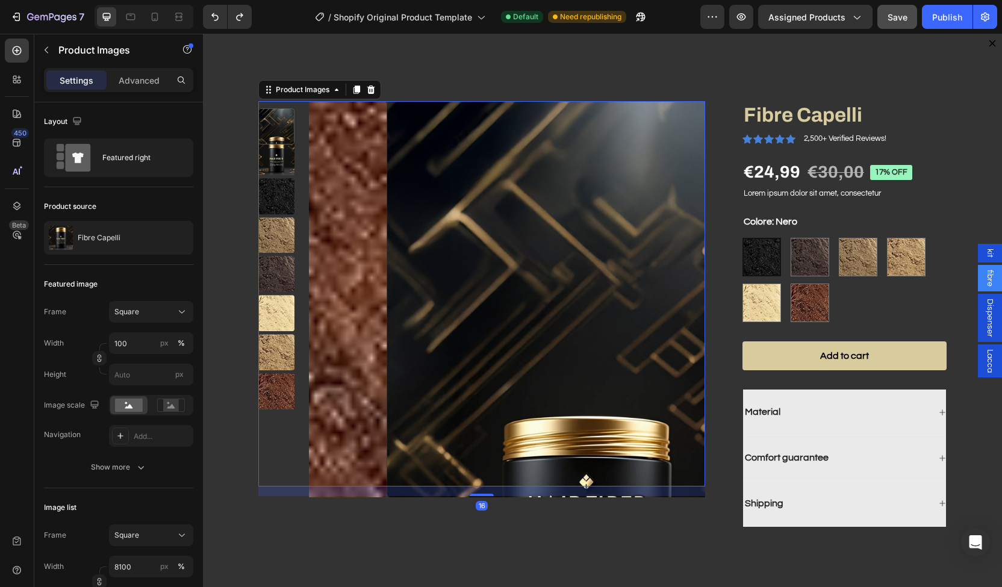
click at [454, 313] on img "Dialog body" at bounding box center [585, 299] width 396 height 396
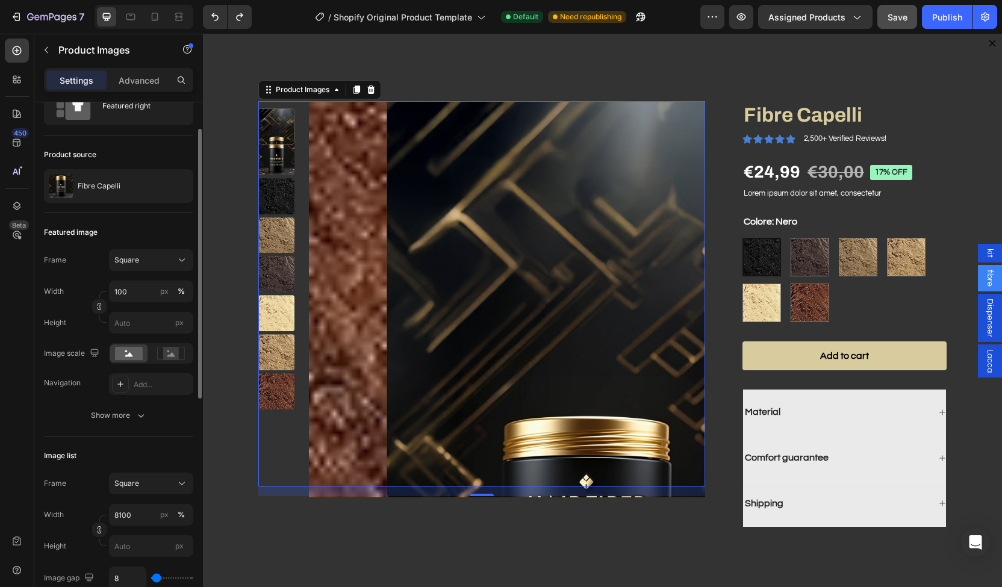
scroll to position [80, 0]
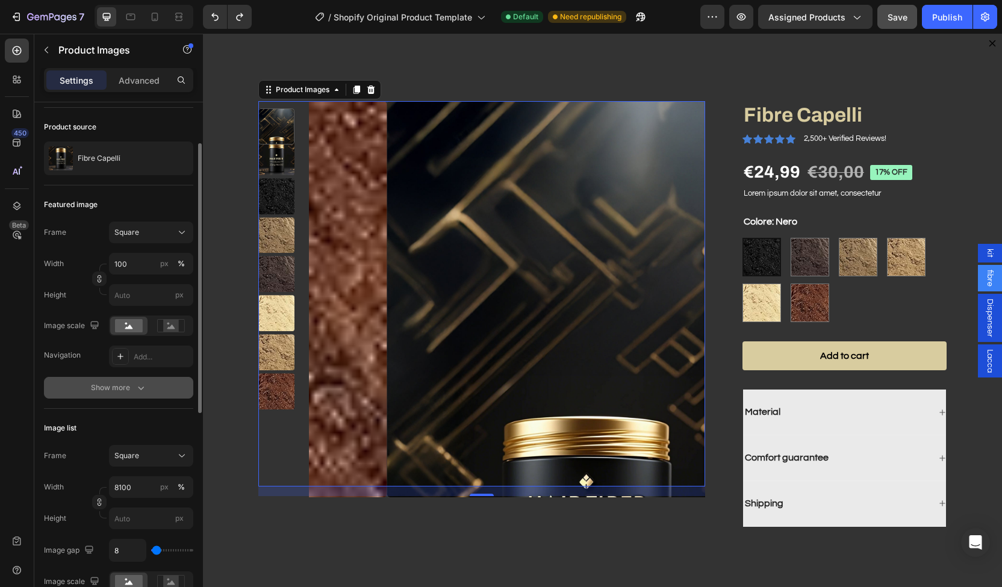
click at [139, 385] on icon "button" at bounding box center [141, 388] width 12 height 12
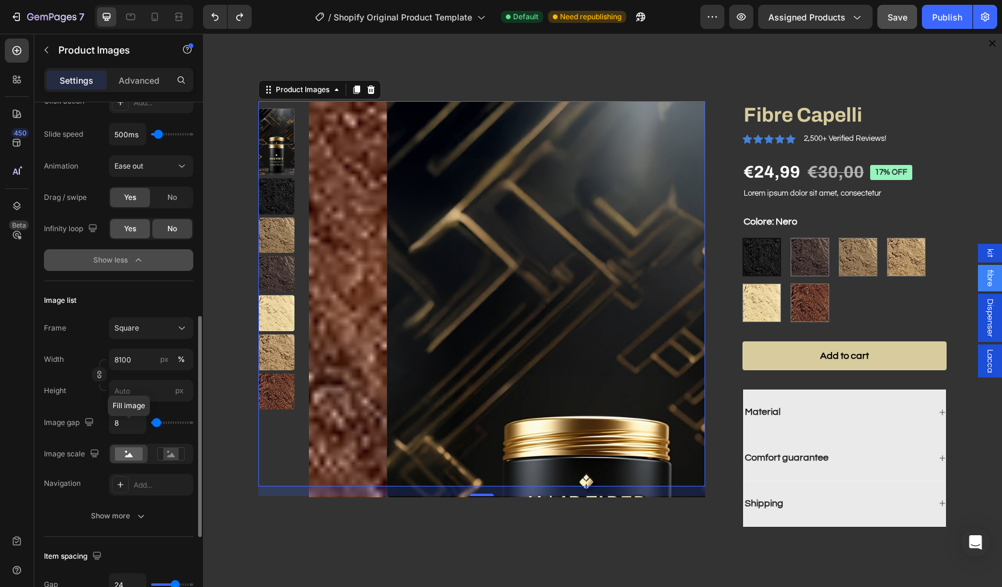
scroll to position [450, 0]
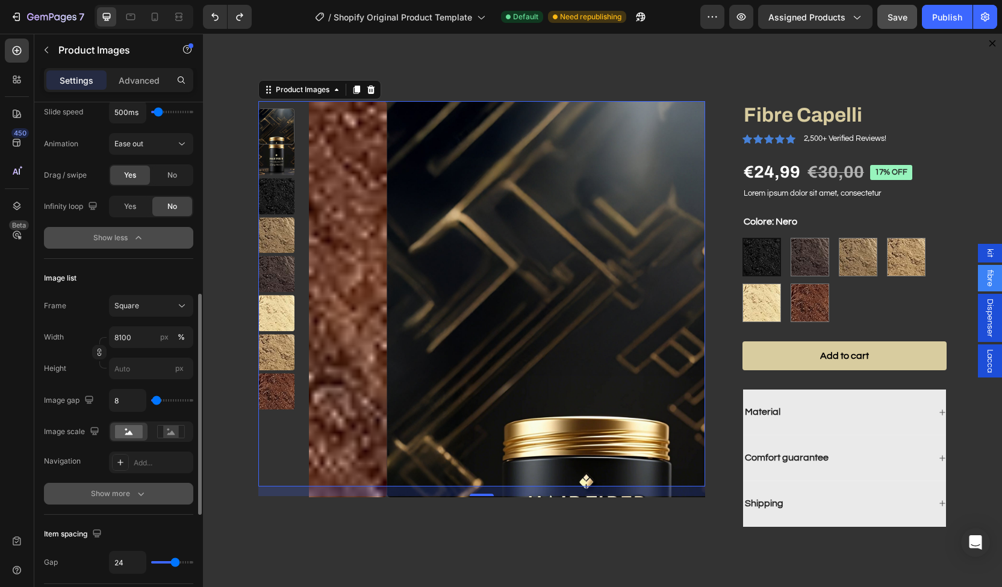
click at [139, 494] on icon "button" at bounding box center [141, 494] width 12 height 12
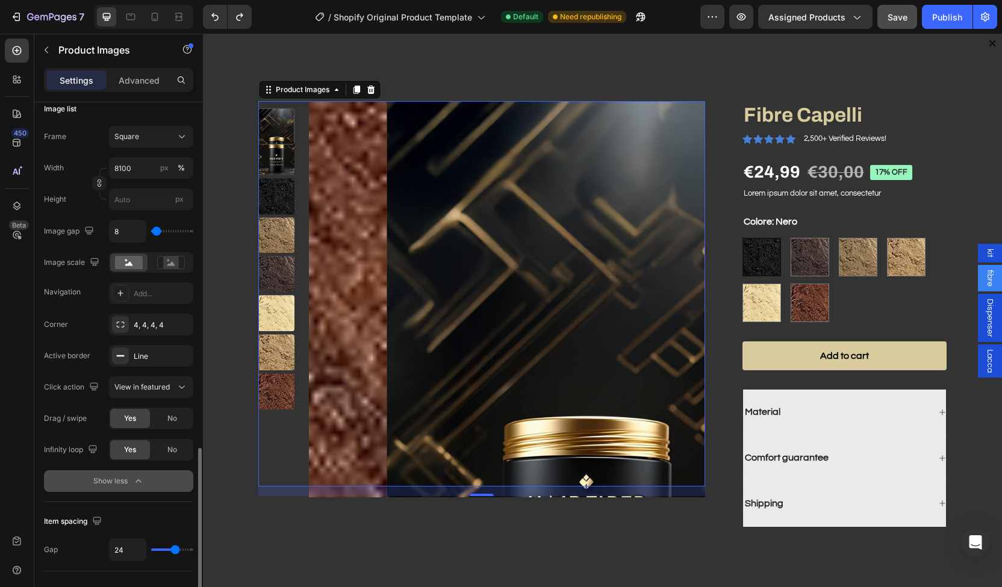
scroll to position [702, 0]
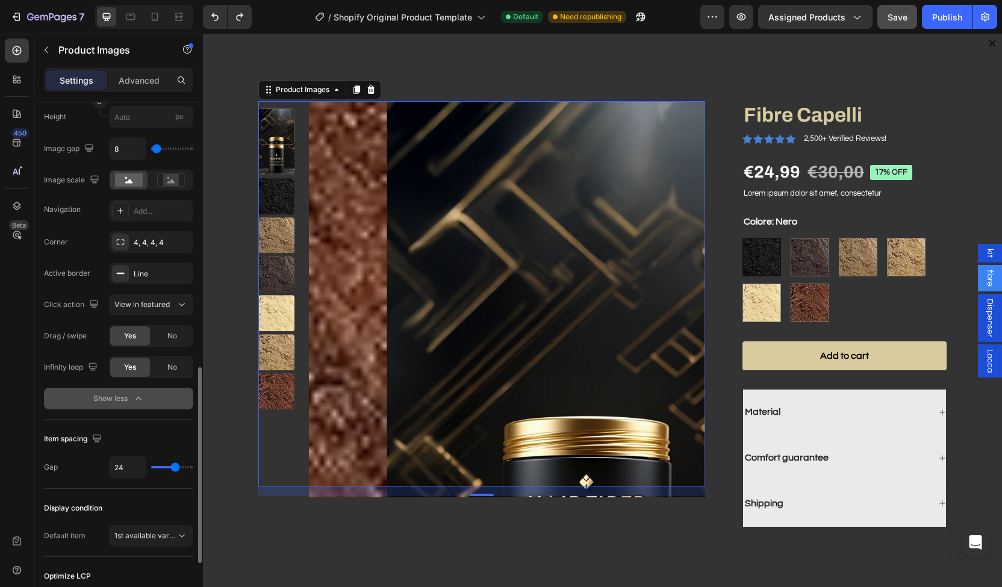
click at [113, 395] on div "Show less" at bounding box center [118, 399] width 51 height 12
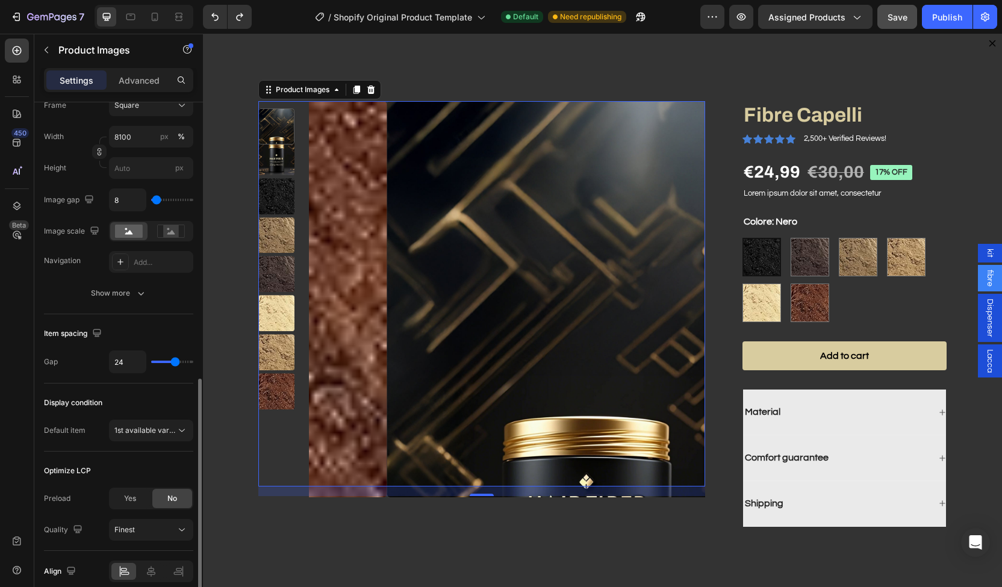
scroll to position [650, 0]
click at [131, 427] on span "1st available variant" at bounding box center [147, 431] width 67 height 9
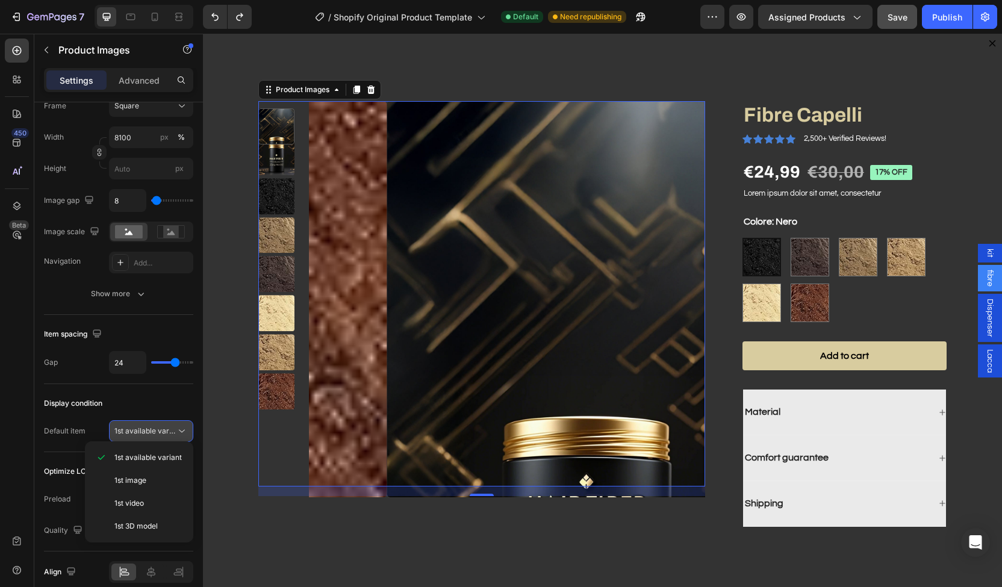
click at [131, 427] on span "1st available variant" at bounding box center [147, 431] width 67 height 9
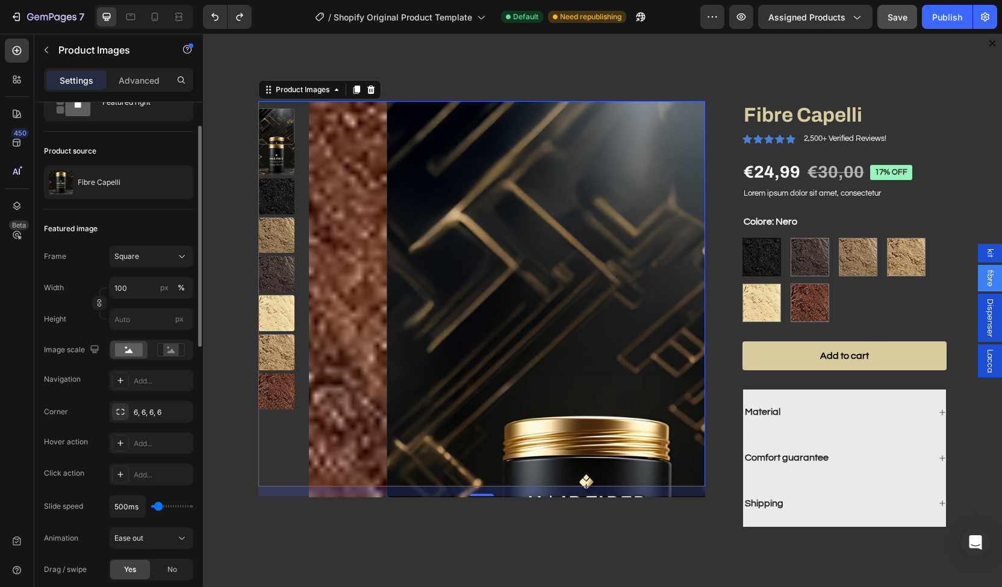
scroll to position [56, 0]
click at [169, 261] on div "Square" at bounding box center [150, 256] width 73 height 12
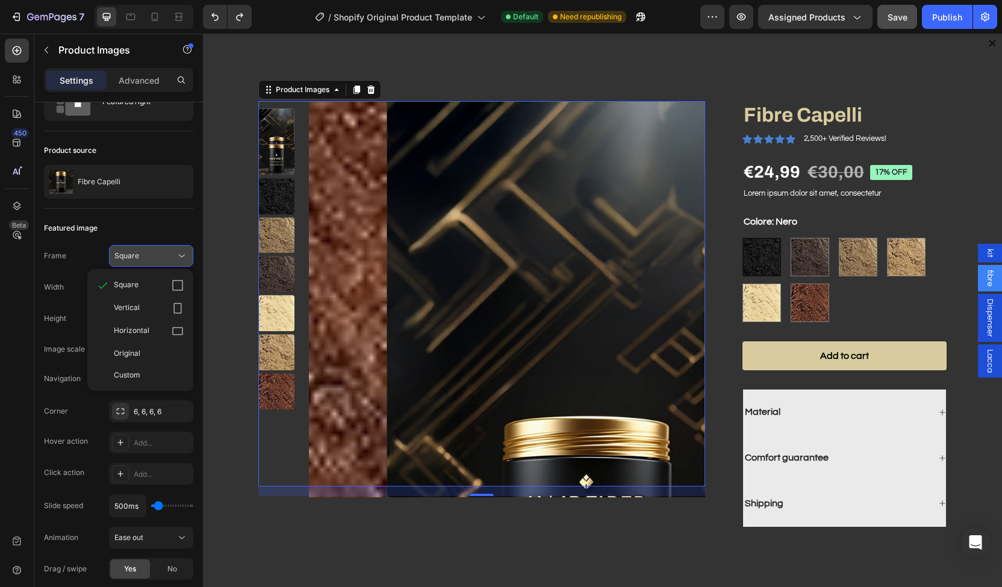
click at [169, 261] on div "Square" at bounding box center [150, 256] width 73 height 12
click at [154, 290] on input "100" at bounding box center [151, 288] width 84 height 22
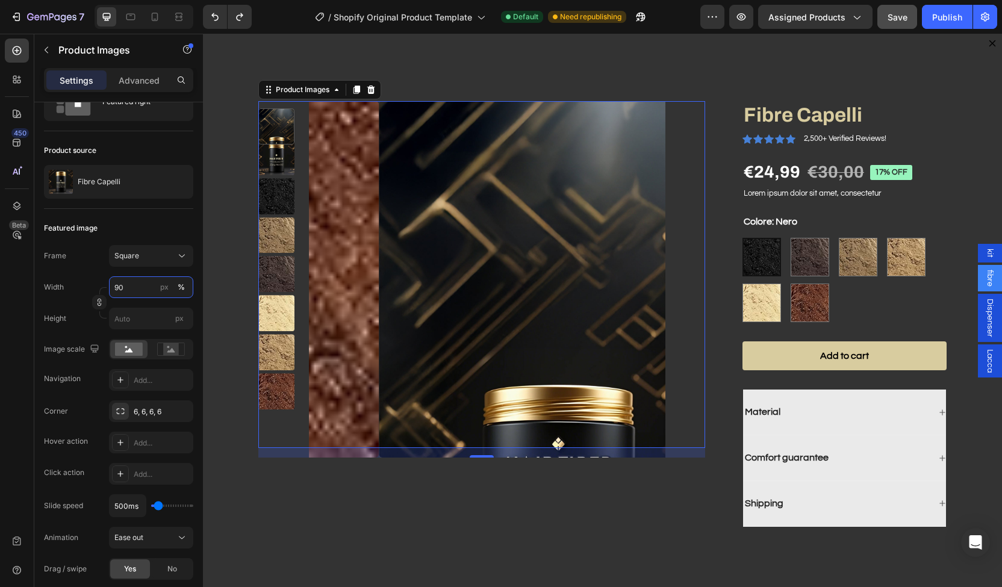
type input "9"
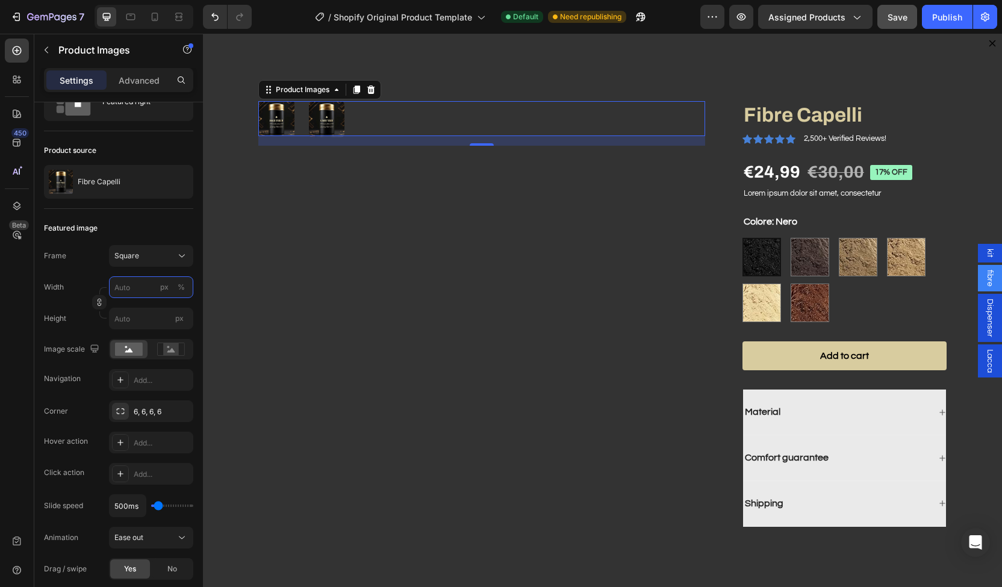
type input "8"
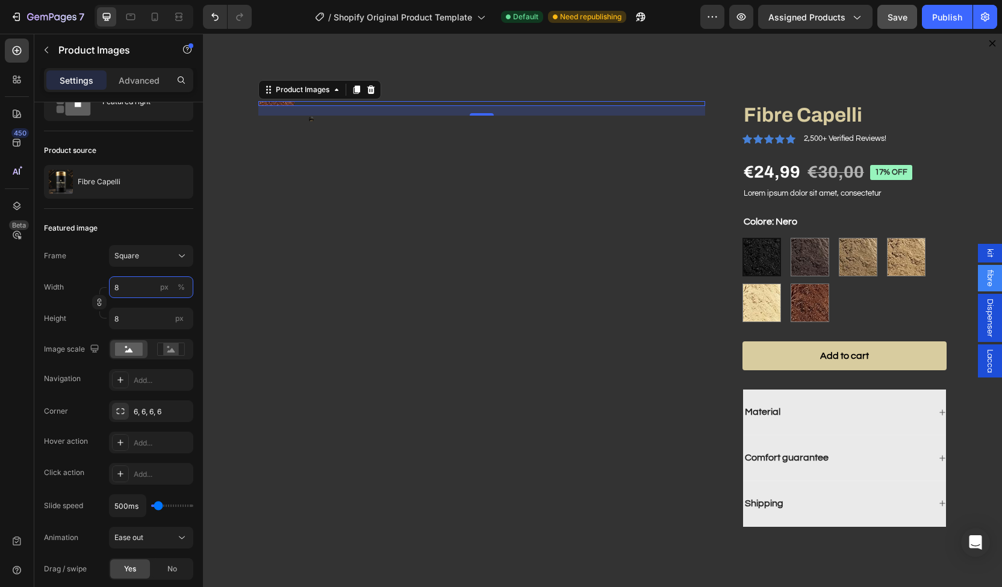
type input "80"
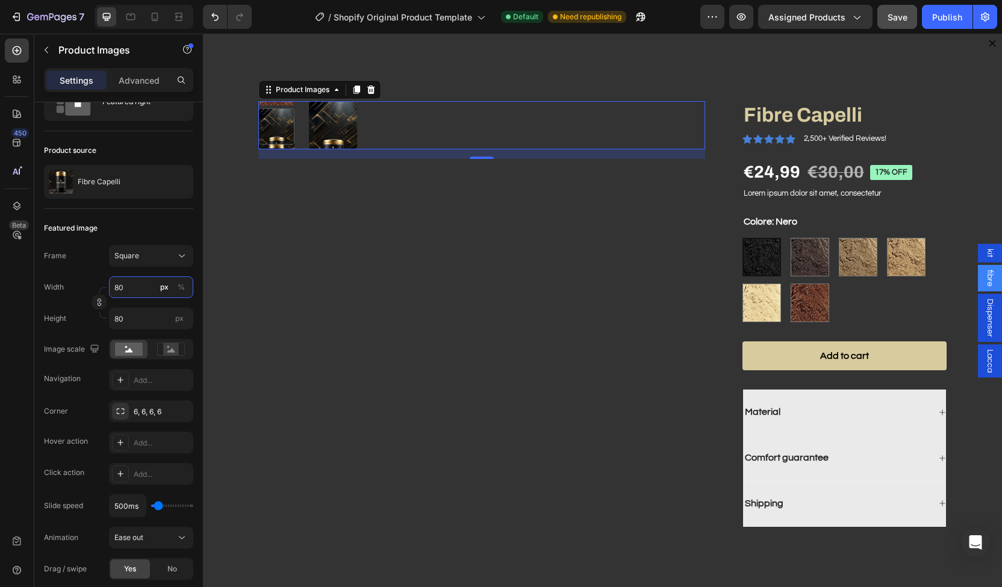
type input "8"
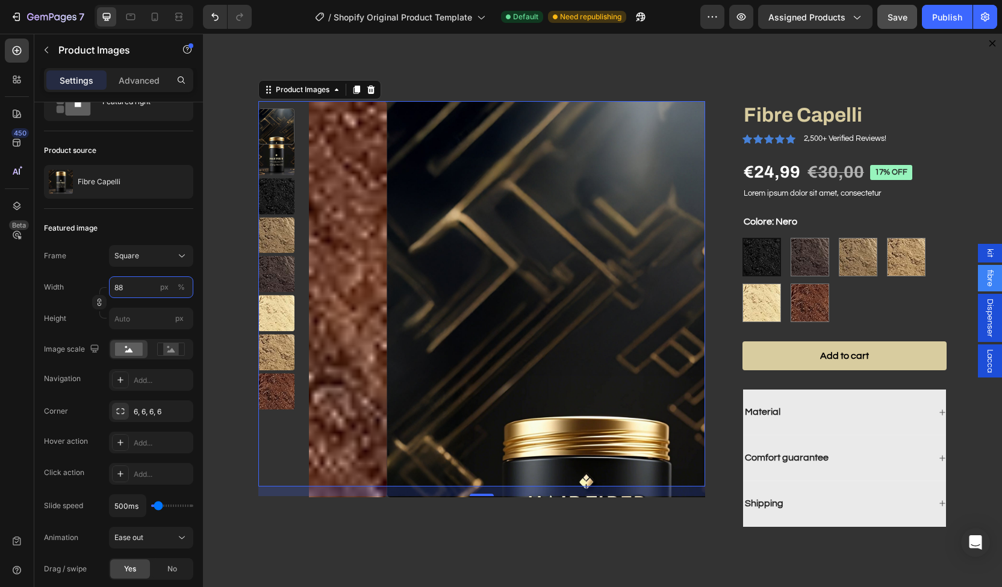
type input "889"
type input "88"
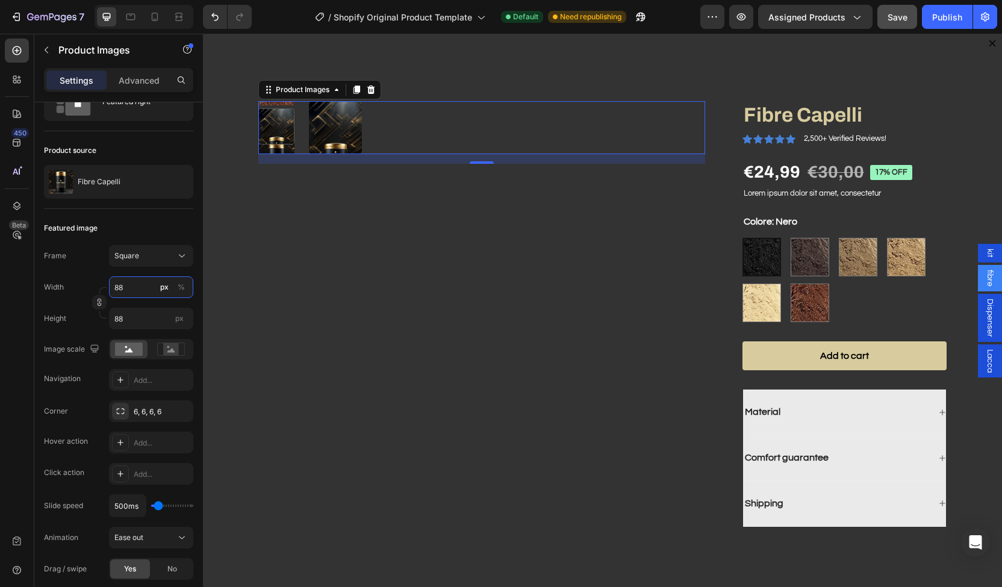
type input "8"
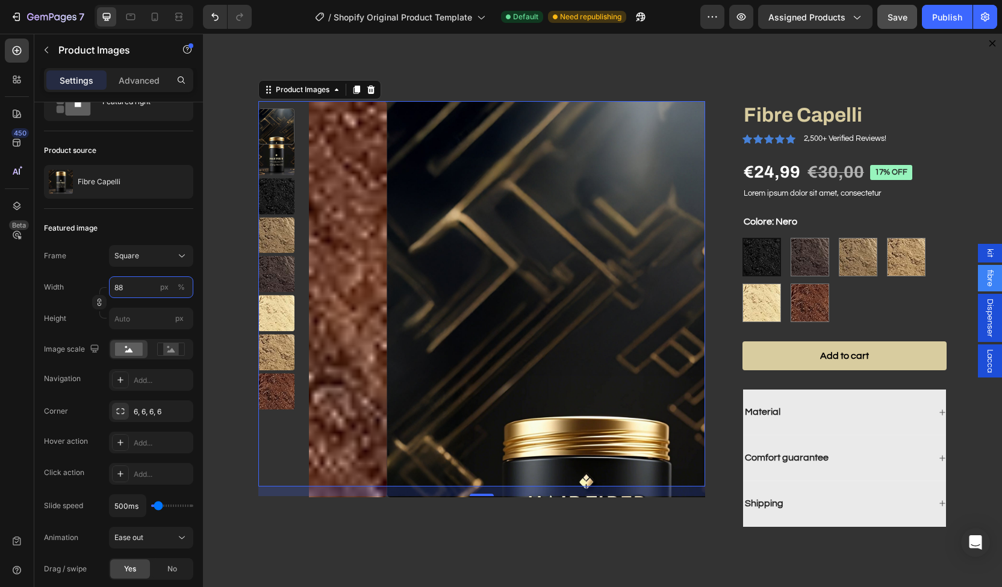
type input "889"
type input "88"
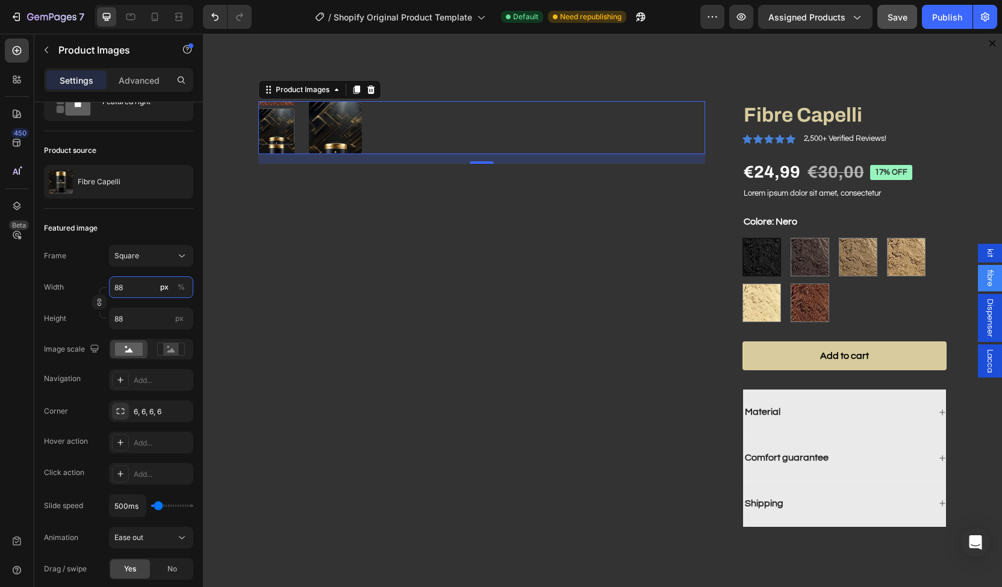
type input "8"
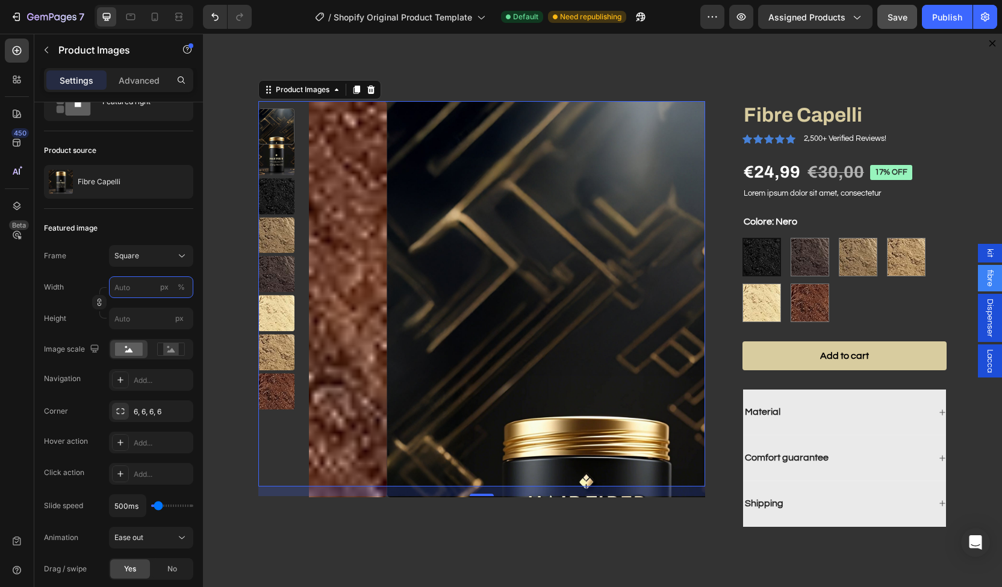
type input "8"
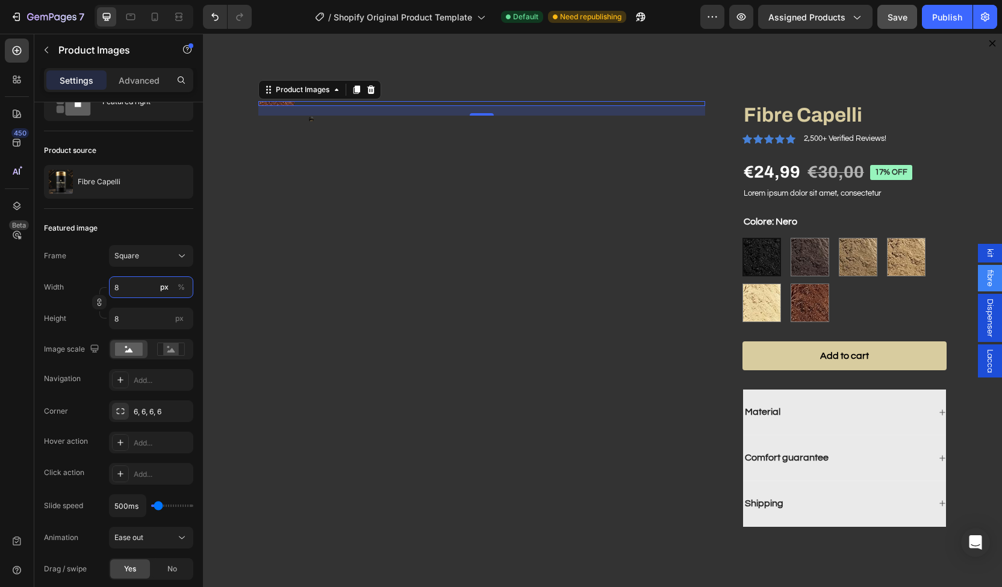
type input "89"
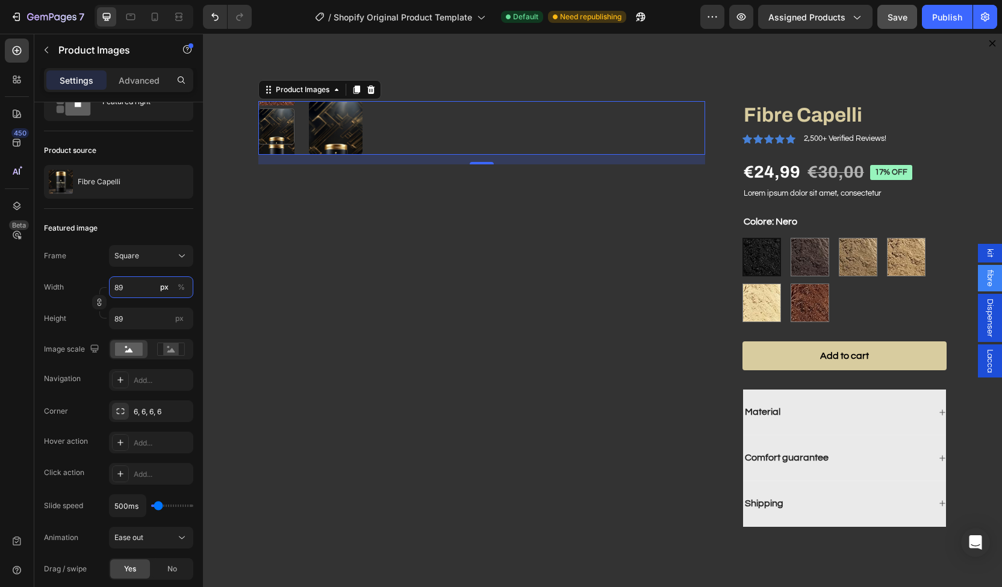
type input "8"
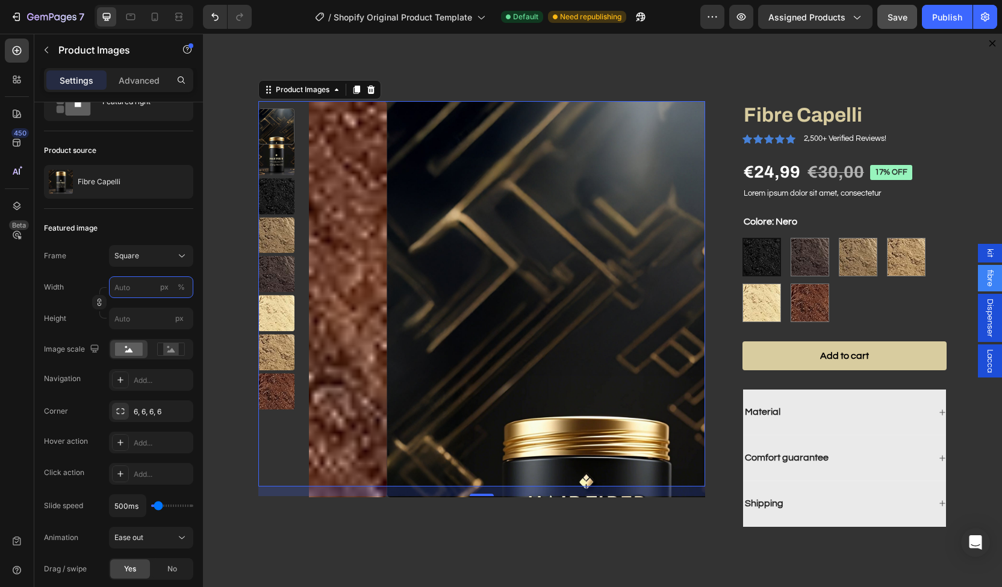
type input "9"
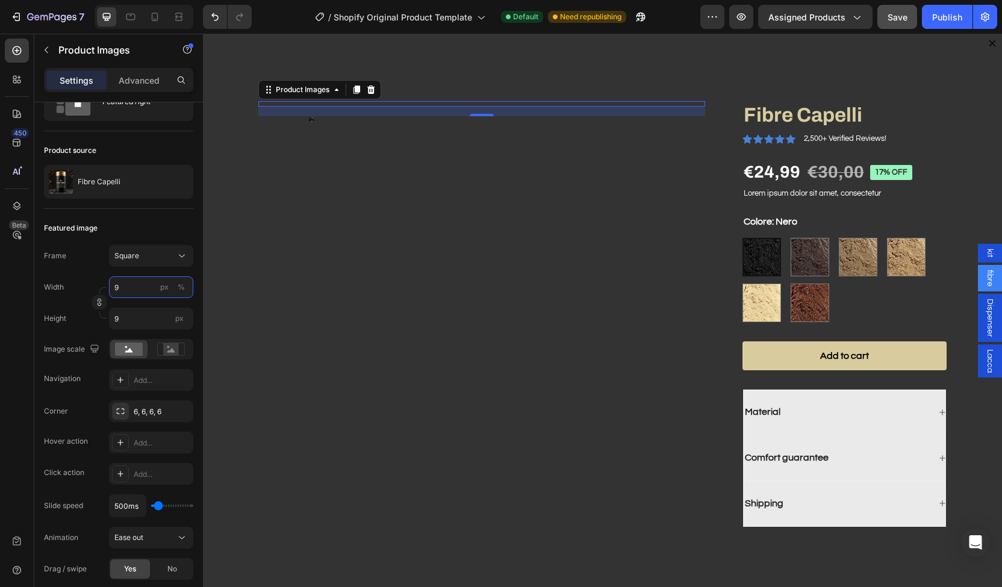
type input "90"
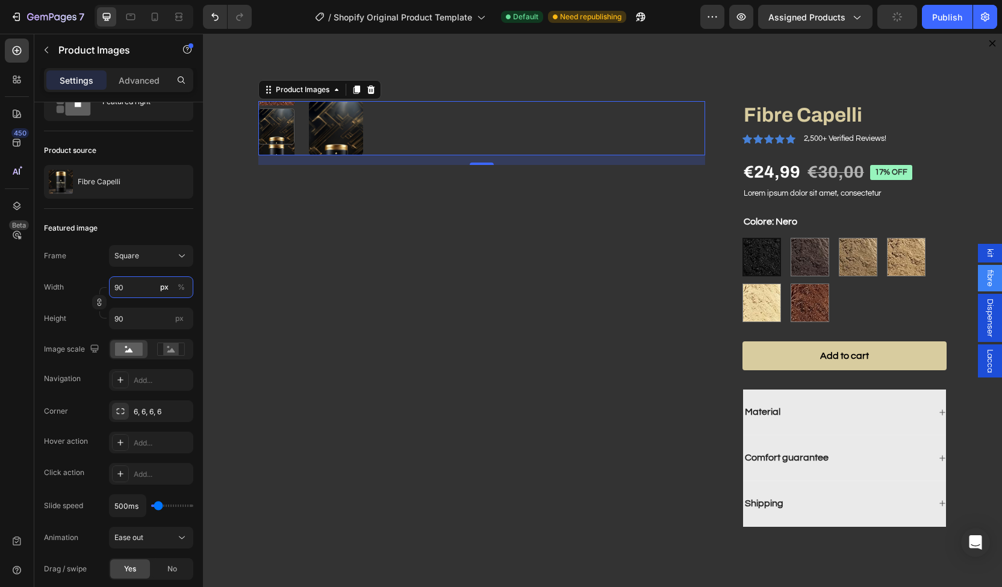
type input "90"
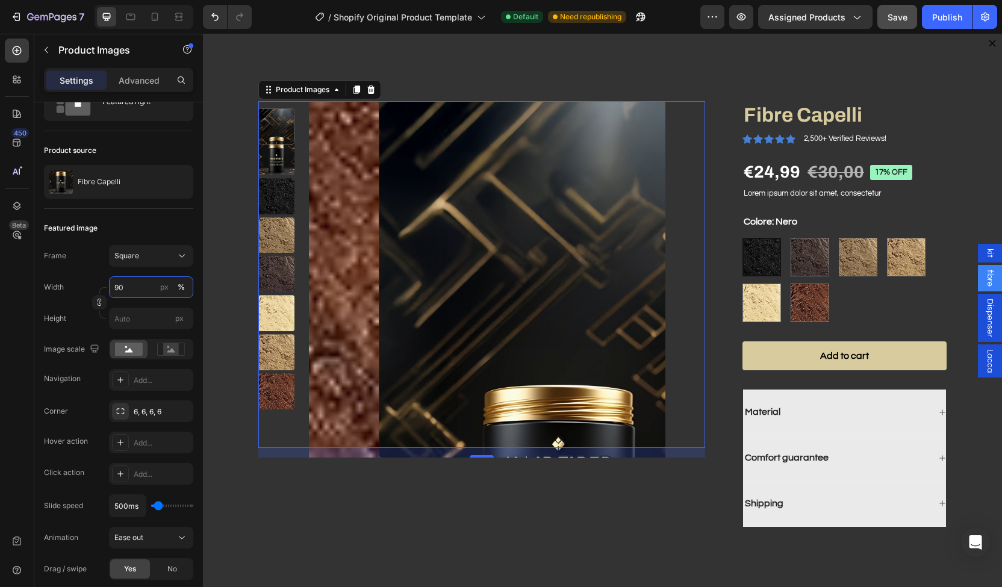
type input "9"
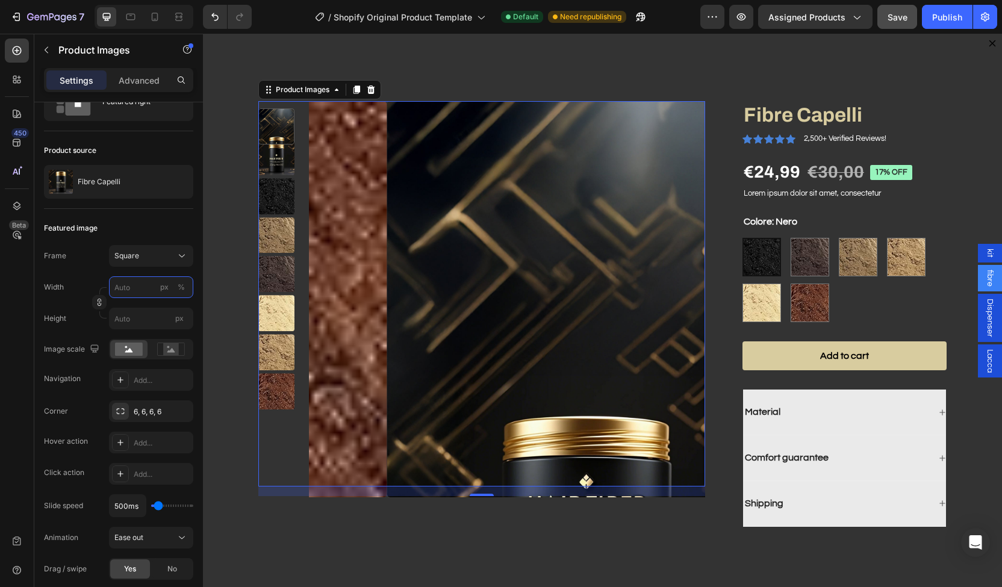
type input "8"
type input "89"
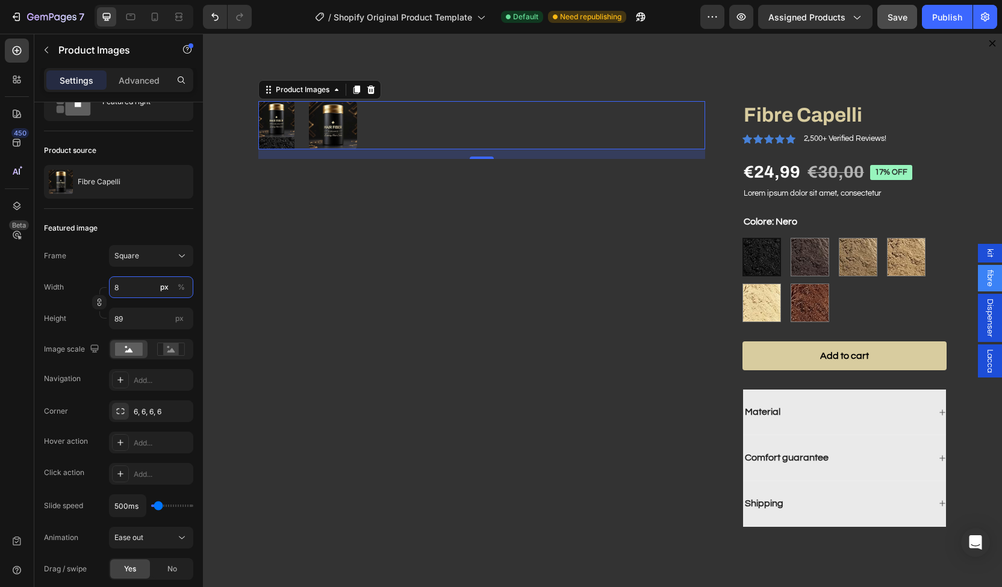
type input "80"
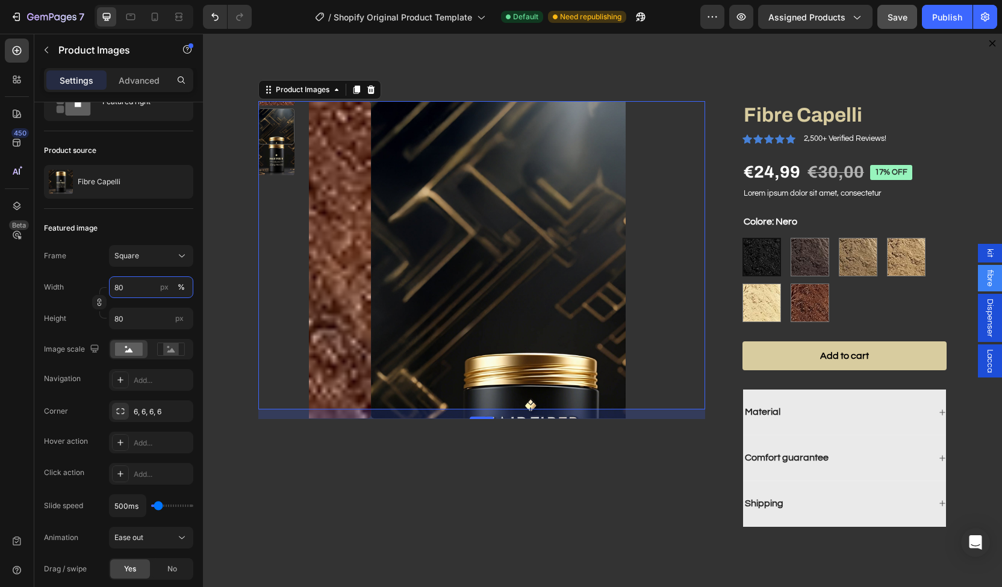
type input "80"
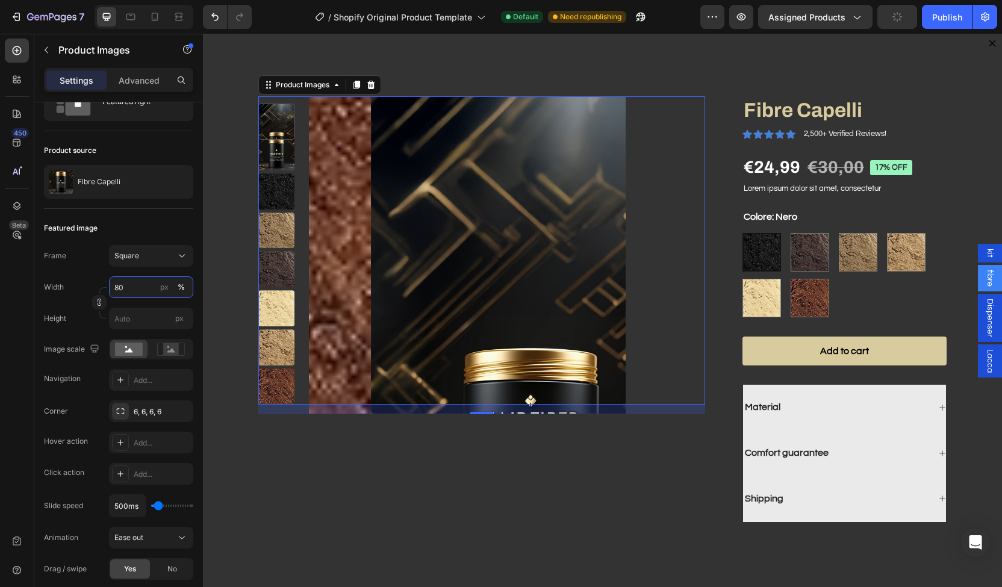
scroll to position [0, 0]
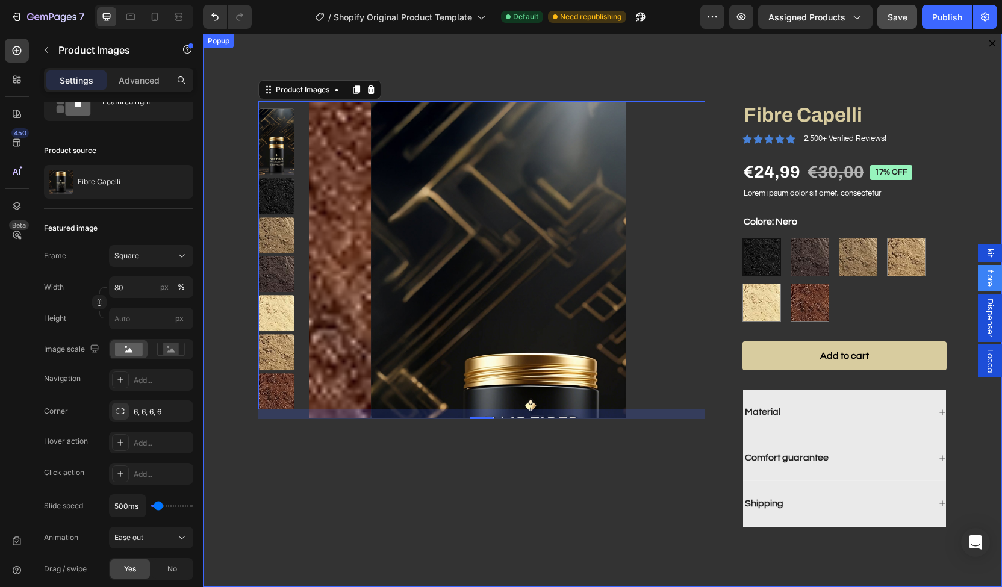
click at [495, 50] on div "Product Images 16 Fibre Capelli Product Title Icon Icon Icon Icon Icon Icon Lis…" at bounding box center [602, 311] width 799 height 554
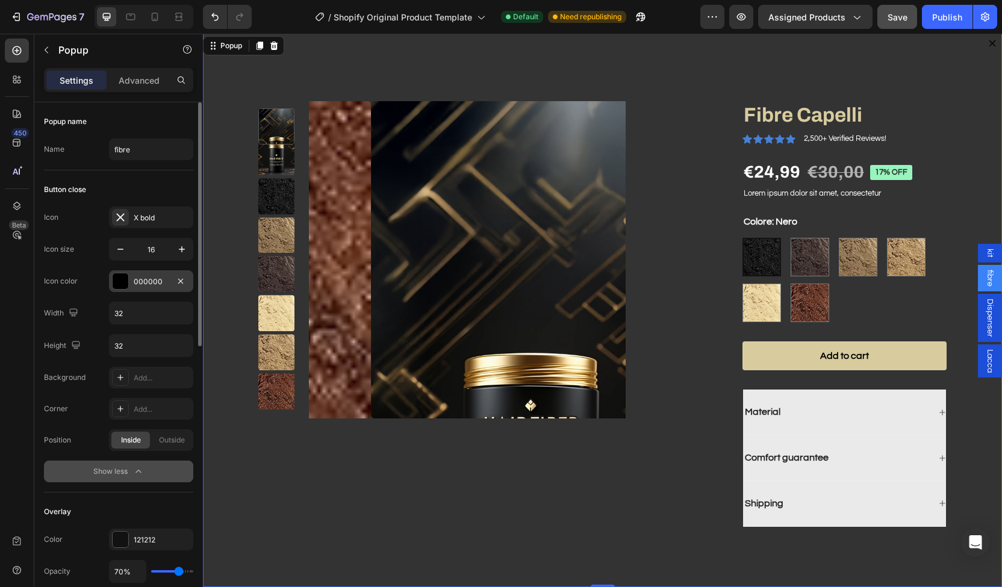
click at [134, 281] on div "000000" at bounding box center [151, 282] width 35 height 11
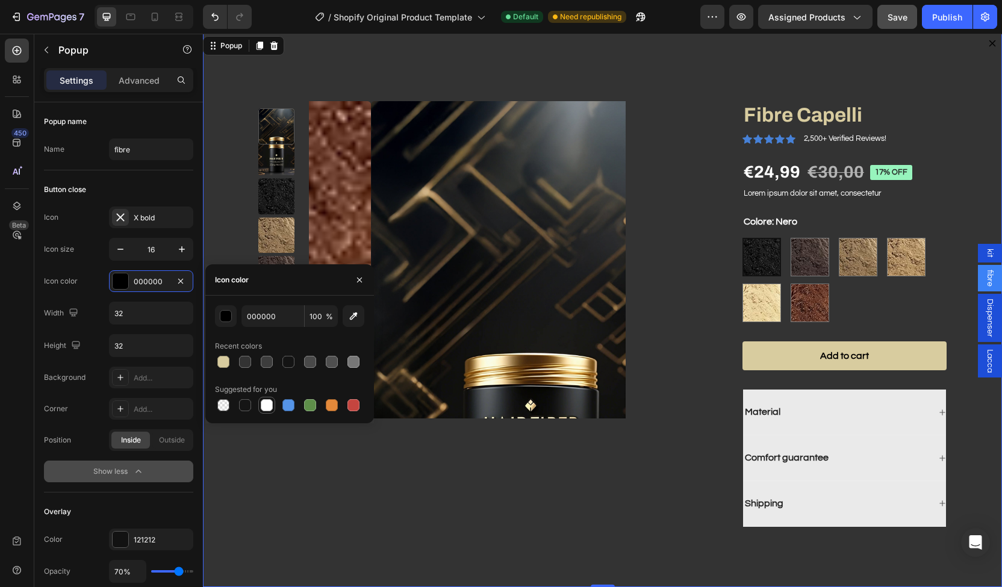
click at [261, 409] on div at bounding box center [267, 405] width 12 height 12
type input "FFFFFF"
click at [140, 80] on p "Advanced" at bounding box center [139, 80] width 41 height 13
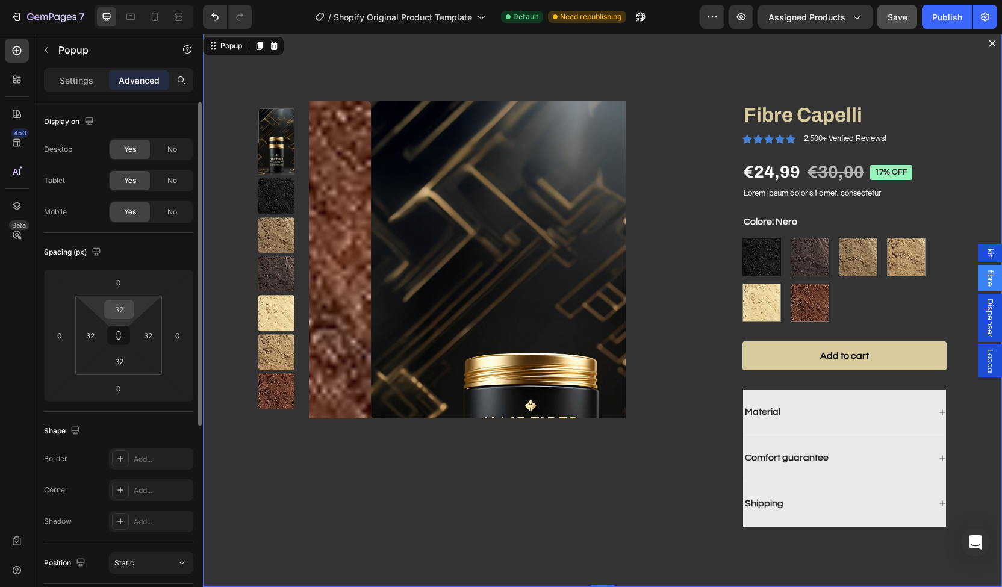
click at [122, 308] on input "32" at bounding box center [119, 310] width 24 height 18
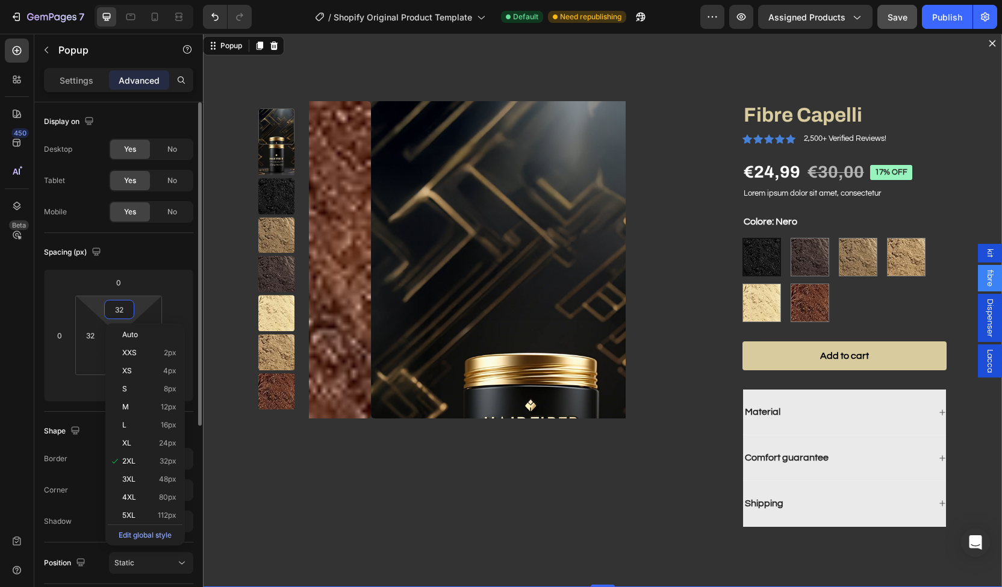
click at [122, 308] on input "32" at bounding box center [119, 310] width 24 height 18
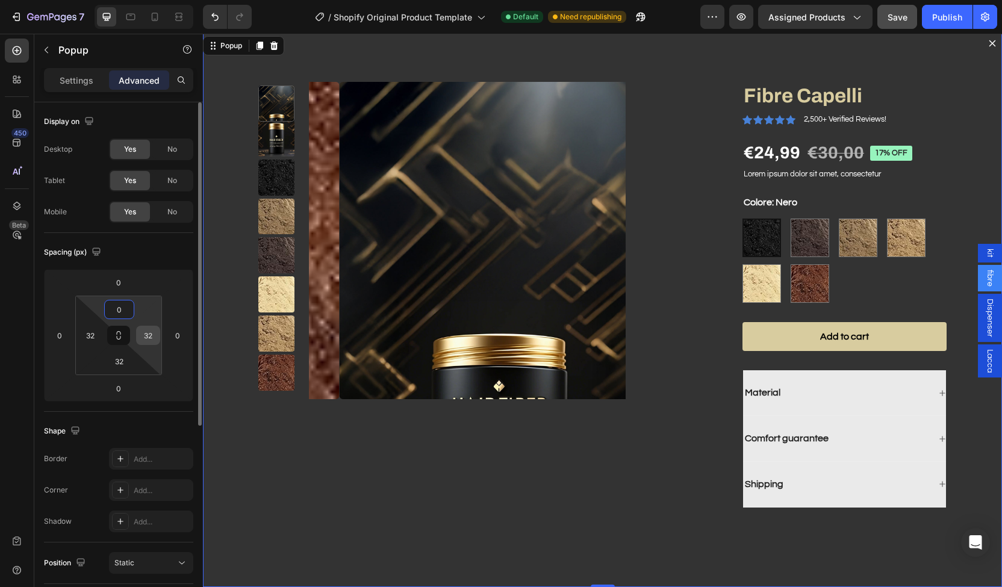
type input "0"
click at [151, 338] on input "32" at bounding box center [148, 336] width 18 height 18
type input "0"
click at [86, 334] on input "32" at bounding box center [90, 336] width 18 height 18
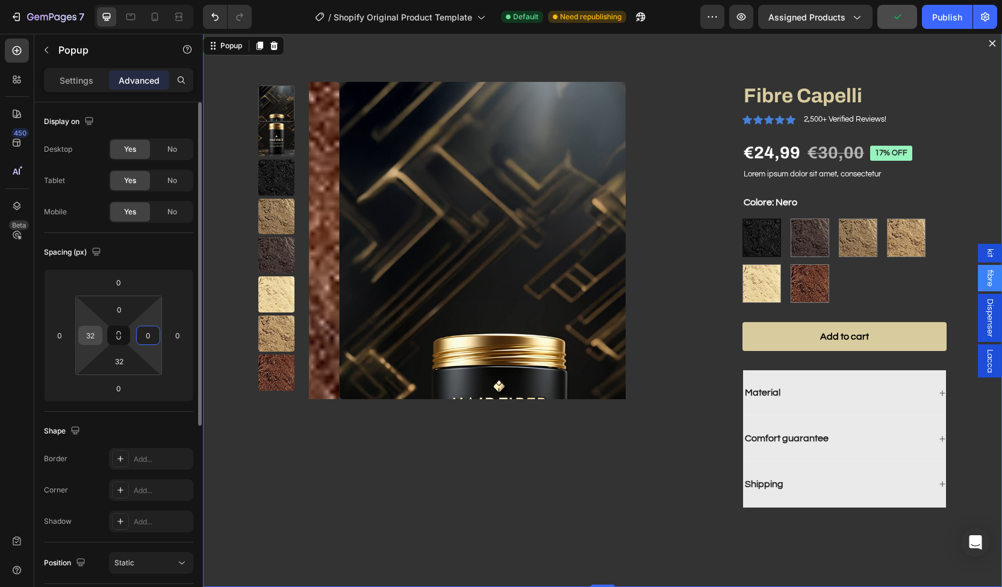
click at [86, 334] on input "32" at bounding box center [90, 336] width 18 height 18
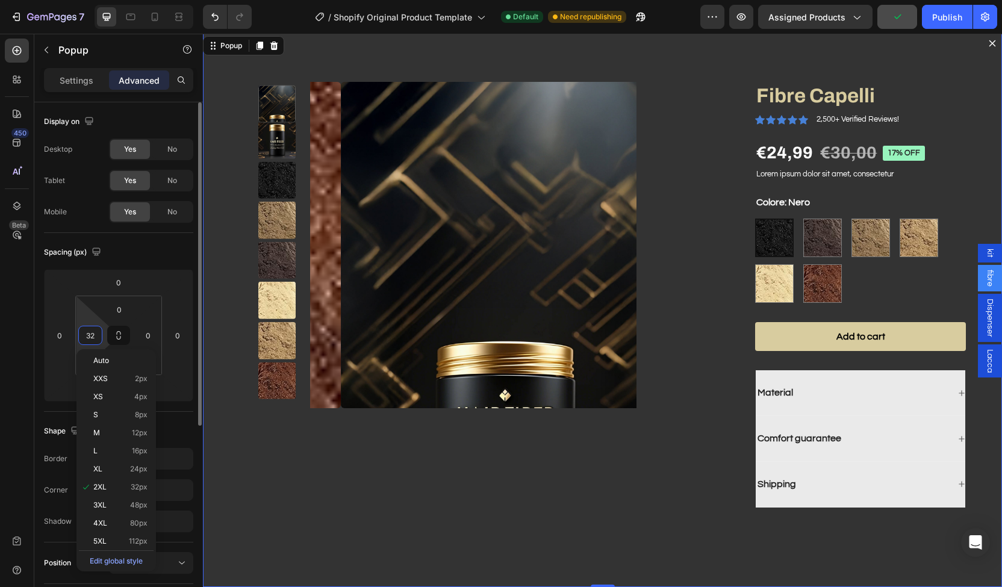
click at [86, 334] on input "32" at bounding box center [90, 336] width 18 height 18
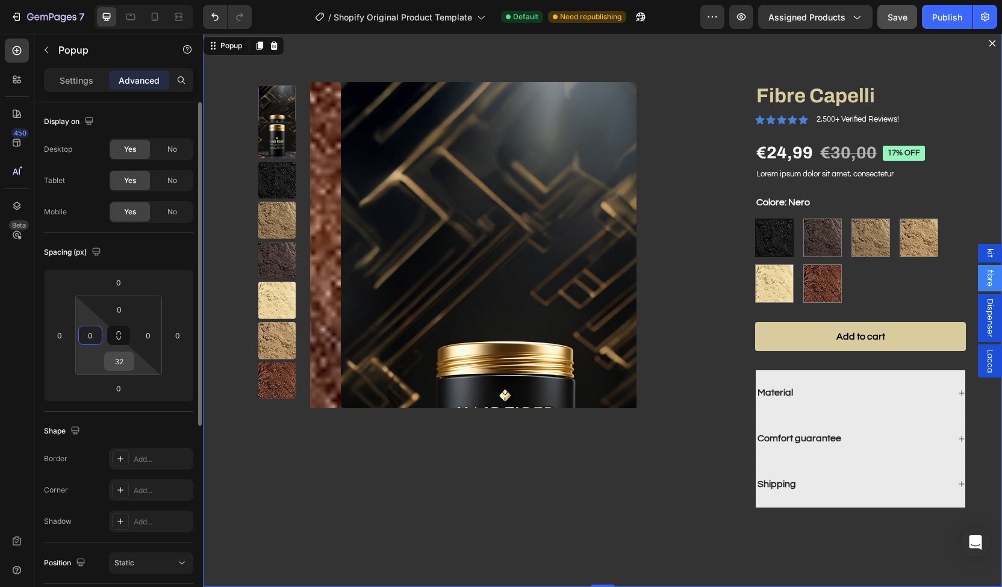
type input "0"
click at [119, 364] on input "32" at bounding box center [119, 361] width 24 height 18
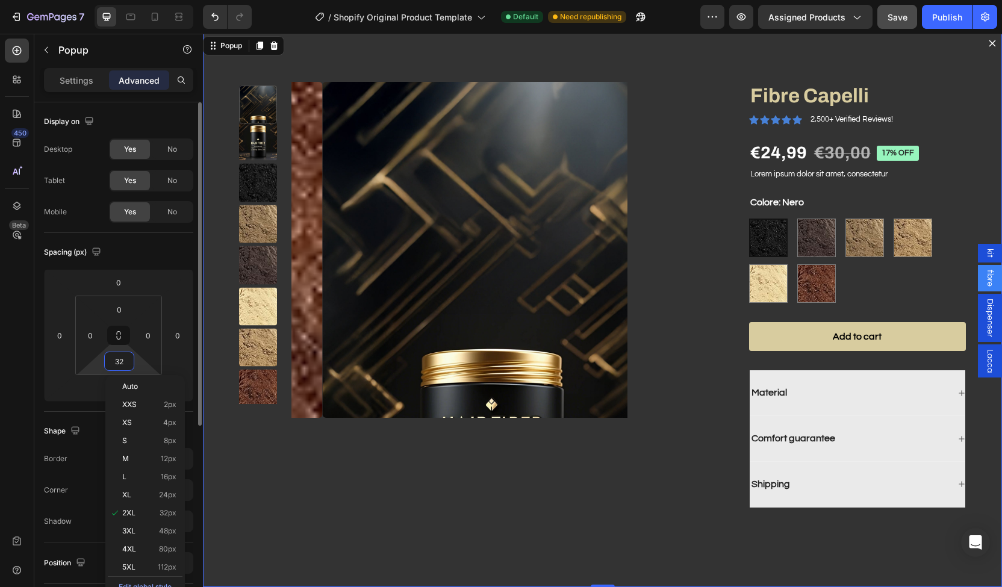
click at [119, 364] on input "32" at bounding box center [119, 361] width 24 height 18
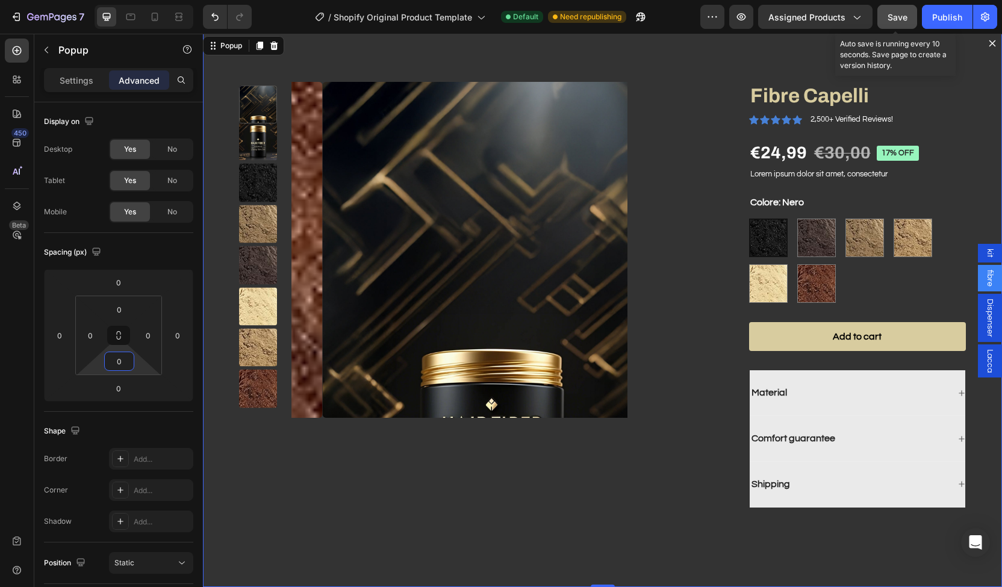
type input "0"
click at [896, 20] on span "Save" at bounding box center [898, 17] width 20 height 10
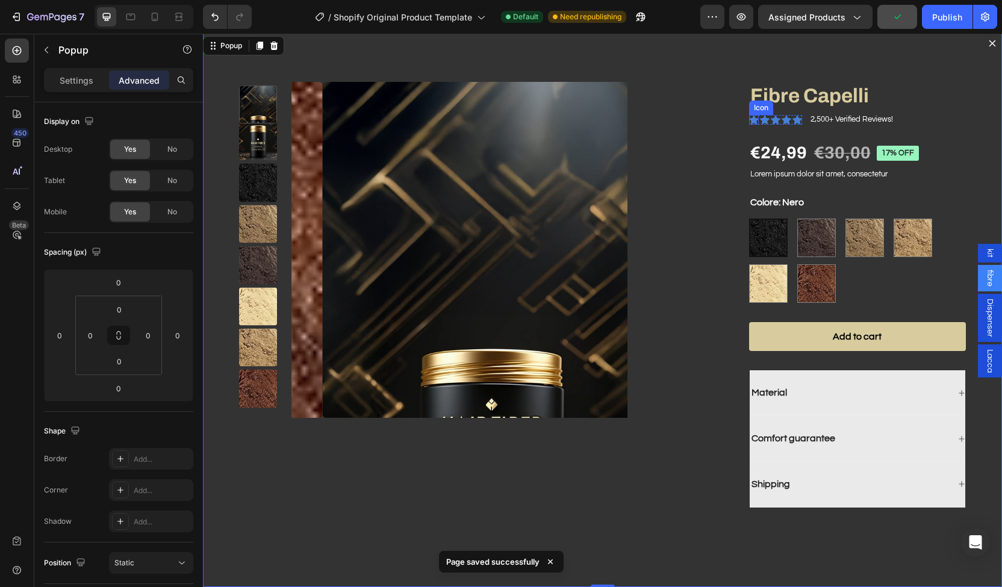
click at [749, 122] on icon "Dialog body" at bounding box center [754, 119] width 10 height 9
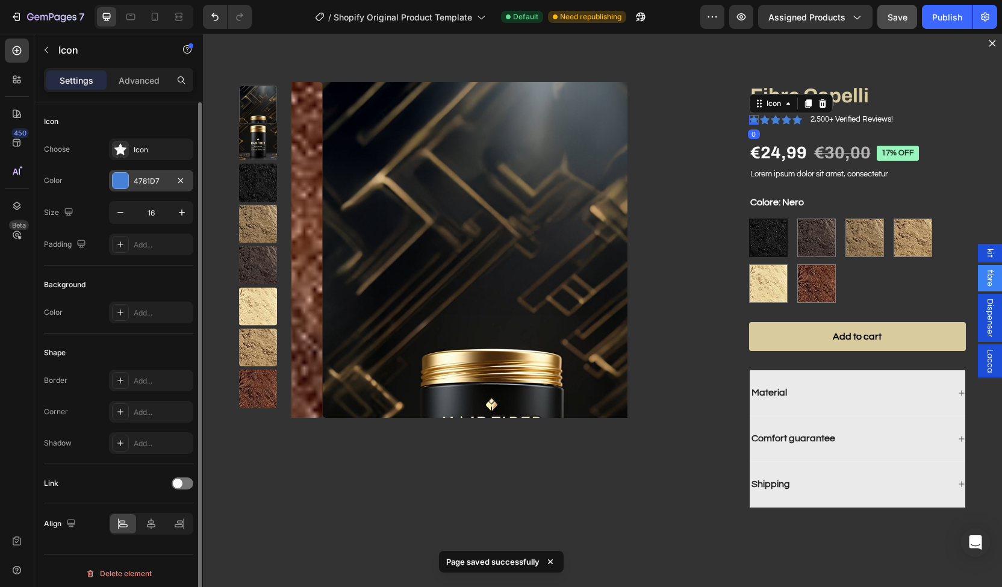
click at [130, 174] on div "4781D7" at bounding box center [151, 181] width 84 height 22
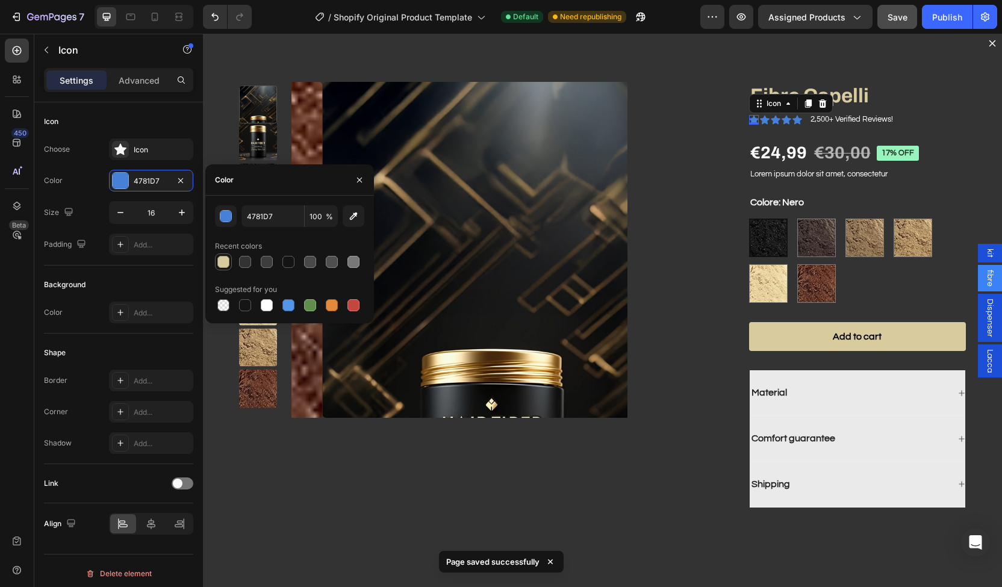
click at [229, 265] on div at bounding box center [223, 262] width 12 height 12
type input "D8CC9F"
click at [760, 121] on icon "Dialog body" at bounding box center [765, 119] width 10 height 9
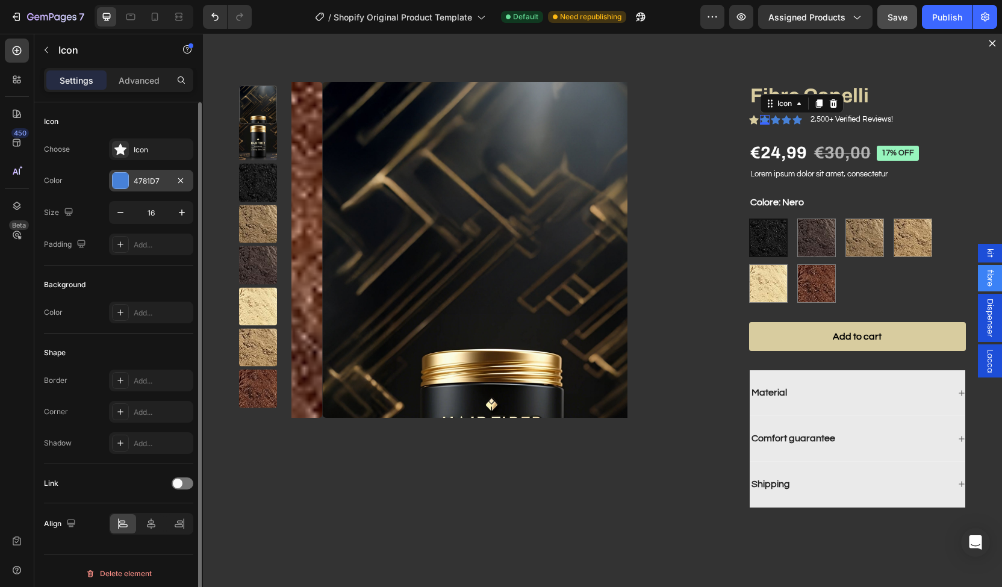
click at [141, 181] on div "4781D7" at bounding box center [151, 181] width 35 height 11
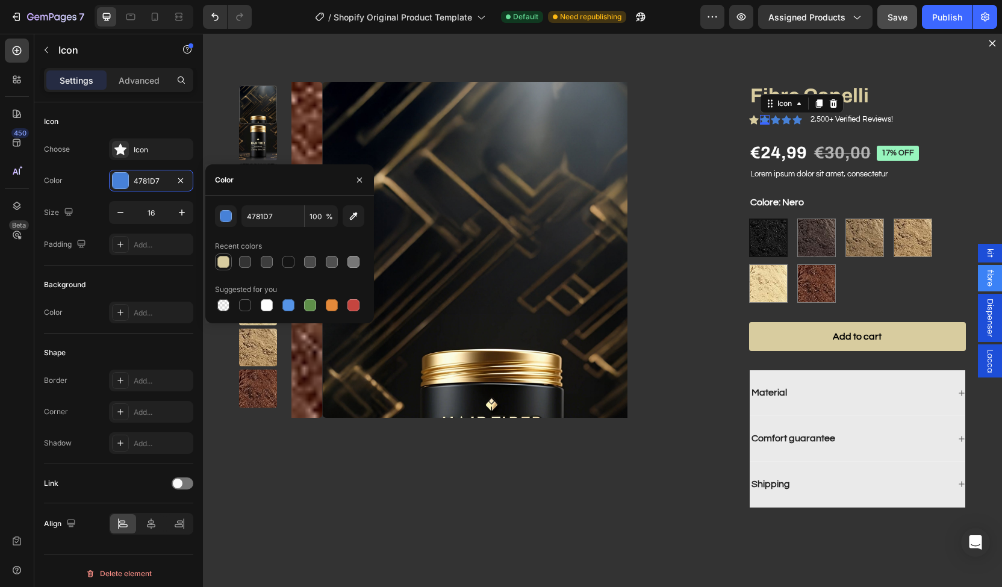
click at [220, 266] on div at bounding box center [223, 262] width 12 height 12
type input "D8CC9F"
click at [771, 122] on icon "Dialog body" at bounding box center [776, 119] width 10 height 9
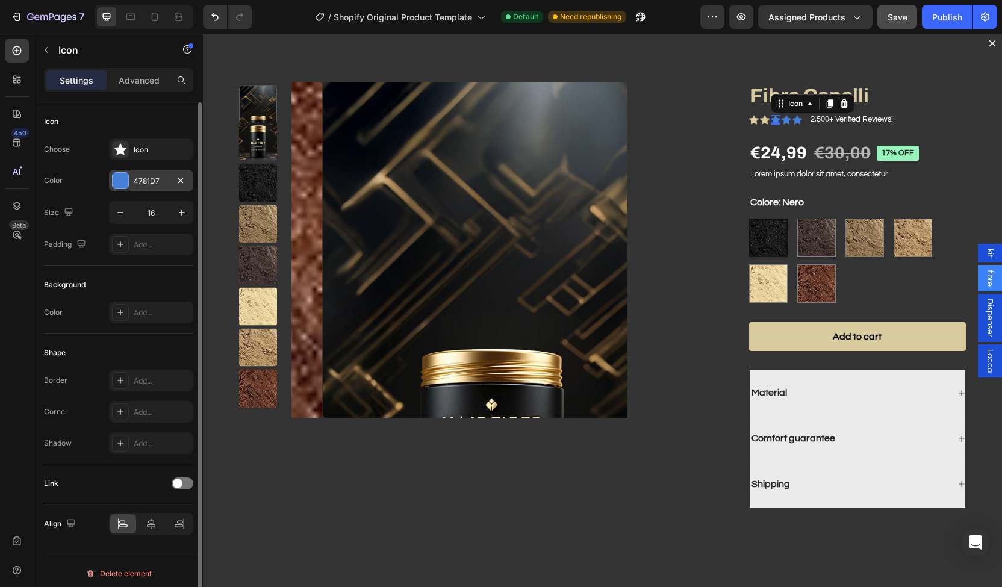
click at [145, 185] on div "4781D7" at bounding box center [151, 181] width 35 height 11
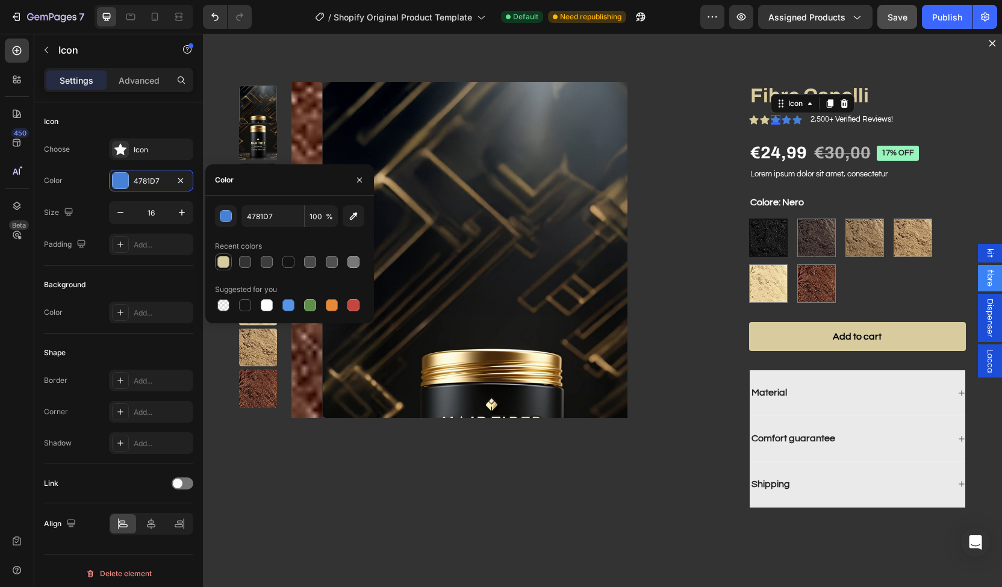
click at [231, 261] on div at bounding box center [223, 262] width 17 height 17
type input "D8CC9F"
click at [782, 118] on icon "Dialog body" at bounding box center [787, 119] width 10 height 9
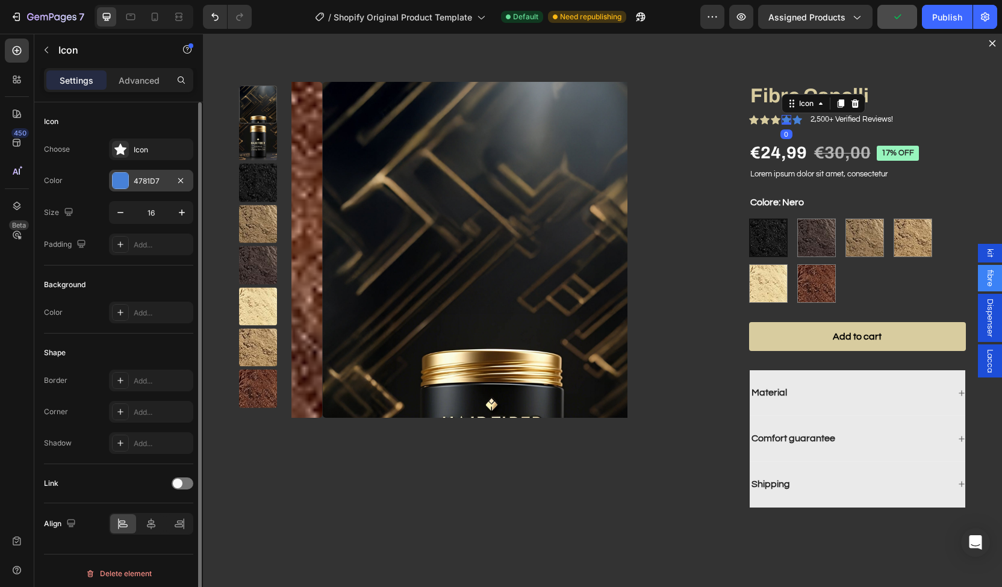
click at [159, 186] on div "4781D7" at bounding box center [151, 181] width 35 height 11
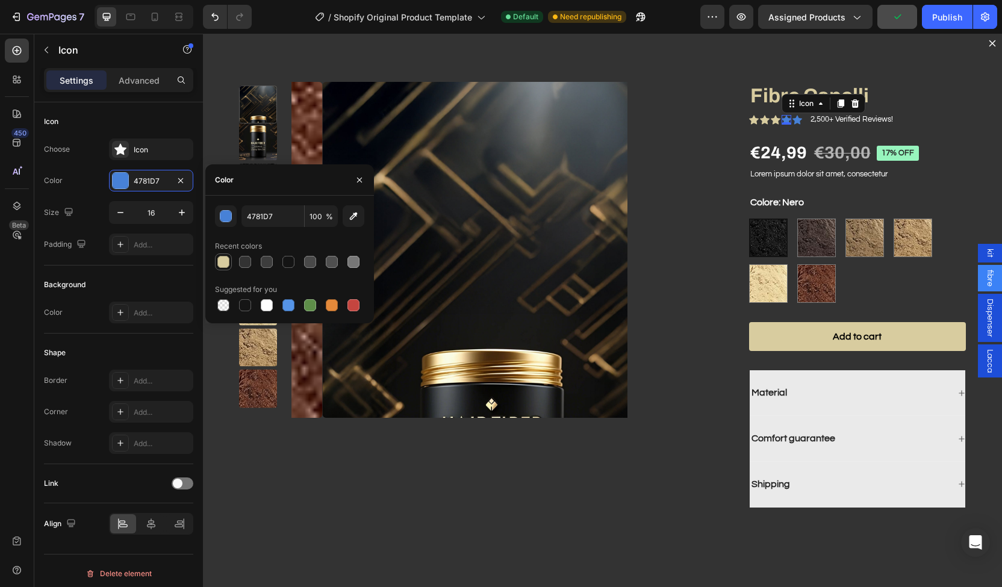
click at [225, 266] on div at bounding box center [223, 262] width 12 height 12
type input "D8CC9F"
click at [794, 121] on icon "Dialog body" at bounding box center [798, 120] width 10 height 10
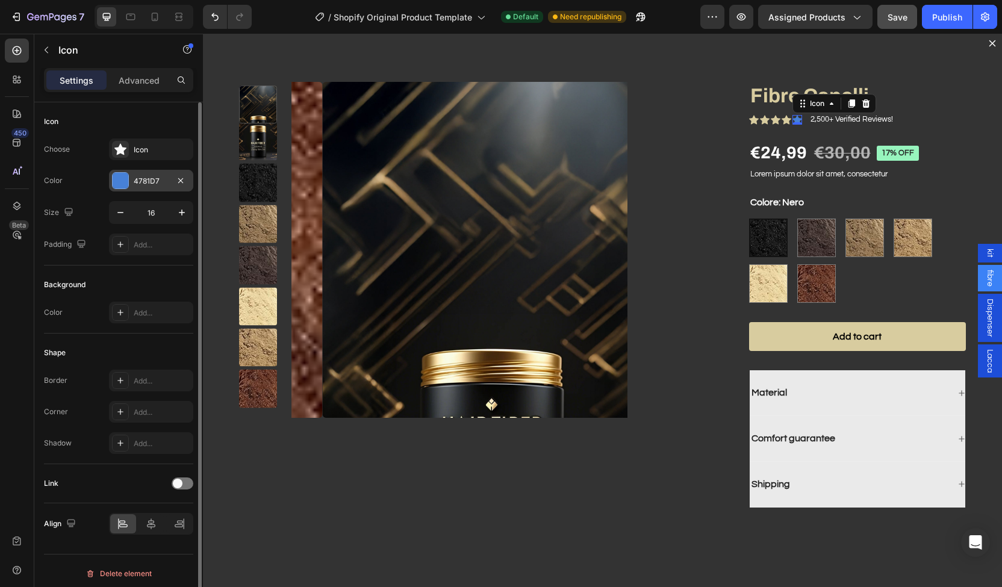
click at [142, 183] on div "4781D7" at bounding box center [151, 181] width 35 height 11
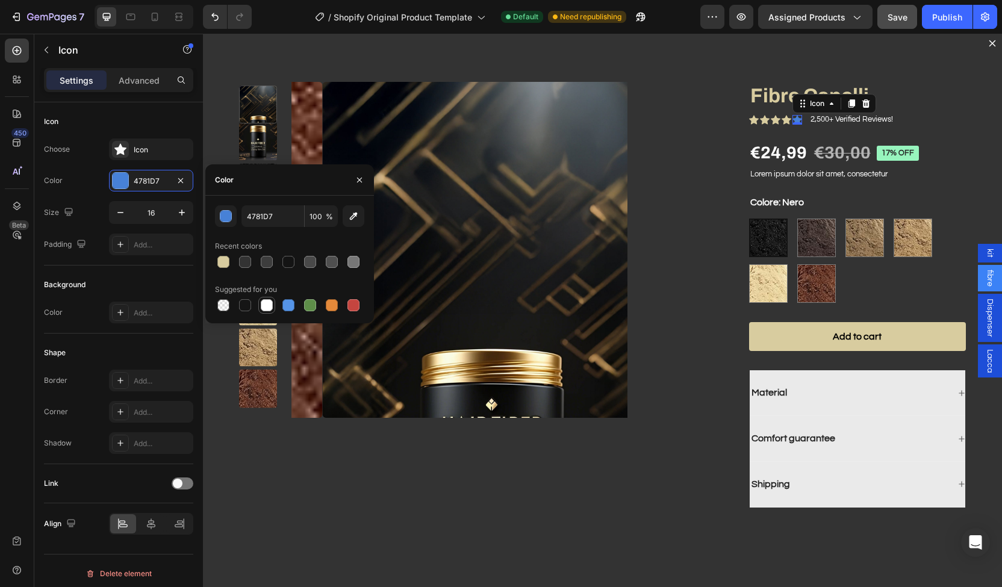
click at [269, 309] on div at bounding box center [267, 305] width 12 height 12
type input "FFFFFF"
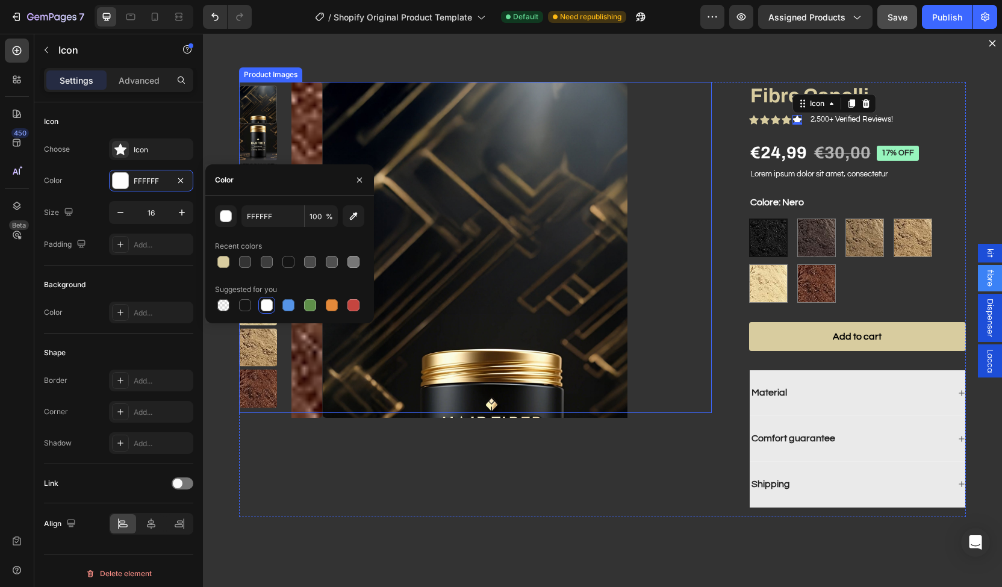
click at [649, 237] on div "Dialog body" at bounding box center [502, 250] width 420 height 336
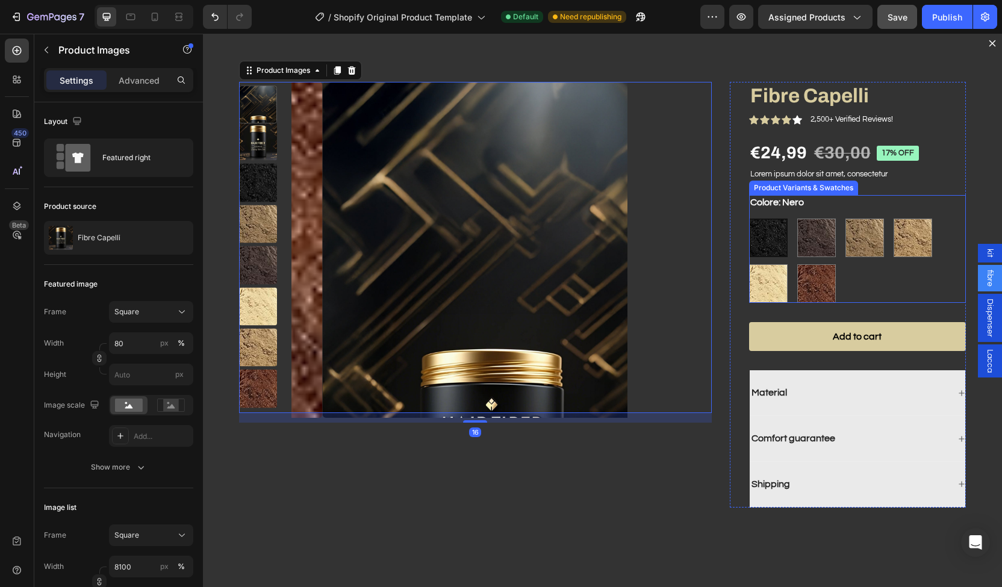
scroll to position [1961, 0]
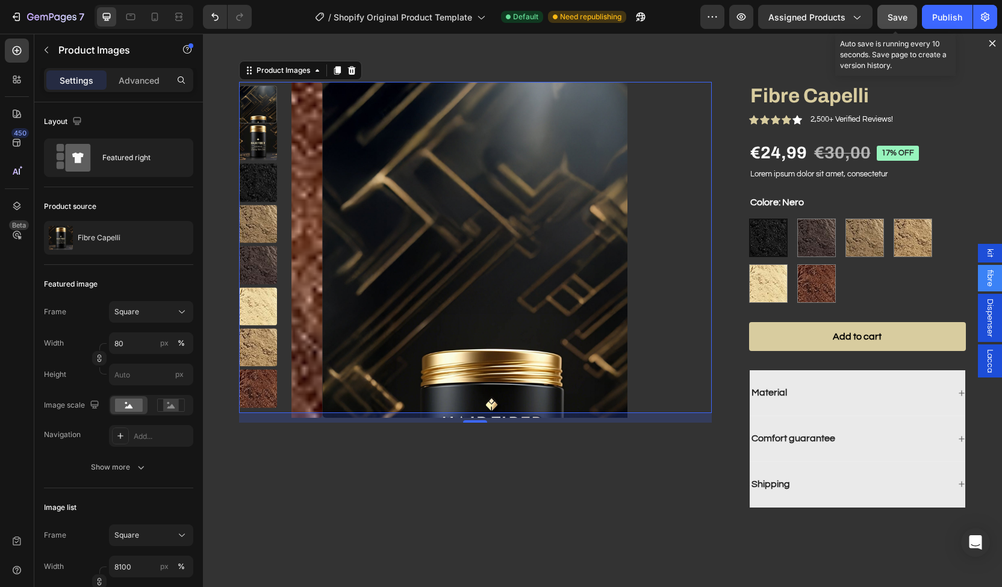
click at [889, 20] on span "Save" at bounding box center [898, 17] width 20 height 10
click at [950, 17] on div "Publish" at bounding box center [948, 17] width 30 height 13
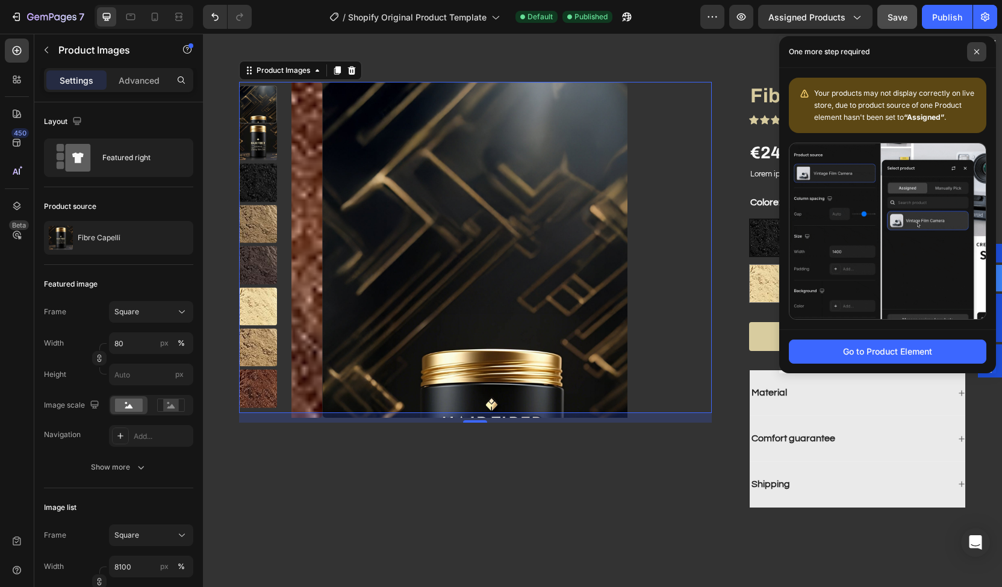
click at [976, 42] on span at bounding box center [977, 51] width 19 height 19
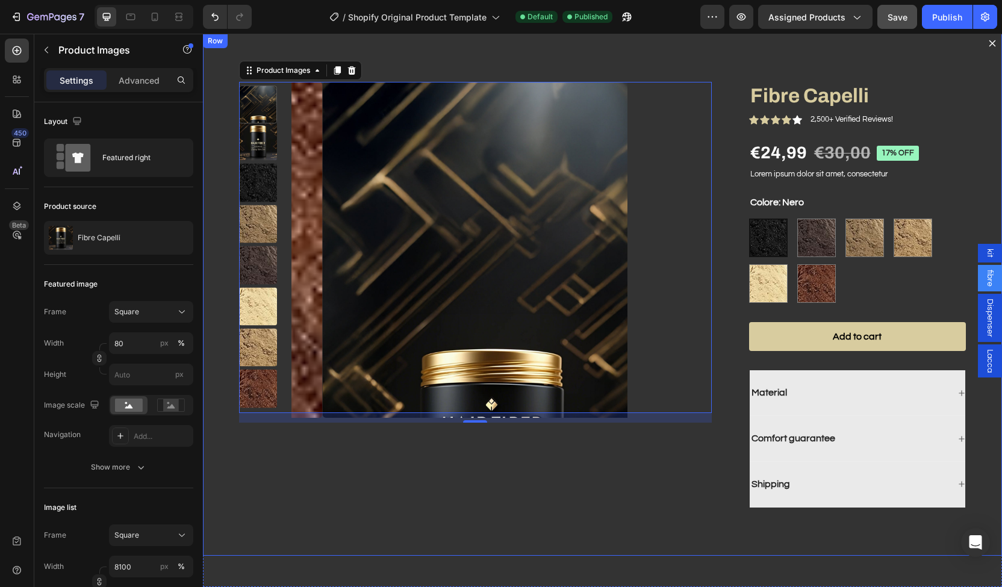
scroll to position [0, 0]
click at [470, 60] on div "Product Images 16 Fibre Capelli Product Title Icon Icon Icon Icon Icon Icon Lis…" at bounding box center [602, 295] width 799 height 522
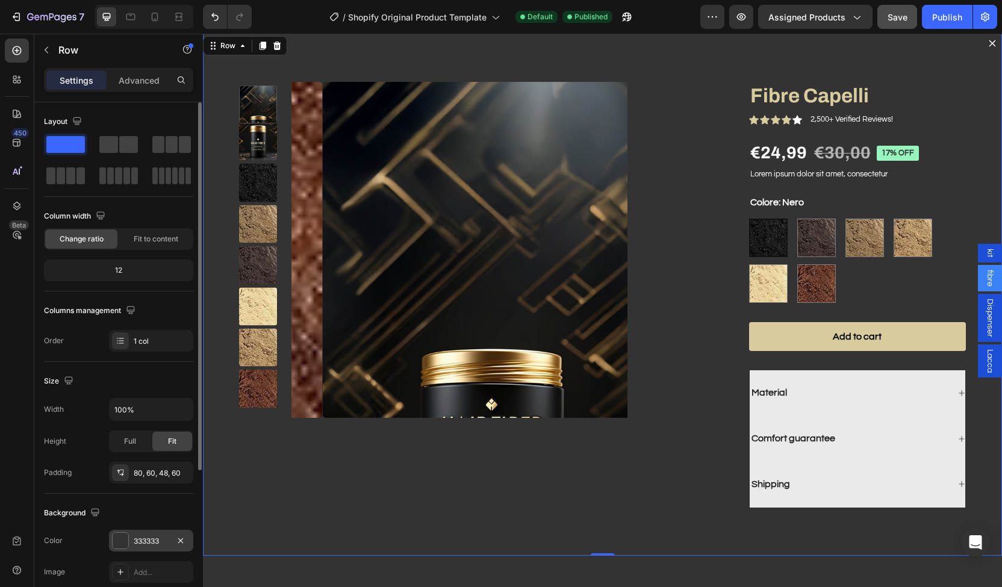
click at [142, 536] on div "333333" at bounding box center [151, 541] width 35 height 11
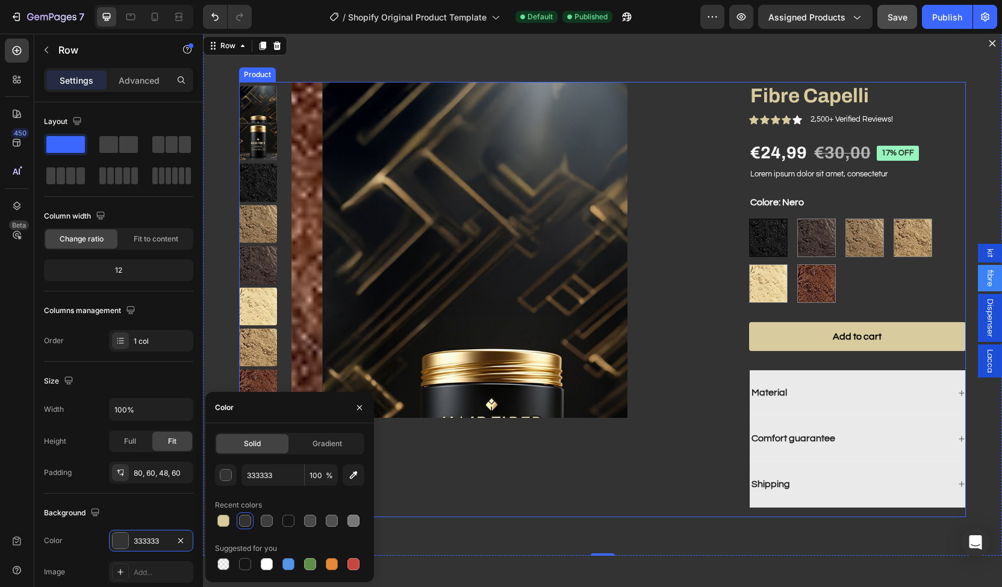
click at [465, 492] on div "Product Images" at bounding box center [475, 300] width 473 height 436
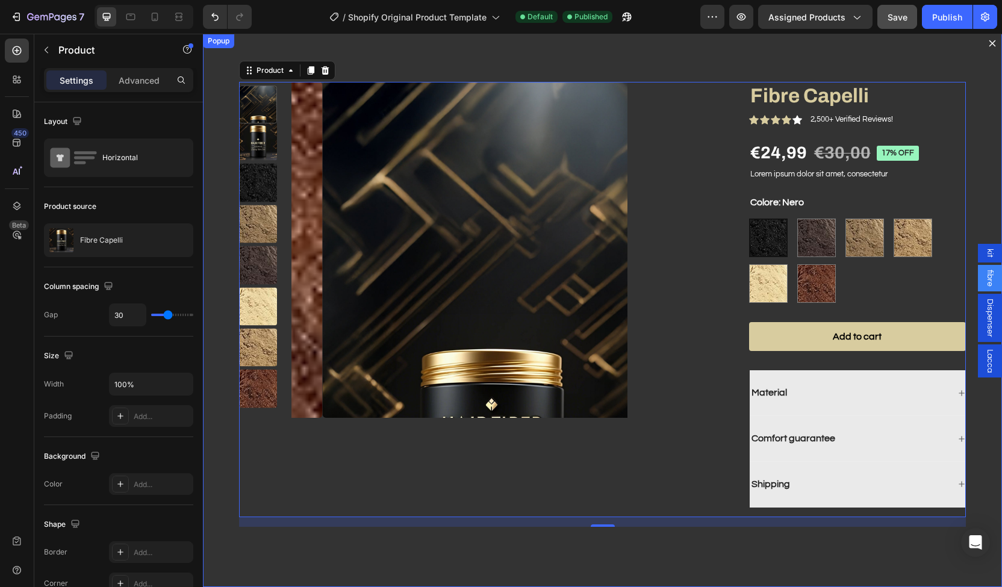
click at [990, 43] on icon "Dialog content" at bounding box center [993, 43] width 7 height 7
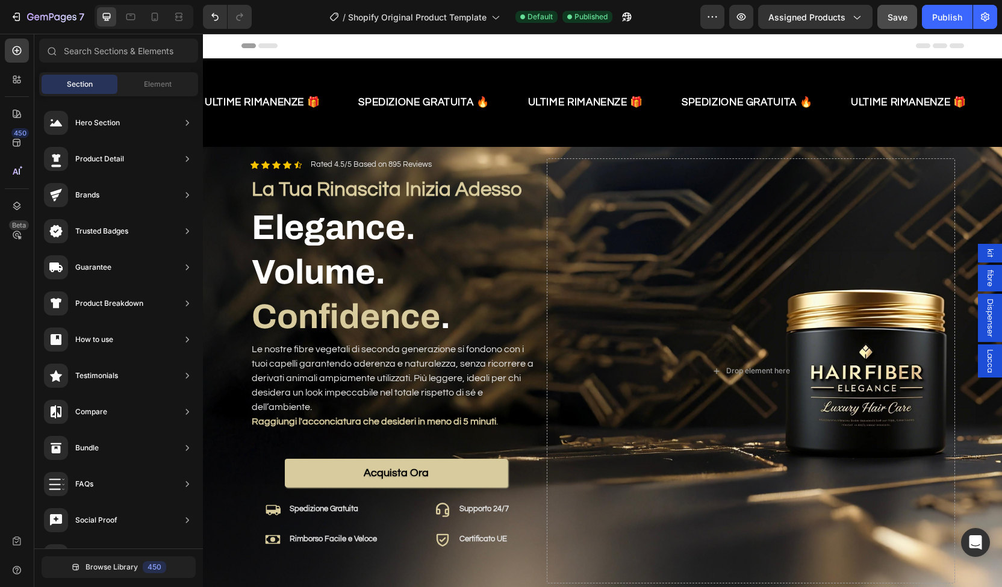
click at [984, 255] on span "kit" at bounding box center [990, 253] width 12 height 9
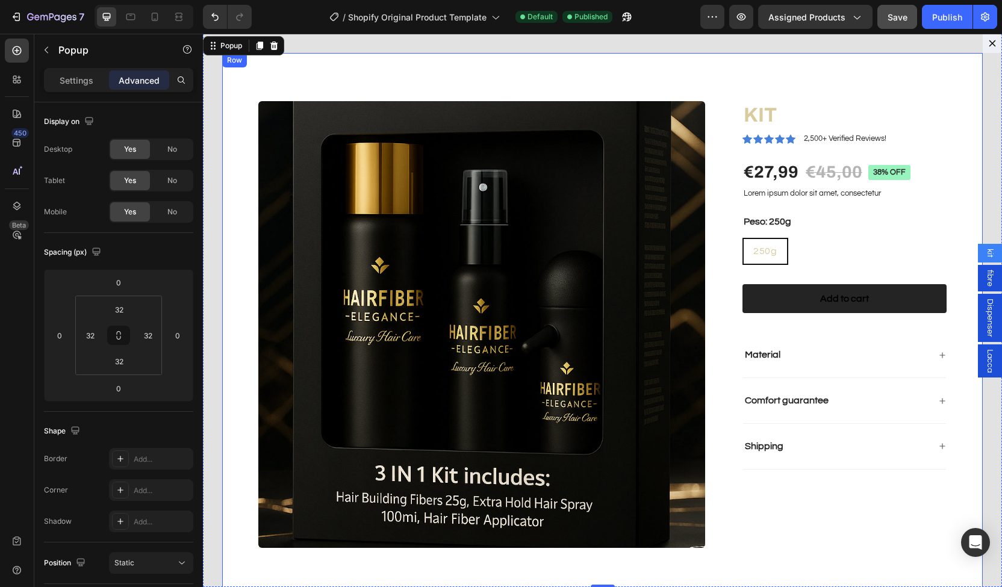
click at [425, 57] on div "Product Images KIT Product Title Icon Icon Icon Icon Icon Icon List 2,500+ Veri…" at bounding box center [602, 324] width 761 height 543
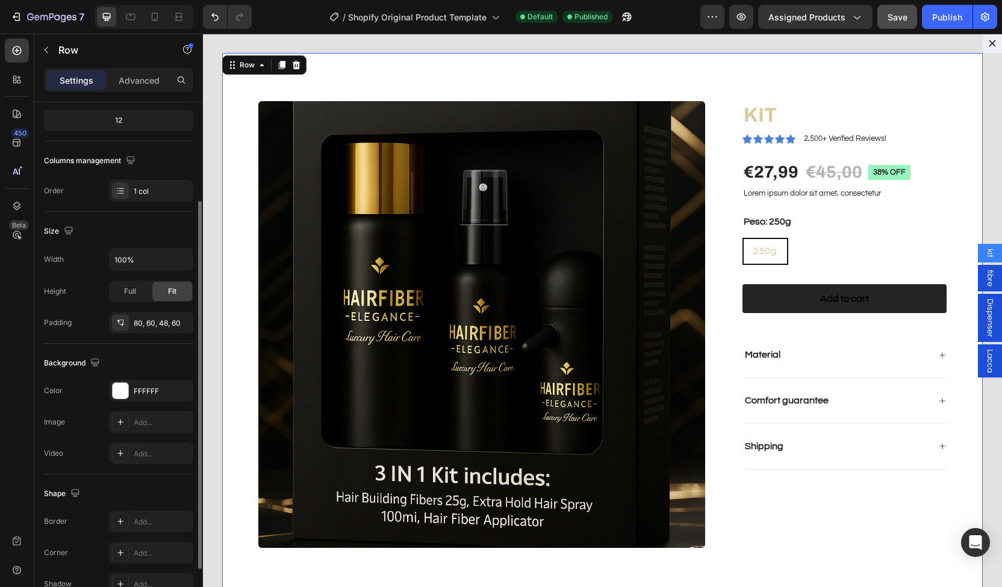
scroll to position [151, 0]
click at [153, 386] on div "FFFFFF" at bounding box center [151, 391] width 35 height 11
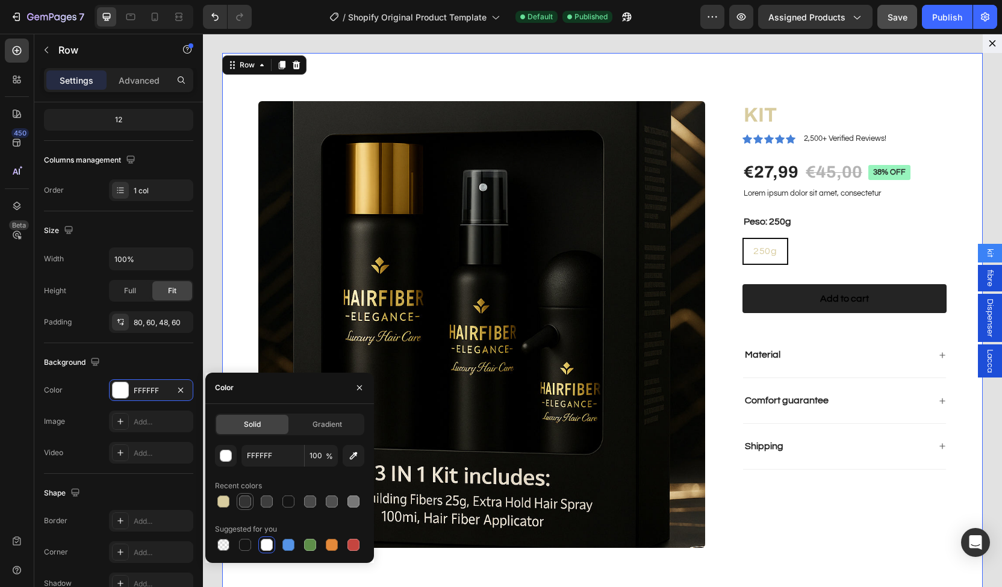
click at [249, 504] on div at bounding box center [245, 502] width 12 height 12
type input "333333"
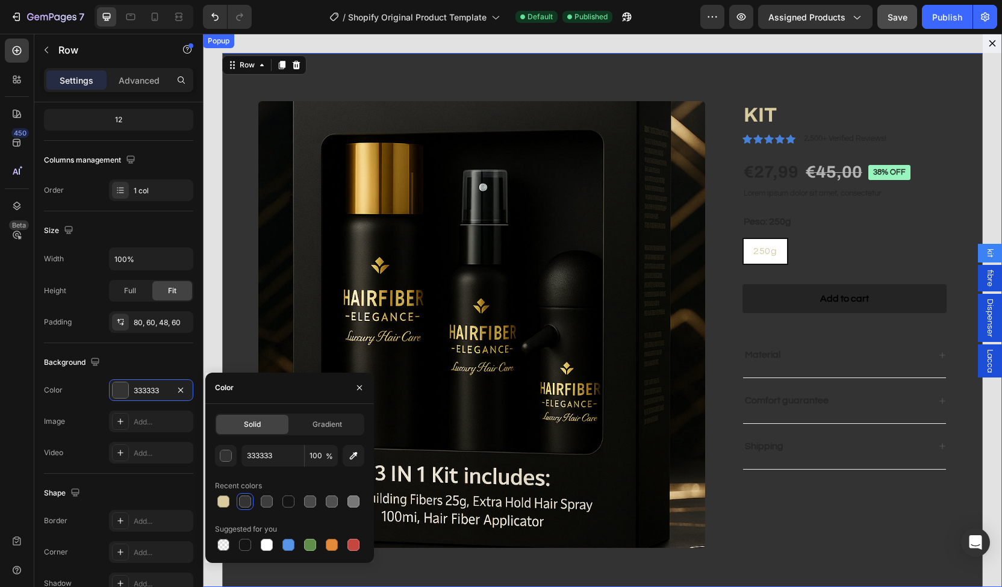
click at [213, 166] on div "Product Images KIT Product Title Icon Icon Icon Icon Icon Icon List 2,500+ Veri…" at bounding box center [602, 311] width 799 height 554
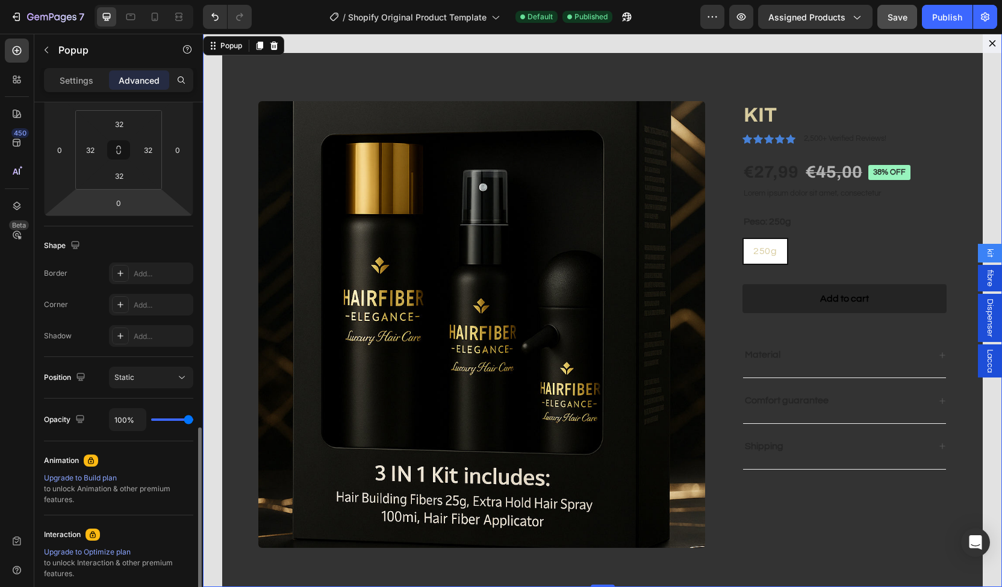
scroll to position [0, 0]
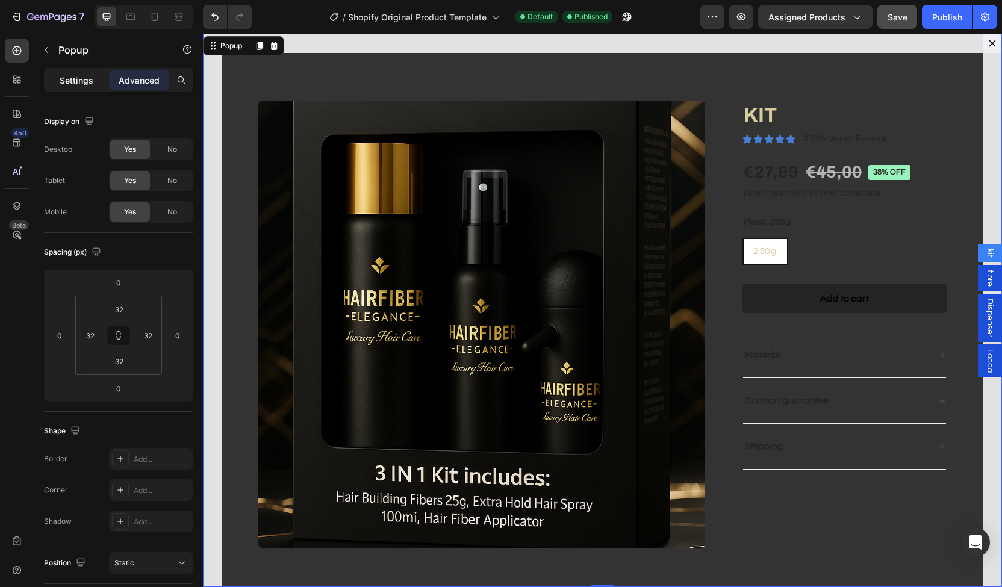
click at [78, 81] on p "Settings" at bounding box center [77, 80] width 34 height 13
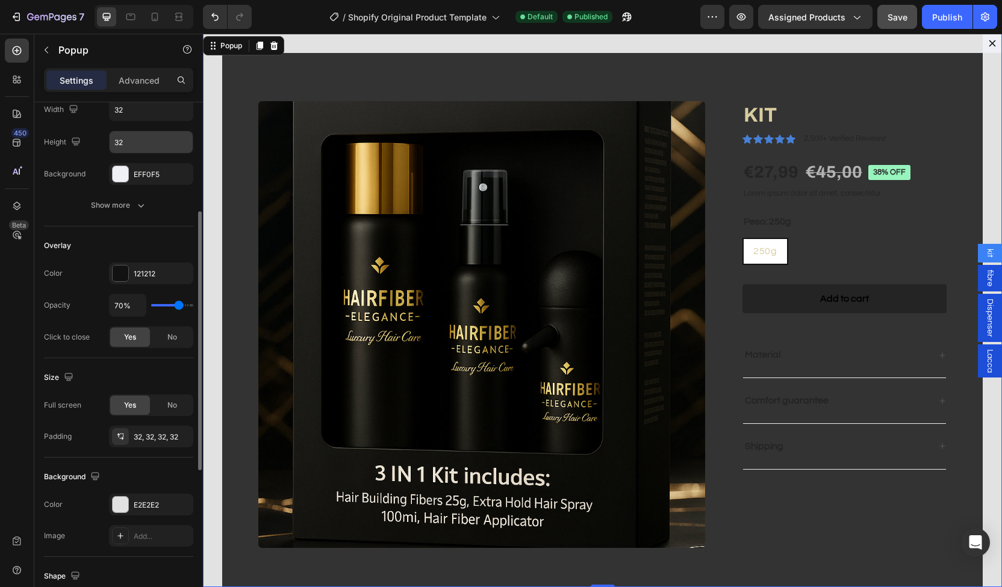
scroll to position [210, 0]
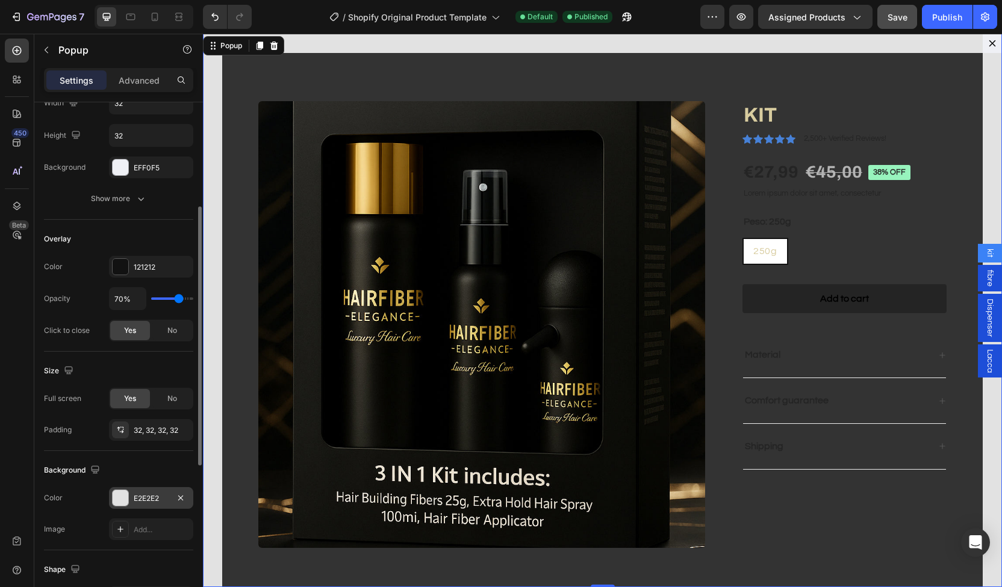
click at [142, 493] on div "E2E2E2" at bounding box center [151, 498] width 35 height 11
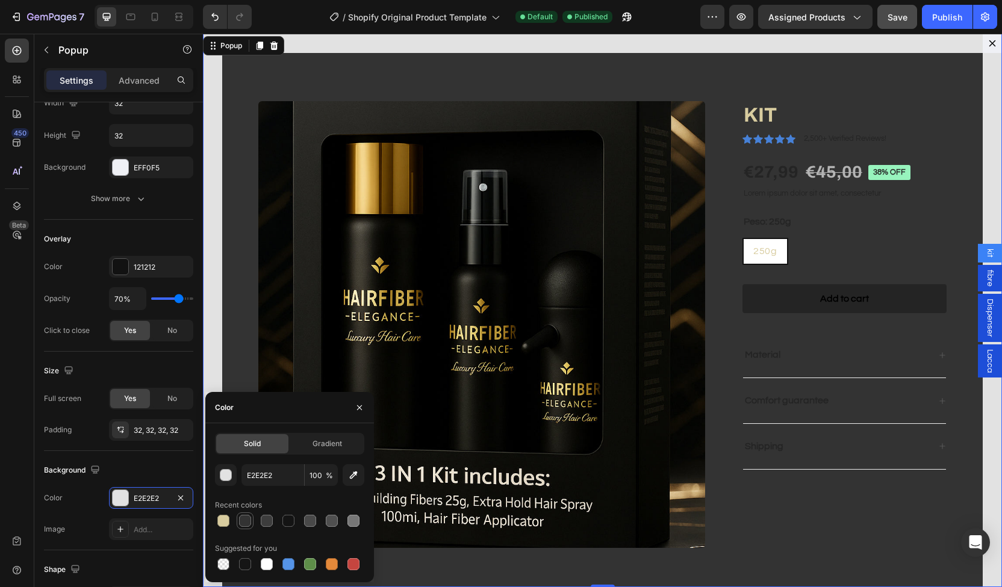
click at [247, 525] on div at bounding box center [245, 521] width 12 height 12
type input "333333"
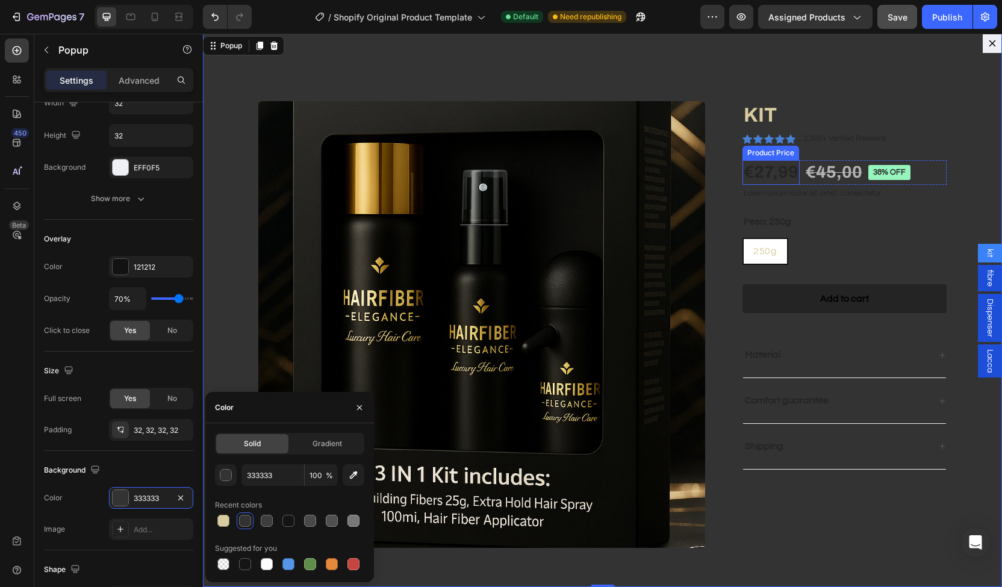
click at [758, 172] on div "€27,99" at bounding box center [771, 172] width 57 height 24
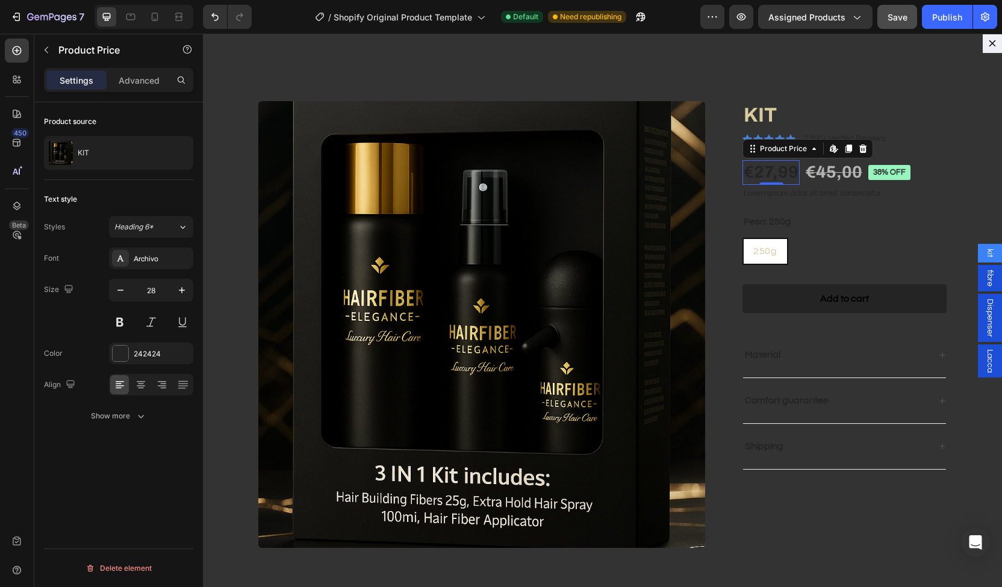
scroll to position [0, 0]
click at [131, 347] on div "242424" at bounding box center [151, 354] width 84 height 22
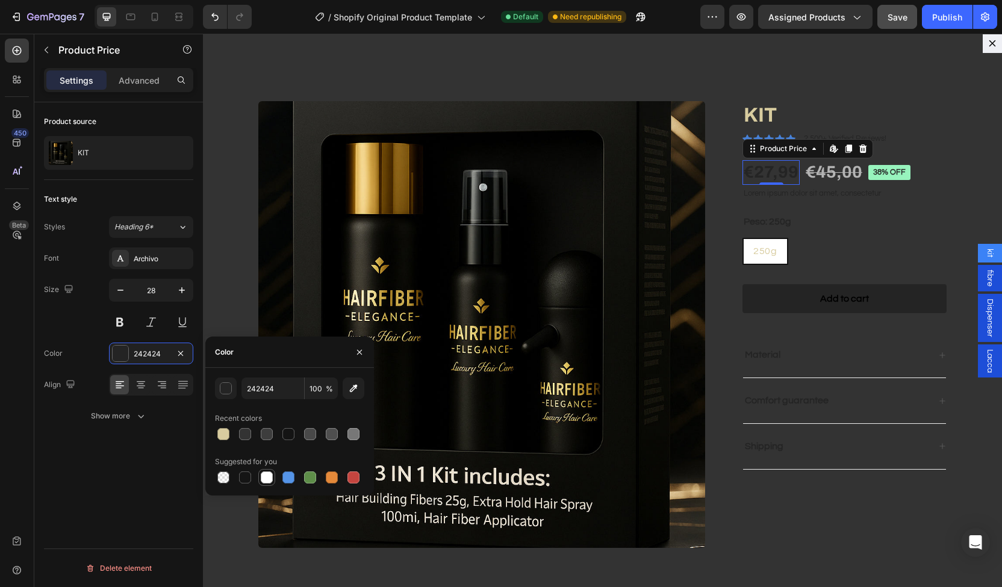
drag, startPoint x: 266, startPoint y: 477, endPoint x: 468, endPoint y: 365, distance: 230.8
click at [266, 477] on div at bounding box center [267, 478] width 12 height 12
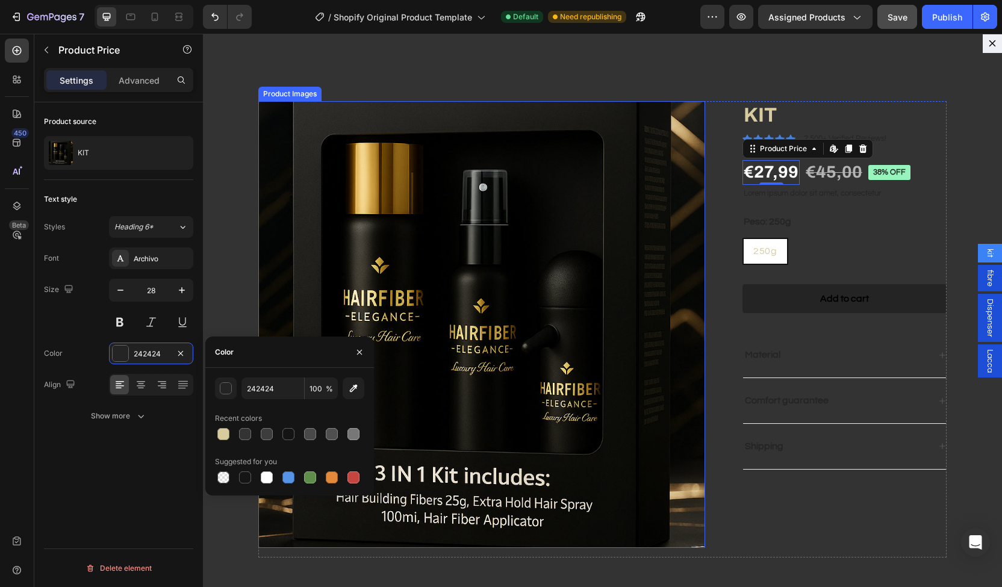
type input "FFFFFF"
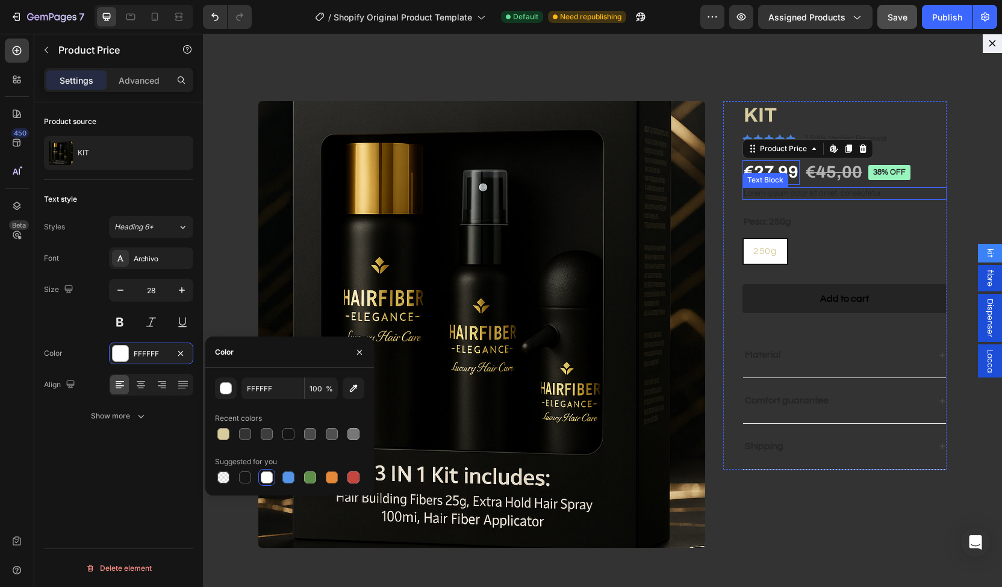
click at [744, 198] on p "Lorem ipsum dolor sit amet, consectetur" at bounding box center [845, 194] width 202 height 10
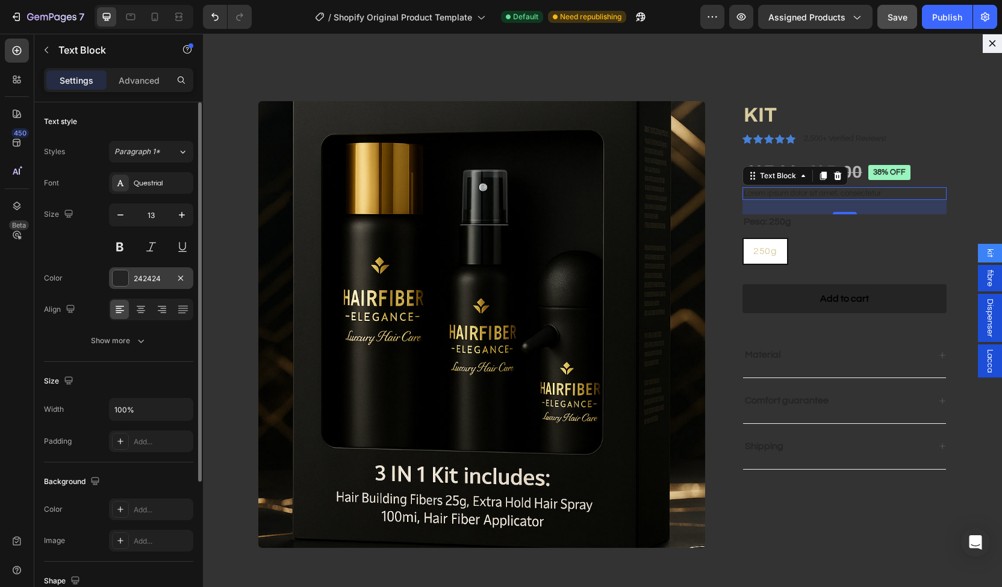
click at [139, 269] on div "242424" at bounding box center [151, 278] width 84 height 22
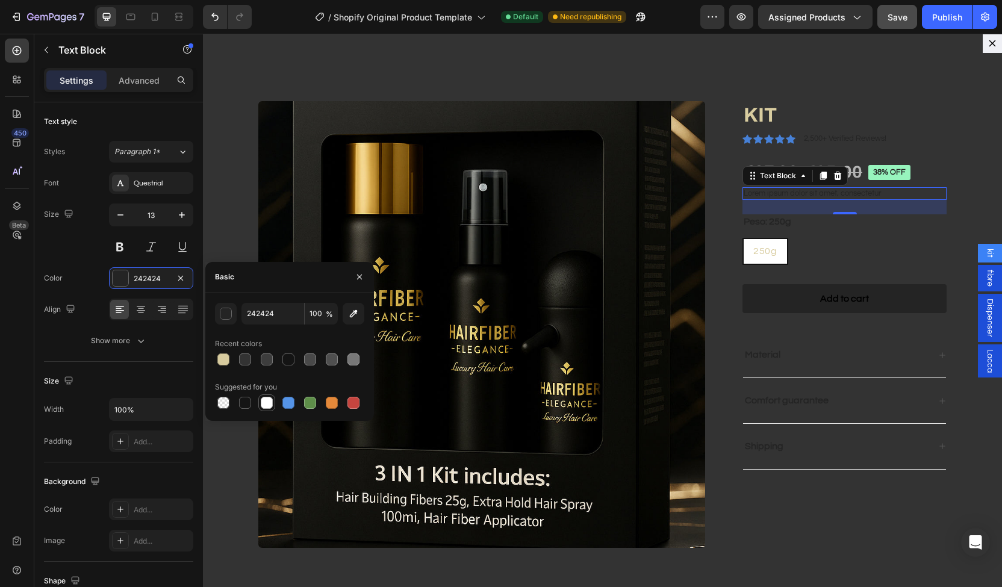
click at [267, 404] on div at bounding box center [267, 403] width 12 height 12
type input "FFFFFF"
click at [267, 404] on div at bounding box center [267, 403] width 12 height 12
click at [757, 226] on p "250g" at bounding box center [765, 224] width 17 height 11
click at [743, 237] on input "250g 250g 250g" at bounding box center [742, 237] width 1 height 1
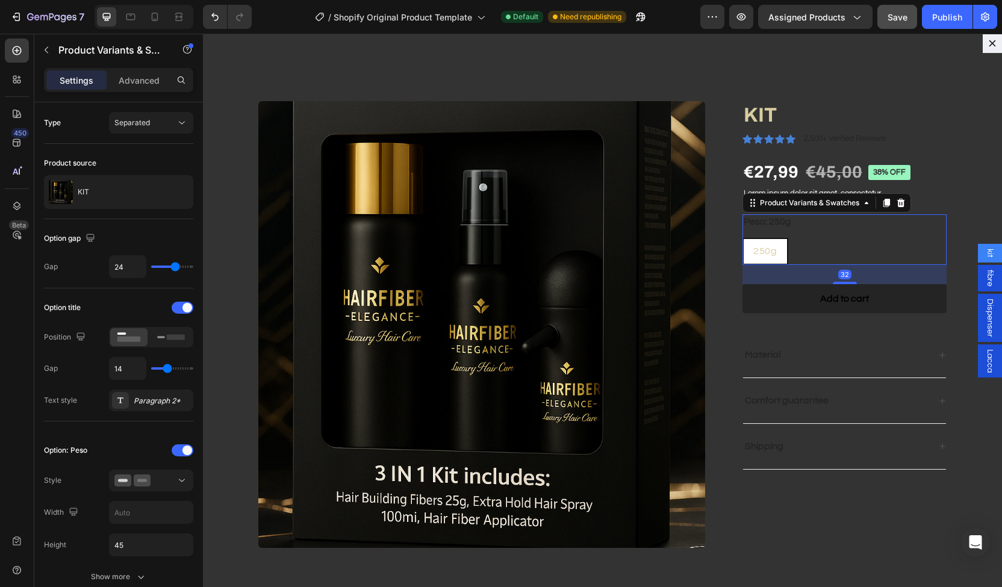
click at [812, 237] on div "Peso: 250g 250g 250g 250g" at bounding box center [845, 239] width 204 height 51
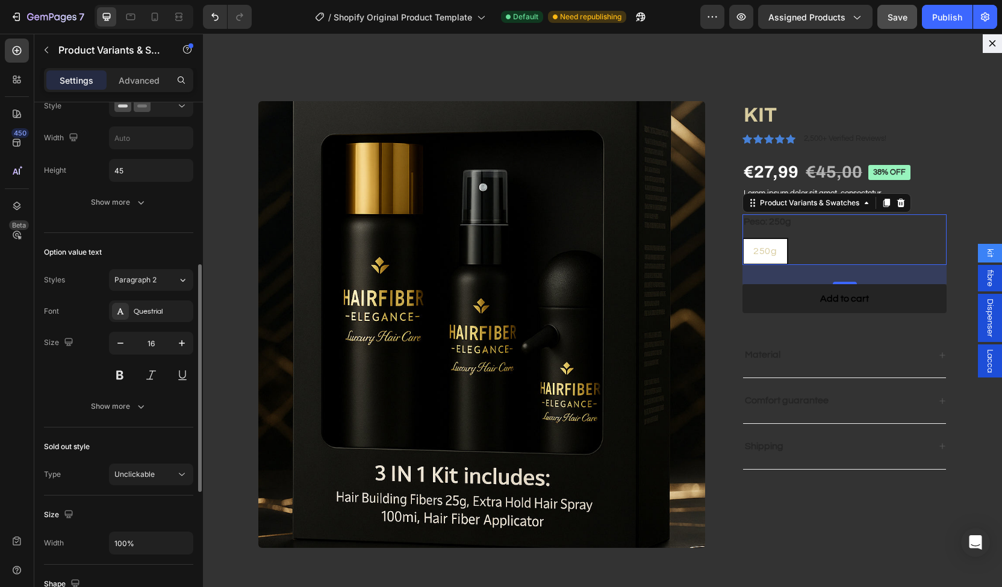
scroll to position [377, 0]
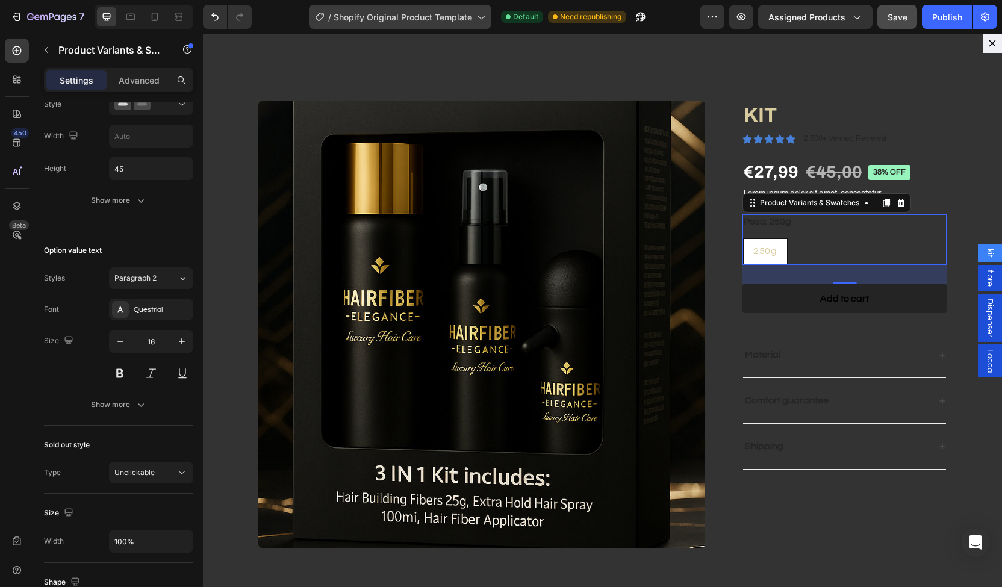
click at [895, 25] on button "Save" at bounding box center [898, 17] width 40 height 24
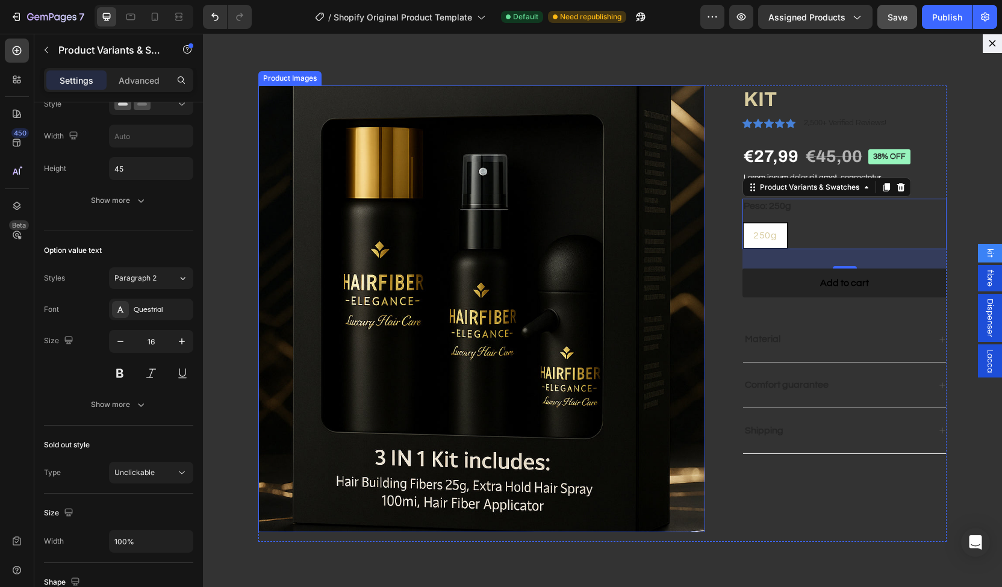
scroll to position [0, 0]
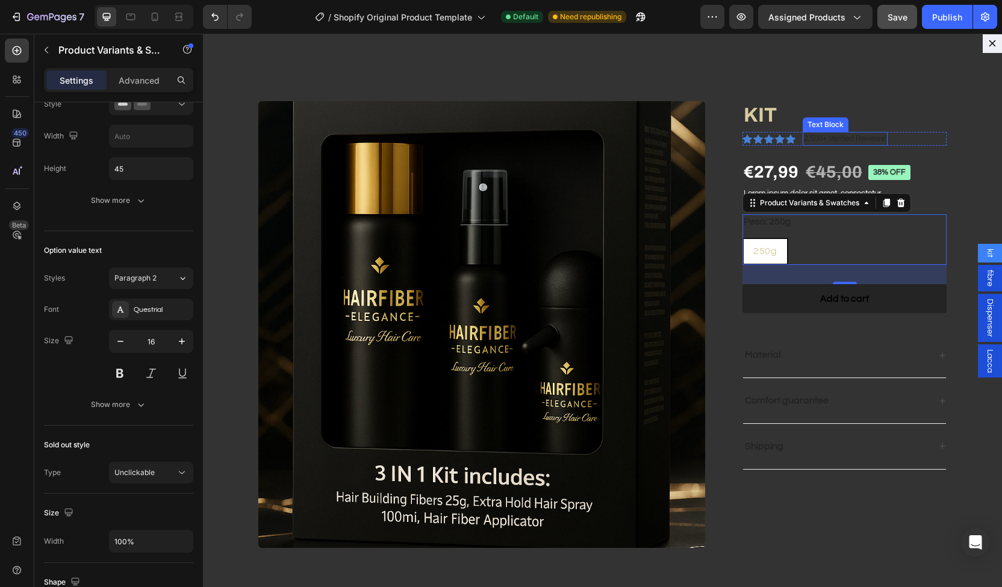
click at [823, 139] on p "2,500+ Verified Reviews!" at bounding box center [845, 139] width 83 height 12
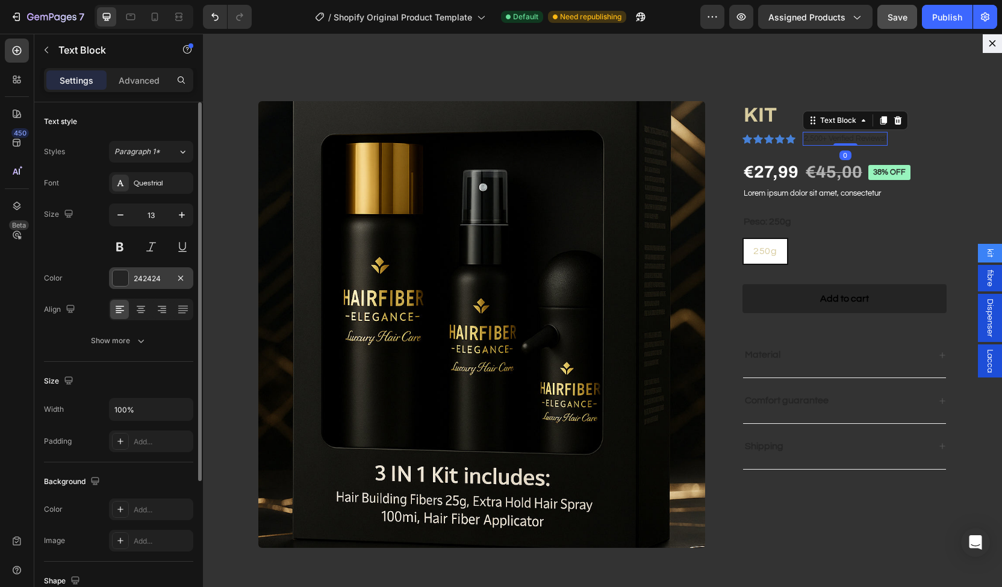
click at [145, 279] on div "242424" at bounding box center [151, 279] width 35 height 11
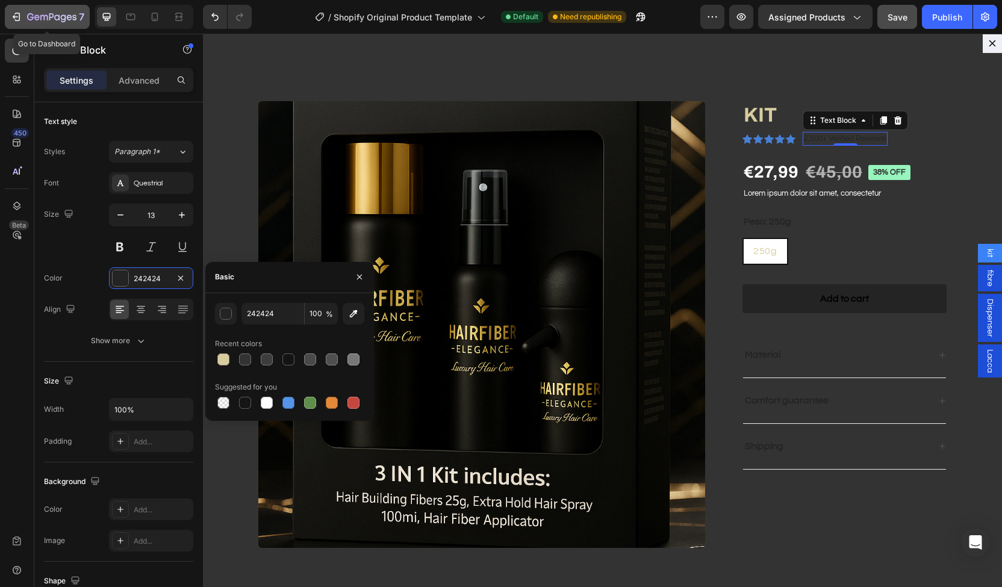
click at [18, 8] on button "7" at bounding box center [47, 17] width 85 height 24
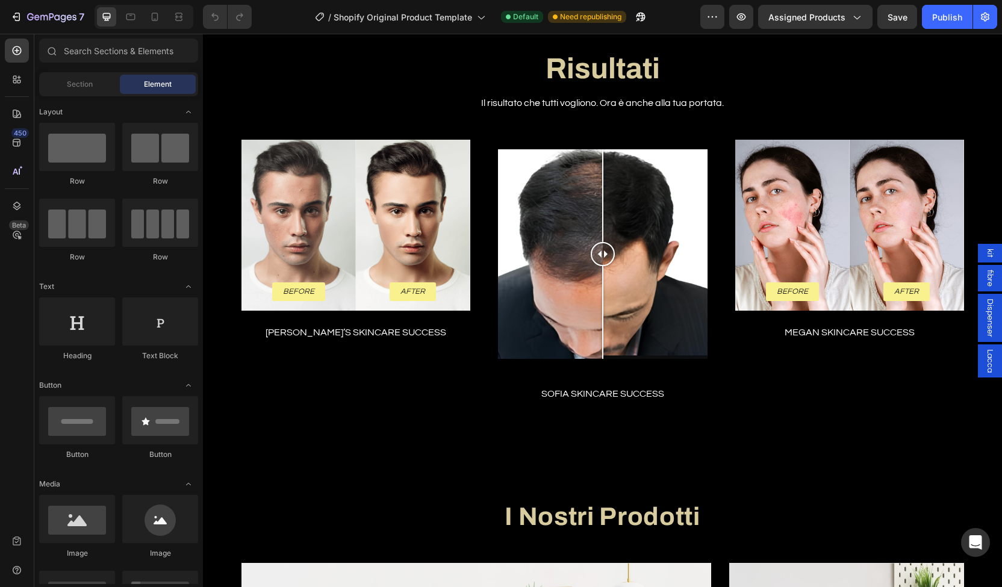
scroll to position [1599, 0]
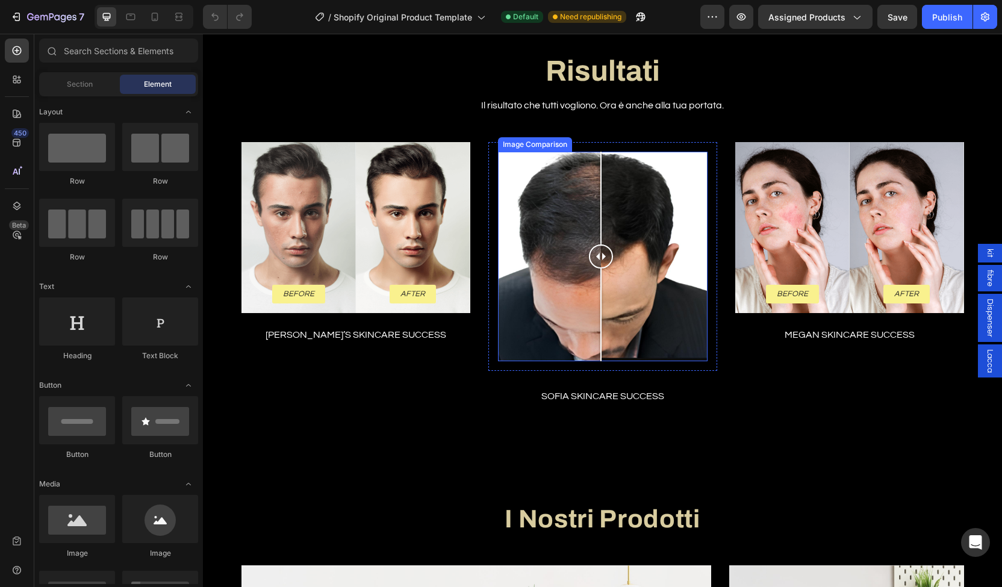
drag, startPoint x: 596, startPoint y: 250, endPoint x: 595, endPoint y: 197, distance: 53.0
click at [595, 197] on div at bounding box center [601, 257] width 24 height 210
click at [601, 197] on div at bounding box center [601, 198] width 1 height 93
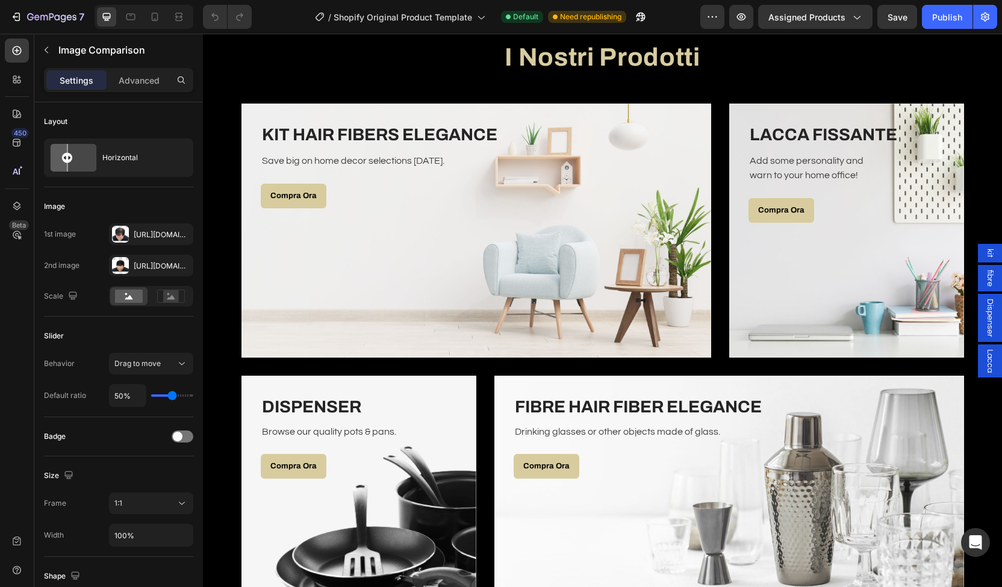
scroll to position [2046, 0]
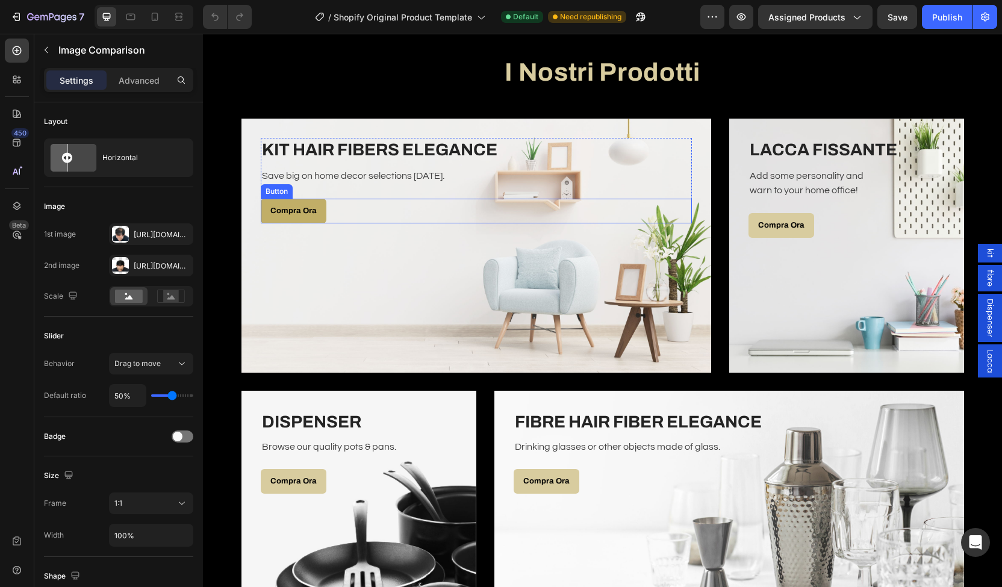
click at [305, 220] on link "Compra Ora" at bounding box center [294, 211] width 66 height 25
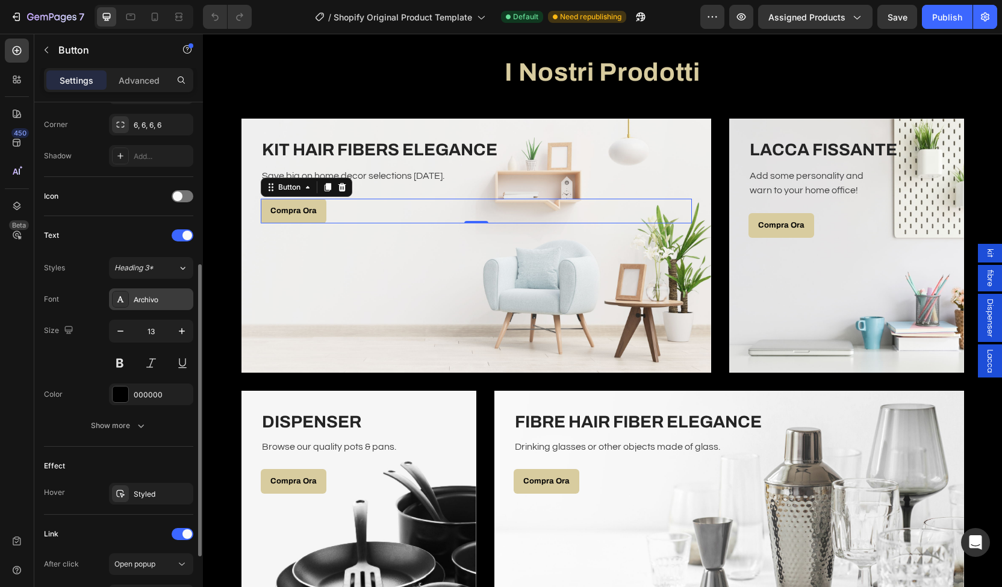
scroll to position [404, 0]
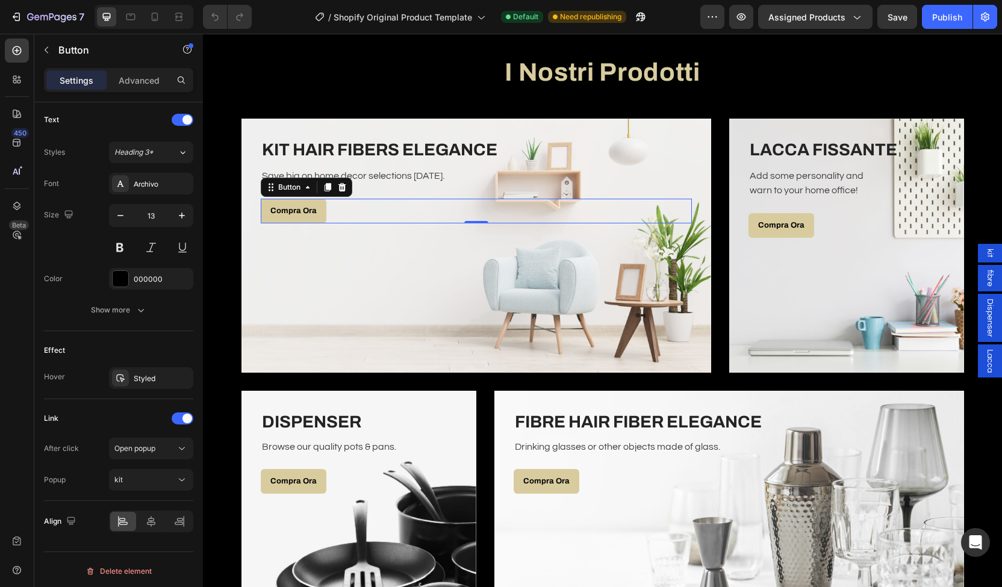
click at [984, 251] on span "kit" at bounding box center [990, 253] width 12 height 9
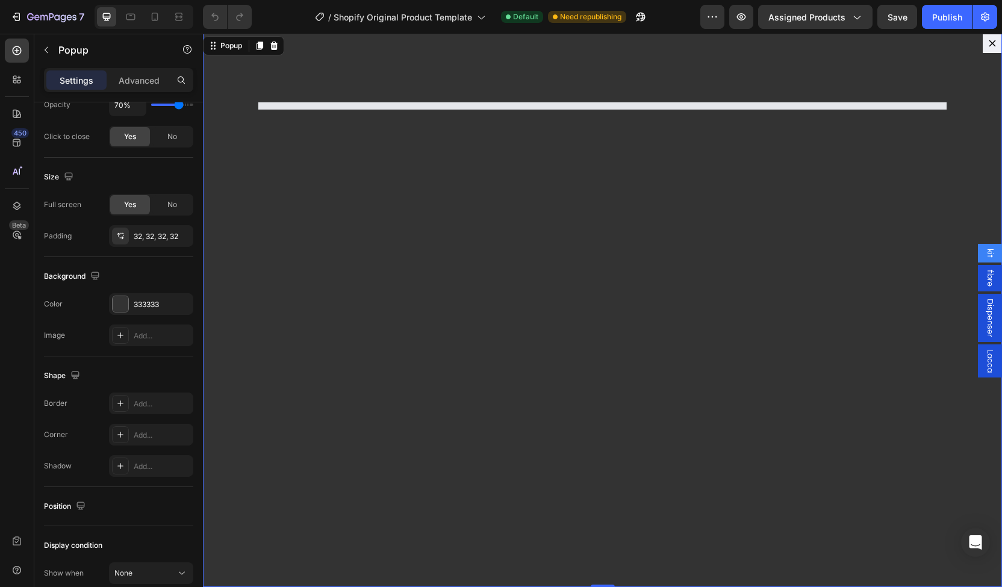
scroll to position [0, 0]
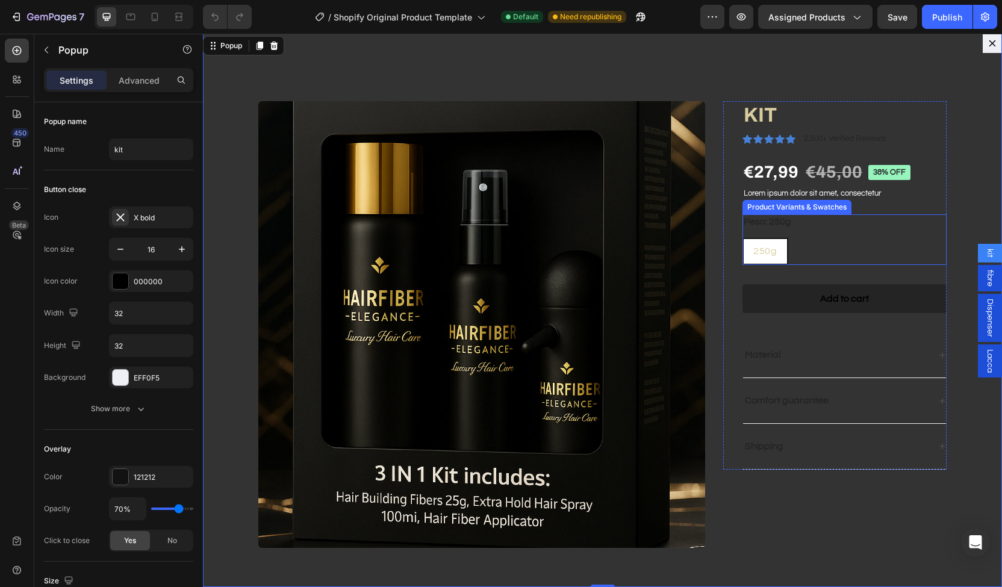
click at [781, 249] on div "250g 250g 250g" at bounding box center [845, 251] width 204 height 27
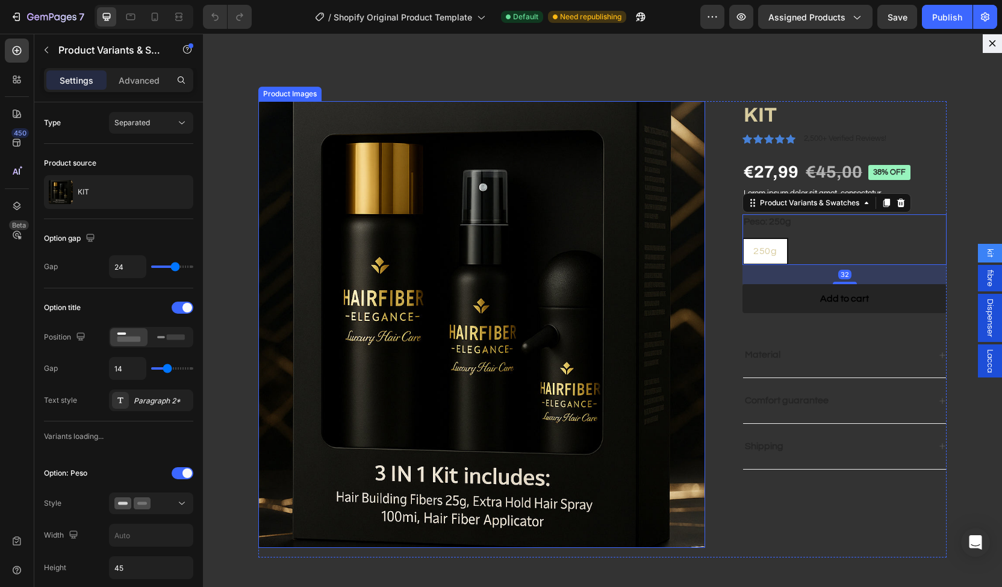
click at [352, 219] on img "Dialog body" at bounding box center [481, 324] width 447 height 447
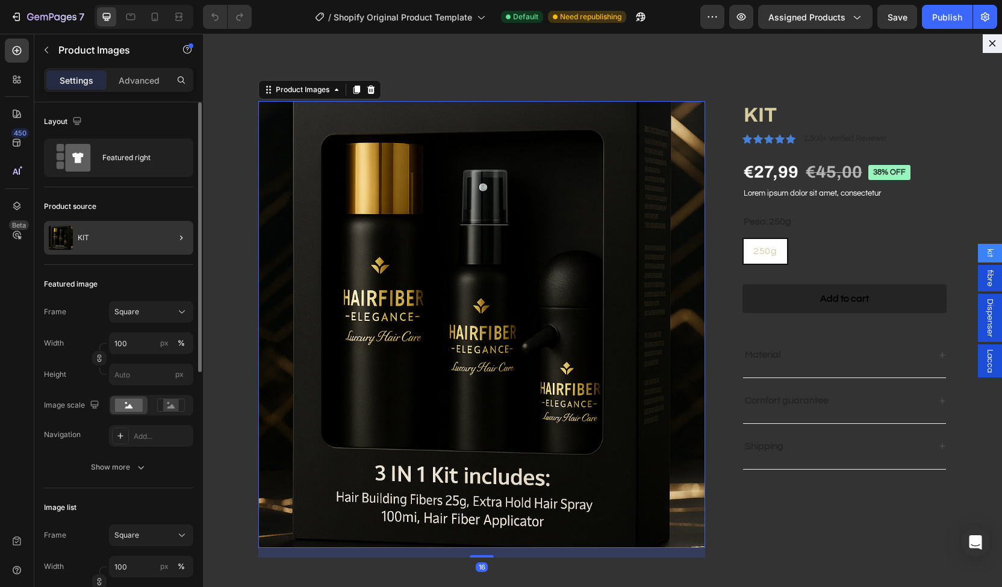
click at [172, 237] on div at bounding box center [177, 238] width 34 height 34
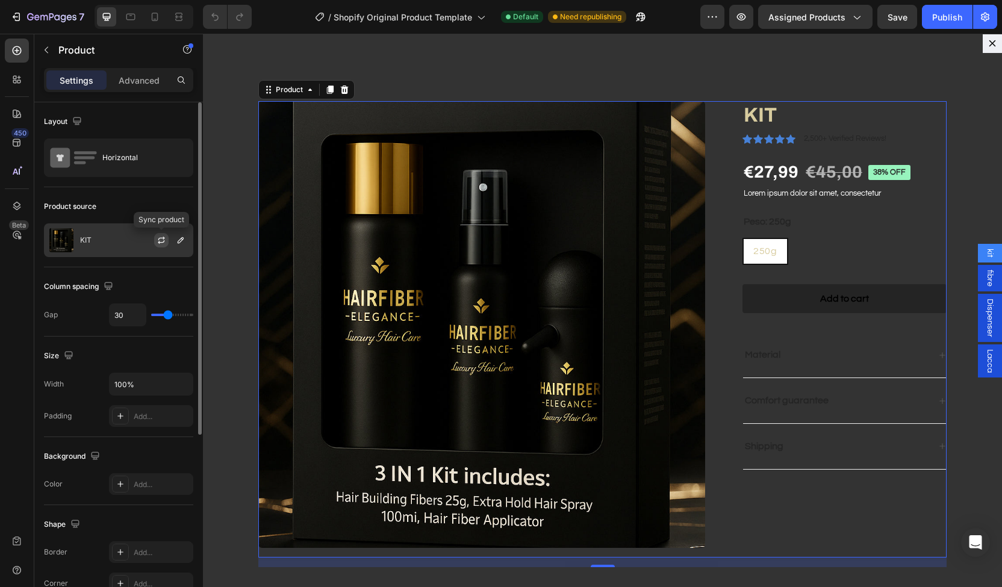
click at [157, 240] on icon "button" at bounding box center [162, 241] width 10 height 10
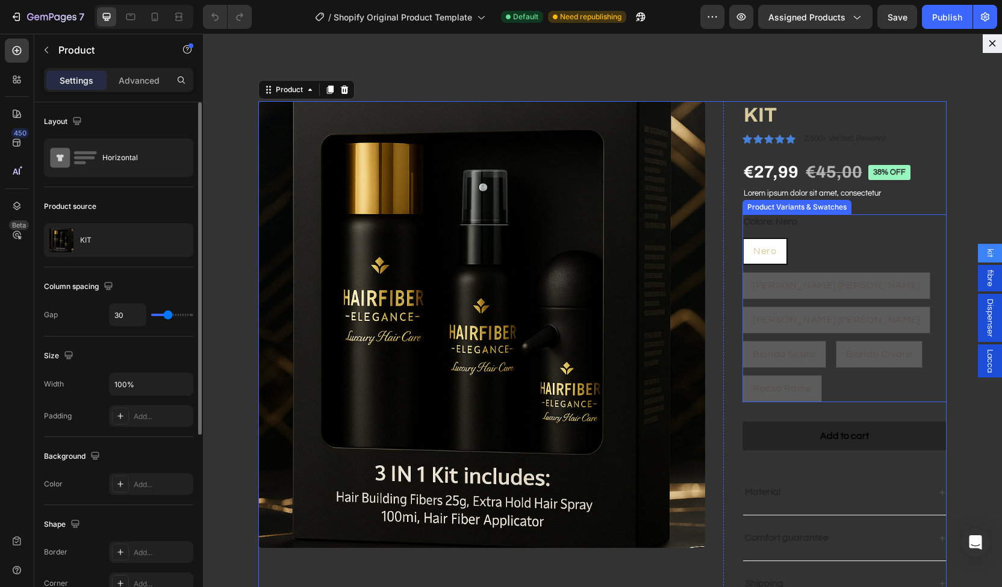
click at [774, 235] on div "Colore: Nero Nero Nero Nero Castano Scuro Castano Scuro Castano Scuro Castano C…" at bounding box center [845, 308] width 204 height 188
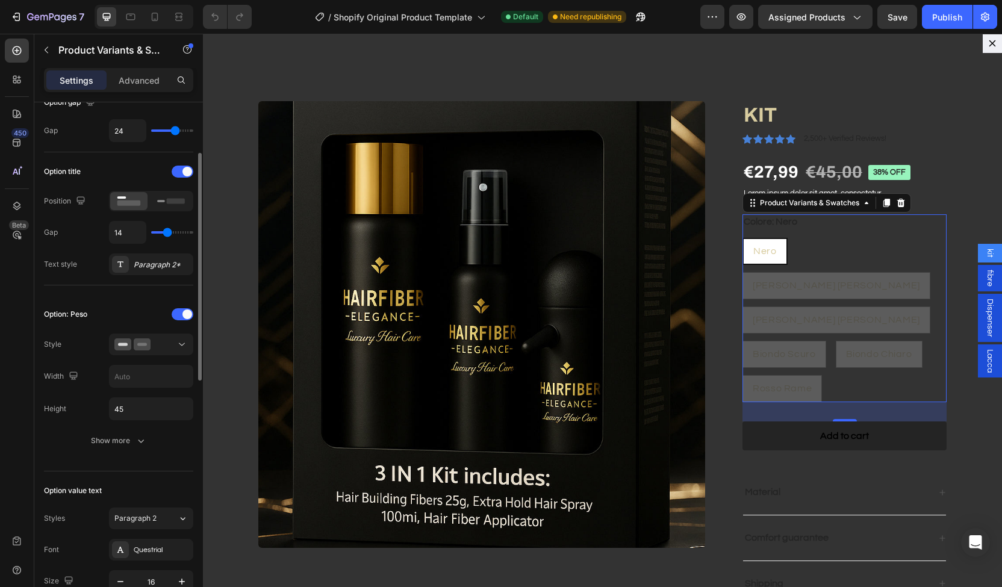
scroll to position [140, 0]
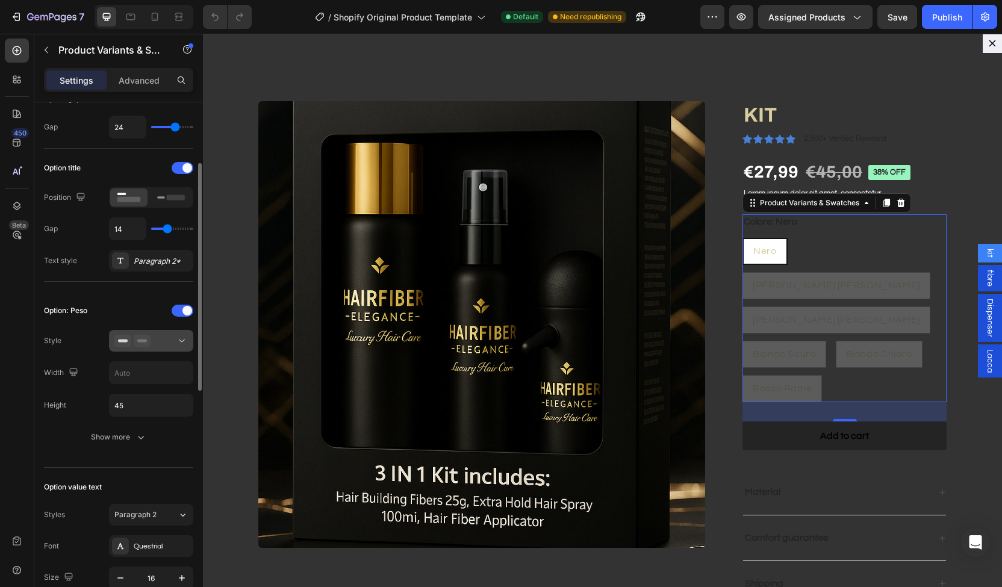
click at [154, 346] on button at bounding box center [151, 341] width 84 height 22
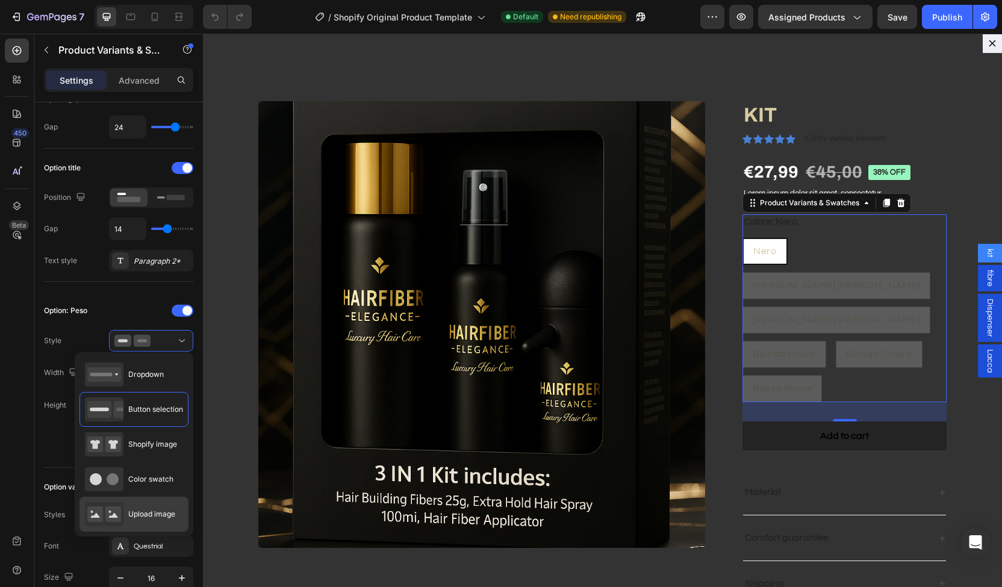
click at [139, 509] on span "Upload image" at bounding box center [151, 514] width 47 height 11
type input "64"
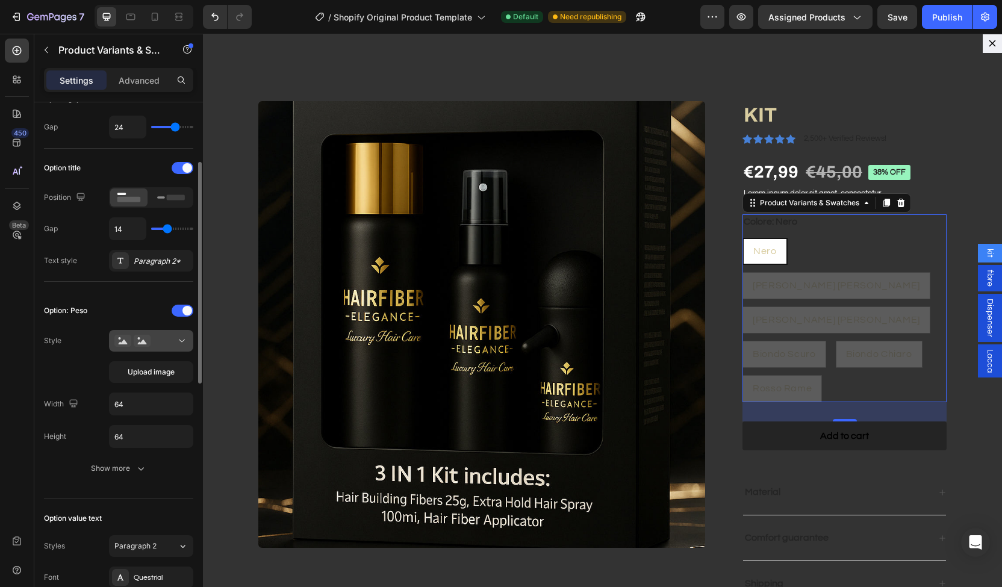
click at [160, 344] on div at bounding box center [150, 341] width 73 height 12
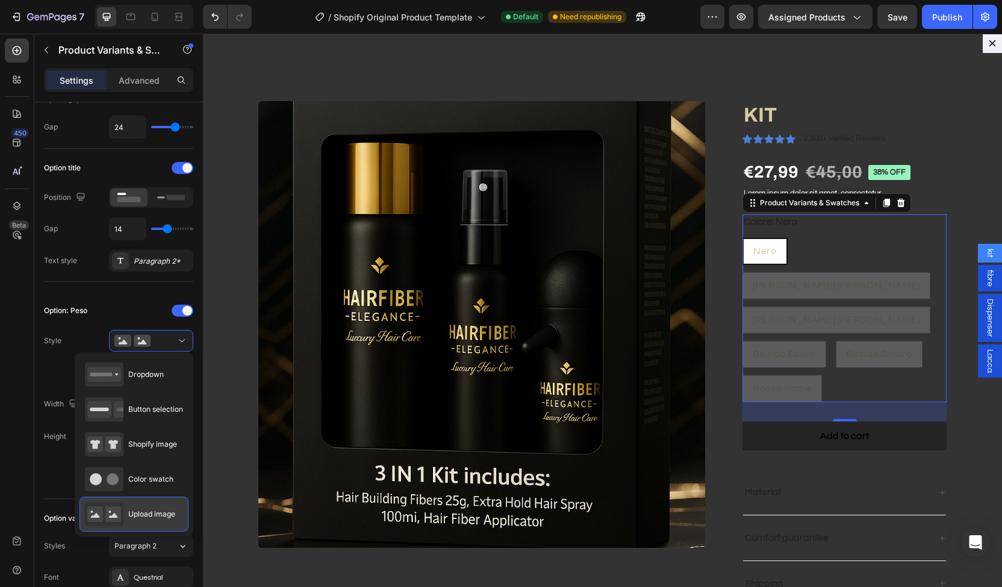
click at [122, 503] on icon at bounding box center [104, 514] width 39 height 24
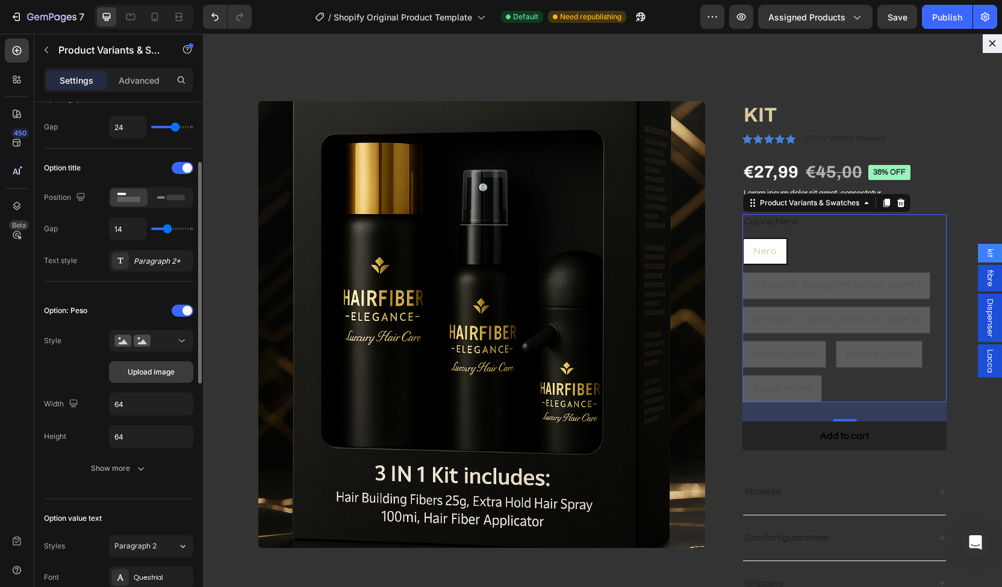
click at [161, 377] on button "Upload image" at bounding box center [151, 372] width 84 height 22
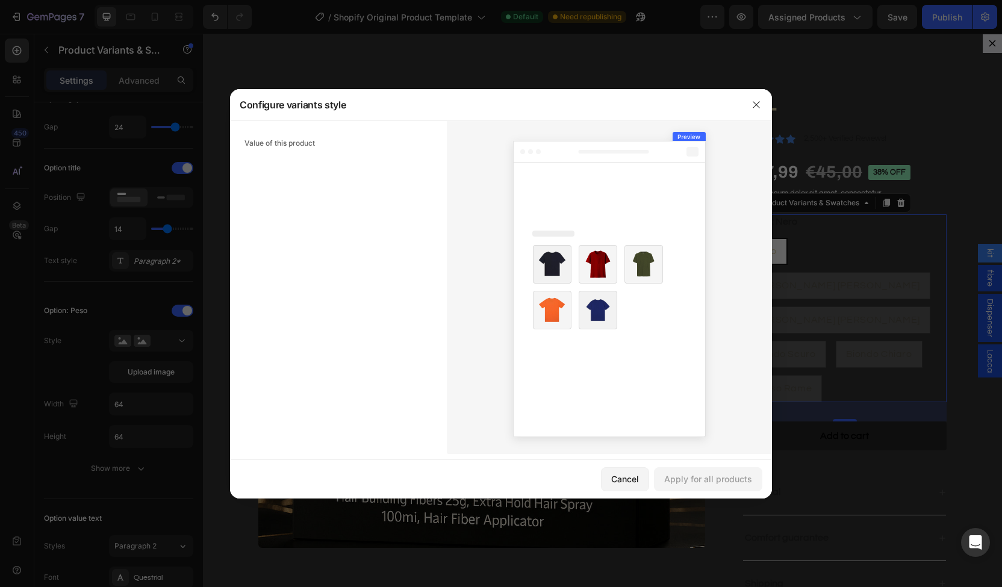
click at [322, 149] on div "Value of this product" at bounding box center [338, 287] width 217 height 334
click at [637, 243] on icon at bounding box center [609, 289] width 193 height 296
click at [545, 316] on img at bounding box center [552, 310] width 39 height 39
click at [341, 172] on div "Value of this product" at bounding box center [338, 287] width 217 height 334
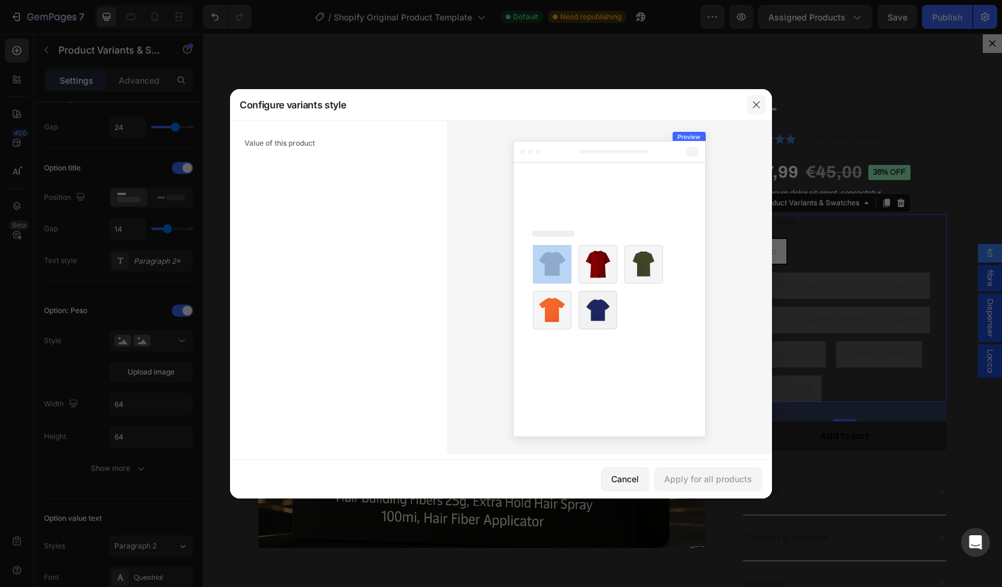
click at [749, 101] on button "button" at bounding box center [756, 104] width 19 height 19
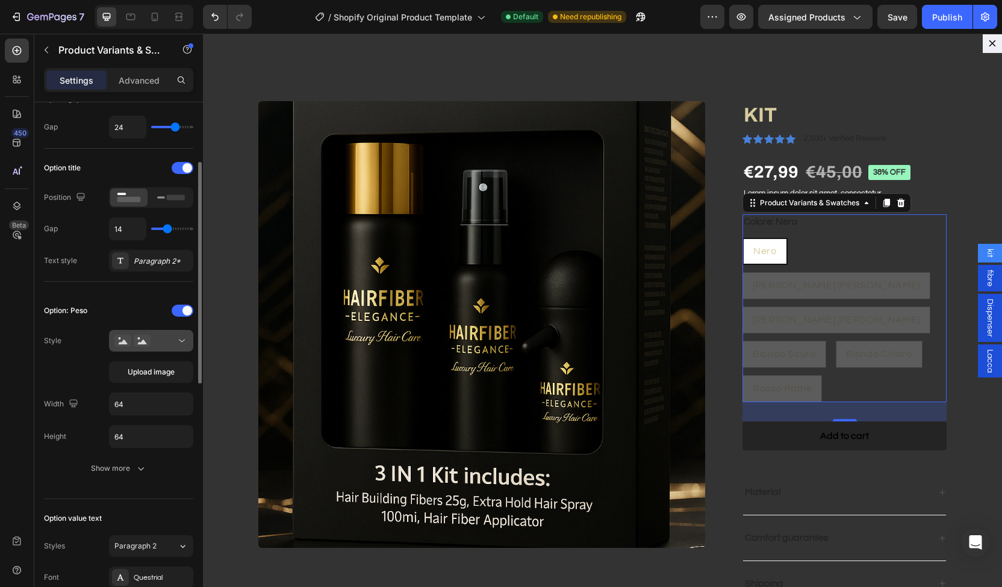
click at [172, 346] on button at bounding box center [151, 341] width 84 height 22
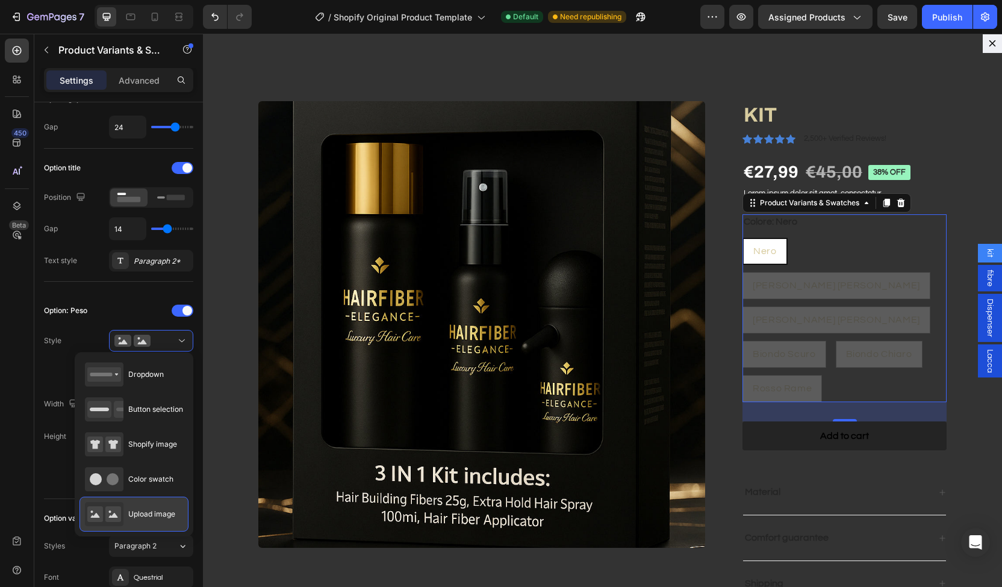
click at [145, 514] on span "Upload image" at bounding box center [151, 514] width 47 height 11
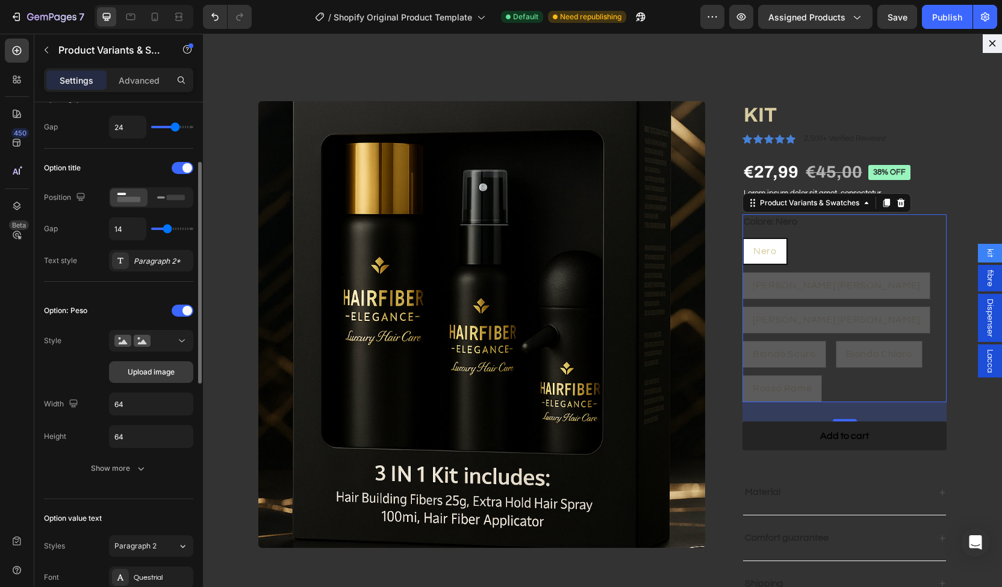
click at [151, 379] on button "Upload image" at bounding box center [151, 372] width 84 height 22
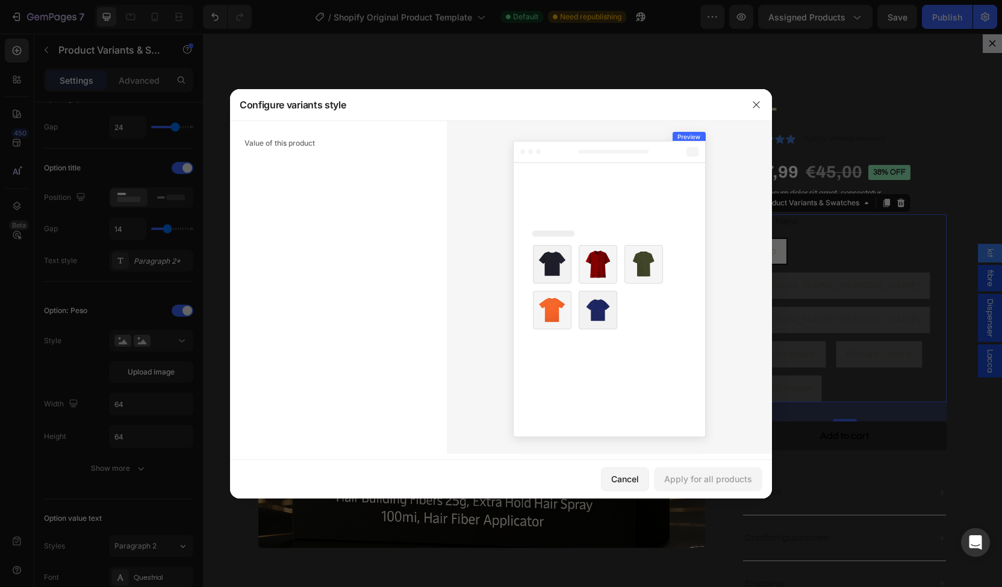
click at [624, 390] on icon at bounding box center [609, 289] width 193 height 296
click at [348, 196] on div "Value of this product" at bounding box center [338, 287] width 217 height 334
click at [316, 149] on div "Value of this product" at bounding box center [338, 287] width 217 height 334
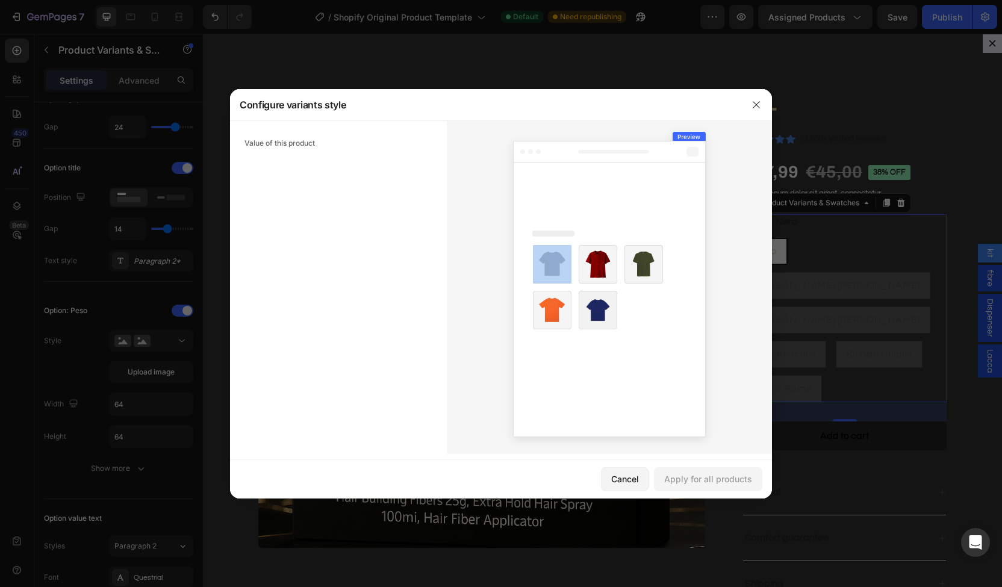
click at [316, 149] on div "Value of this product" at bounding box center [338, 287] width 217 height 334
click at [675, 142] on icon at bounding box center [609, 289] width 193 height 296
click at [761, 146] on div at bounding box center [609, 287] width 325 height 334
click at [611, 183] on icon at bounding box center [609, 289] width 193 height 296
click at [766, 109] on div at bounding box center [756, 104] width 31 height 31
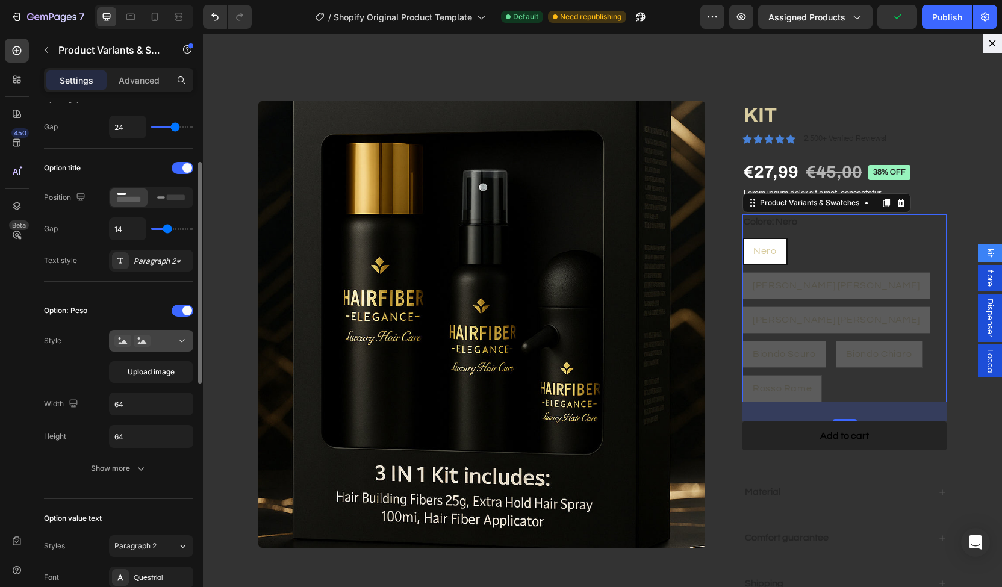
click at [172, 339] on div at bounding box center [150, 341] width 73 height 12
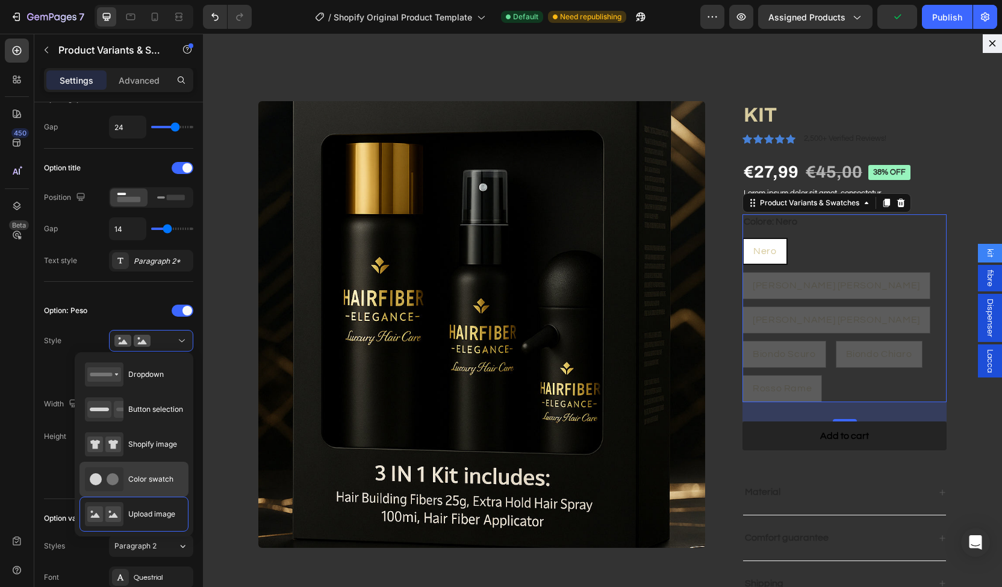
click at [153, 483] on span "Color swatch" at bounding box center [150, 479] width 45 height 11
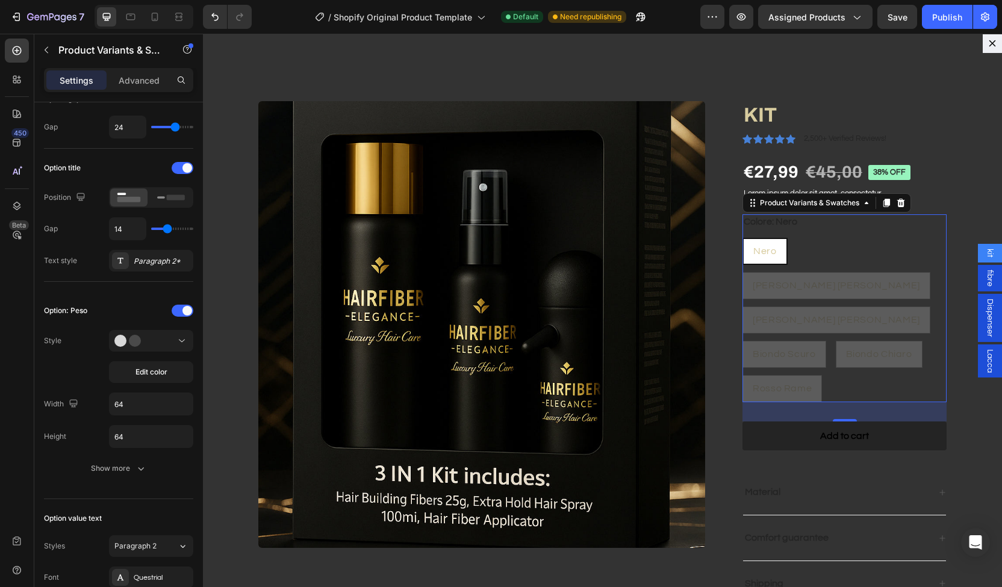
type input "45"
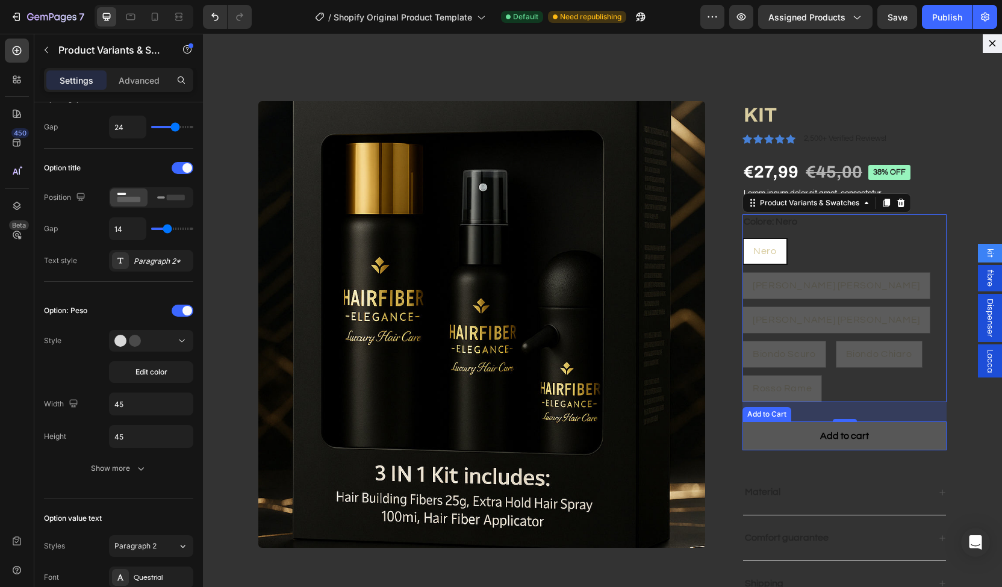
click at [743, 422] on button "Add to cart" at bounding box center [845, 437] width 204 height 30
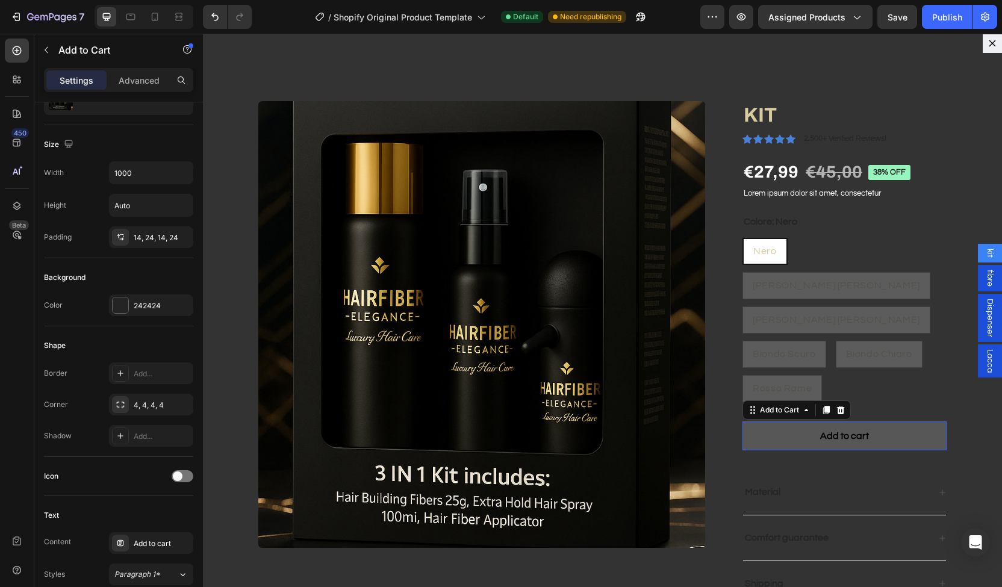
scroll to position [0, 0]
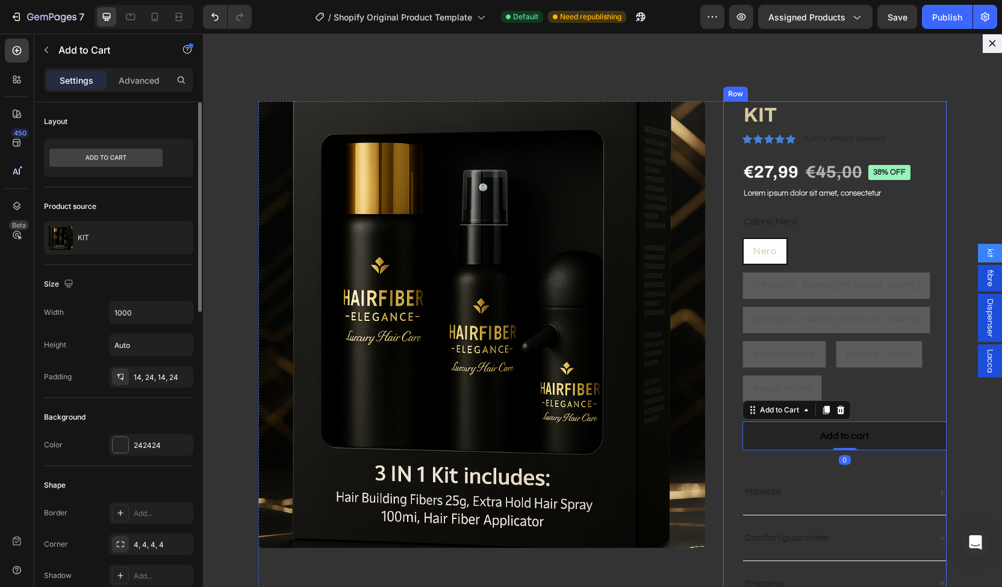
click at [724, 379] on div "KIT Product Title Icon Icon Icon Icon Icon Icon List 2,500+ Verified Reviews! T…" at bounding box center [836, 354] width 224 height 506
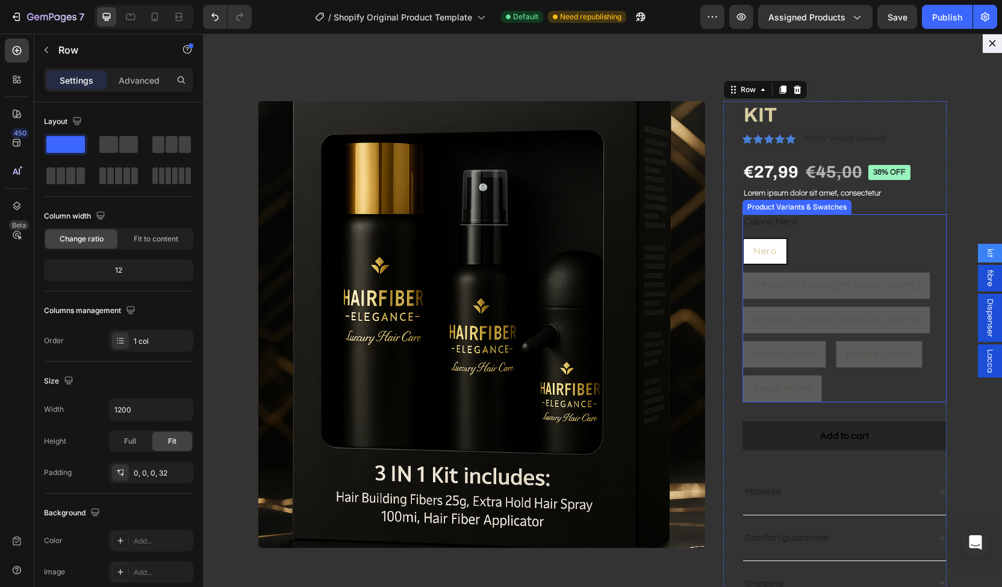
click at [765, 260] on div "Nero" at bounding box center [765, 251] width 43 height 27
click at [743, 238] on input "Nero Nero Nero" at bounding box center [742, 237] width 1 height 1
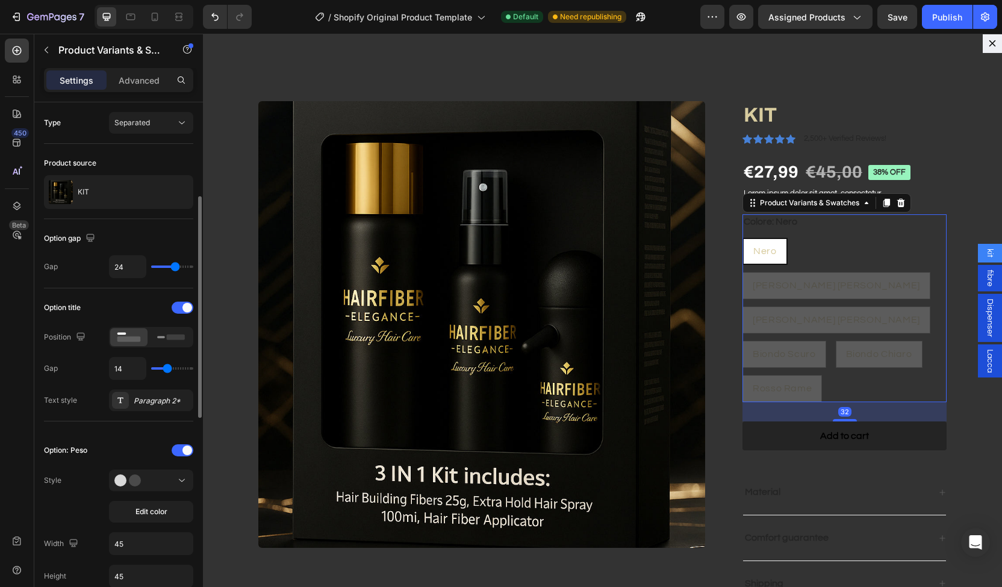
scroll to position [66, 0]
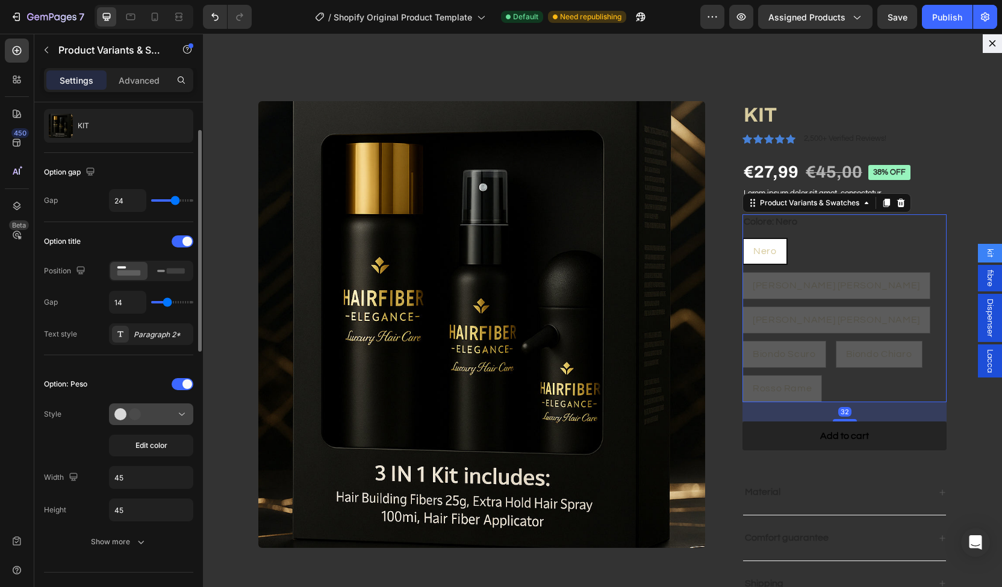
click at [146, 408] on icon at bounding box center [132, 414] width 36 height 12
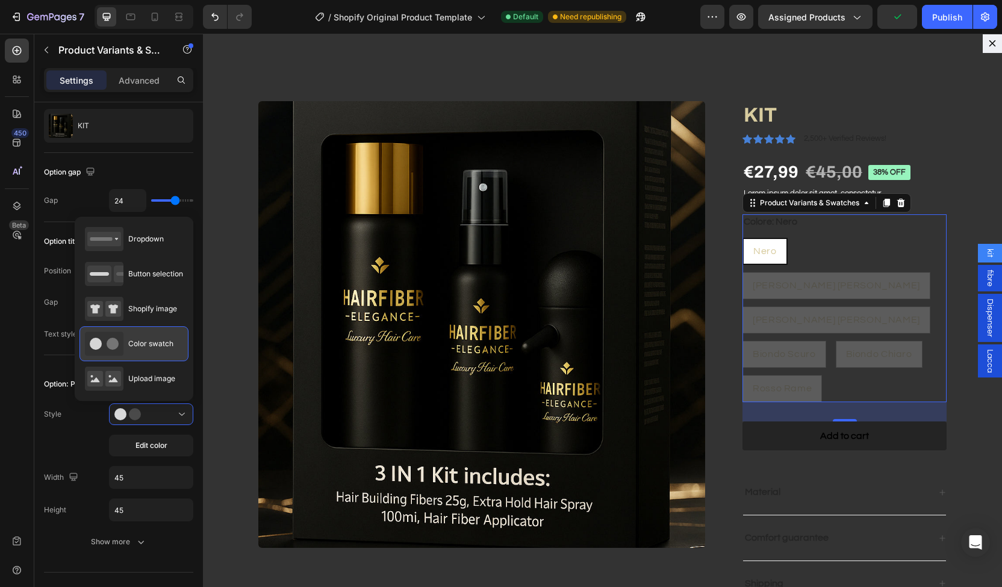
click at [144, 333] on div "Color swatch" at bounding box center [129, 344] width 89 height 24
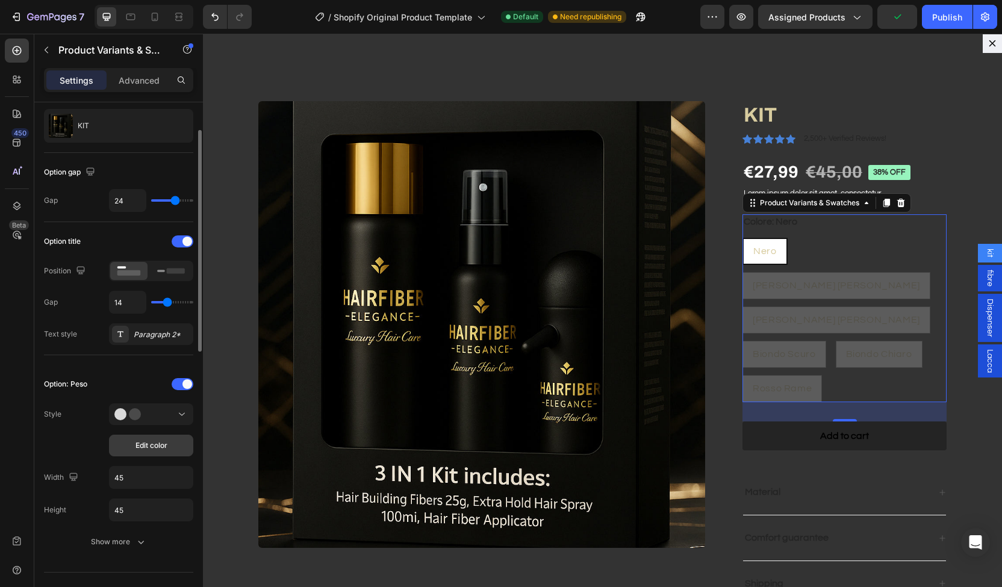
click at [163, 443] on span "Edit color" at bounding box center [152, 445] width 32 height 11
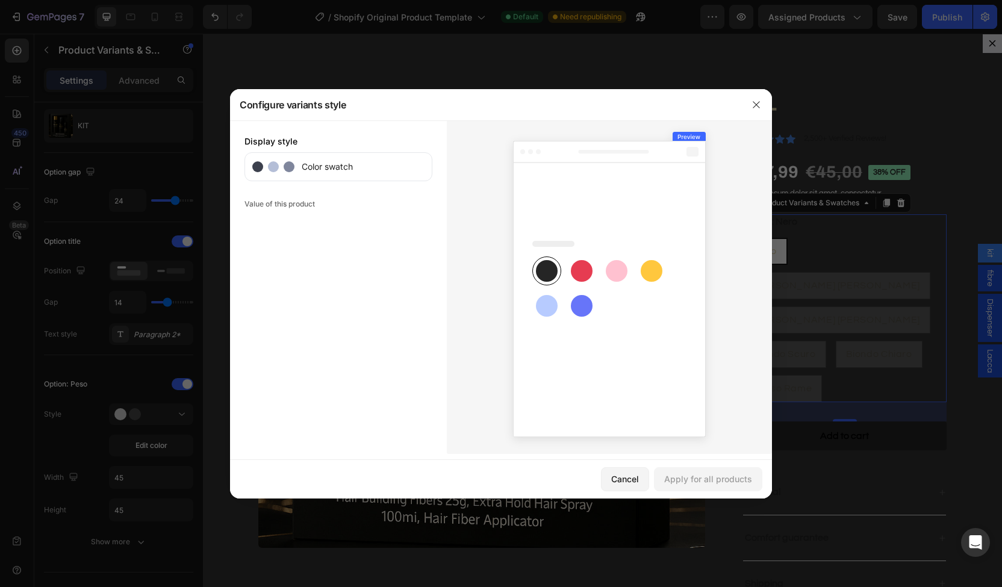
click at [325, 173] on span "Color swatch" at bounding box center [324, 166] width 58 height 13
click at [318, 172] on span "Color swatch" at bounding box center [324, 166] width 58 height 13
click at [749, 99] on button "button" at bounding box center [756, 104] width 19 height 19
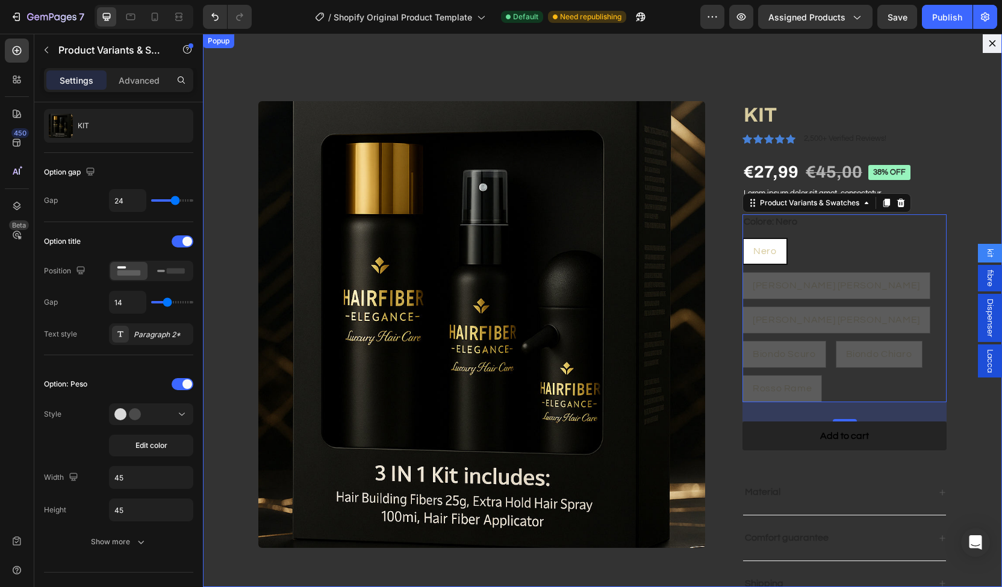
click at [983, 43] on button "Dialog content" at bounding box center [992, 43] width 19 height 19
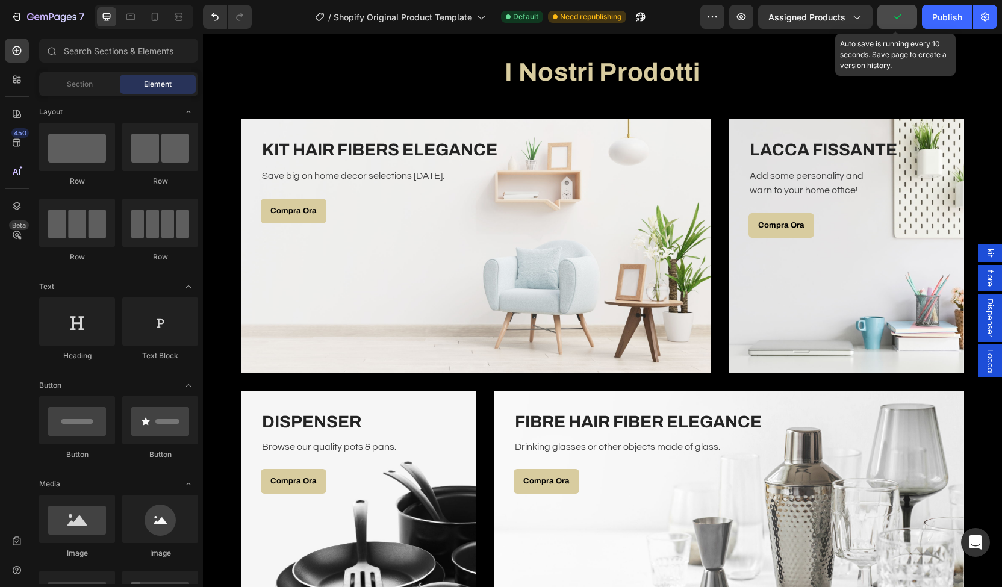
click at [898, 8] on button "button" at bounding box center [898, 17] width 40 height 24
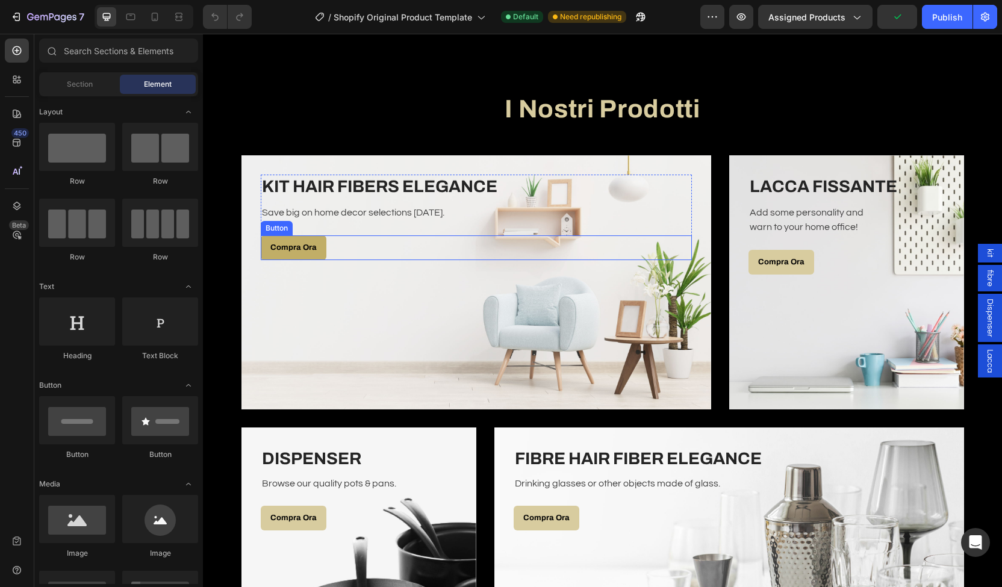
scroll to position [2003, 0]
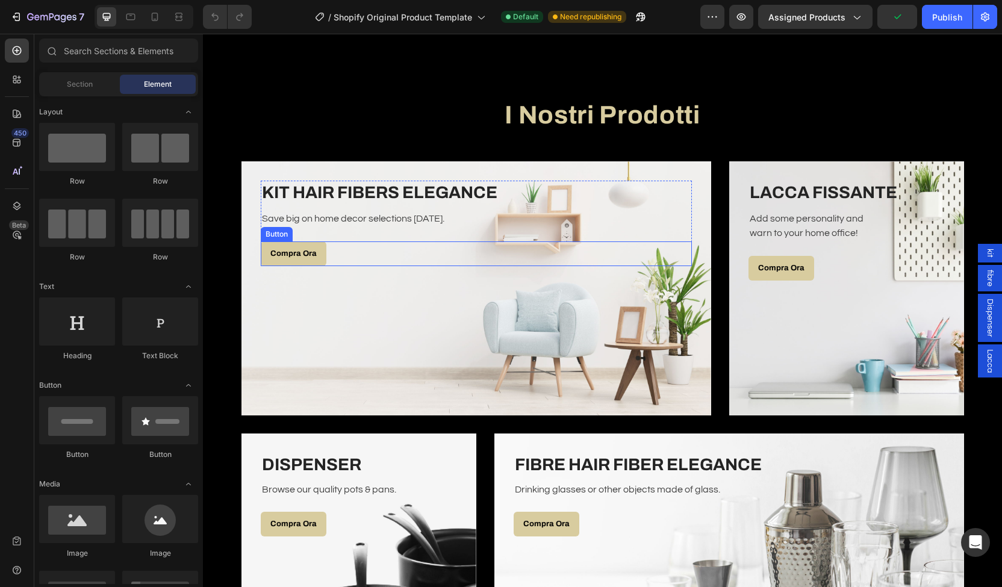
click at [332, 261] on div "Compra Ora Button" at bounding box center [476, 254] width 431 height 25
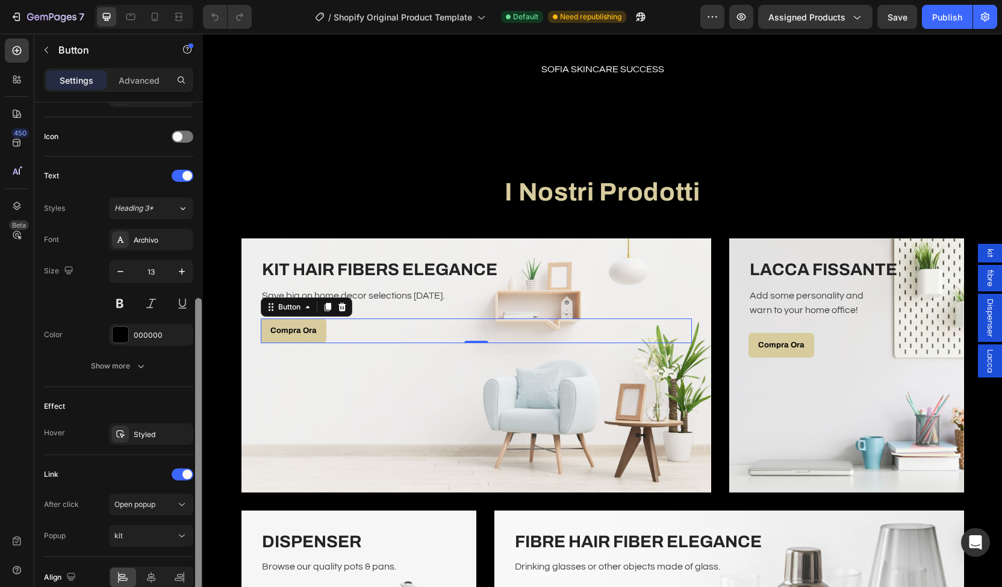
scroll to position [404, 0]
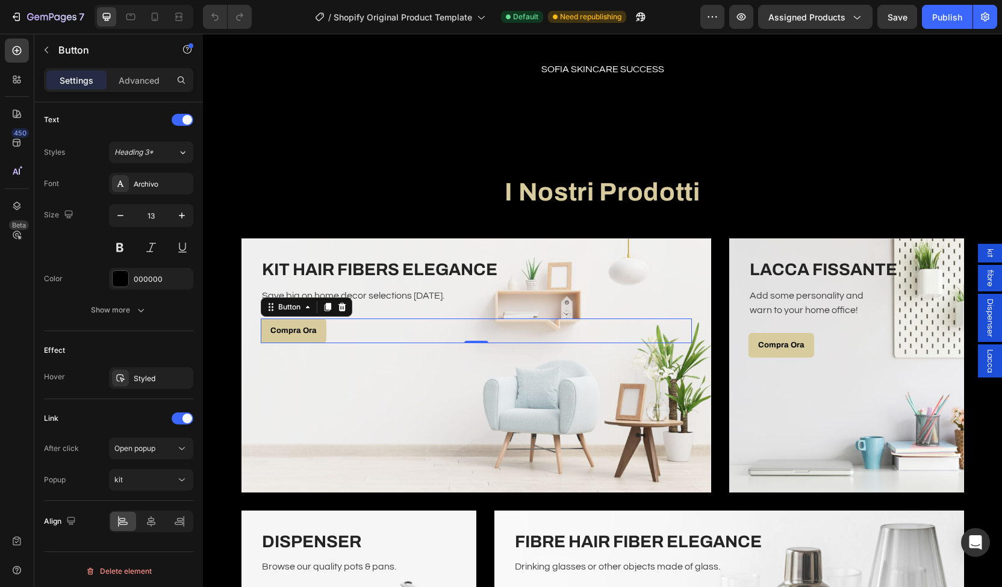
click at [984, 257] on span "kit" at bounding box center [990, 253] width 12 height 9
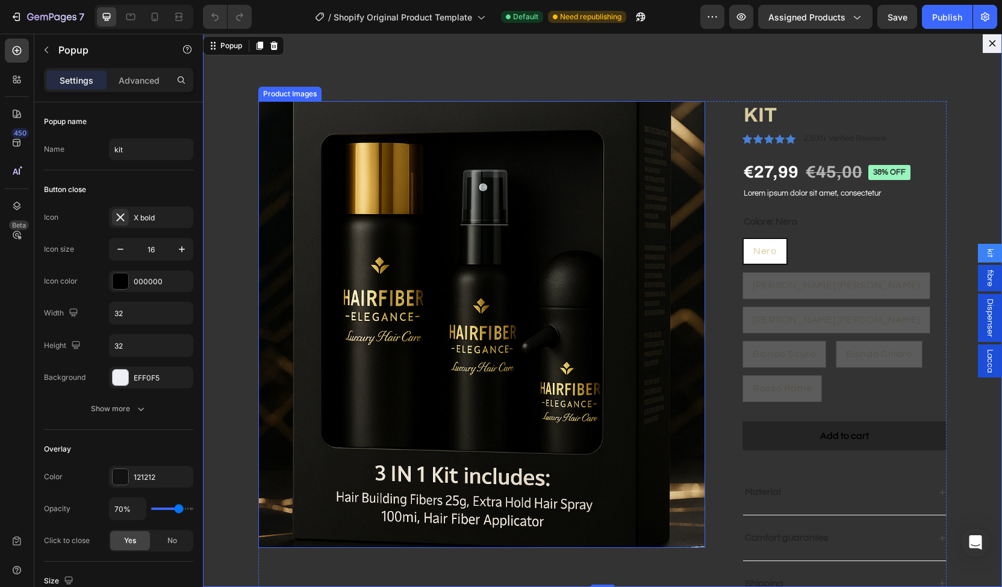
scroll to position [9, 0]
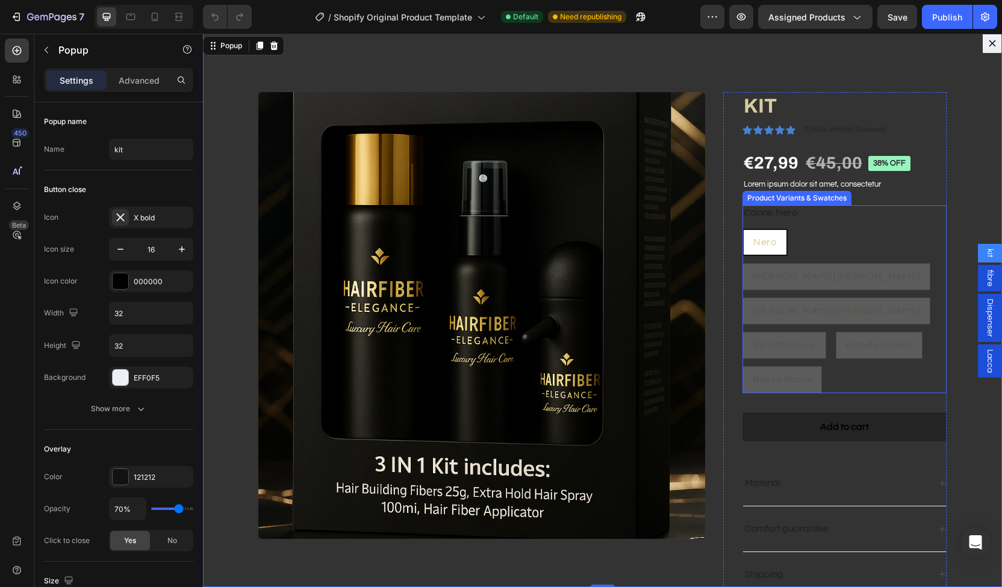
click at [782, 252] on div "Nero Nero Nero Castano Scuro Castano Scuro Castano Scuro Castano Chiaro Castano…" at bounding box center [845, 311] width 204 height 164
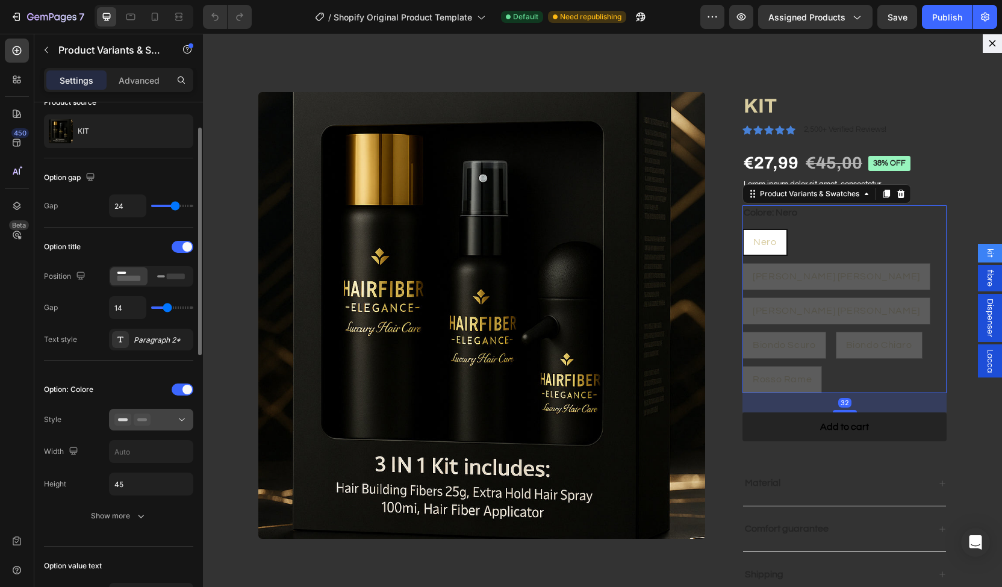
scroll to position [63, 0]
click at [154, 413] on div at bounding box center [150, 418] width 73 height 12
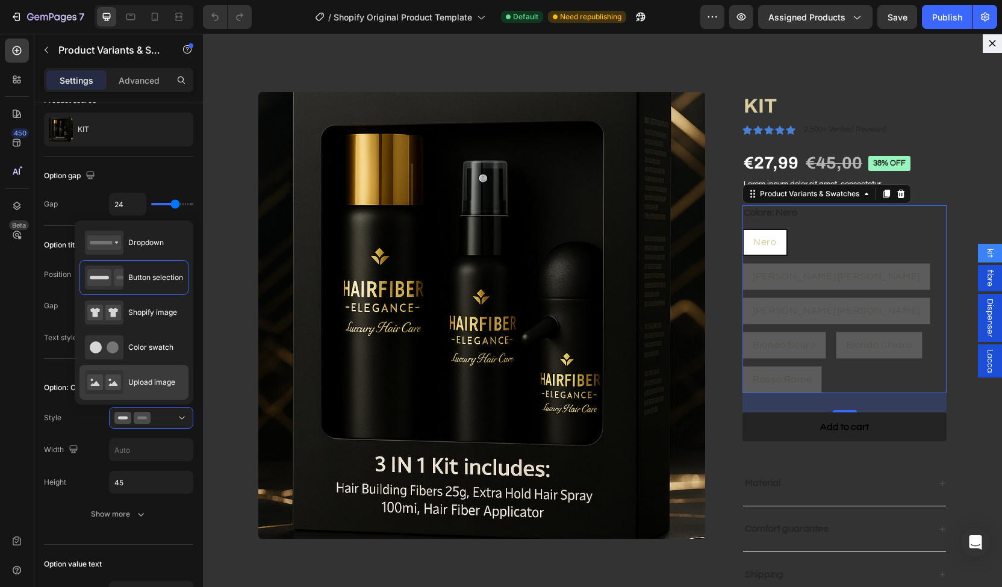
click at [151, 382] on span "Upload image" at bounding box center [151, 382] width 47 height 11
type input "64"
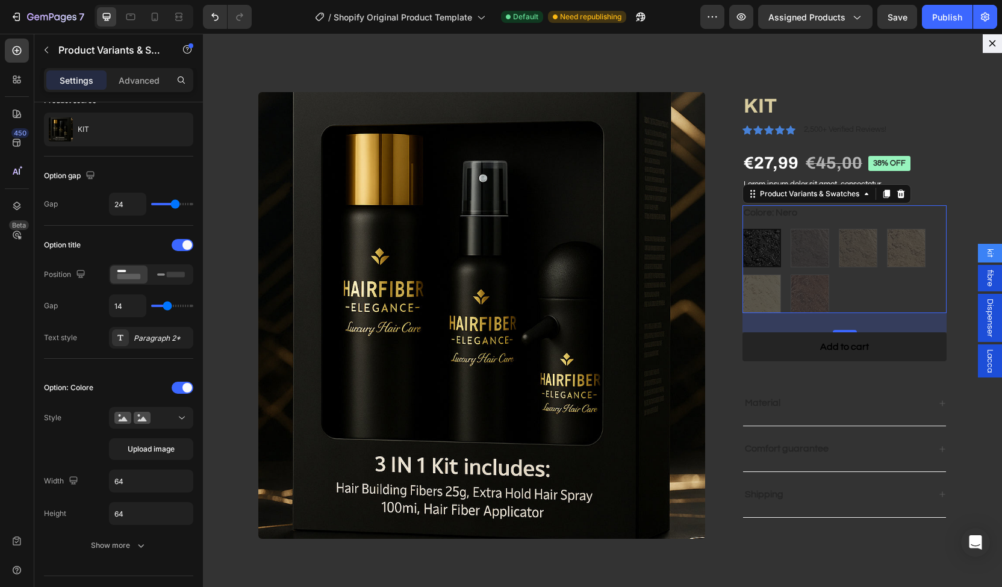
click at [843, 252] on div "Nero Nero Castano Scuro Castano Scuro Castano Chiaro Castano Chiaro Biondo Scur…" at bounding box center [845, 271] width 204 height 84
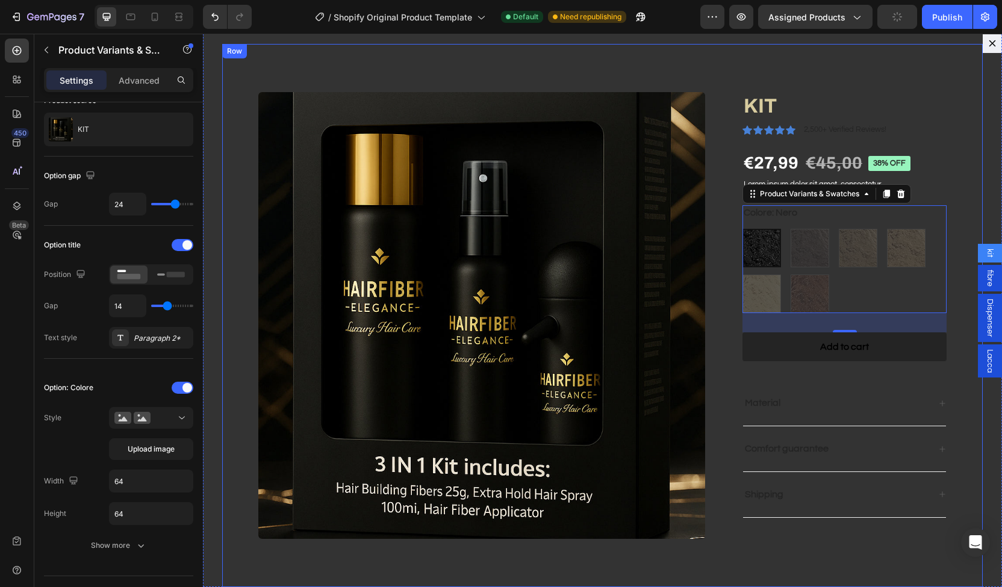
click at [798, 90] on div "Product Images KIT Product Title Icon Icon Icon Icon Icon Icon List 2,500+ Veri…" at bounding box center [602, 315] width 761 height 543
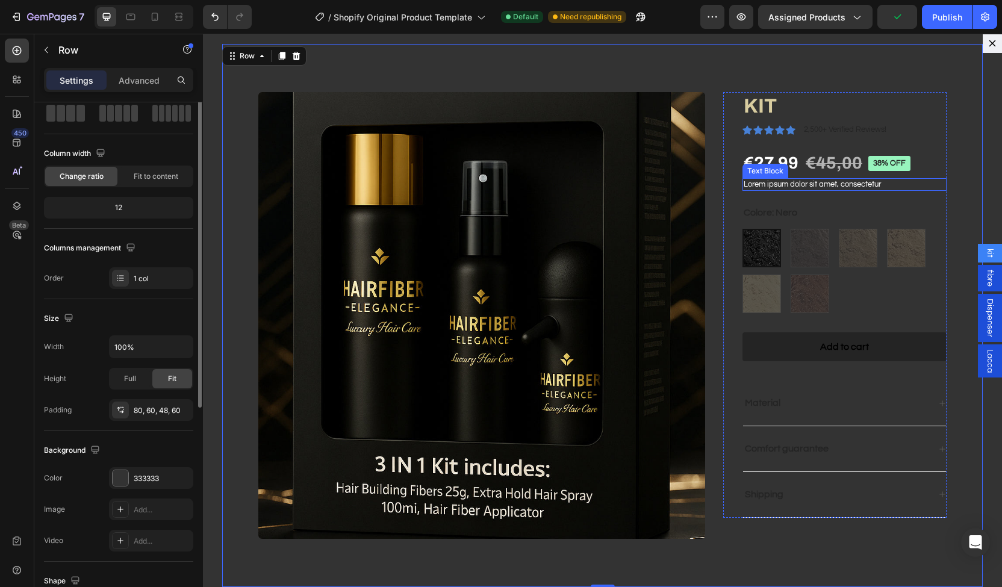
scroll to position [0, 0]
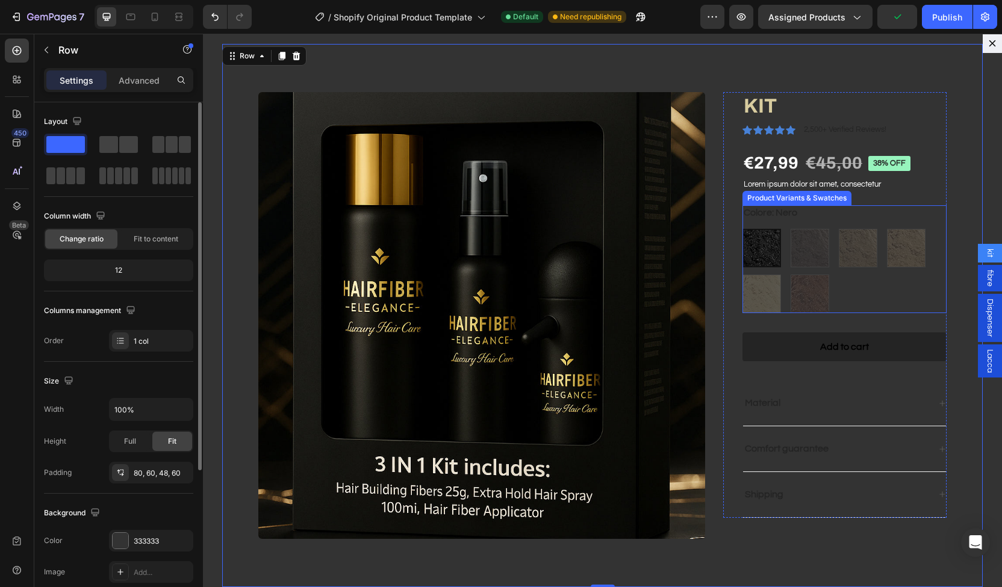
click at [747, 211] on legend "Colore: Nero" at bounding box center [771, 212] width 56 height 15
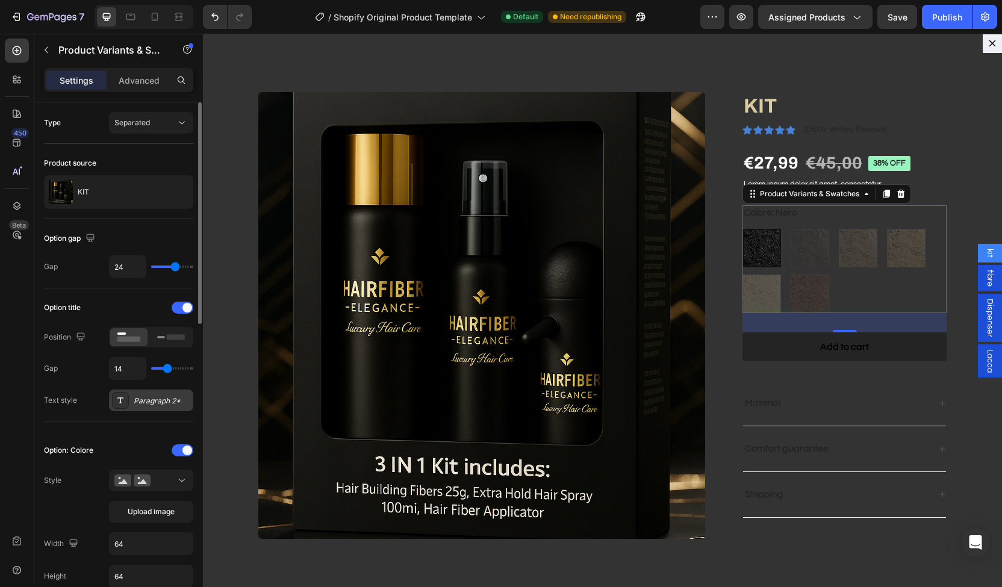
scroll to position [41, 0]
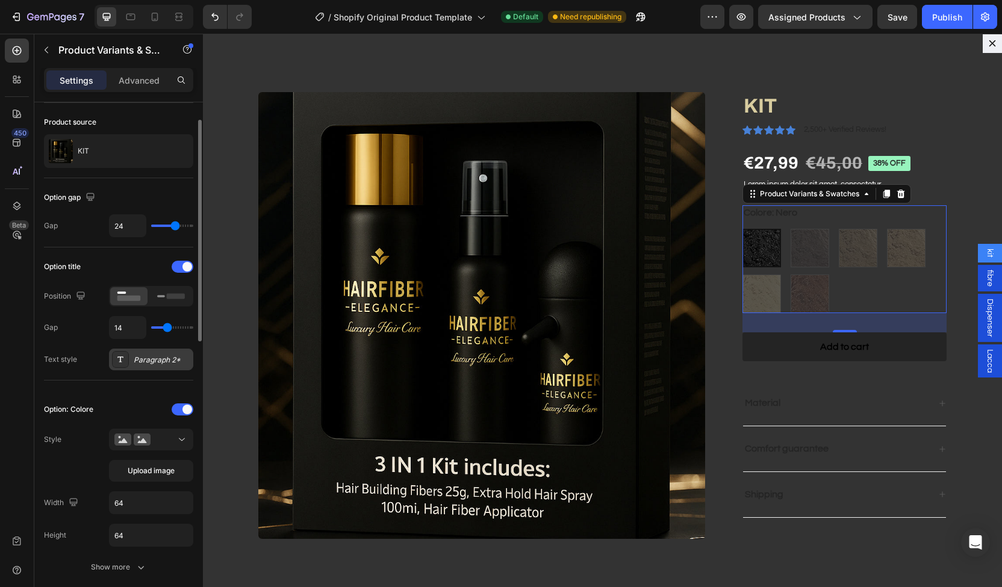
click at [147, 355] on div "Paragraph 2*" at bounding box center [162, 360] width 57 height 11
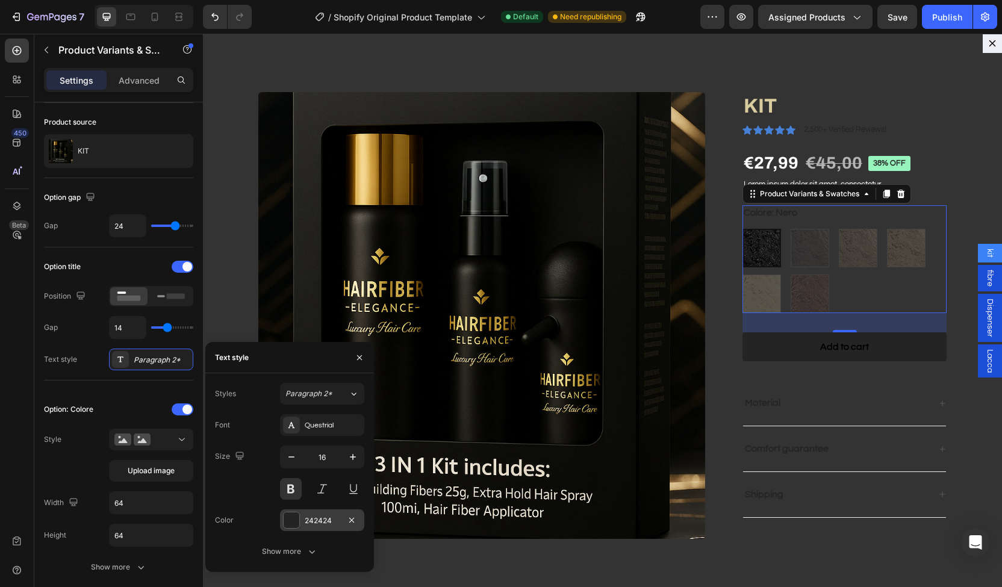
click at [296, 519] on div at bounding box center [292, 521] width 16 height 16
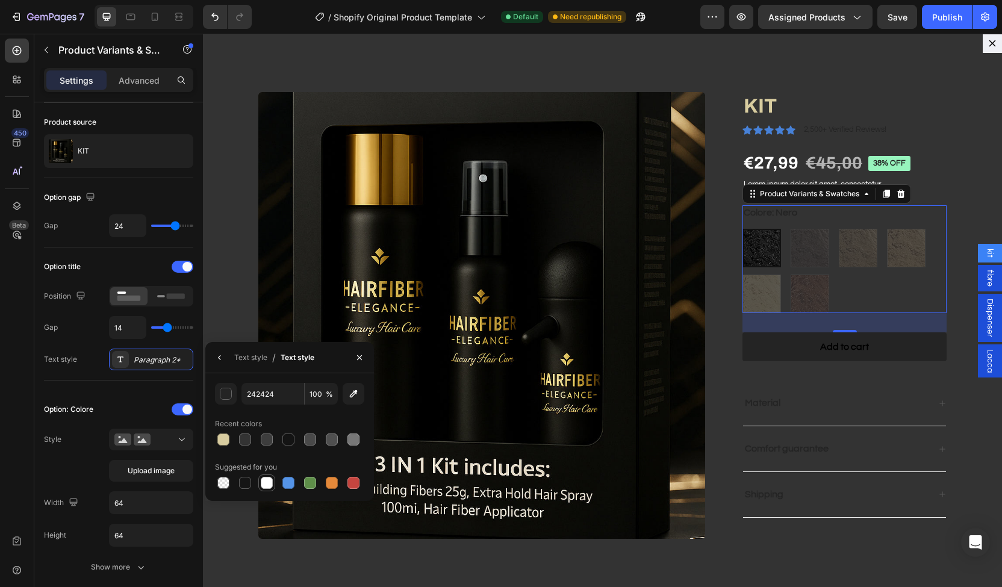
drag, startPoint x: 261, startPoint y: 484, endPoint x: 283, endPoint y: 364, distance: 121.2
click at [261, 484] on div at bounding box center [267, 483] width 12 height 12
type input "FFFFFF"
click at [811, 254] on div "Nero Nero Castano Scuro Castano Scuro Castano Chiaro Castano Chiaro Biondo Scur…" at bounding box center [845, 271] width 204 height 84
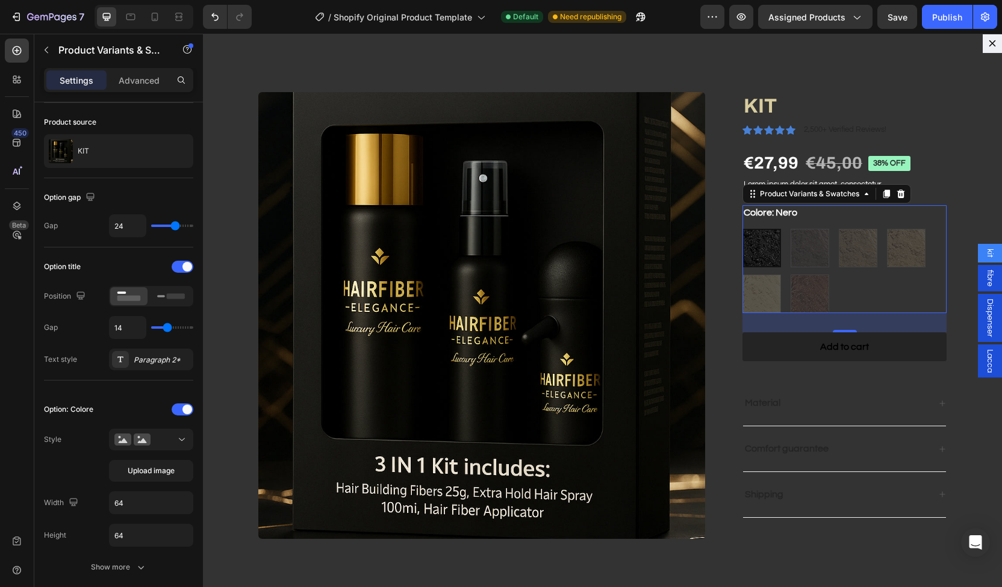
click at [792, 295] on div "Nero Nero Castano Scuro Castano Scuro Castano Chiaro Castano Chiaro Biondo Scur…" at bounding box center [845, 271] width 204 height 84
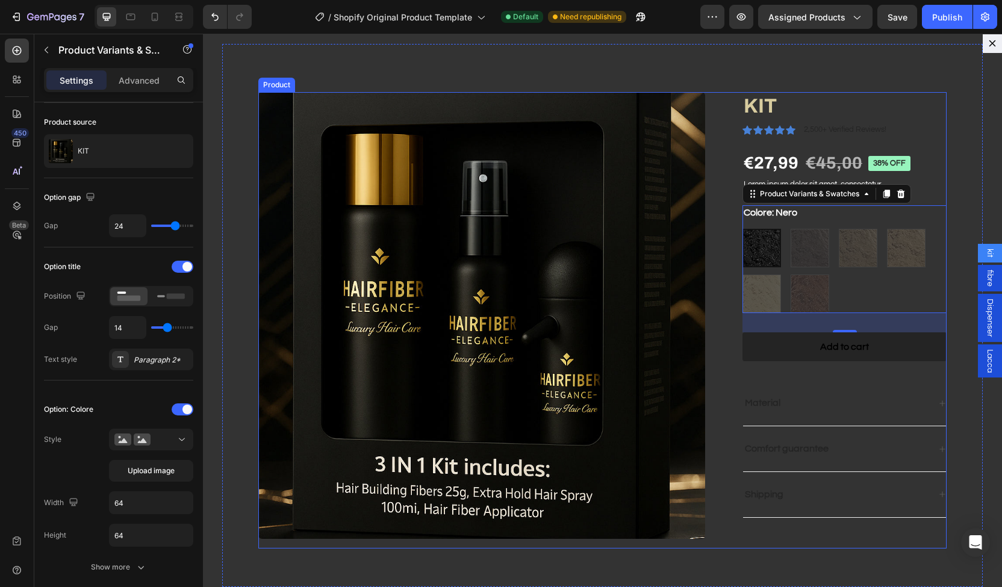
click at [695, 222] on div "Product Images KIT Product Title Icon Icon Icon Icon Icon Icon List 2,500+ Veri…" at bounding box center [602, 320] width 689 height 457
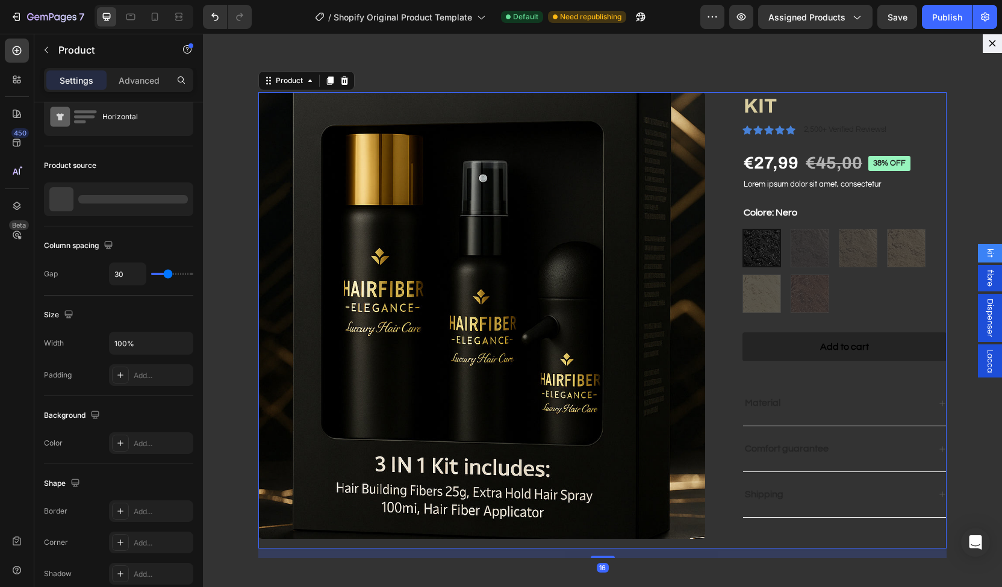
scroll to position [0, 0]
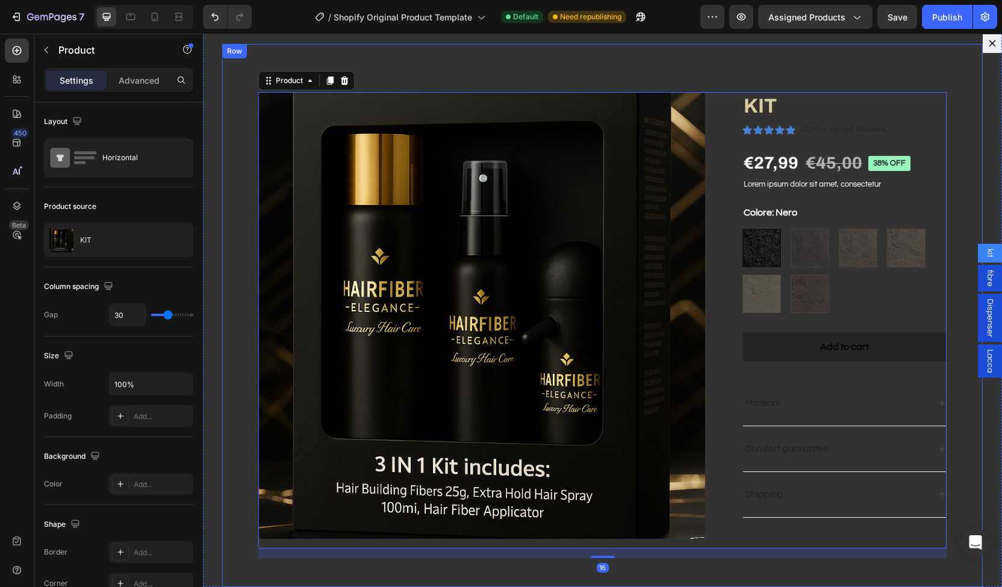
click at [619, 67] on div "Product Images KIT Product Title Icon Icon Icon Icon Icon Icon List 2,500+ Veri…" at bounding box center [602, 315] width 761 height 543
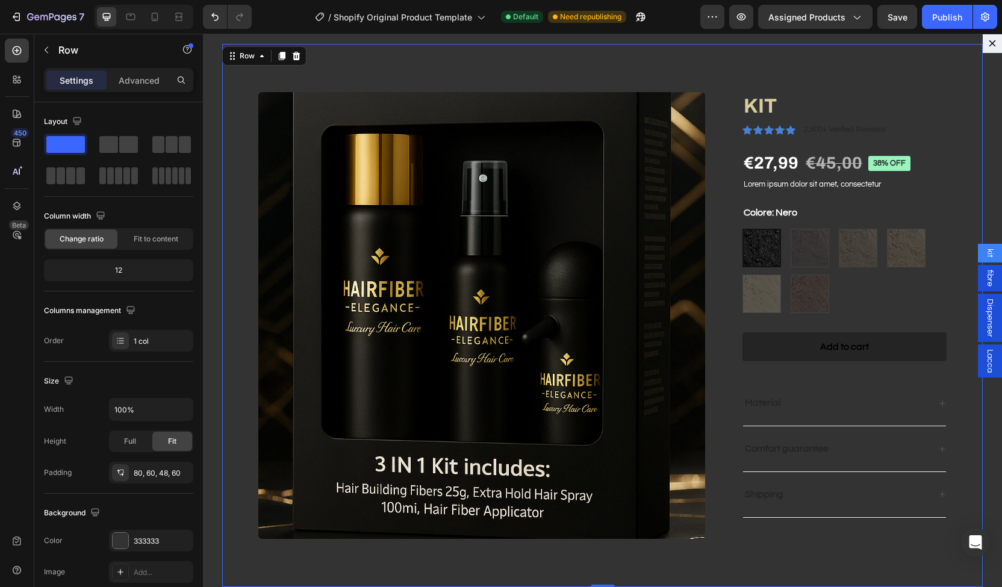
click at [467, 86] on div "Product Images KIT Product Title Icon Icon Icon Icon Icon Icon List 2,500+ Veri…" at bounding box center [602, 315] width 761 height 543
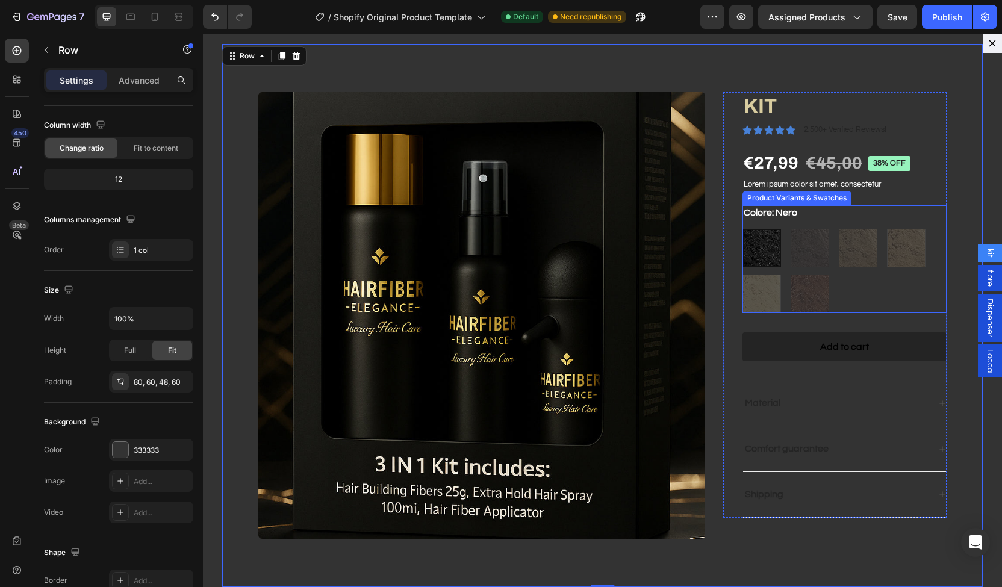
scroll to position [16, 0]
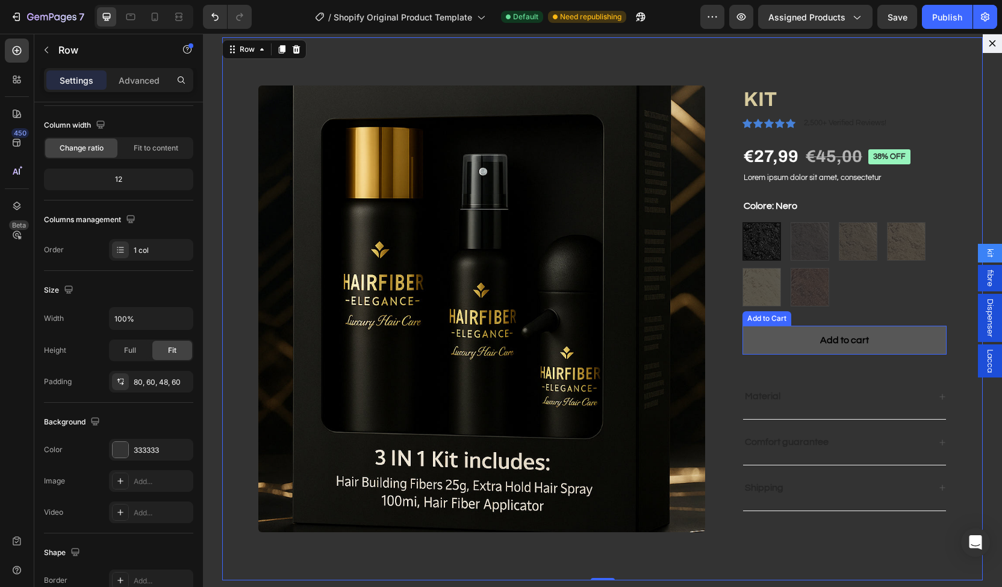
click at [743, 338] on button "Add to cart" at bounding box center [845, 341] width 204 height 30
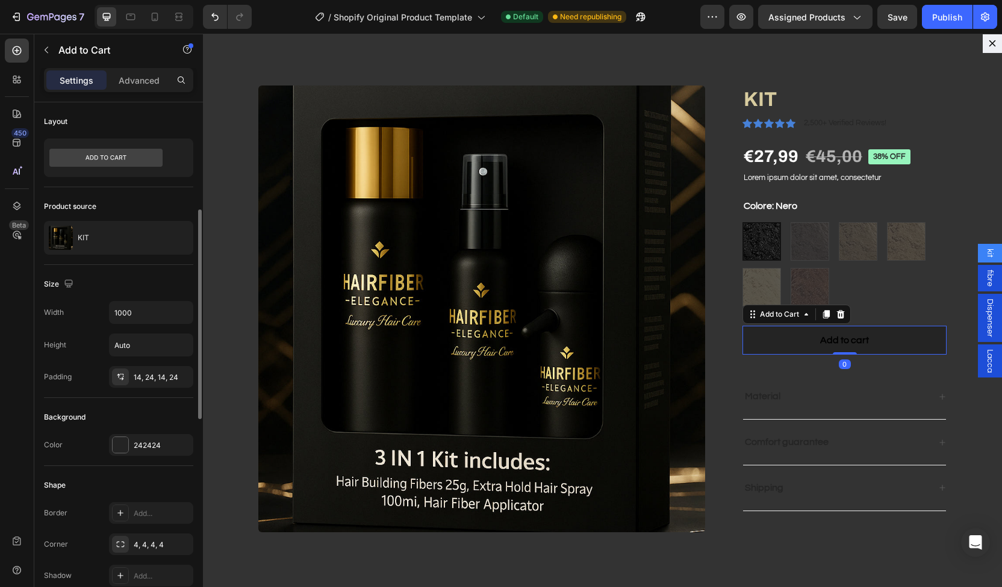
scroll to position [200, 0]
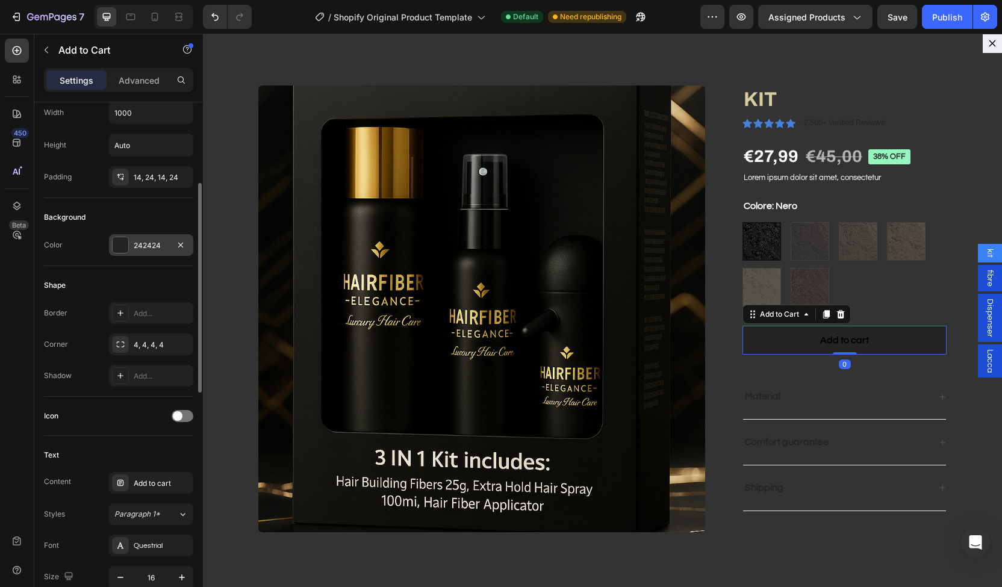
click at [131, 251] on div "242424" at bounding box center [151, 245] width 84 height 22
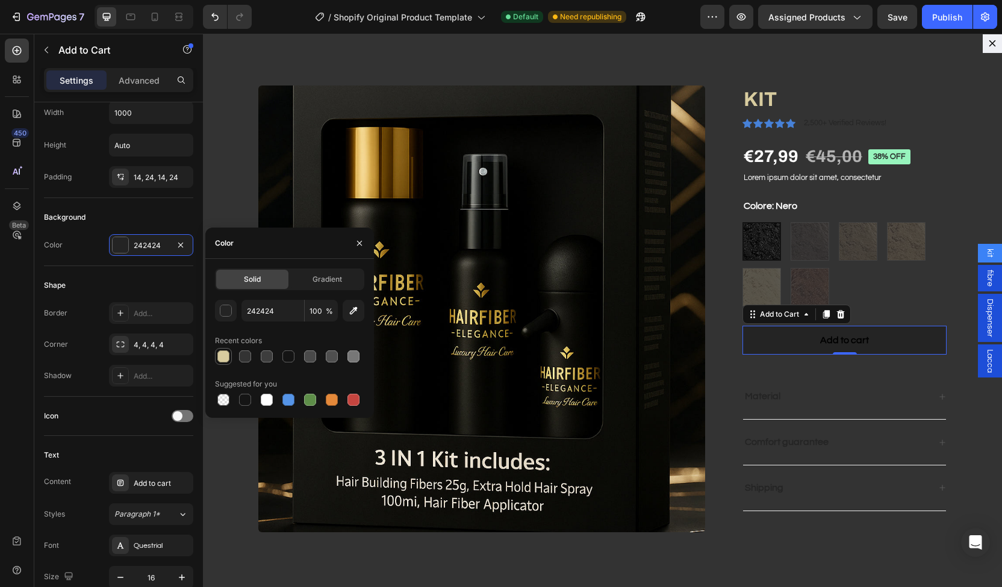
click at [222, 349] on div at bounding box center [223, 356] width 17 height 17
type input "D8CC9F"
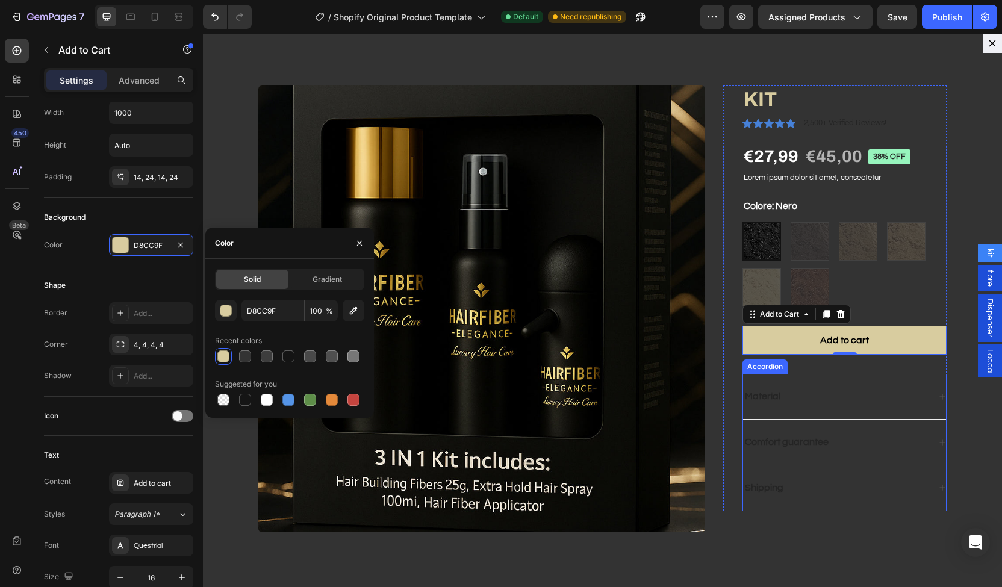
click at [749, 390] on p "Material" at bounding box center [763, 396] width 36 height 13
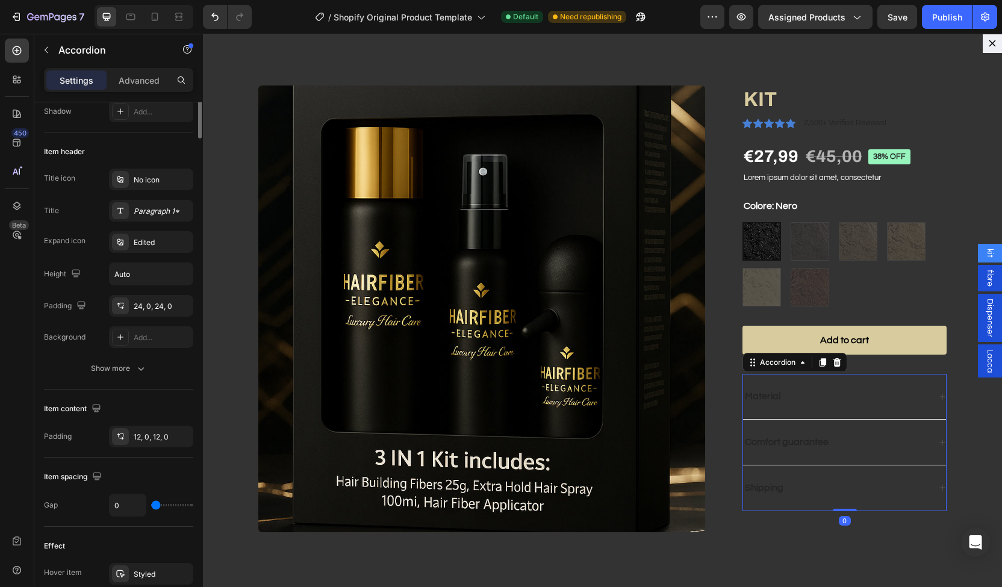
scroll to position [0, 0]
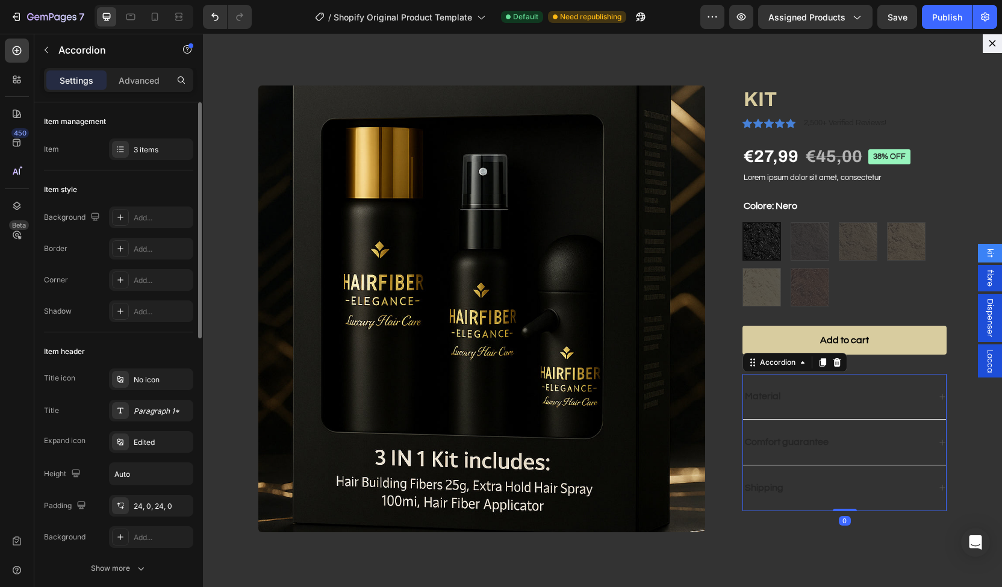
click at [775, 387] on div "Material" at bounding box center [844, 397] width 203 height 46
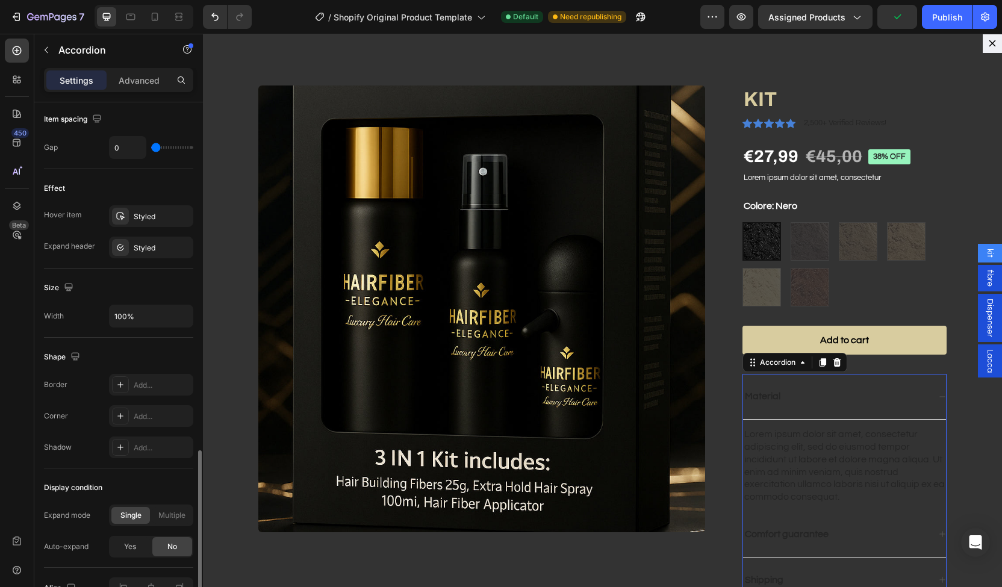
scroll to position [624, 0]
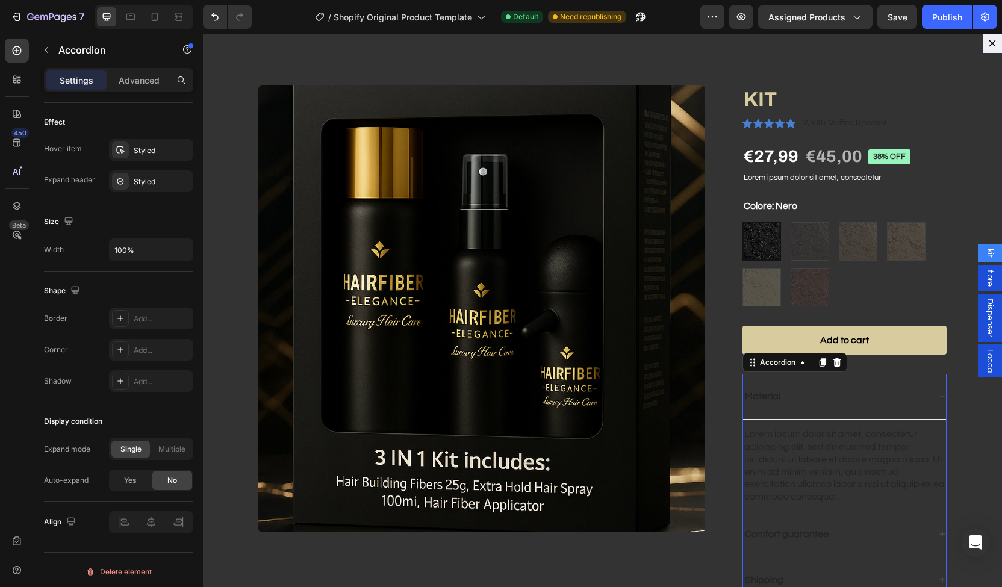
click at [763, 413] on div "Material" at bounding box center [844, 397] width 203 height 46
click at [904, 379] on div "Material" at bounding box center [844, 397] width 203 height 46
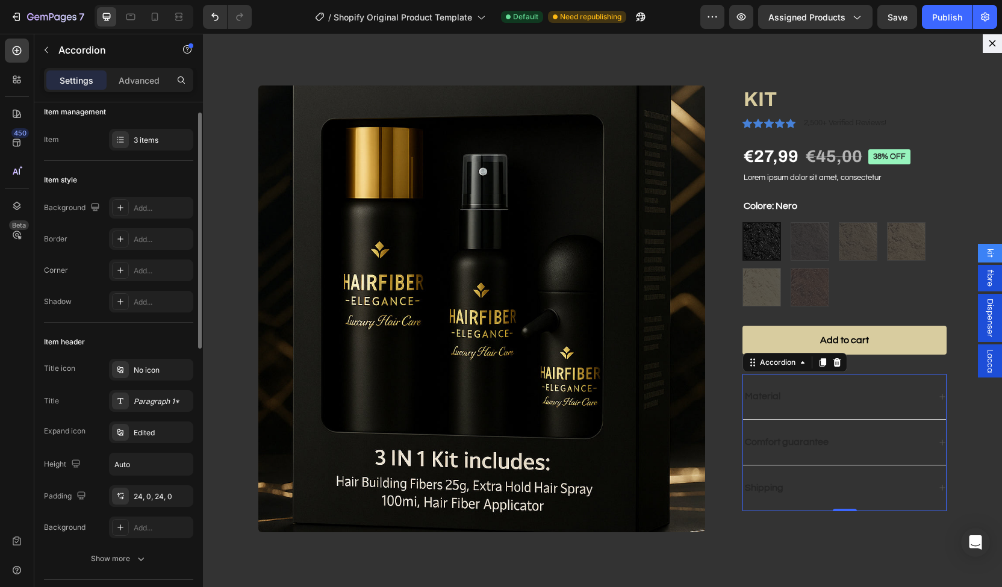
scroll to position [0, 0]
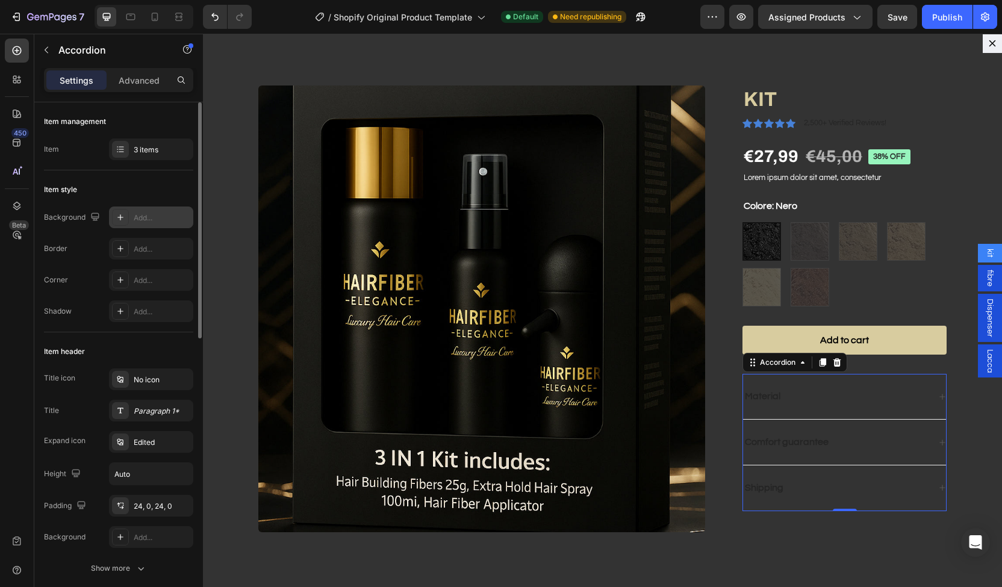
click at [149, 207] on div "Add..." at bounding box center [151, 218] width 84 height 22
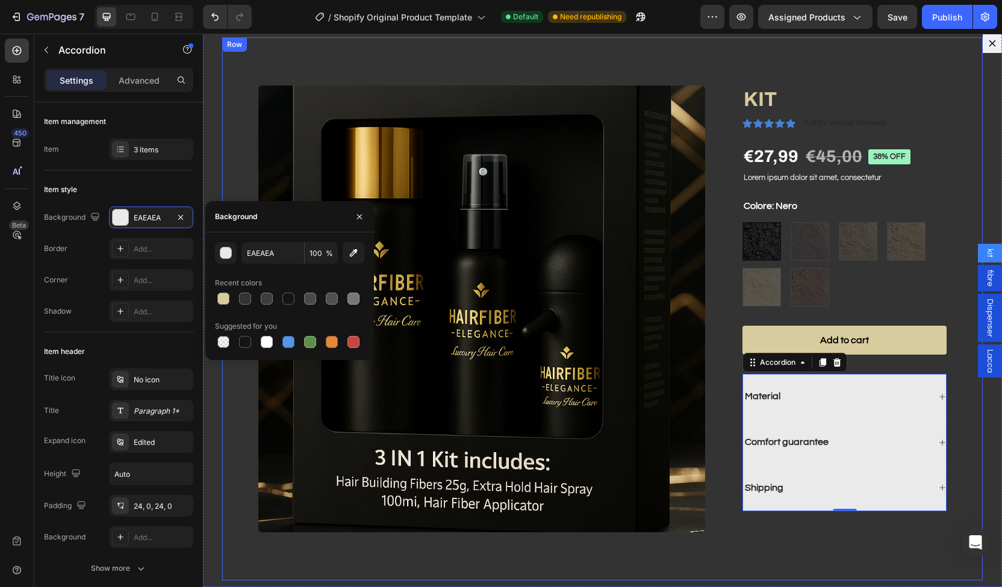
click at [235, 172] on div "Product Images KIT Product Title Icon Icon Icon Icon Icon Icon List 2,500+ Veri…" at bounding box center [602, 308] width 761 height 543
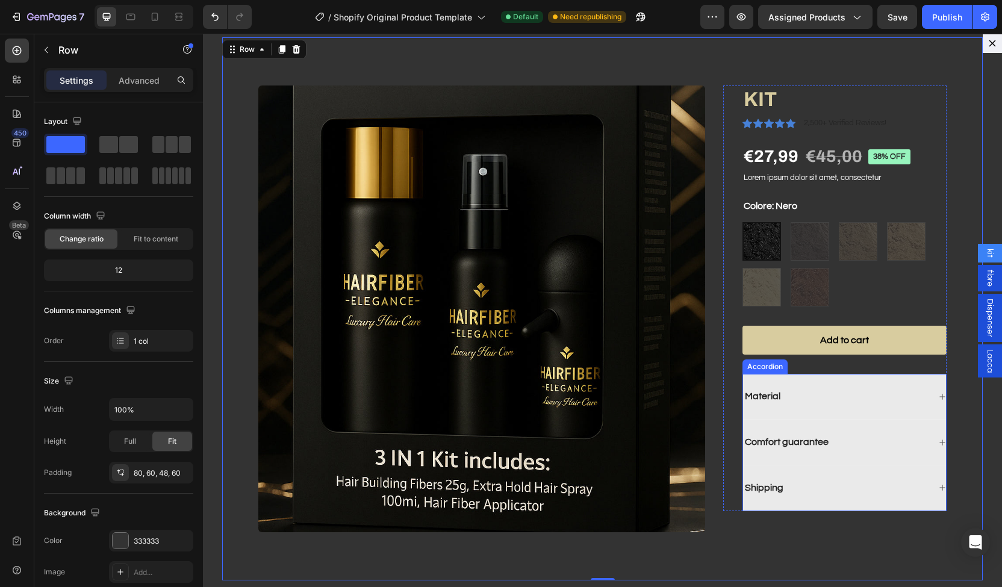
click at [789, 398] on div "Material" at bounding box center [836, 397] width 186 height 16
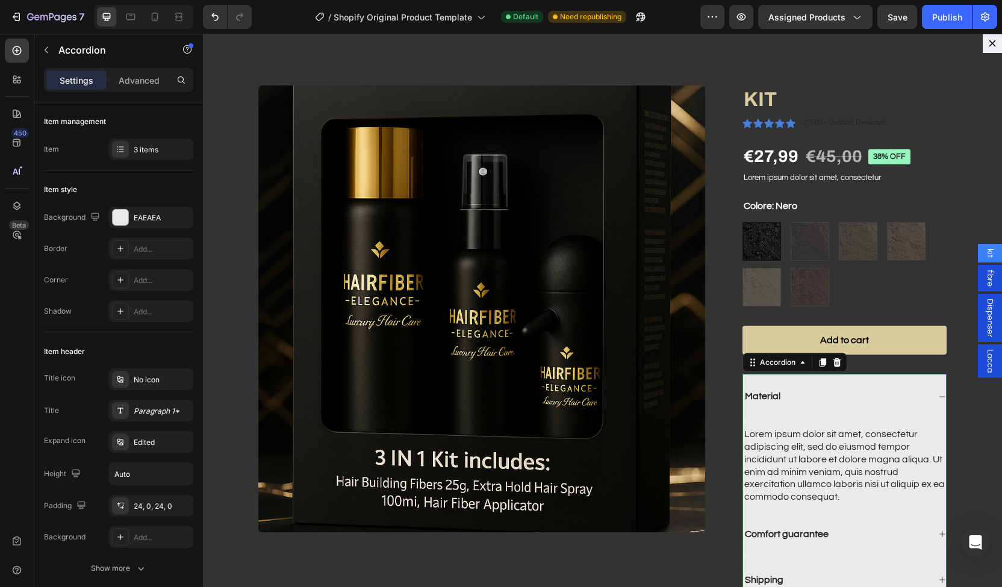
click at [789, 398] on div "Material" at bounding box center [836, 397] width 186 height 16
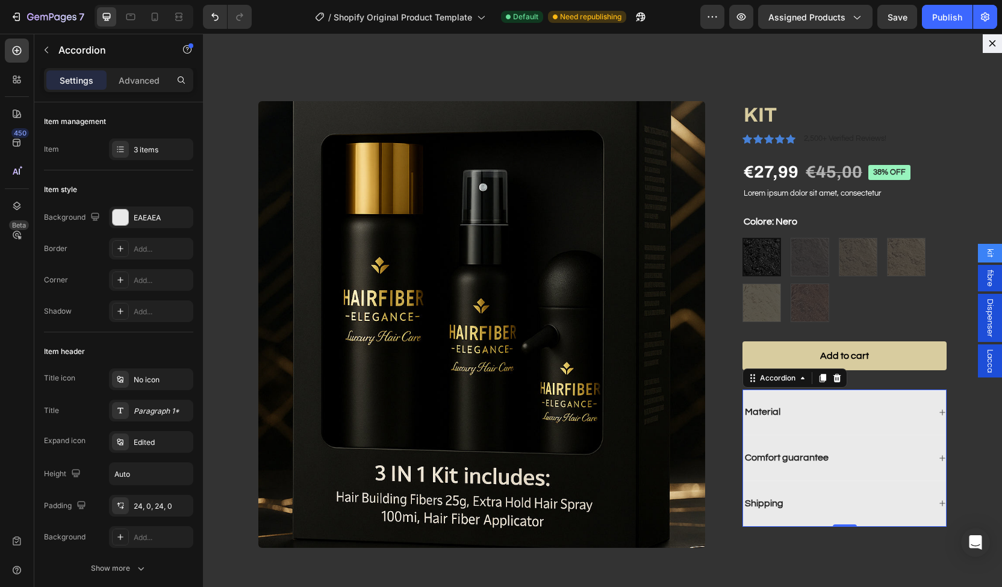
click at [899, 29] on div "7 / Shopify Original Product Template Default Need republishing Preview Assigne…" at bounding box center [501, 17] width 1002 height 34
click at [899, 25] on button "Save" at bounding box center [898, 17] width 40 height 24
click at [988, 275] on div "fibre" at bounding box center [990, 278] width 24 height 27
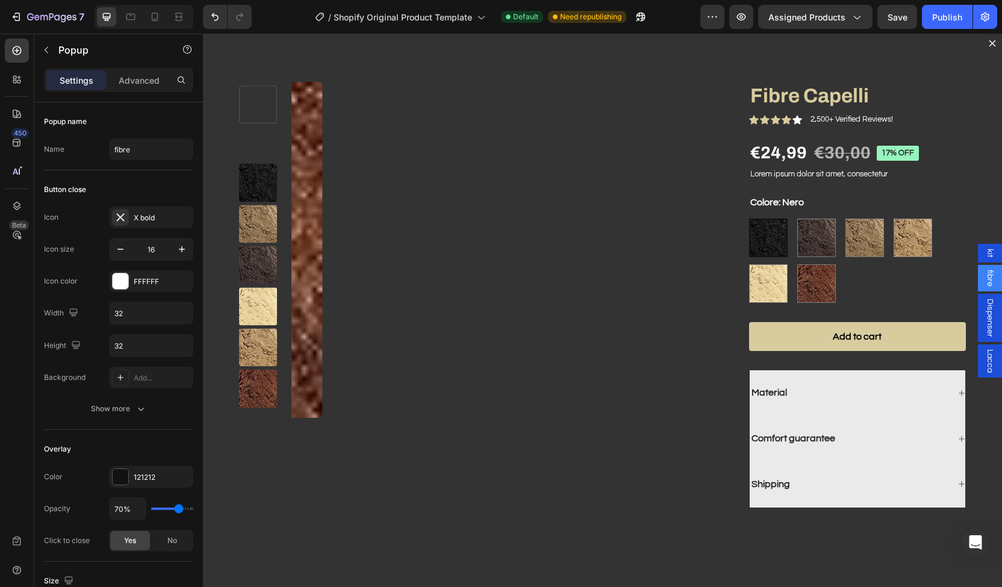
click at [984, 254] on span "kit" at bounding box center [990, 253] width 12 height 9
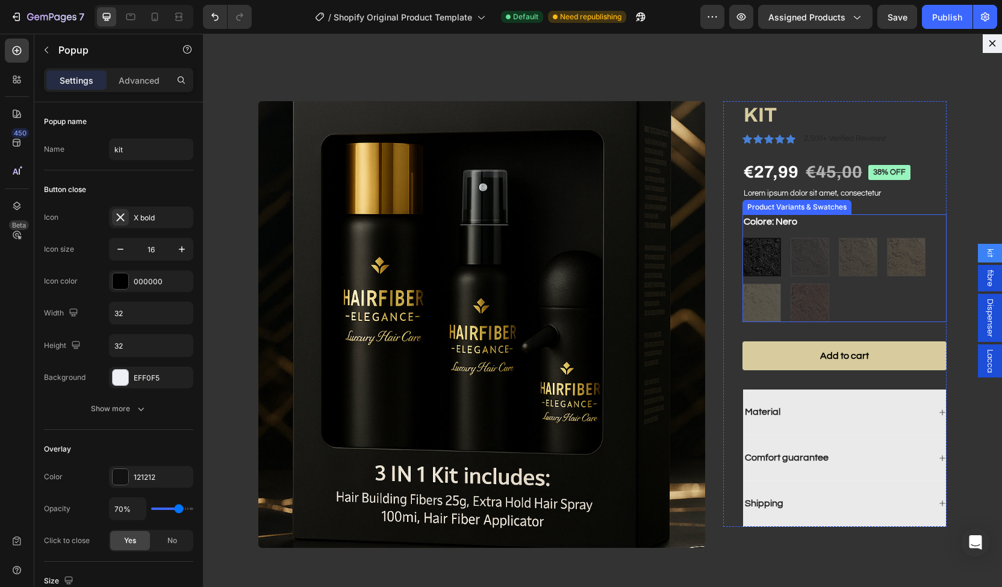
click at [777, 257] on div "Nero Nero Castano Scuro Castano Scuro Castano Chiaro Castano Chiaro Biondo Scur…" at bounding box center [845, 280] width 204 height 84
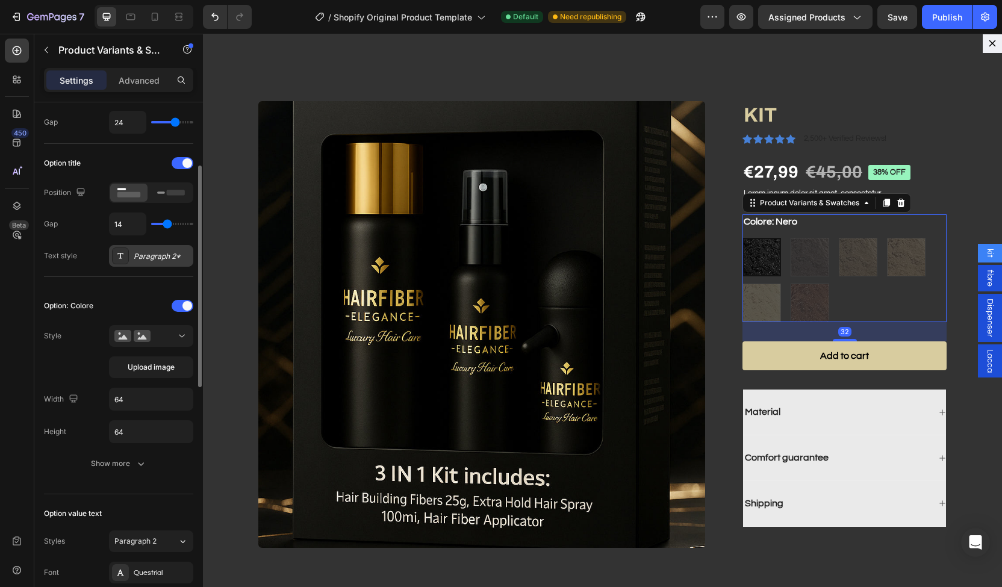
scroll to position [146, 0]
click at [152, 368] on span "Upload image" at bounding box center [151, 366] width 47 height 11
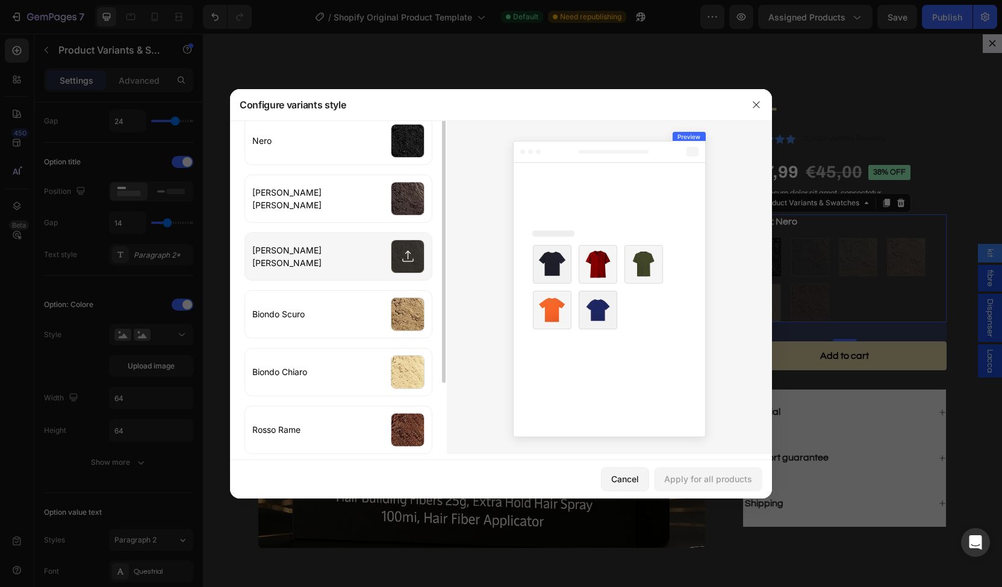
scroll to position [0, 0]
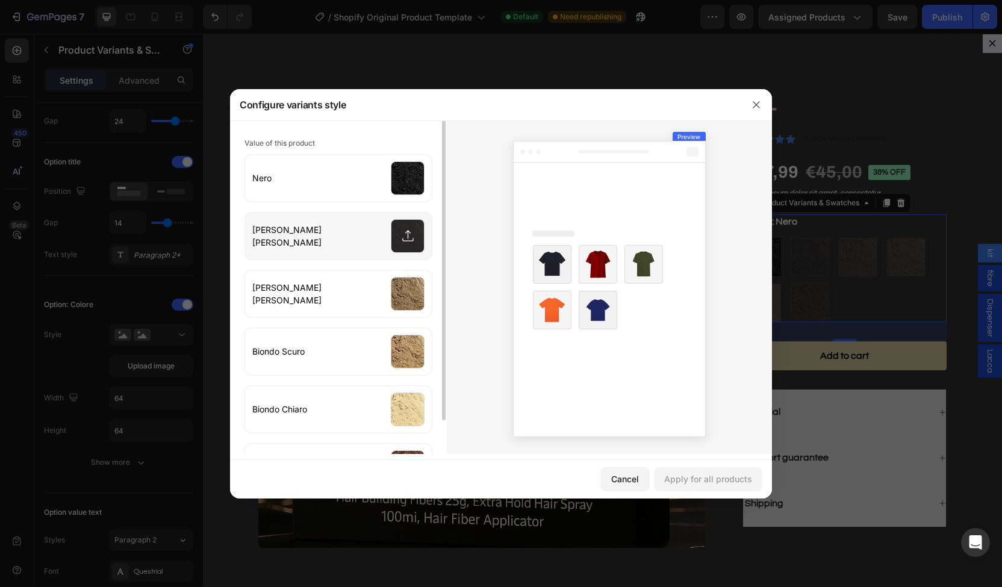
click at [407, 228] on input "file" at bounding box center [338, 236] width 187 height 47
click at [752, 106] on icon "button" at bounding box center [757, 105] width 10 height 10
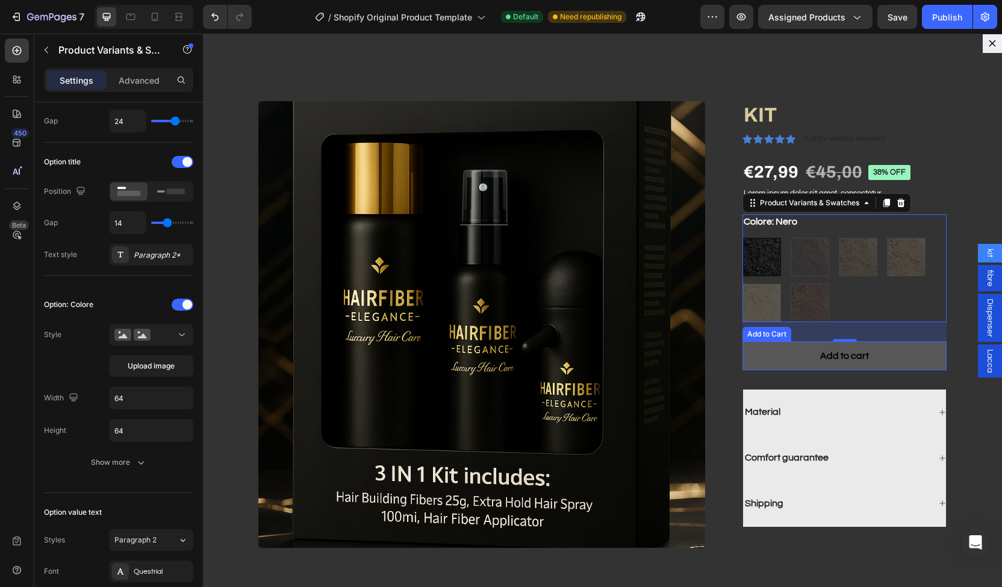
scroll to position [16, 0]
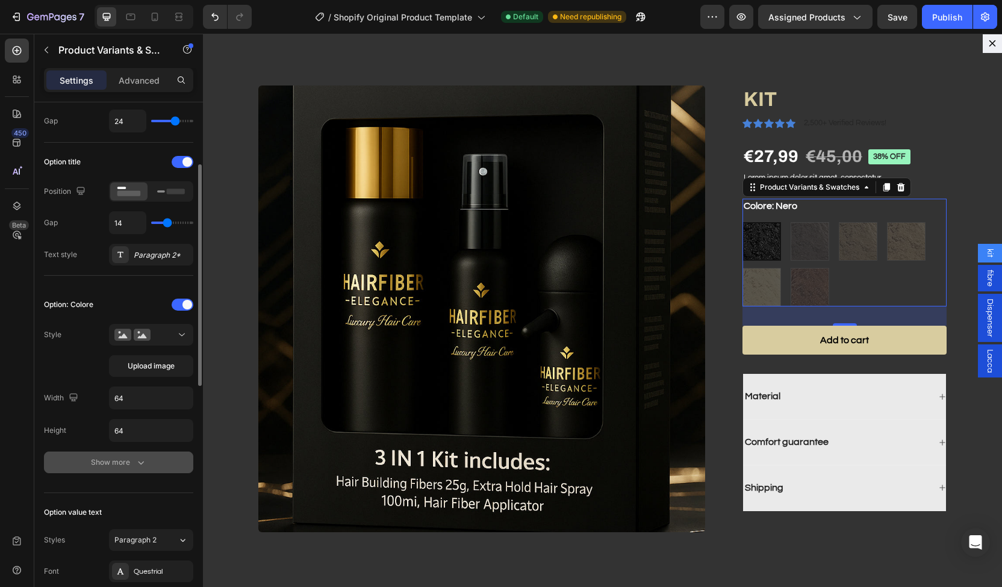
click at [143, 466] on button "Show more" at bounding box center [118, 463] width 149 height 22
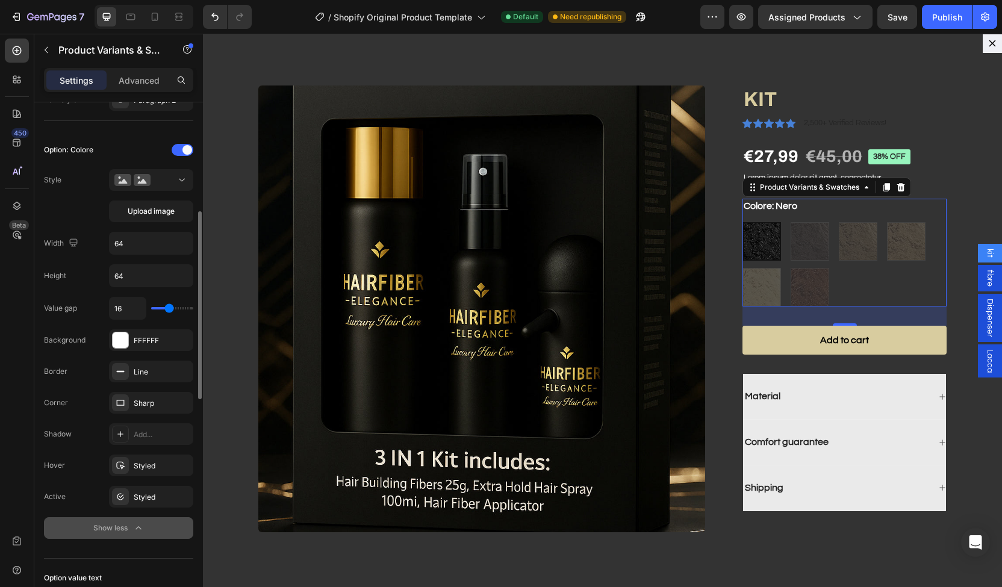
scroll to position [301, 0]
click at [136, 522] on icon "button" at bounding box center [139, 528] width 12 height 12
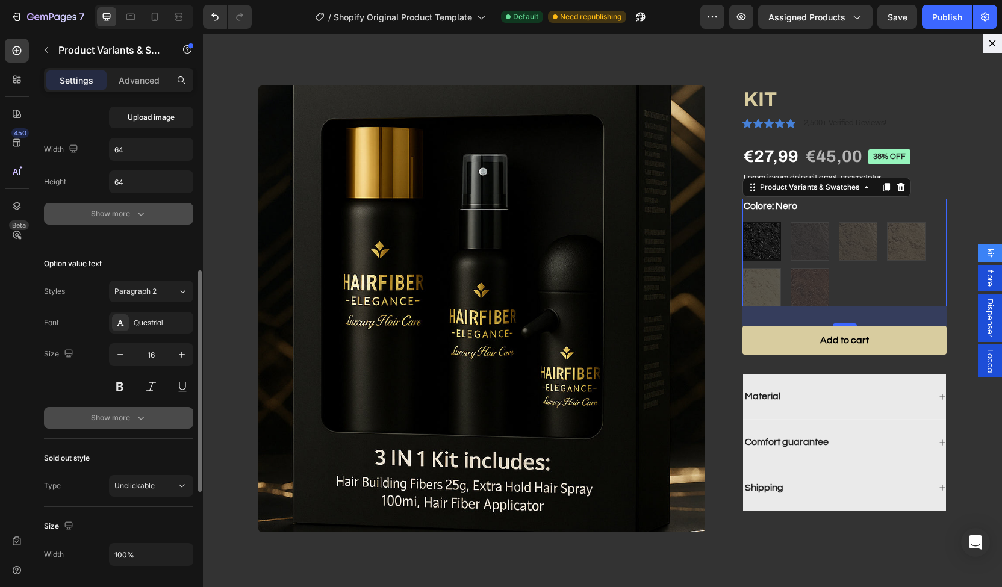
scroll to position [394, 0]
click at [147, 490] on button "Unclickable" at bounding box center [151, 487] width 84 height 22
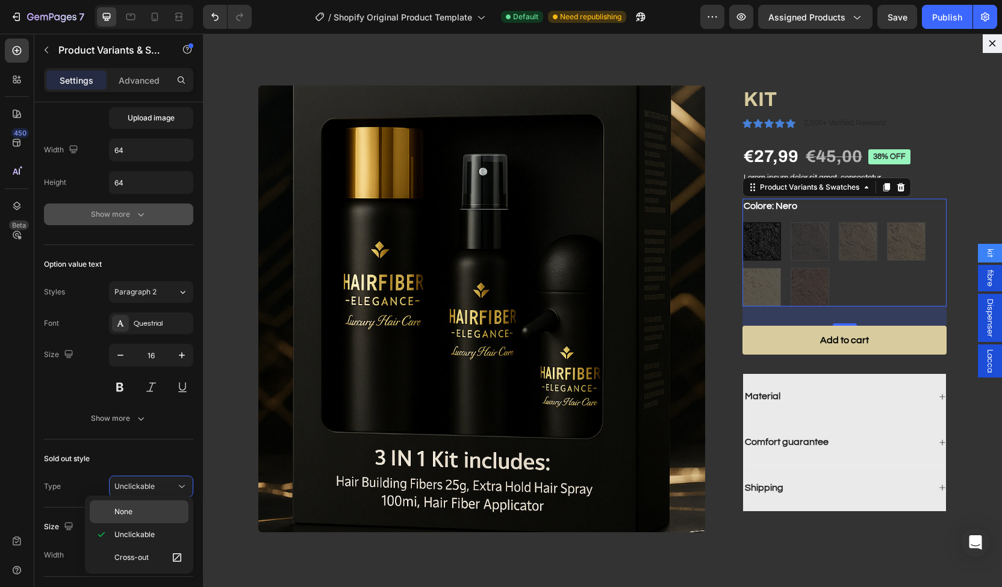
click at [146, 508] on p "None" at bounding box center [148, 512] width 69 height 11
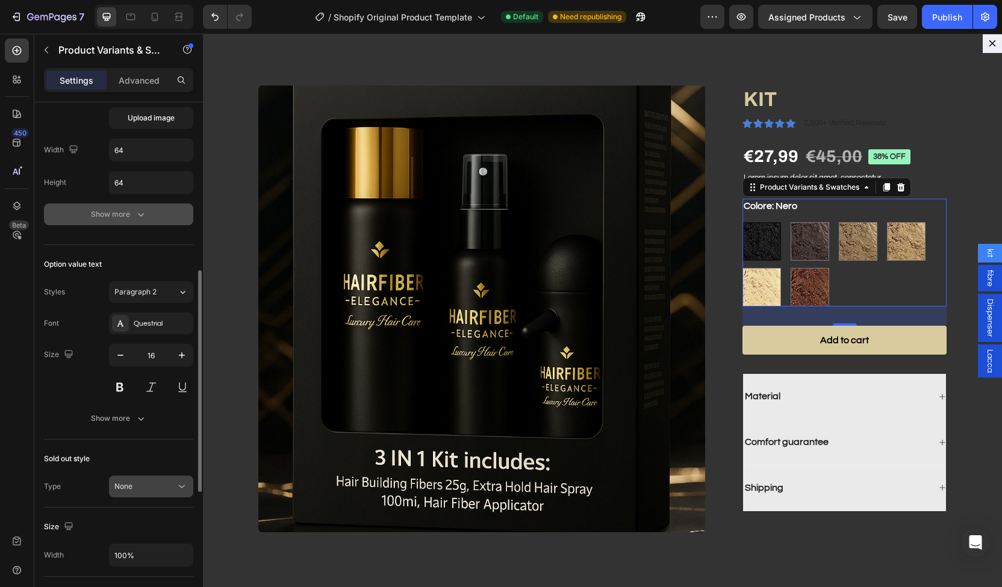
click at [169, 476] on button "None" at bounding box center [151, 487] width 84 height 22
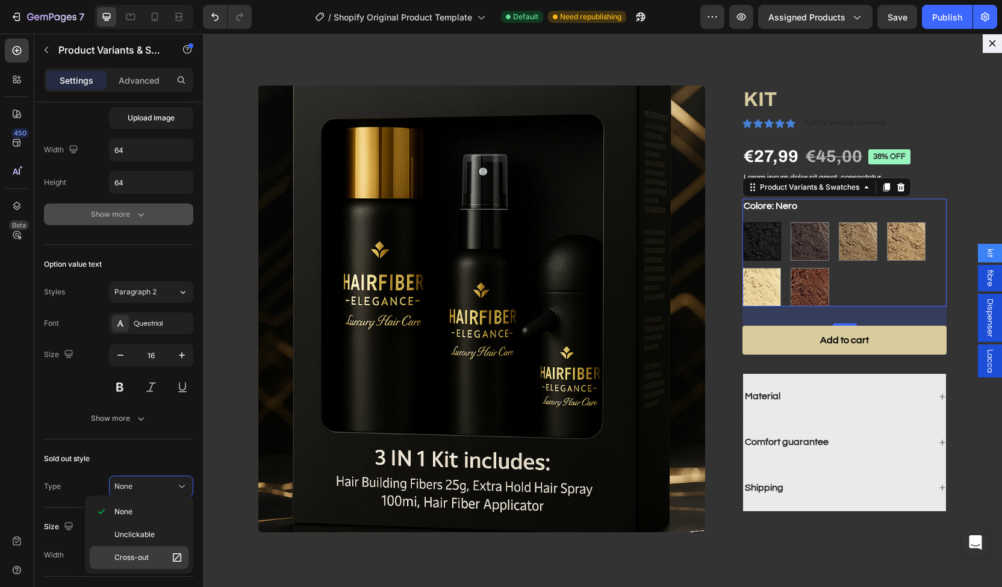
click at [150, 554] on p "Cross-out" at bounding box center [148, 558] width 69 height 12
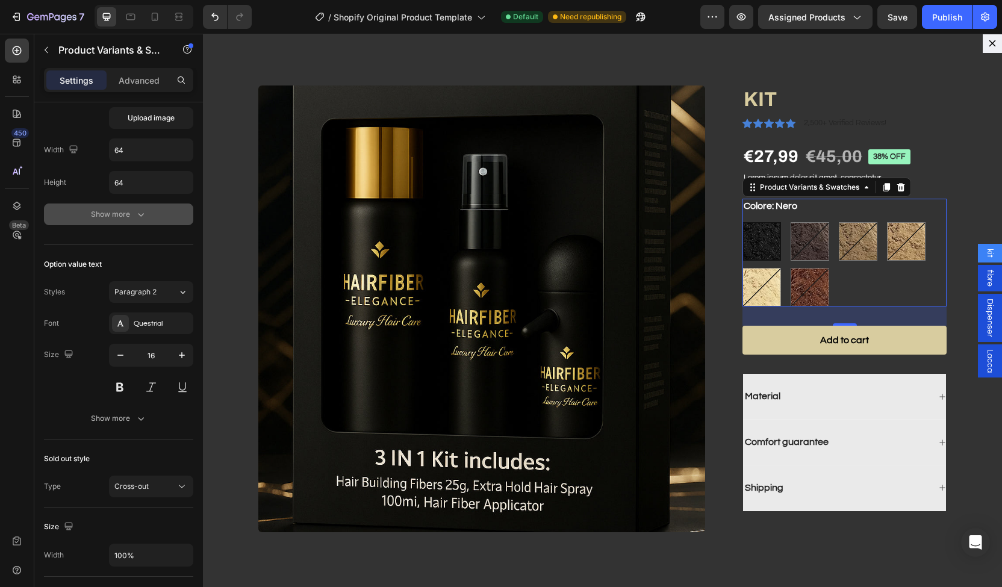
click at [987, 290] on div "fibre" at bounding box center [990, 278] width 24 height 27
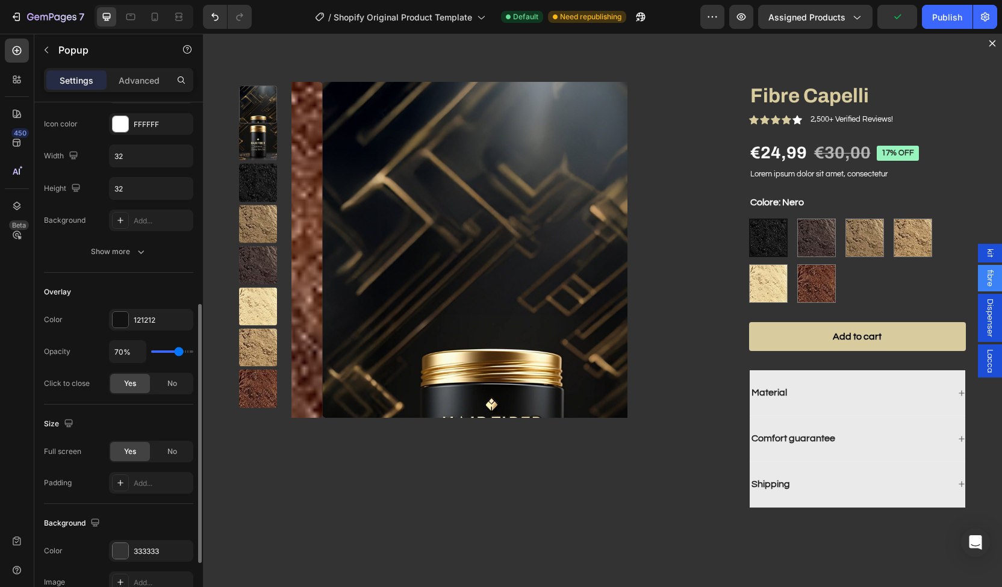
scroll to position [249, 0]
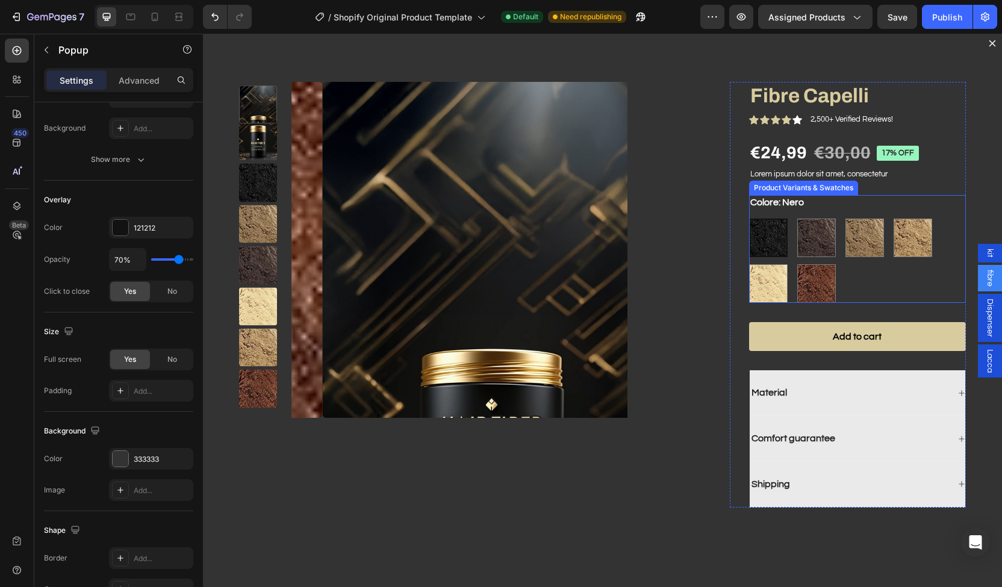
click at [837, 254] on div "Nero Nero Castano Scuro Castano Scuro Castano Chiaro Castano Chiaro Biondo Scur…" at bounding box center [857, 261] width 217 height 84
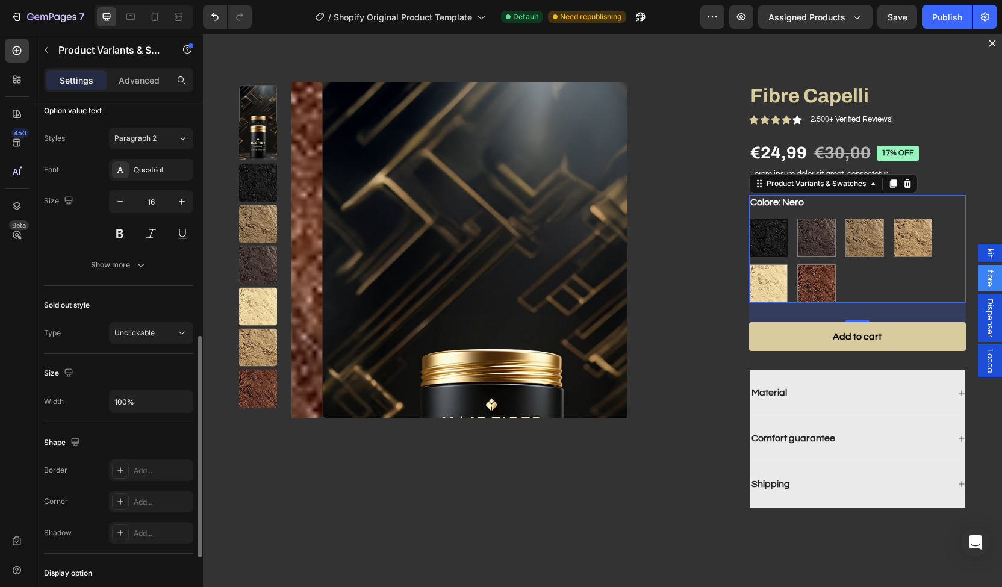
scroll to position [546, 0]
click at [147, 340] on button "Unclickable" at bounding box center [151, 335] width 84 height 22
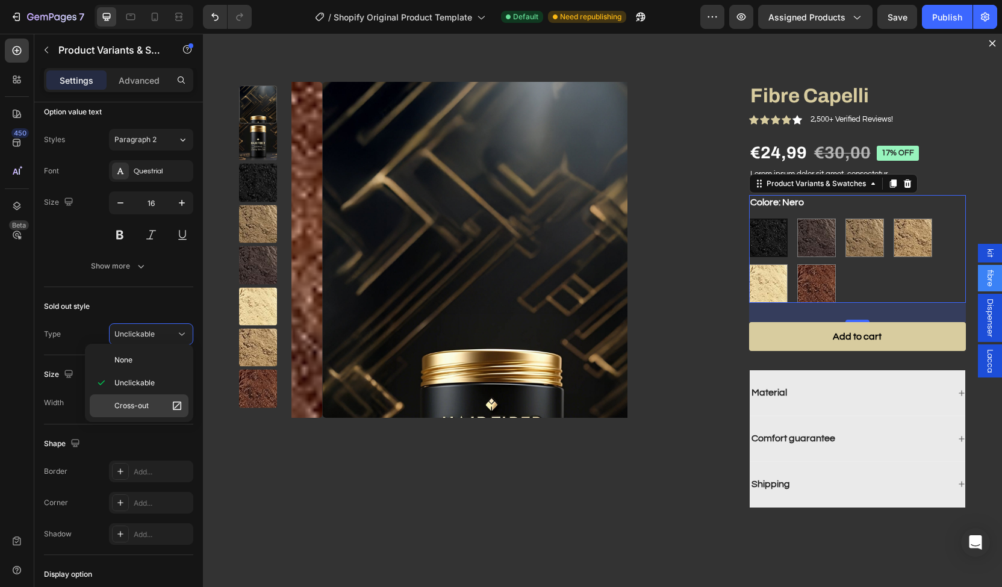
click at [146, 408] on span "Cross-out" at bounding box center [131, 406] width 34 height 11
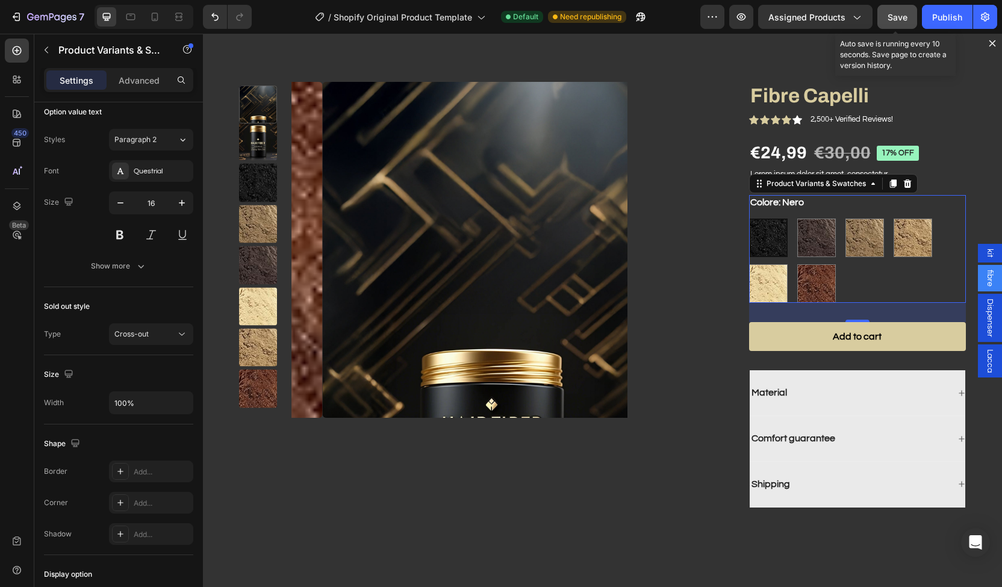
click at [899, 21] on span "Save" at bounding box center [898, 17] width 20 height 10
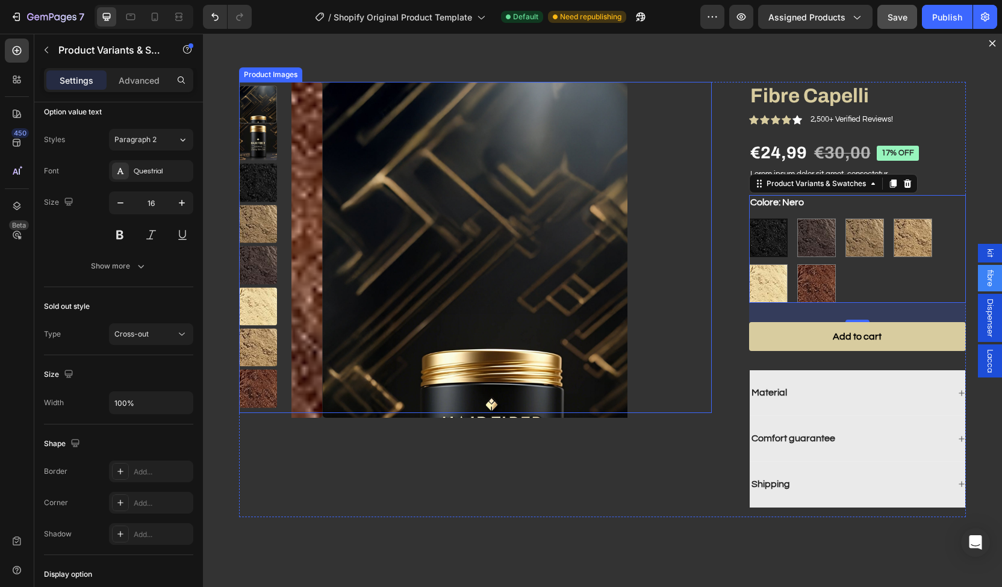
scroll to position [2051, 0]
click at [984, 253] on span "kit" at bounding box center [990, 253] width 12 height 9
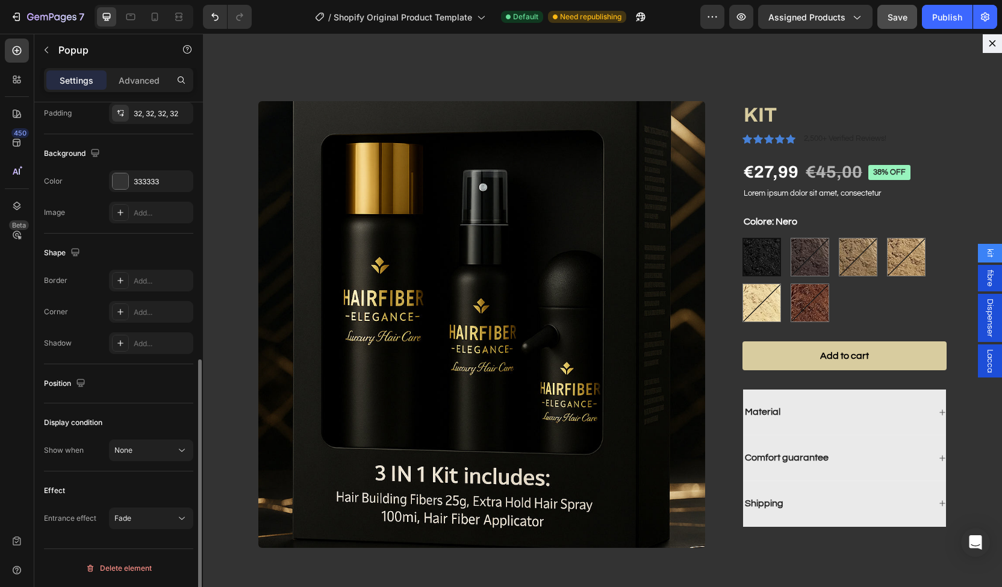
scroll to position [0, 0]
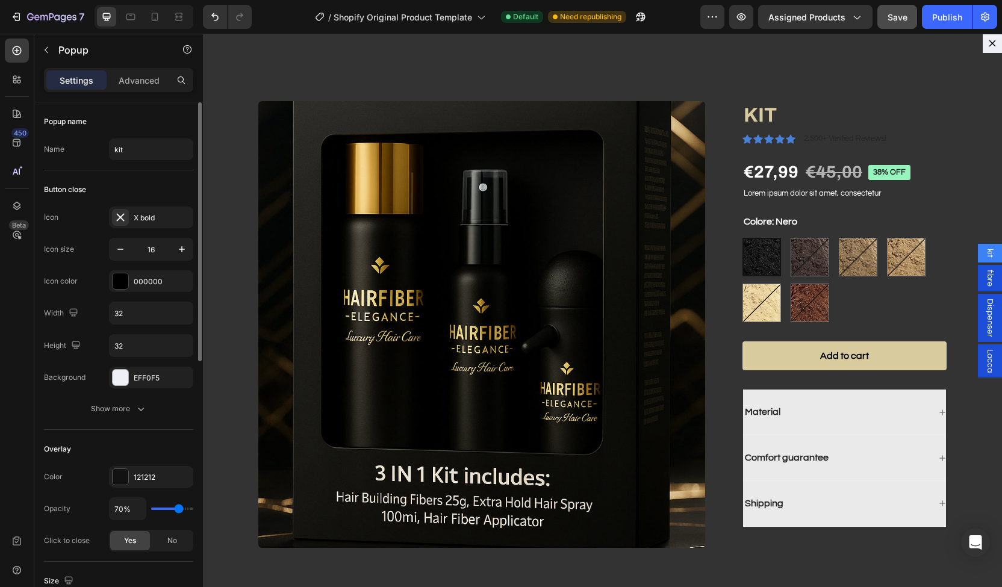
click at [984, 275] on span "fibre" at bounding box center [990, 278] width 12 height 17
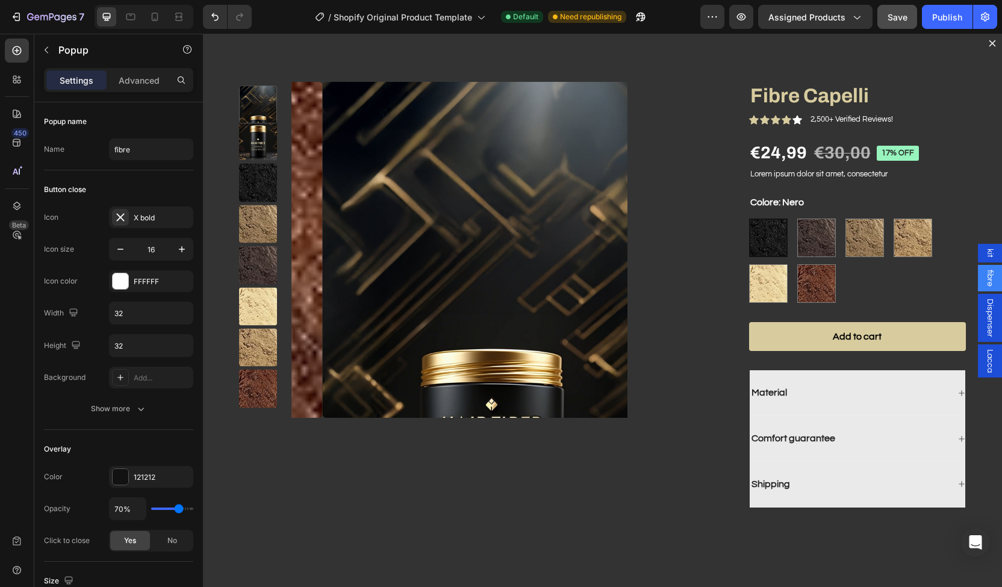
click at [984, 275] on span "fibre" at bounding box center [990, 278] width 12 height 17
click at [984, 322] on span "Dispenser" at bounding box center [990, 318] width 12 height 39
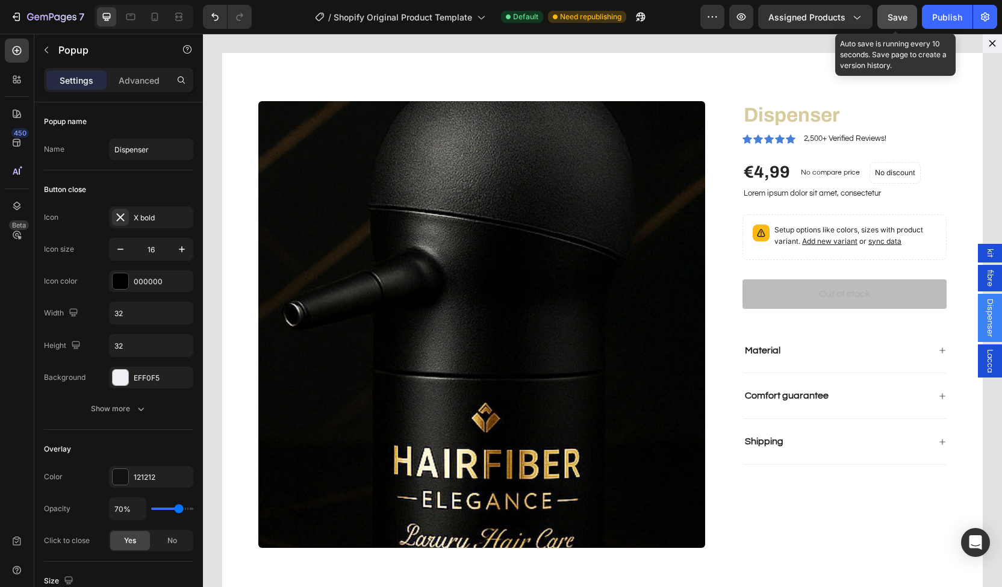
click at [909, 19] on button "Save" at bounding box center [898, 17] width 40 height 24
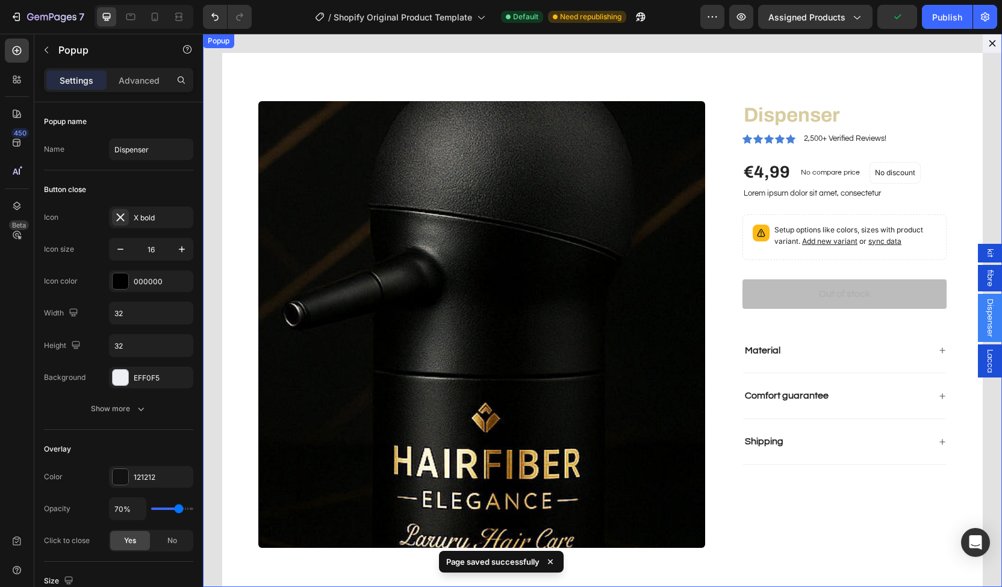
click at [988, 48] on icon "Dialog content" at bounding box center [993, 44] width 10 height 10
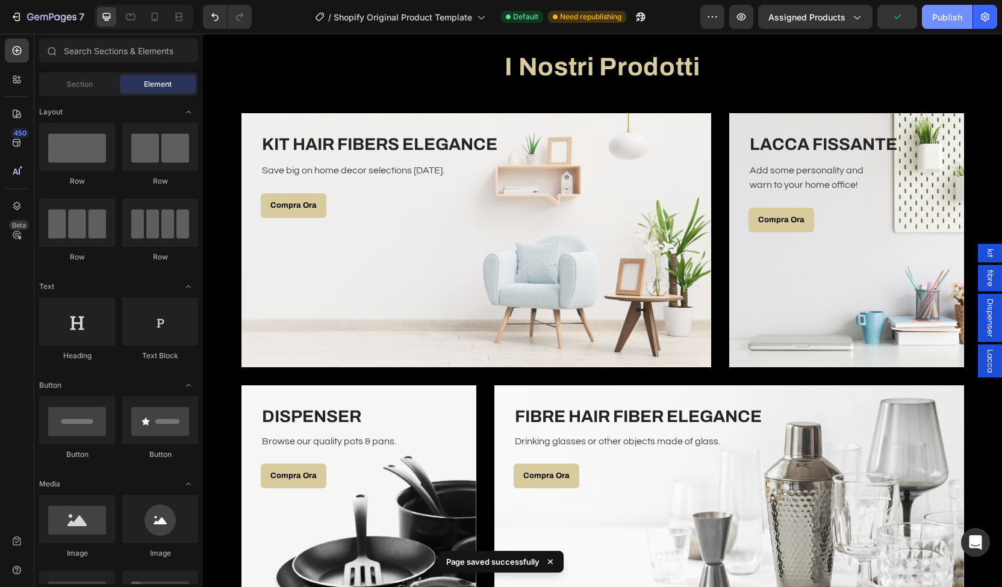
click at [936, 20] on div "Publish" at bounding box center [948, 17] width 30 height 13
